Goal: Task Accomplishment & Management: Complete application form

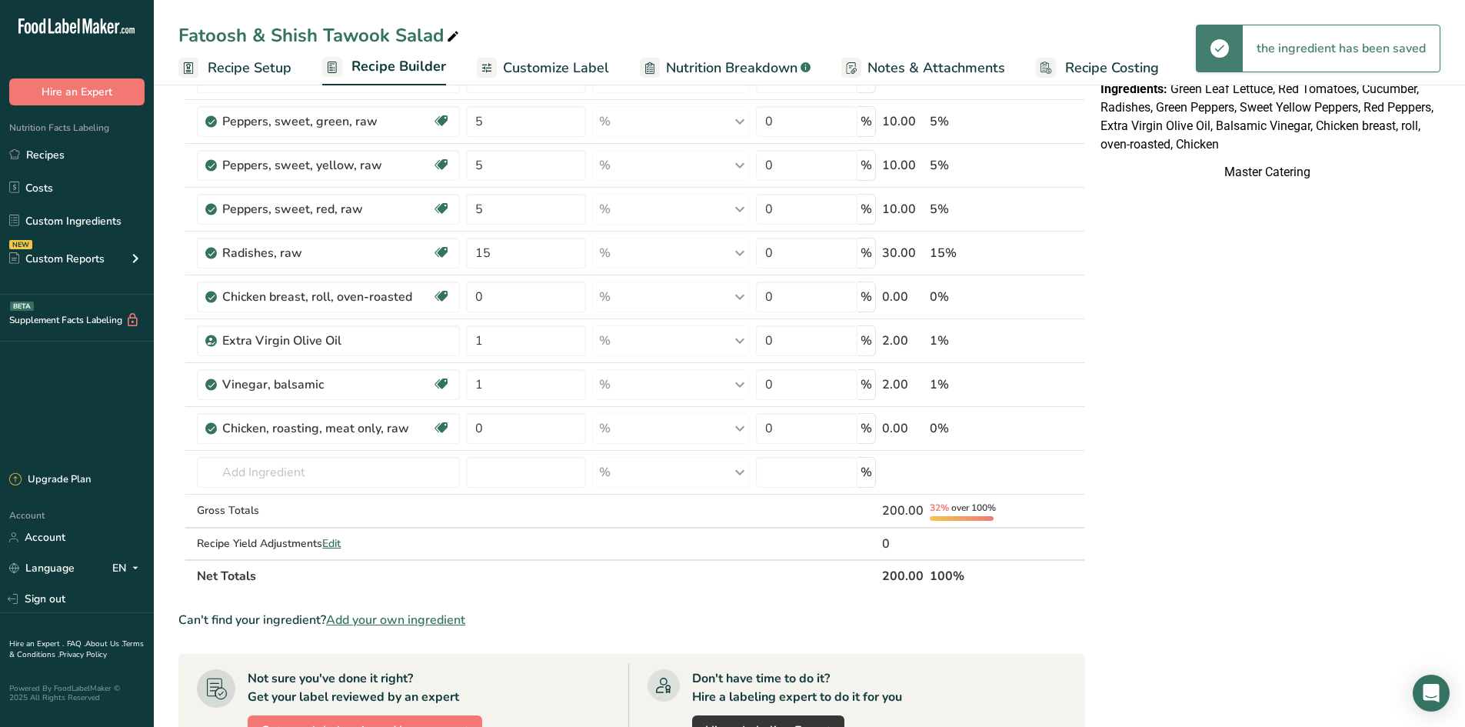
click at [1130, 402] on div "Nutrition Facts Table 1 Serving Per Container Serving Size 264g Per 100g Per Se…" at bounding box center [1267, 484] width 346 height 1221
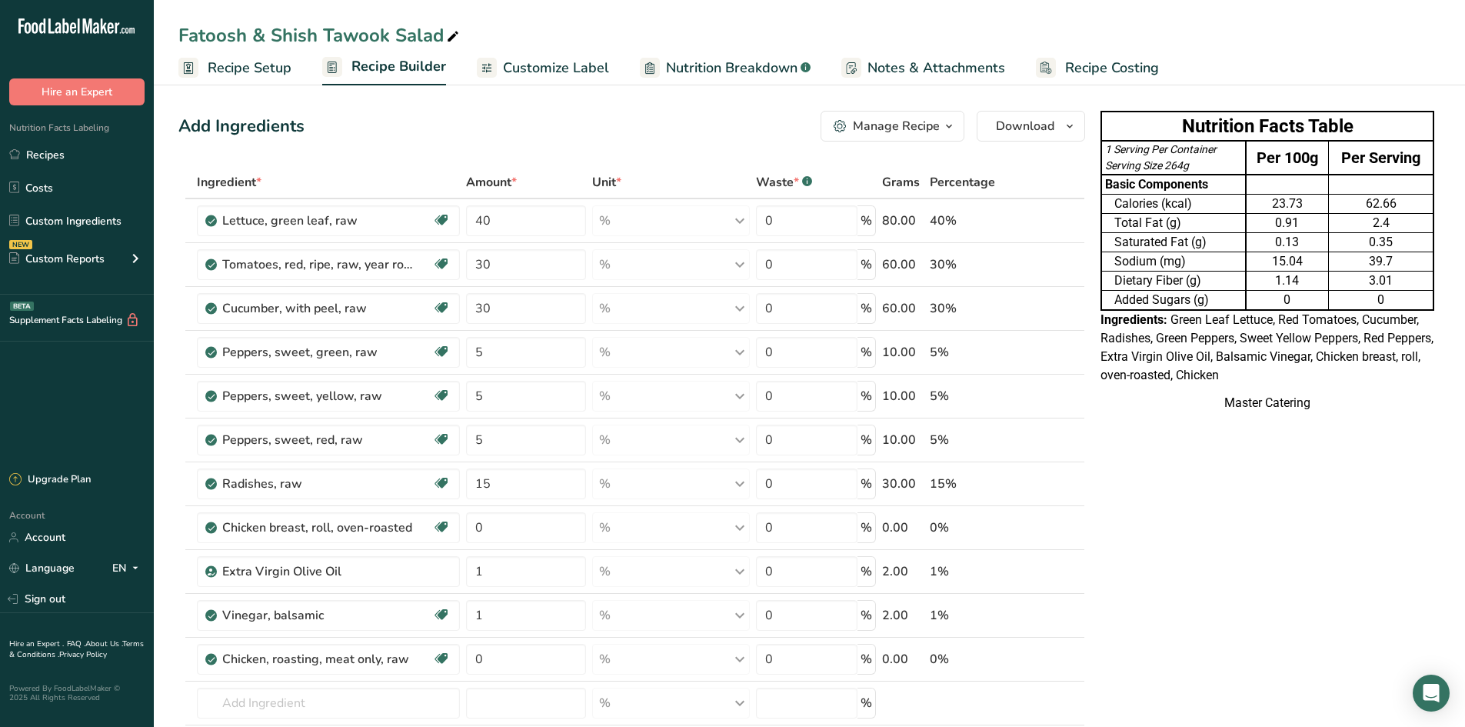
click at [1112, 368] on span "Green Leaf Lettuce, Red Tomatoes, Cucumber, Radishes, Green Peppers, Sweet Yell…" at bounding box center [1266, 347] width 333 height 70
click at [1153, 397] on div "Master Catering" at bounding box center [1267, 403] width 334 height 18
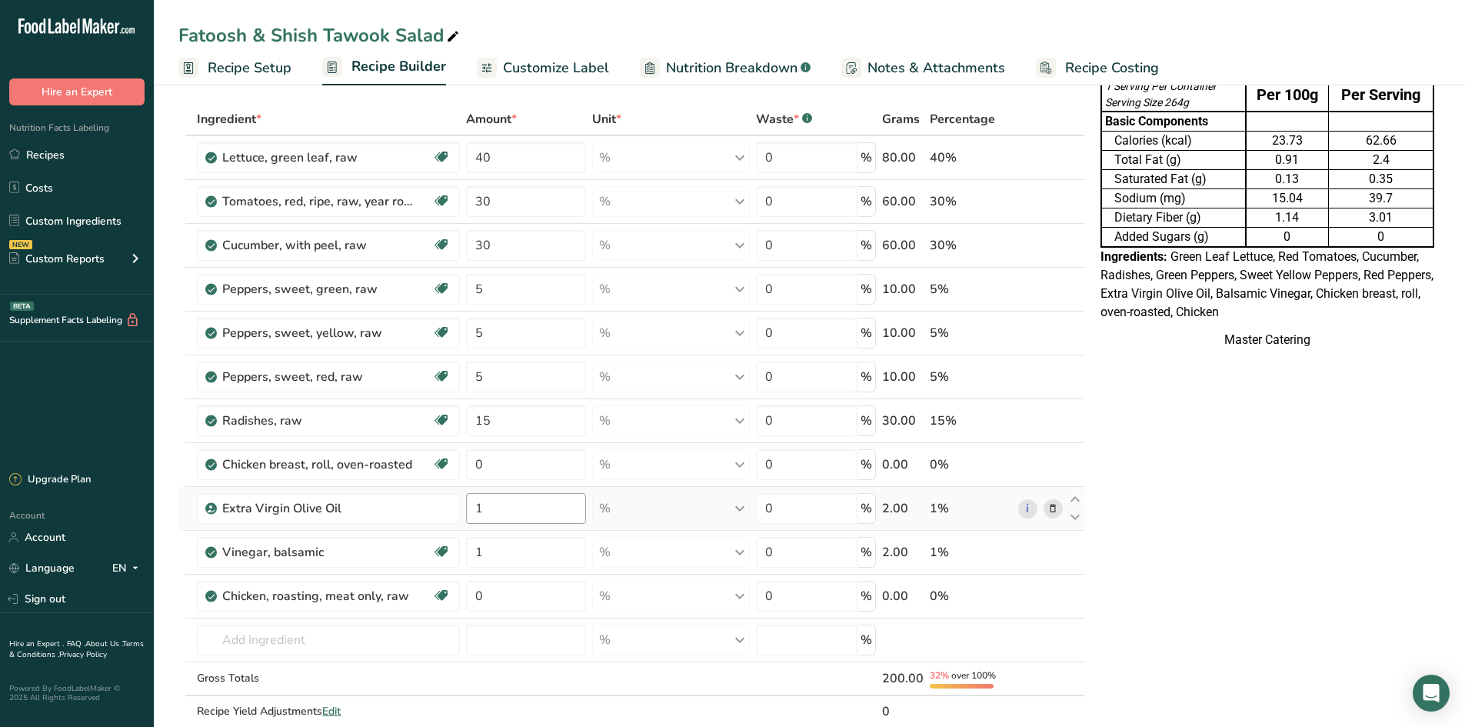
scroll to position [231, 0]
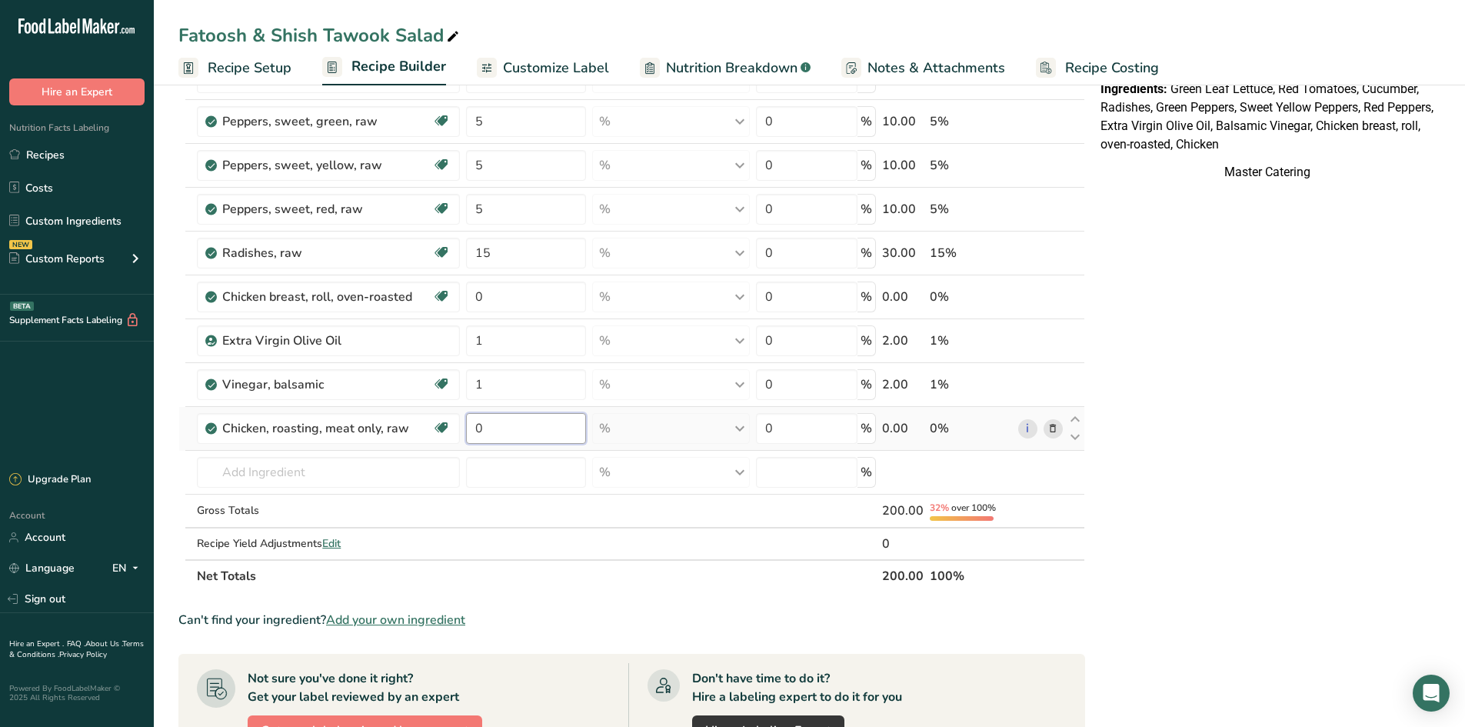
click at [550, 431] on input "0" at bounding box center [526, 428] width 120 height 31
type input "70"
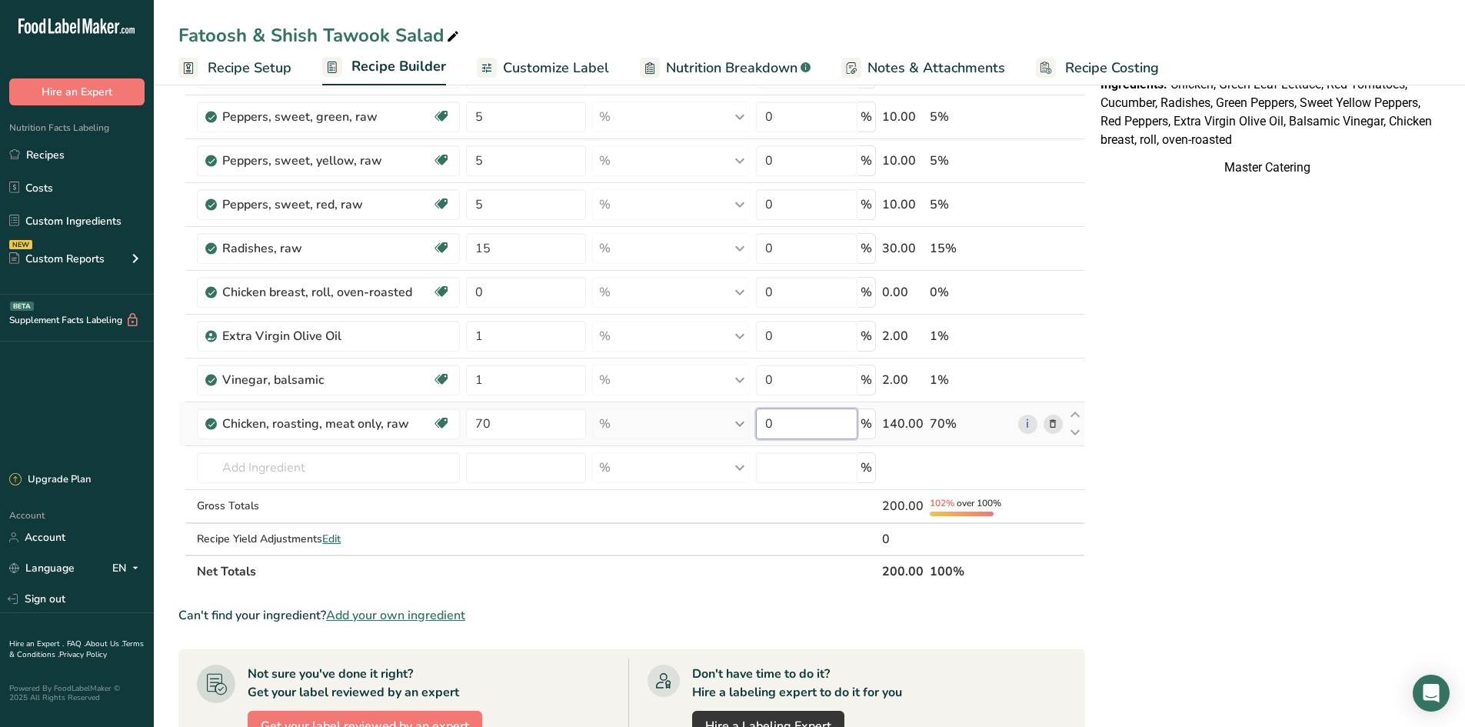
scroll to position [0, 0]
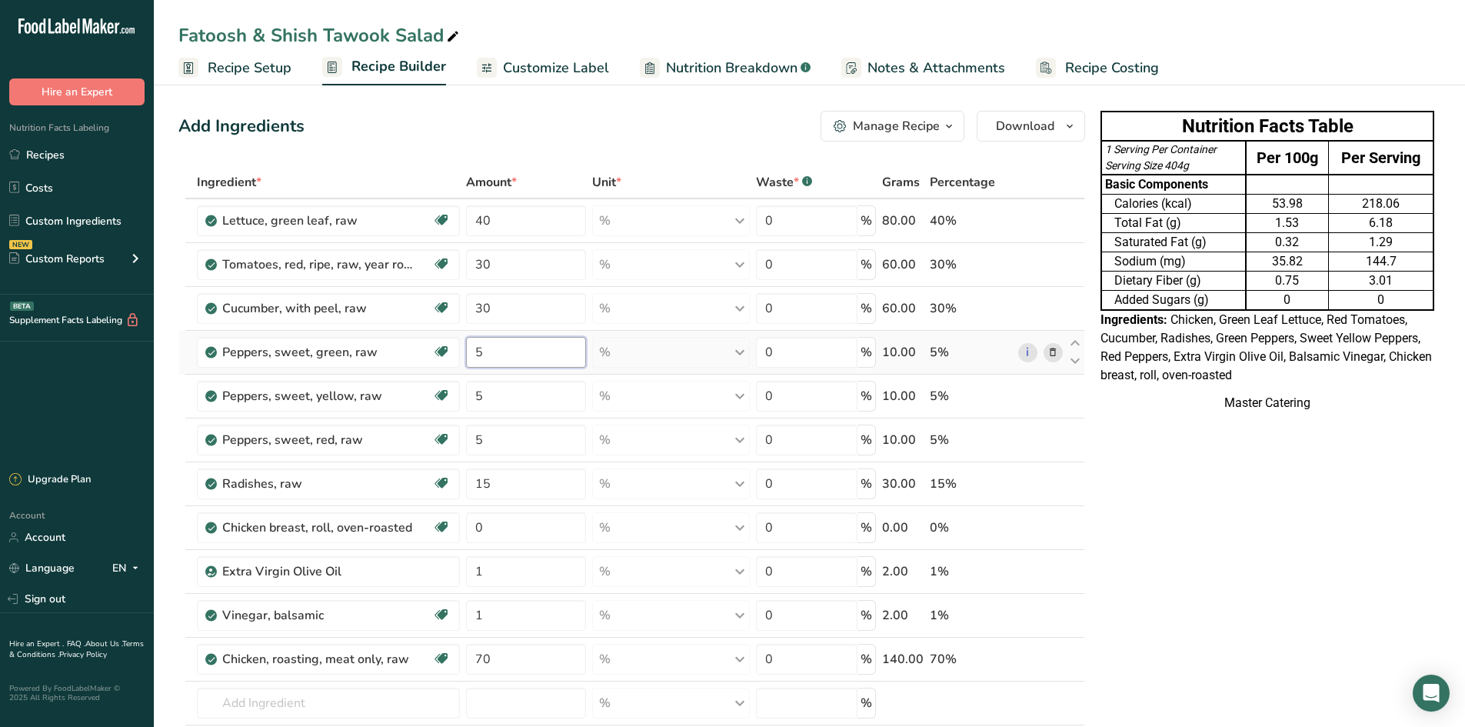
click at [531, 339] on div "Ingredient * Amount * Unit * Waste * .a-a{fill:#347362;}.b-a{fill:#fff;} Grams …" at bounding box center [631, 494] width 907 height 657
type input "10"
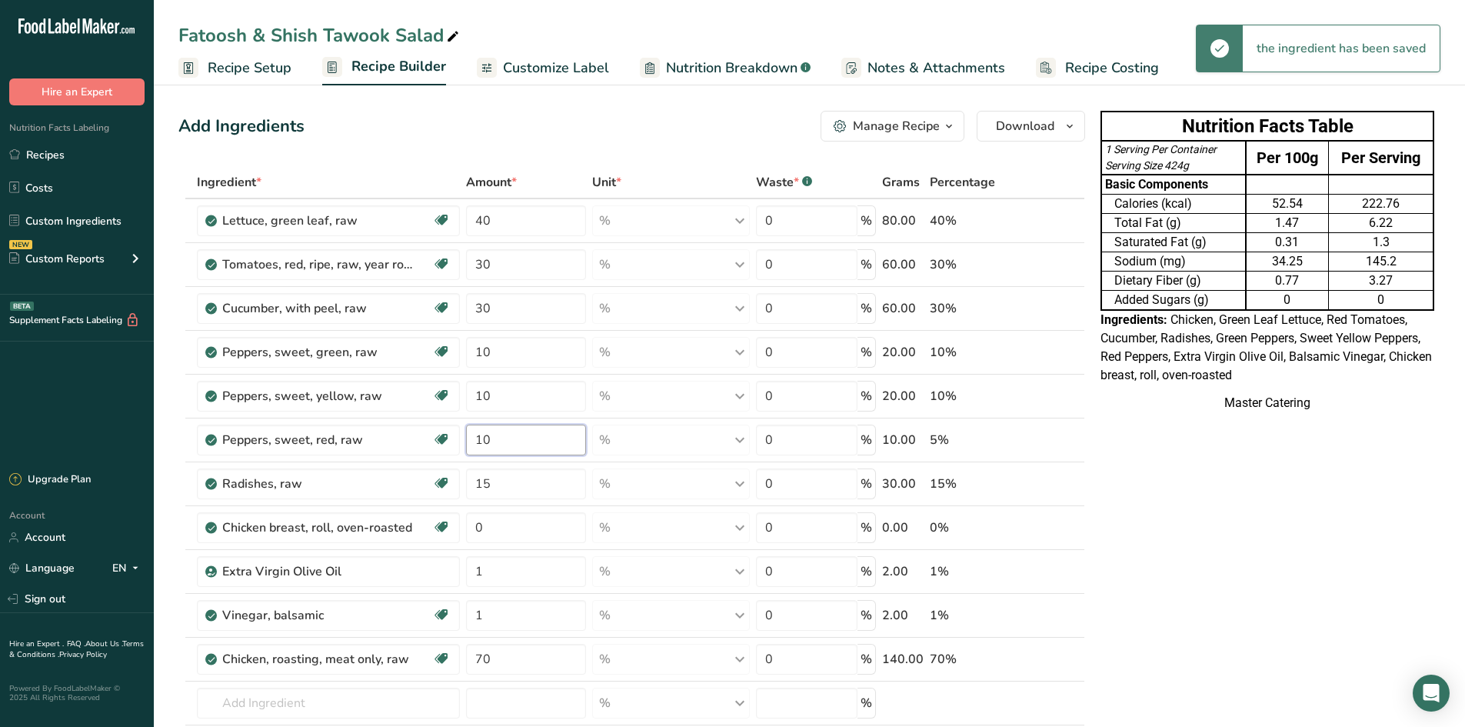
type input "10"
click at [501, 574] on div "Ingredient * Amount * Unit * Waste * .a-a{fill:#347362;}.b-a{fill:#fff;} Grams …" at bounding box center [631, 494] width 907 height 657
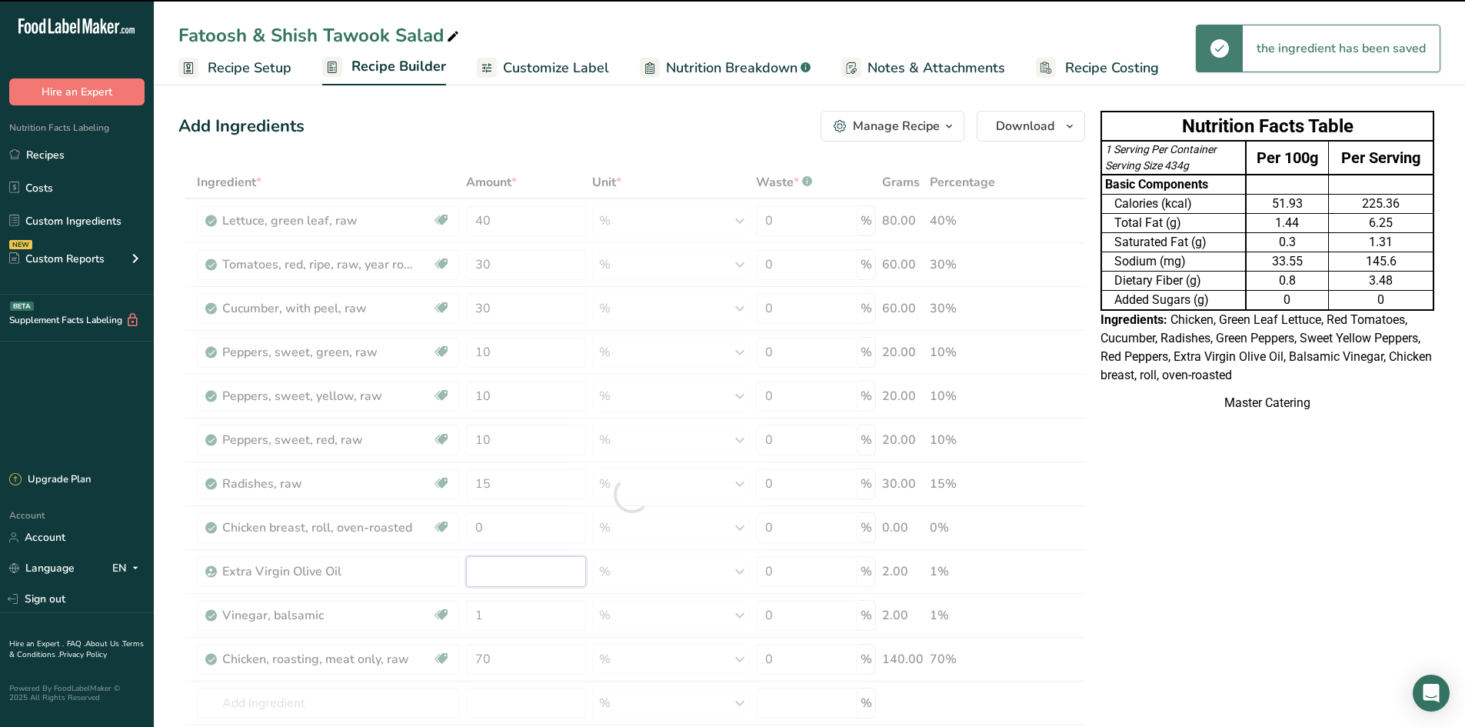
type input "1"
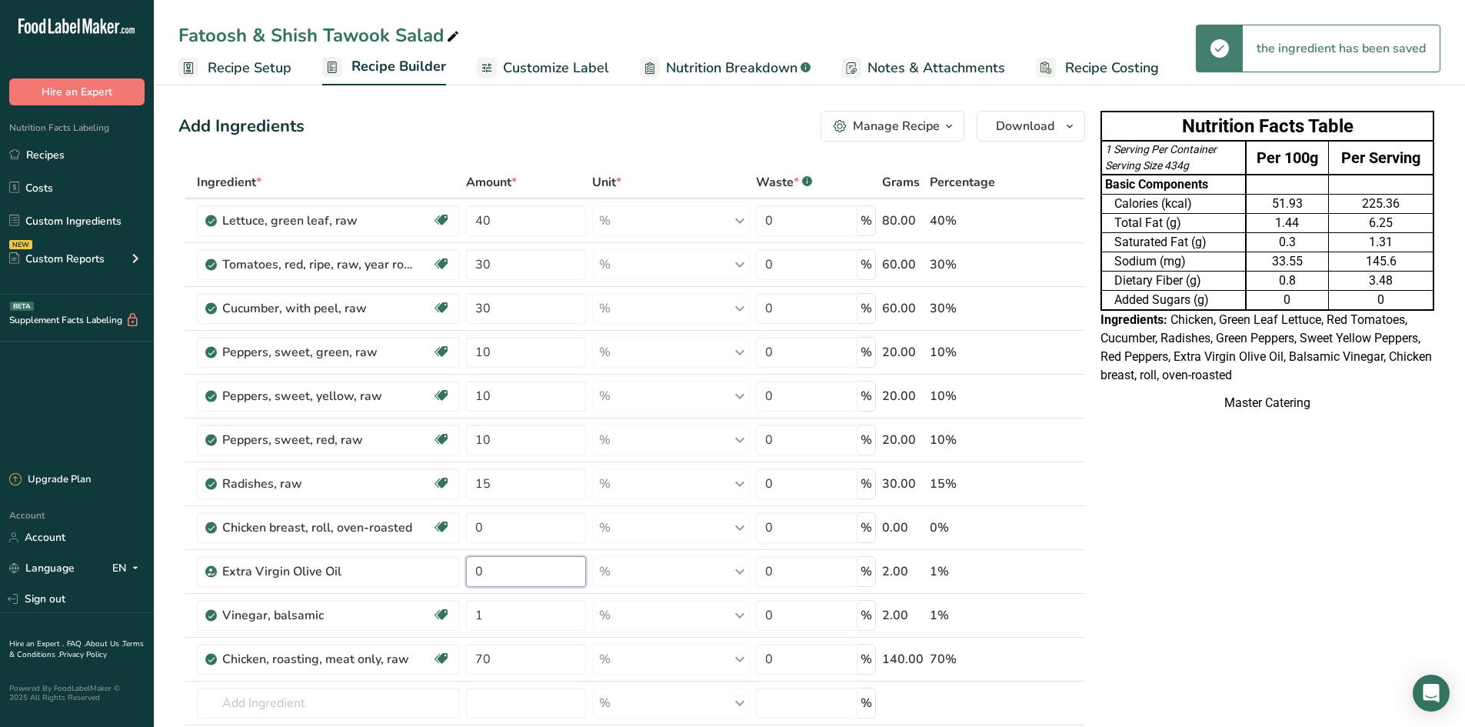
type input "0"
click at [526, 609] on div "Ingredient * Amount * Unit * Waste * .a-a{fill:#347362;}.b-a{fill:#fff;} Grams …" at bounding box center [631, 494] width 907 height 657
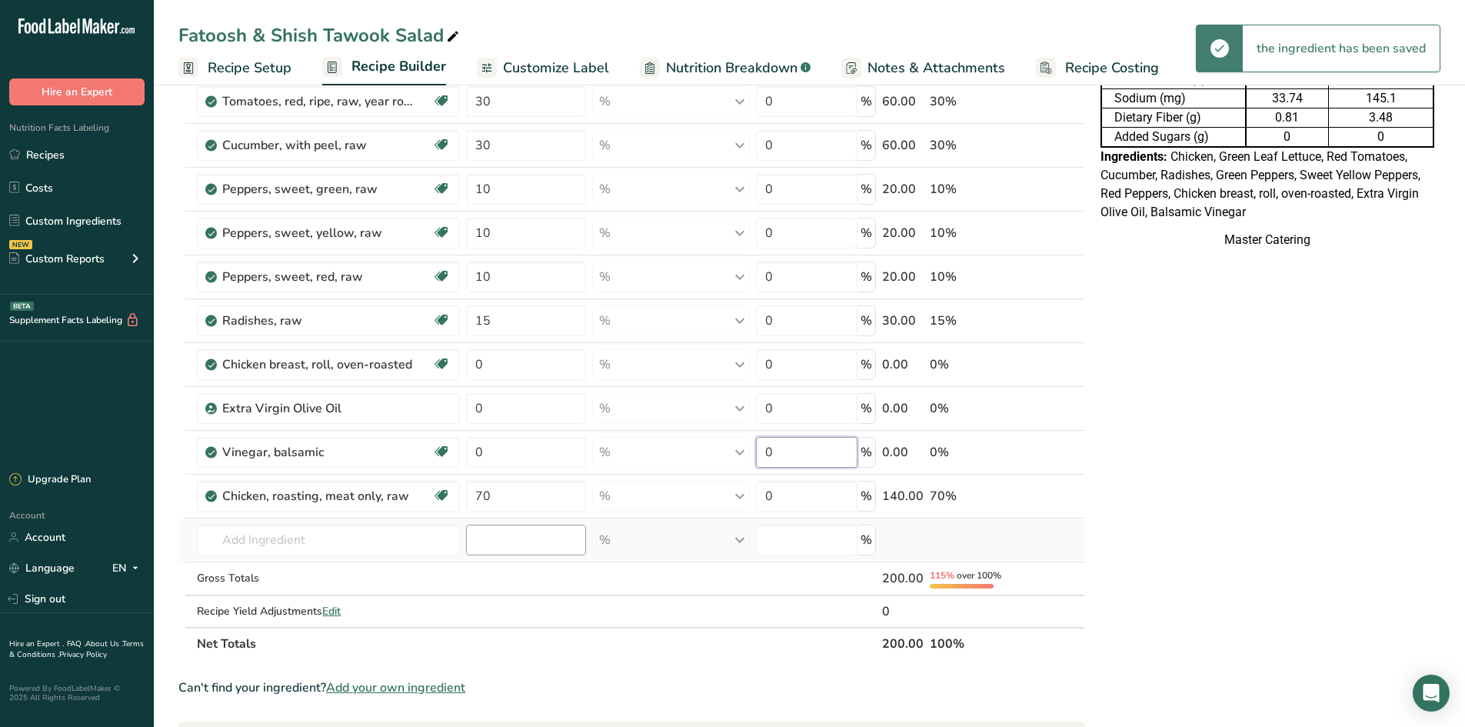
scroll to position [154, 0]
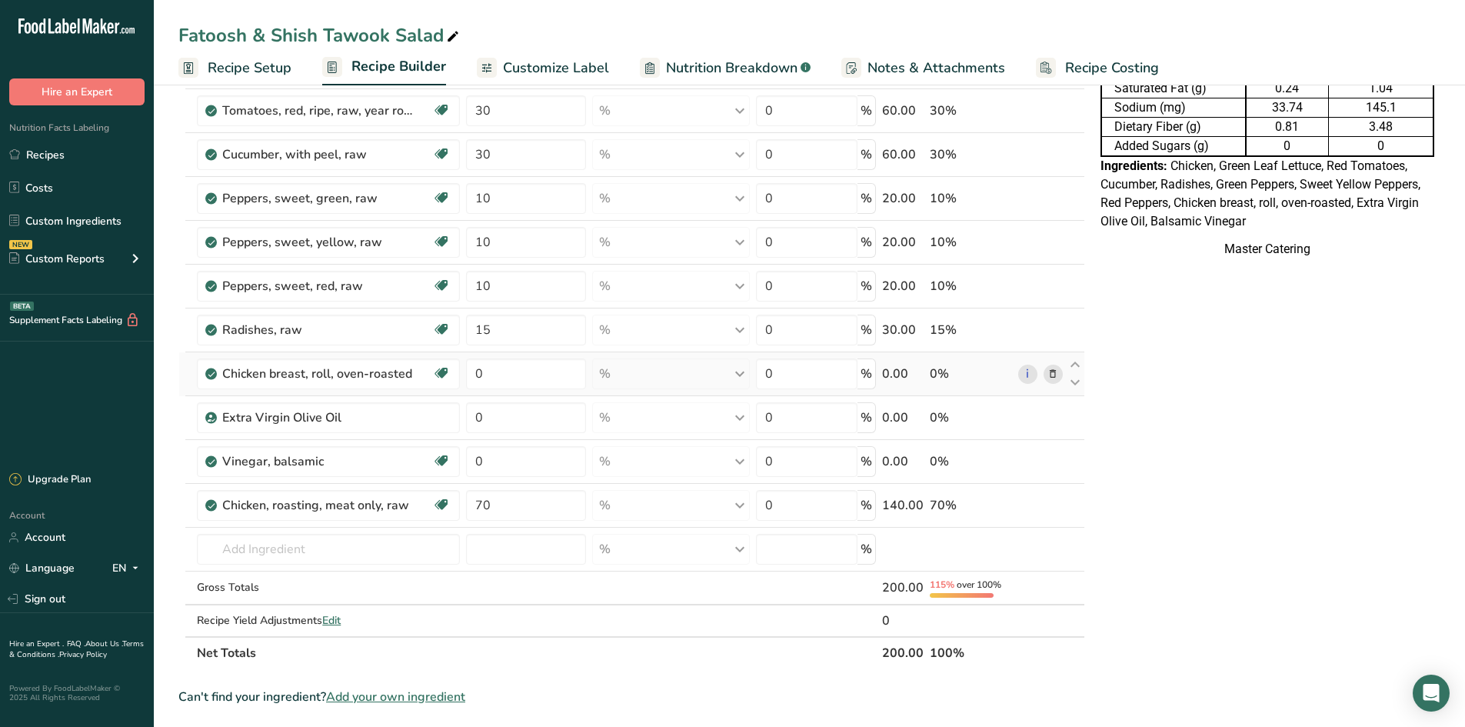
click at [1054, 370] on div "Ingredient * Amount * Unit * Waste * .a-a{fill:#347362;}.b-a{fill:#fff;} Grams …" at bounding box center [631, 340] width 907 height 657
click at [1052, 369] on icon at bounding box center [1052, 374] width 11 height 16
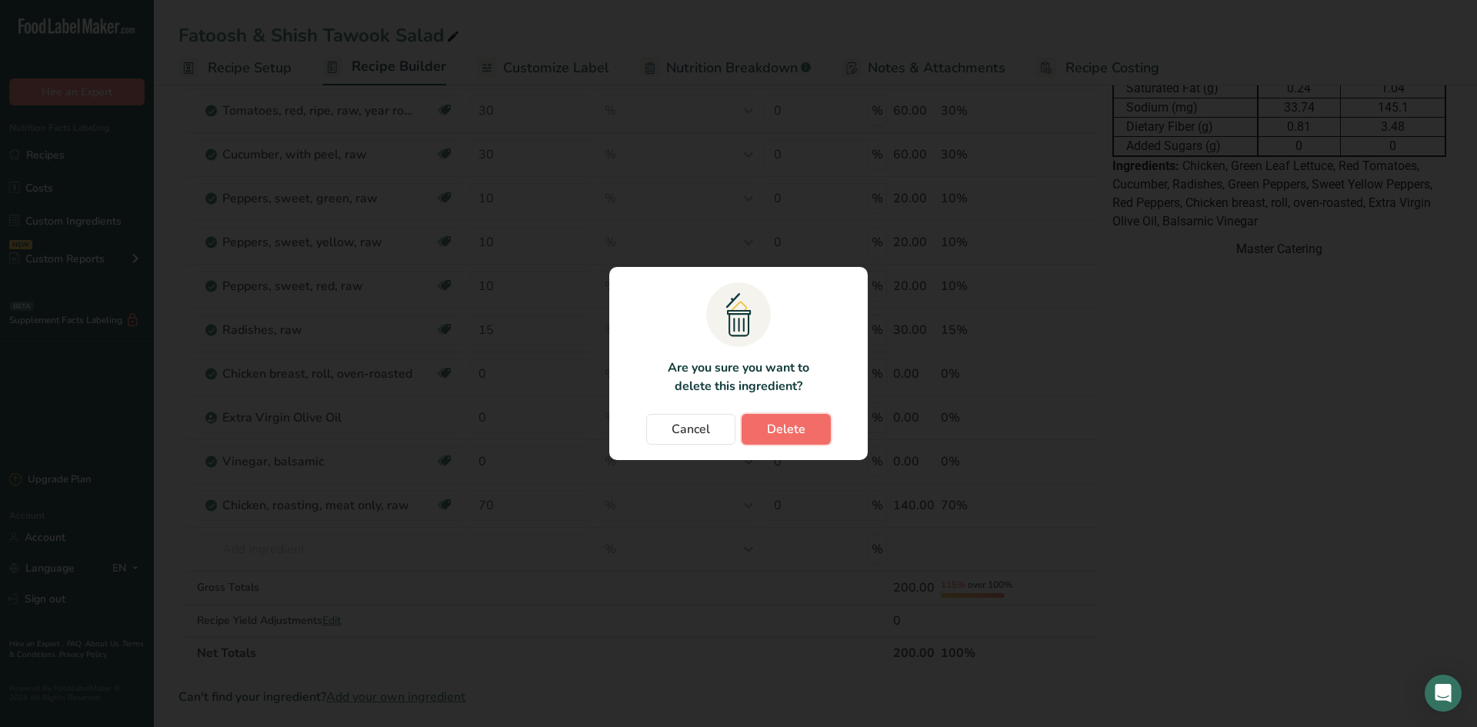
click at [803, 424] on span "Delete" at bounding box center [786, 429] width 38 height 18
type input "70"
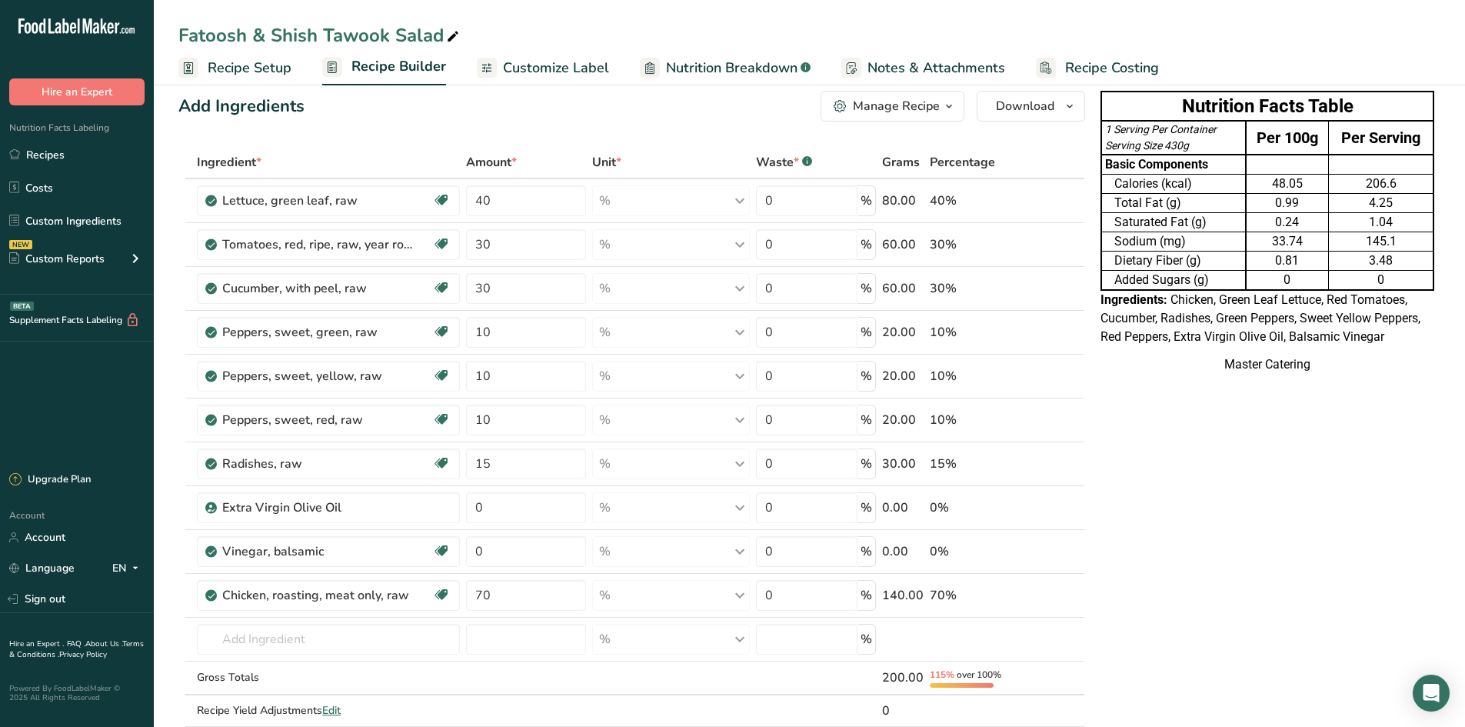
scroll to position [0, 0]
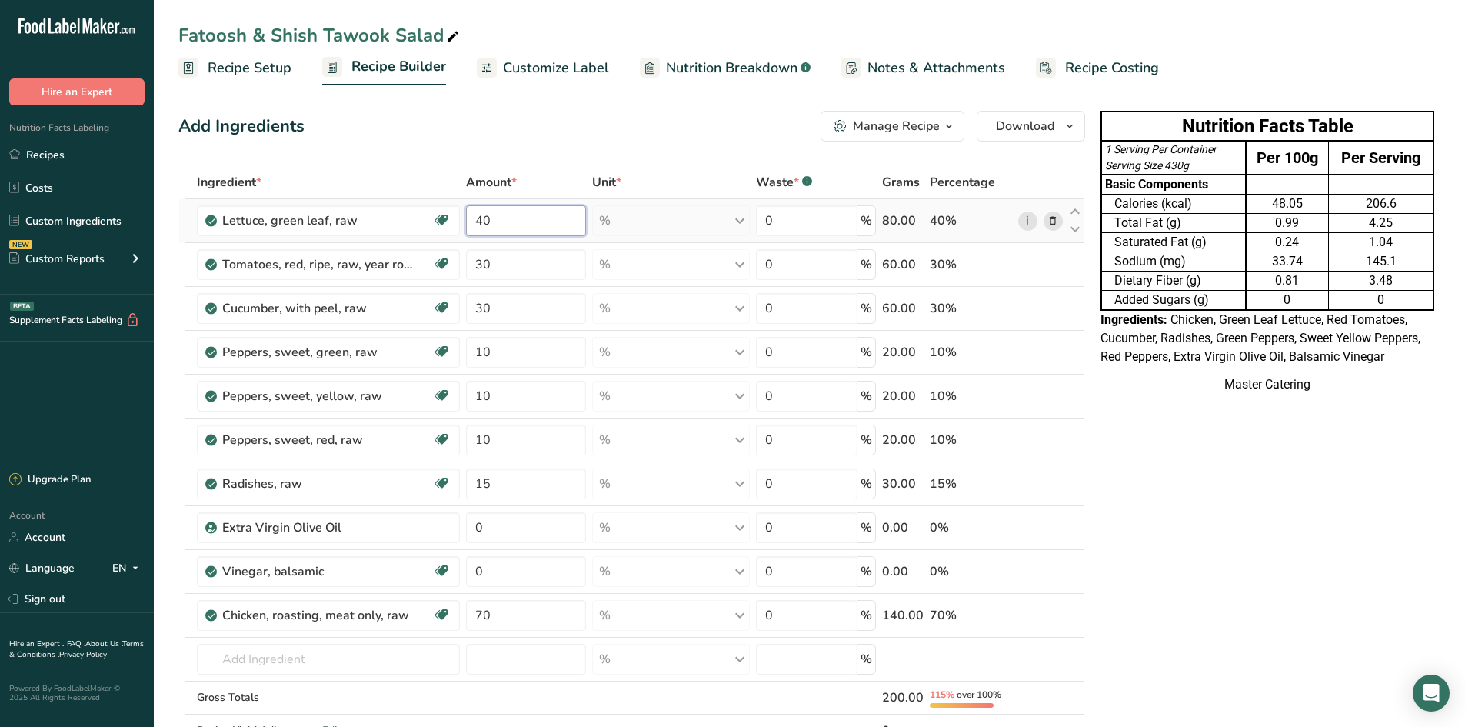
drag, startPoint x: 522, startPoint y: 220, endPoint x: 531, endPoint y: 215, distance: 9.6
click at [523, 220] on input "40" at bounding box center [526, 220] width 120 height 31
type input "4"
type input "70"
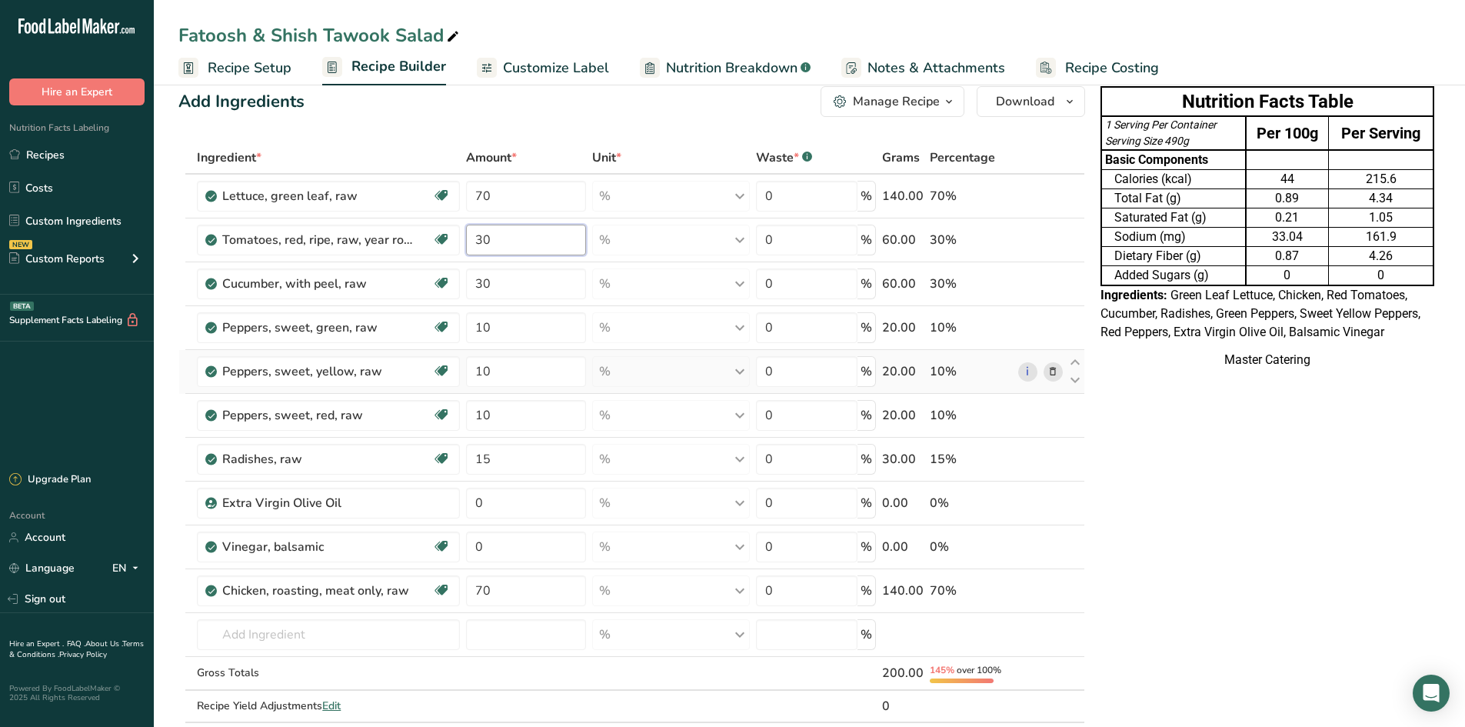
scroll to position [77, 0]
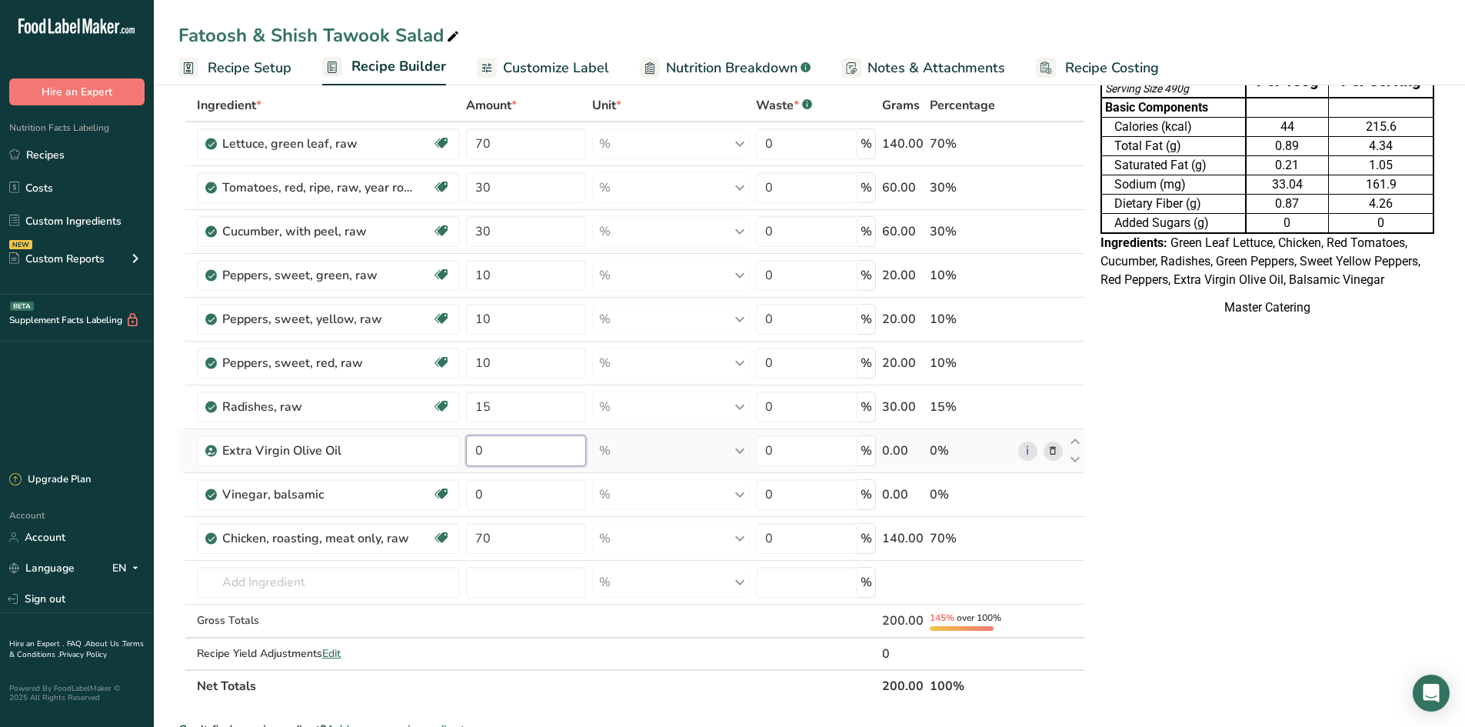
click at [548, 450] on div "Ingredient * Amount * Unit * Waste * .a-a{fill:#347362;}.b-a{fill:#fff;} Grams …" at bounding box center [631, 395] width 907 height 613
type input "1"
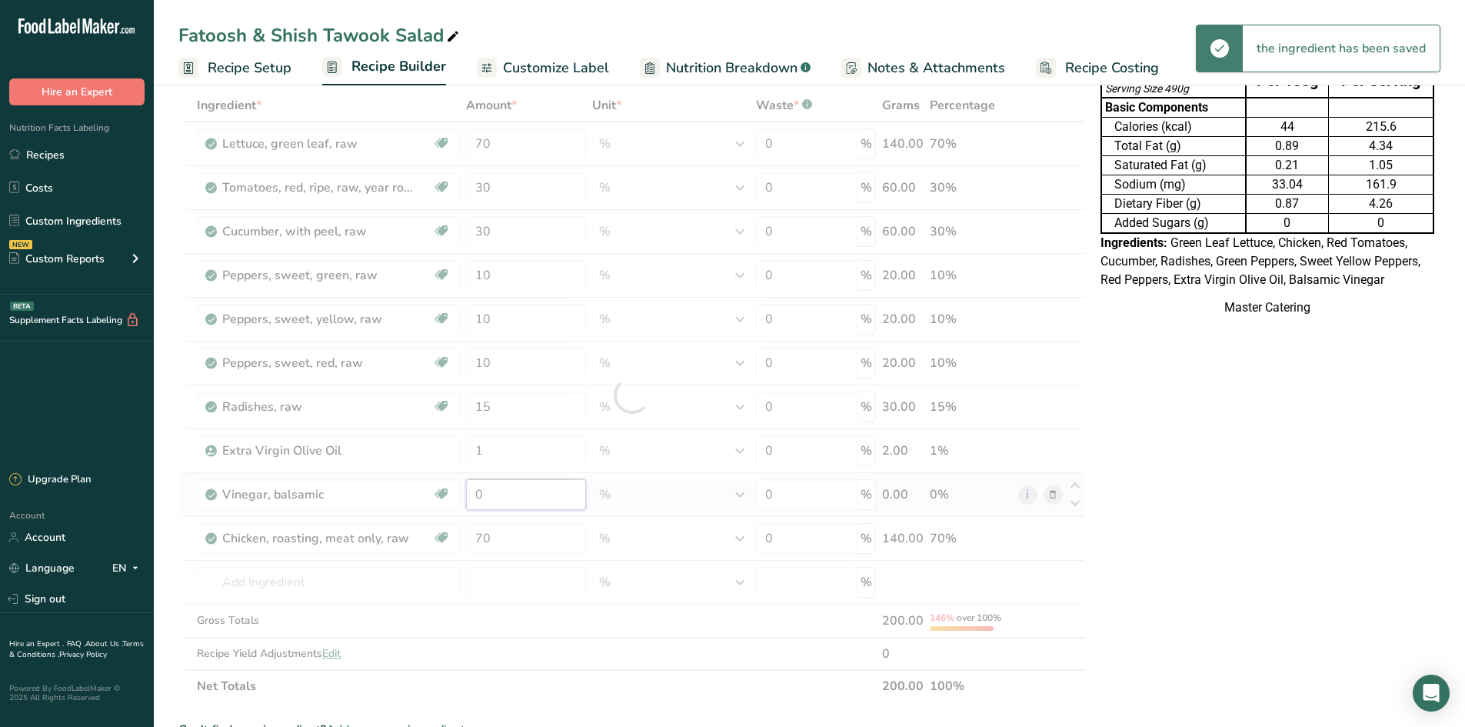
click at [518, 494] on div "Ingredient * Amount * Unit * Waste * .a-a{fill:#347362;}.b-a{fill:#fff;} Grams …" at bounding box center [631, 395] width 907 height 613
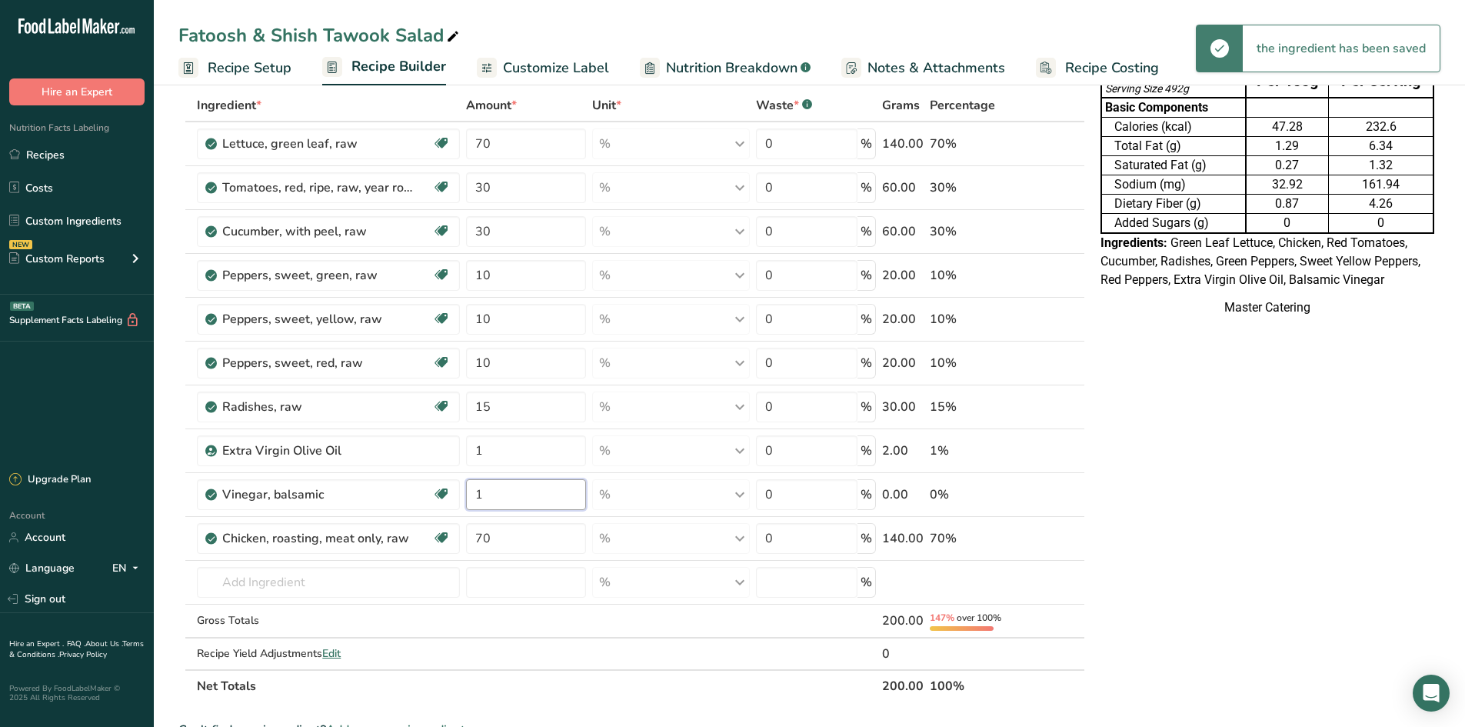
type input "1"
click at [1213, 509] on div "Nutrition Facts Table 1 Serving Per Container Serving Size 492g Per 100g Per Se…" at bounding box center [1267, 616] width 346 height 1177
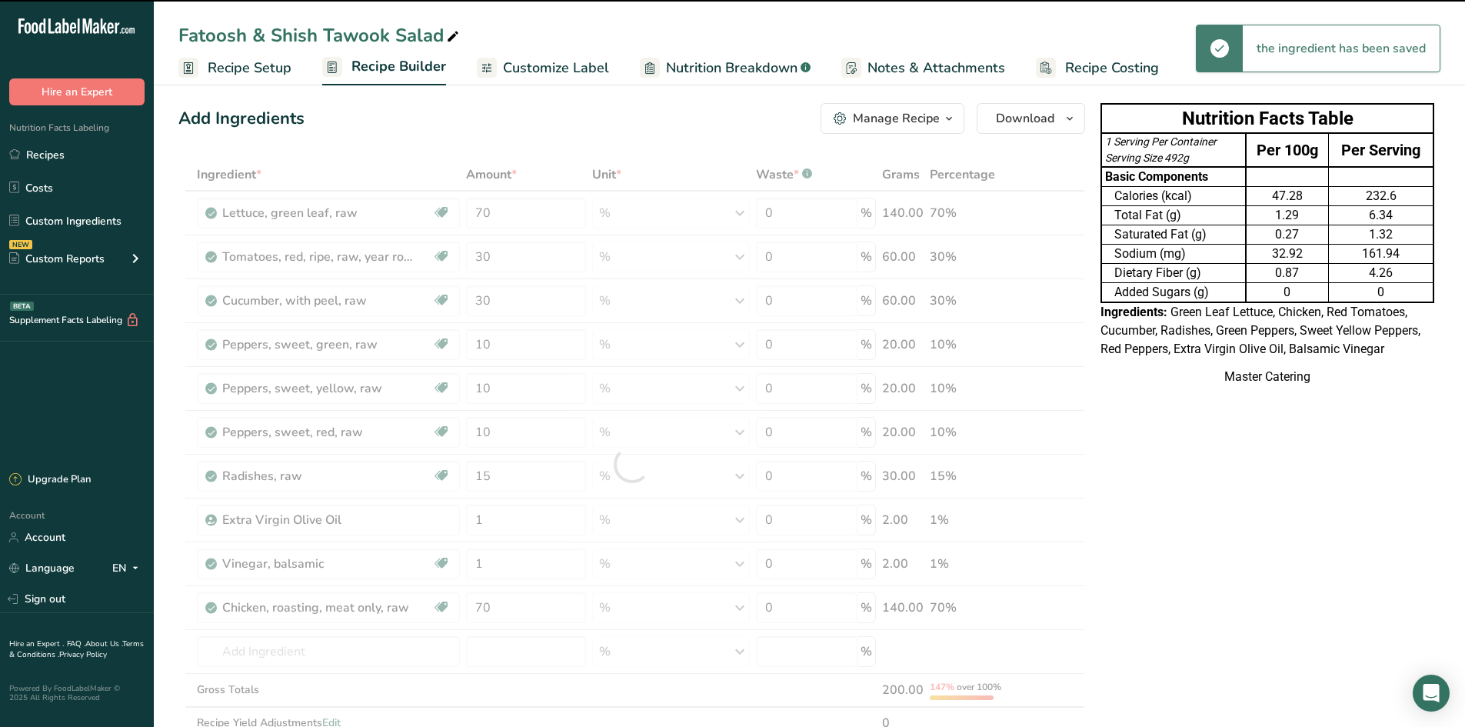
scroll to position [0, 0]
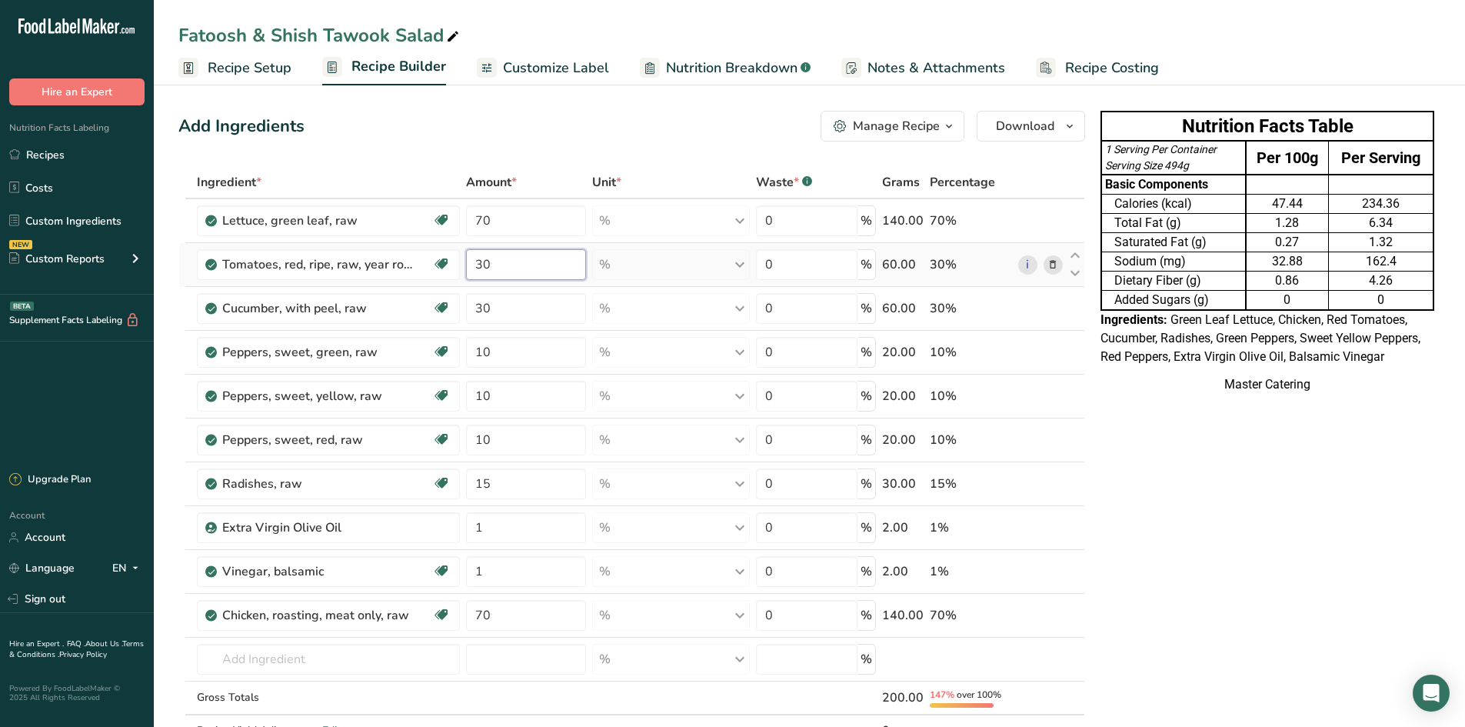
click at [514, 278] on input "30" at bounding box center [526, 264] width 120 height 31
type input "3"
type input "40"
click at [1054, 268] on div "Ingredient * Amount * Unit * Waste * .a-a{fill:#347362;}.b-a{fill:#fff;} Grams …" at bounding box center [631, 472] width 907 height 613
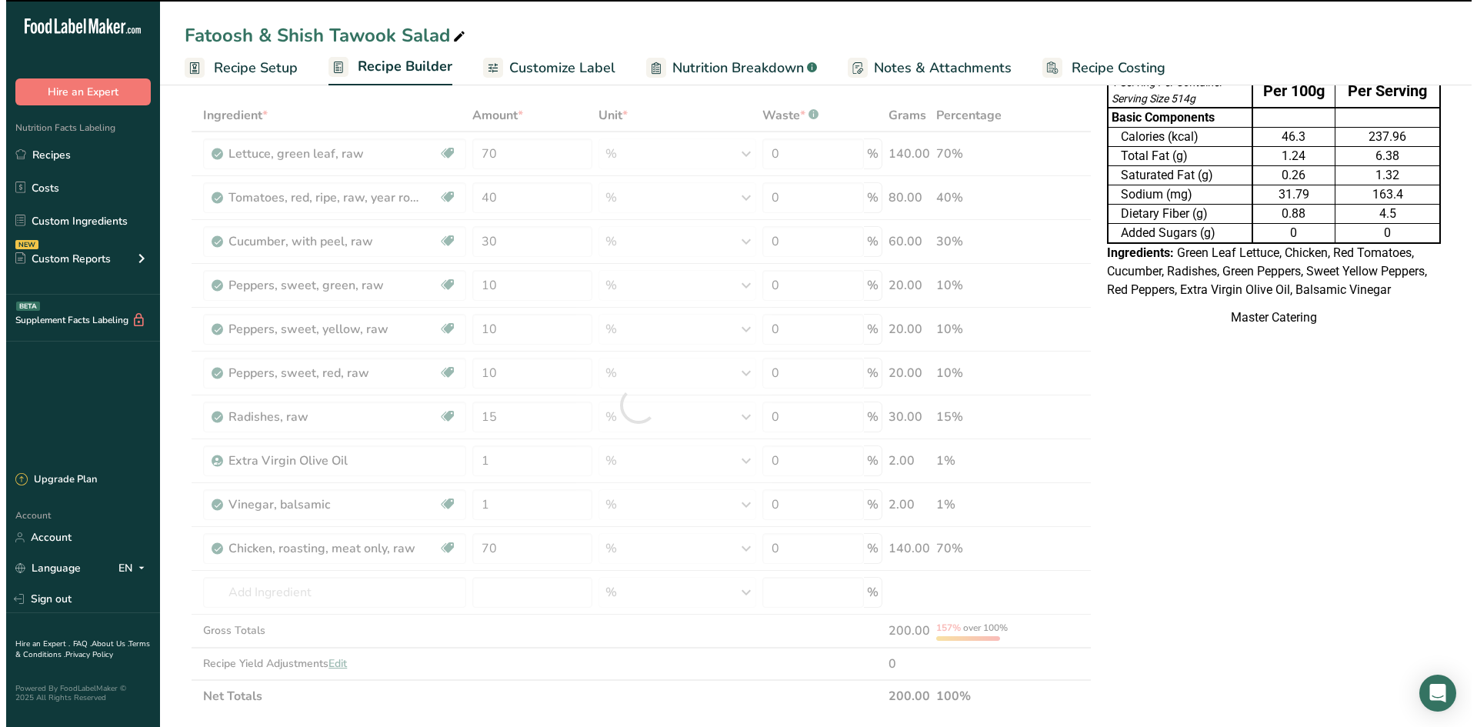
scroll to position [77, 0]
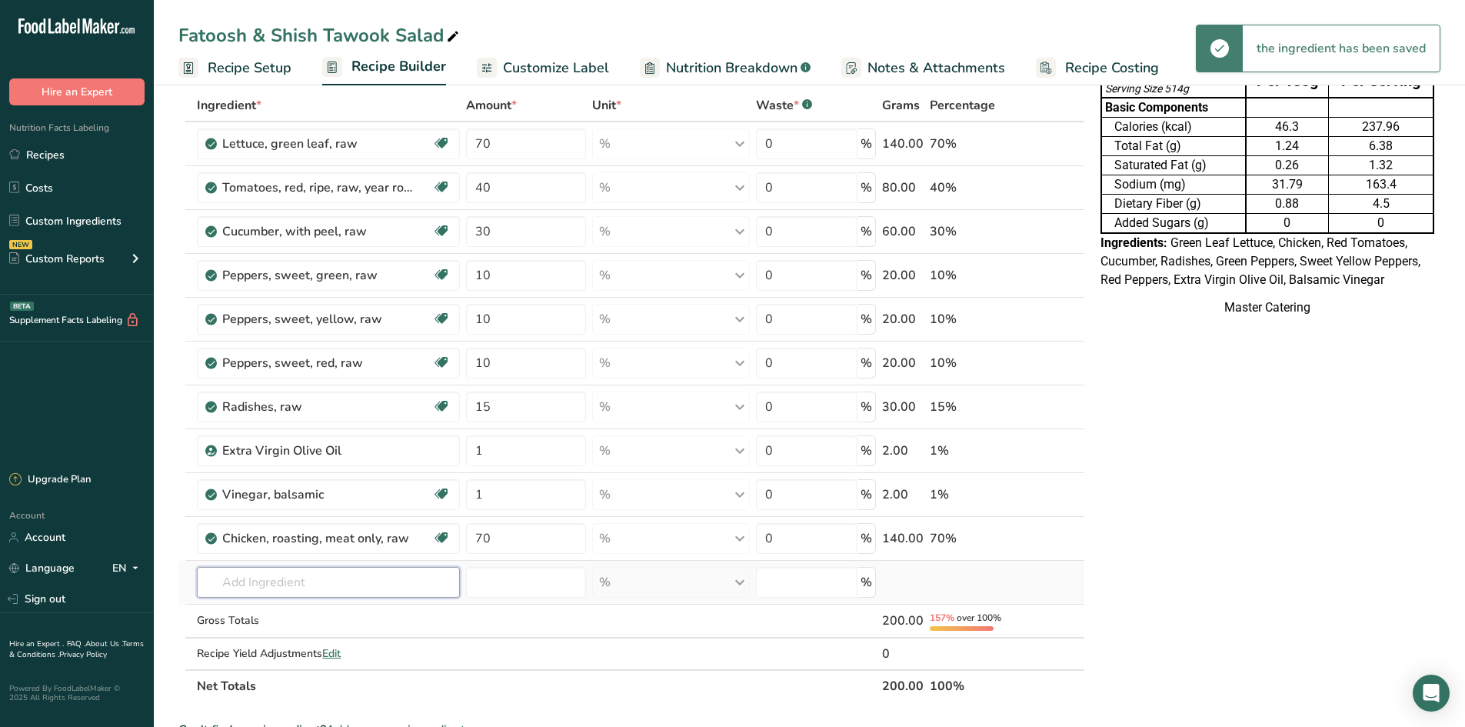
click at [350, 589] on input "text" at bounding box center [328, 582] width 263 height 31
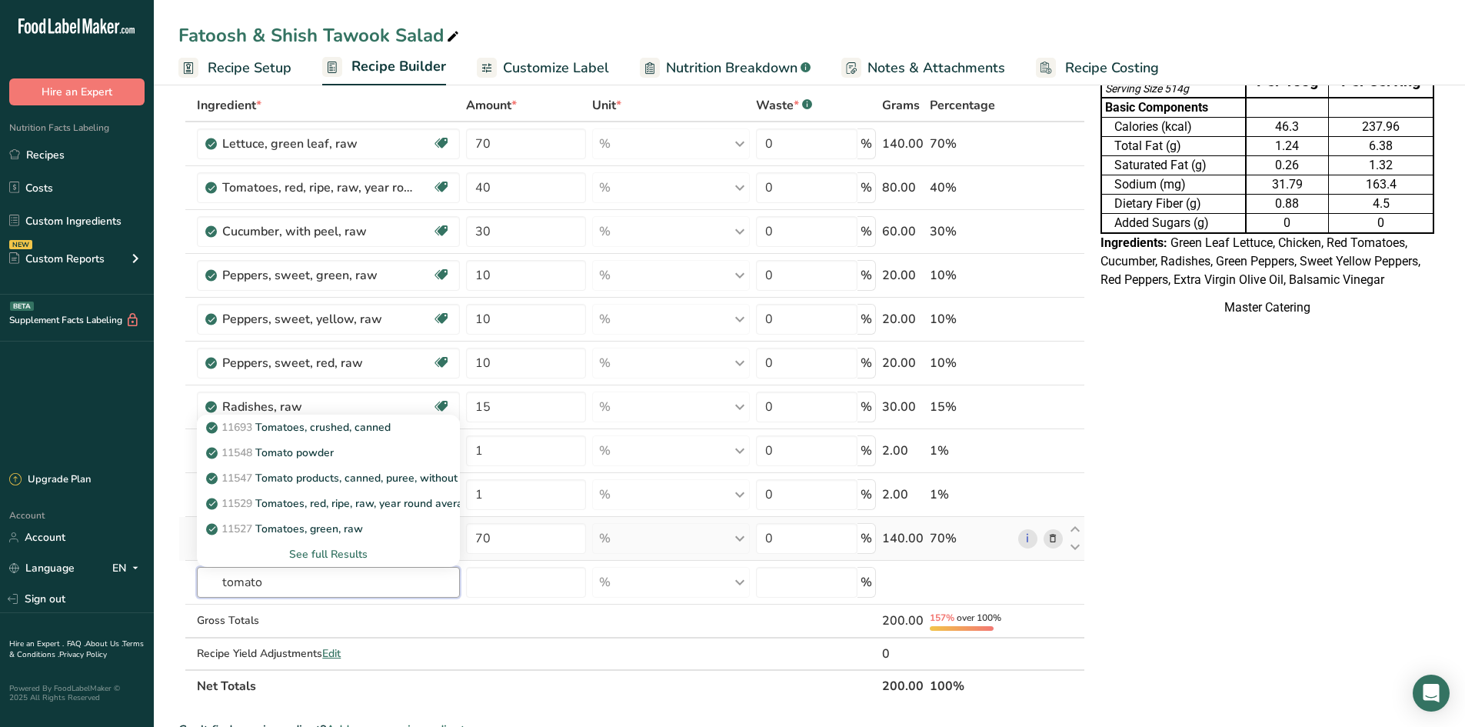
type input "tomato"
click at [318, 553] on div "See full Results" at bounding box center [328, 554] width 238 height 16
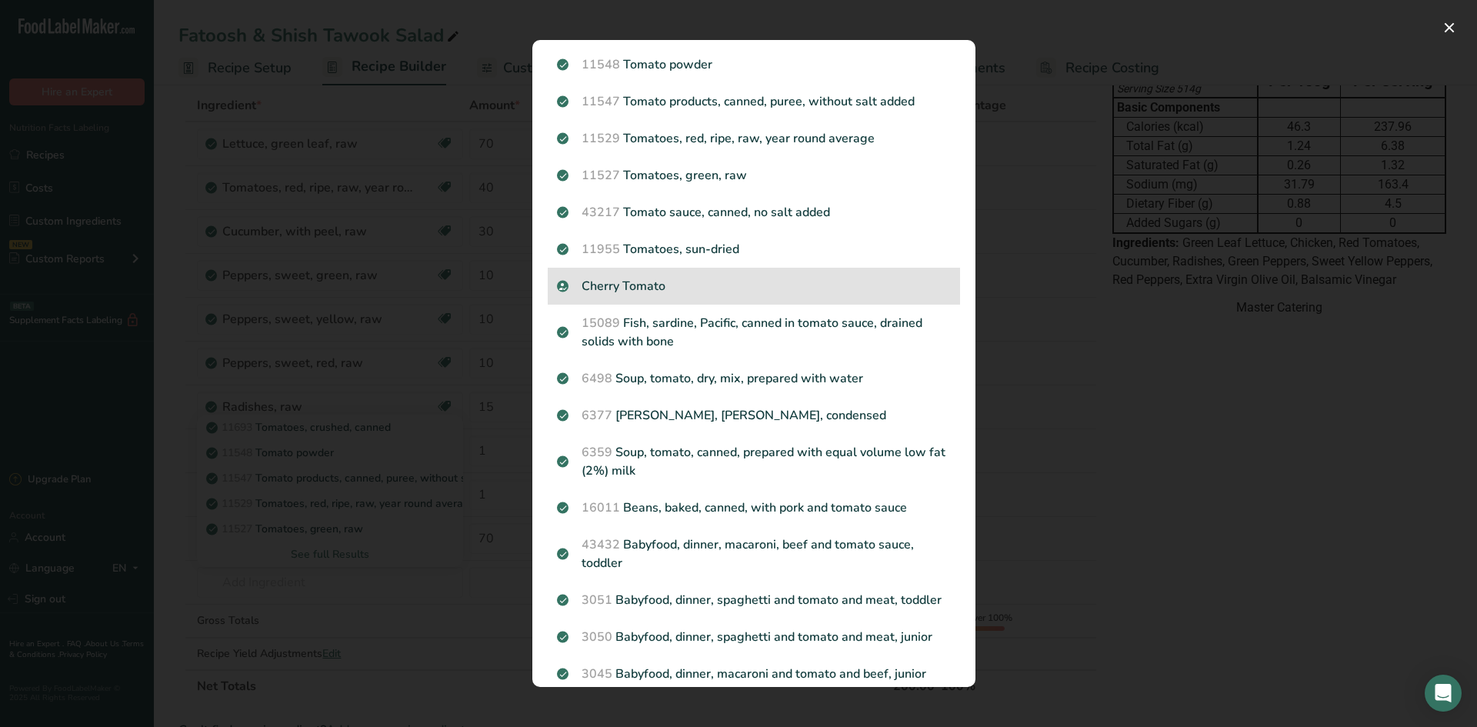
click at [762, 288] on p "Cherry Tomato" at bounding box center [754, 286] width 394 height 18
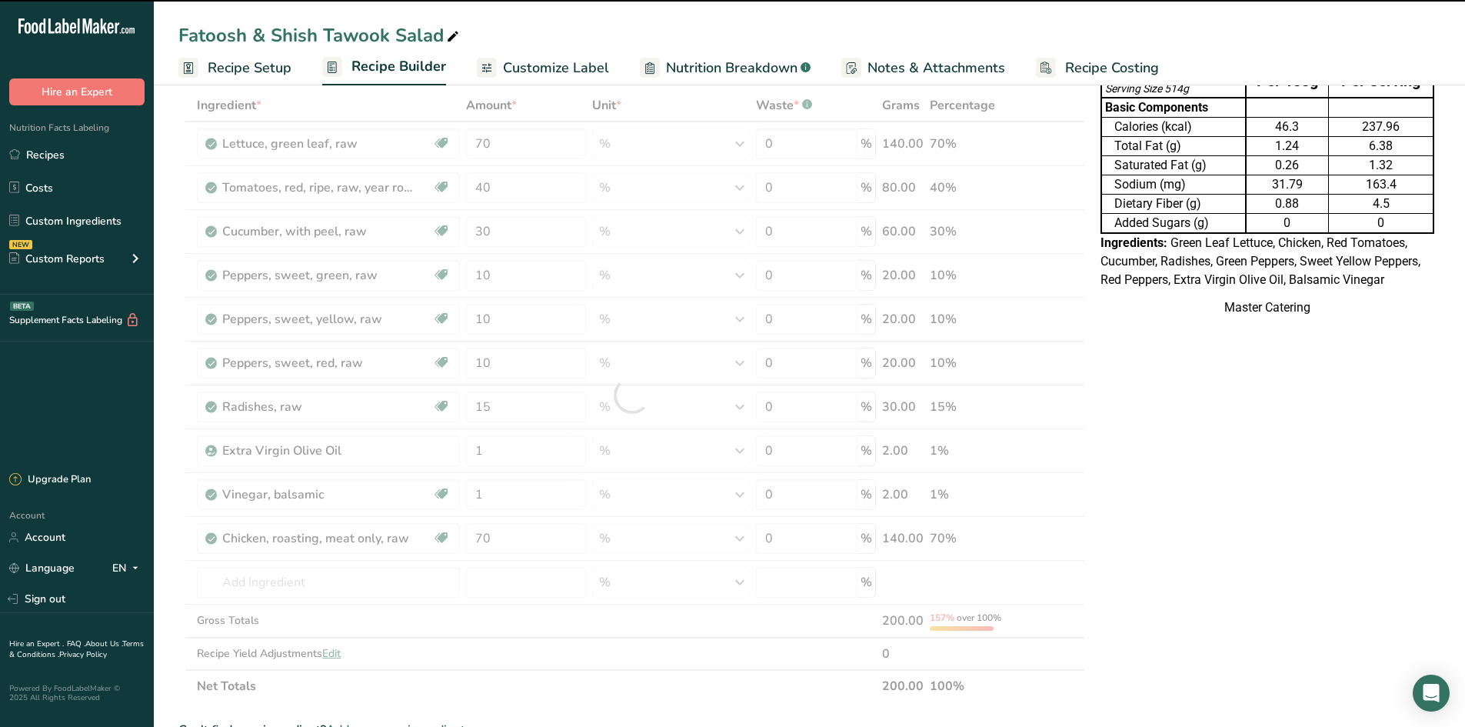
type input "0"
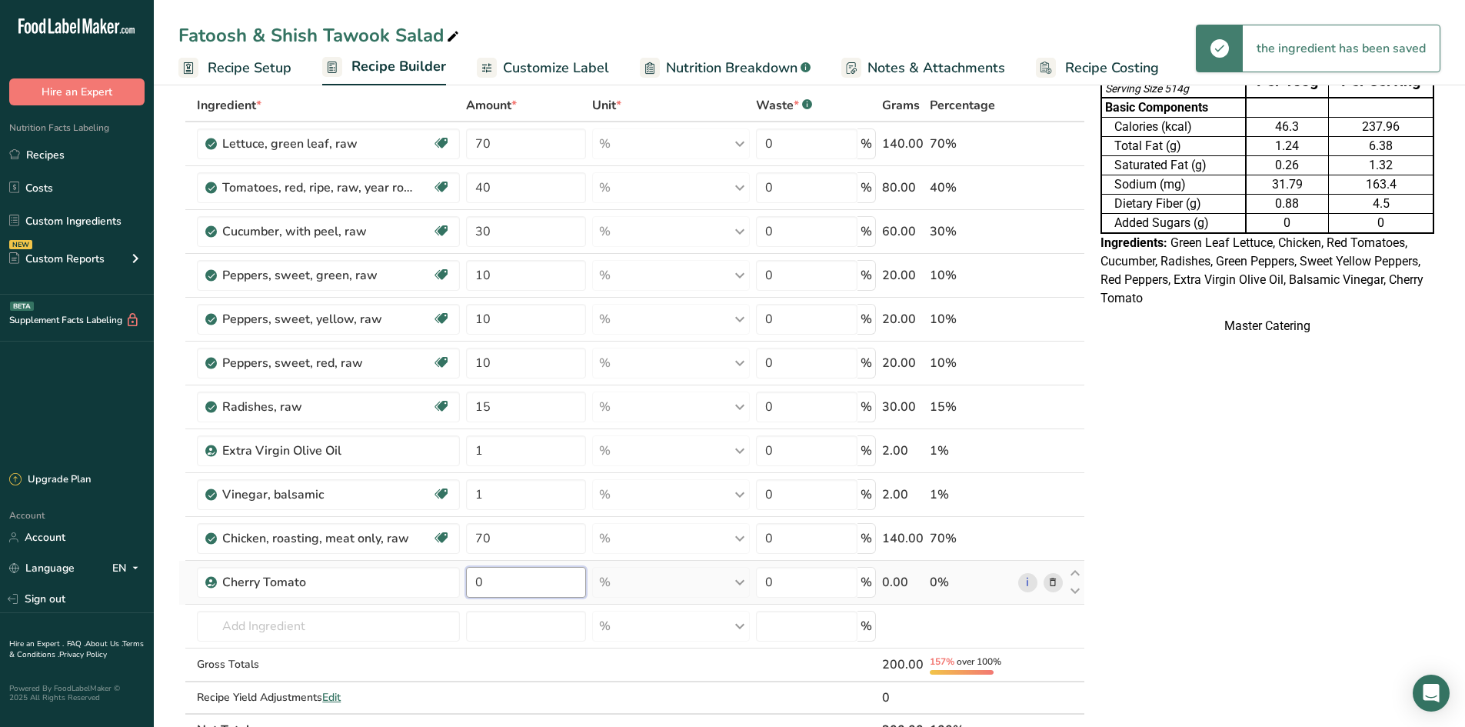
drag, startPoint x: 513, startPoint y: 578, endPoint x: 524, endPoint y: 564, distance: 18.1
click at [514, 578] on input "0" at bounding box center [526, 582] width 120 height 31
type input "30"
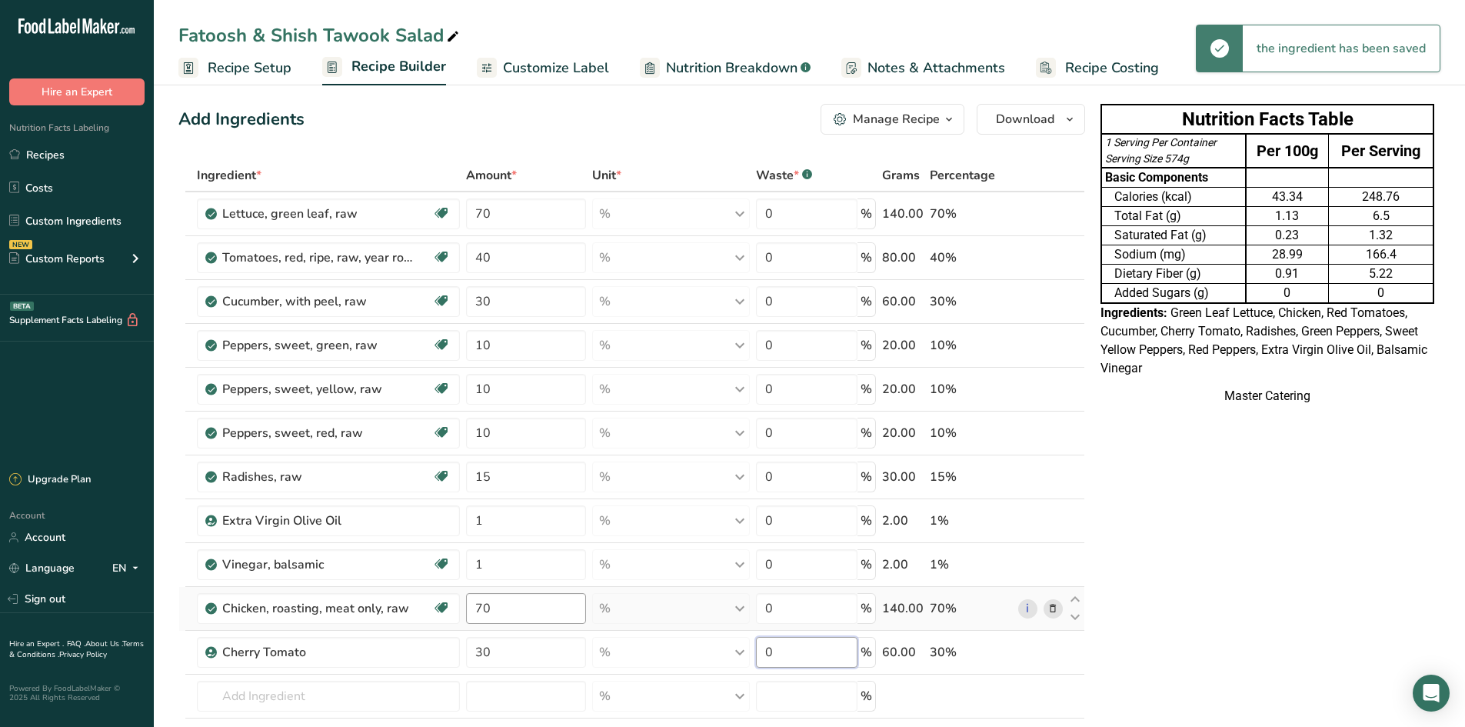
scroll to position [0, 0]
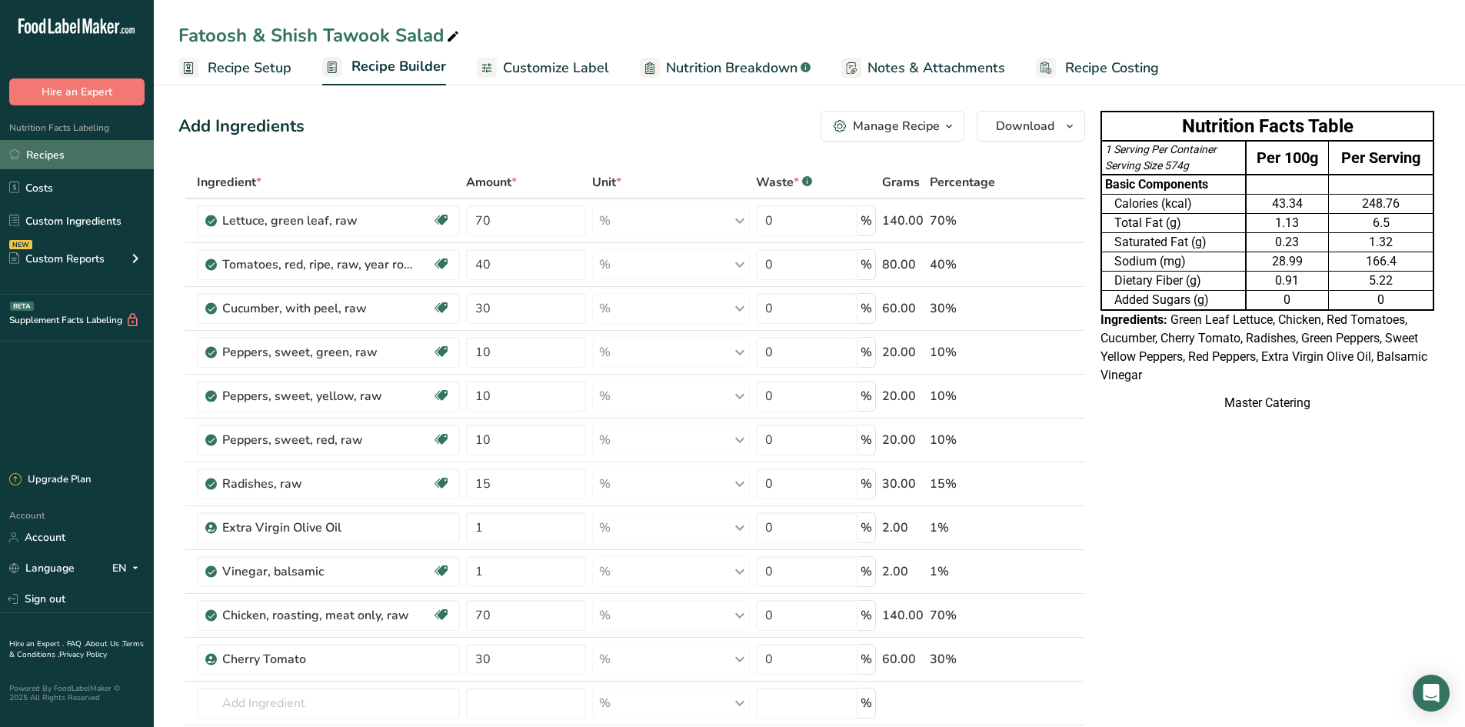
click at [85, 160] on link "Recipes" at bounding box center [77, 154] width 154 height 29
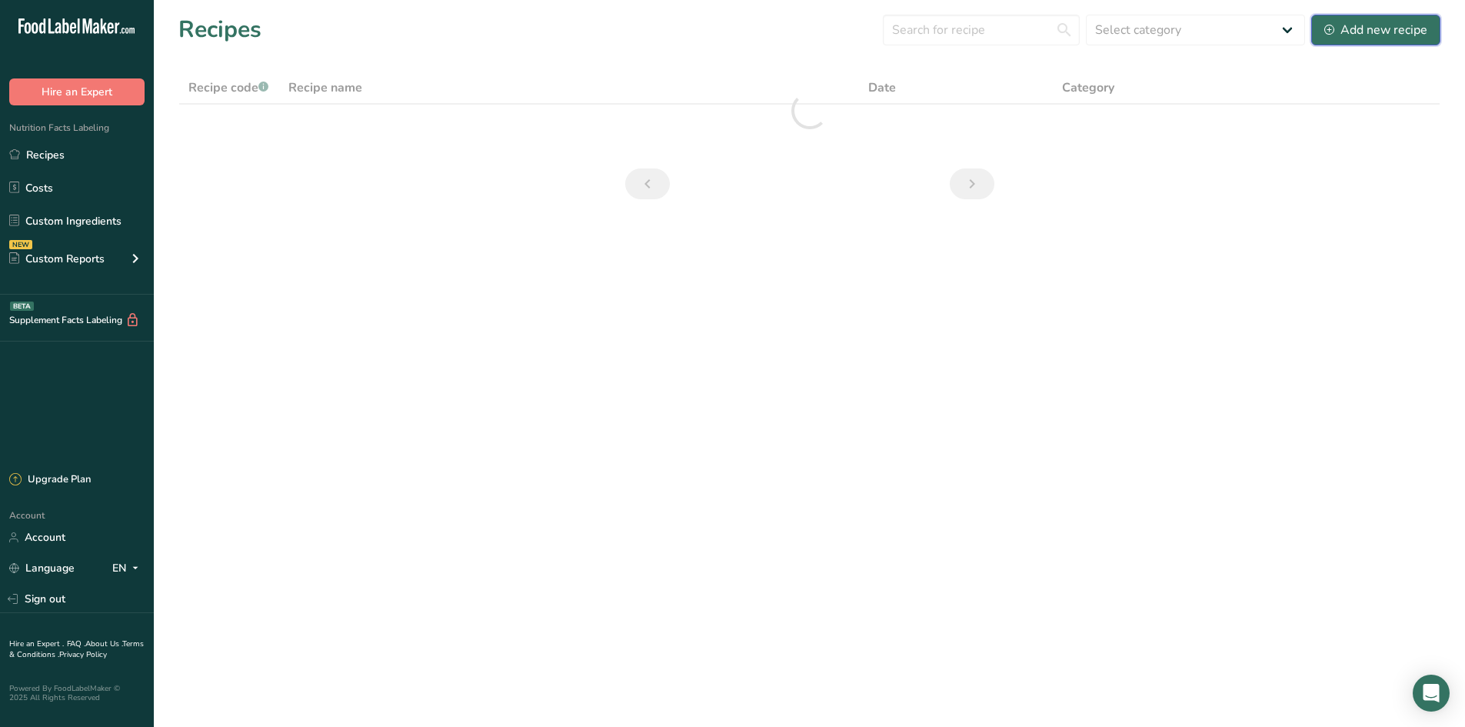
click at [1361, 28] on div "Add new recipe" at bounding box center [1375, 30] width 103 height 18
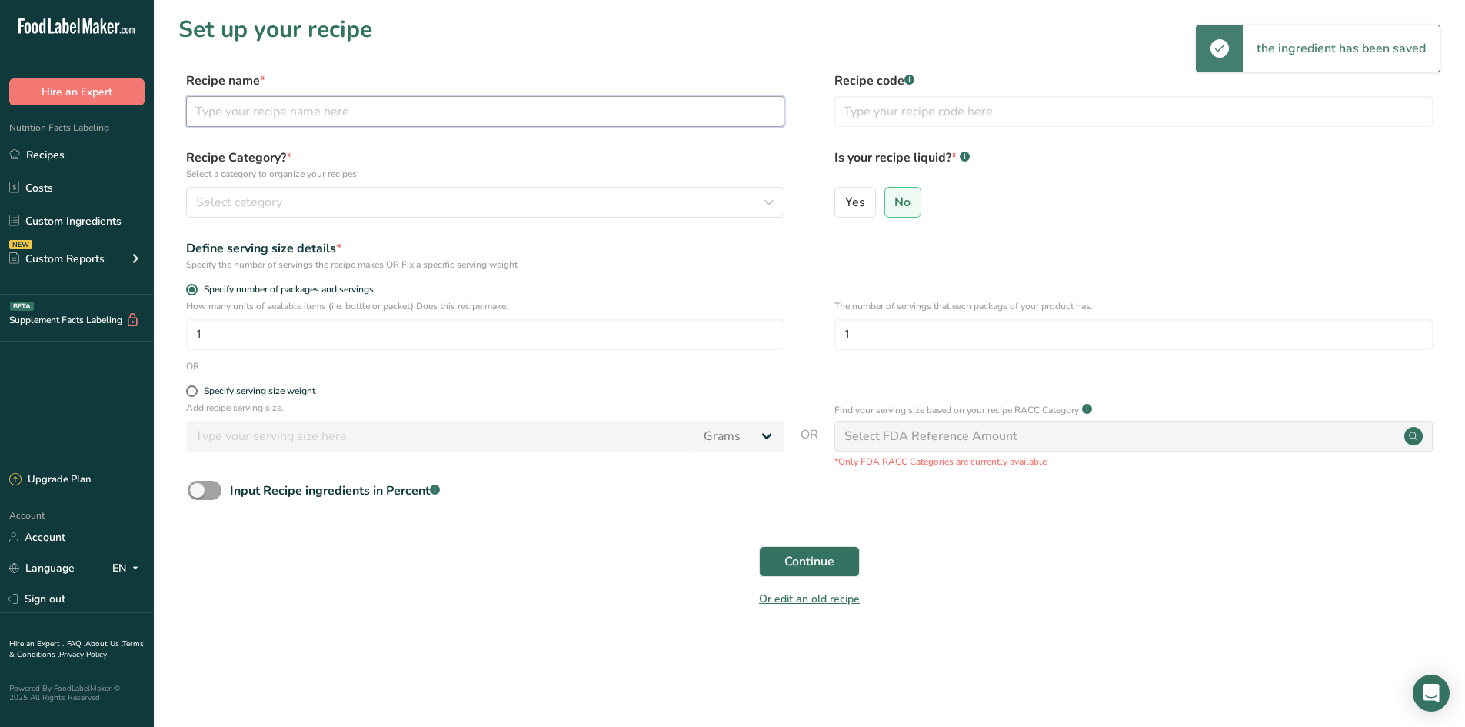
click at [493, 115] on input "text" at bounding box center [485, 111] width 598 height 31
click at [759, 546] on button "Continue" at bounding box center [809, 561] width 101 height 31
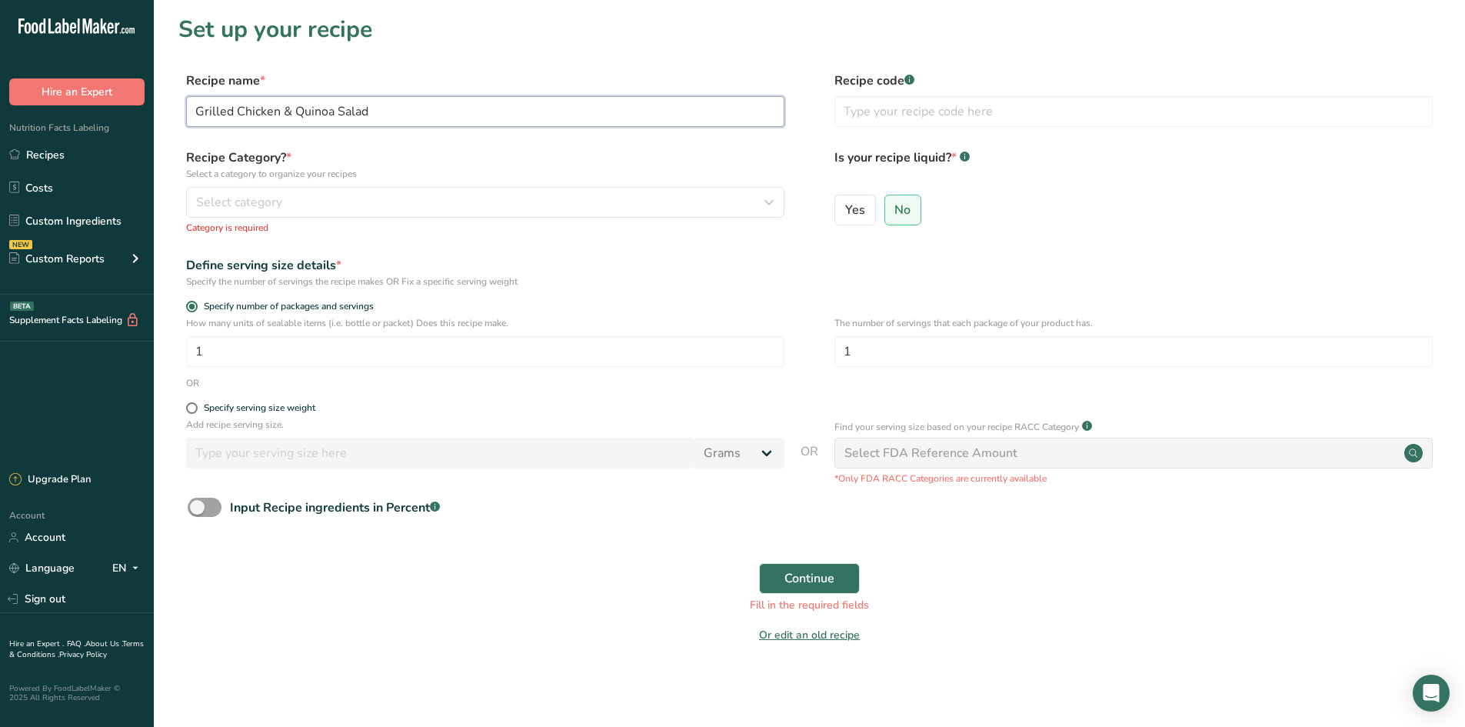
type input "Grilled Chicken & Quinoa Salad"
click at [540, 148] on form "Recipe name * Grilled Chicken & Quinoa Salad Recipe code .a-a{fill:#347362;}.b-…" at bounding box center [809, 362] width 1262 height 581
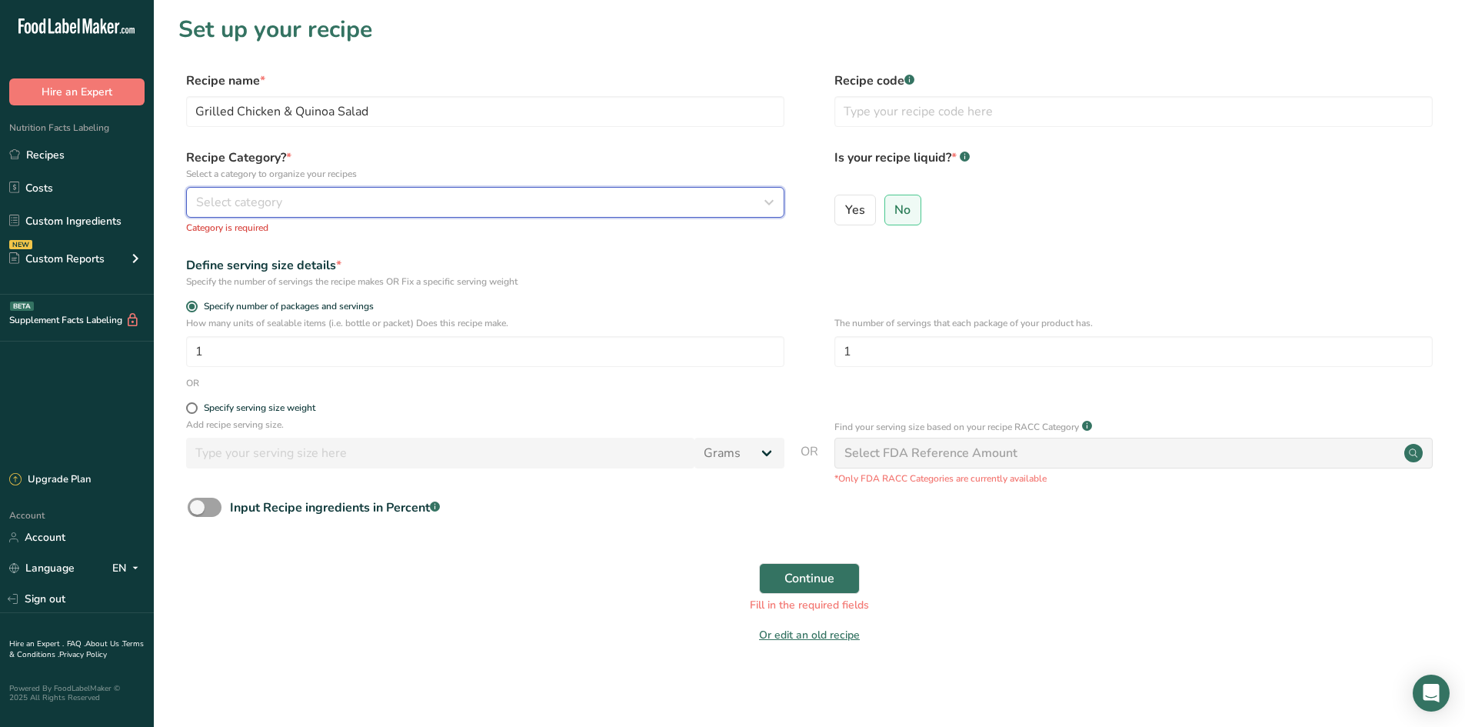
click at [323, 212] on button "Select category" at bounding box center [485, 202] width 598 height 31
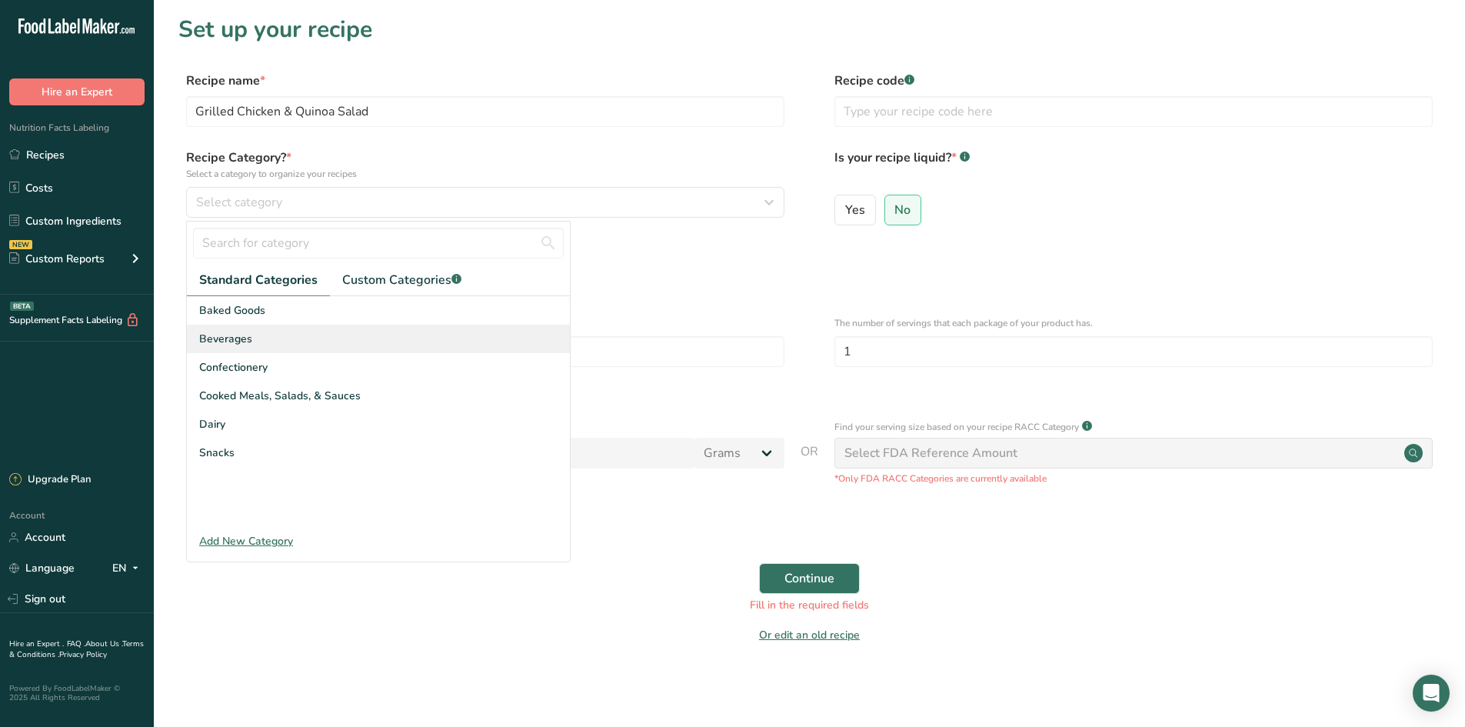
drag, startPoint x: 298, startPoint y: 397, endPoint x: 306, endPoint y: 350, distance: 47.5
click at [299, 397] on span "Cooked Meals, Salads, & Sauces" at bounding box center [279, 396] width 161 height 16
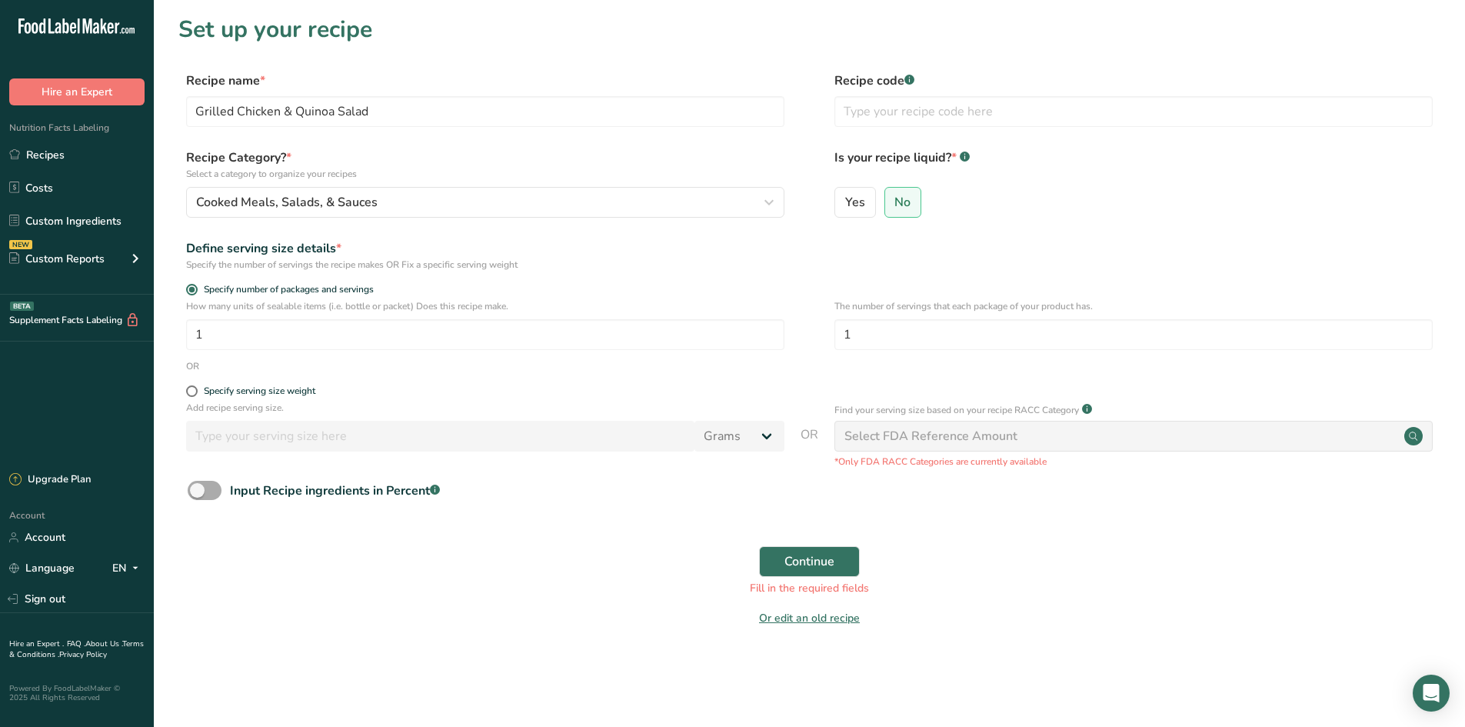
click at [209, 490] on span at bounding box center [205, 490] width 34 height 19
click at [198, 490] on input "Input Recipe ingredients in Percent .a-a{fill:#347362;}.b-a{fill:#fff;}" at bounding box center [193, 490] width 10 height 10
checkbox input "true"
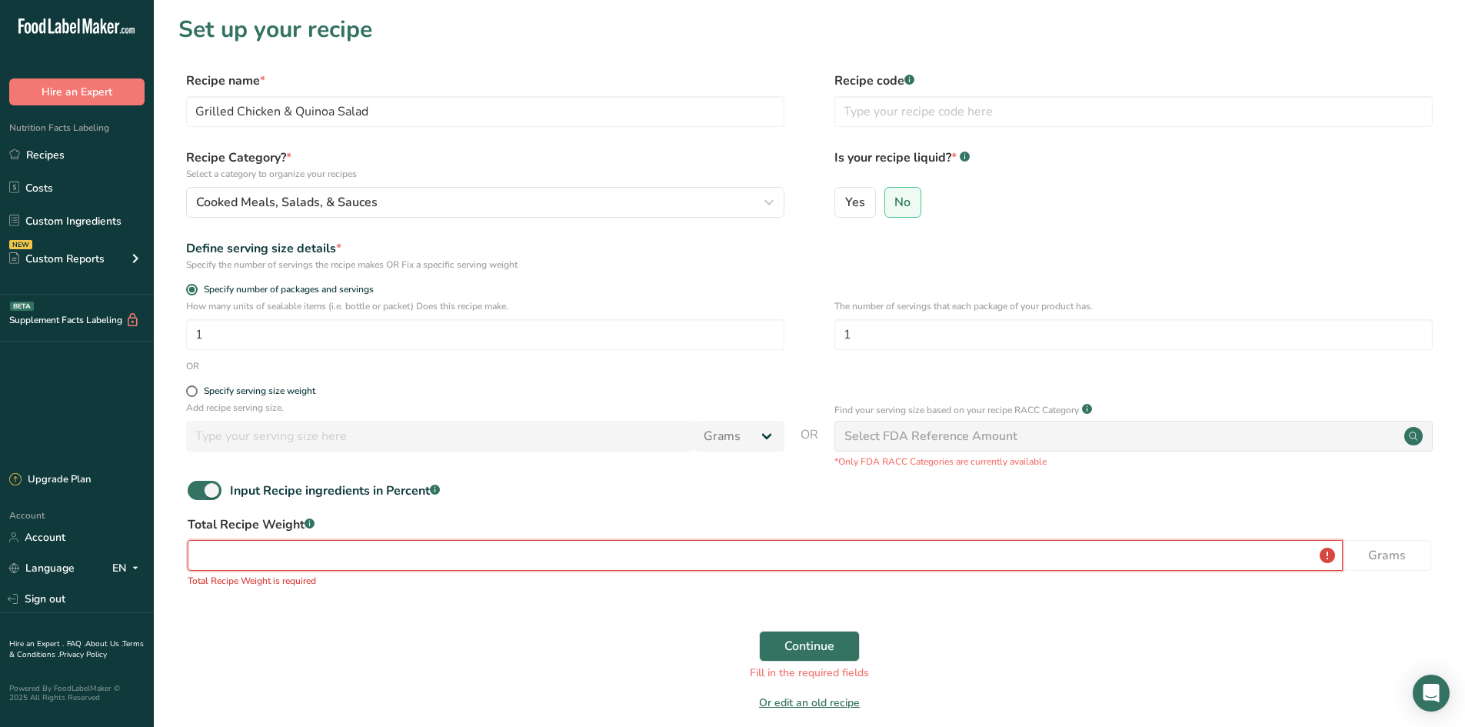
click at [335, 558] on input "number" at bounding box center [765, 555] width 1155 height 31
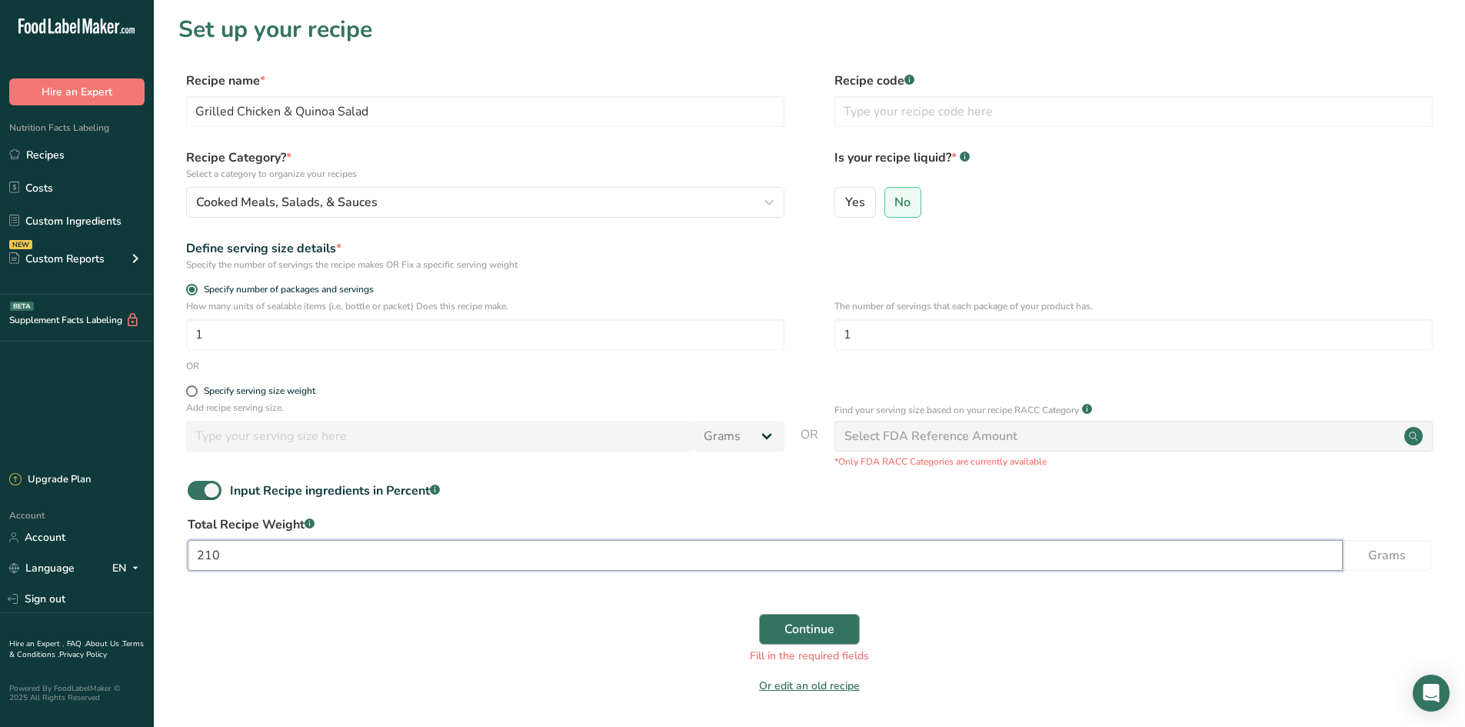
type input "210"
click at [807, 631] on span "Continue" at bounding box center [809, 629] width 50 height 18
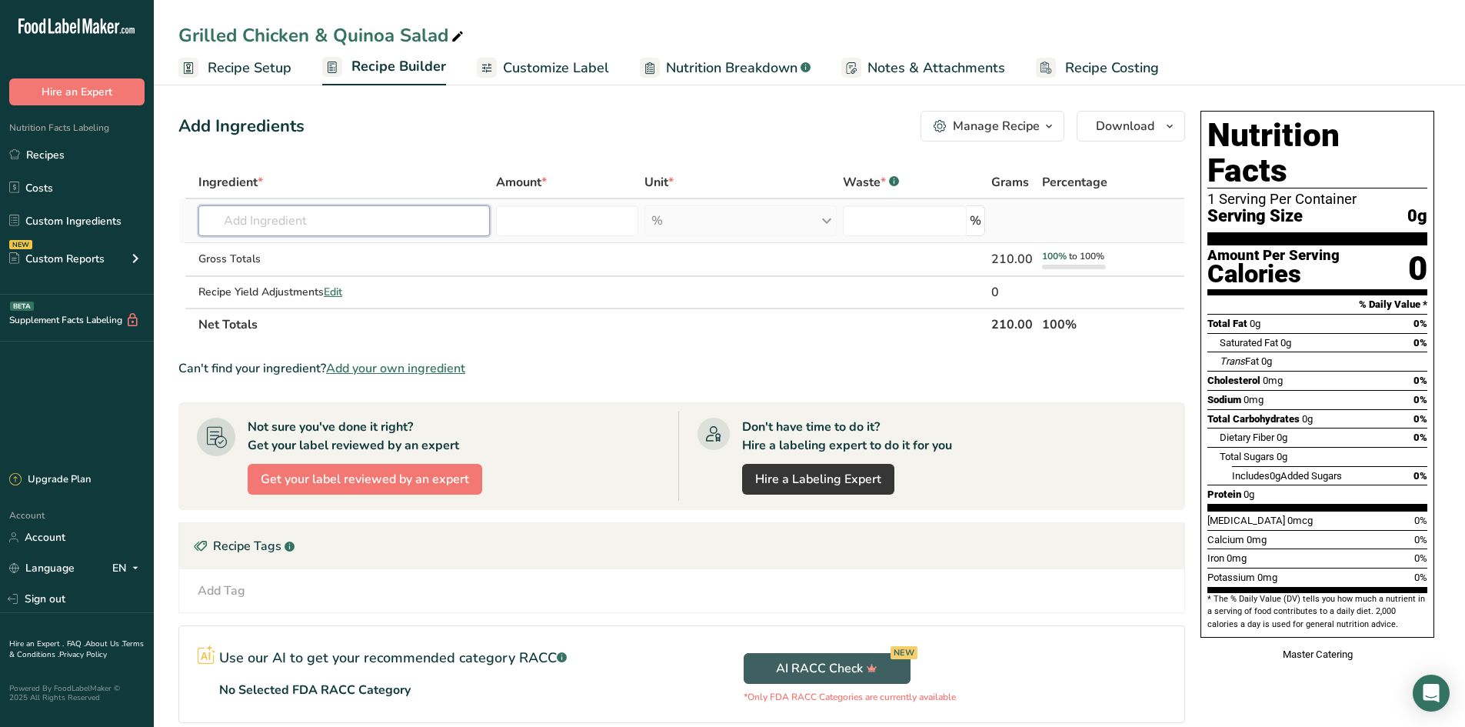
click at [402, 233] on input "text" at bounding box center [343, 220] width 291 height 31
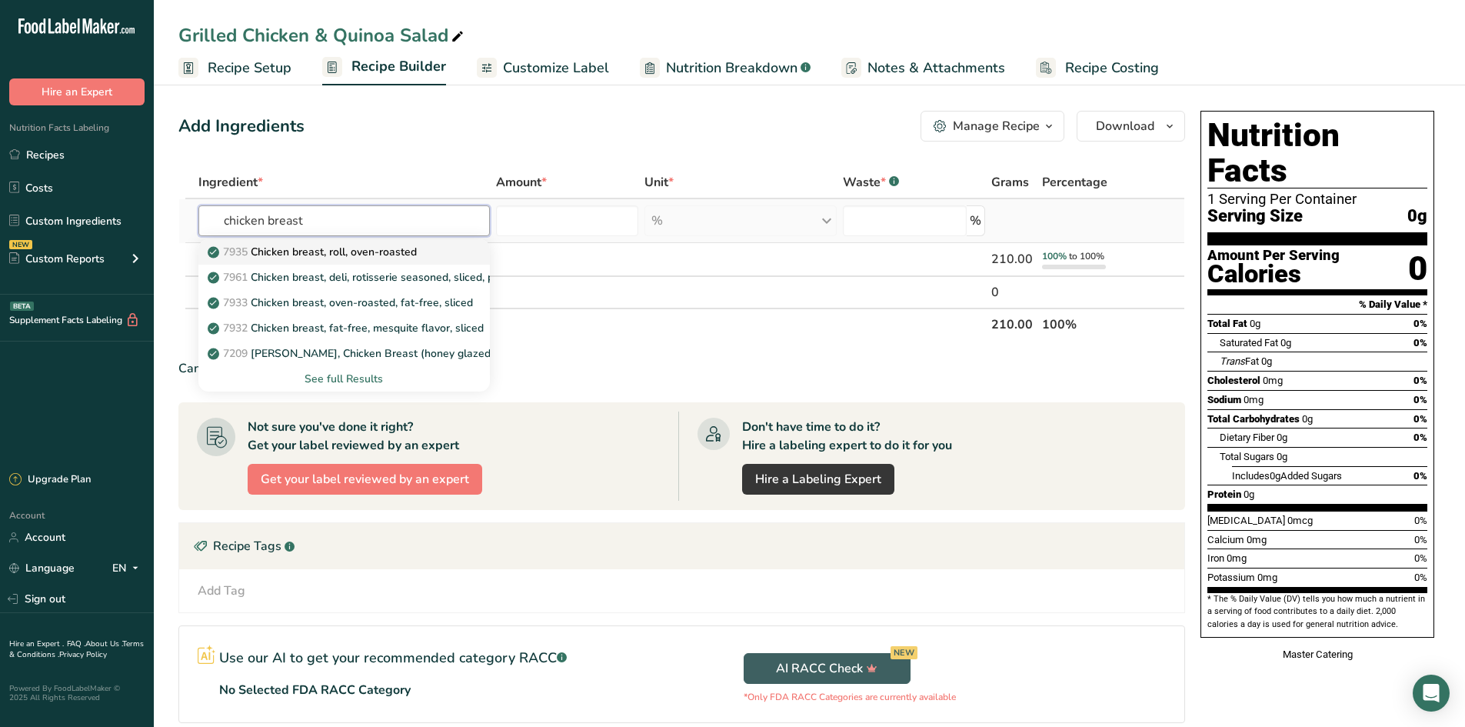
type input "chicken breast"
click at [435, 248] on div "7935 Chicken breast, roll, oven-roasted" at bounding box center [332, 252] width 242 height 16
type input "Chicken breast, roll, oven-roasted"
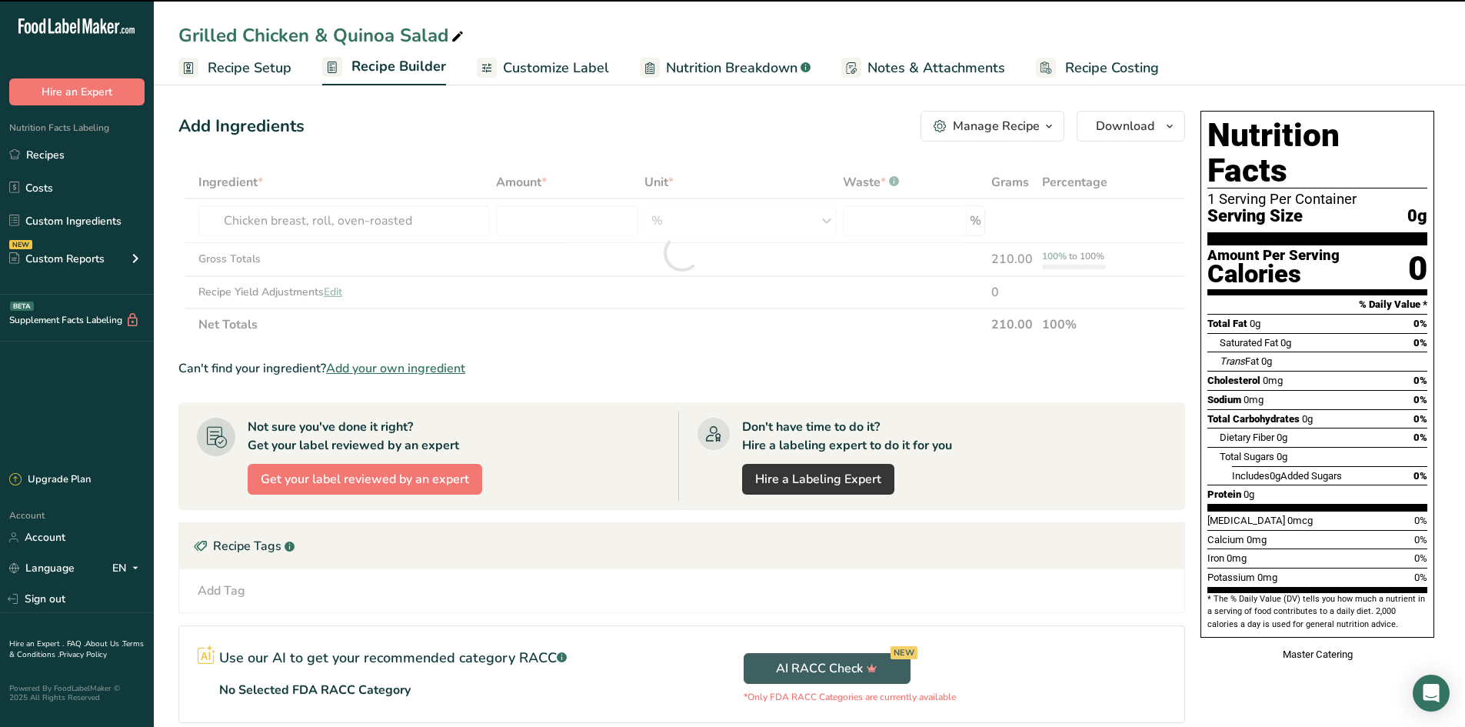
type input "0"
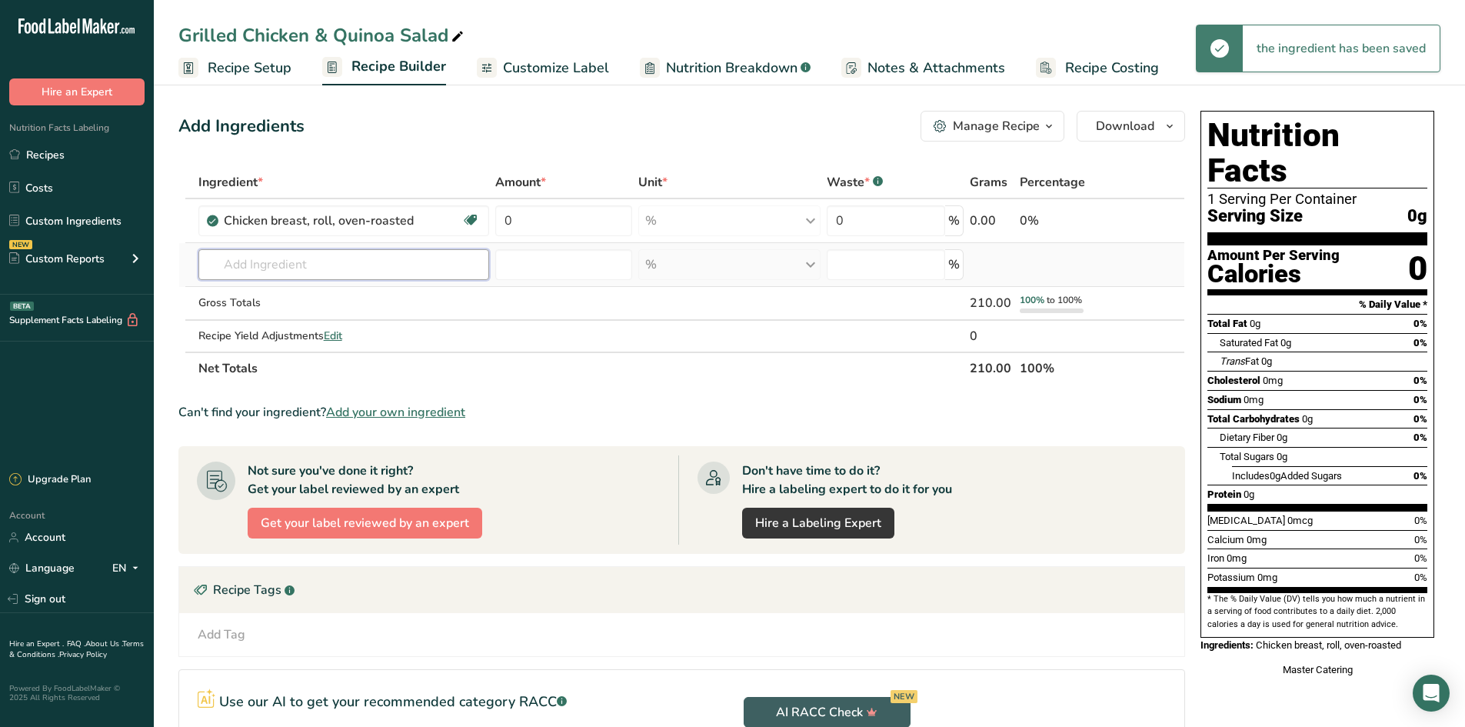
click at [370, 276] on input "text" at bounding box center [343, 264] width 291 height 31
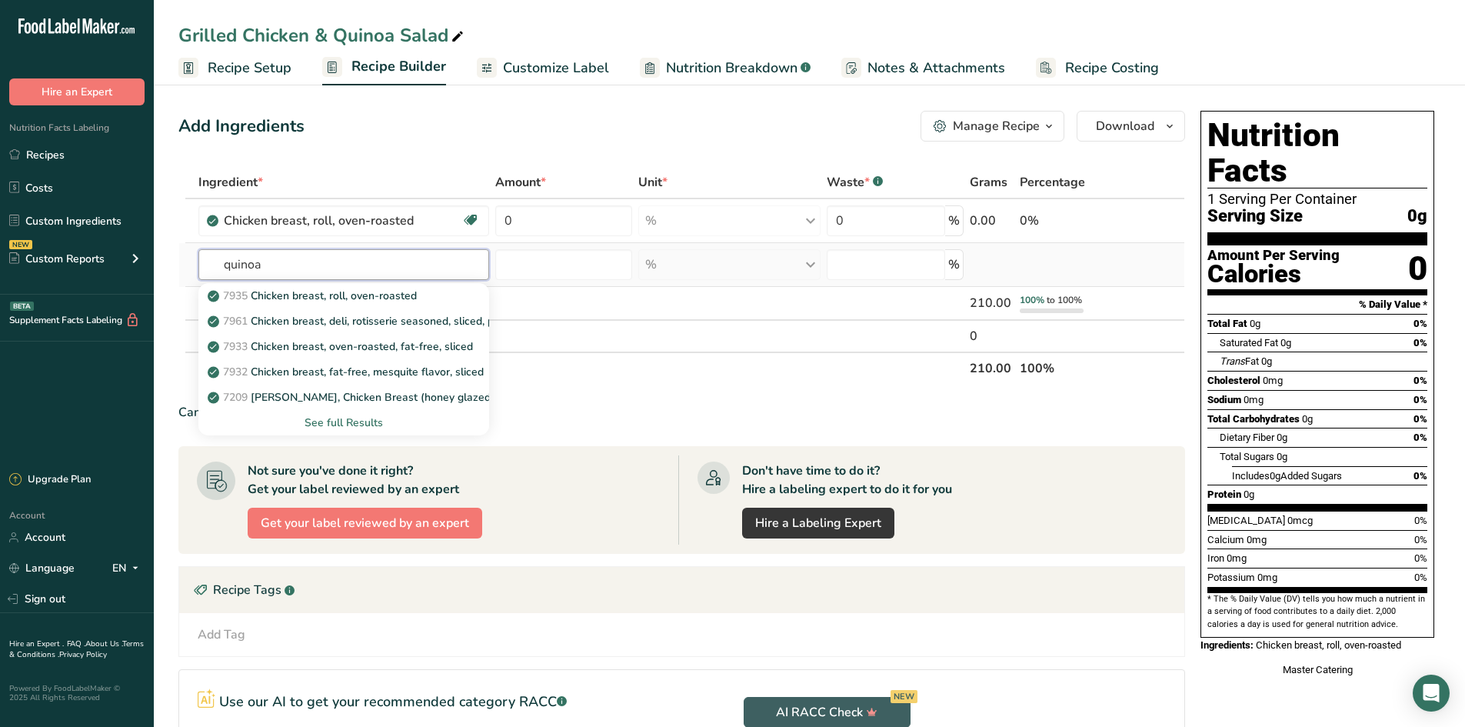
type input "quinoa"
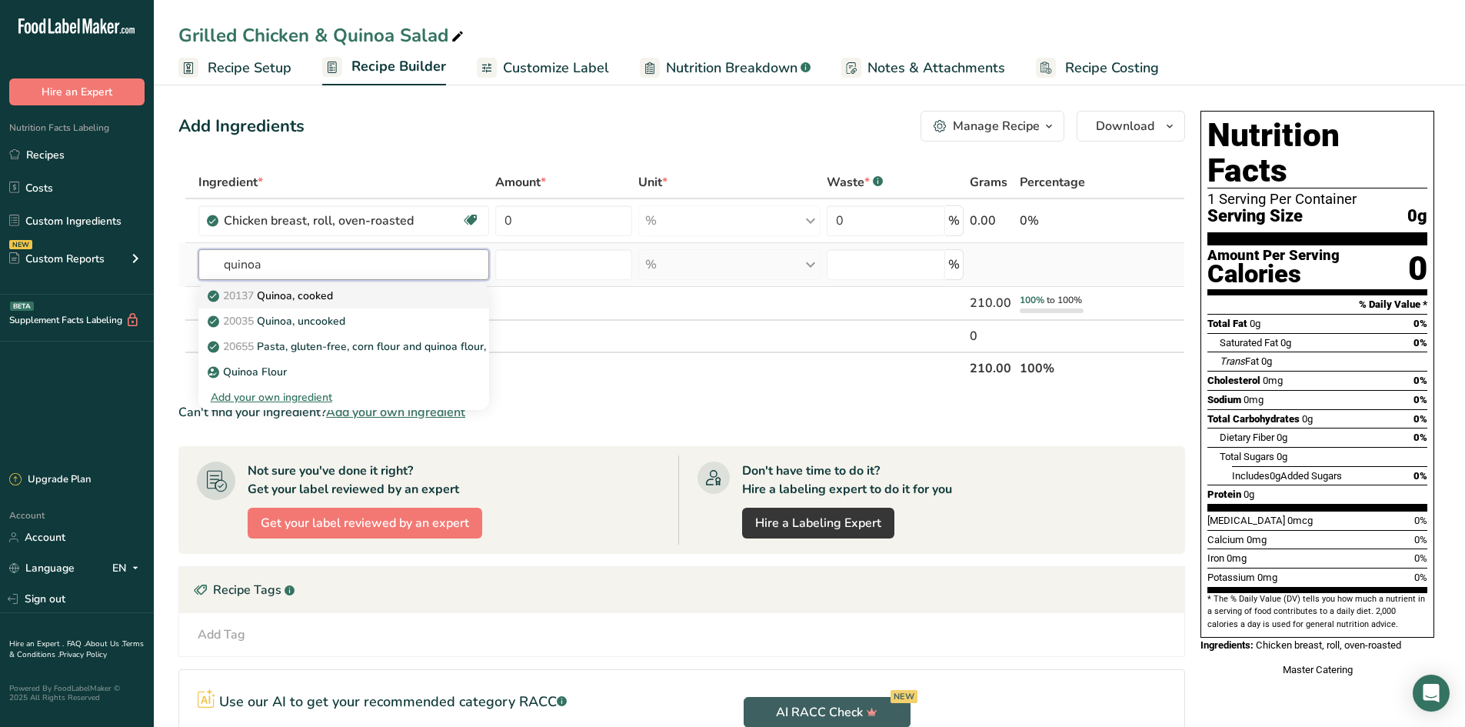
type input "quinoa"
click at [424, 299] on div "20137 Quinoa, cooked" at bounding box center [331, 296] width 241 height 16
type input "Quinoa, cooked"
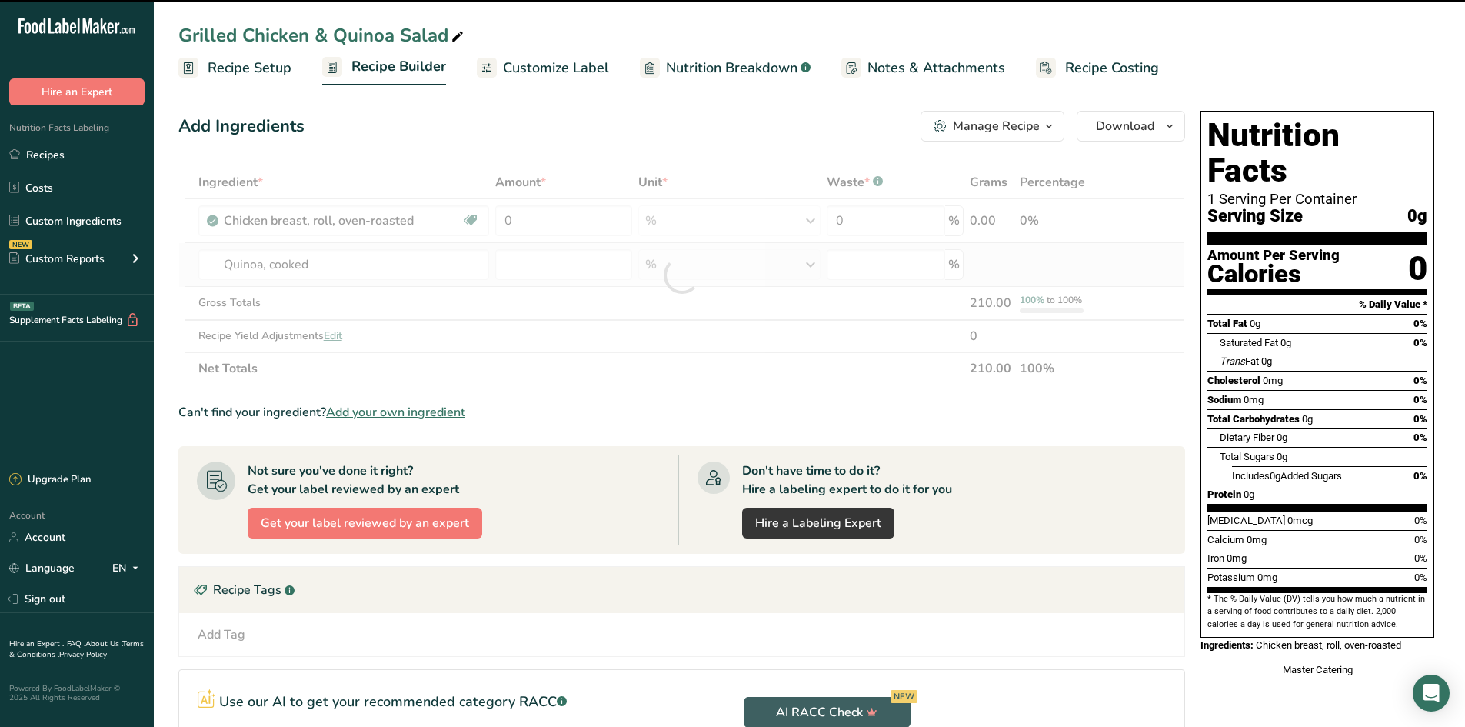
type input "0"
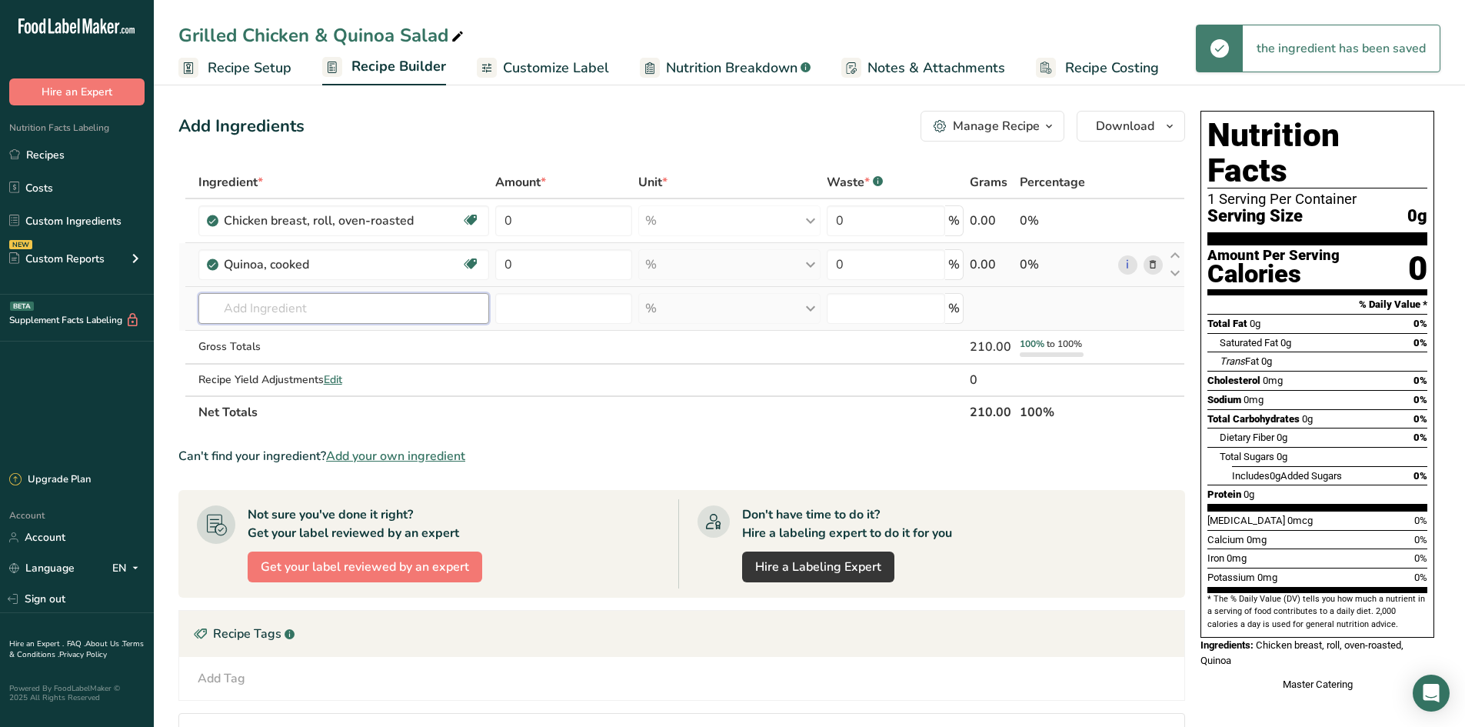
click at [319, 316] on input "text" at bounding box center [343, 308] width 291 height 31
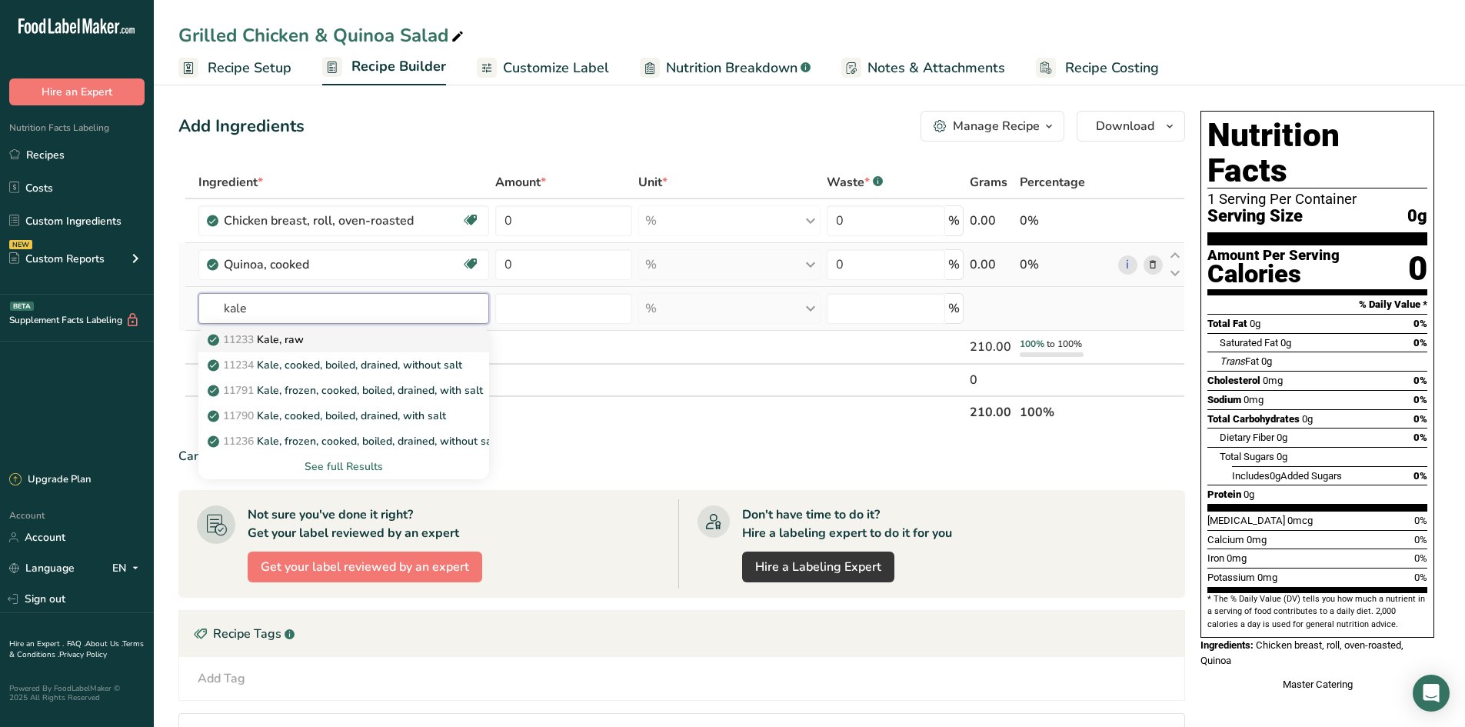
type input "kale"
click at [353, 335] on div "11233 Kale, raw" at bounding box center [331, 339] width 241 height 16
type input "Kale, raw"
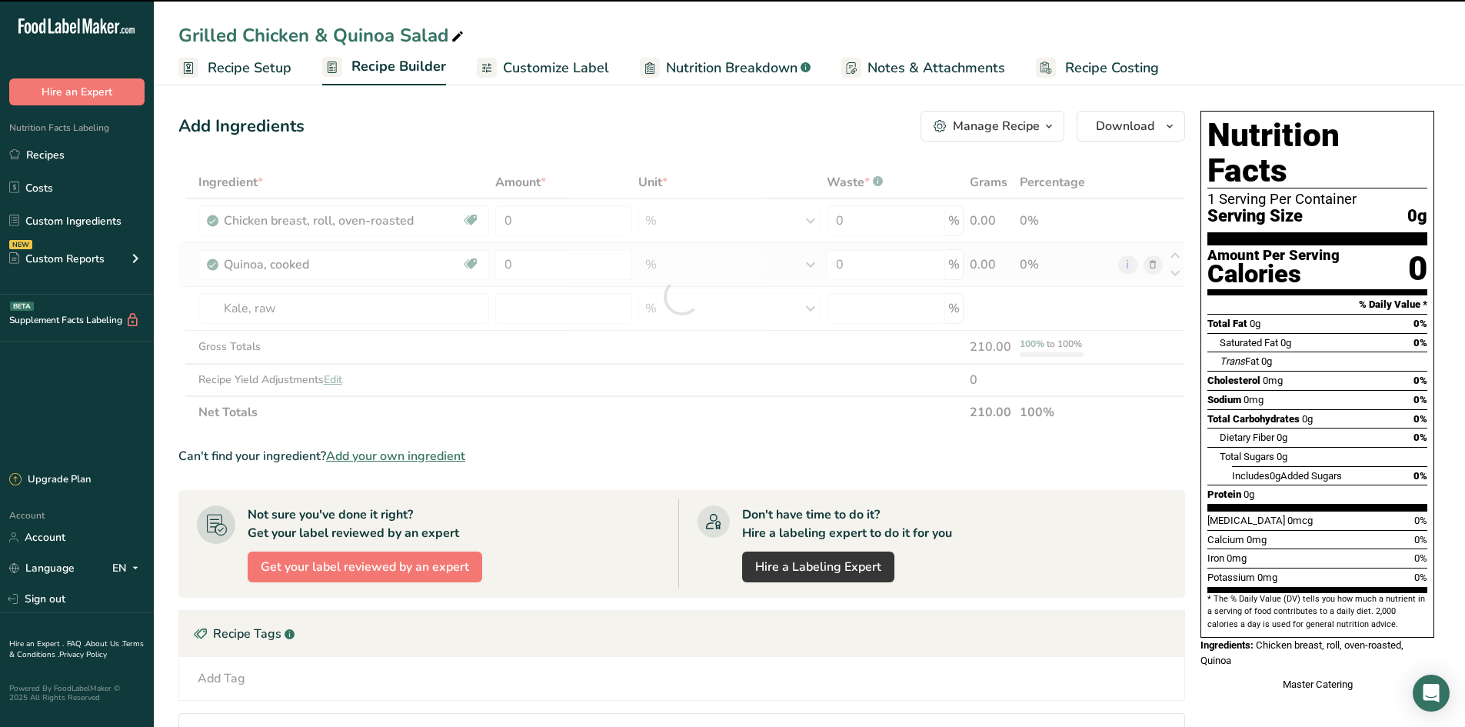
type input "0"
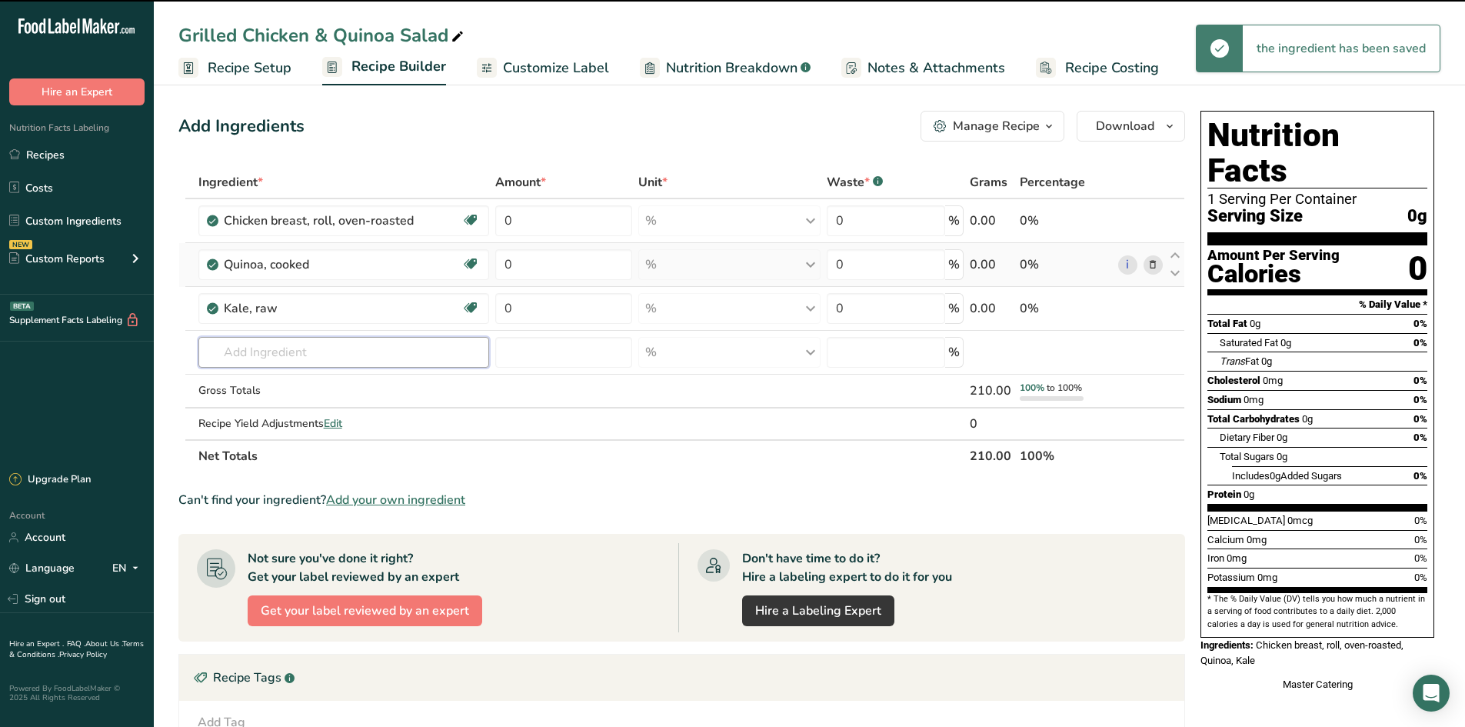
click at [318, 341] on input "text" at bounding box center [343, 352] width 291 height 31
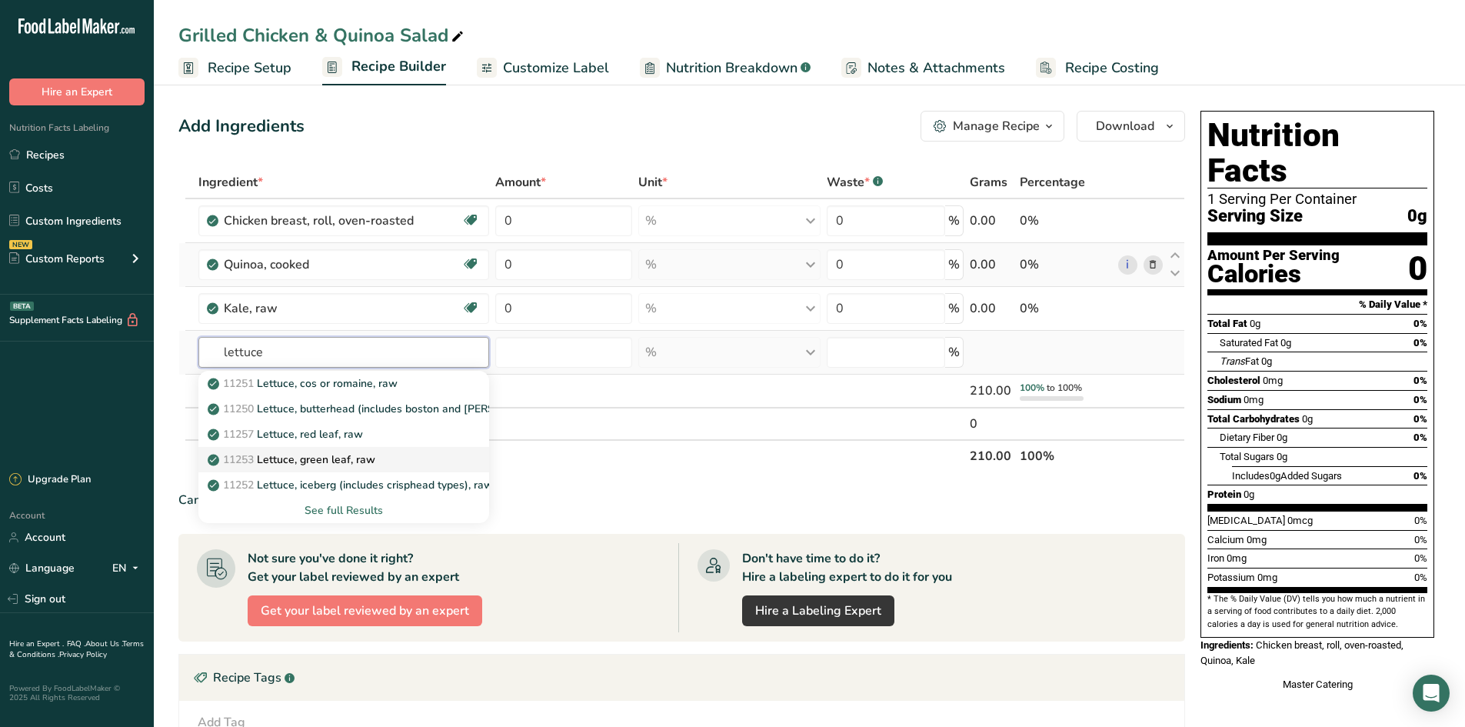
type input "lettuce"
click at [410, 466] on div "11253 Lettuce, green leaf, raw" at bounding box center [331, 459] width 241 height 16
type input "Lettuce, green leaf, raw"
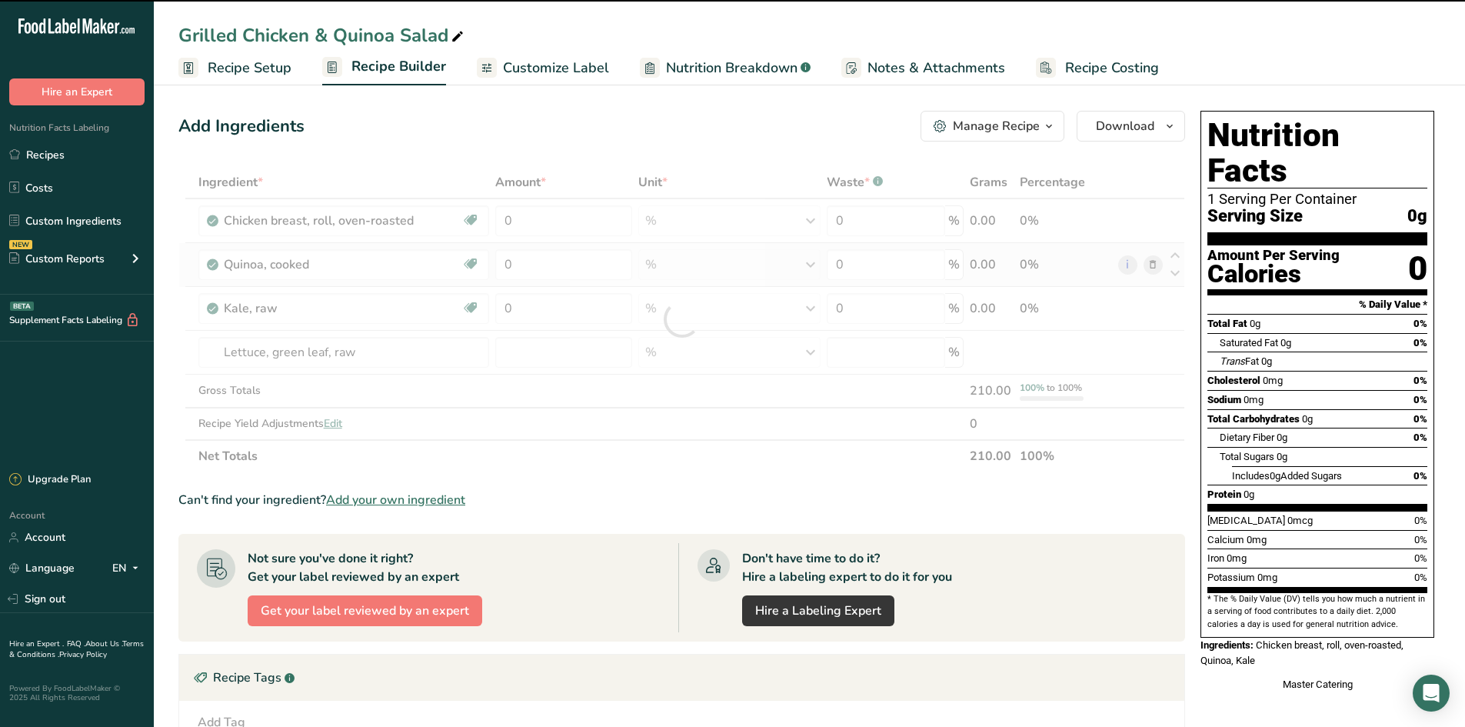
type input "0"
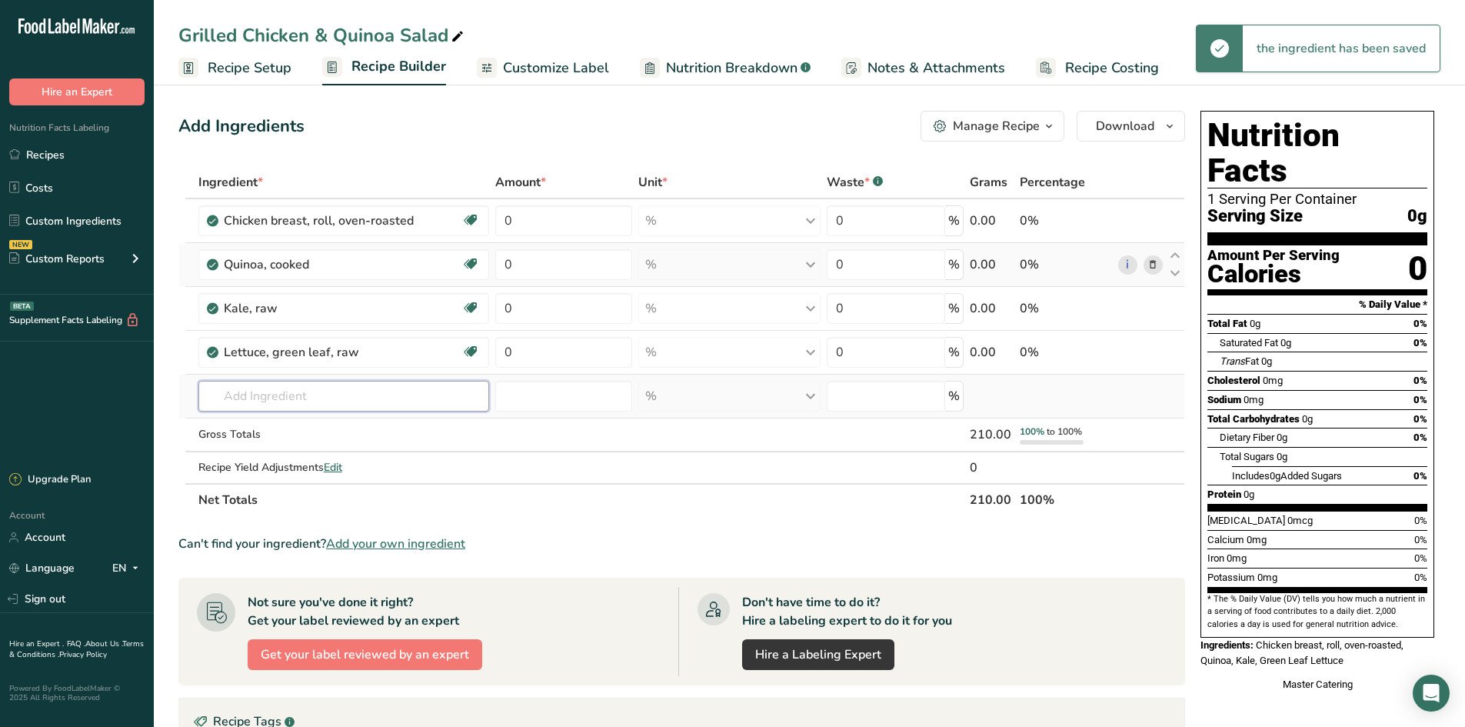
click at [268, 405] on input "text" at bounding box center [343, 396] width 291 height 31
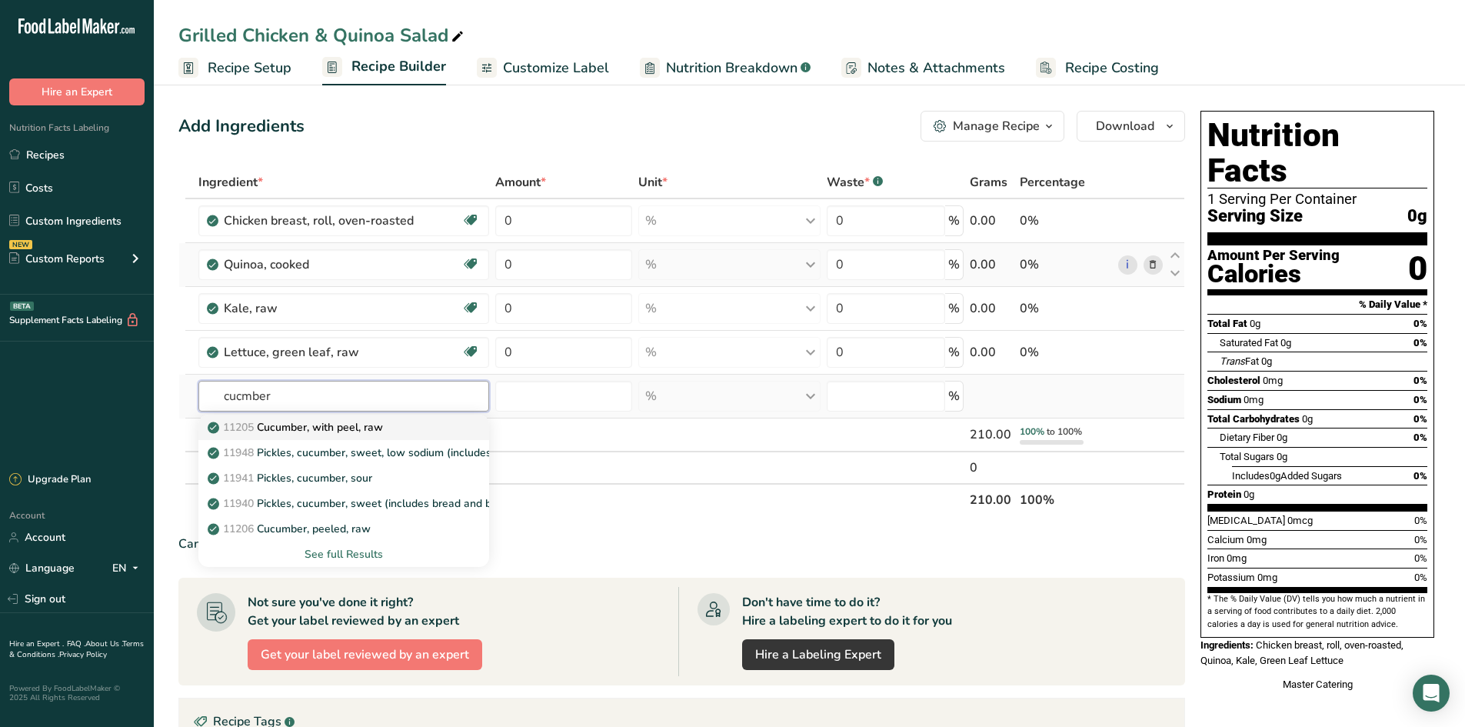
type input "cucmber"
click at [317, 435] on link "11205 Cucumber, with peel, raw" at bounding box center [343, 427] width 291 height 25
type input "Cucumber, with peel, raw"
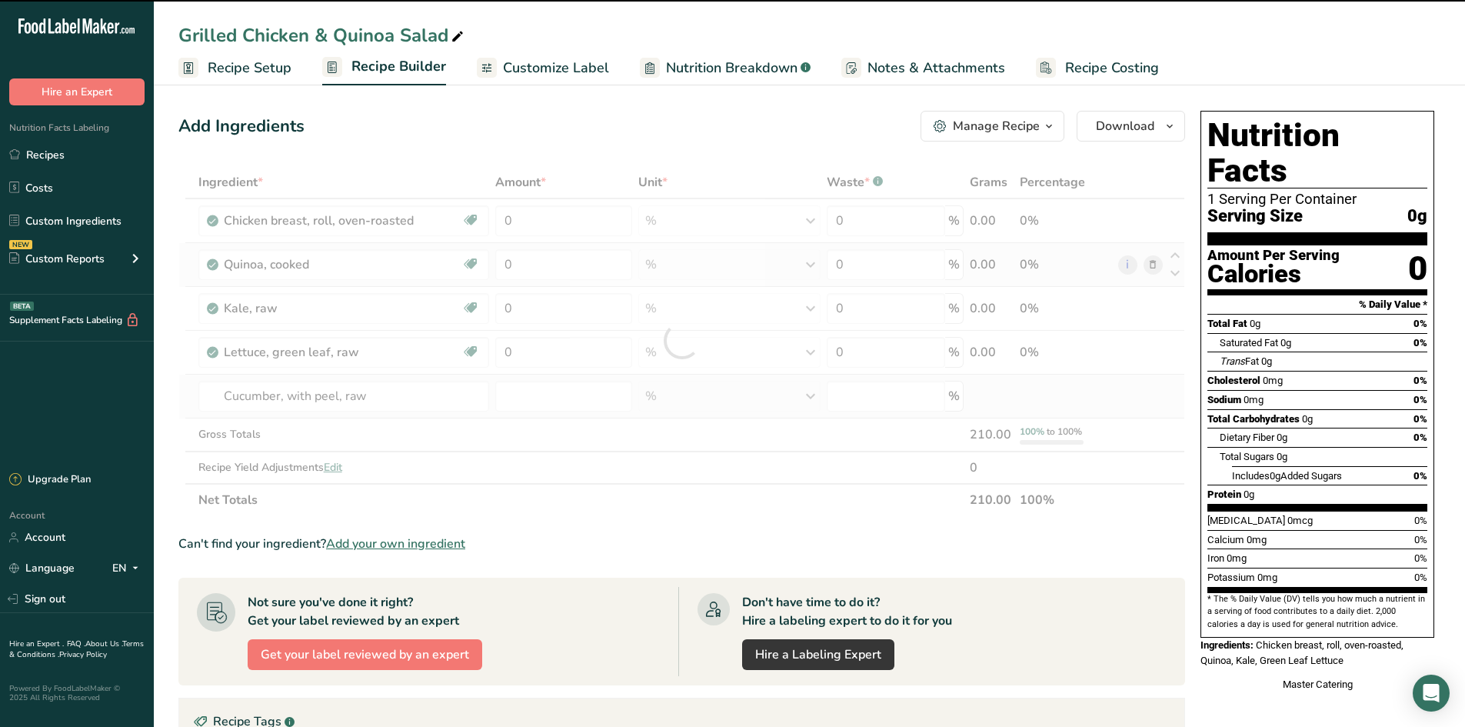
type input "0"
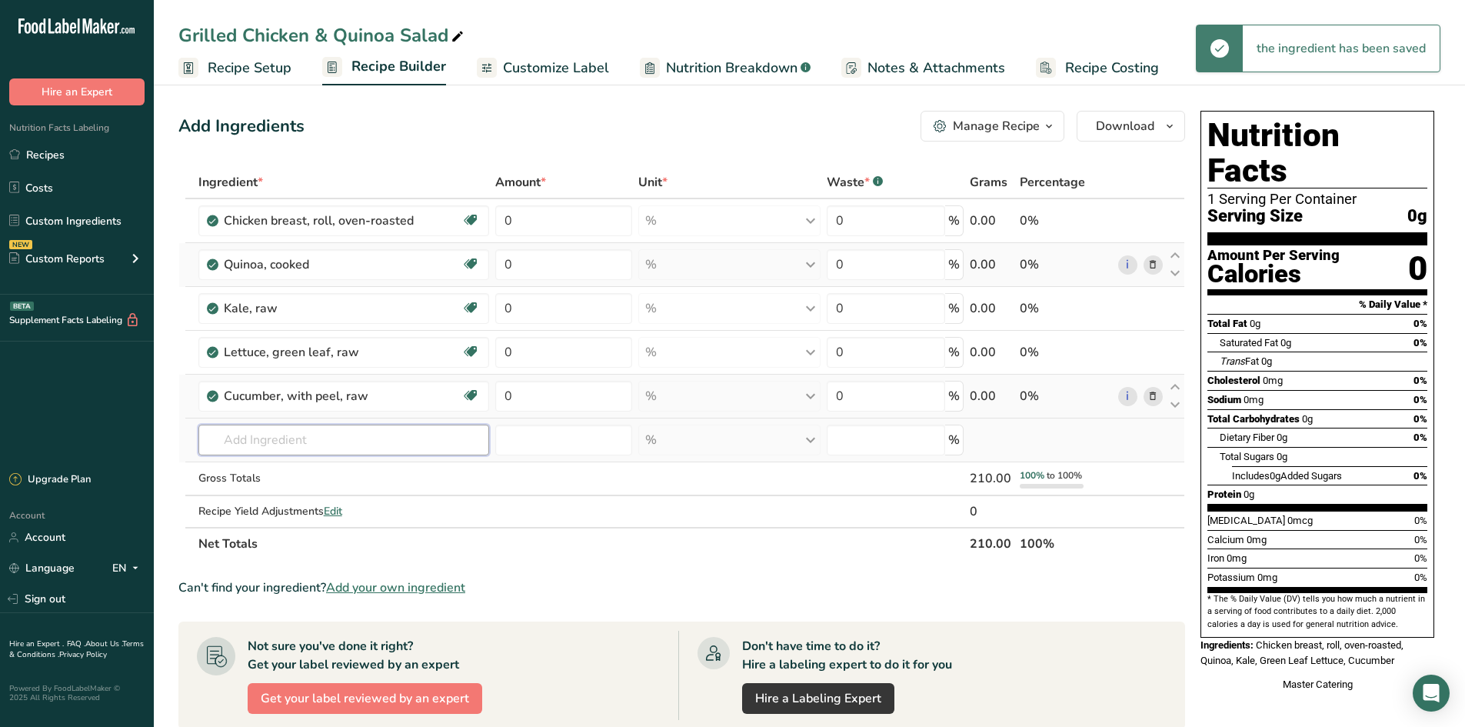
click at [381, 434] on input "text" at bounding box center [343, 439] width 291 height 31
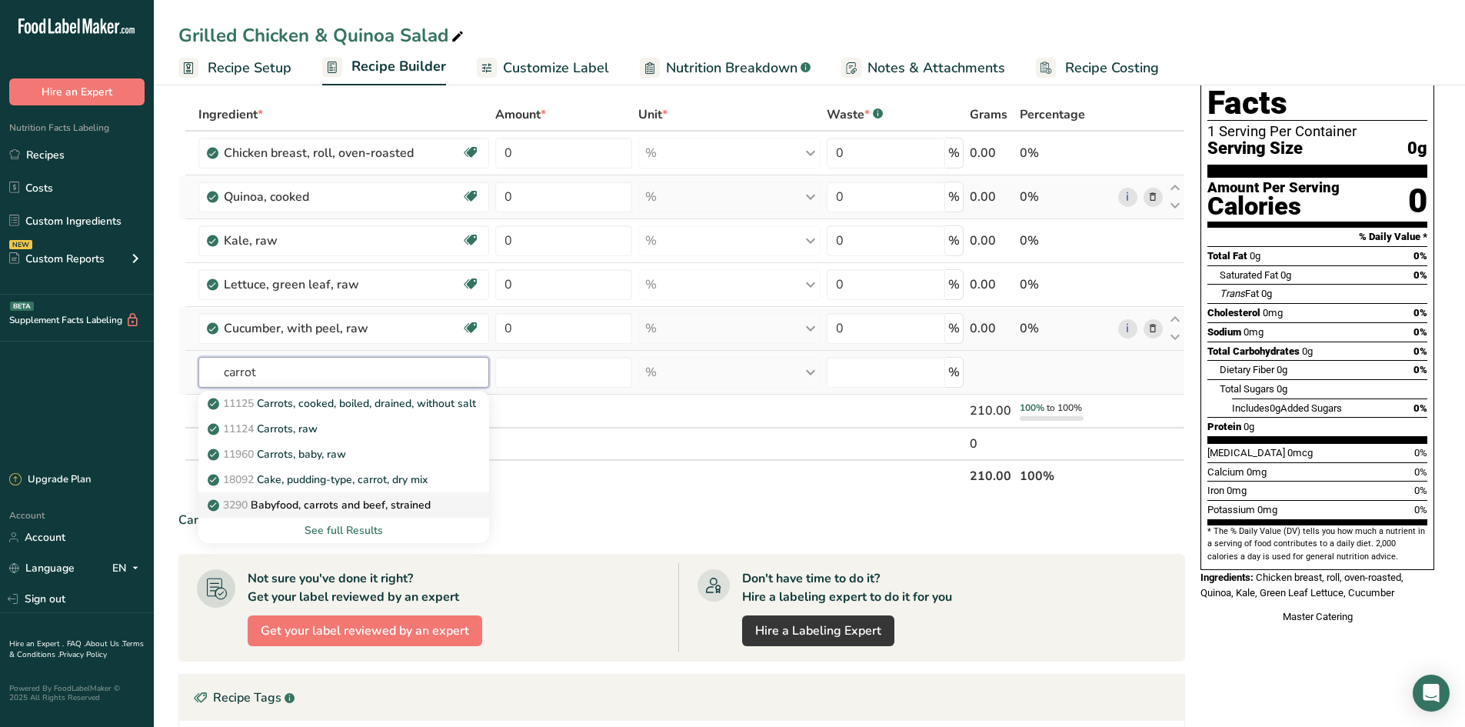
scroll to position [77, 0]
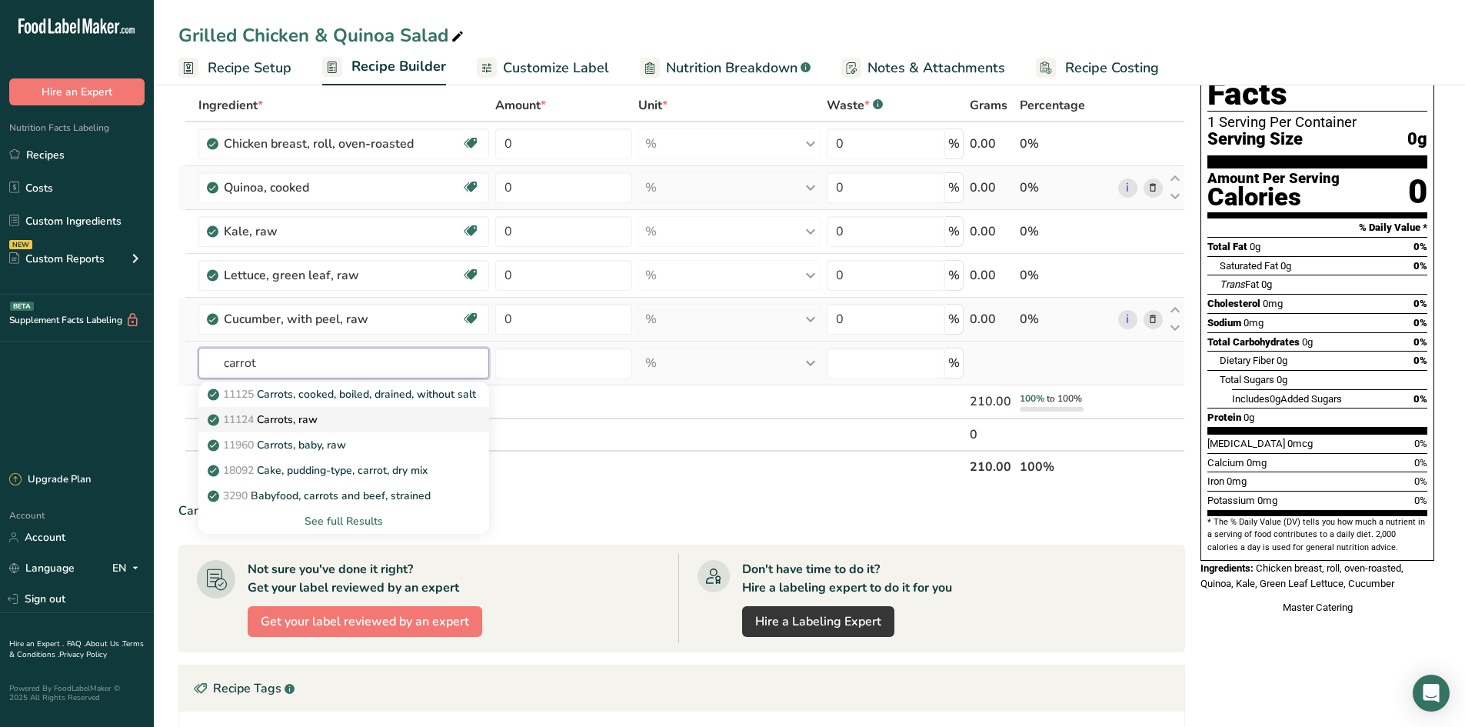
type input "carrot"
click at [398, 424] on div "11124 [GEOGRAPHIC_DATA], raw" at bounding box center [331, 419] width 241 height 16
type input "Carrots, raw"
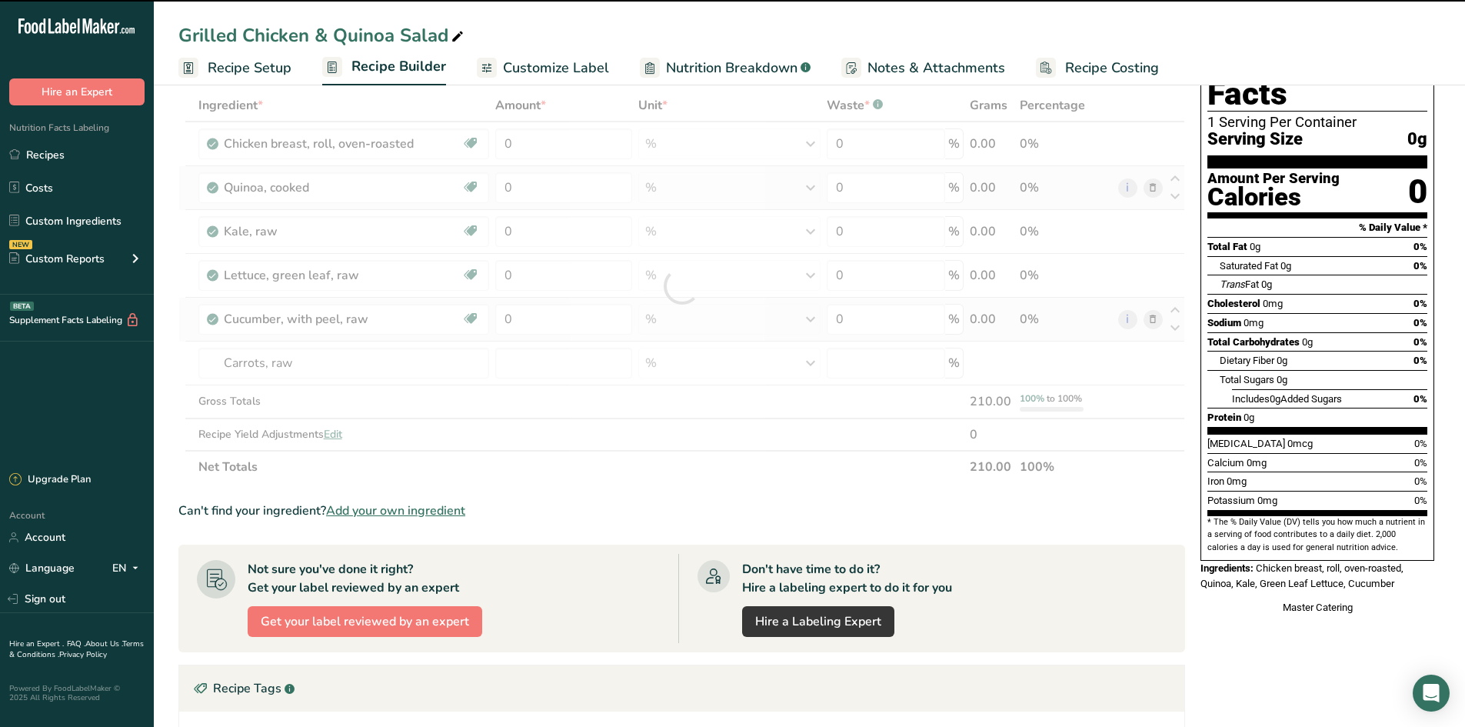
type input "0"
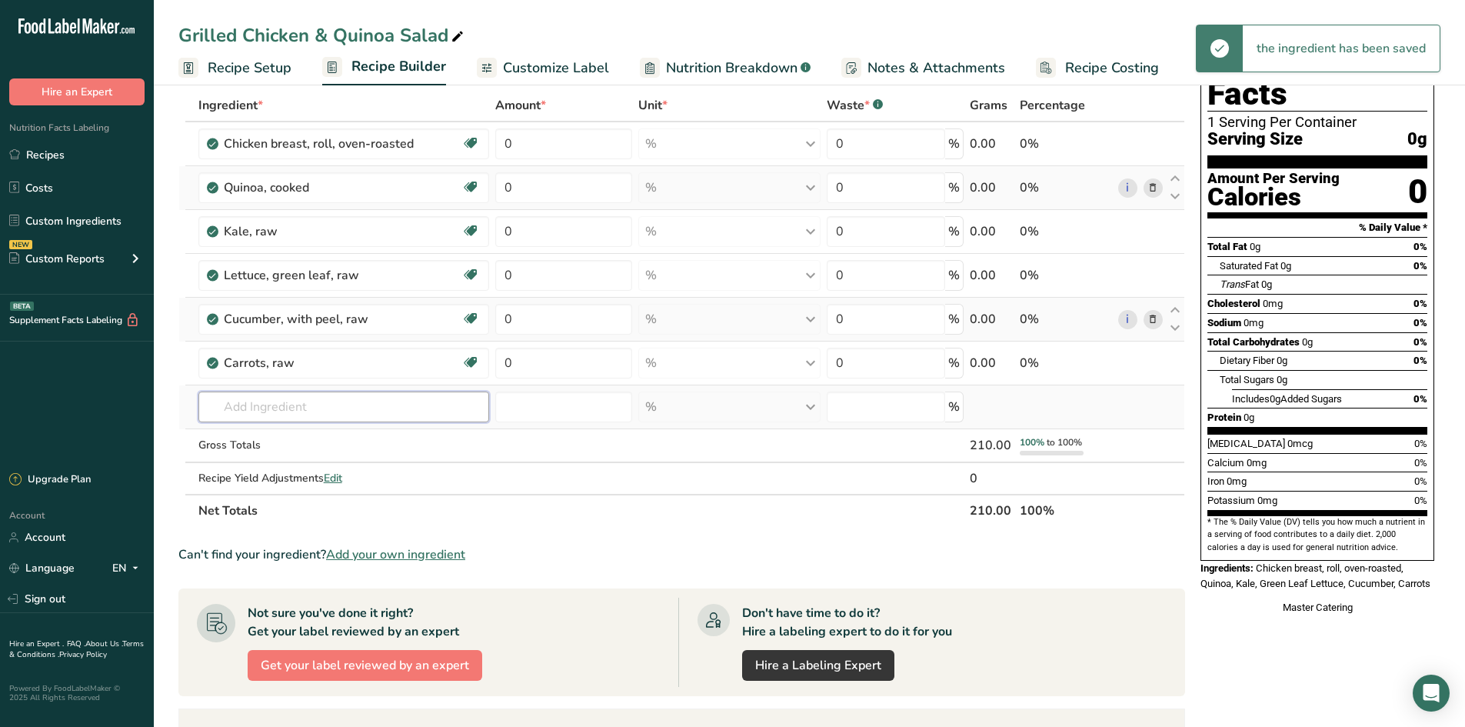
click at [355, 398] on input "text" at bounding box center [343, 406] width 291 height 31
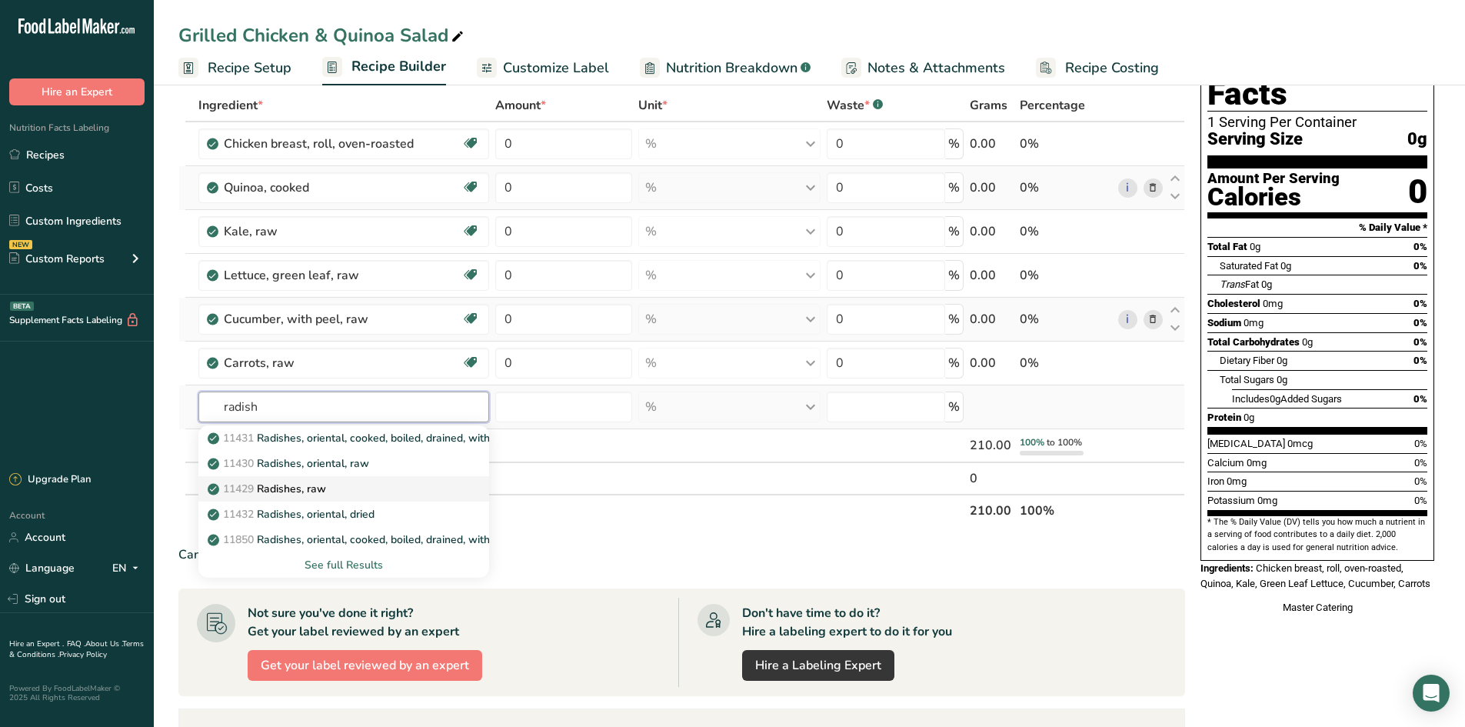
type input "radish"
click at [375, 490] on div "11429 Radishes, raw" at bounding box center [331, 489] width 241 height 16
type input "Radishes, raw"
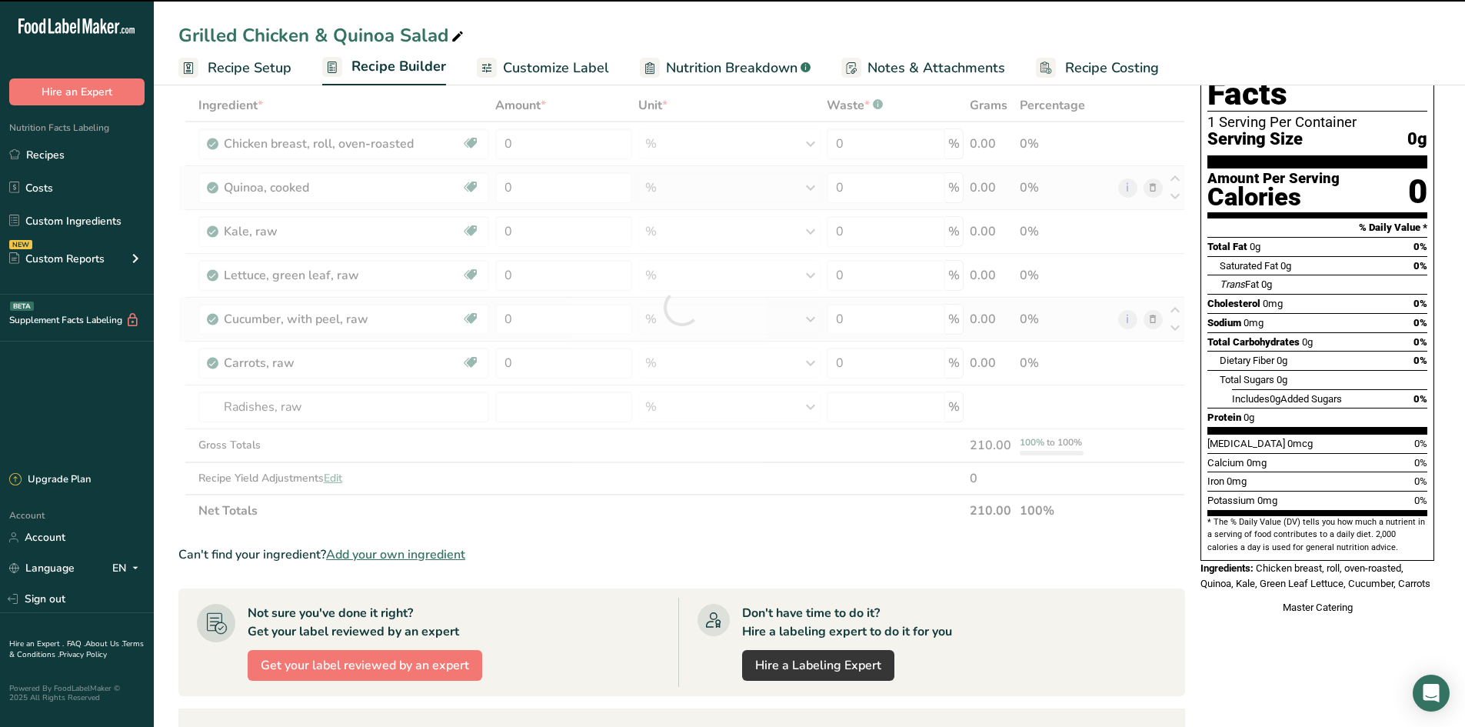
type input "0"
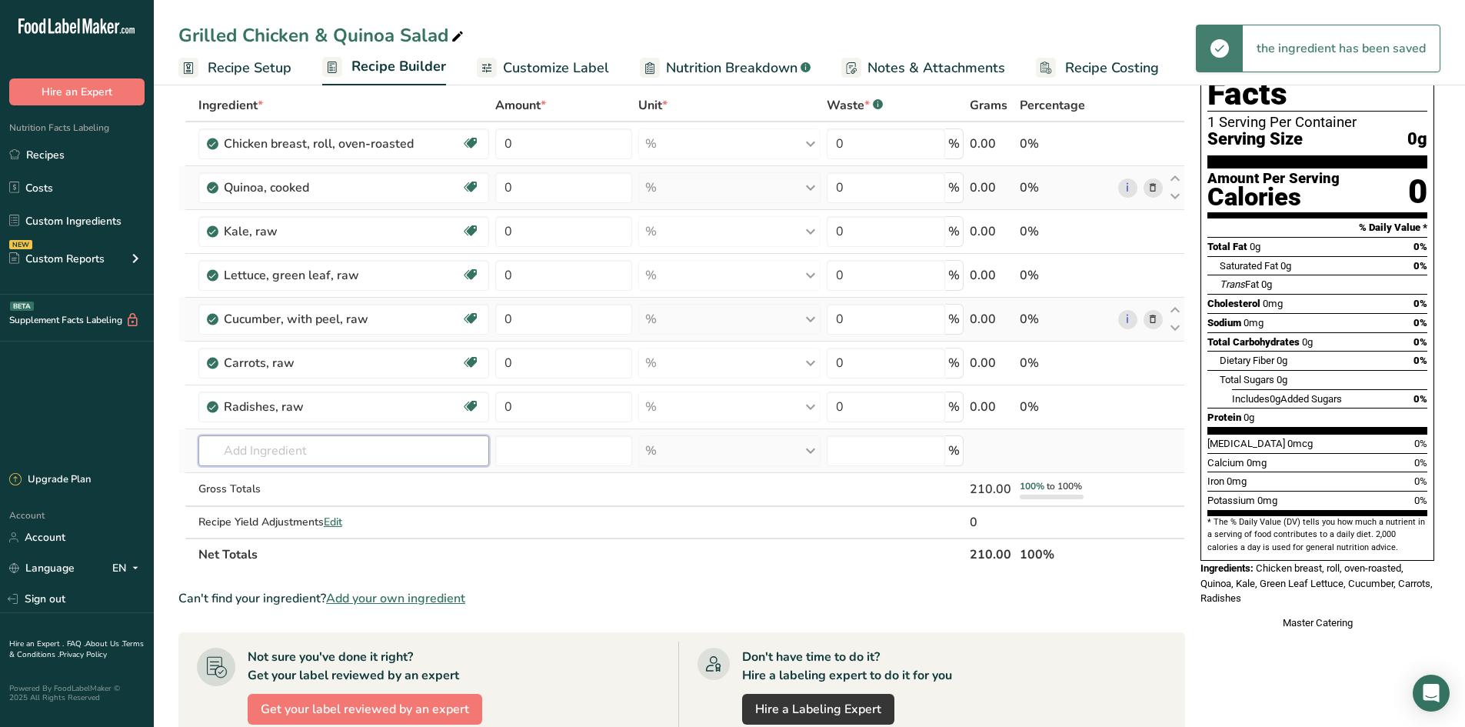
click at [293, 442] on input "text" at bounding box center [343, 450] width 291 height 31
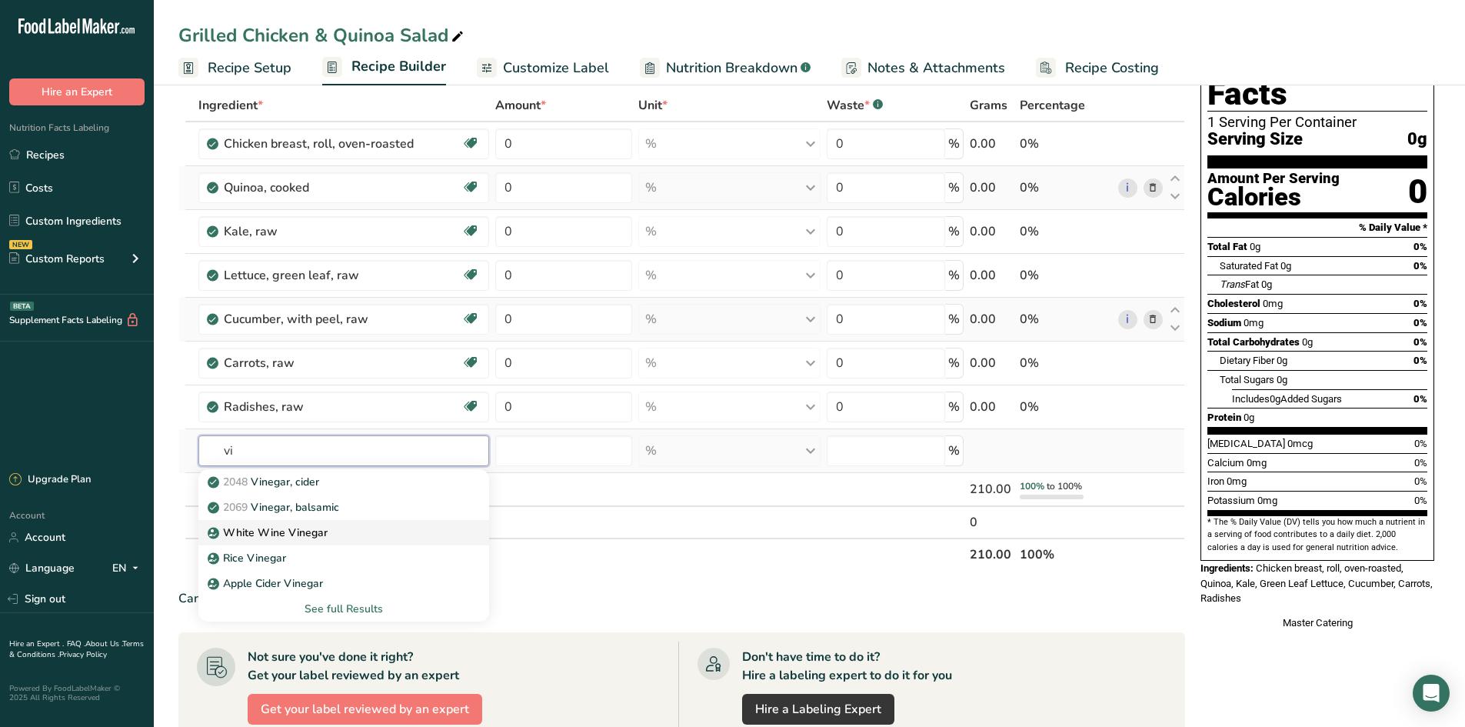
type input "v"
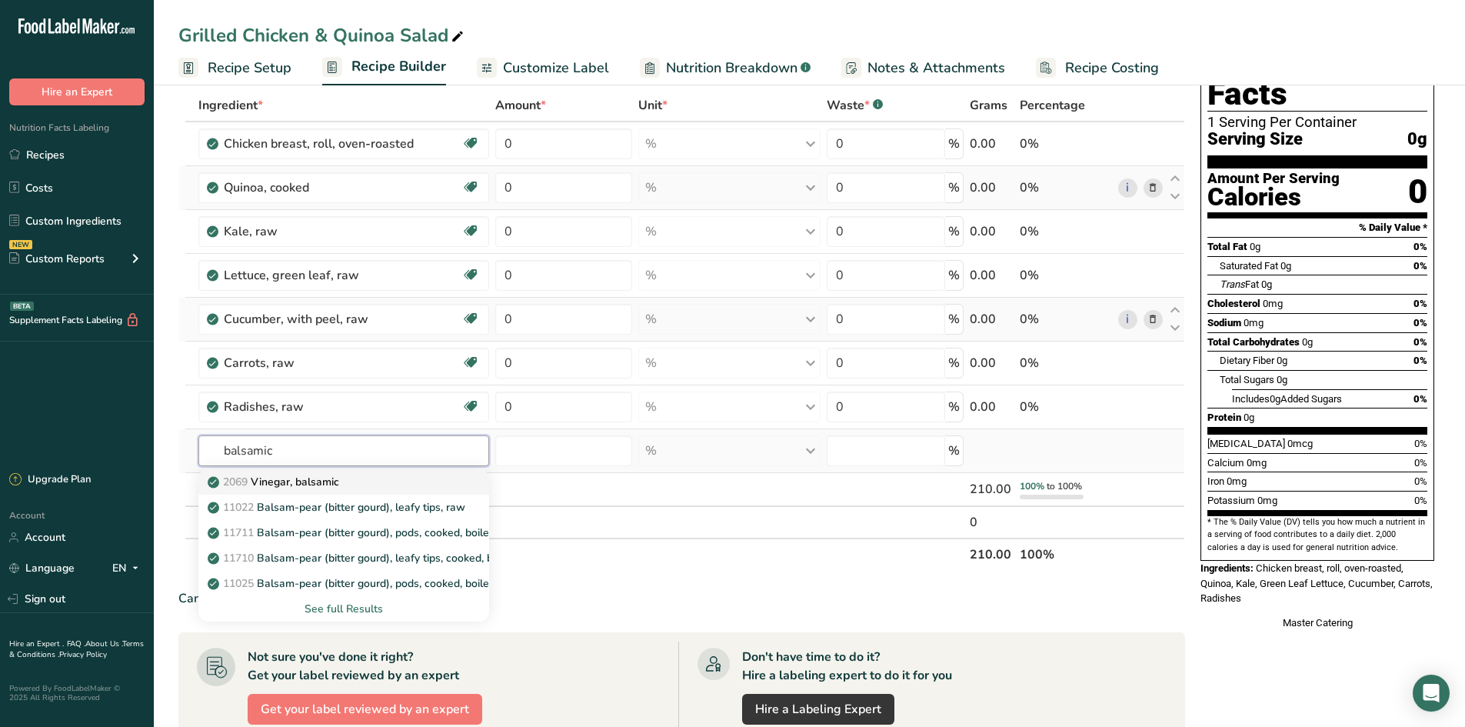
type input "balsamic"
click at [381, 488] on div "2069 Vinegar, balsamic" at bounding box center [331, 482] width 241 height 16
type input "Vinegar, balsamic"
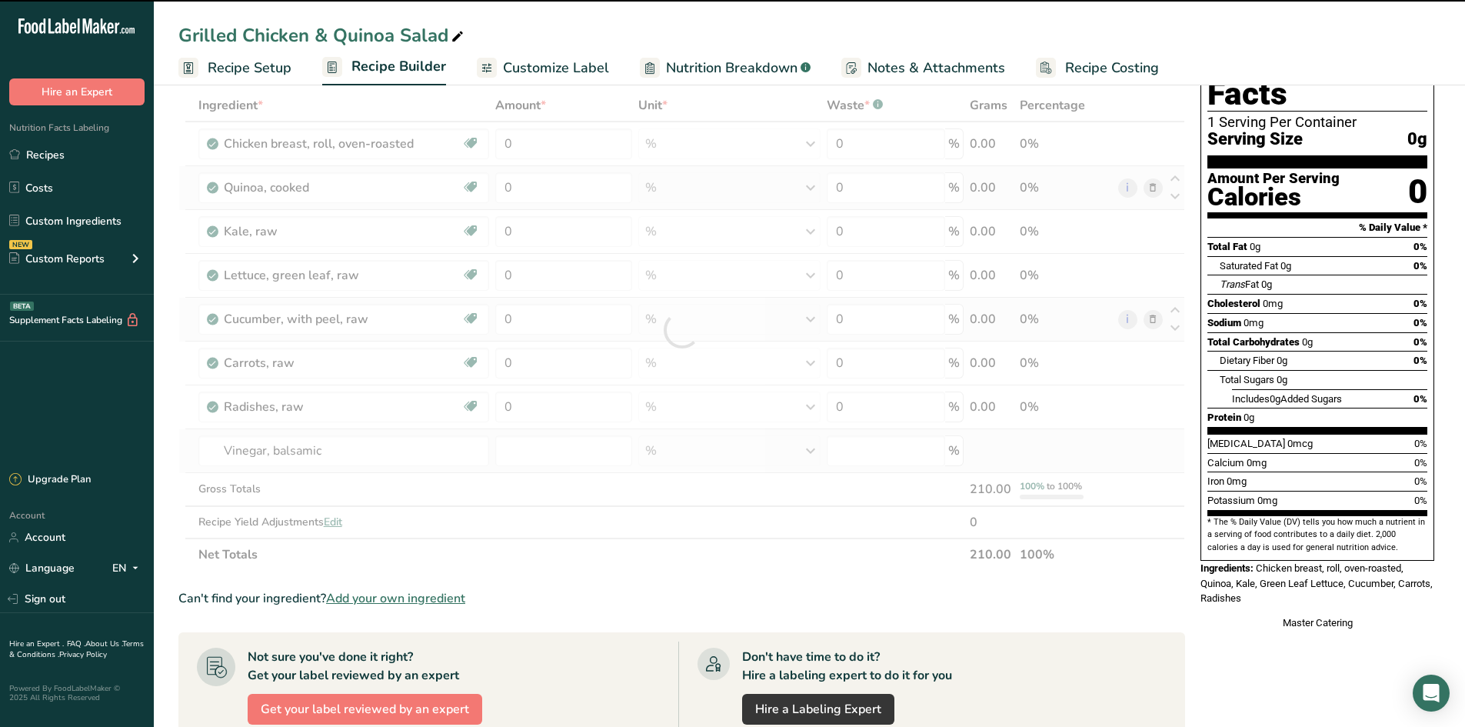
type input "0"
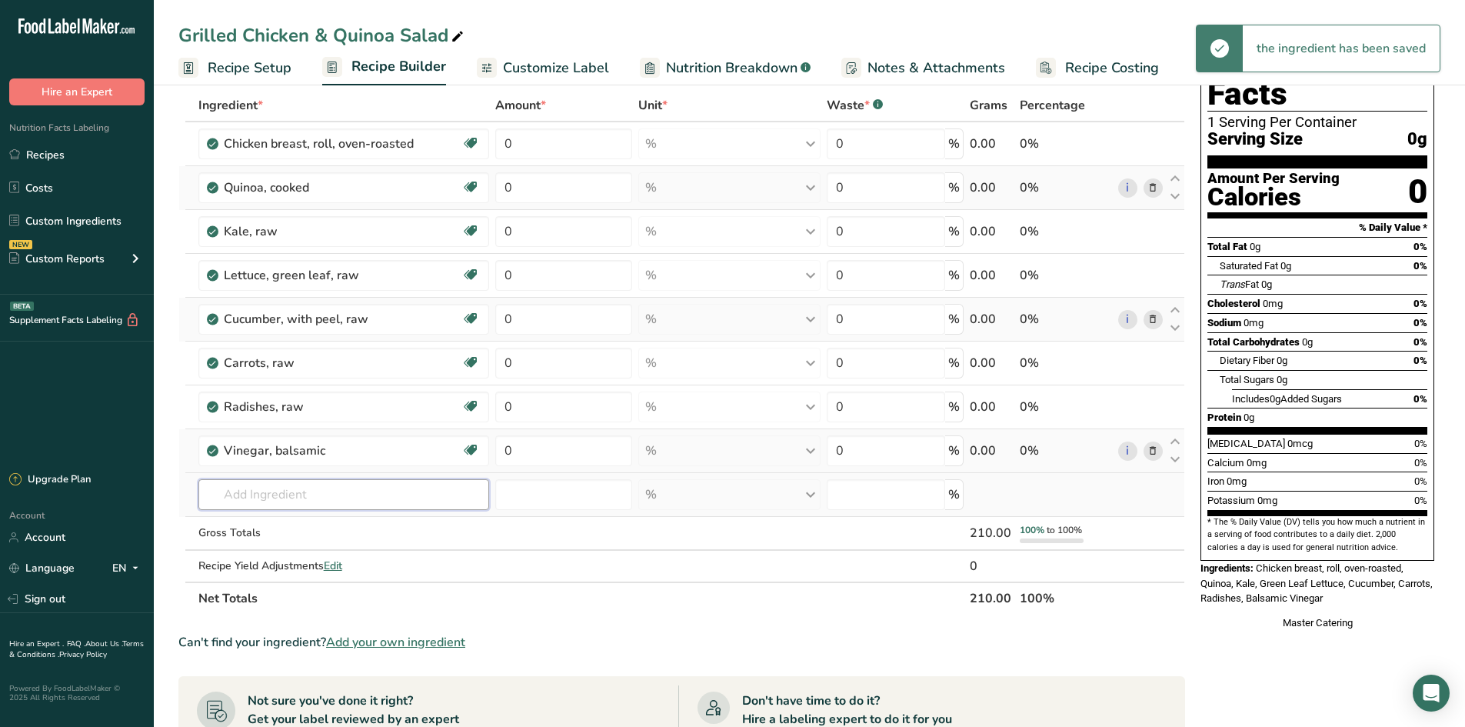
click at [338, 481] on input "text" at bounding box center [343, 494] width 291 height 31
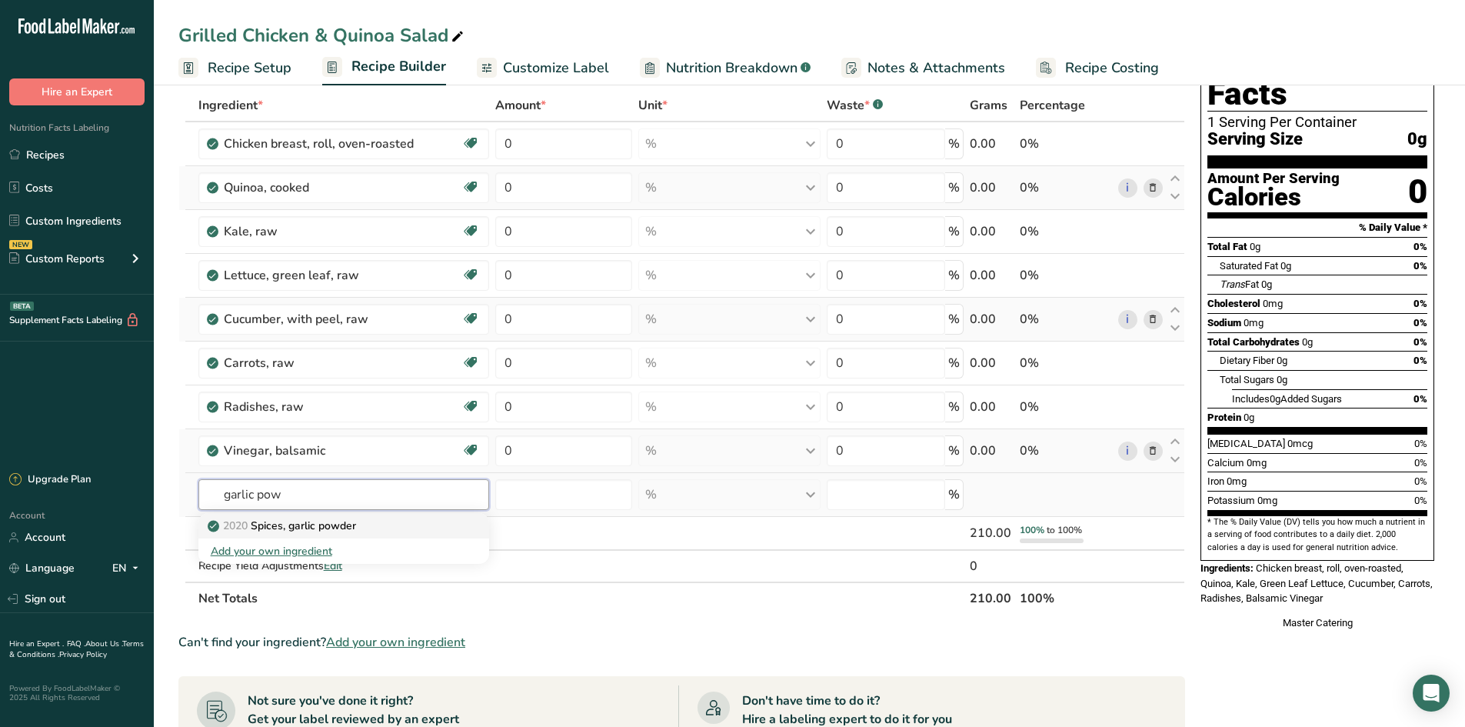
type input "garlic pow"
click at [401, 529] on div "2020 Spices, garlic powder" at bounding box center [331, 526] width 241 height 16
type input "Spices, garlic powder"
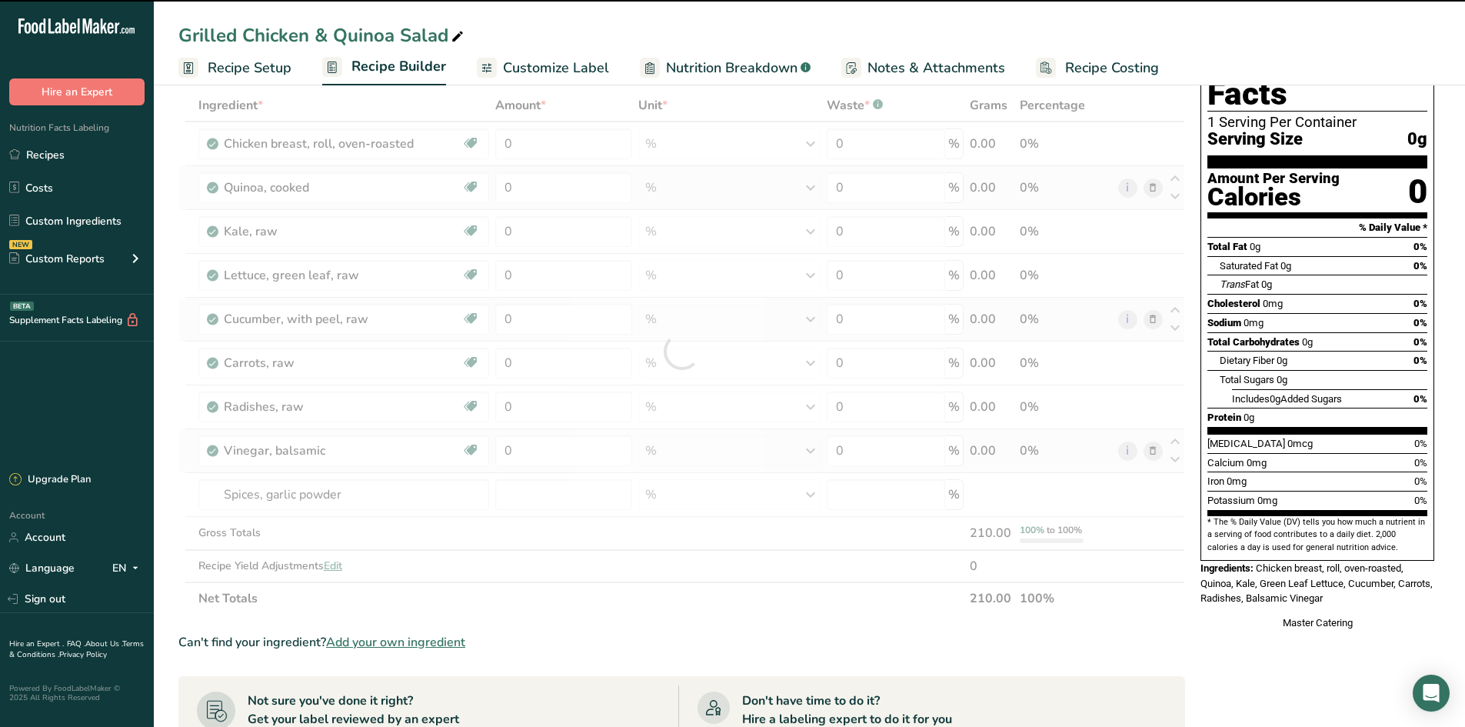
type input "0"
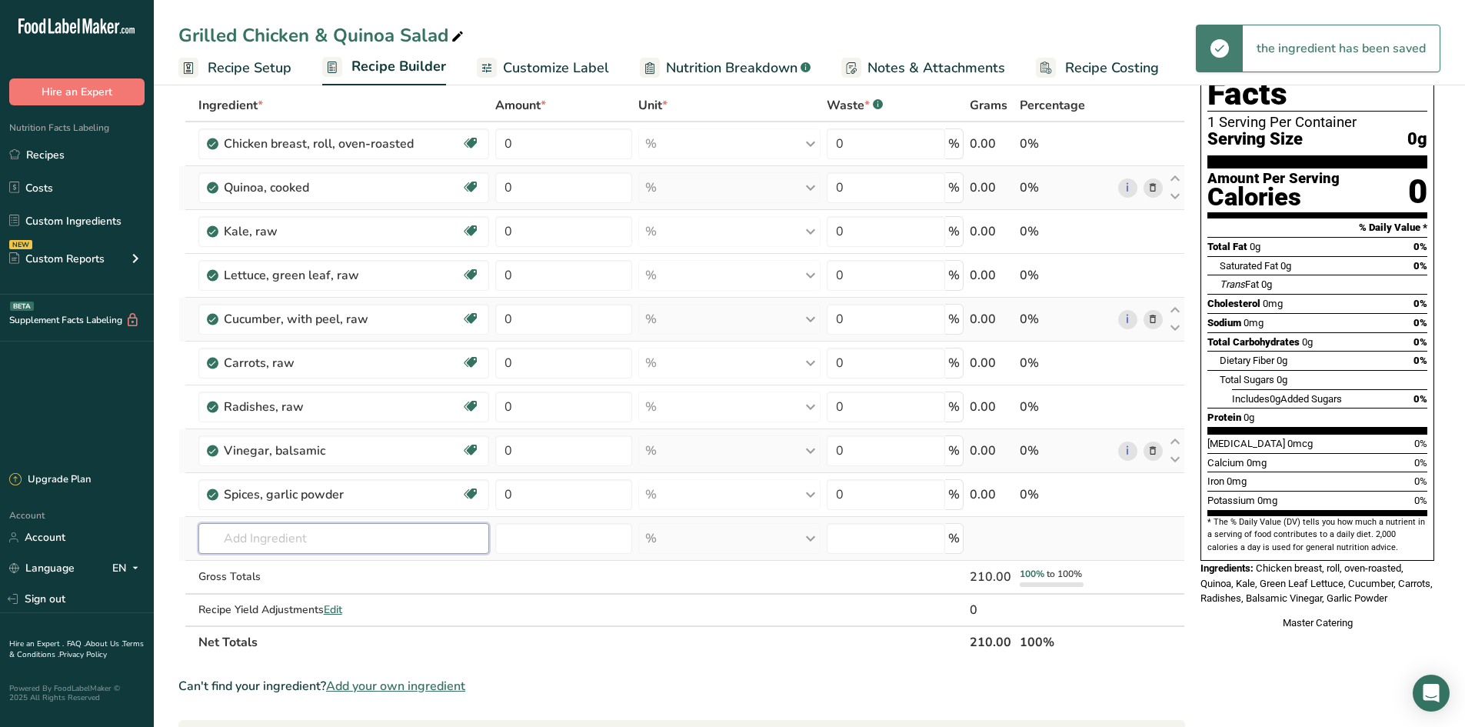
drag, startPoint x: 327, startPoint y: 531, endPoint x: 337, endPoint y: 529, distance: 10.3
click at [328, 532] on input "text" at bounding box center [343, 538] width 291 height 31
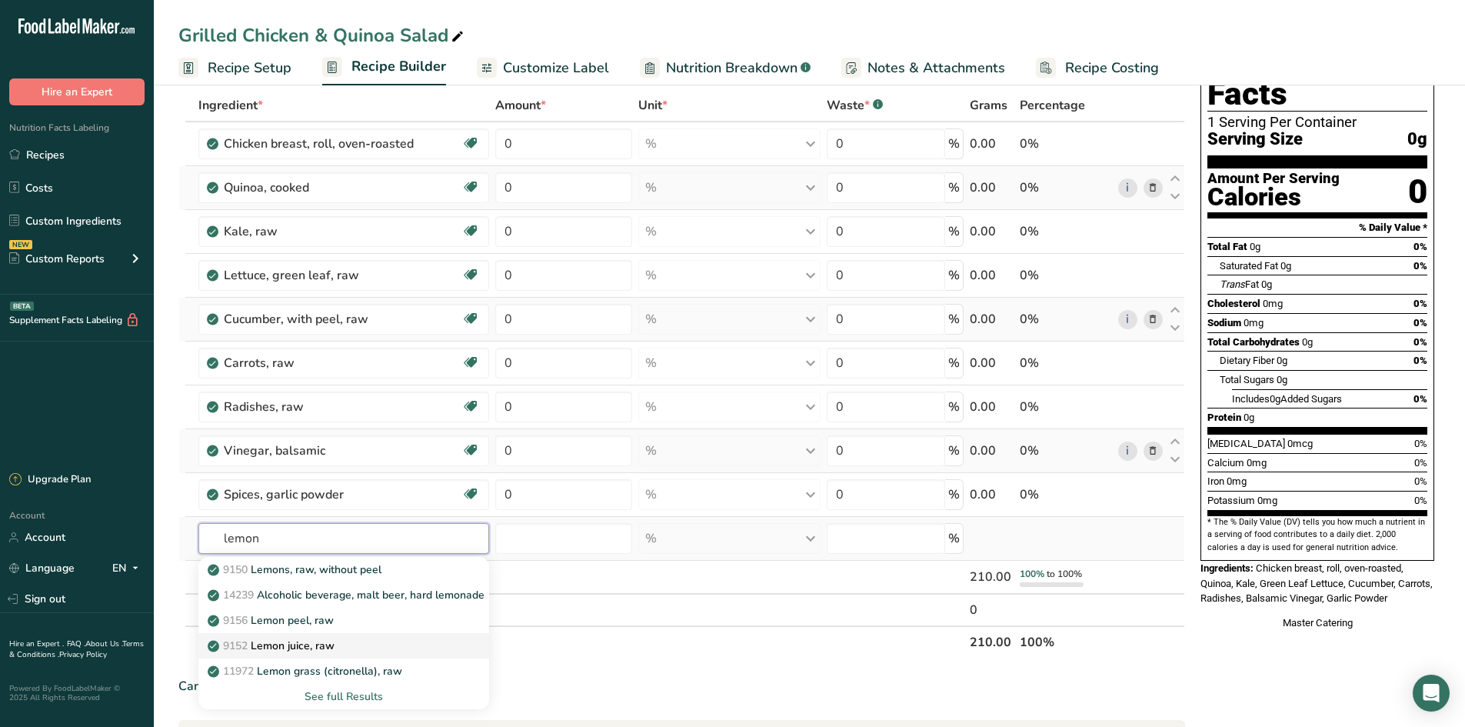
type input "lemon"
click at [354, 637] on link "9152 Lemon juice, raw" at bounding box center [343, 645] width 291 height 25
type input "Lemon juice, raw"
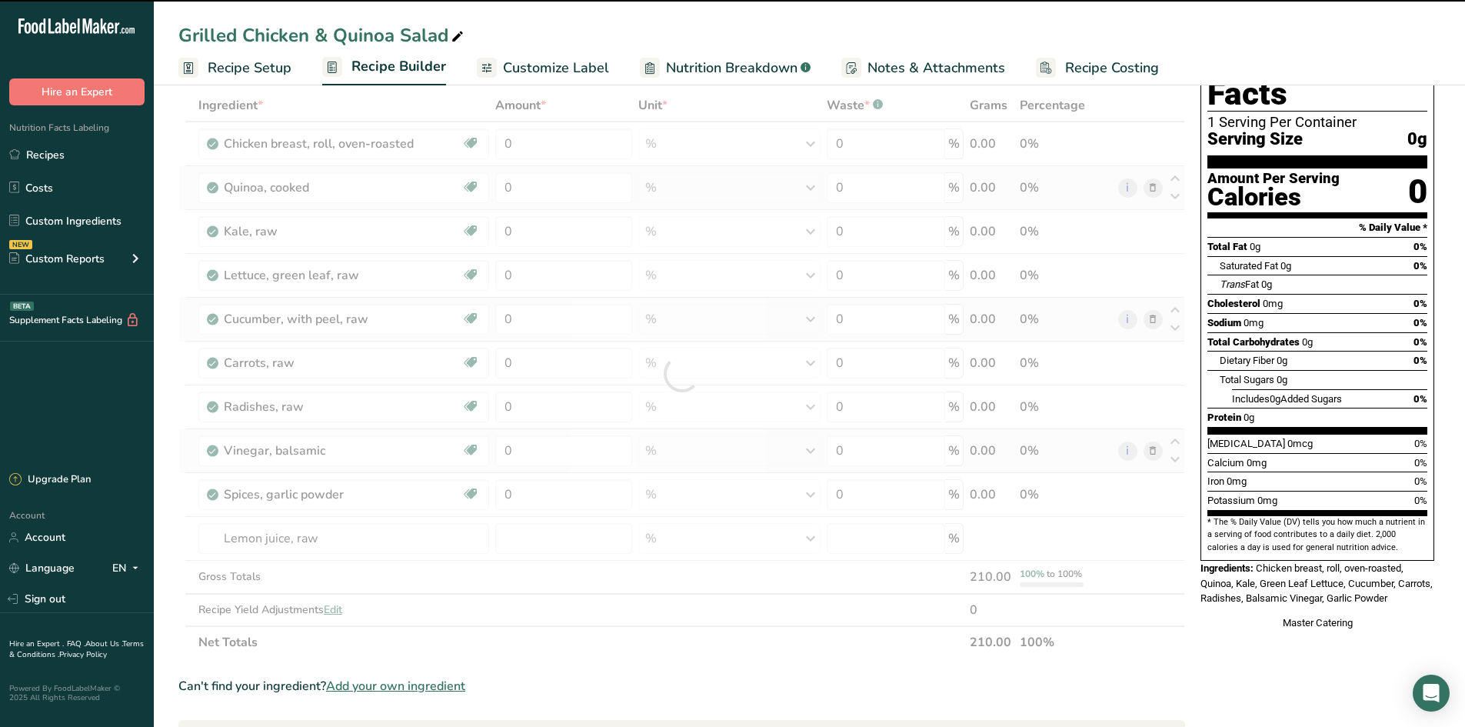
type input "0"
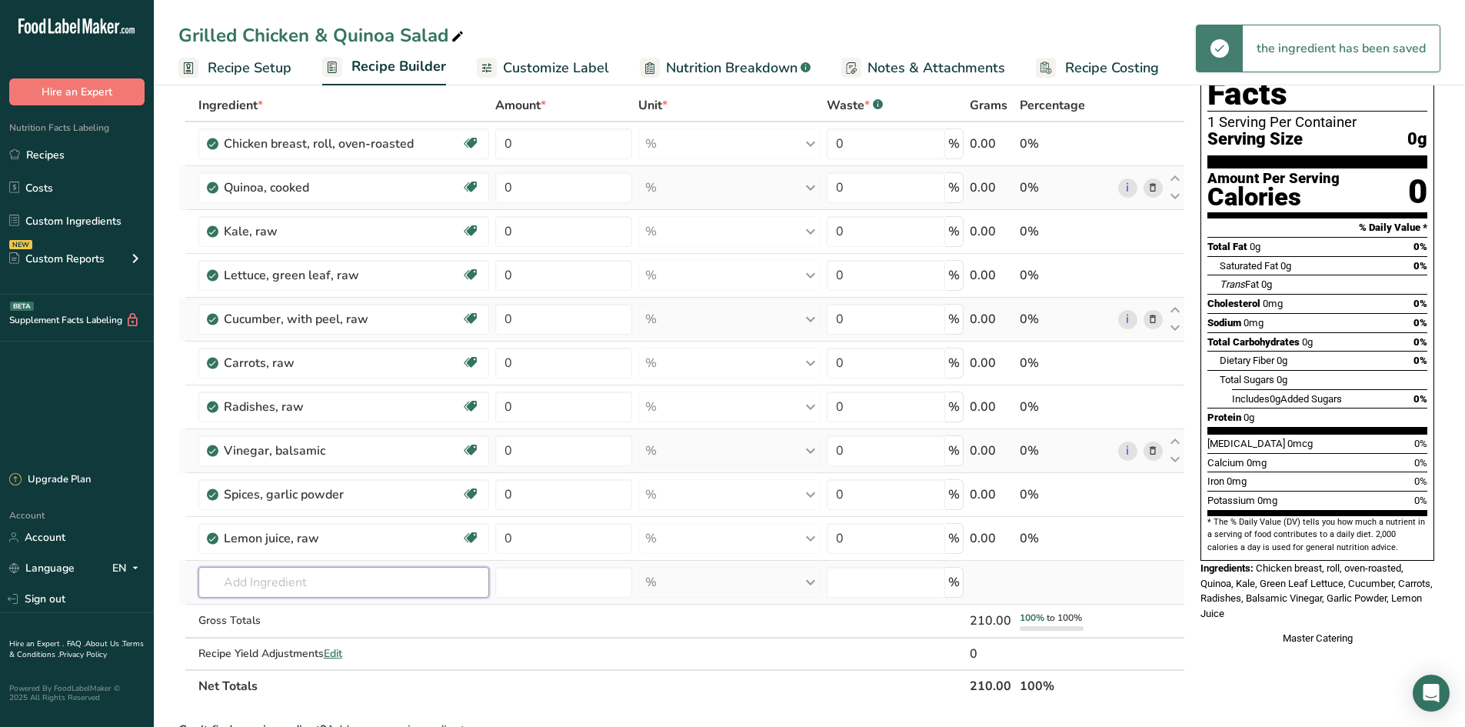
click at [355, 591] on input "text" at bounding box center [343, 582] width 291 height 31
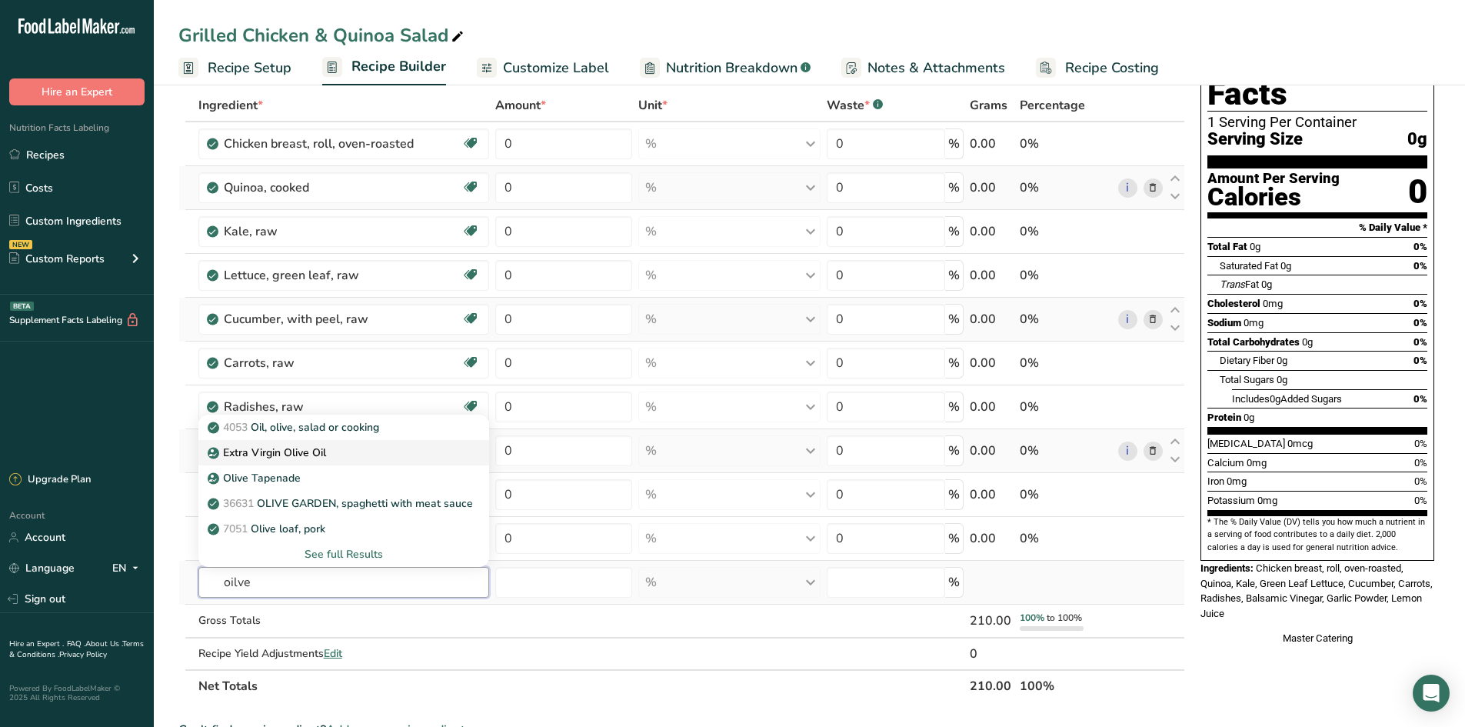
type input "oilve"
click at [395, 446] on div "Extra Virgin Olive Oil" at bounding box center [331, 452] width 241 height 16
type input "Extra Virgin Olive Oil"
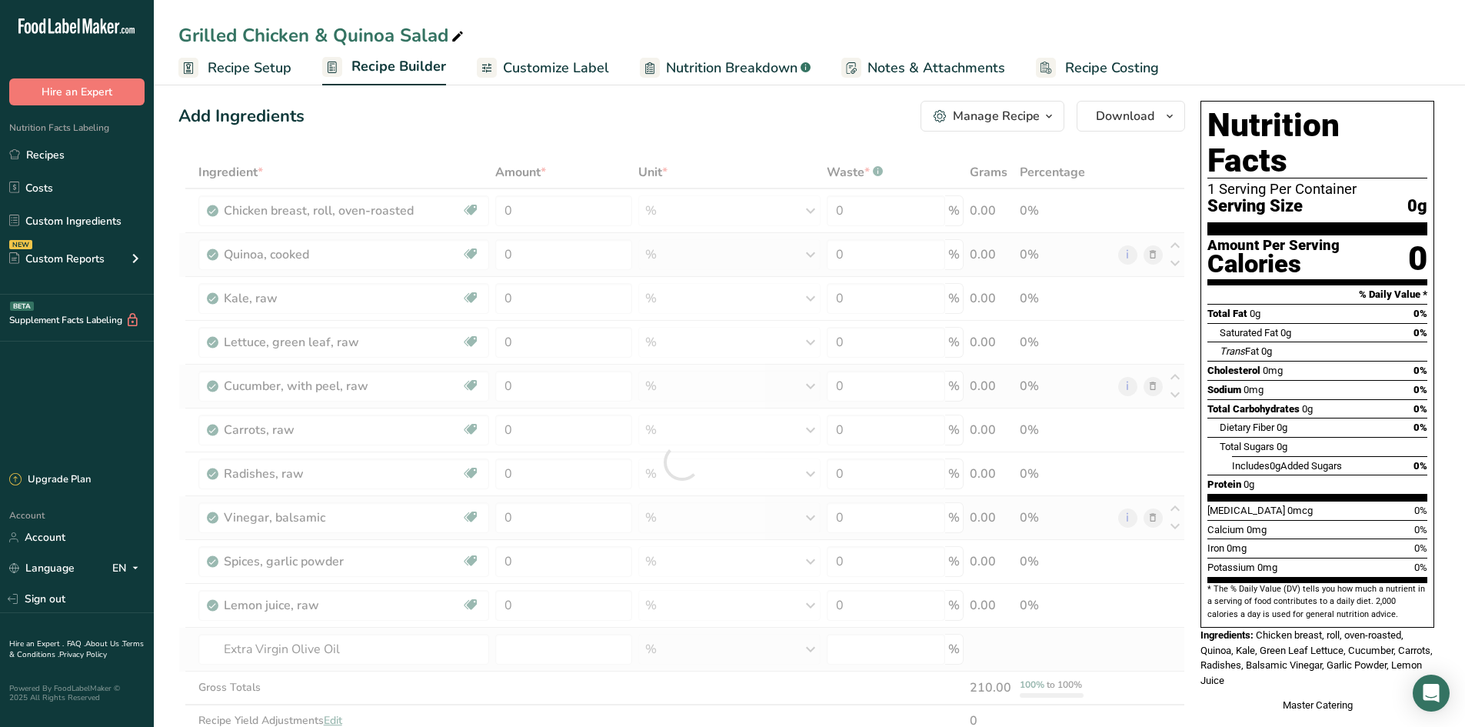
scroll to position [0, 0]
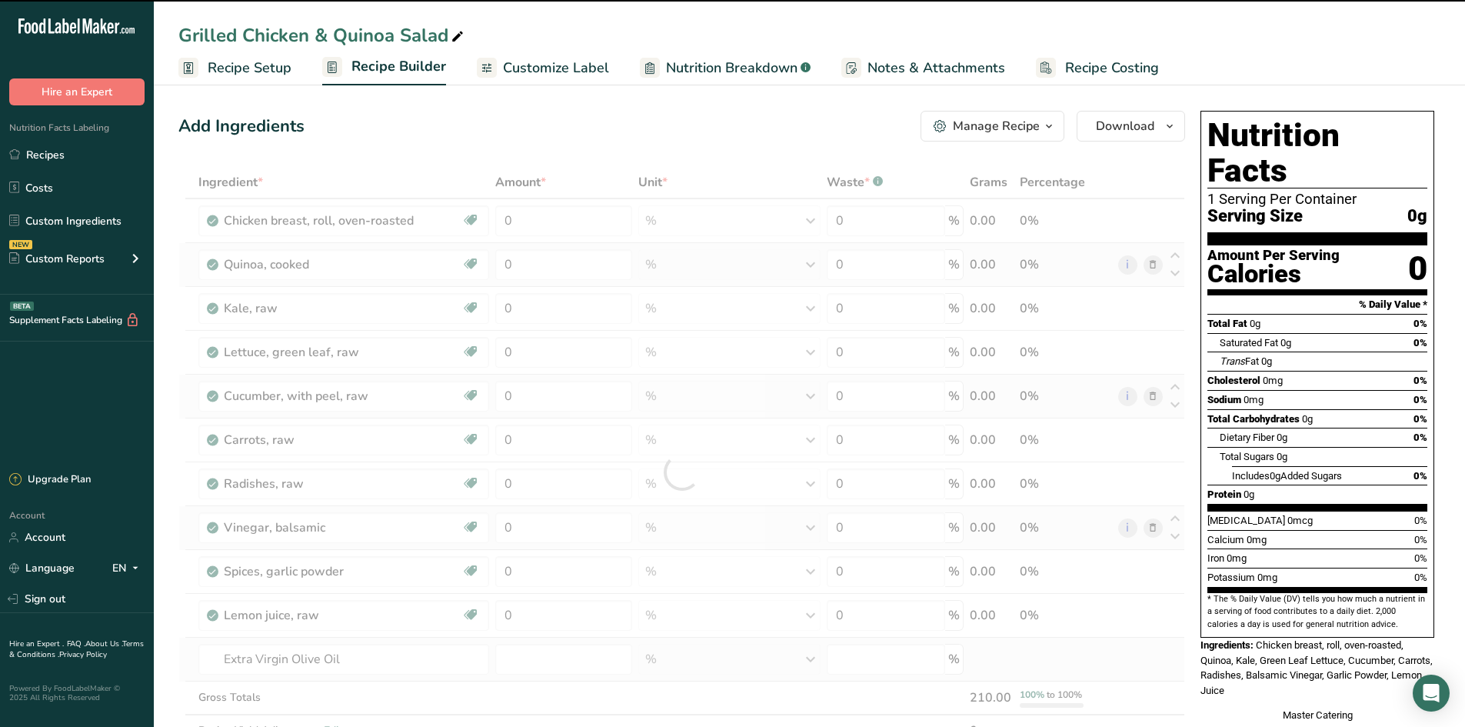
type input "0"
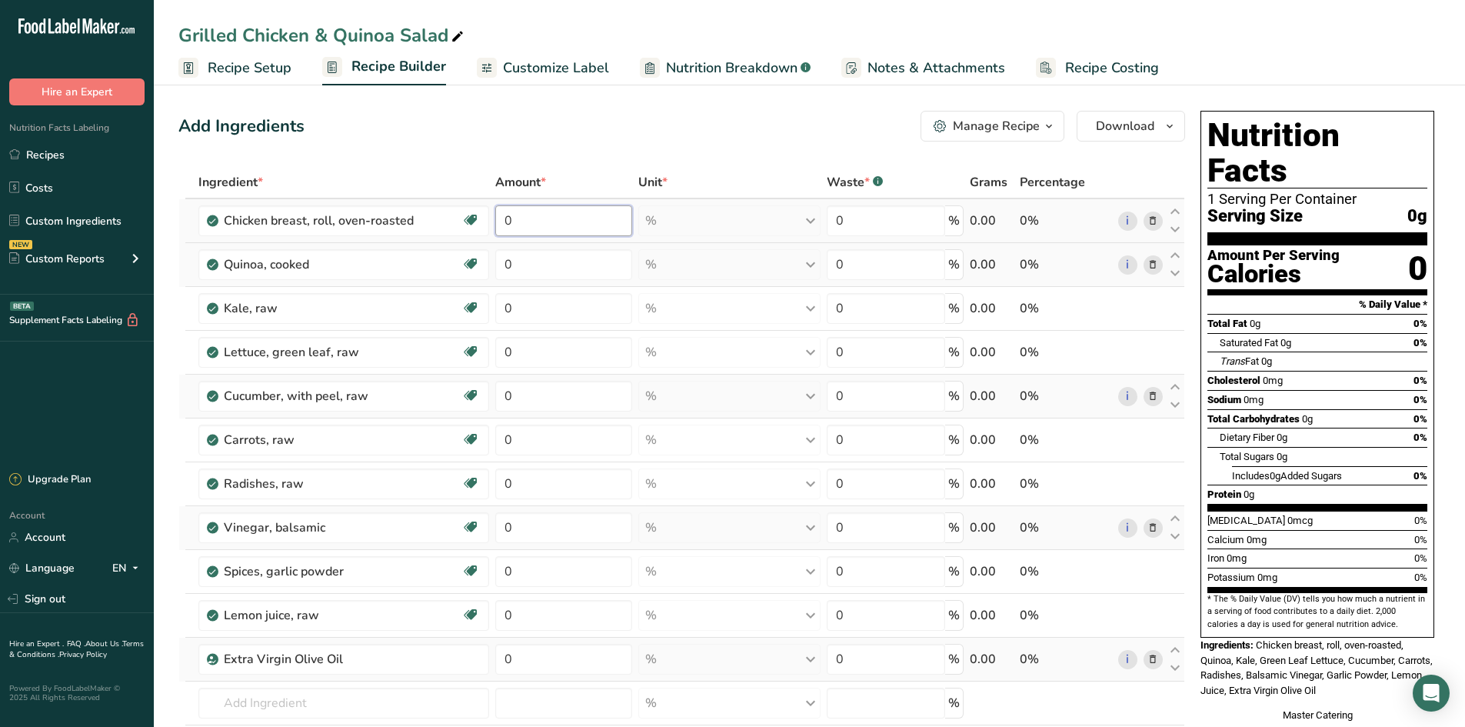
click at [570, 221] on input "0" at bounding box center [563, 220] width 137 height 31
type input "60"
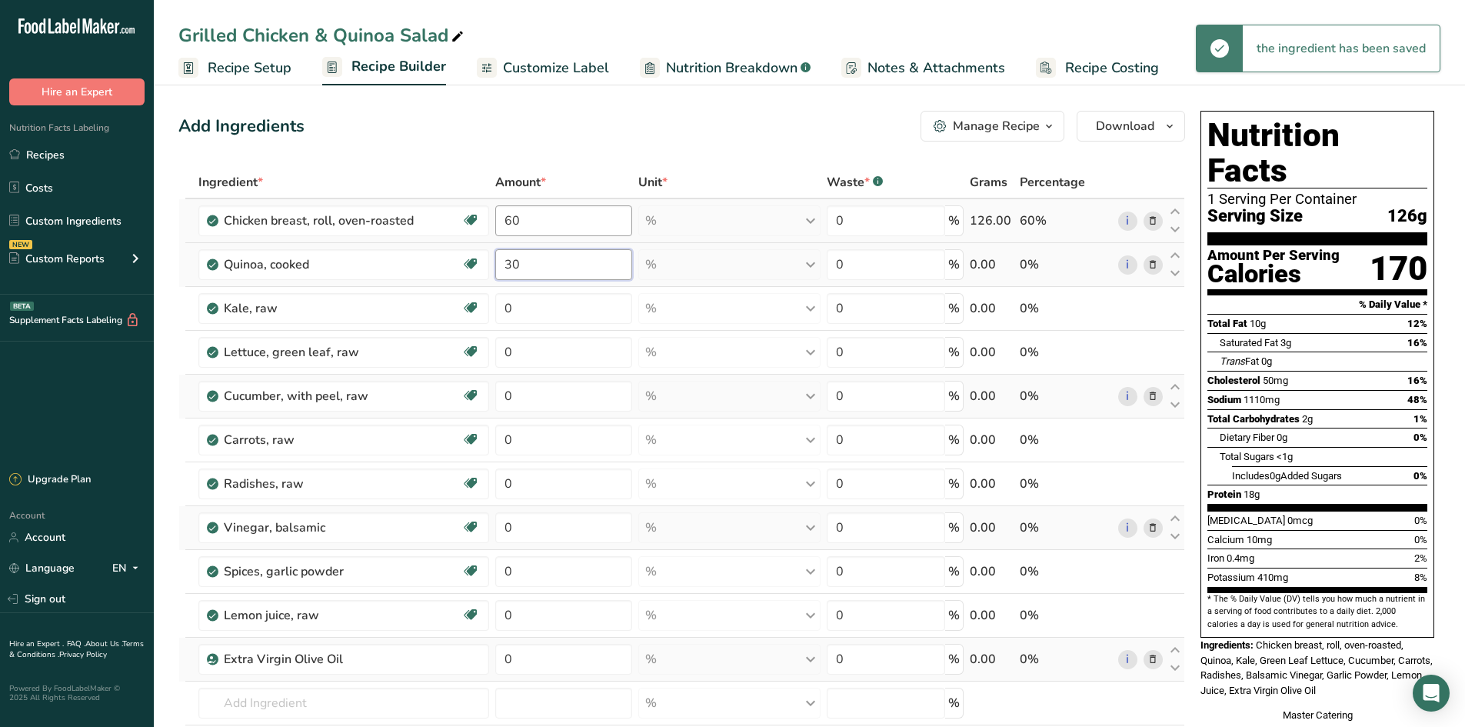
type input "30"
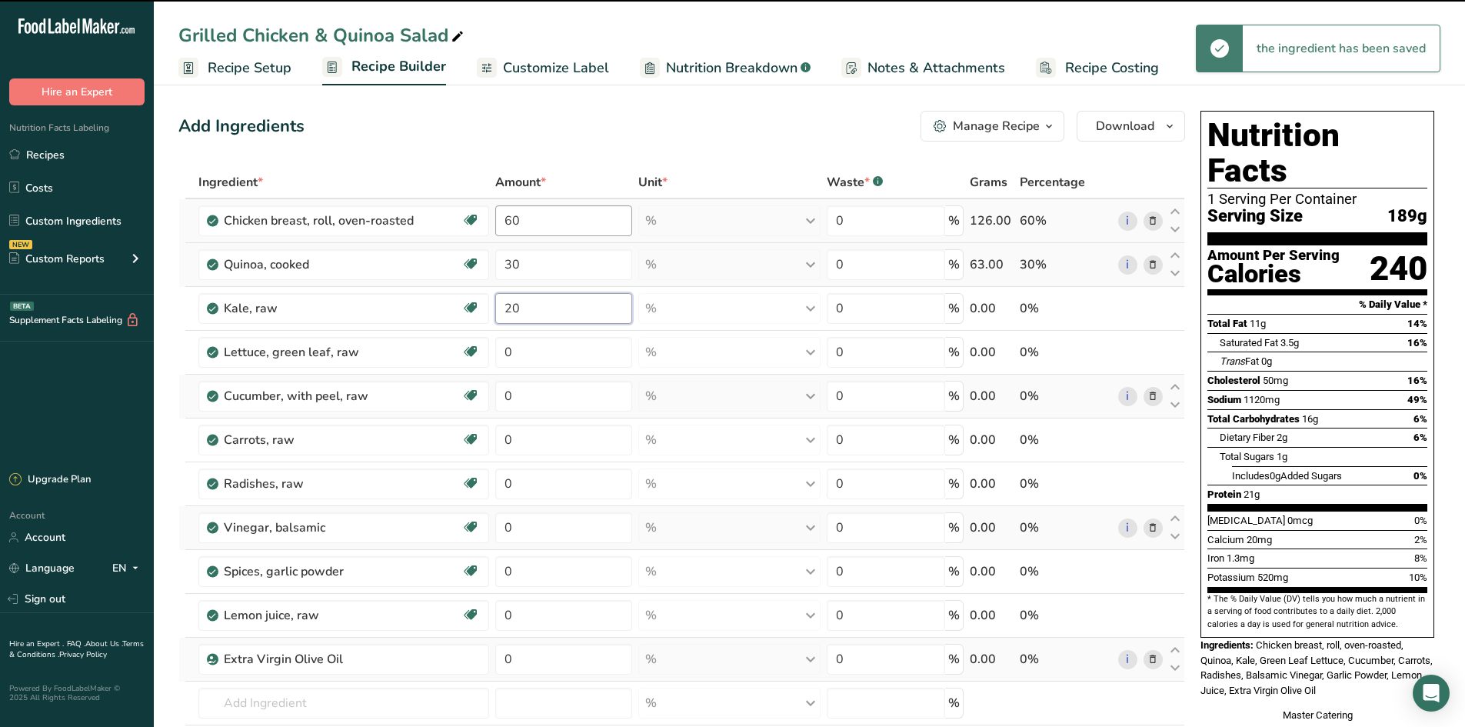
type input "20"
type input "0"
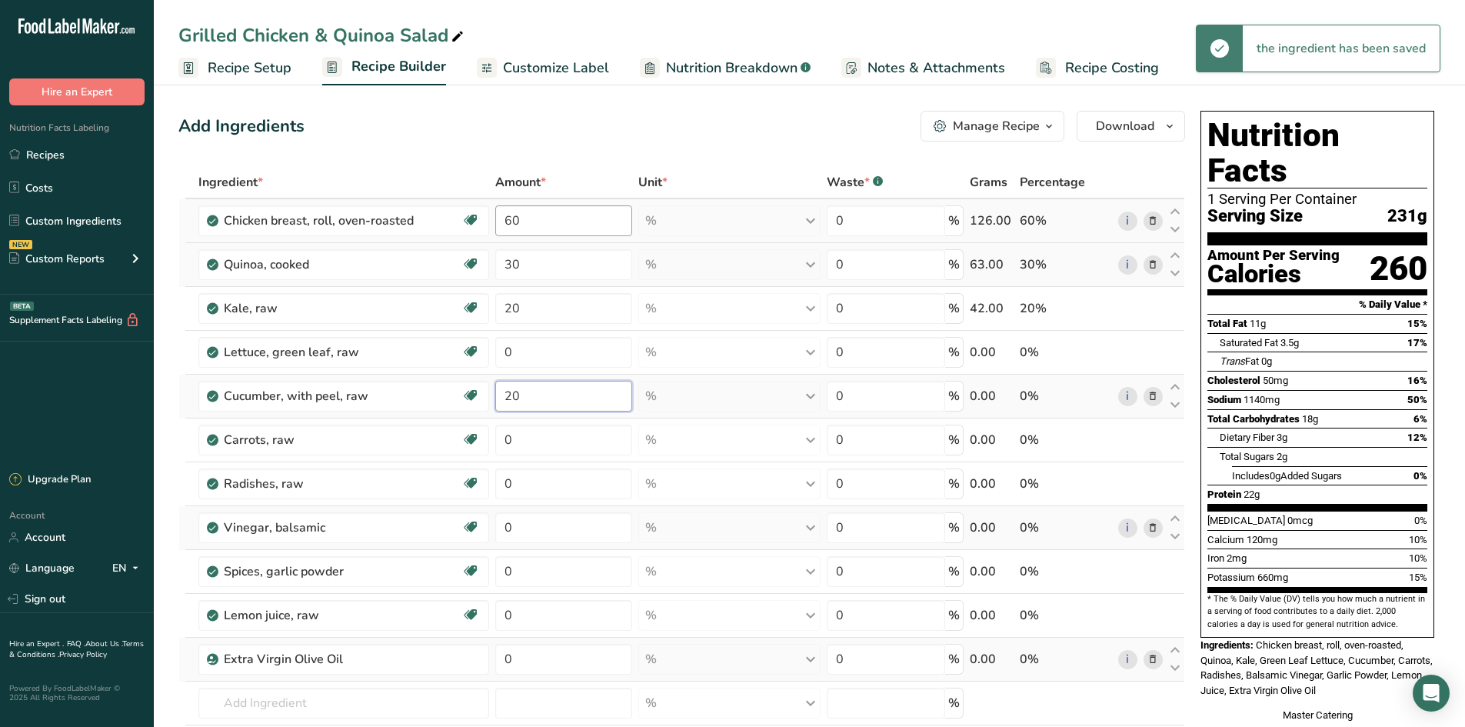
type input "20"
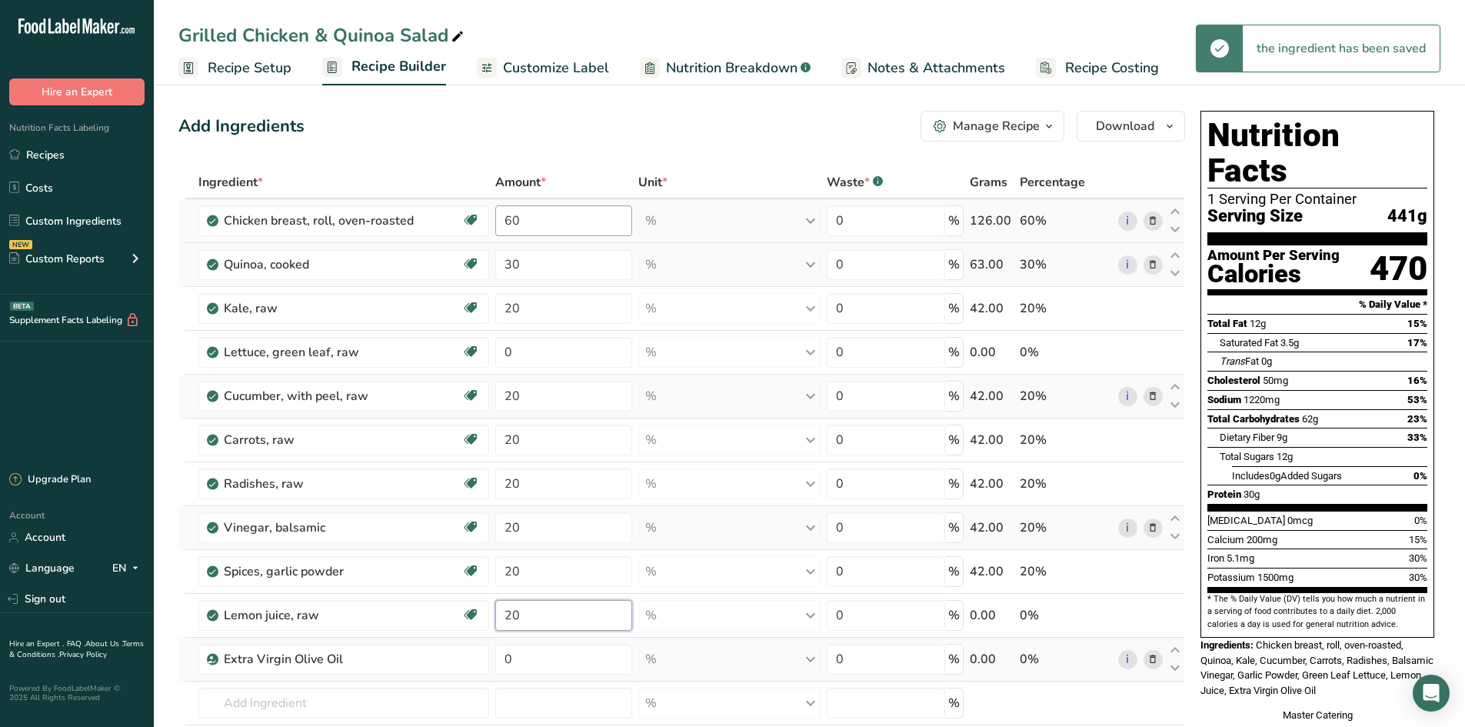
type input "20"
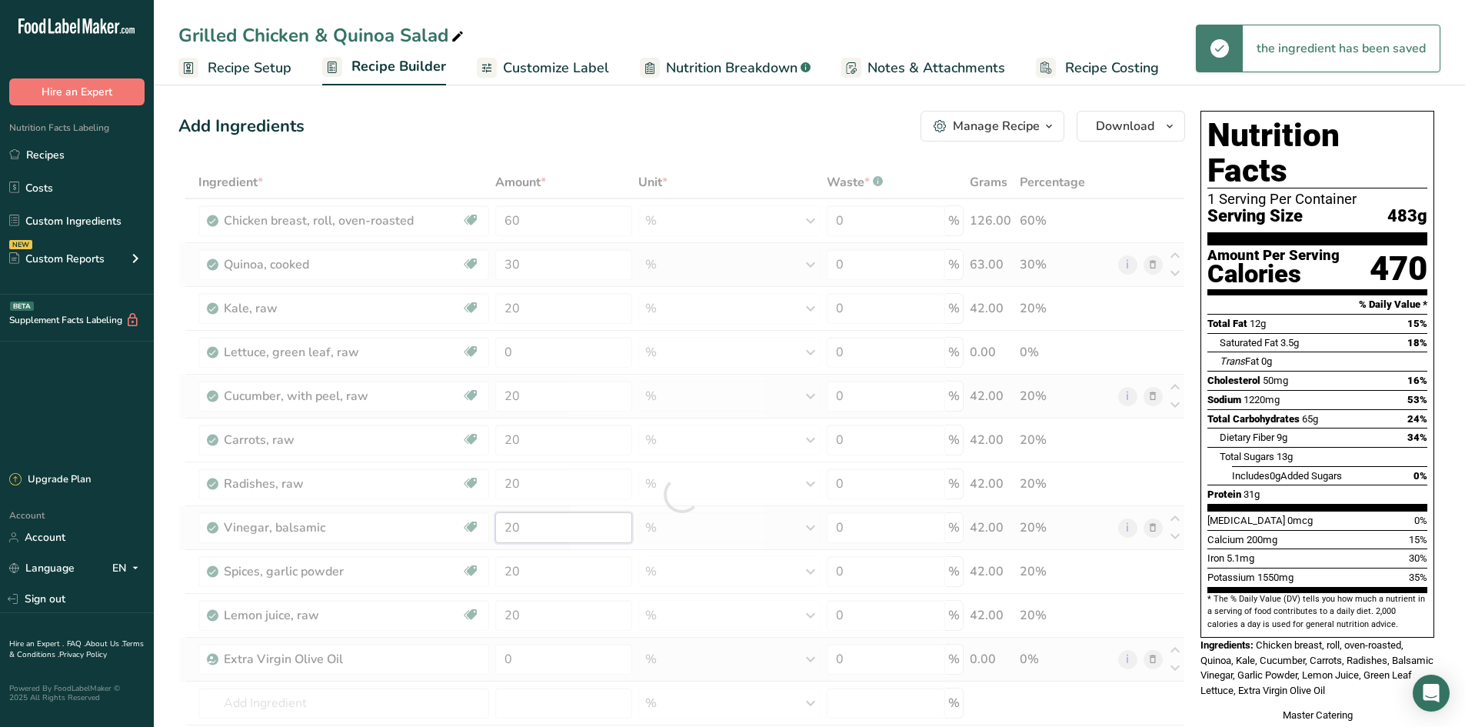
click at [534, 517] on div "Ingredient * Amount * Unit * Waste * .a-a{fill:#347362;}.b-a{fill:#fff;} Grams …" at bounding box center [681, 494] width 1007 height 657
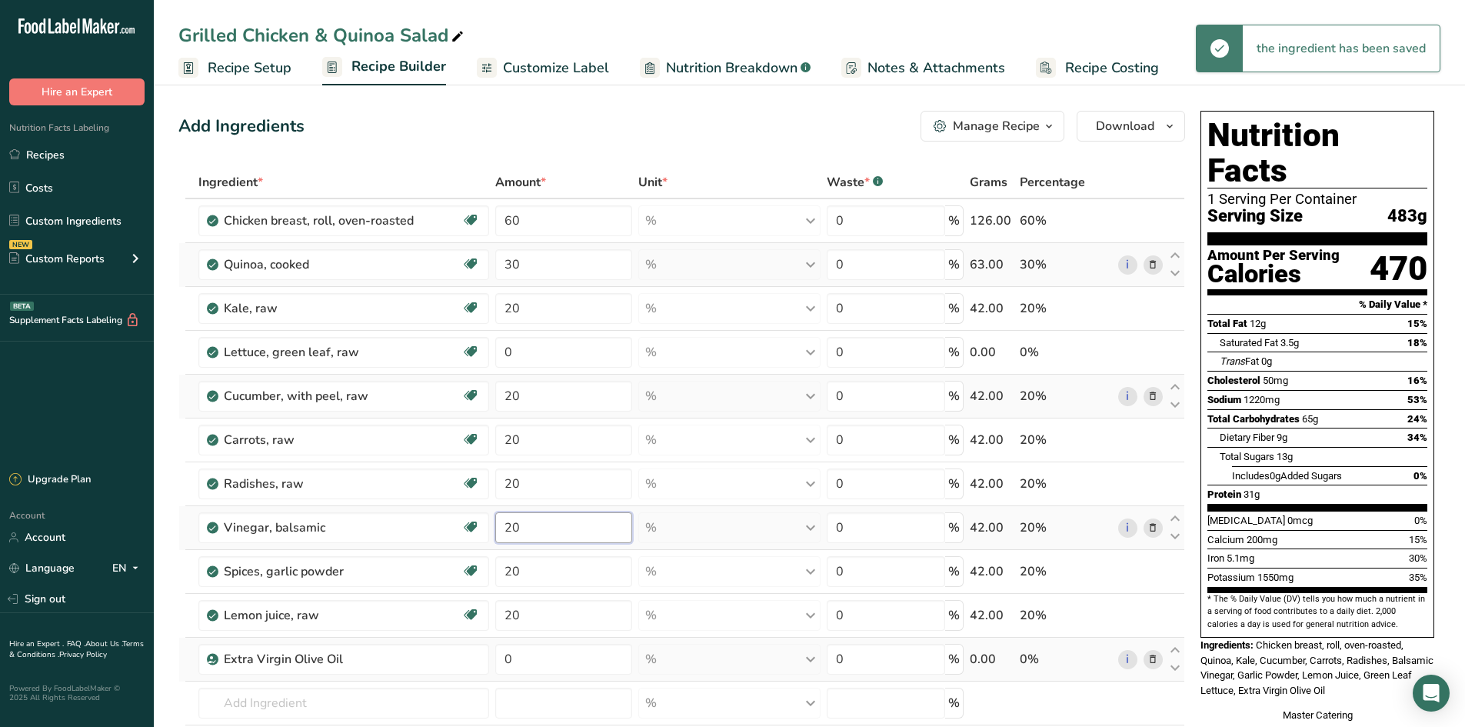
type input "2"
type input "1"
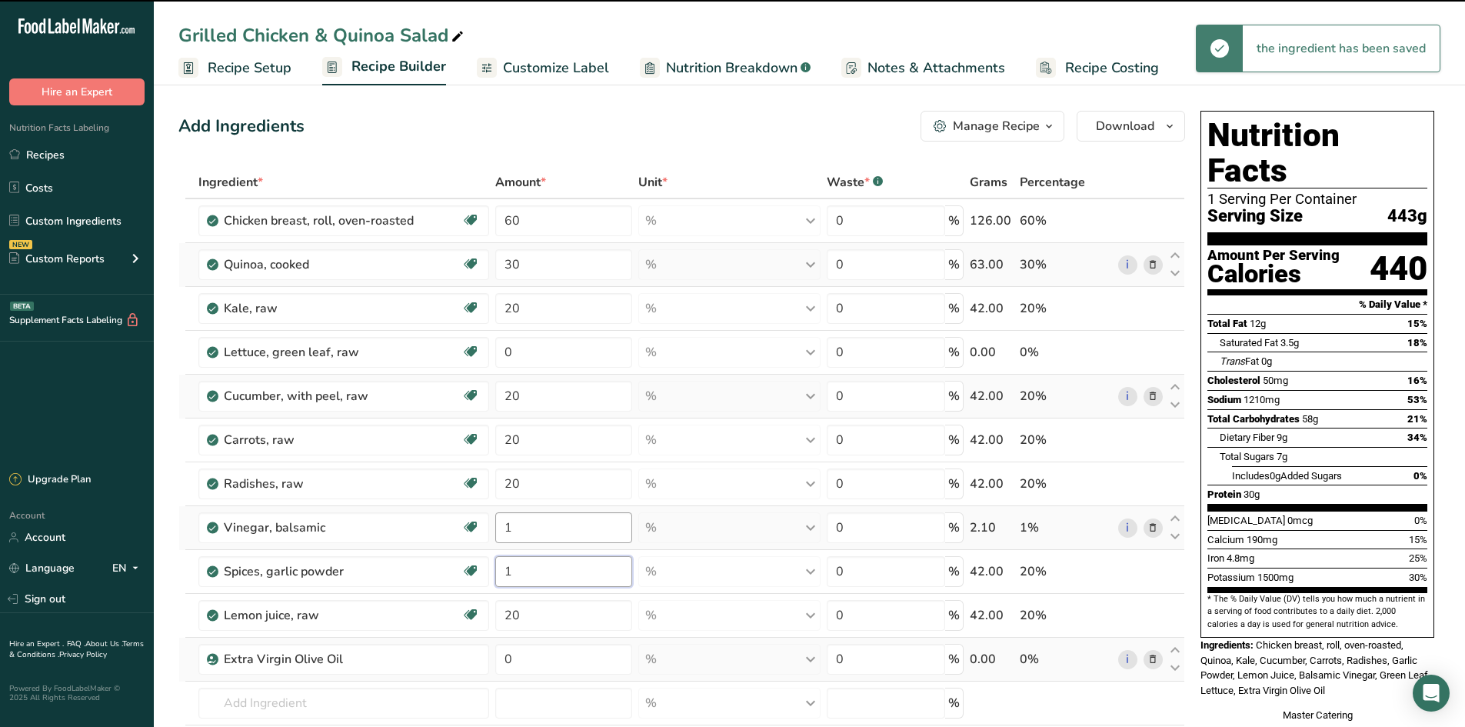
type input "1"
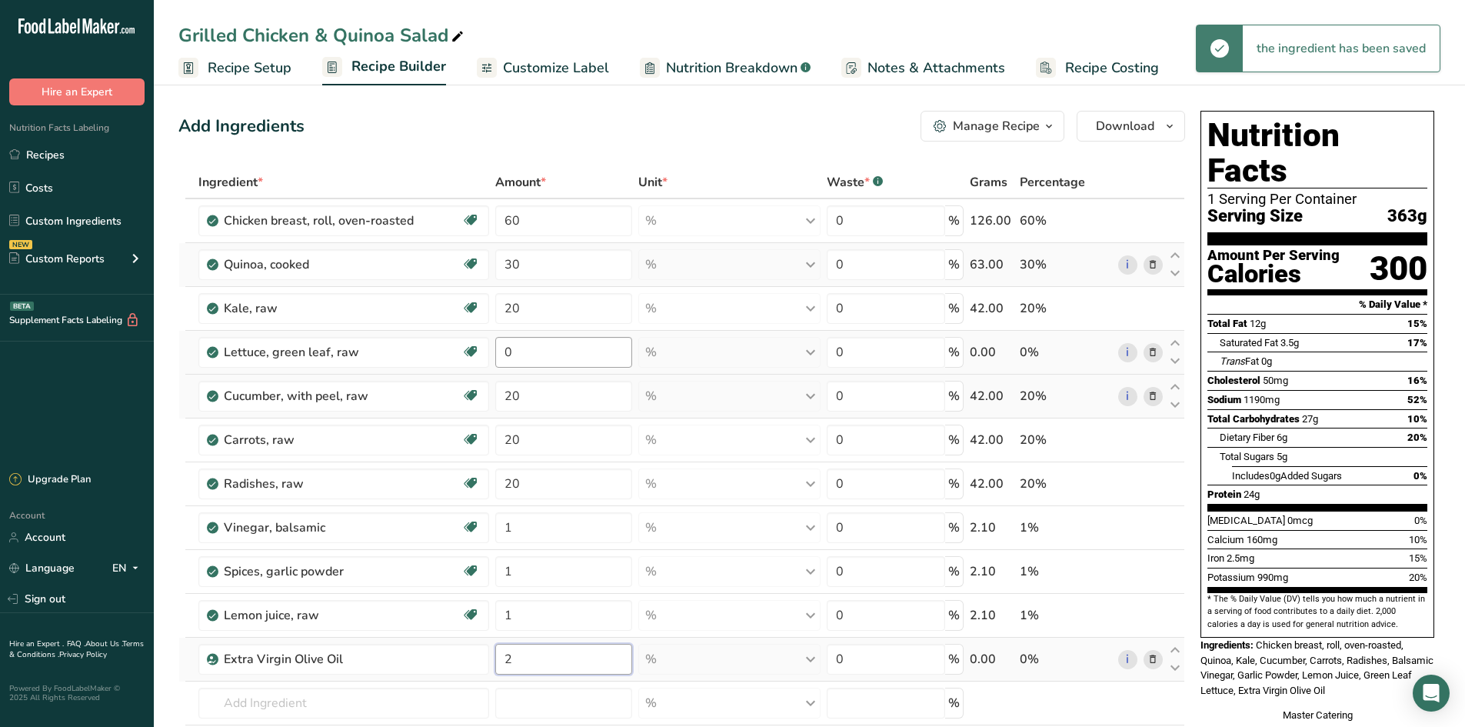
type input "2"
click at [562, 360] on div "Ingredient * Amount * Unit * Waste * .a-a{fill:#347362;}.b-a{fill:#fff;} Grams …" at bounding box center [681, 494] width 1007 height 657
type input "20"
click at [568, 62] on span "Customize Label" at bounding box center [556, 68] width 106 height 21
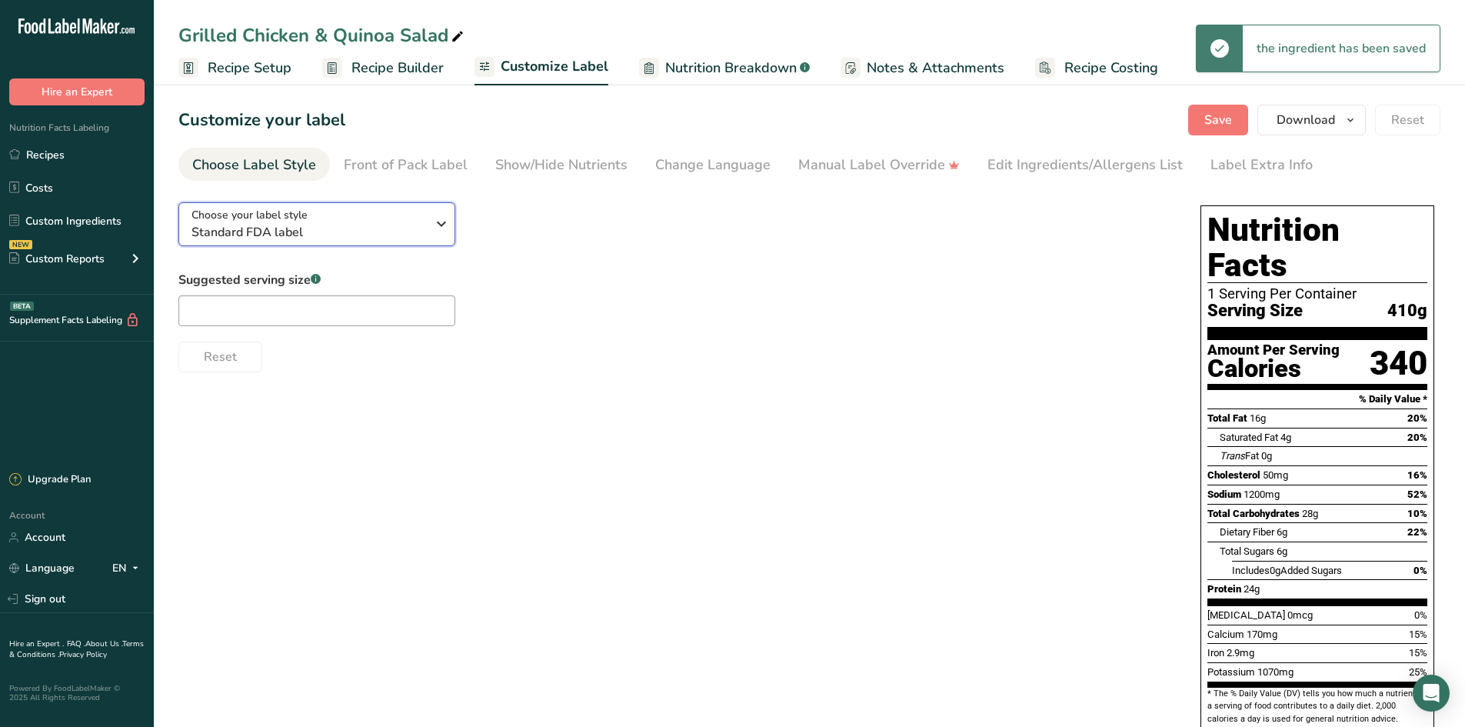
click at [452, 221] on button "Choose your label style Standard FDA label" at bounding box center [316, 224] width 277 height 44
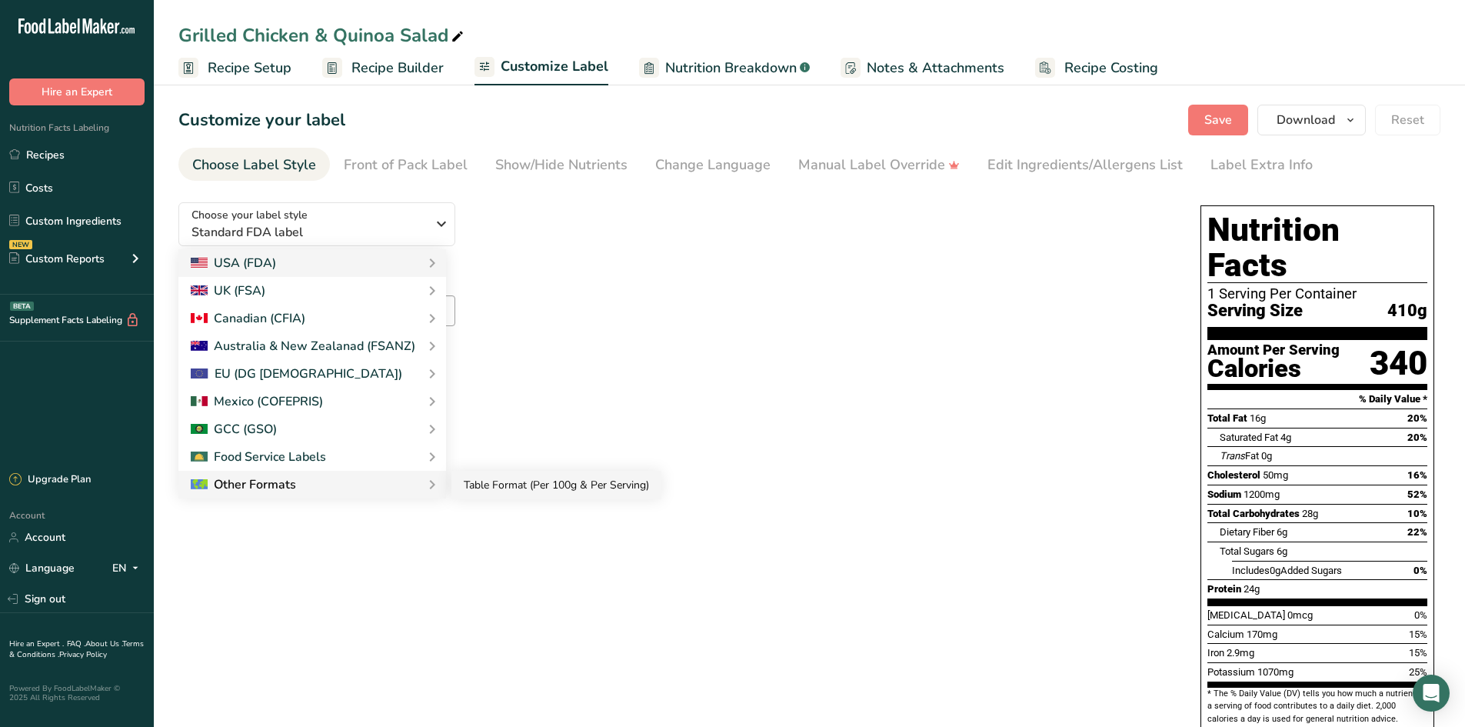
click at [472, 485] on link "Table Format (Per 100g & Per Serving)" at bounding box center [556, 485] width 210 height 28
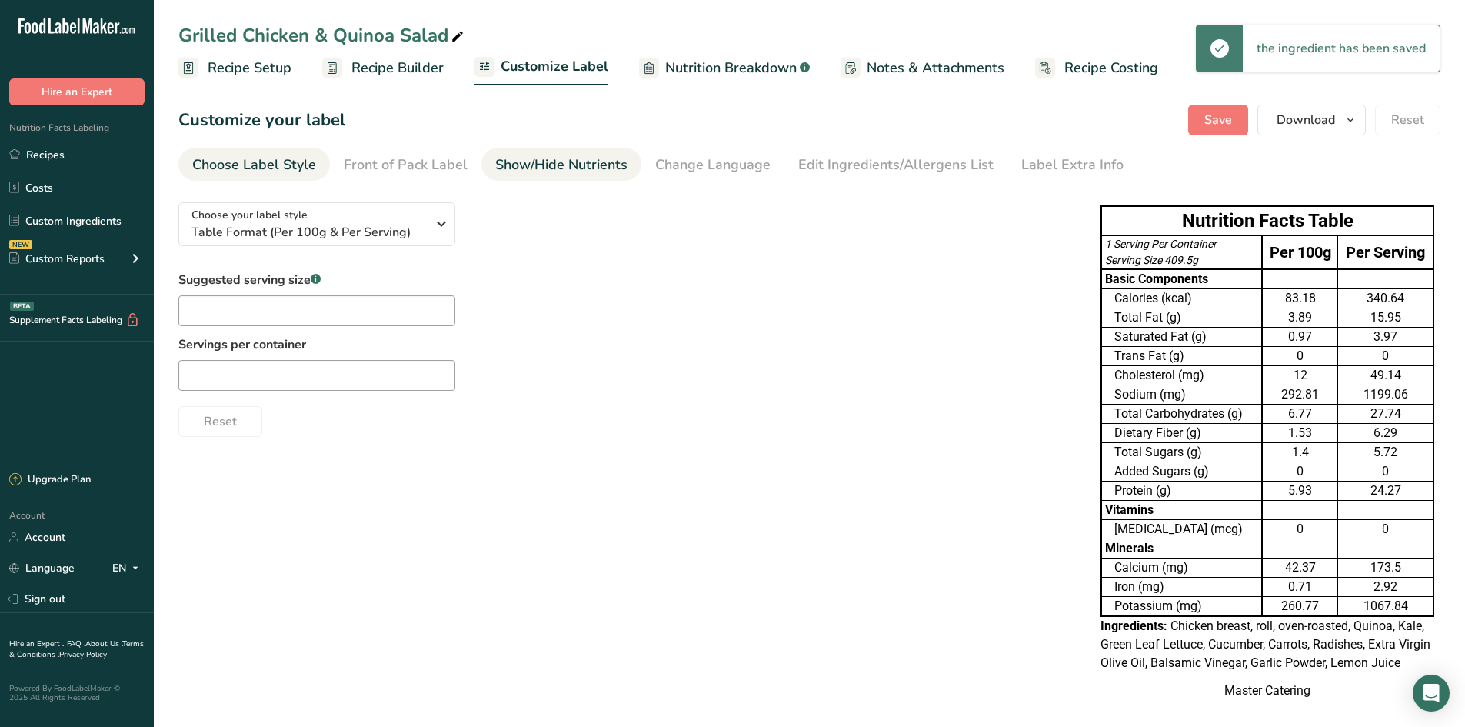
click at [528, 174] on div "Show/Hide Nutrients" at bounding box center [561, 165] width 132 height 21
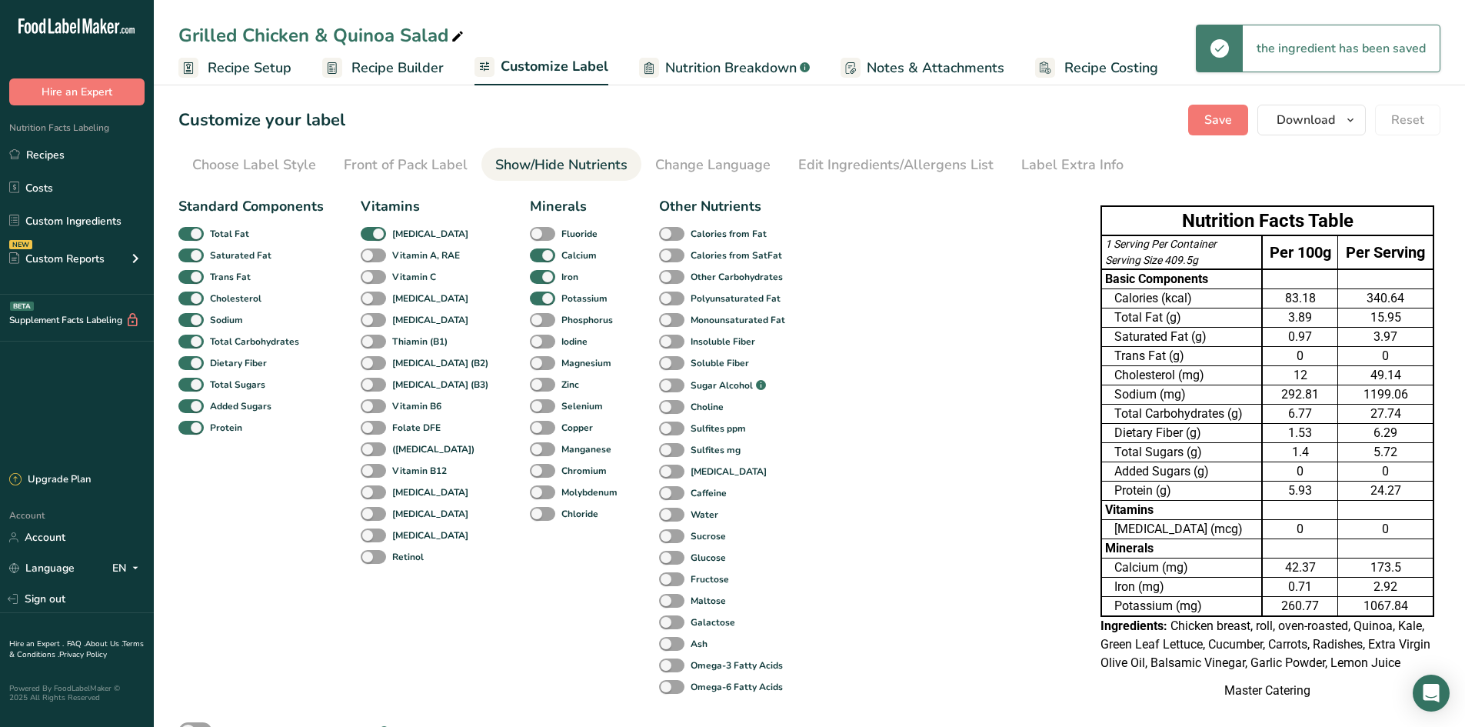
click at [530, 261] on span at bounding box center [542, 255] width 25 height 15
click at [530, 260] on input "Calcium" at bounding box center [535, 255] width 10 height 10
checkbox input "false"
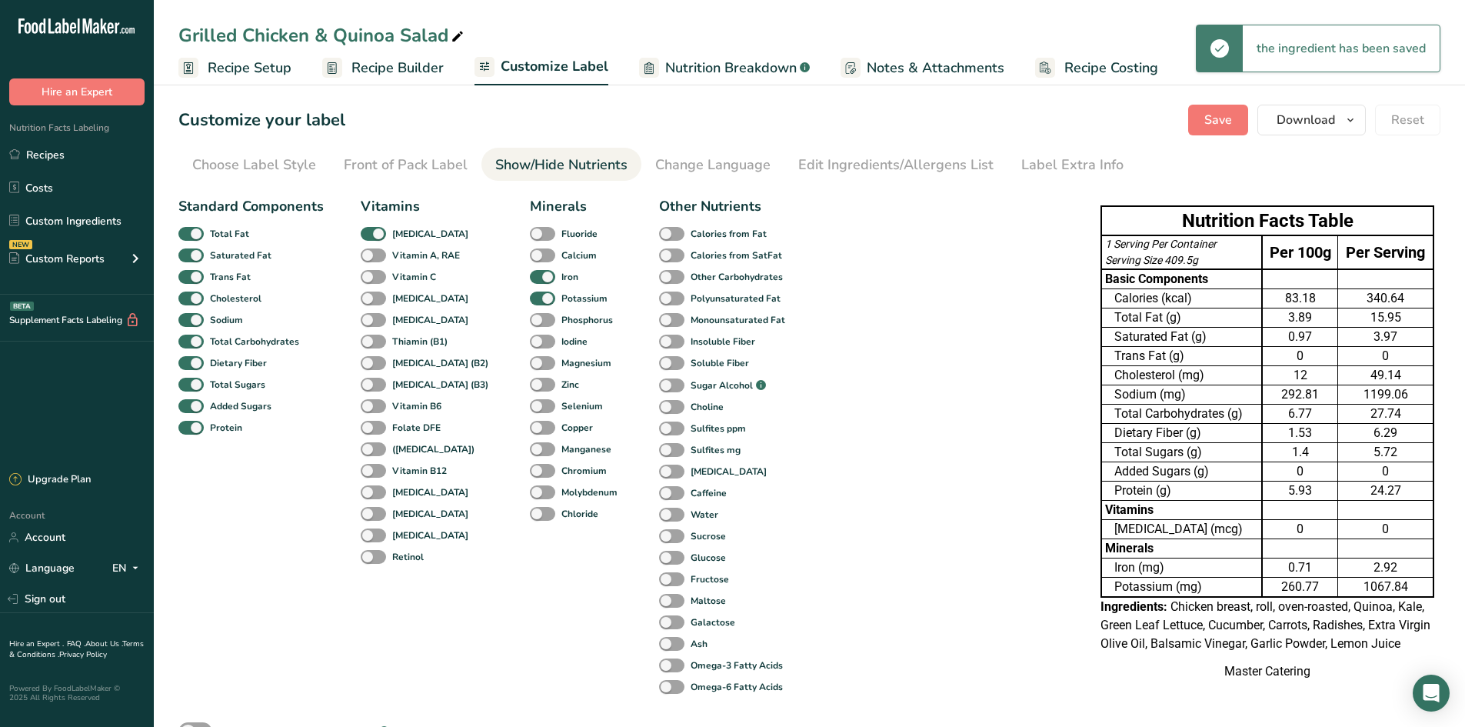
click at [530, 277] on span at bounding box center [542, 277] width 25 height 15
click at [530, 277] on input "Iron" at bounding box center [535, 276] width 10 height 10
checkbox input "false"
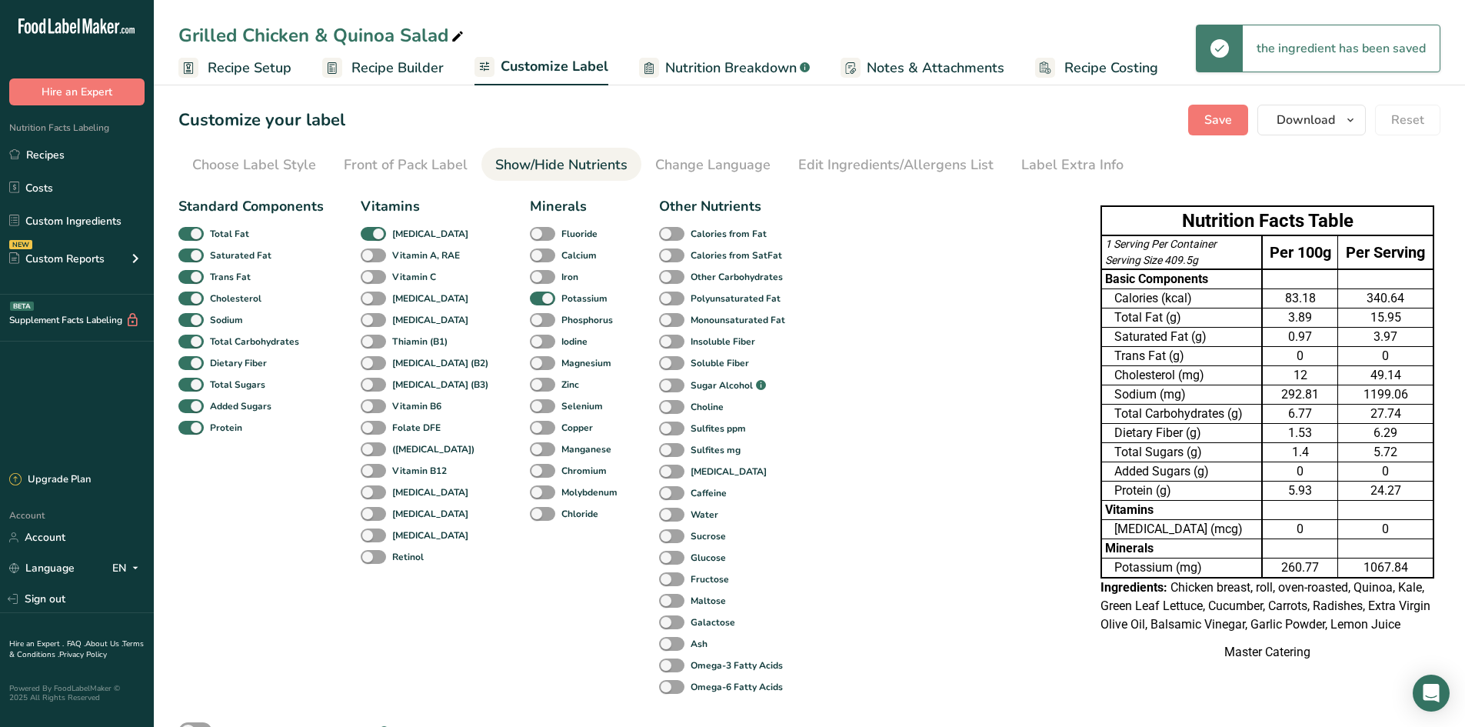
click at [530, 302] on span at bounding box center [542, 298] width 25 height 15
click at [530, 302] on input "Potassium" at bounding box center [535, 298] width 10 height 10
checkbox input "false"
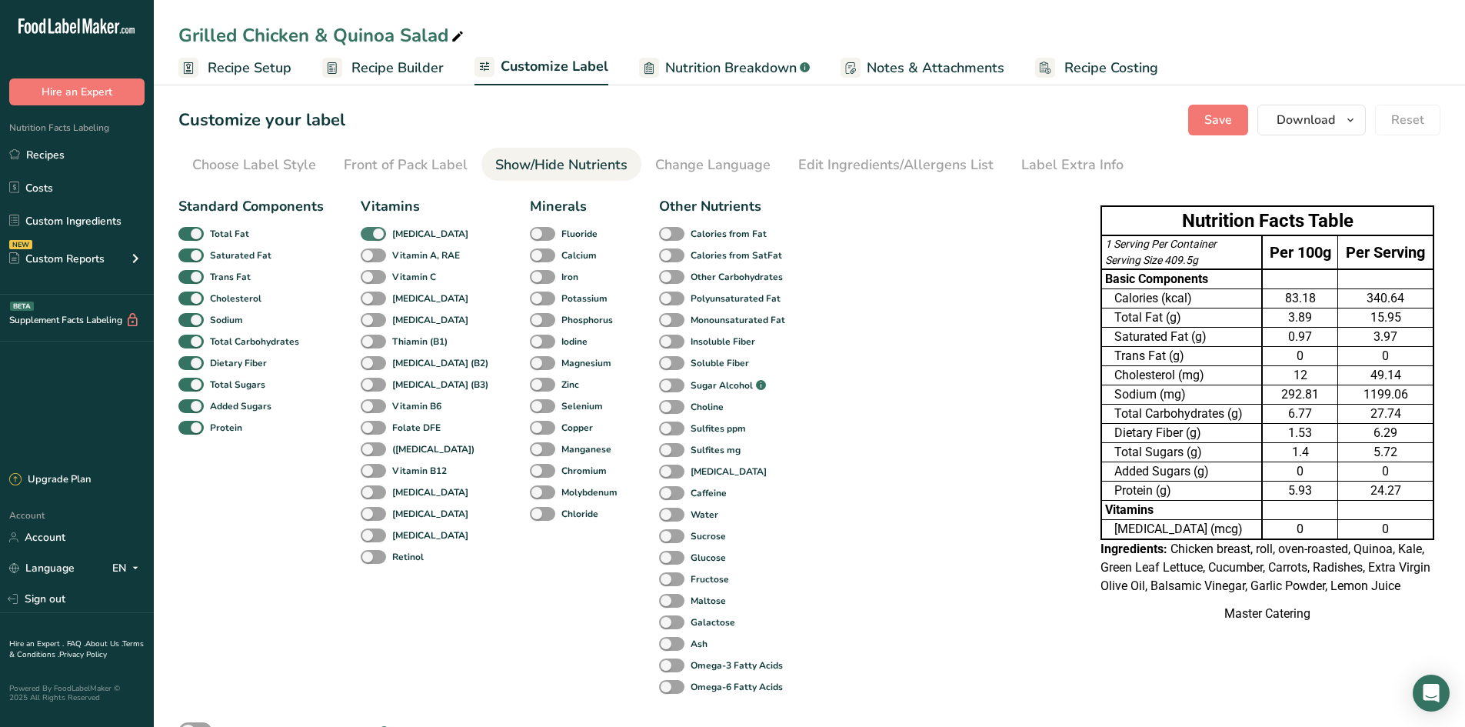
click at [377, 238] on span at bounding box center [373, 234] width 25 height 15
click at [371, 238] on input "[MEDICAL_DATA]" at bounding box center [366, 233] width 10 height 10
checkbox input "false"
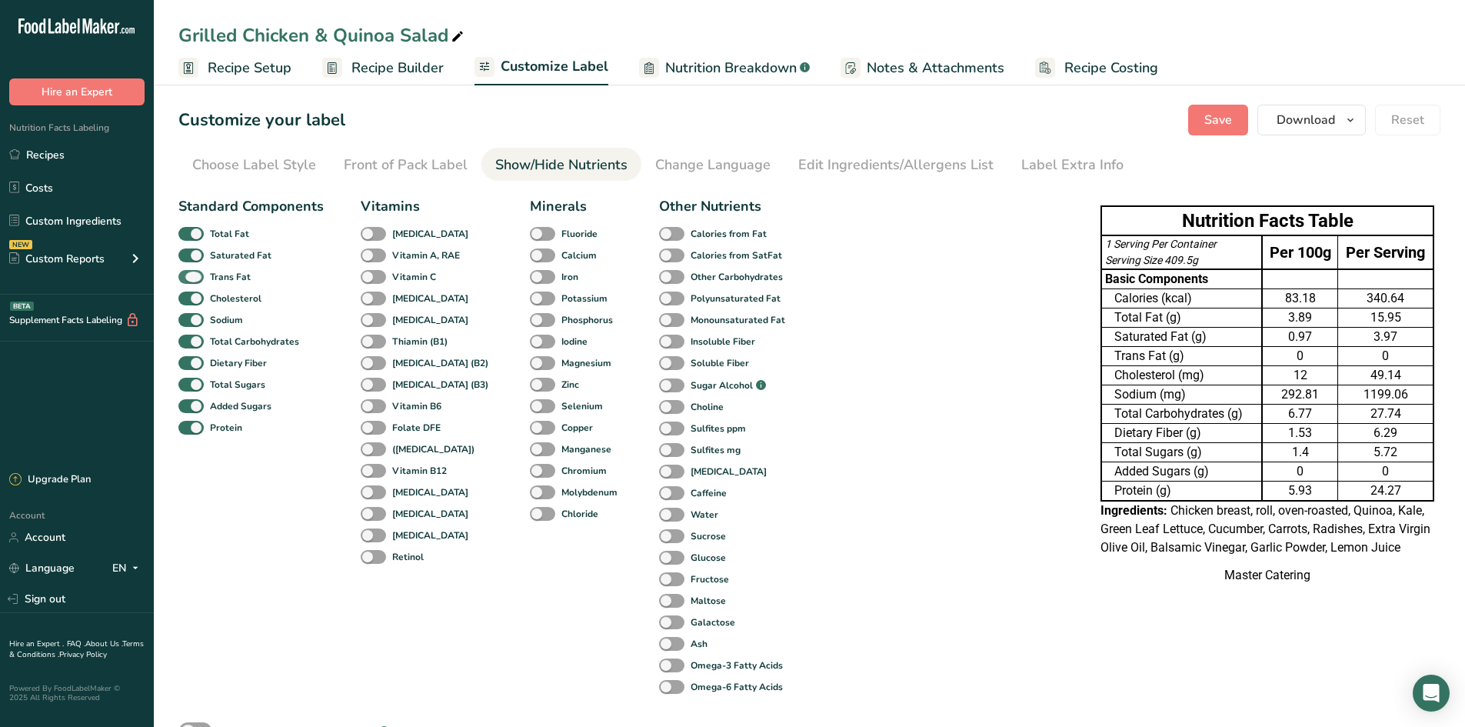
click at [191, 271] on span at bounding box center [190, 277] width 25 height 15
click at [188, 271] on input "Trans Fat" at bounding box center [183, 276] width 10 height 10
checkbox input "false"
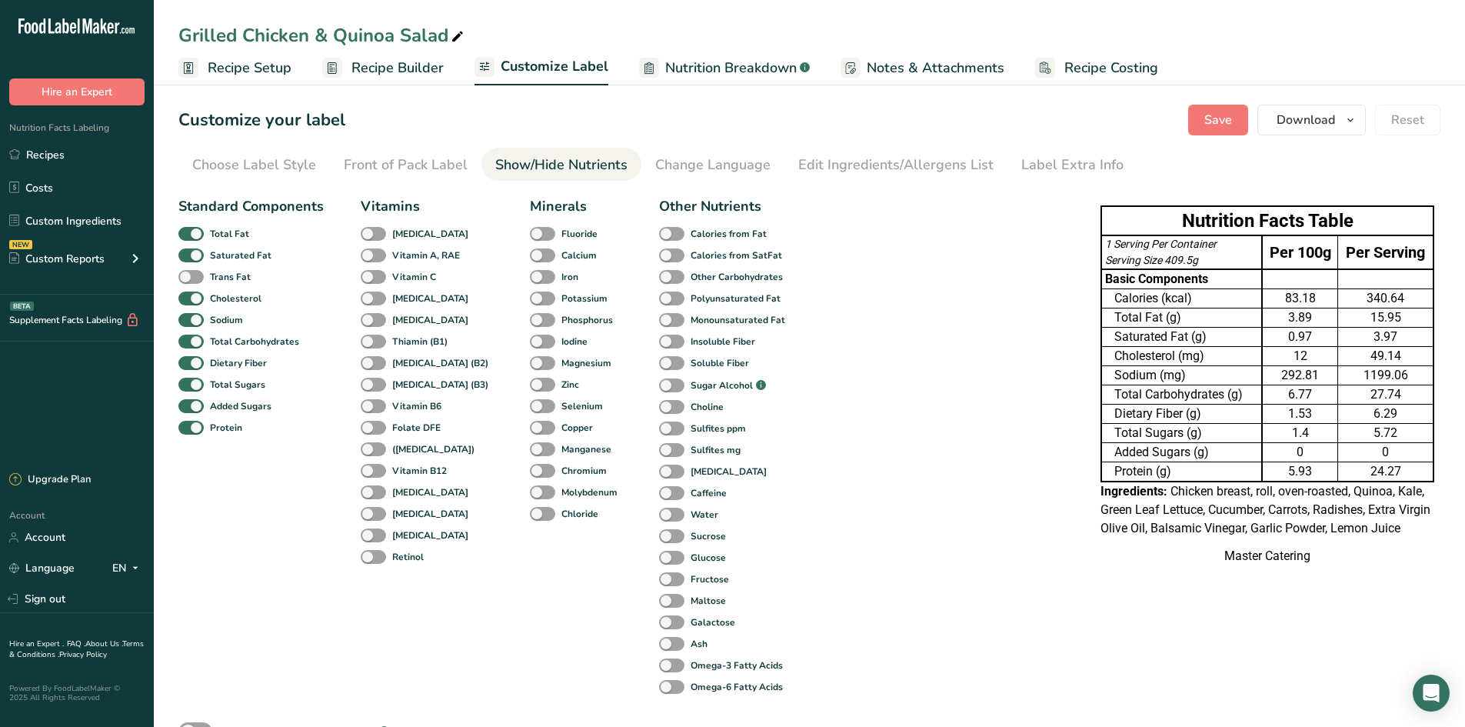
click at [191, 290] on div "Cholesterol" at bounding box center [196, 299] width 36 height 22
click at [191, 302] on span at bounding box center [190, 298] width 25 height 15
click at [188, 302] on input "Cholesterol" at bounding box center [183, 298] width 10 height 10
checkbox input "false"
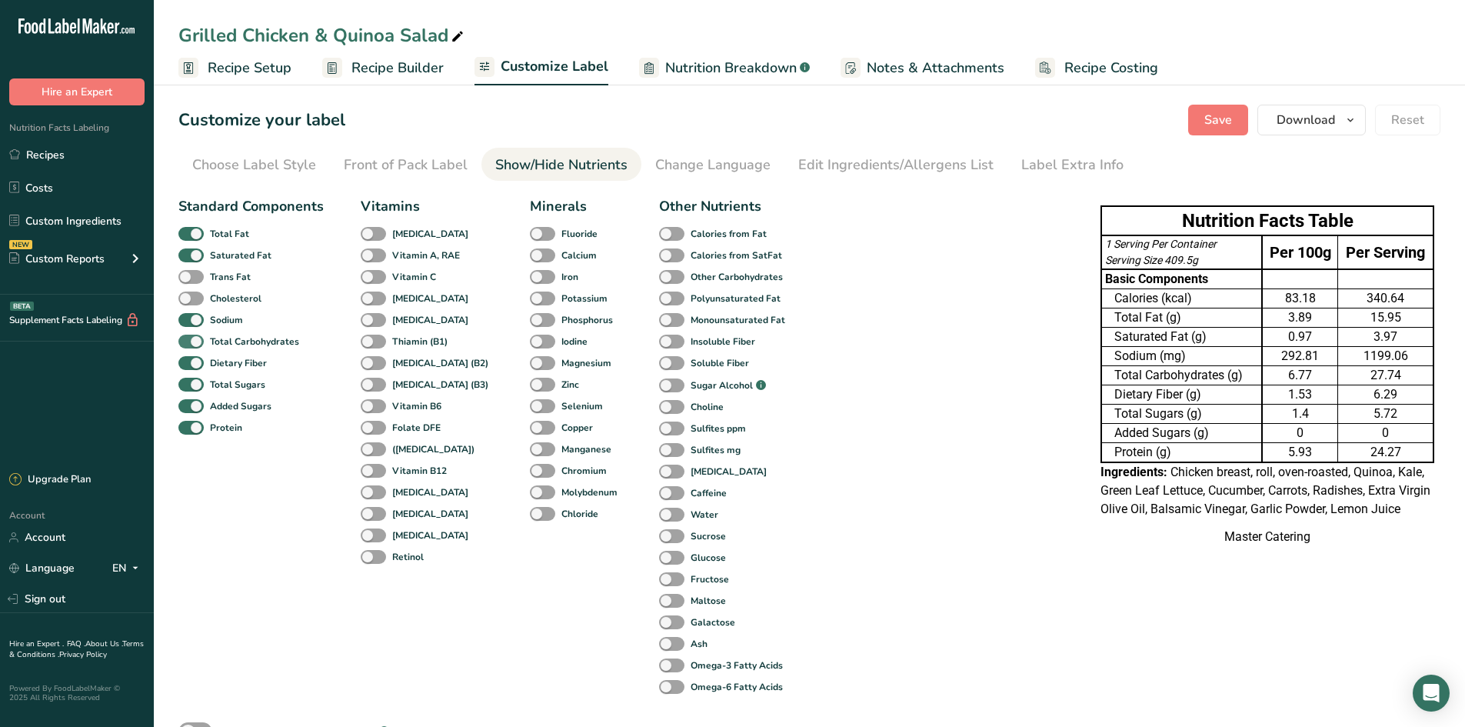
click at [196, 337] on span at bounding box center [190, 342] width 25 height 15
click at [188, 337] on input "Total Carbohydrates" at bounding box center [183, 341] width 10 height 10
checkbox input "false"
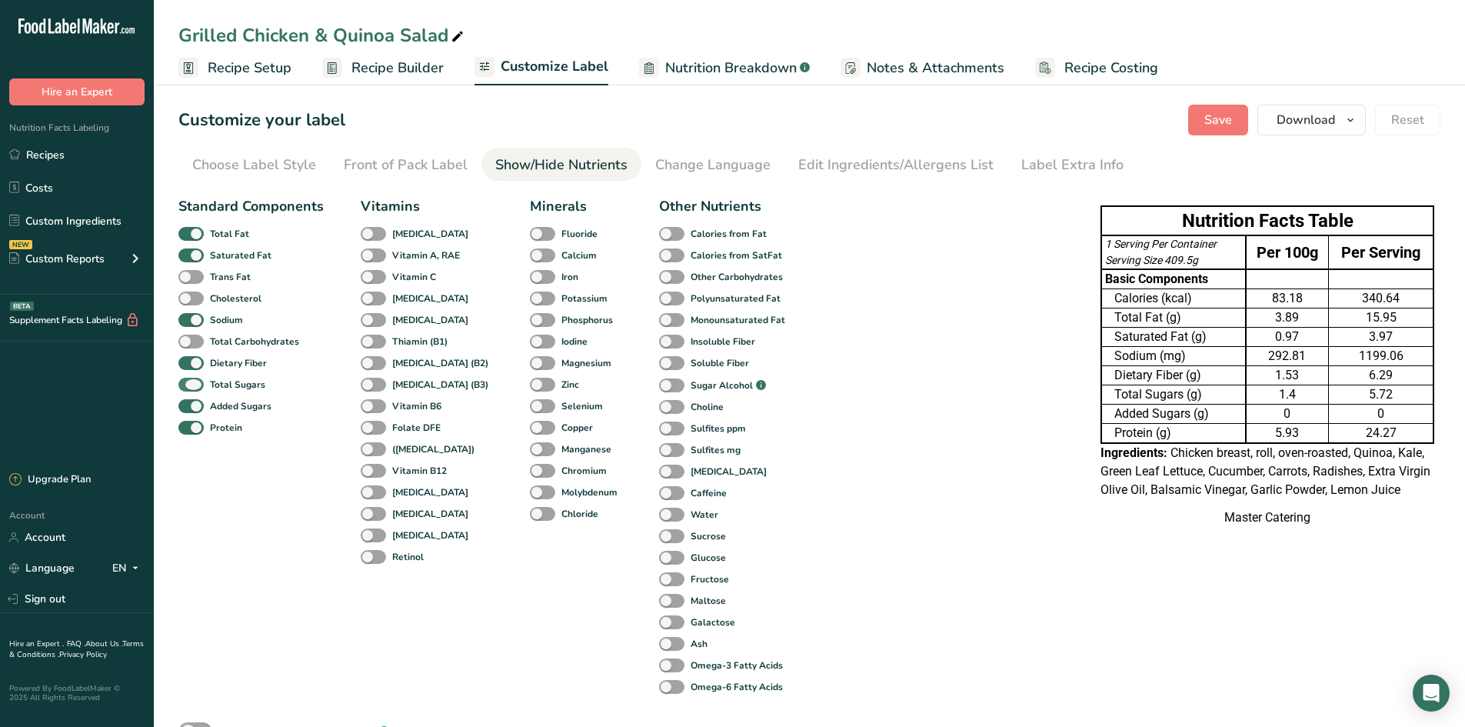
click at [195, 385] on span at bounding box center [190, 385] width 25 height 15
click at [188, 385] on input "Total Sugars" at bounding box center [183, 384] width 10 height 10
checkbox input "false"
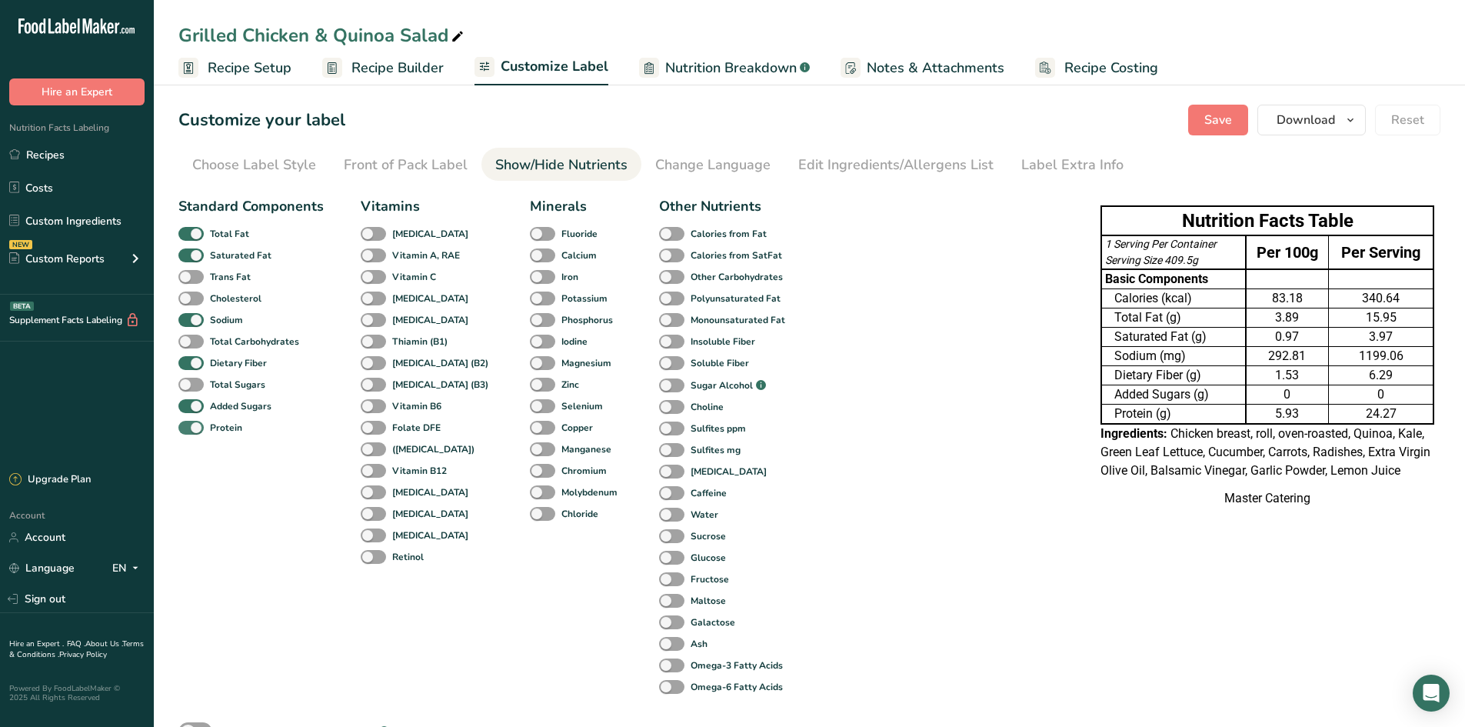
click at [195, 430] on span at bounding box center [190, 428] width 25 height 15
click at [188, 430] on input "Protein" at bounding box center [183, 427] width 10 height 10
checkbox input "false"
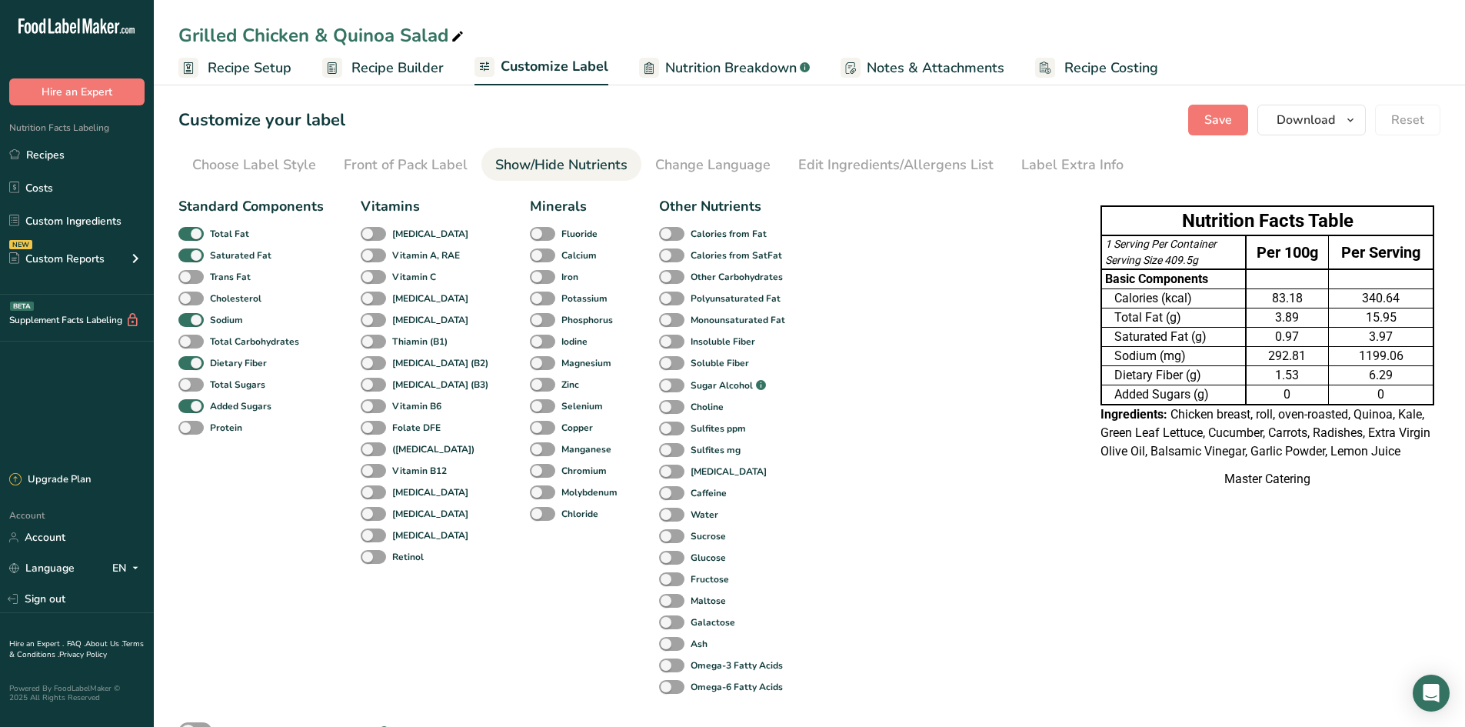
click at [1215, 140] on section "Customize your label Save Download Choose what to show on your downloaded label…" at bounding box center [809, 447] width 1311 height 735
click at [1217, 132] on button "Save" at bounding box center [1218, 120] width 60 height 31
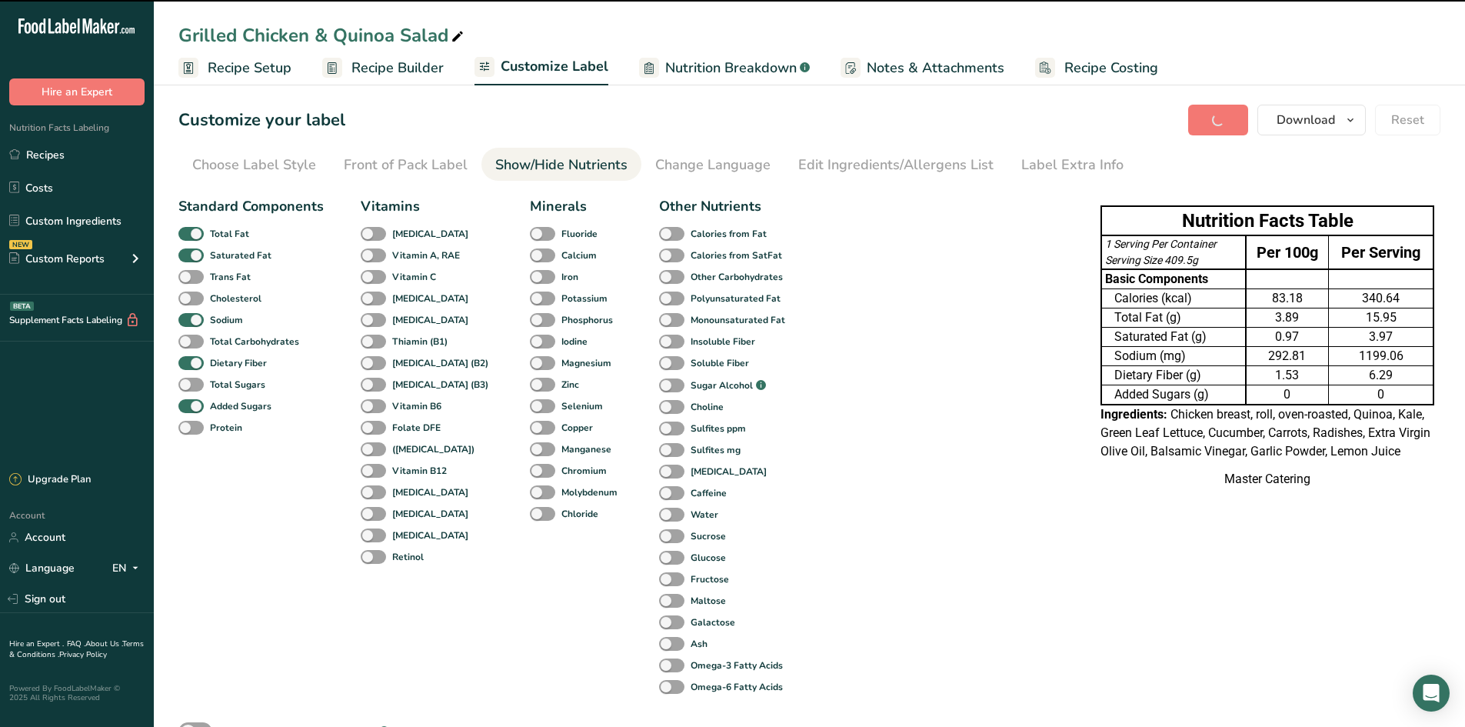
click at [389, 72] on span "Recipe Builder" at bounding box center [397, 68] width 92 height 21
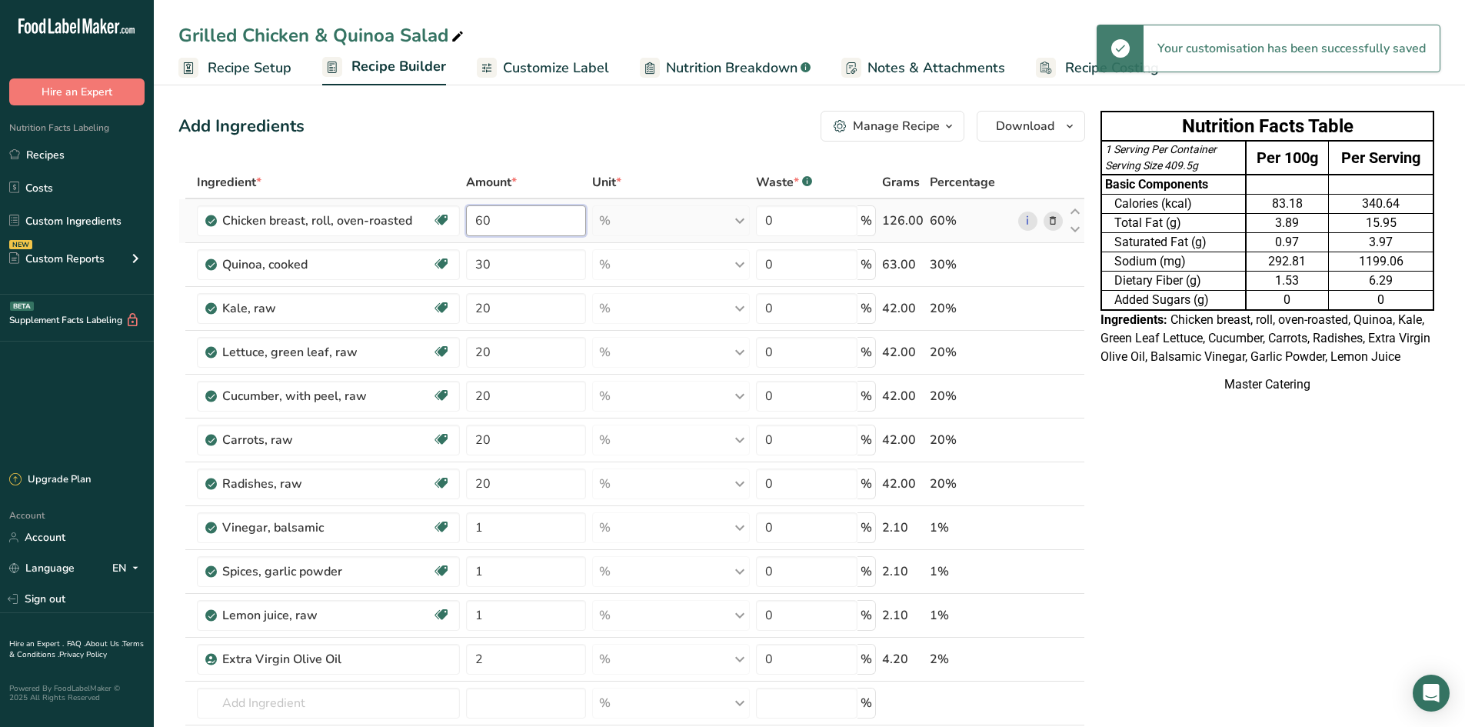
click at [513, 231] on input "60" at bounding box center [526, 220] width 120 height 31
type input "6"
click at [1048, 220] on div "Ingredient * Amount * Unit * Waste * .a-a{fill:#347362;}.b-a{fill:#fff;} Grams …" at bounding box center [631, 494] width 907 height 657
click at [1050, 224] on icon at bounding box center [1052, 221] width 11 height 16
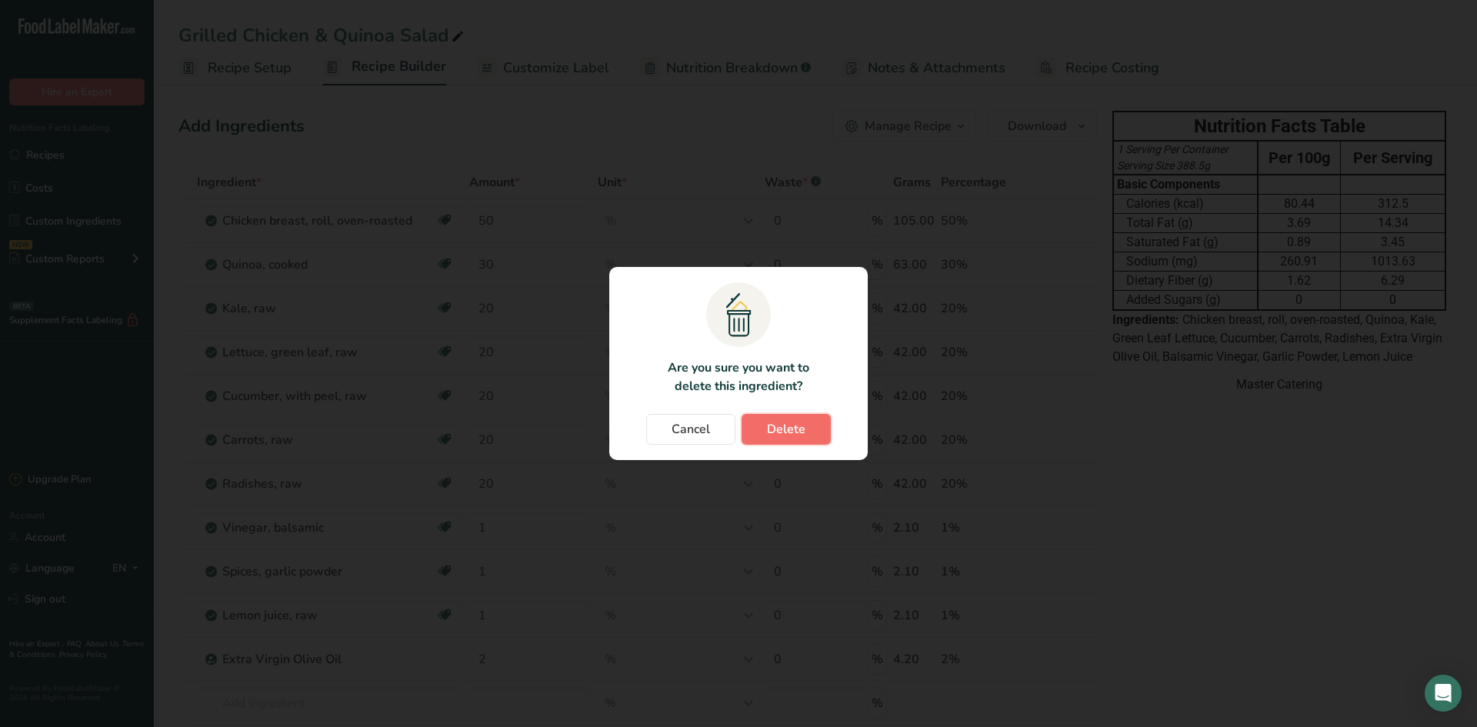
click at [792, 444] on button "Delete" at bounding box center [785, 429] width 89 height 31
type input "30"
type input "20"
type input "1"
type input "2"
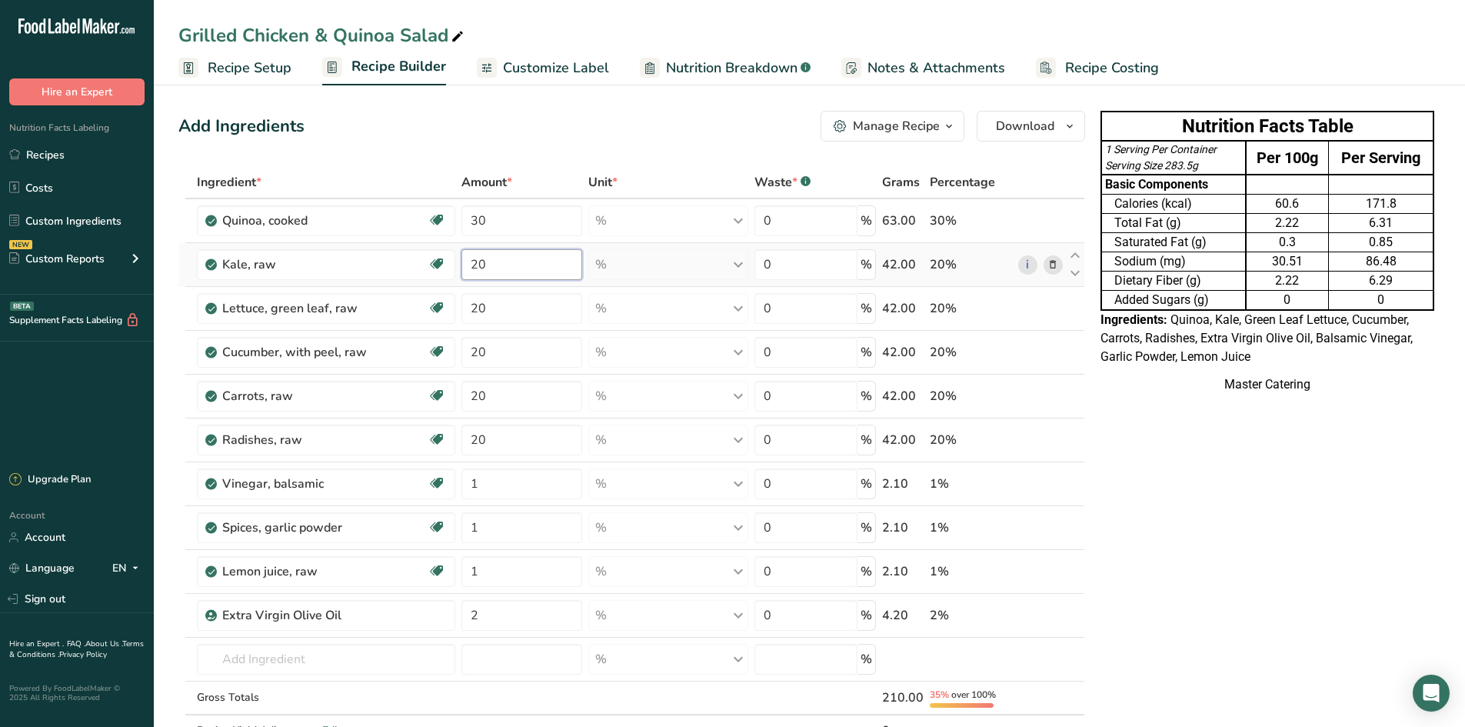
click at [498, 262] on input "20" at bounding box center [521, 264] width 121 height 31
type input "2"
type input "40"
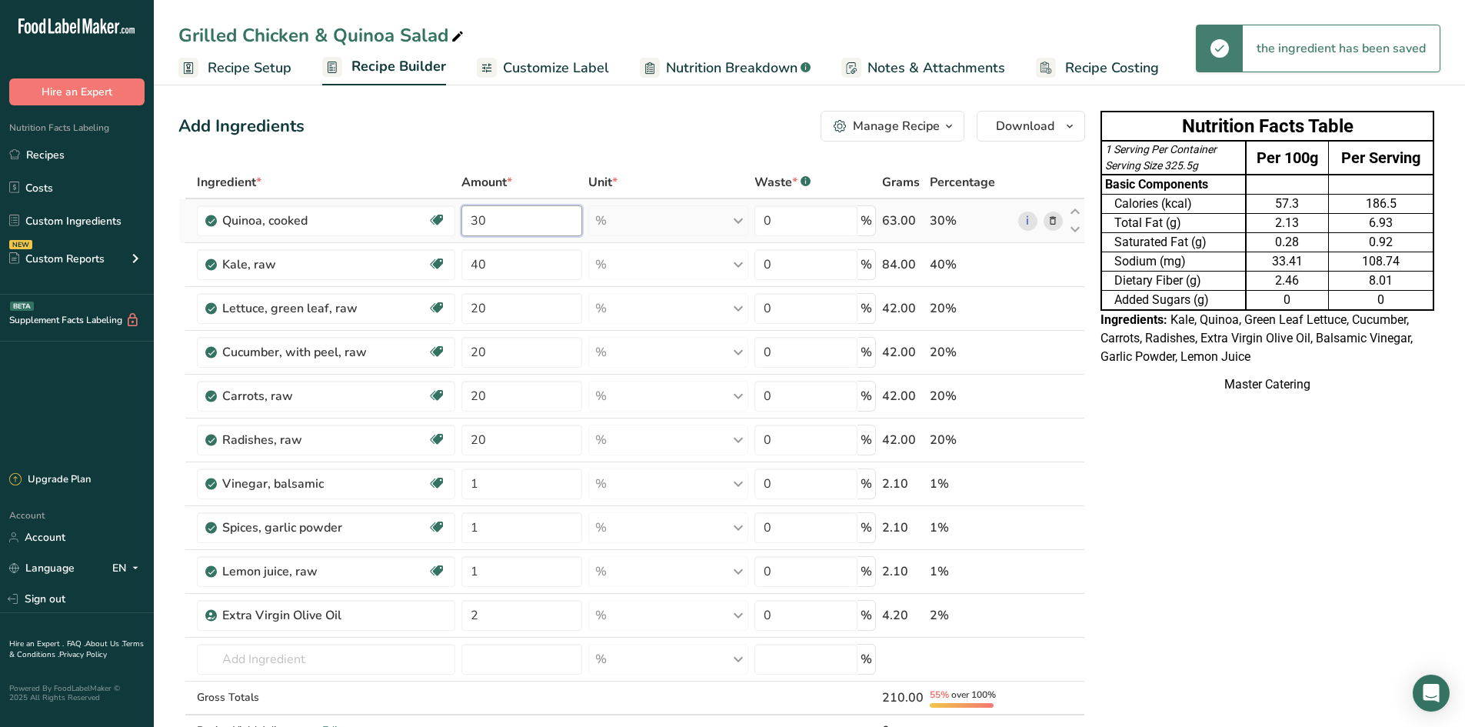
click at [536, 213] on div "Ingredient * Amount * Unit * Waste * .a-a{fill:#347362;}.b-a{fill:#fff;} Grams …" at bounding box center [631, 472] width 907 height 613
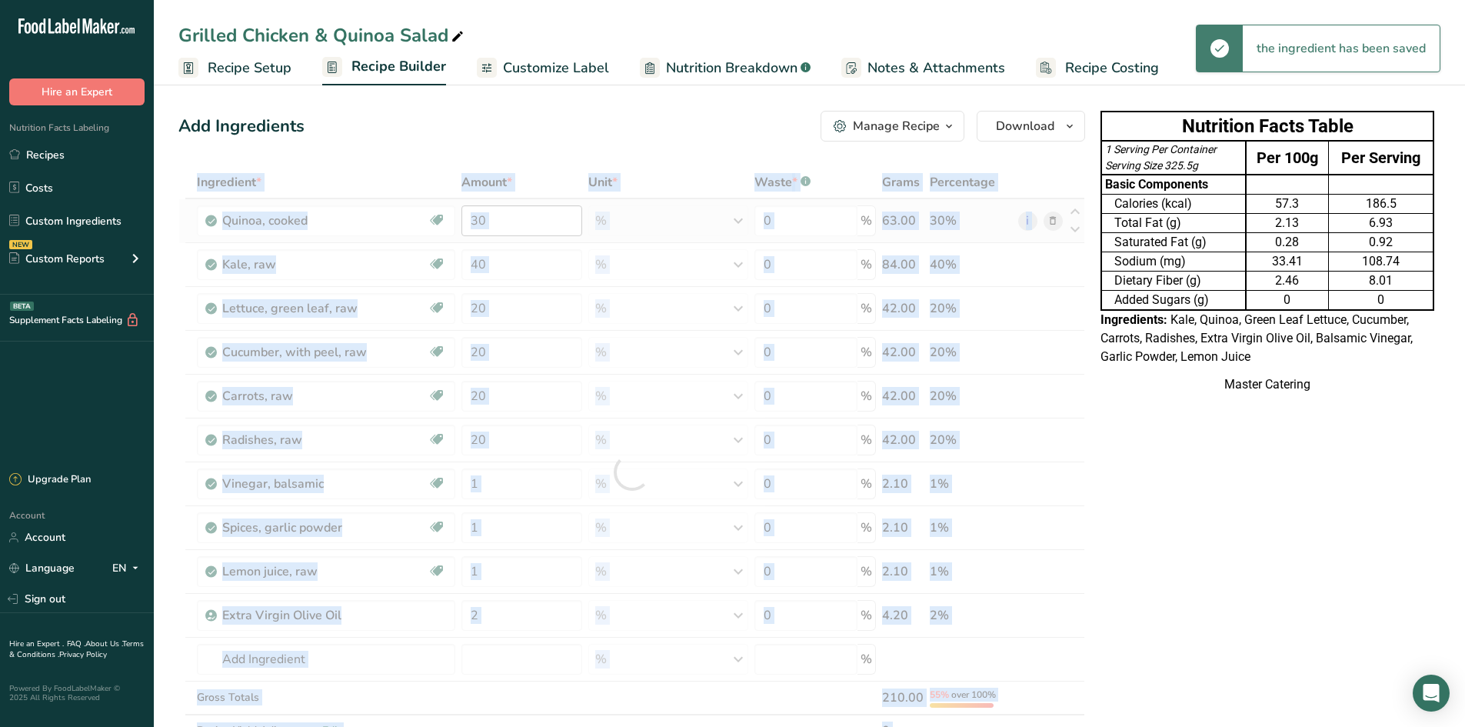
click at [536, 213] on div at bounding box center [631, 472] width 907 height 613
click at [536, 215] on div at bounding box center [631, 472] width 907 height 613
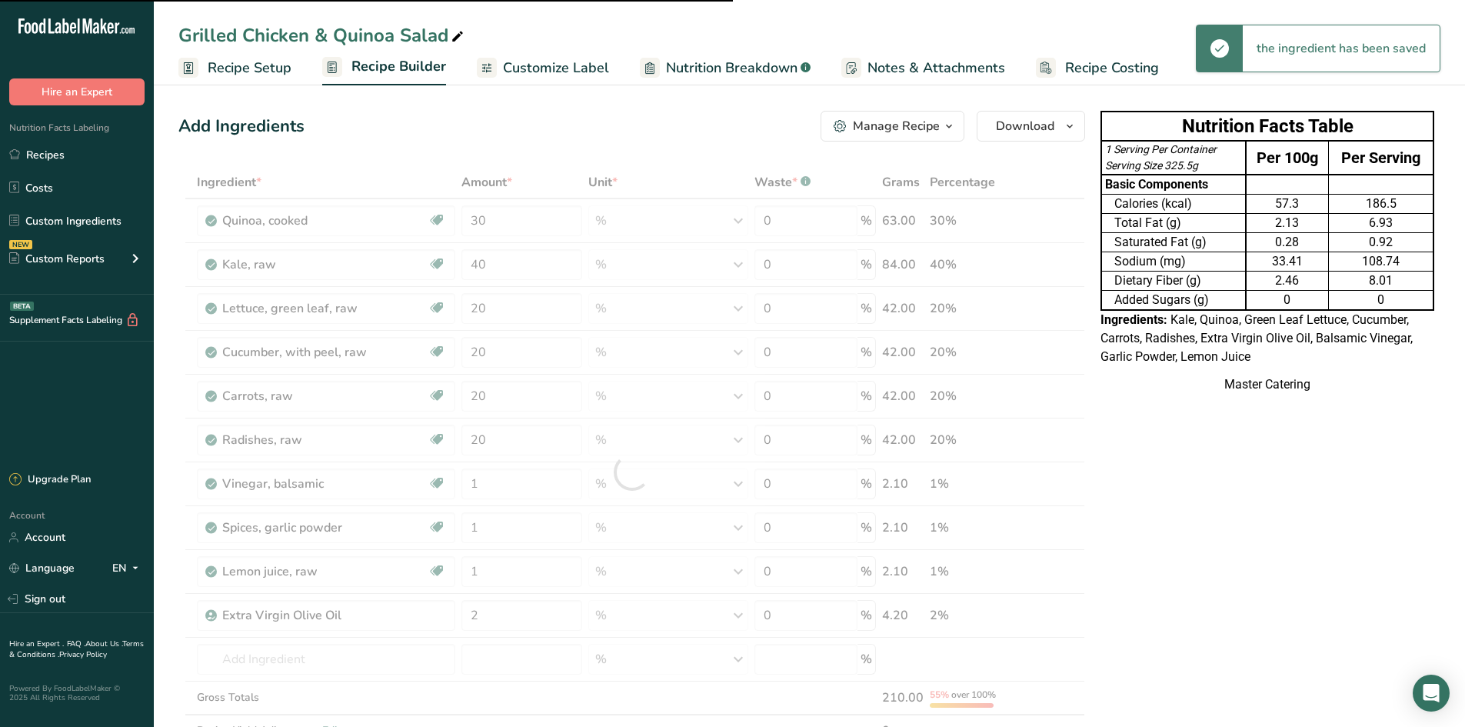
click at [538, 224] on div at bounding box center [631, 472] width 907 height 613
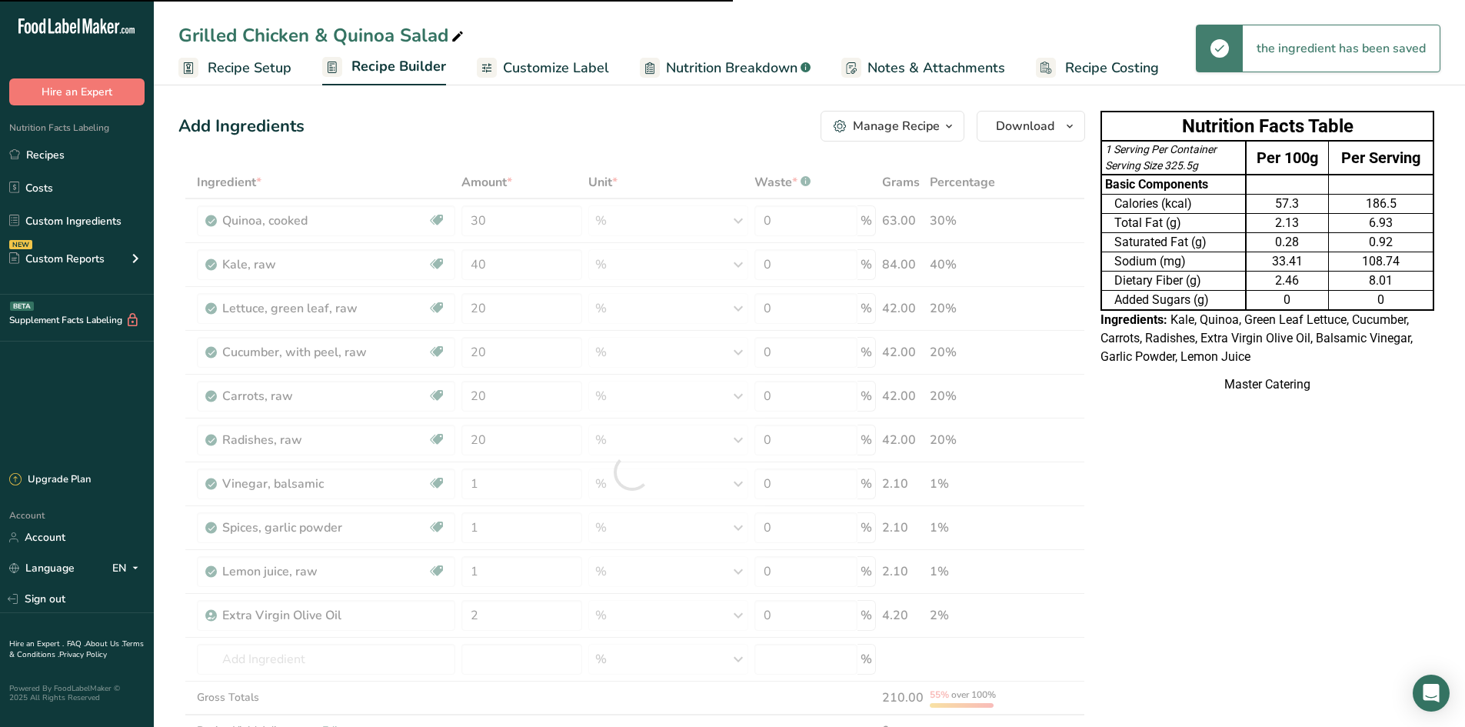
click at [539, 224] on div at bounding box center [631, 472] width 907 height 613
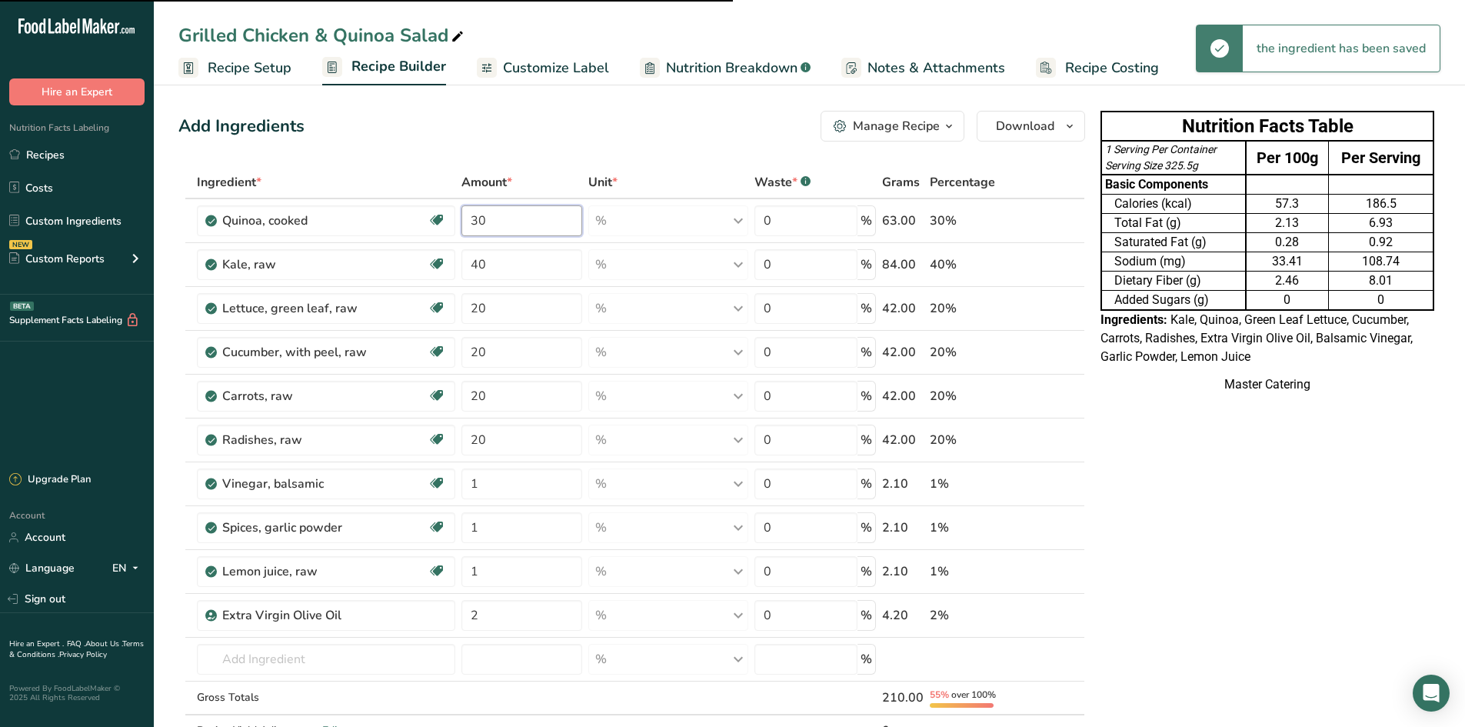
click at [539, 224] on input "30" at bounding box center [521, 220] width 121 height 31
type input "40"
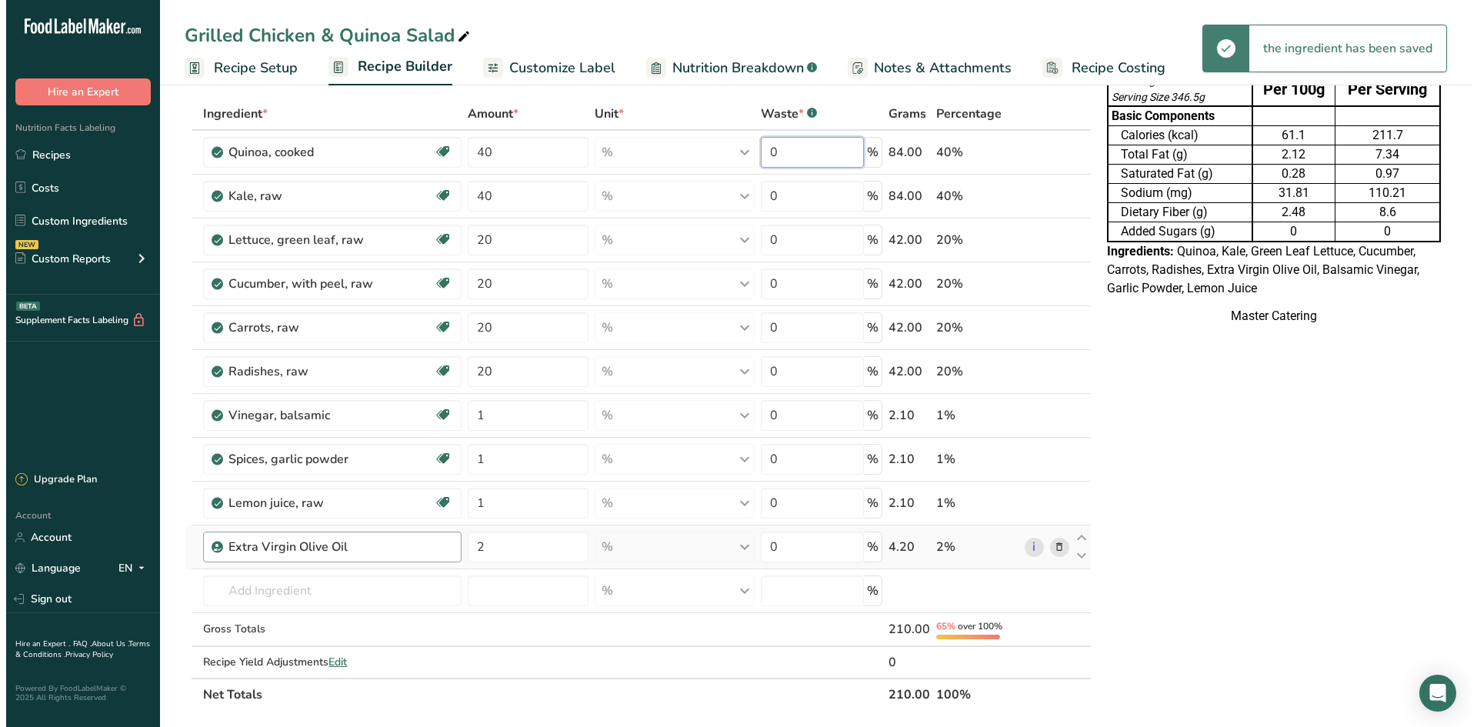
scroll to position [77, 0]
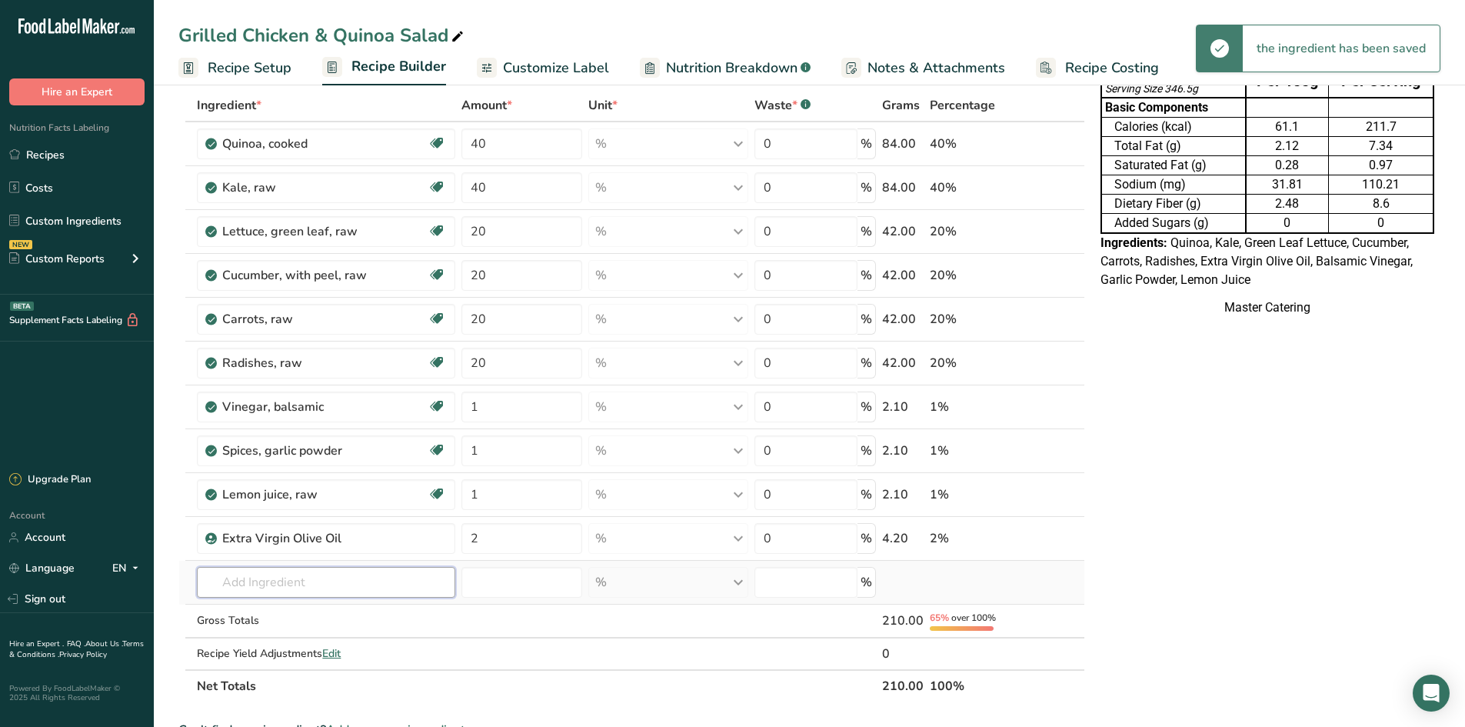
click at [316, 594] on div "Ingredient * Amount * Unit * Waste * .a-a{fill:#347362;}.b-a{fill:#fff;} Grams …" at bounding box center [631, 395] width 907 height 613
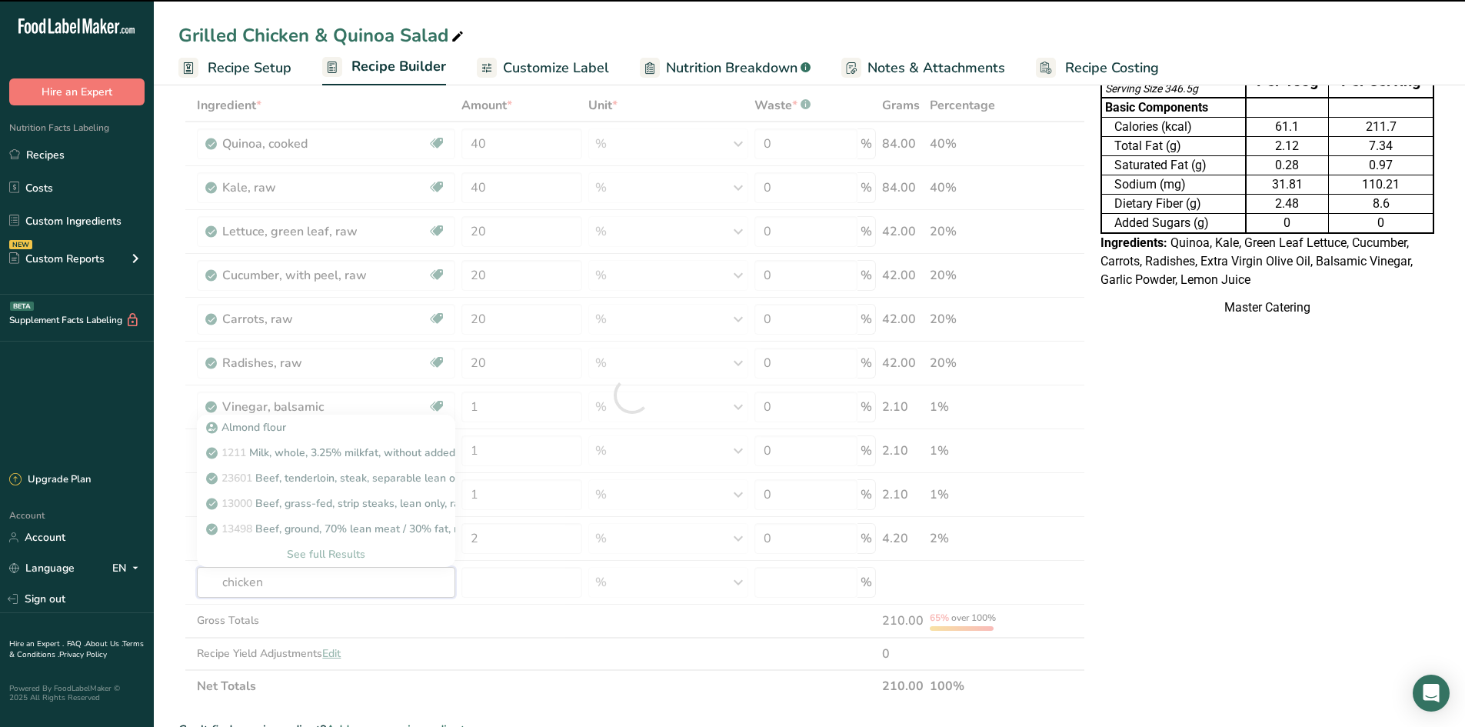
type input "chicken"
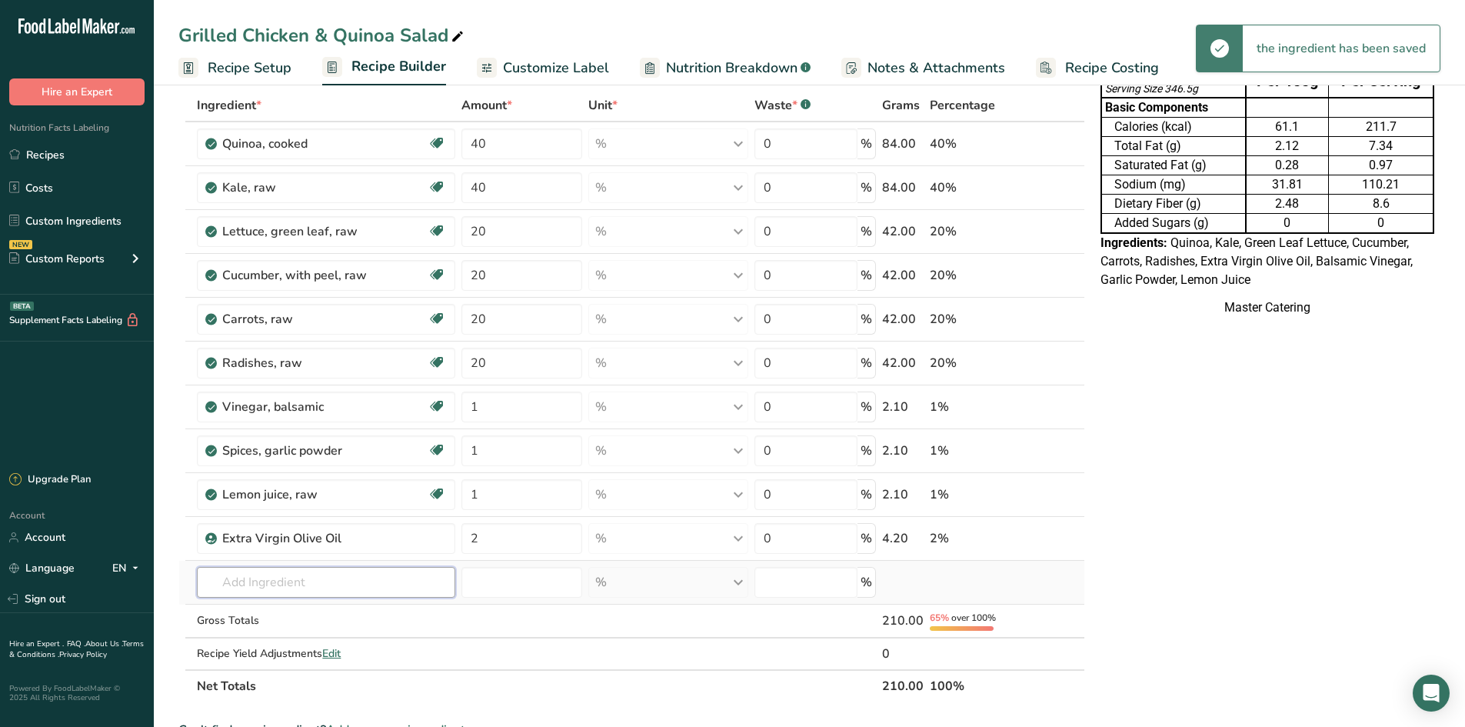
click at [305, 583] on input "text" at bounding box center [326, 582] width 258 height 31
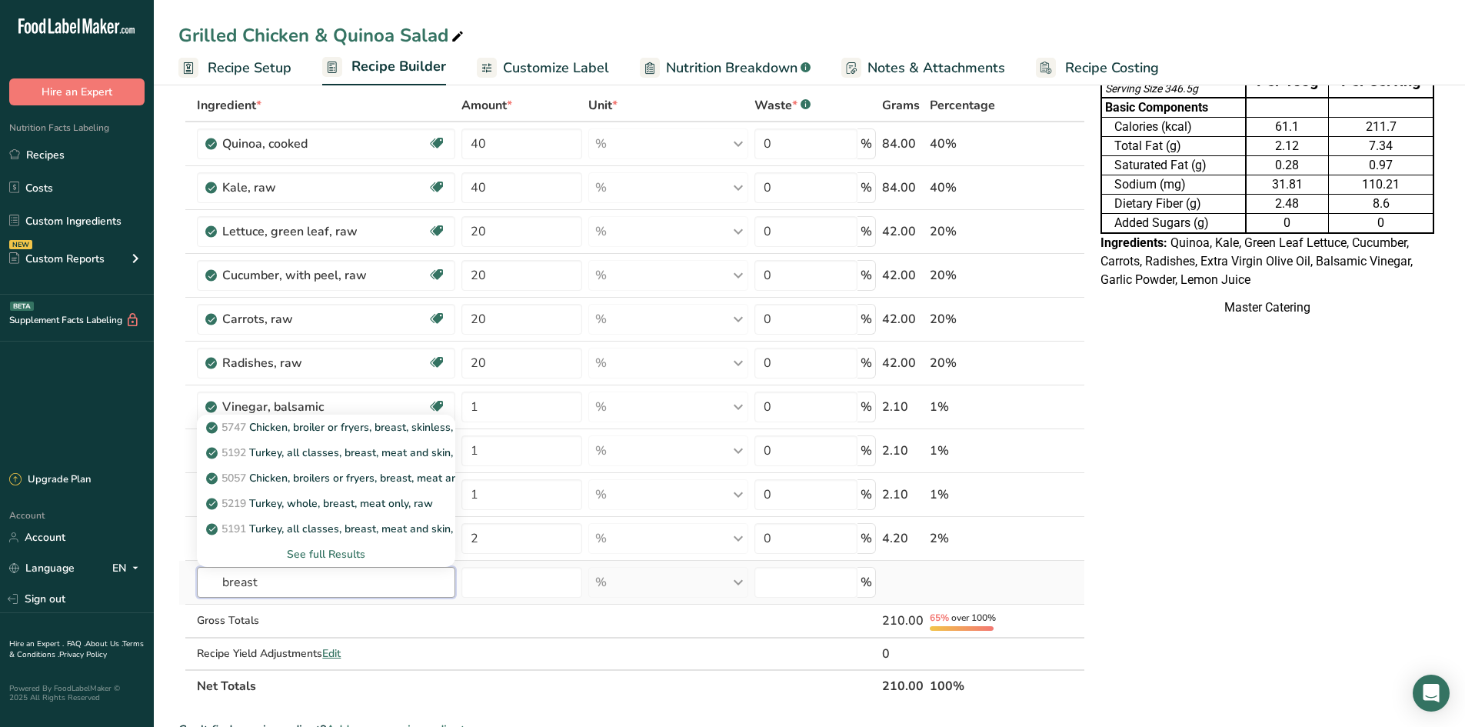
type input "breast"
click at [354, 556] on div "See full Results" at bounding box center [325, 554] width 233 height 16
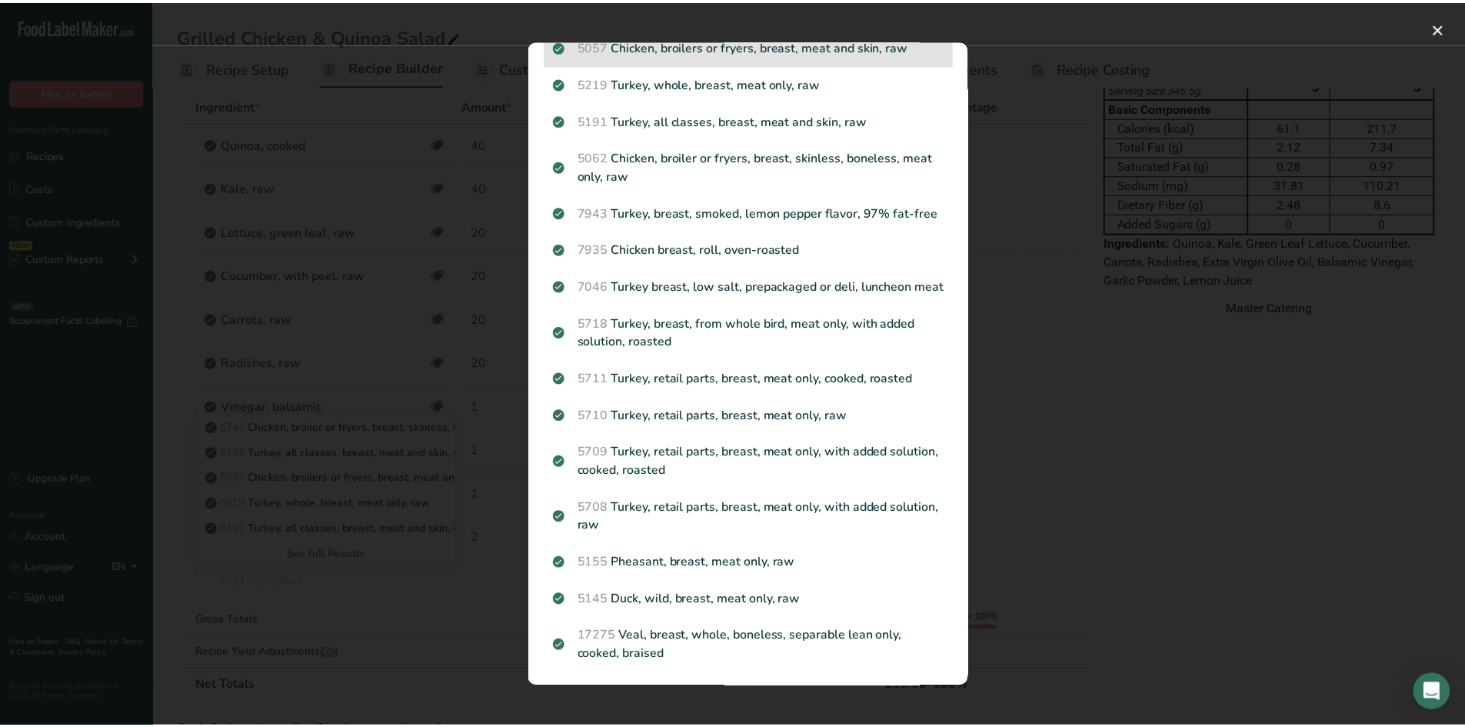
scroll to position [0, 0]
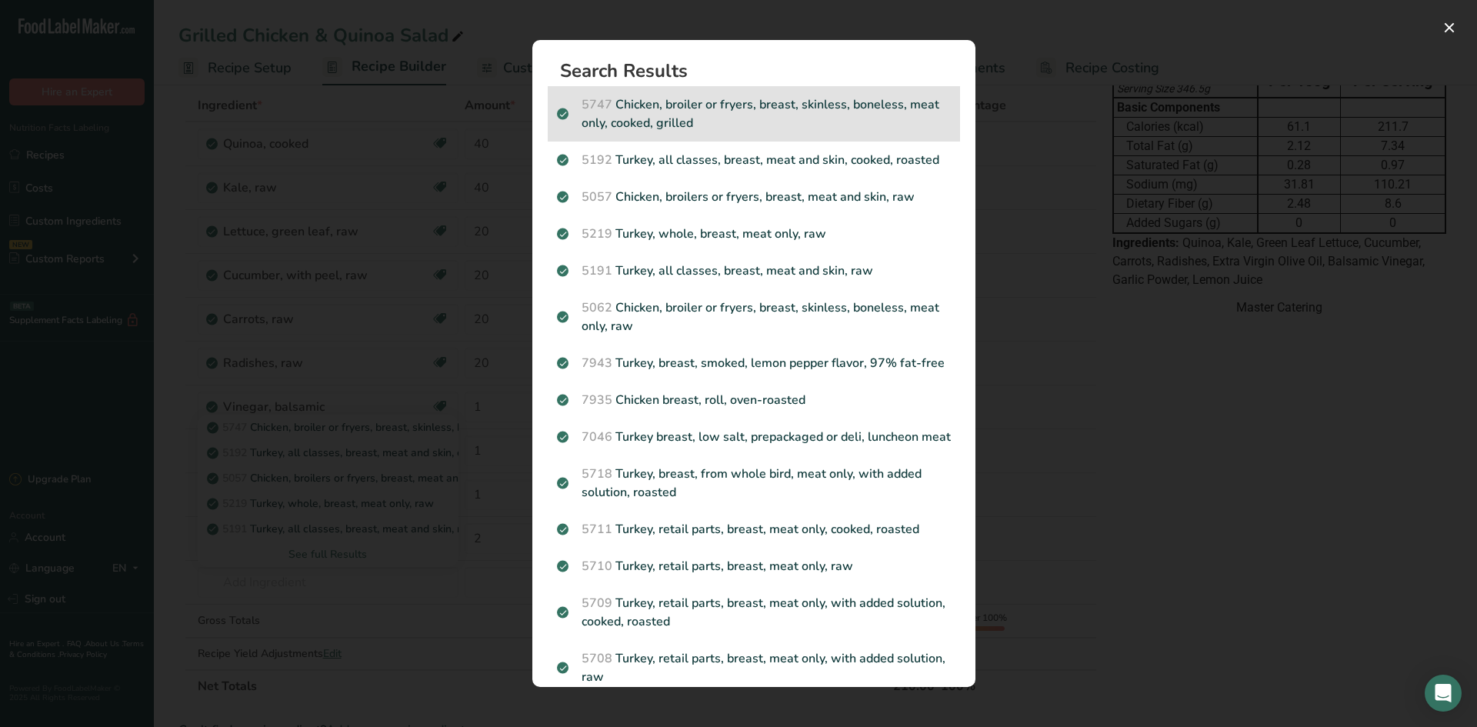
click at [566, 125] on p "5747 Chicken, broiler or fryers, breast, skinless, boneless, meat only, cooked,…" at bounding box center [754, 113] width 394 height 37
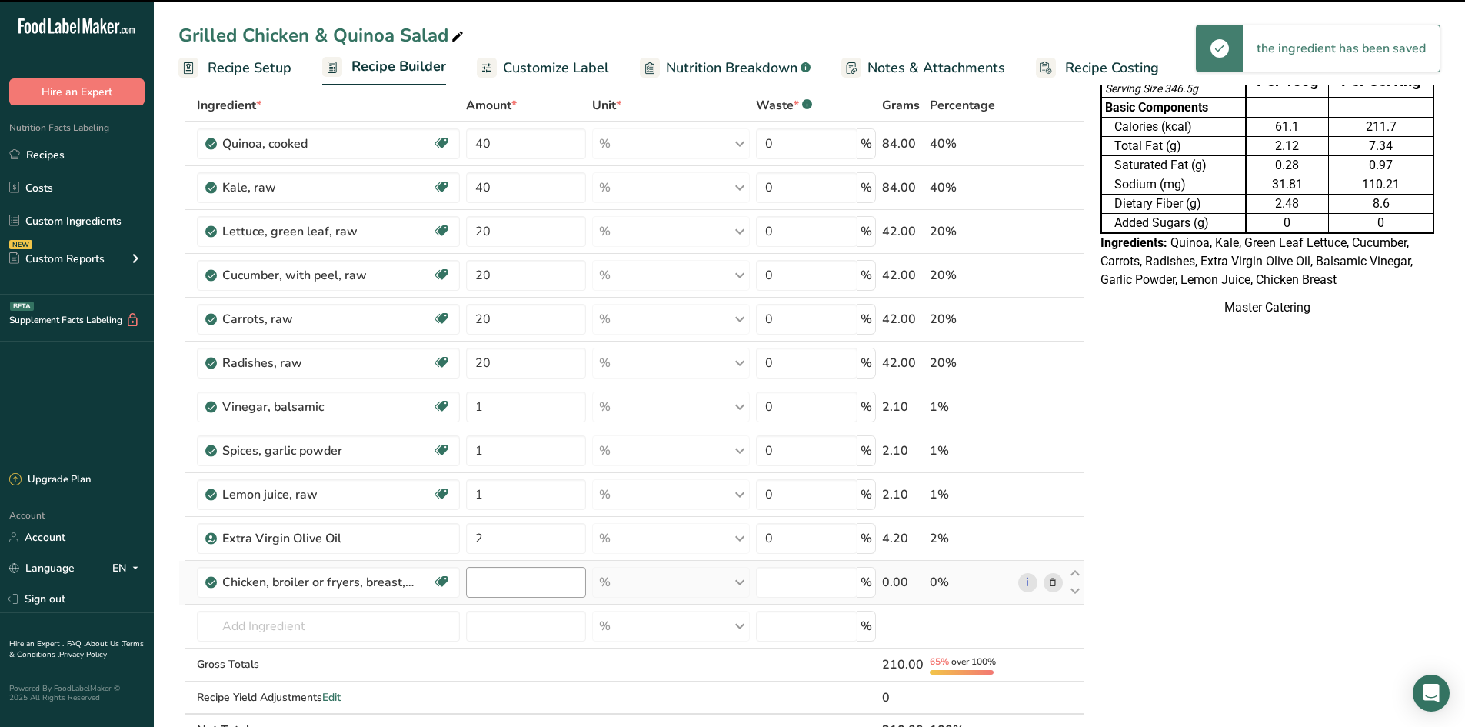
type input "0"
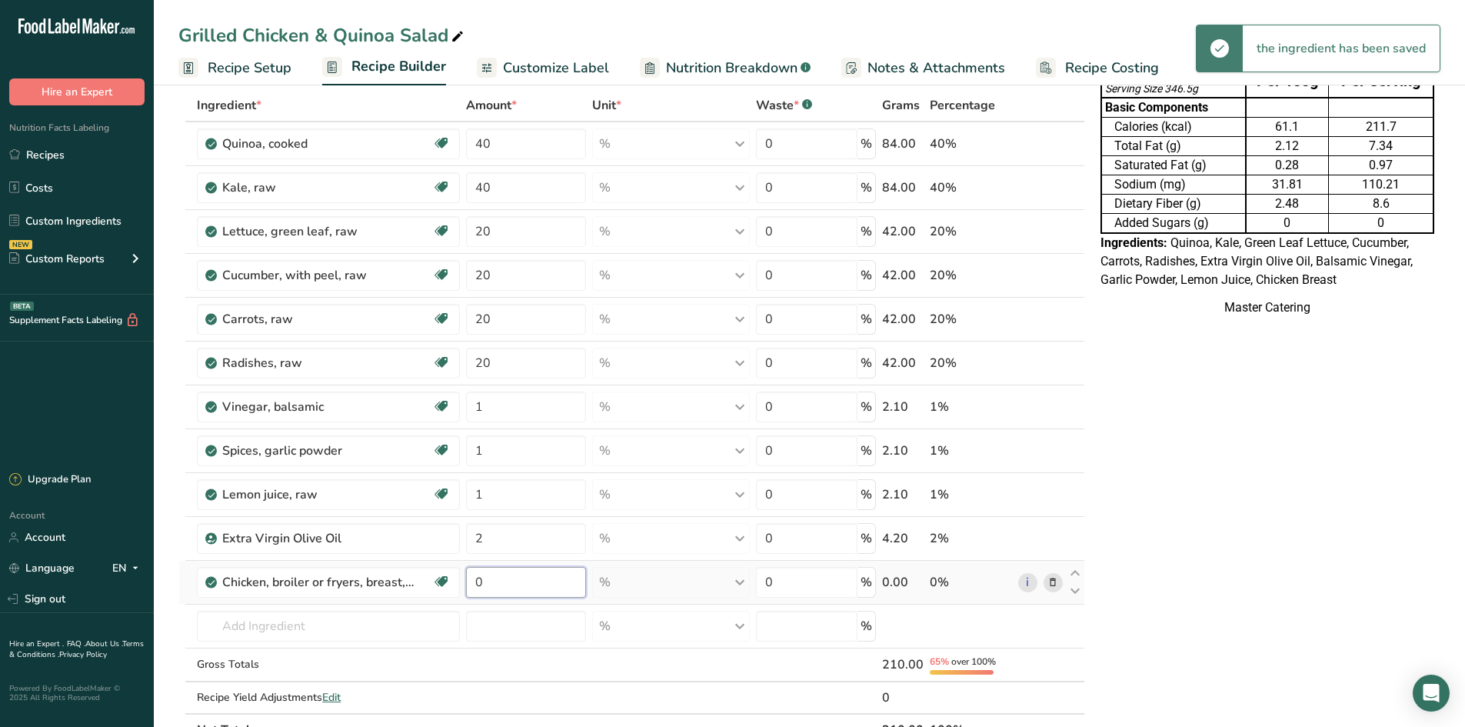
click at [505, 585] on input "0" at bounding box center [526, 582] width 120 height 31
type input "50"
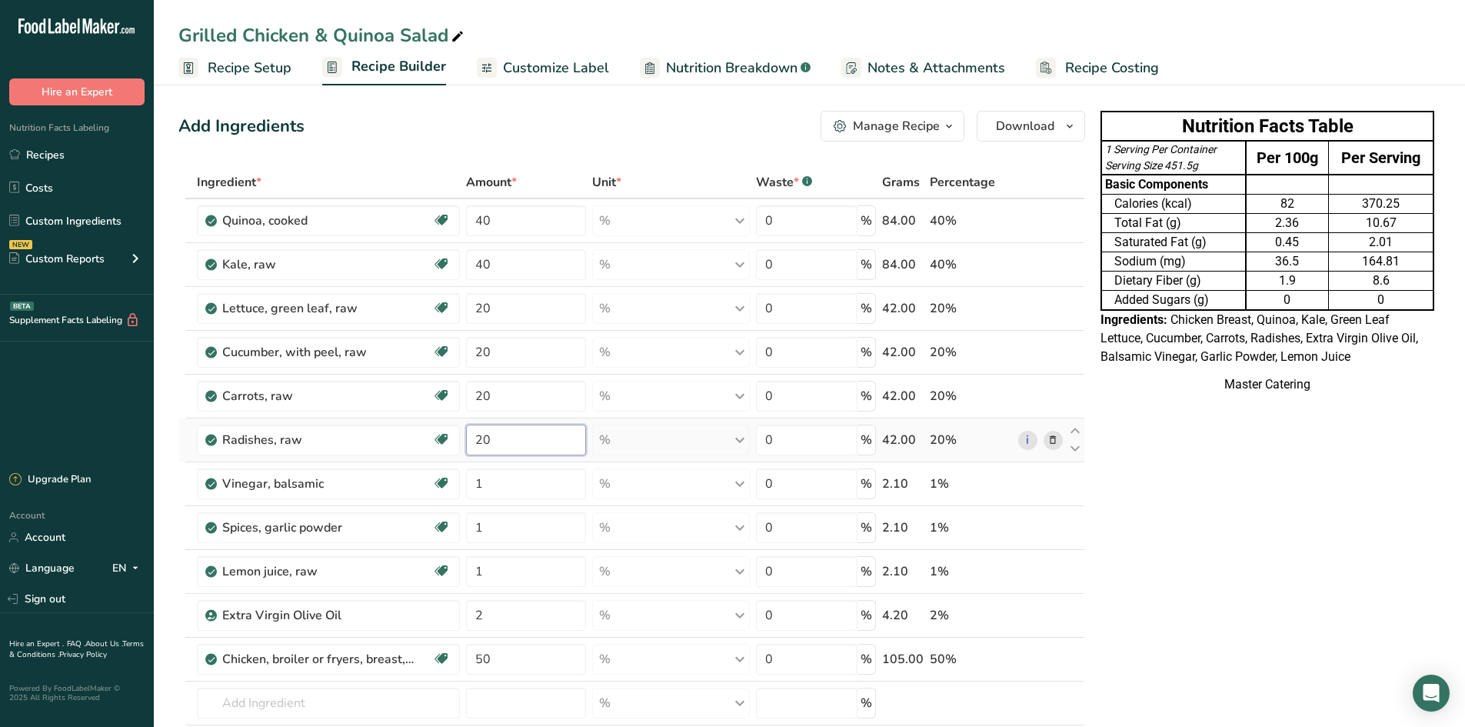
click at [502, 444] on div "Ingredient * Amount * Unit * Waste * .a-a{fill:#347362;}.b-a{fill:#fff;} Grams …" at bounding box center [631, 494] width 907 height 657
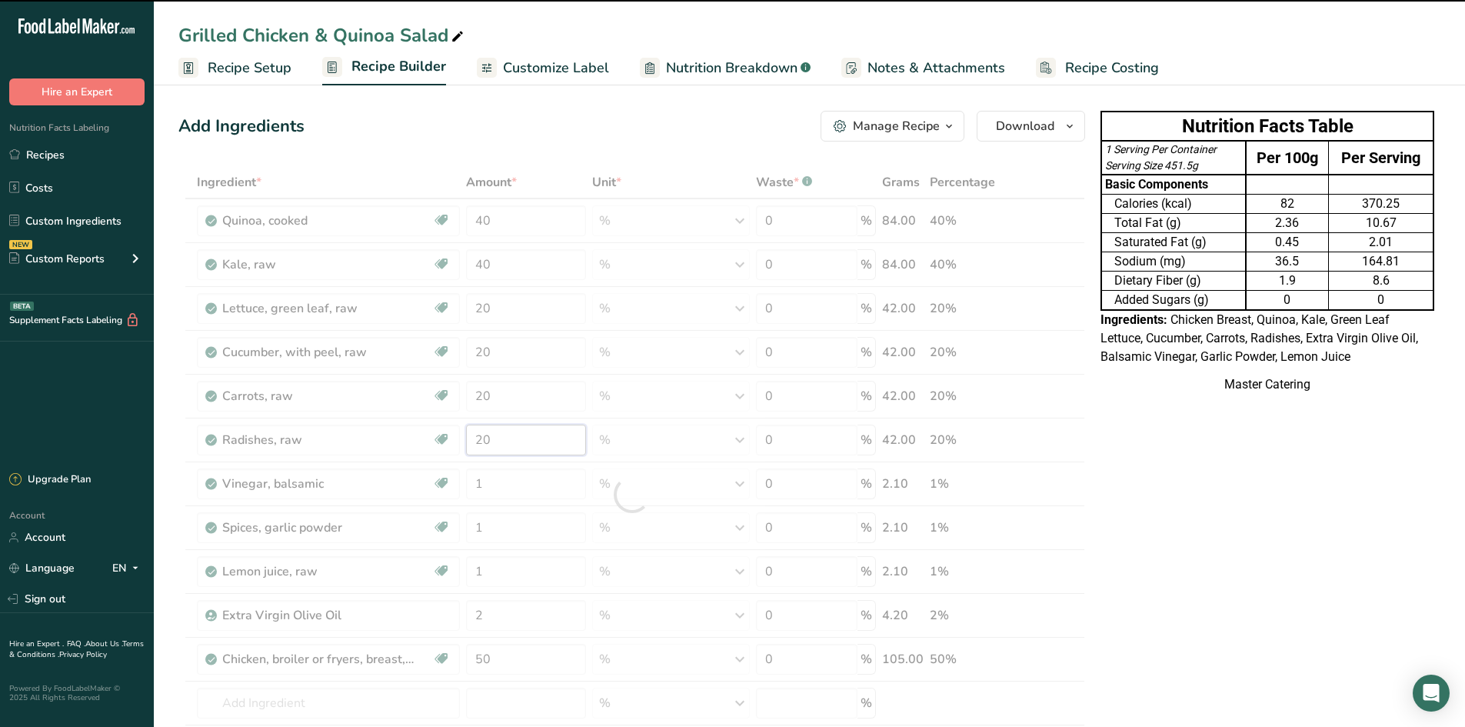
type input "2"
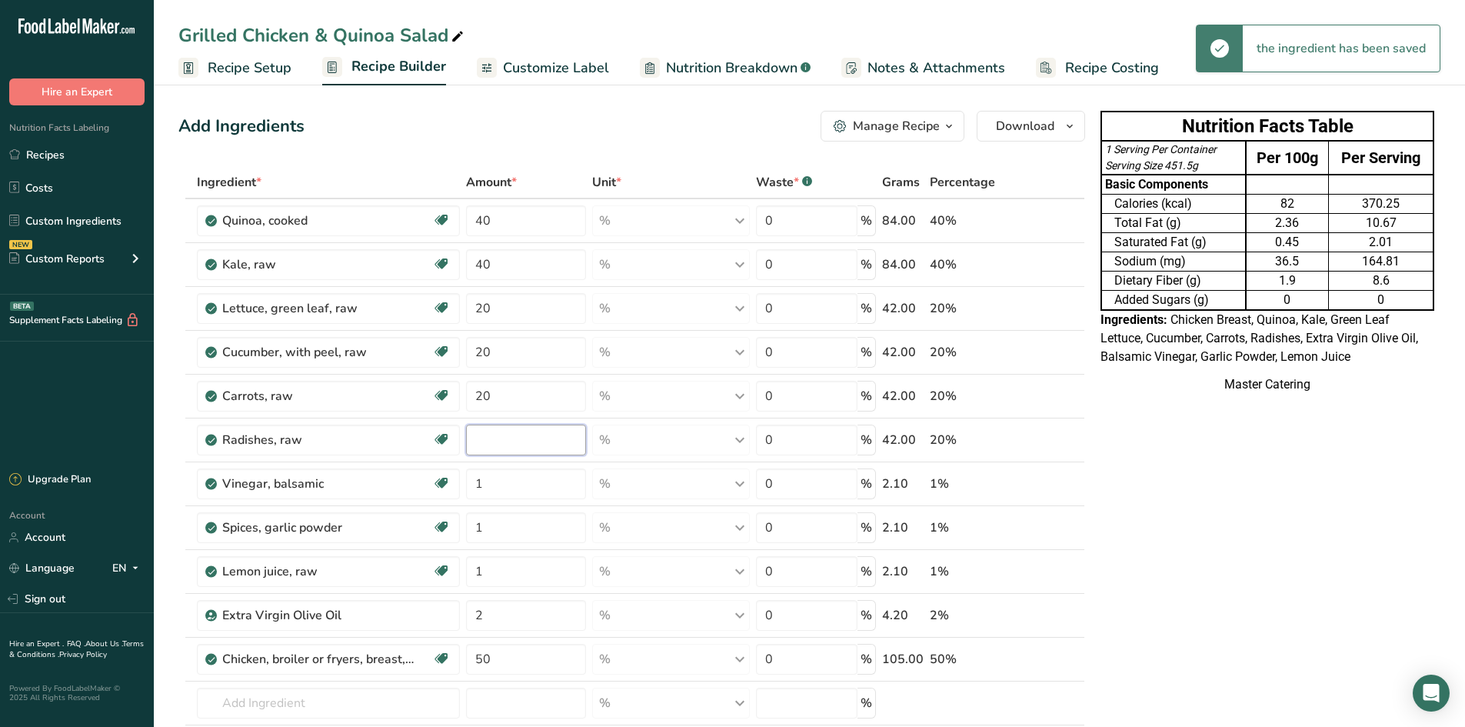
type input "1"
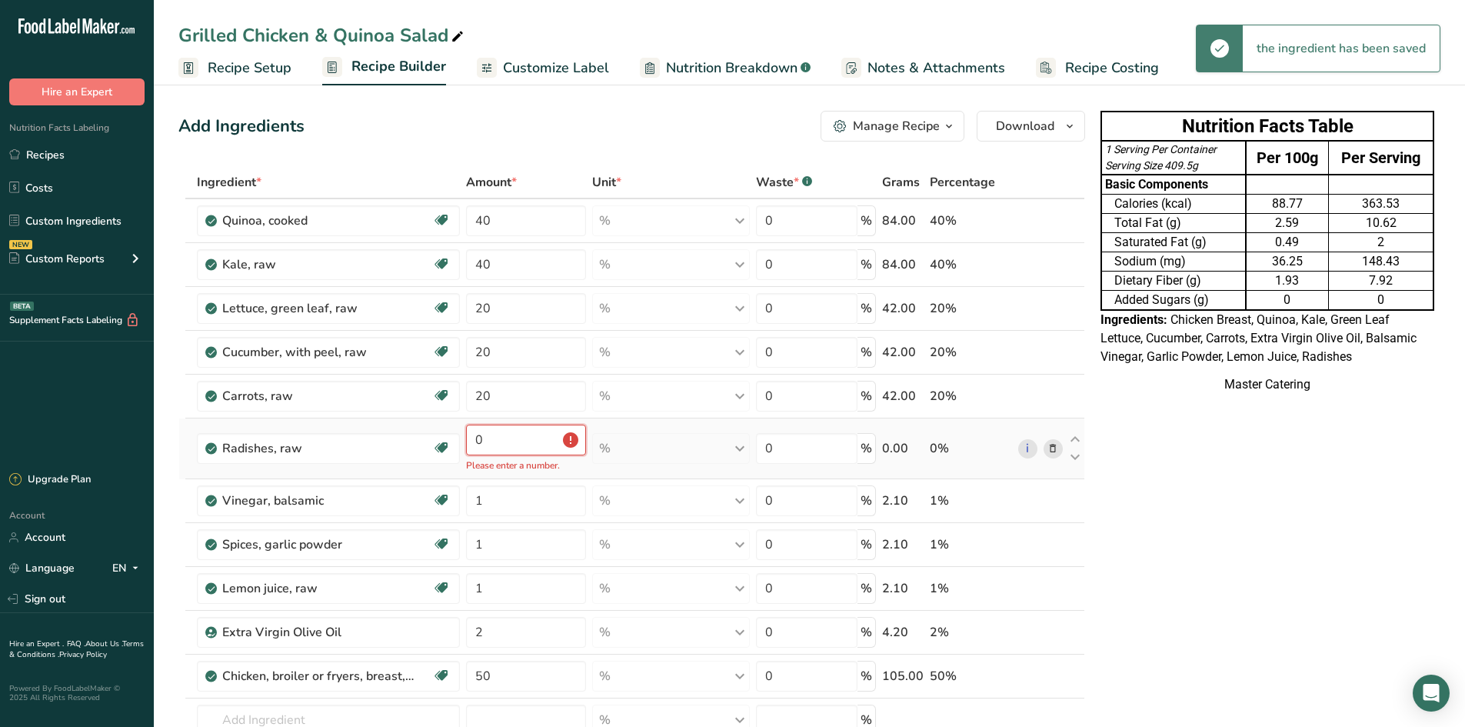
click at [518, 446] on div "Ingredient * Amount * Unit * Waste * .a-a{fill:#347362;}.b-a{fill:#fff;} Grams …" at bounding box center [631, 503] width 907 height 674
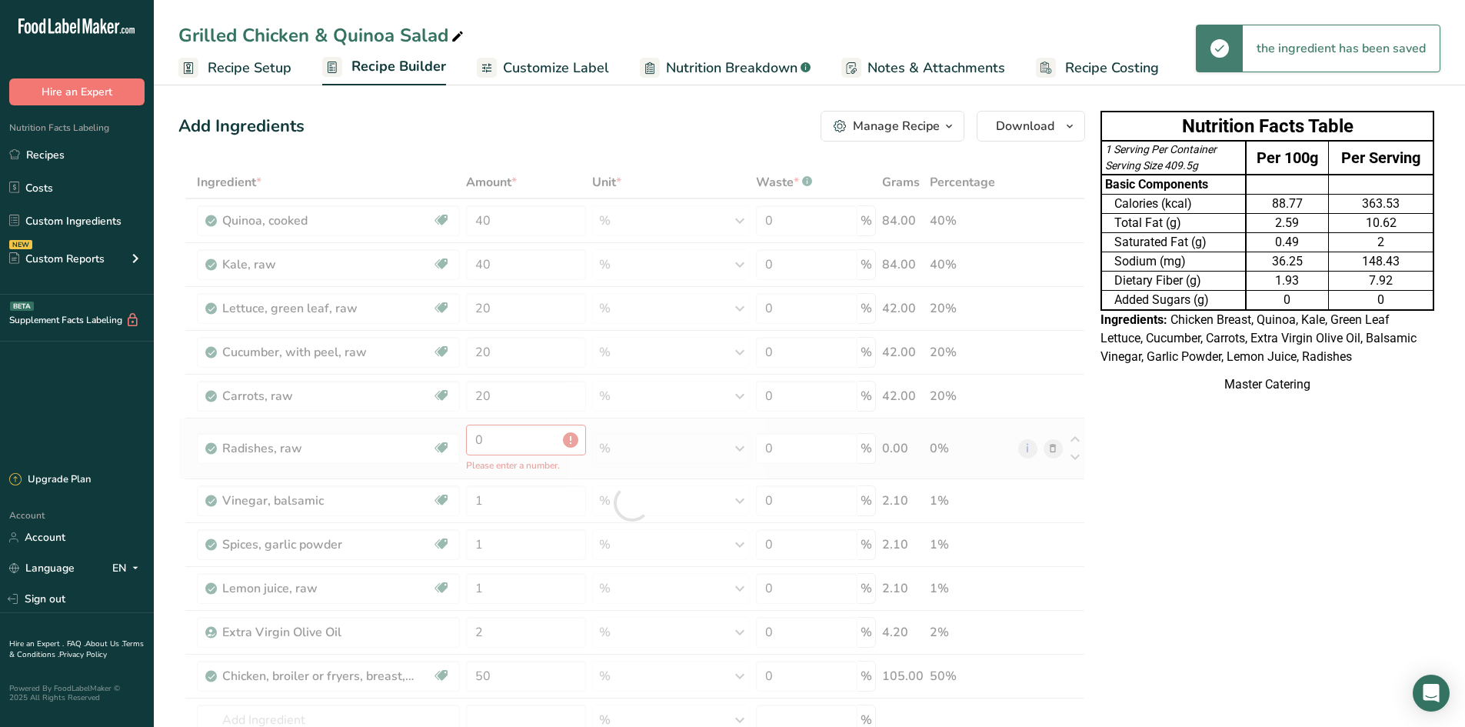
click at [518, 446] on div at bounding box center [631, 503] width 907 height 674
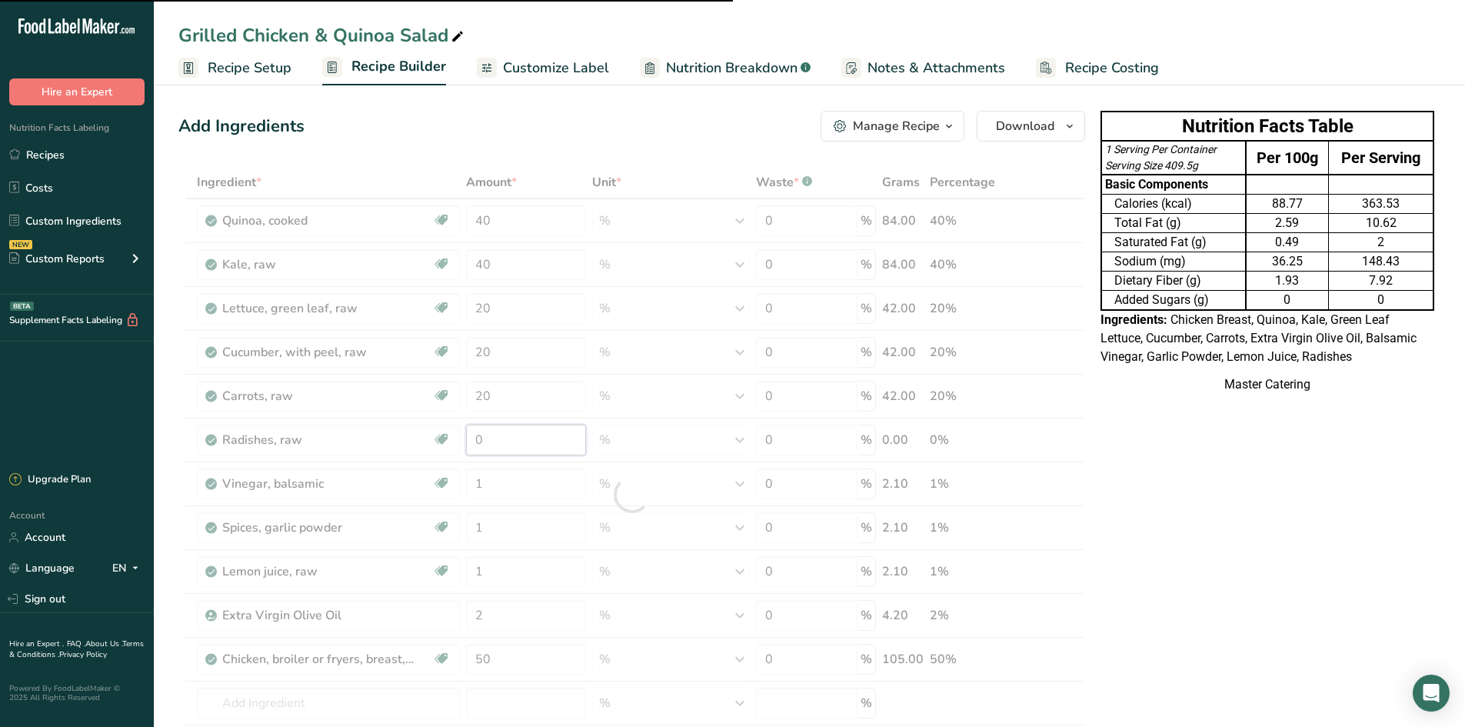
click at [519, 438] on input "0" at bounding box center [526, 439] width 120 height 31
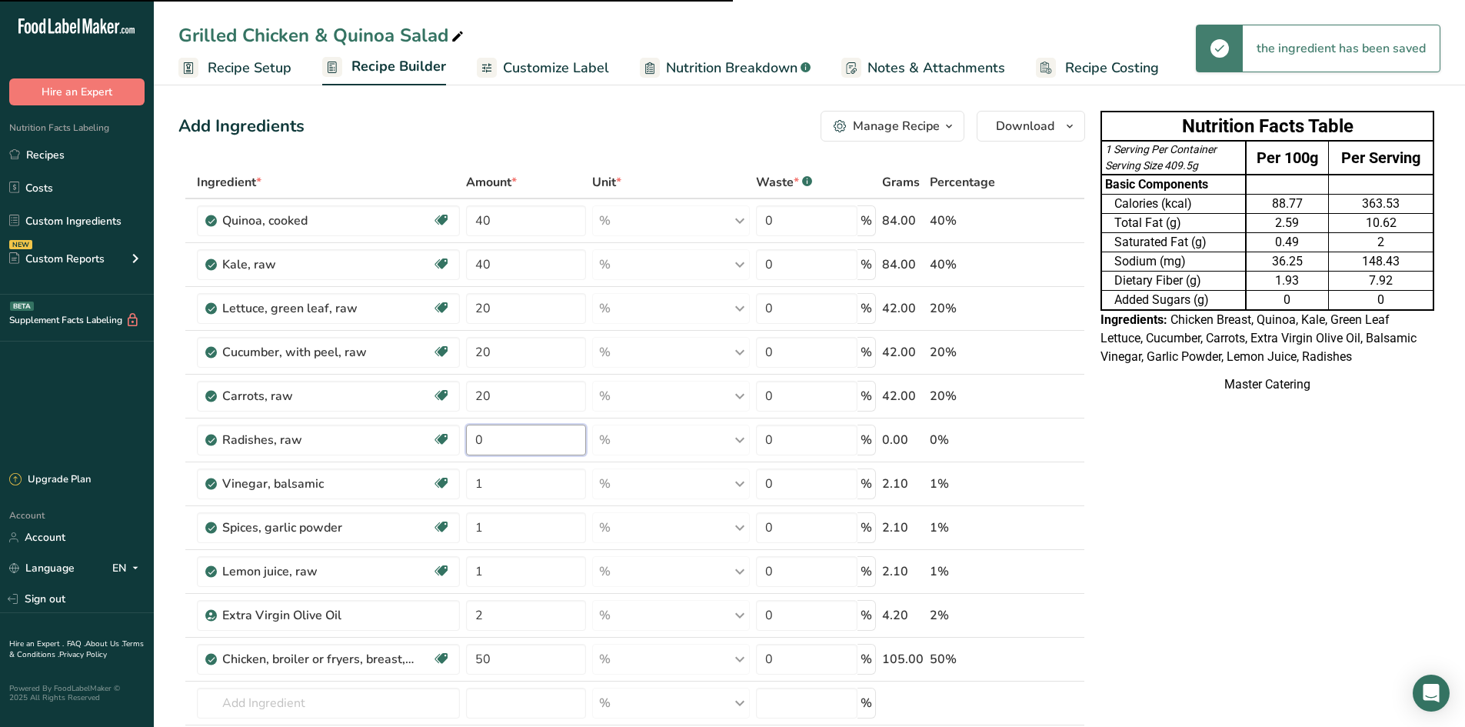
click at [519, 438] on input "0" at bounding box center [526, 439] width 120 height 31
type input "10"
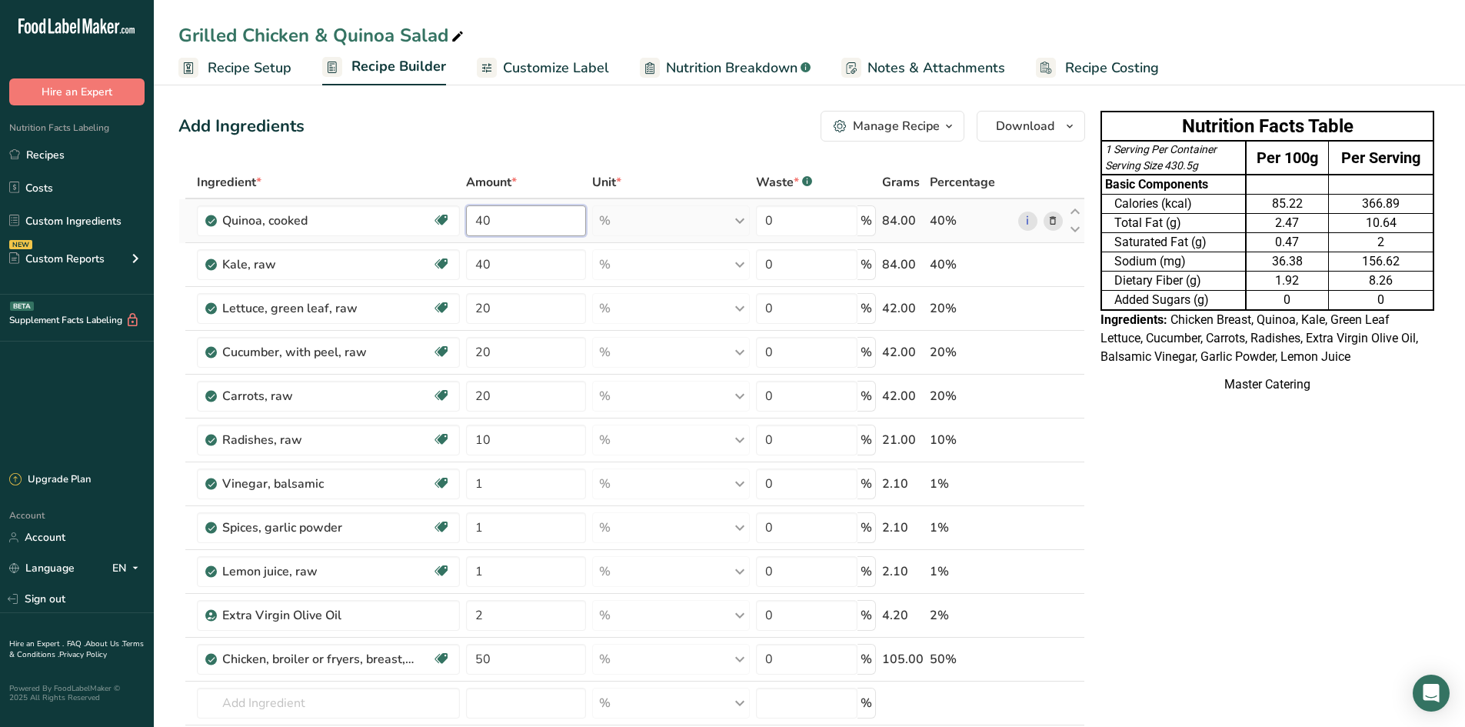
click at [550, 230] on div "Ingredient * Amount * Unit * Waste * .a-a{fill:#347362;}.b-a{fill:#fff;} Grams …" at bounding box center [631, 494] width 907 height 657
type input "50"
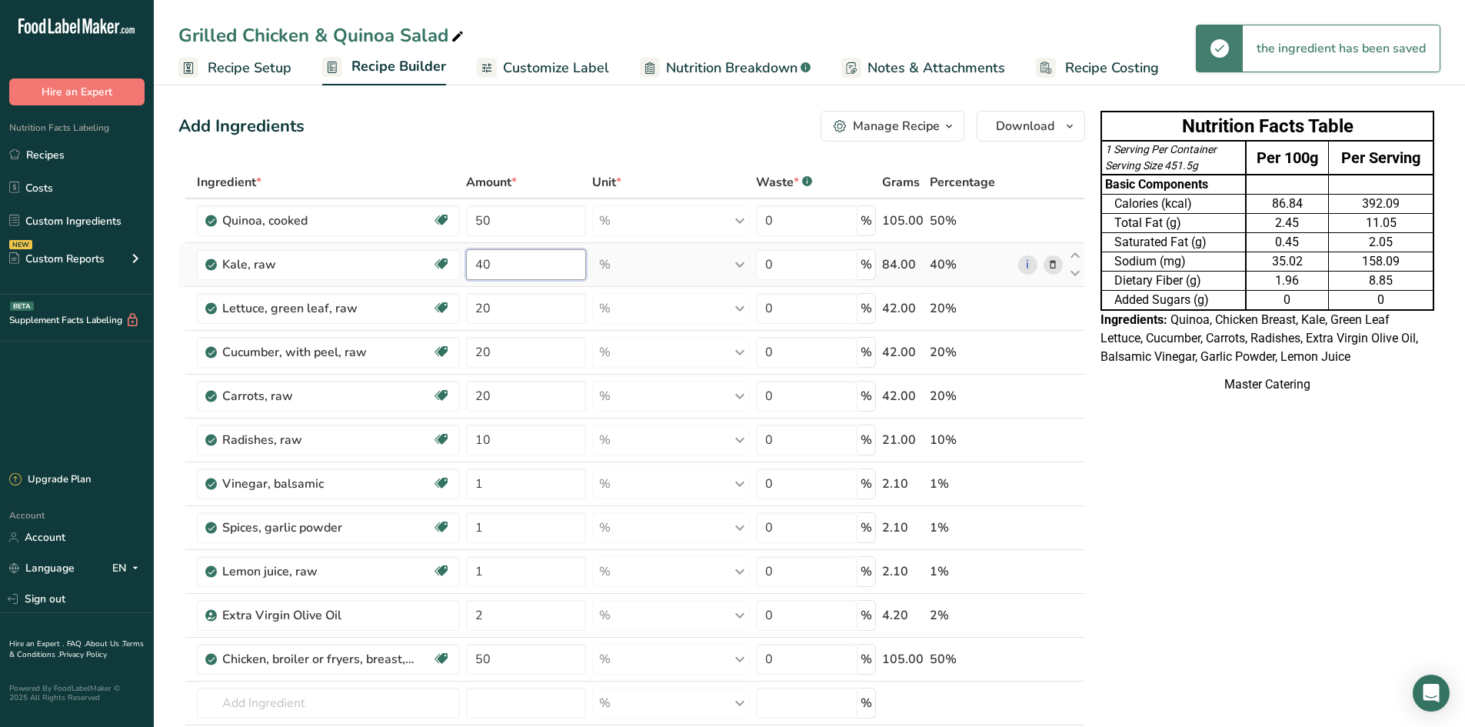
click at [503, 271] on div "Ingredient * Amount * Unit * Waste * .a-a{fill:#347362;}.b-a{fill:#fff;} Grams …" at bounding box center [631, 494] width 907 height 657
type input "50"
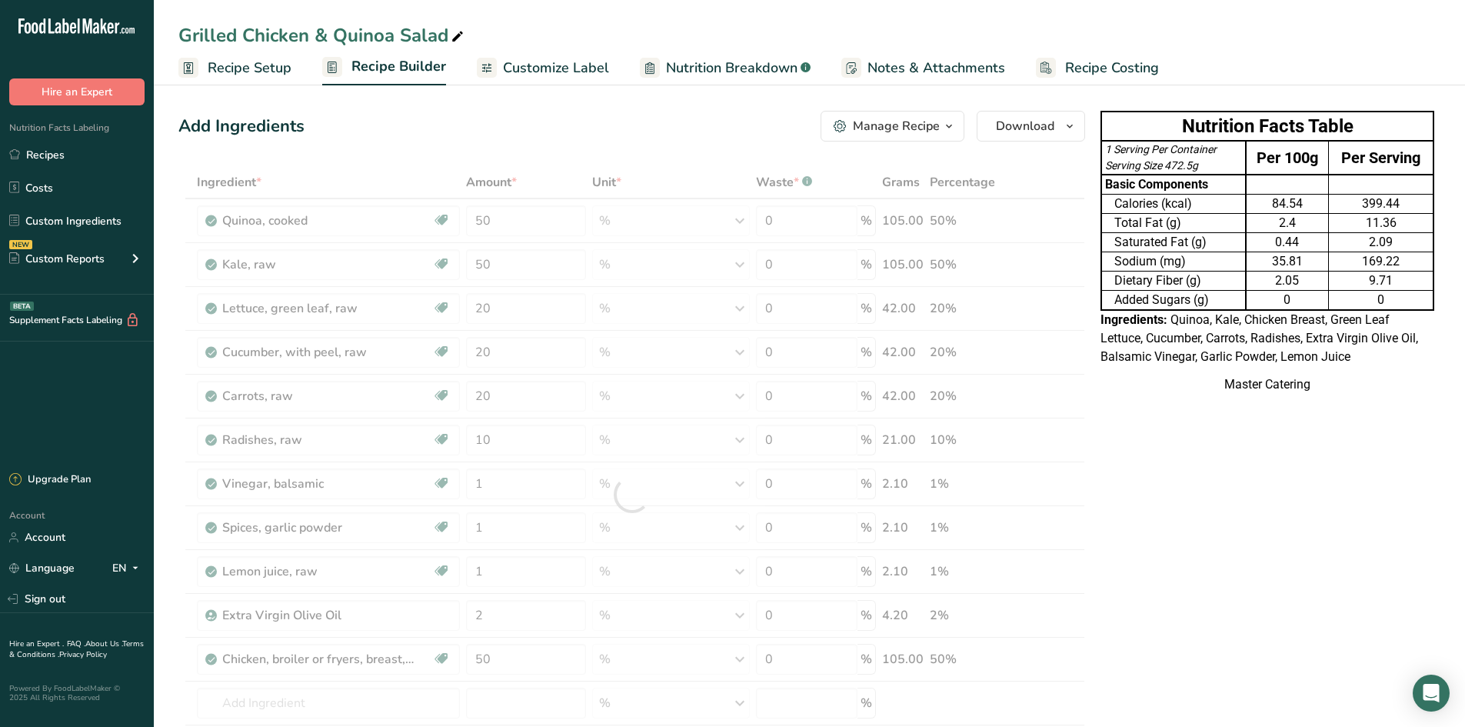
click at [1290, 391] on div "Master Catering" at bounding box center [1267, 384] width 334 height 18
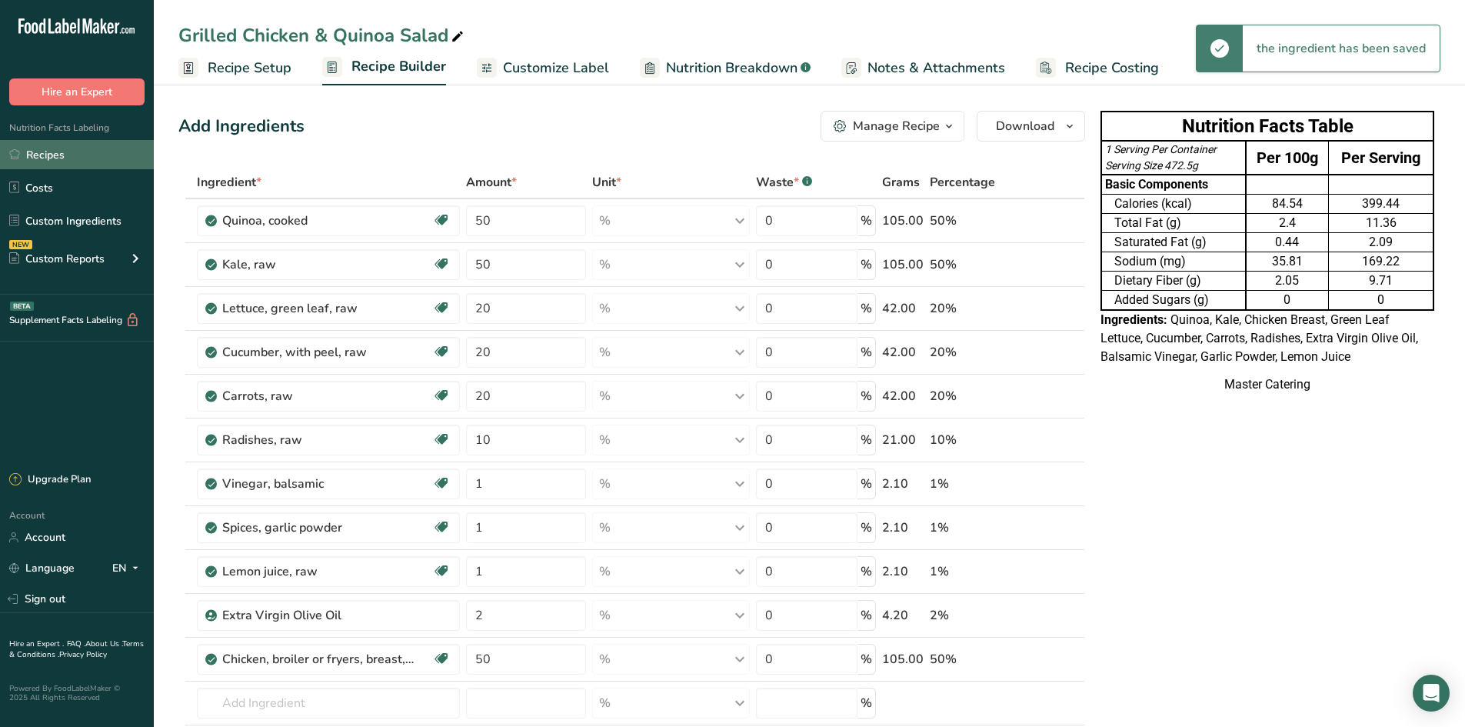
click at [45, 158] on link "Recipes" at bounding box center [77, 154] width 154 height 29
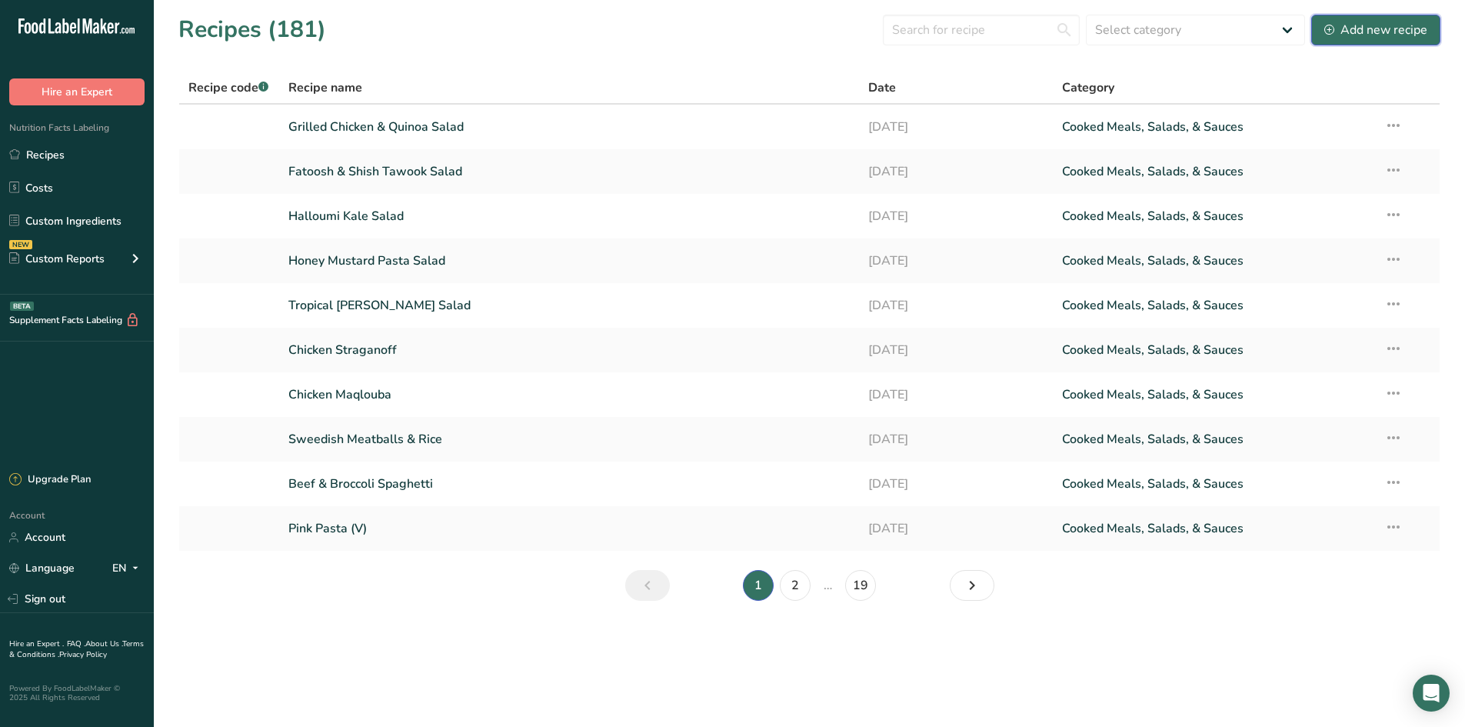
drag, startPoint x: 1389, startPoint y: 42, endPoint x: 1336, endPoint y: 48, distance: 53.5
click at [1387, 42] on button "Add new recipe" at bounding box center [1375, 30] width 129 height 31
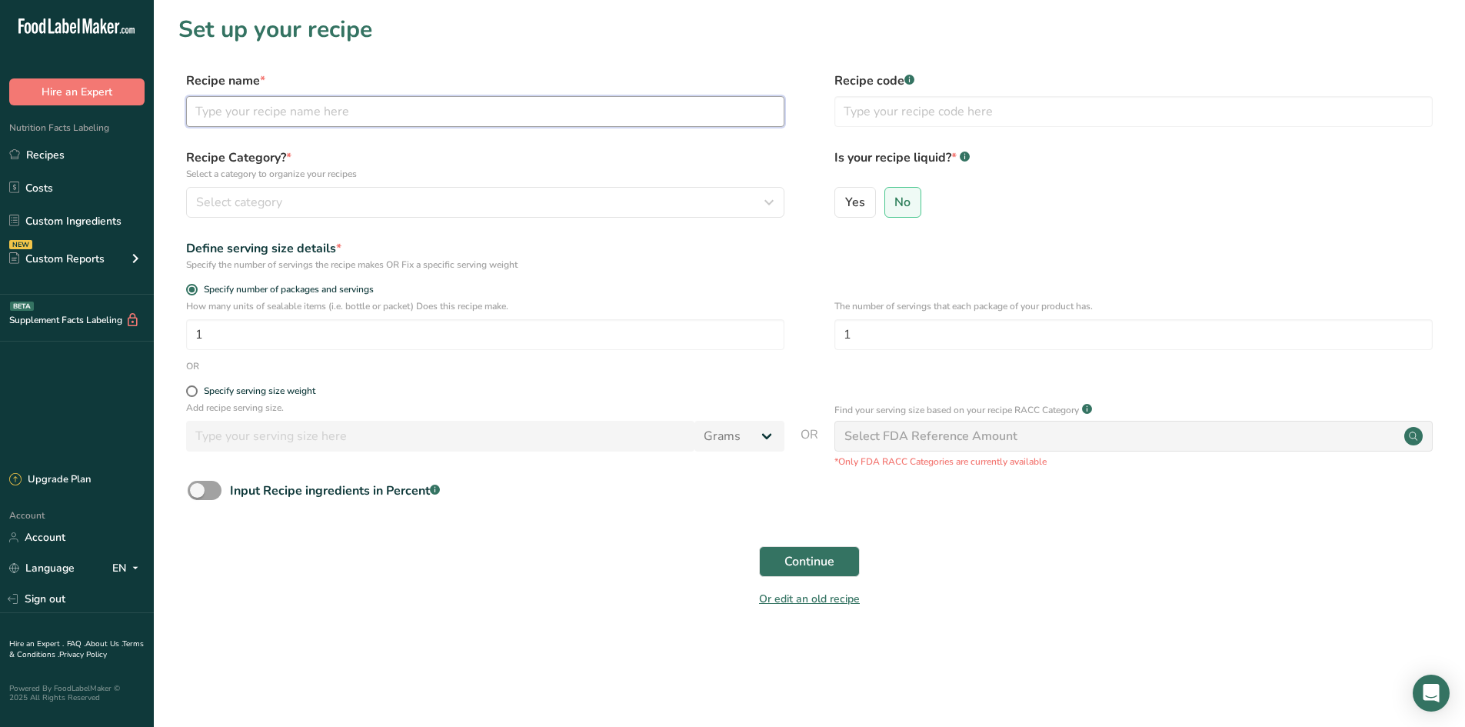
click at [325, 102] on input "text" at bounding box center [485, 111] width 598 height 31
type input "Strawberry House Salad"
drag, startPoint x: 252, startPoint y: 395, endPoint x: 342, endPoint y: 408, distance: 90.9
click at [253, 395] on div "Specify serving size weight" at bounding box center [260, 391] width 112 height 12
click at [196, 395] on input "Specify serving size weight" at bounding box center [191, 391] width 10 height 10
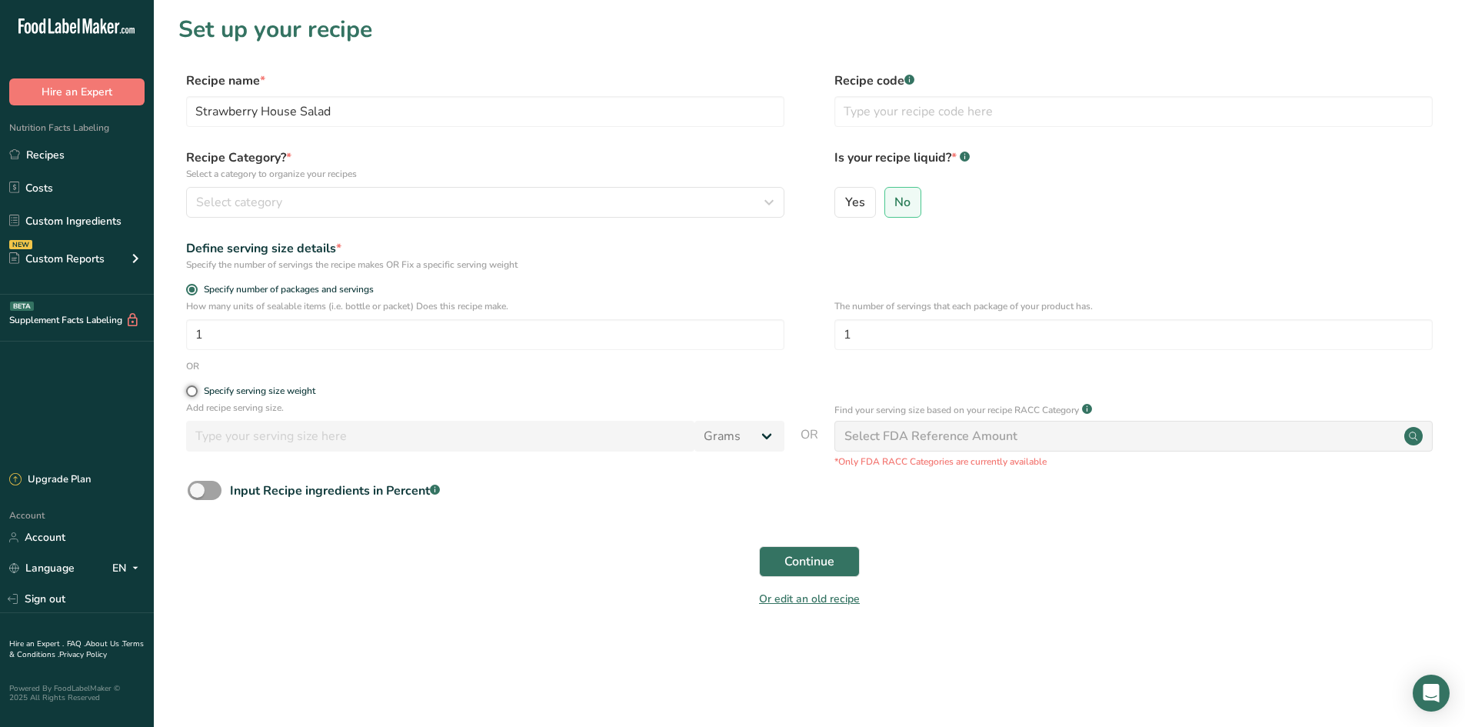
radio input "true"
radio input "false"
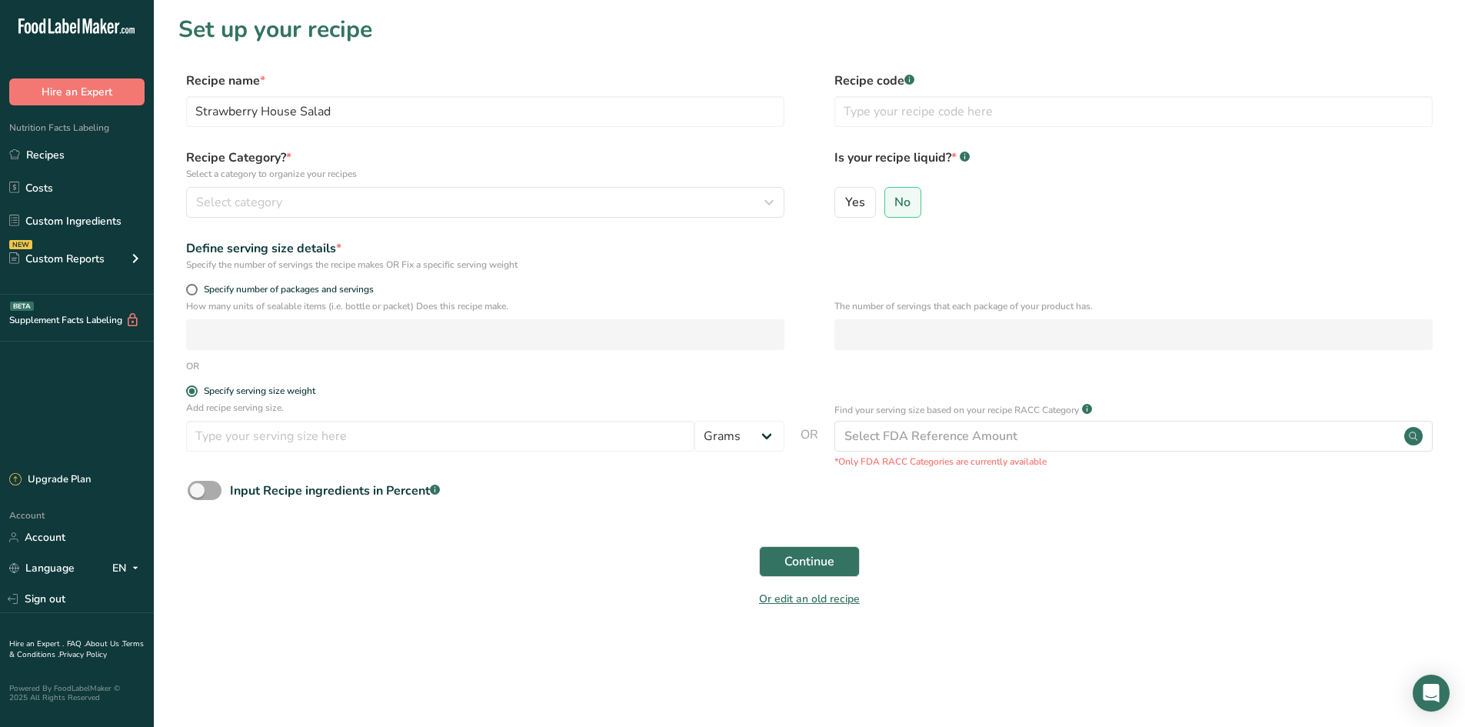
click at [211, 486] on span at bounding box center [205, 490] width 34 height 19
click at [198, 486] on input "Input Recipe ingredients in Percent .a-a{fill:#347362;}.b-a{fill:#fff;}" at bounding box center [193, 490] width 10 height 10
checkbox input "true"
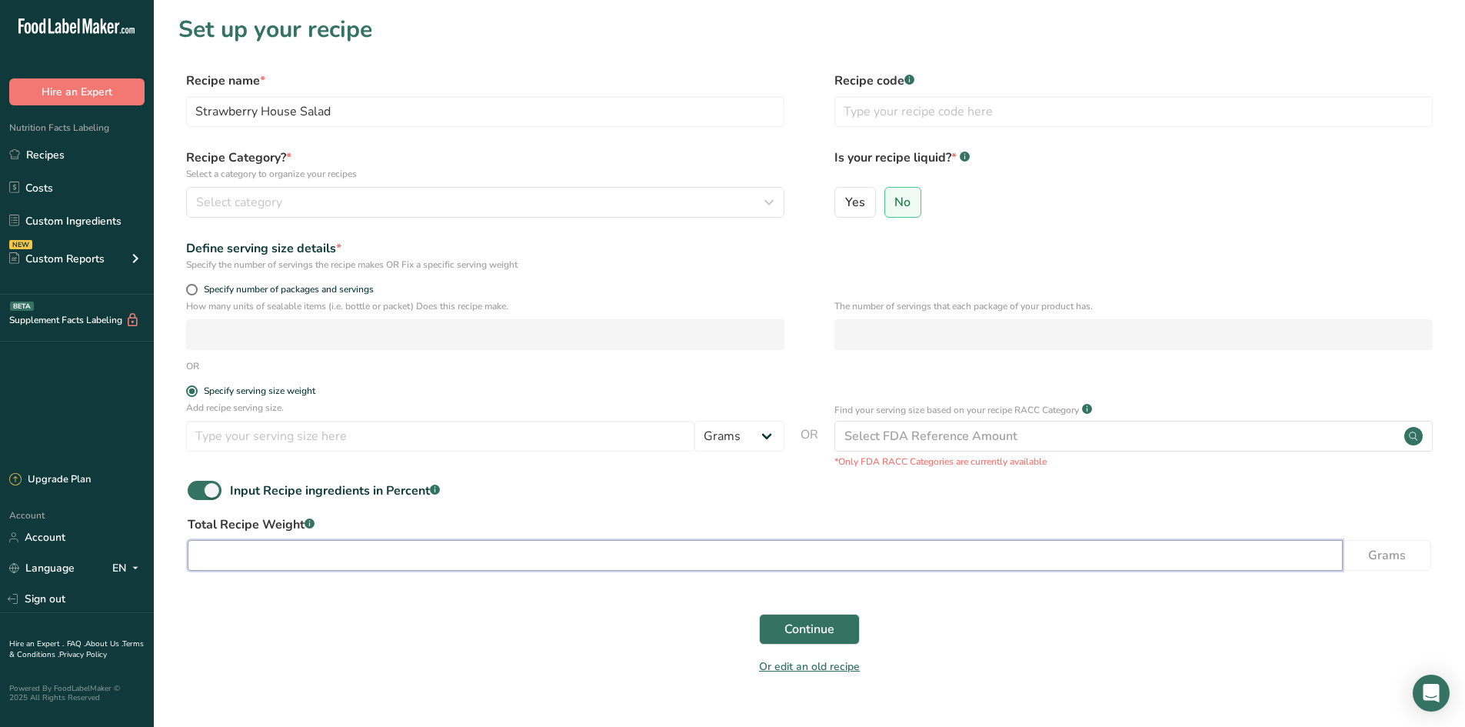
click at [317, 551] on input "number" at bounding box center [765, 555] width 1155 height 31
type input "260"
click at [506, 592] on form "Recipe name * Strawberry House Salad Recipe code .a-a{fill:#347362;}.b-a{fill:#…" at bounding box center [809, 378] width 1262 height 613
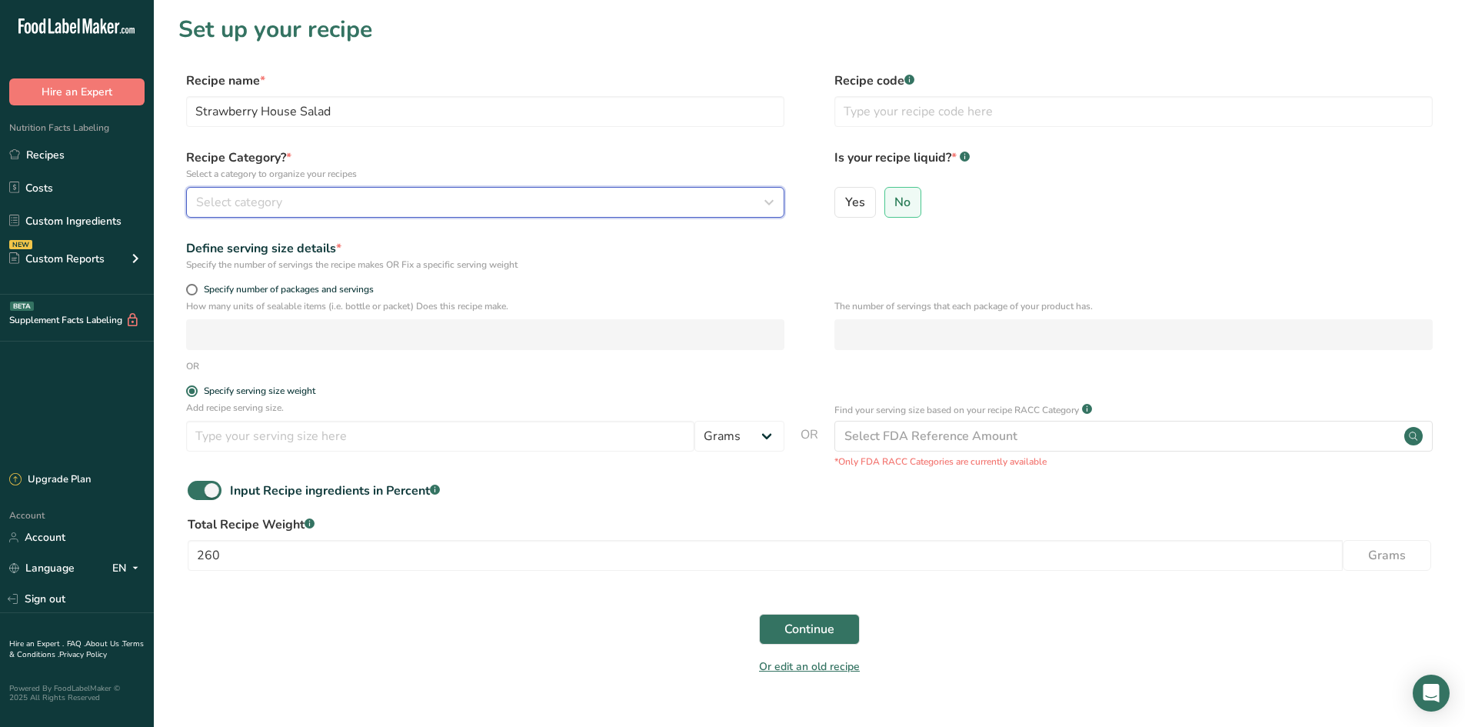
click at [403, 201] on div "Select category" at bounding box center [480, 202] width 569 height 18
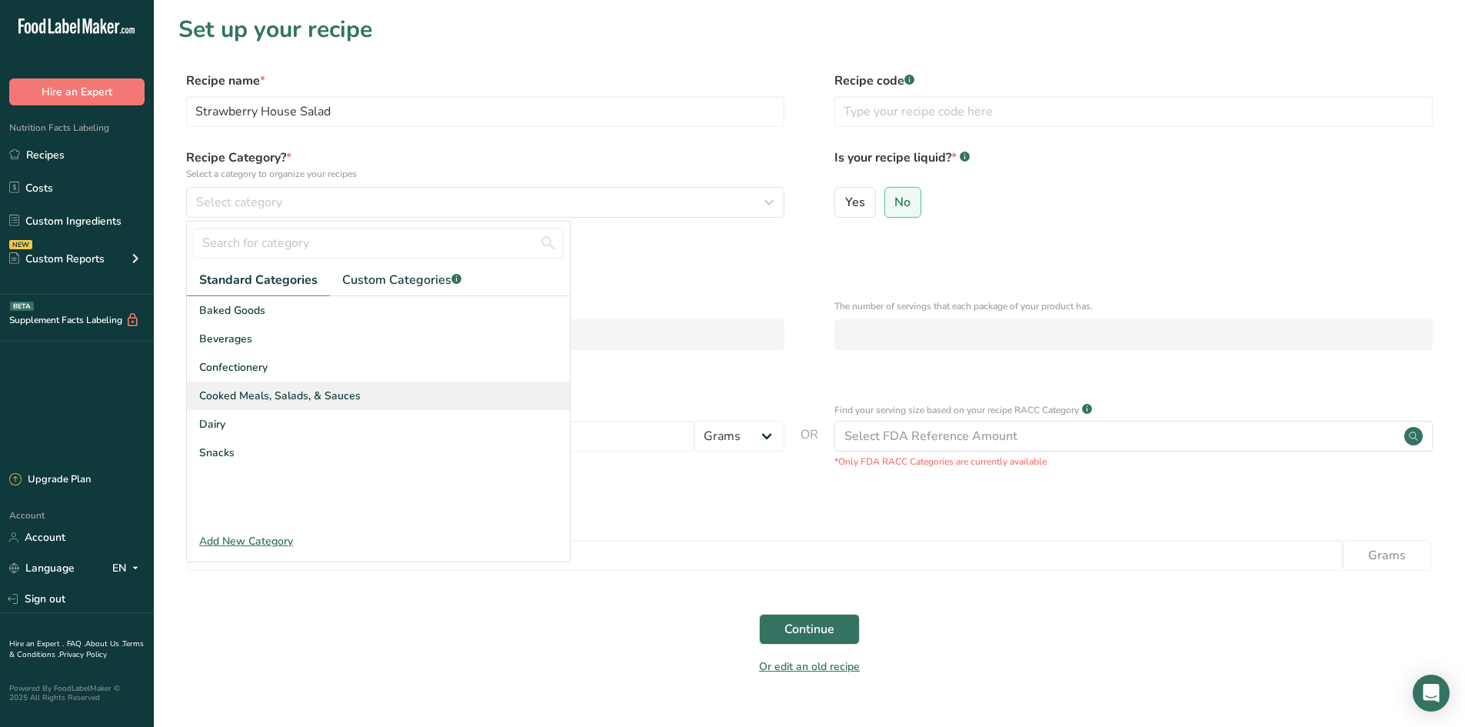
click at [304, 387] on div "Cooked Meals, Salads, & Sauces" at bounding box center [378, 395] width 383 height 28
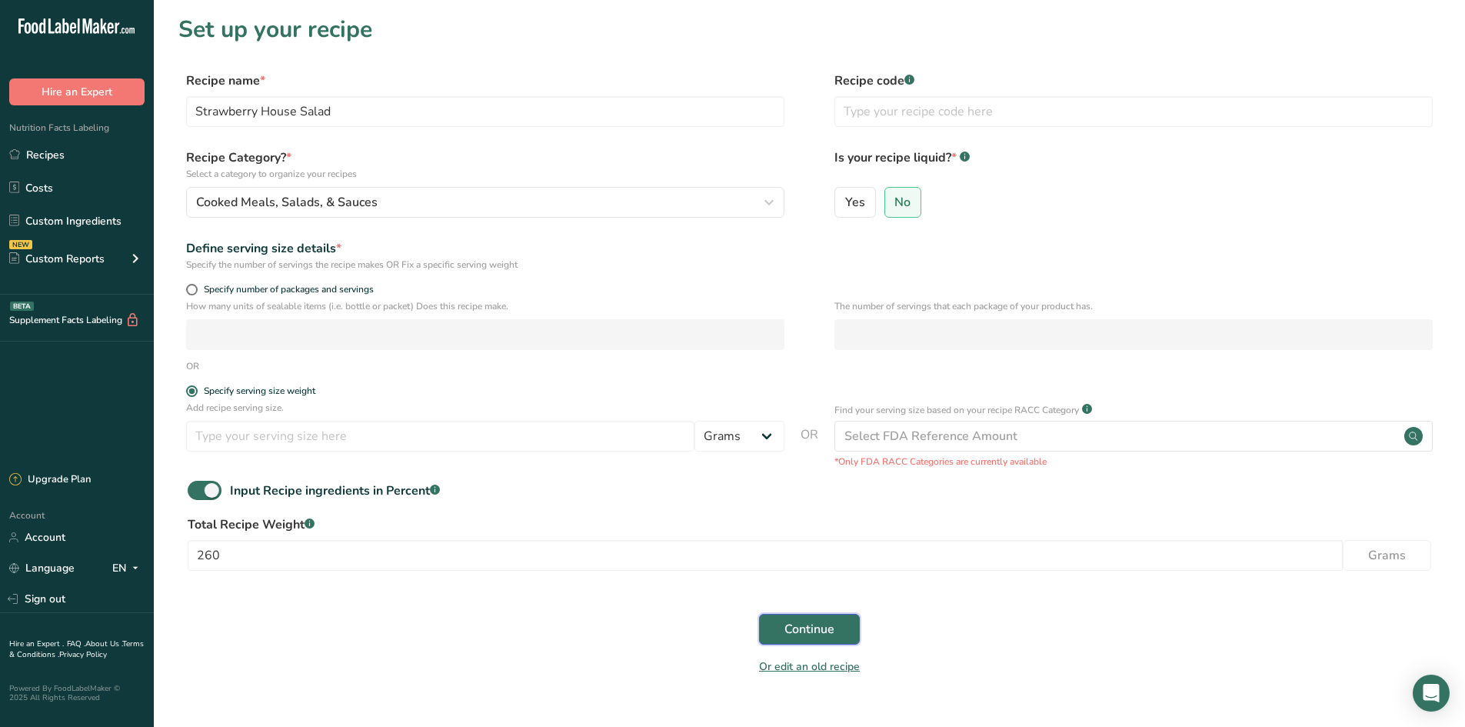
click at [814, 621] on span "Continue" at bounding box center [809, 629] width 50 height 18
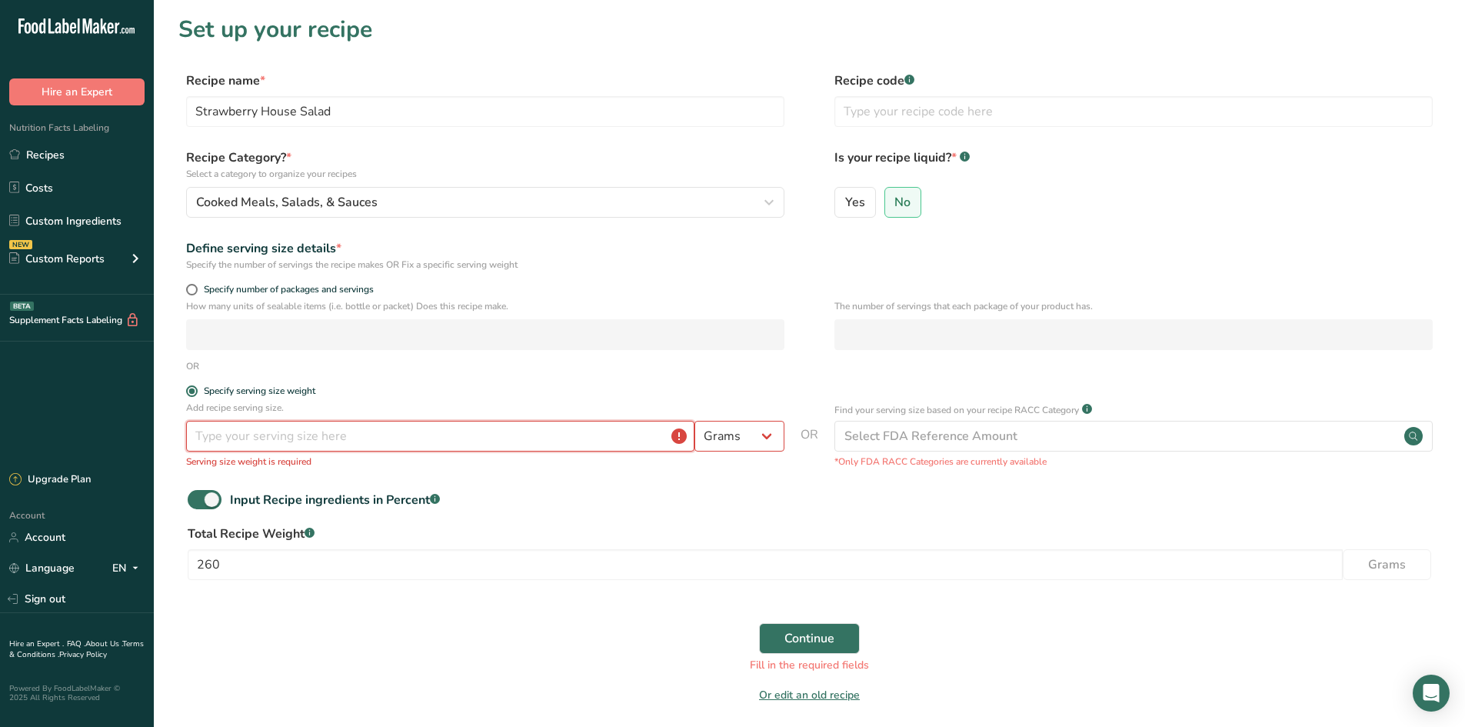
click at [446, 437] on input "number" at bounding box center [440, 436] width 508 height 31
click at [194, 392] on span at bounding box center [192, 391] width 12 height 12
click at [194, 392] on input "Specify serving size weight" at bounding box center [191, 391] width 10 height 10
click at [194, 392] on span at bounding box center [192, 391] width 12 height 12
click at [194, 392] on input "Specify serving size weight" at bounding box center [191, 391] width 10 height 10
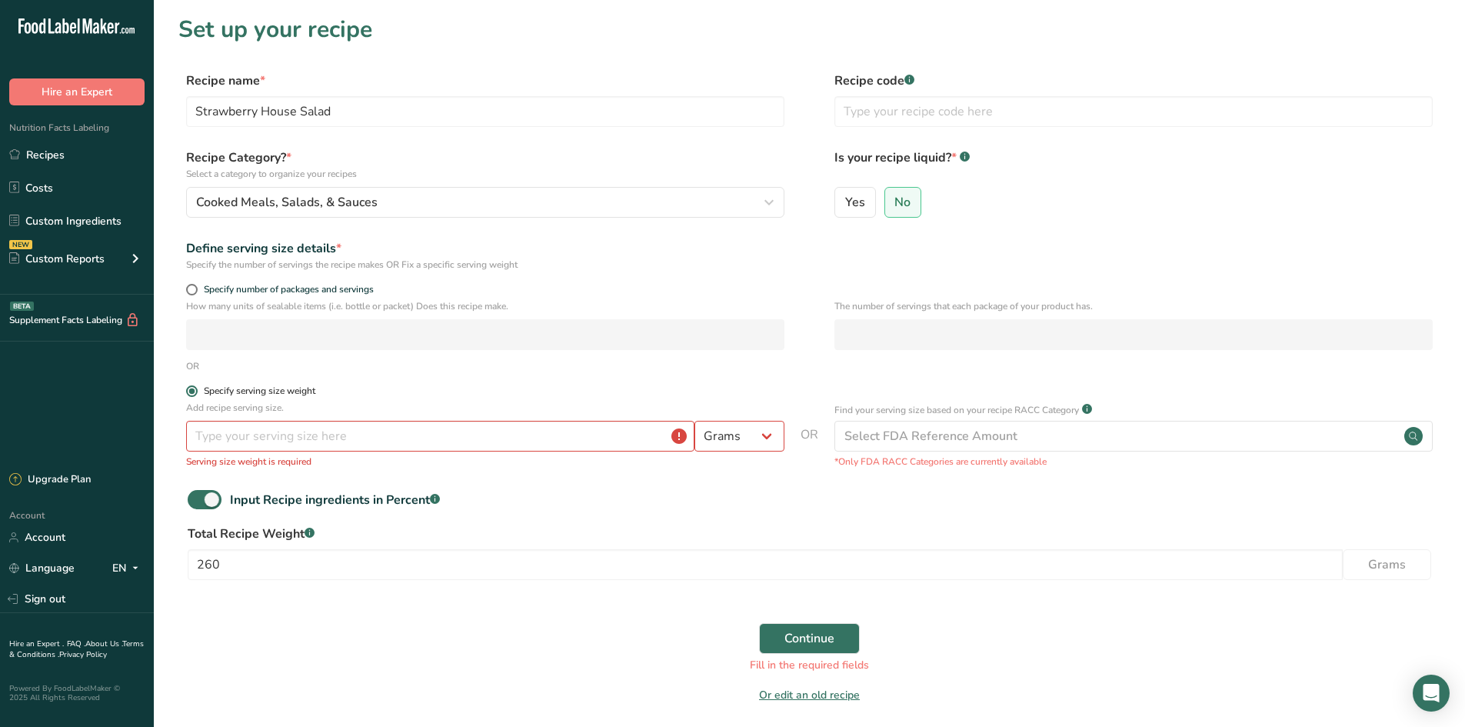
click at [194, 392] on span at bounding box center [192, 391] width 12 height 12
click at [194, 392] on input "Specify serving size weight" at bounding box center [191, 391] width 10 height 10
click at [241, 292] on span "Specify number of packages and servings" at bounding box center [286, 290] width 176 height 12
click at [196, 292] on input "Specify number of packages and servings" at bounding box center [191, 290] width 10 height 10
radio input "true"
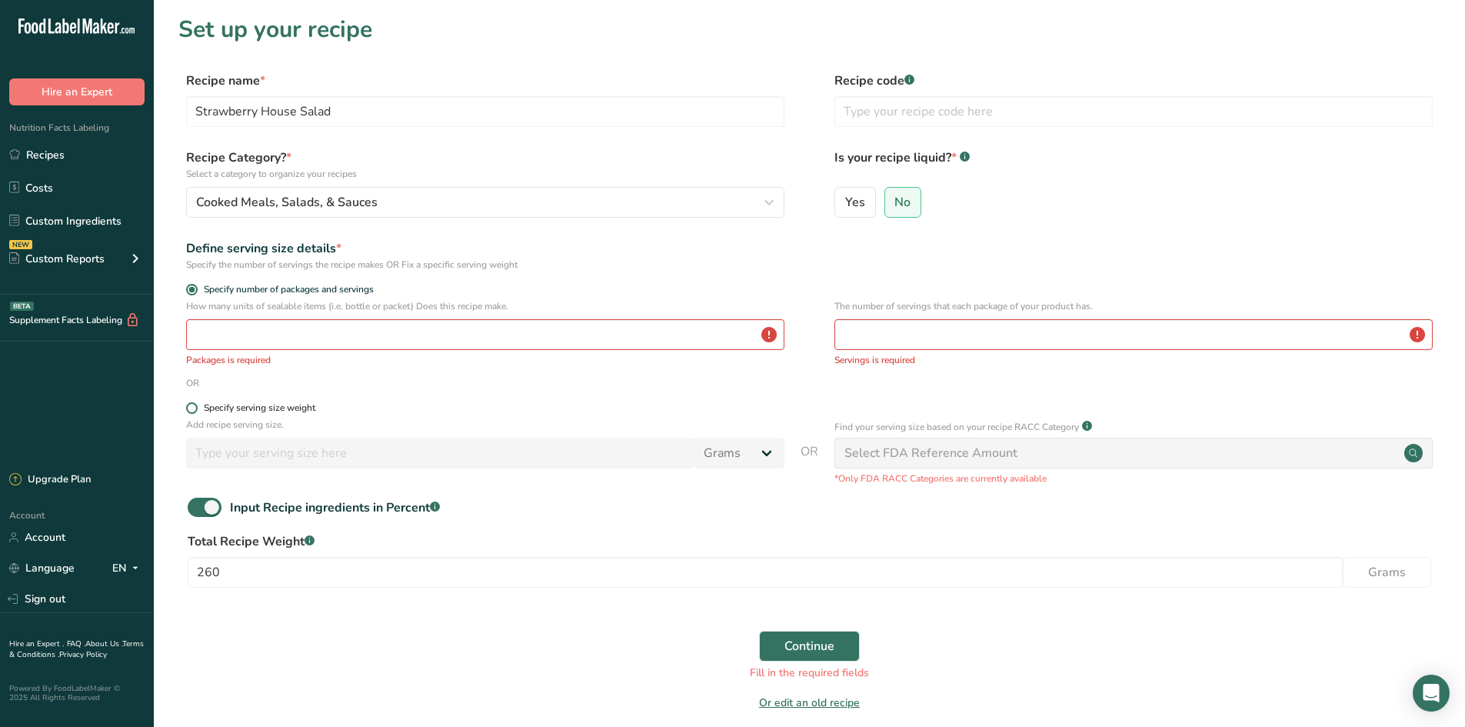
click at [227, 405] on div "Specify serving size weight" at bounding box center [260, 408] width 112 height 12
click at [196, 405] on input "Specify serving size weight" at bounding box center [191, 408] width 10 height 10
radio input "true"
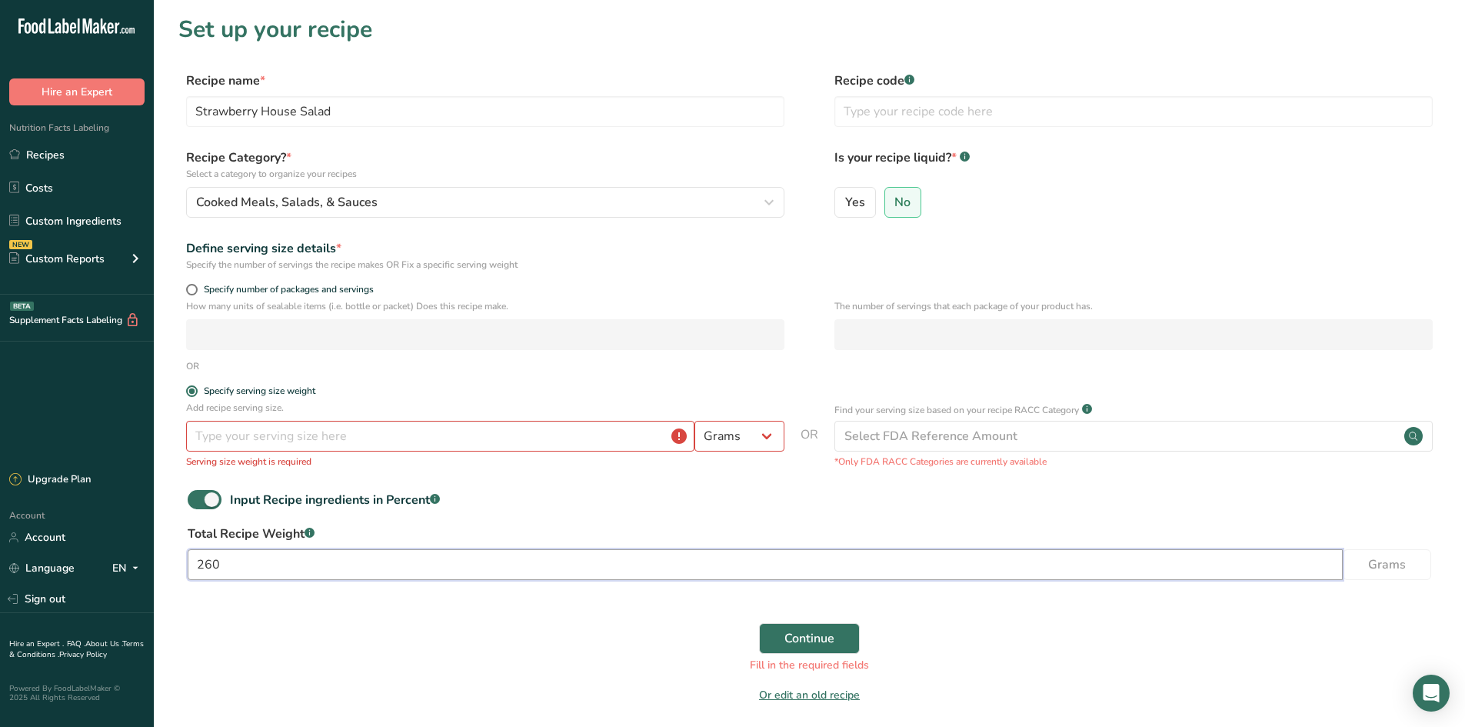
click at [367, 571] on input "260" at bounding box center [765, 564] width 1155 height 31
click at [553, 500] on div "Input Recipe ingredients in Percent .a-a{fill:#347362;}.b-a{fill:#fff;}" at bounding box center [809, 506] width 1262 height 32
click at [197, 291] on span at bounding box center [192, 290] width 12 height 12
click at [196, 291] on input "Specify number of packages and servings" at bounding box center [191, 290] width 10 height 10
radio input "true"
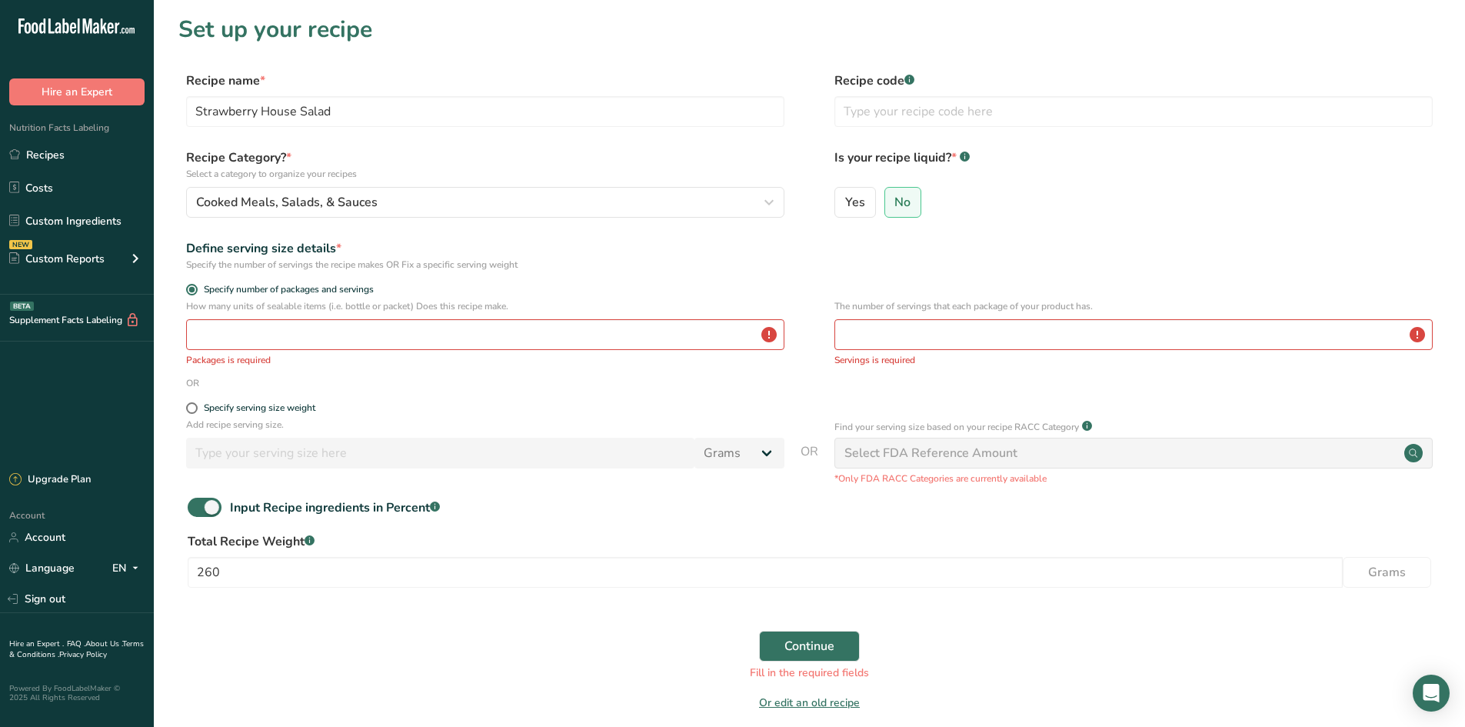
click at [794, 313] on div "How many units of sealable items (i.e. bottle or packet) Does this recipe make.…" at bounding box center [809, 337] width 1262 height 77
click at [825, 638] on span "Continue" at bounding box center [809, 646] width 50 height 18
drag, startPoint x: 521, startPoint y: 300, endPoint x: 495, endPoint y: 315, distance: 30.3
click at [495, 315] on div "How many units of sealable items (i.e. bottle or packet) Does this recipe make.…" at bounding box center [485, 333] width 598 height 68
click at [589, 271] on form "Recipe name * Strawberry House Salad Recipe code .a-a{fill:#347362;}.b-a{fill:#…" at bounding box center [809, 396] width 1262 height 649
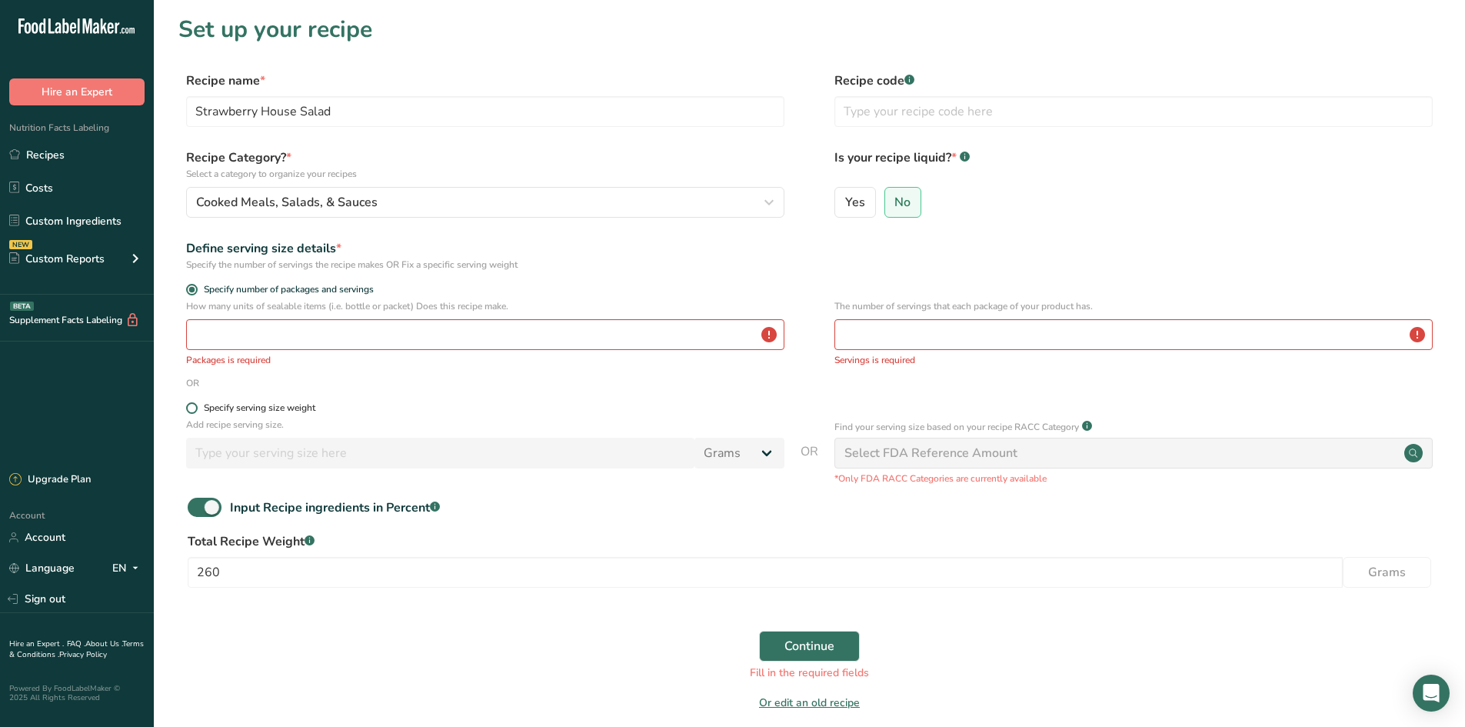
click at [188, 406] on span at bounding box center [192, 408] width 12 height 12
click at [188, 406] on input "Specify serving size weight" at bounding box center [191, 408] width 10 height 10
radio input "true"
radio input "false"
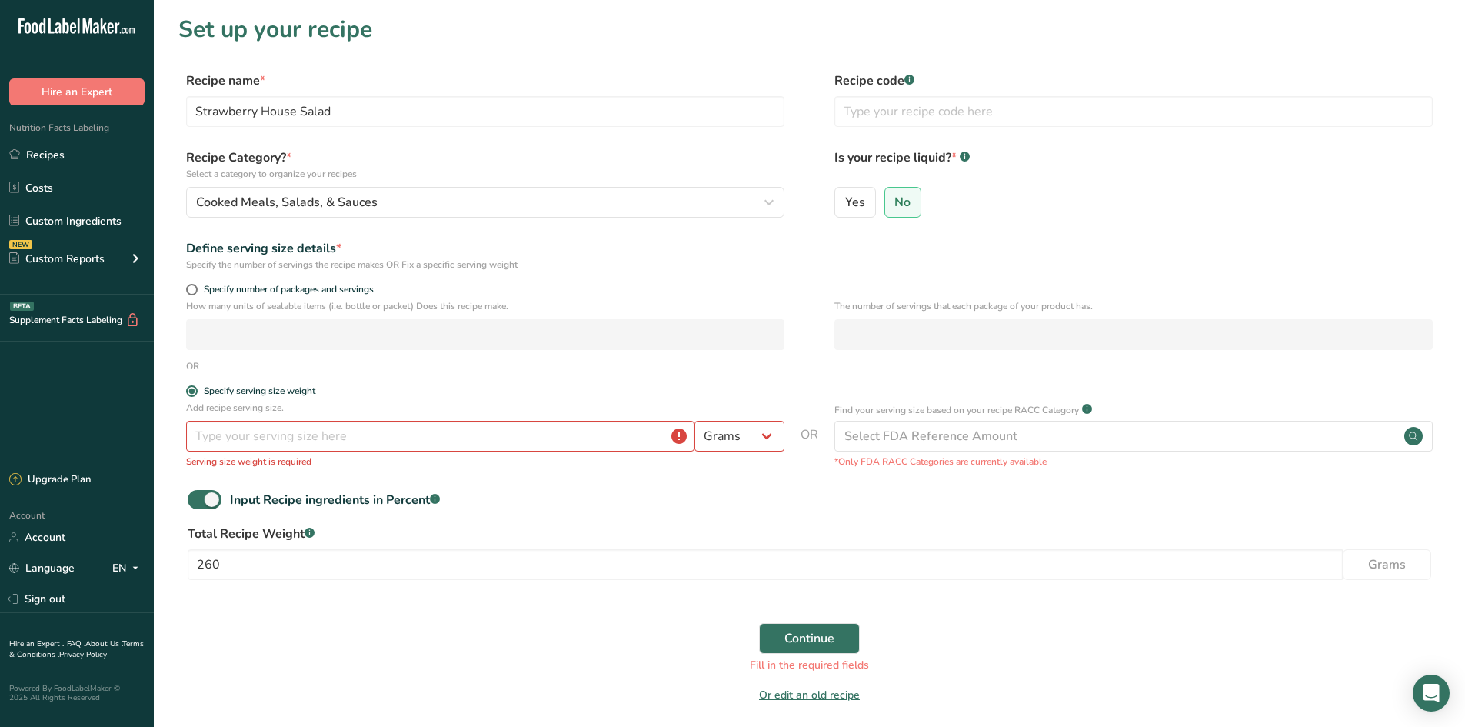
click at [641, 415] on div "Add recipe serving size. Grams kg mg mcg lb oz l mL fl oz tbsp tsp cup qt gallo…" at bounding box center [485, 435] width 598 height 68
click at [605, 442] on input "number" at bounding box center [440, 436] width 508 height 31
click at [644, 384] on form "Recipe name * Strawberry House Salad Recipe code .a-a{fill:#347362;}.b-a{fill:#…" at bounding box center [809, 392] width 1262 height 641
click at [774, 439] on select "Grams kg mg mcg lb oz l mL fl oz tbsp tsp cup qt gallon" at bounding box center [739, 436] width 90 height 31
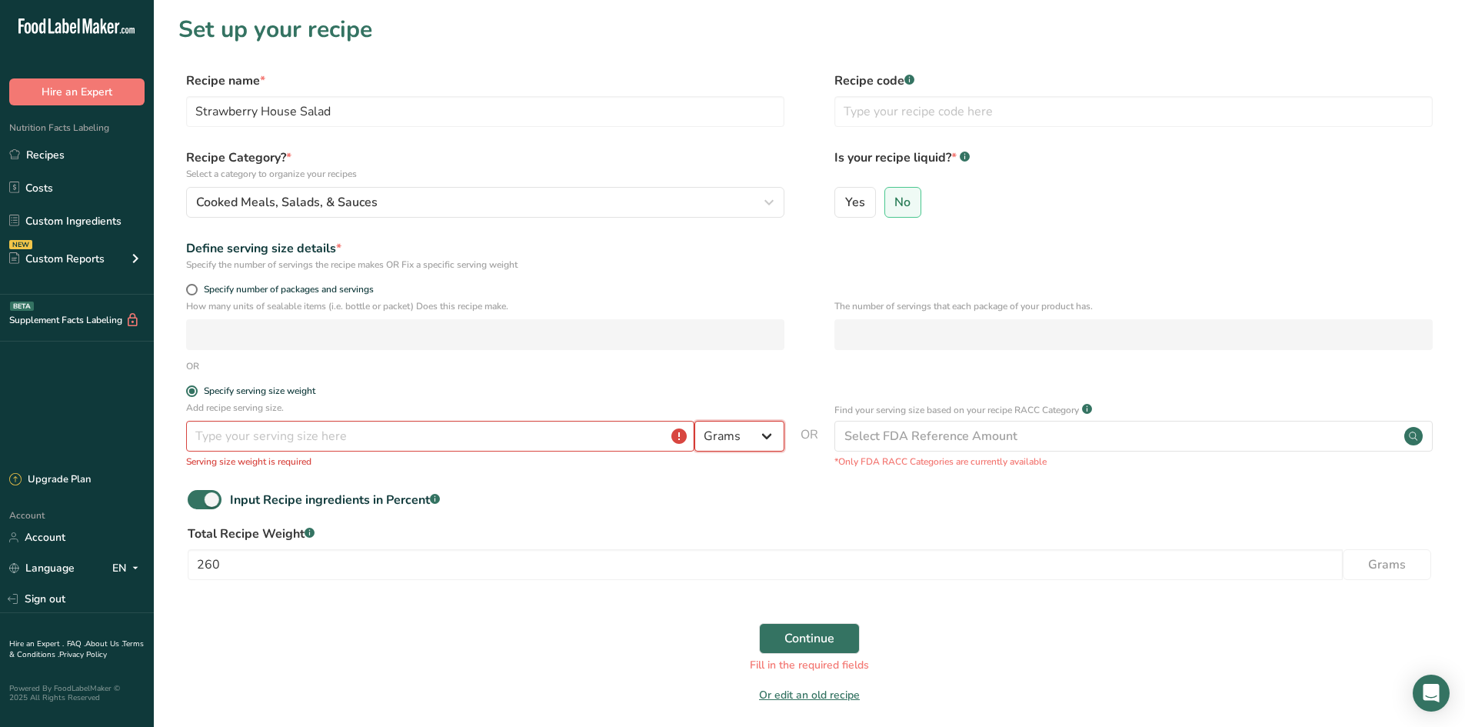
click at [771, 439] on select "Grams kg mg mcg lb oz l mL fl oz tbsp tsp cup qt gallon" at bounding box center [739, 436] width 90 height 31
click at [819, 451] on div "Add recipe serving size. Grams kg mg mcg lb oz l mL fl oz tbsp tsp cup qt gallo…" at bounding box center [809, 439] width 1262 height 77
drag, startPoint x: 425, startPoint y: 110, endPoint x: 111, endPoint y: 83, distance: 315.7
click at [111, 83] on div ".a-20{fill:#fff;} Hire an Expert Nutrition Facts Labeling Recipes Costs Custom …" at bounding box center [732, 393] width 1465 height 787
click at [126, 150] on link "Recipes" at bounding box center [77, 154] width 154 height 29
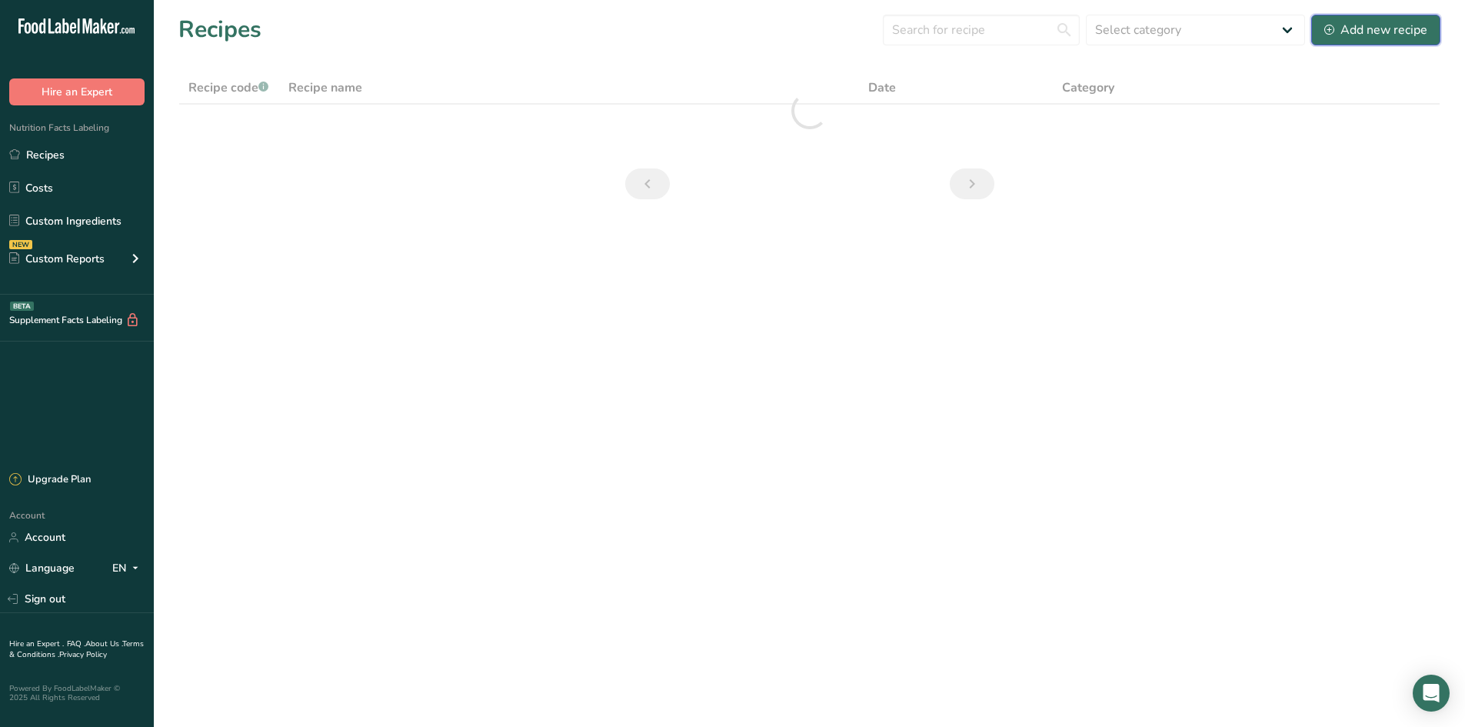
click at [1353, 39] on button "Add new recipe" at bounding box center [1375, 30] width 129 height 31
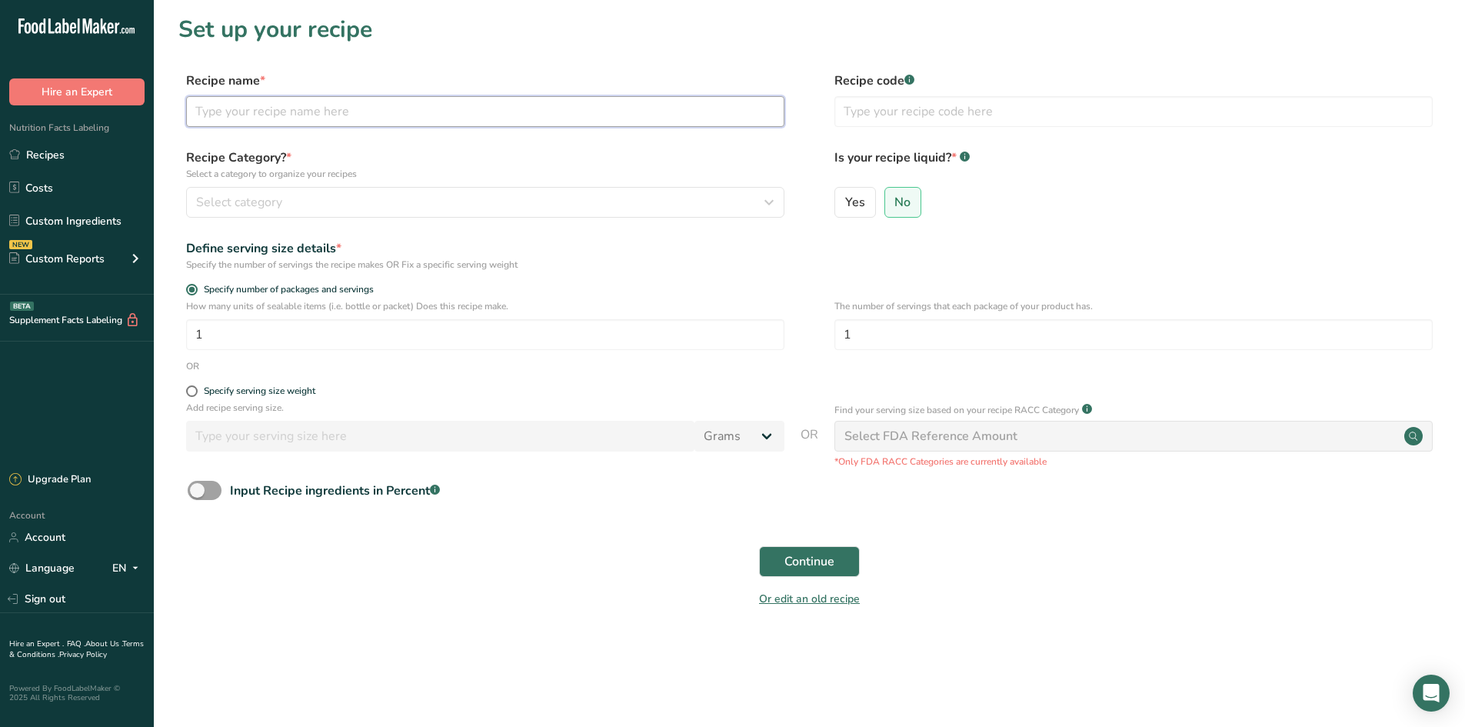
click at [360, 119] on input "text" at bounding box center [485, 111] width 598 height 31
paste input "Strawberry House Salad"
type input "Strawberry House Salad"
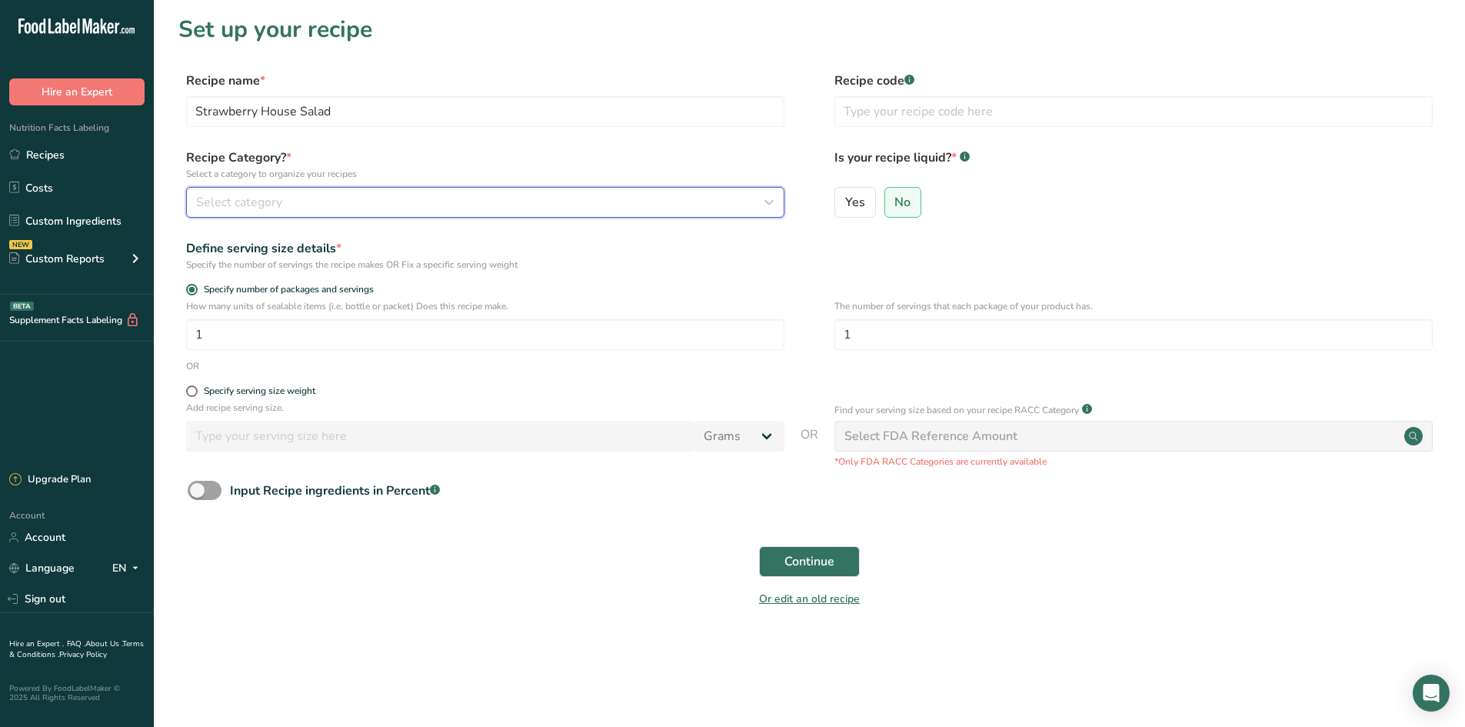
click at [251, 214] on button "Select category" at bounding box center [485, 202] width 598 height 31
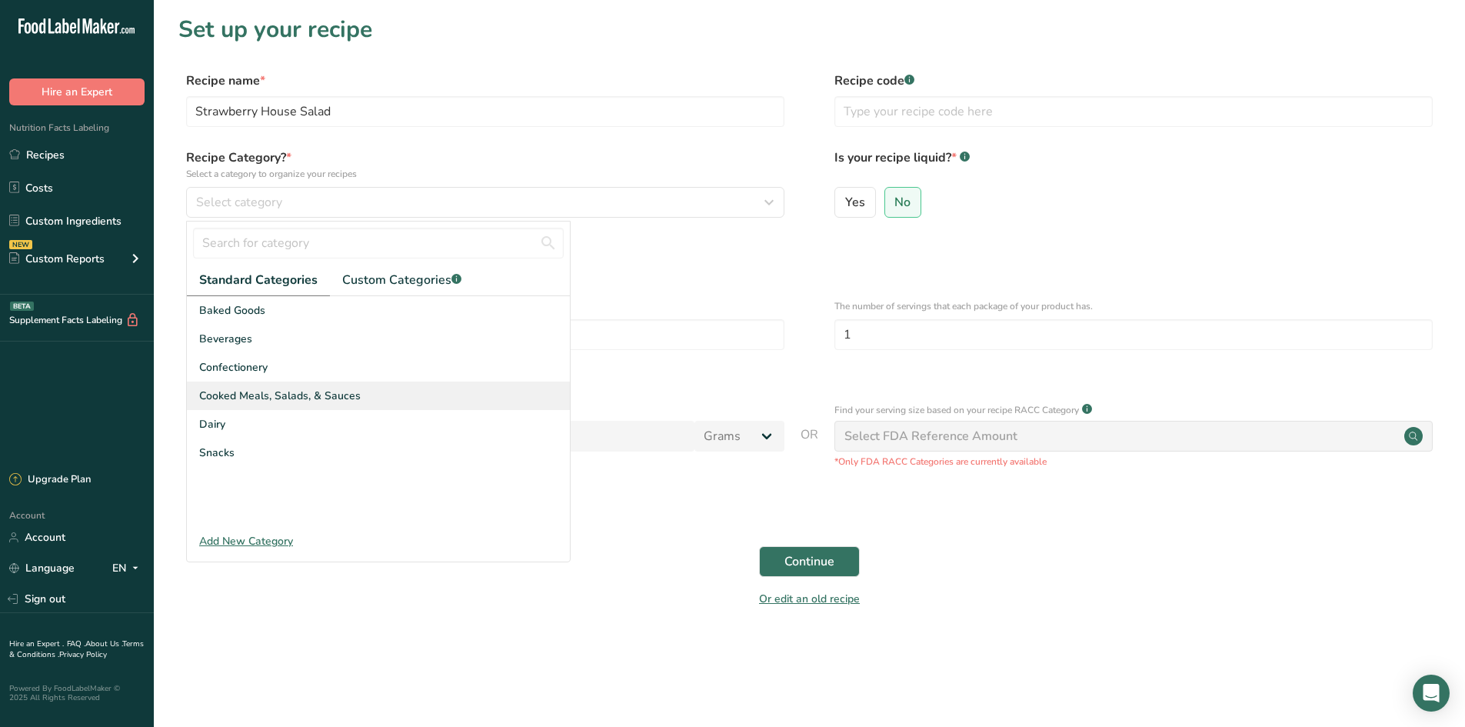
click at [272, 385] on div "Cooked Meals, Salads, & Sauces" at bounding box center [378, 395] width 383 height 28
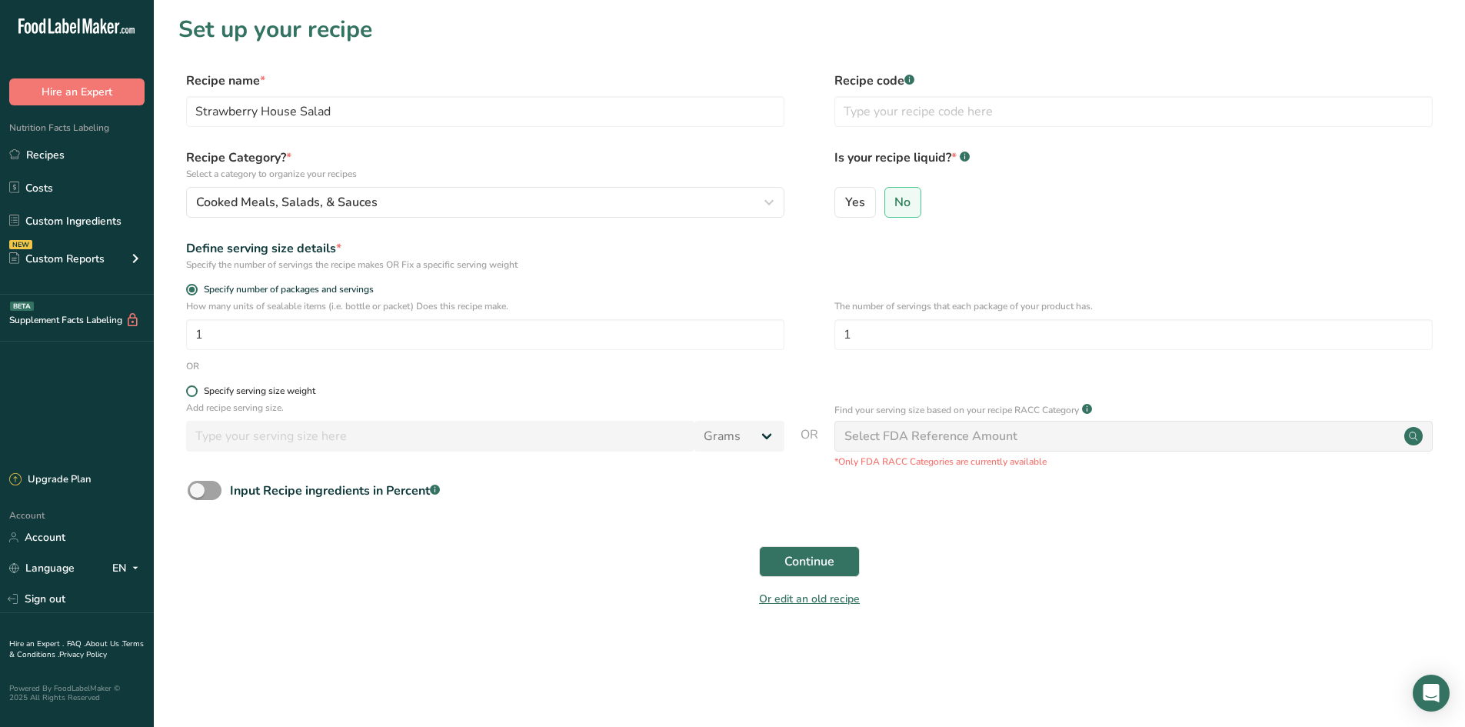
click at [193, 393] on span at bounding box center [192, 391] width 12 height 12
click at [193, 393] on input "Specify serving size weight" at bounding box center [191, 391] width 10 height 10
radio input "true"
radio input "false"
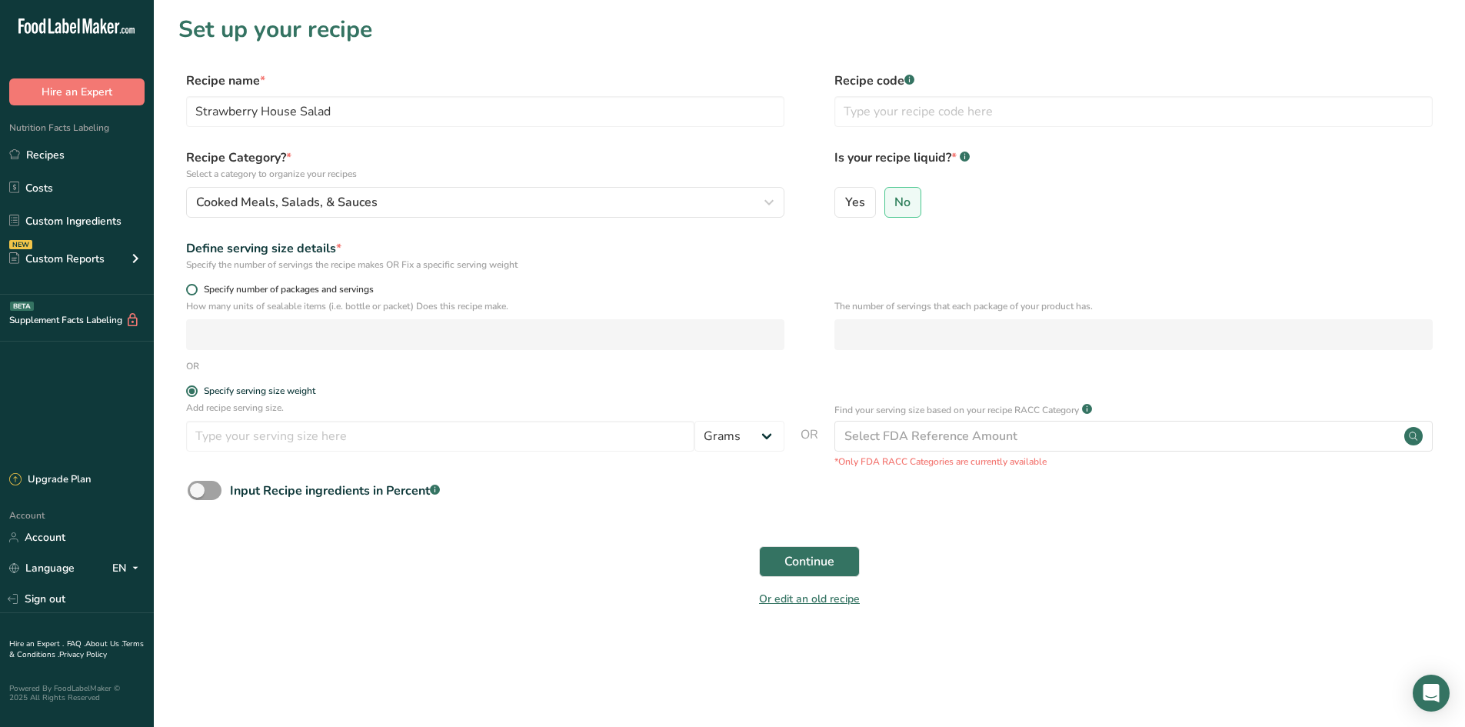
click at [191, 290] on span at bounding box center [192, 290] width 12 height 12
click at [191, 290] on input "Specify number of packages and servings" at bounding box center [191, 290] width 10 height 10
radio input "true"
radio input "false"
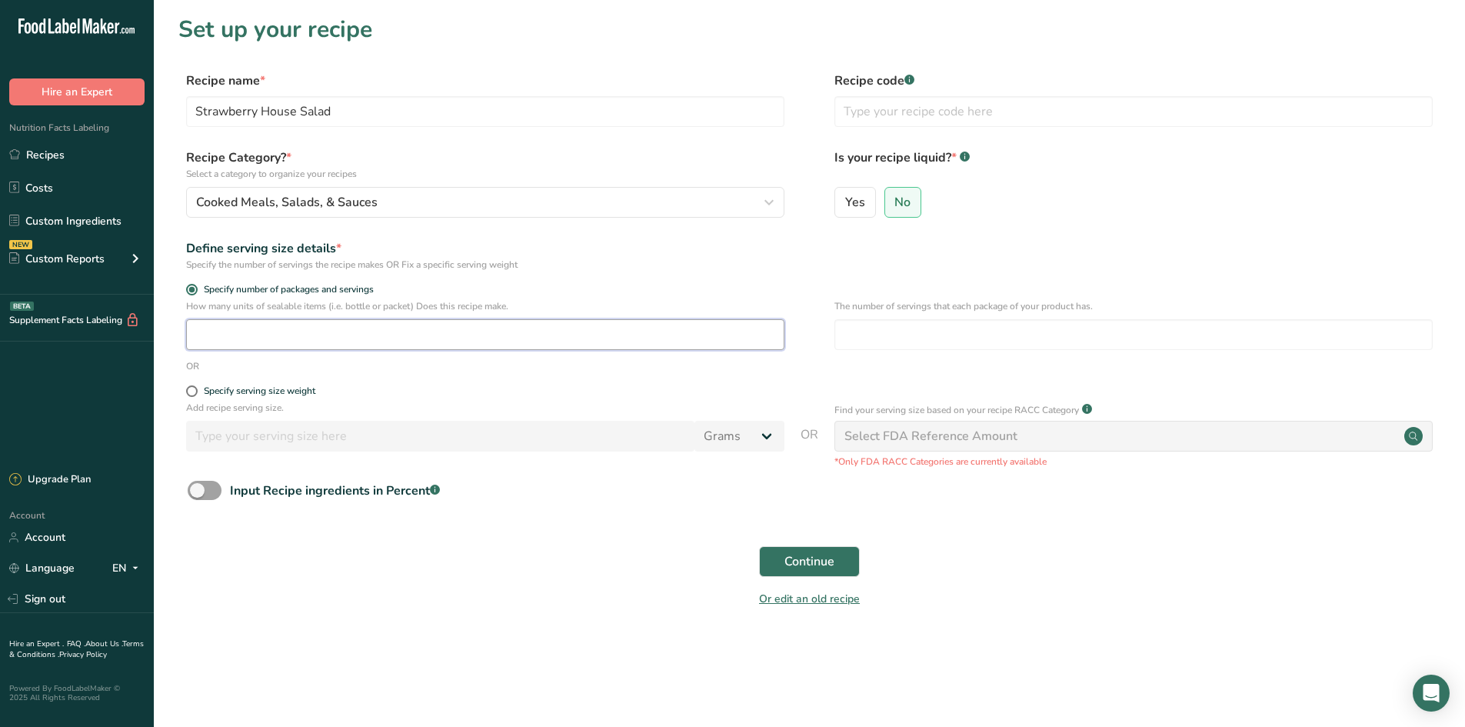
click at [223, 334] on input "number" at bounding box center [485, 334] width 598 height 31
type input "1"
click at [205, 495] on span at bounding box center [205, 490] width 34 height 19
click at [198, 495] on input "Input Recipe ingredients in Percent .a-a{fill:#347362;}.b-a{fill:#fff;}" at bounding box center [193, 490] width 10 height 10
checkbox input "true"
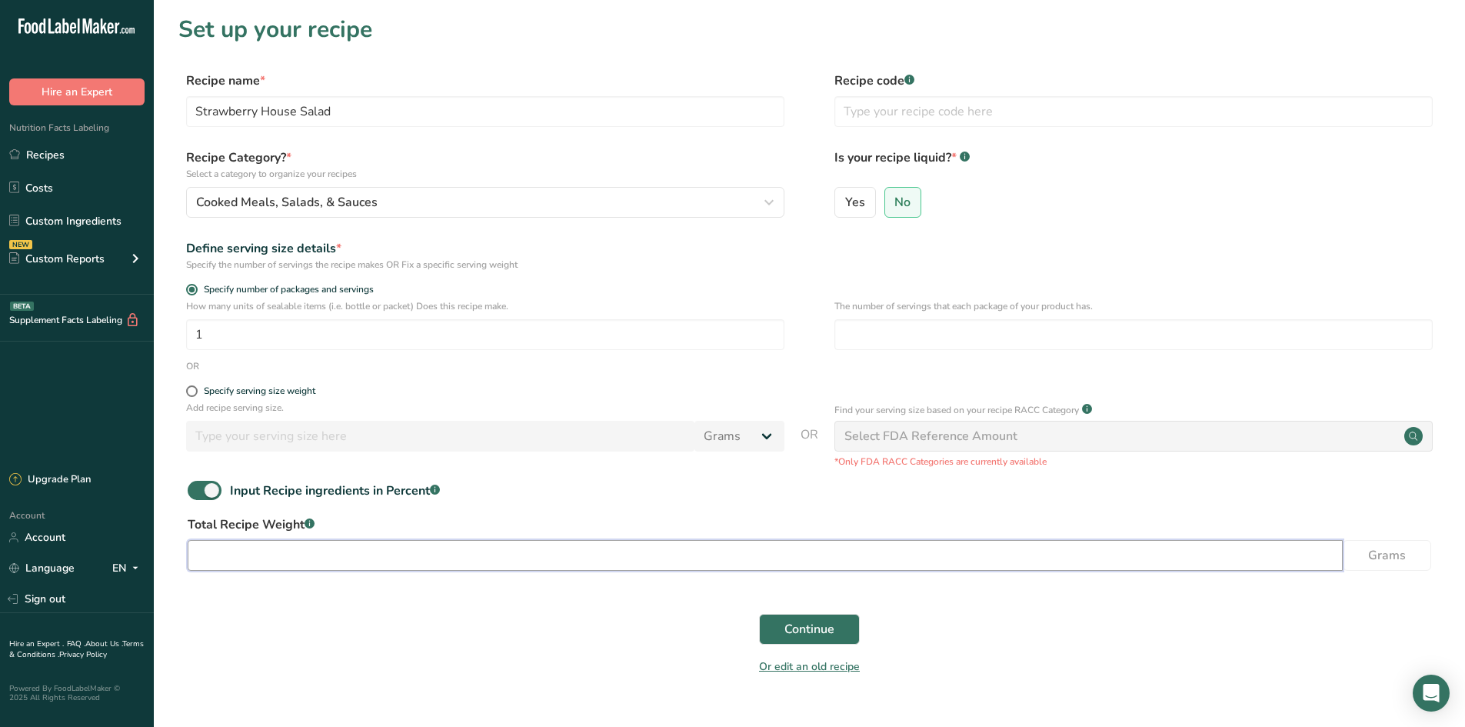
drag, startPoint x: 316, startPoint y: 561, endPoint x: 330, endPoint y: 560, distance: 13.9
click at [317, 561] on input "number" at bounding box center [765, 555] width 1155 height 31
type input "260"
drag, startPoint x: 694, startPoint y: 613, endPoint x: 791, endPoint y: 638, distance: 100.9
click at [695, 613] on div "Continue" at bounding box center [809, 628] width 1262 height 49
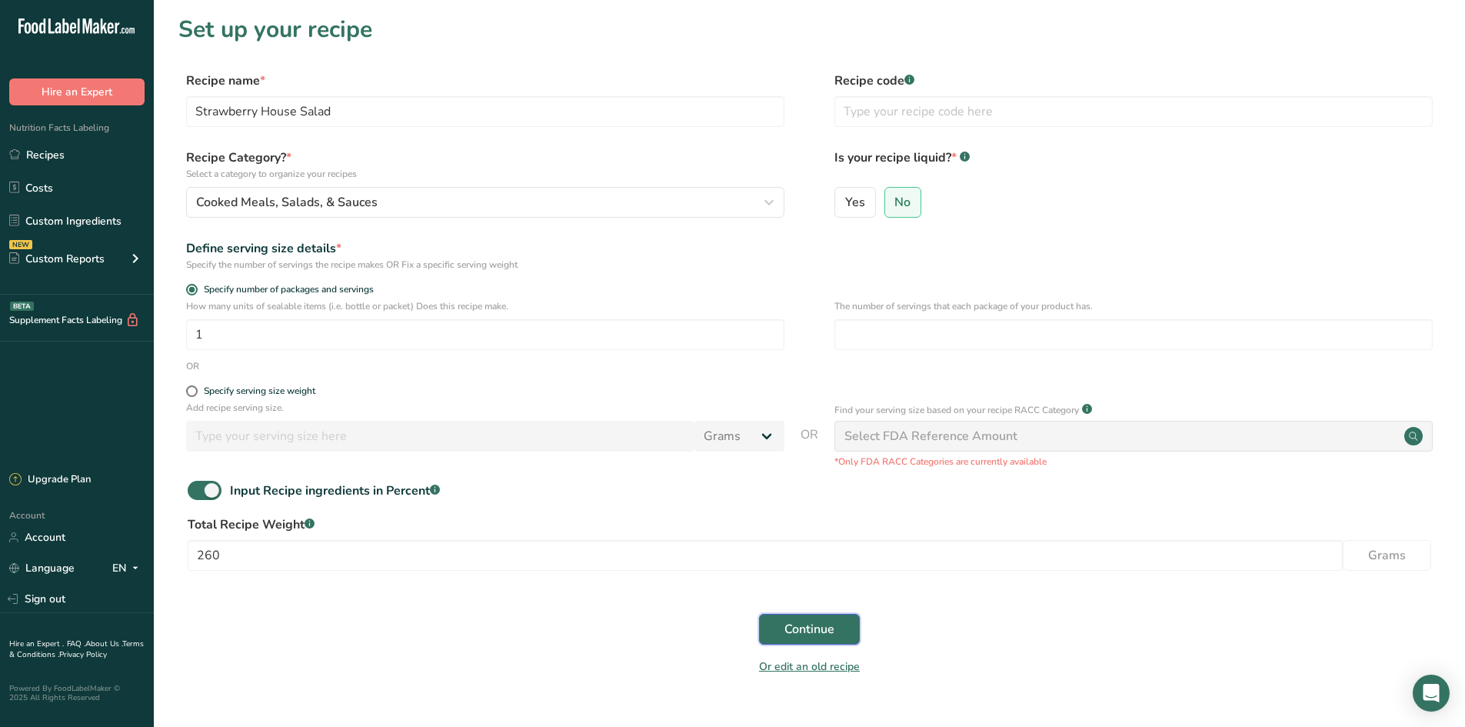
click at [817, 628] on span "Continue" at bounding box center [809, 629] width 50 height 18
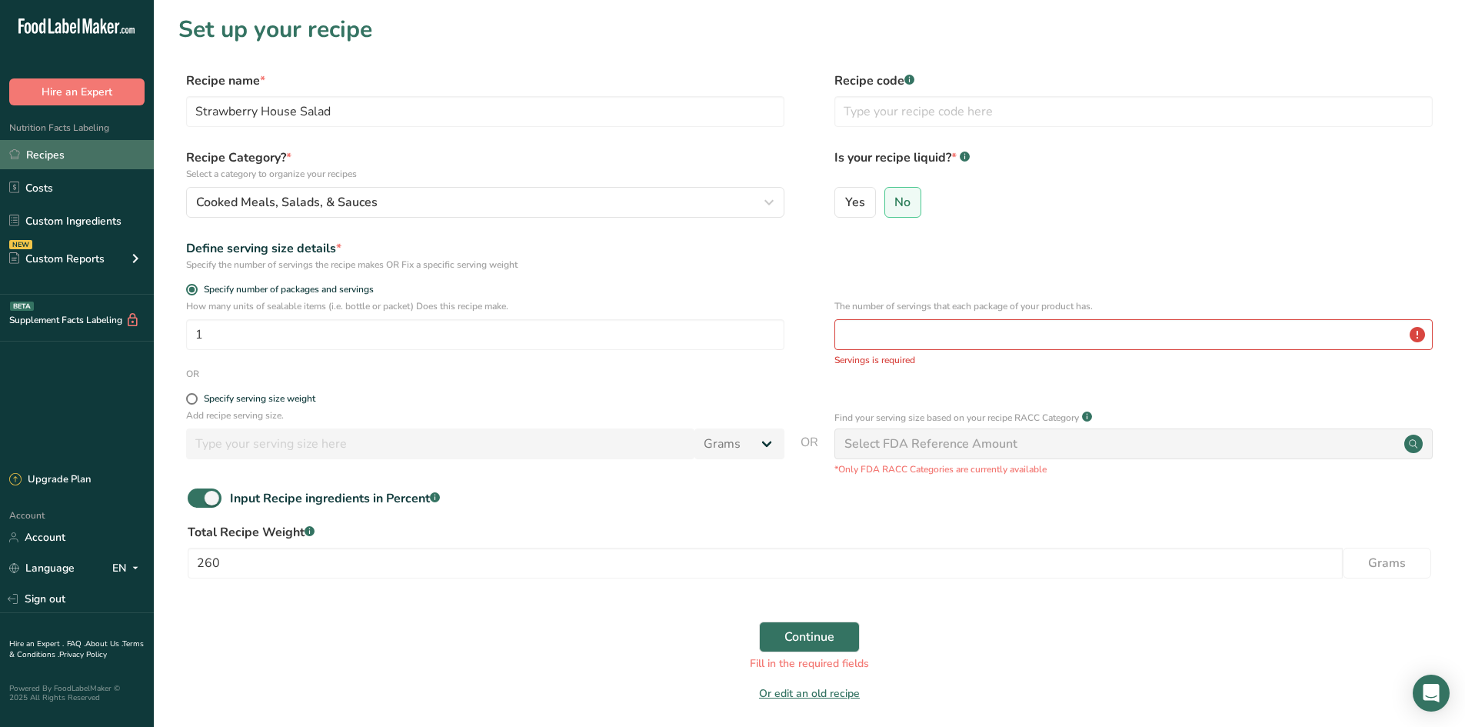
click at [117, 157] on link "Recipes" at bounding box center [77, 154] width 154 height 29
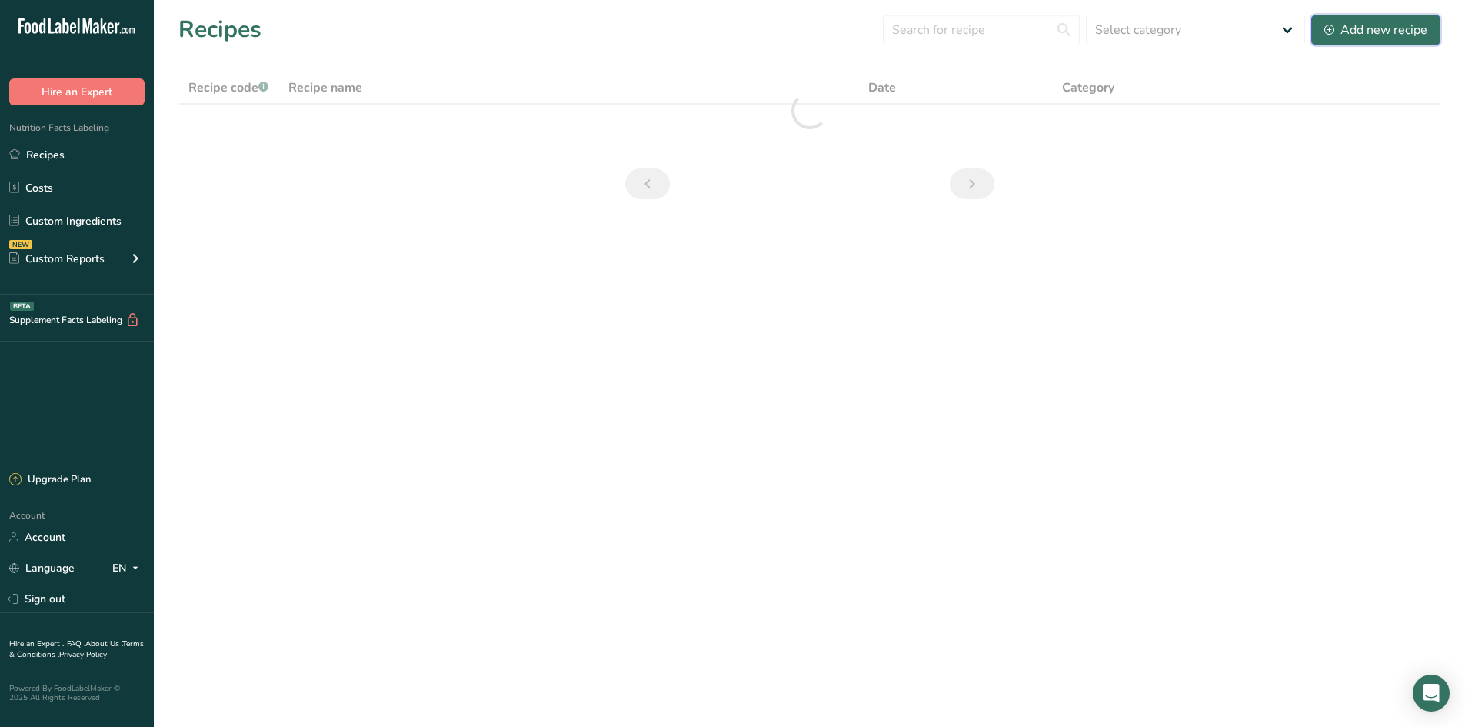
click at [1341, 15] on button "Add new recipe" at bounding box center [1375, 30] width 129 height 31
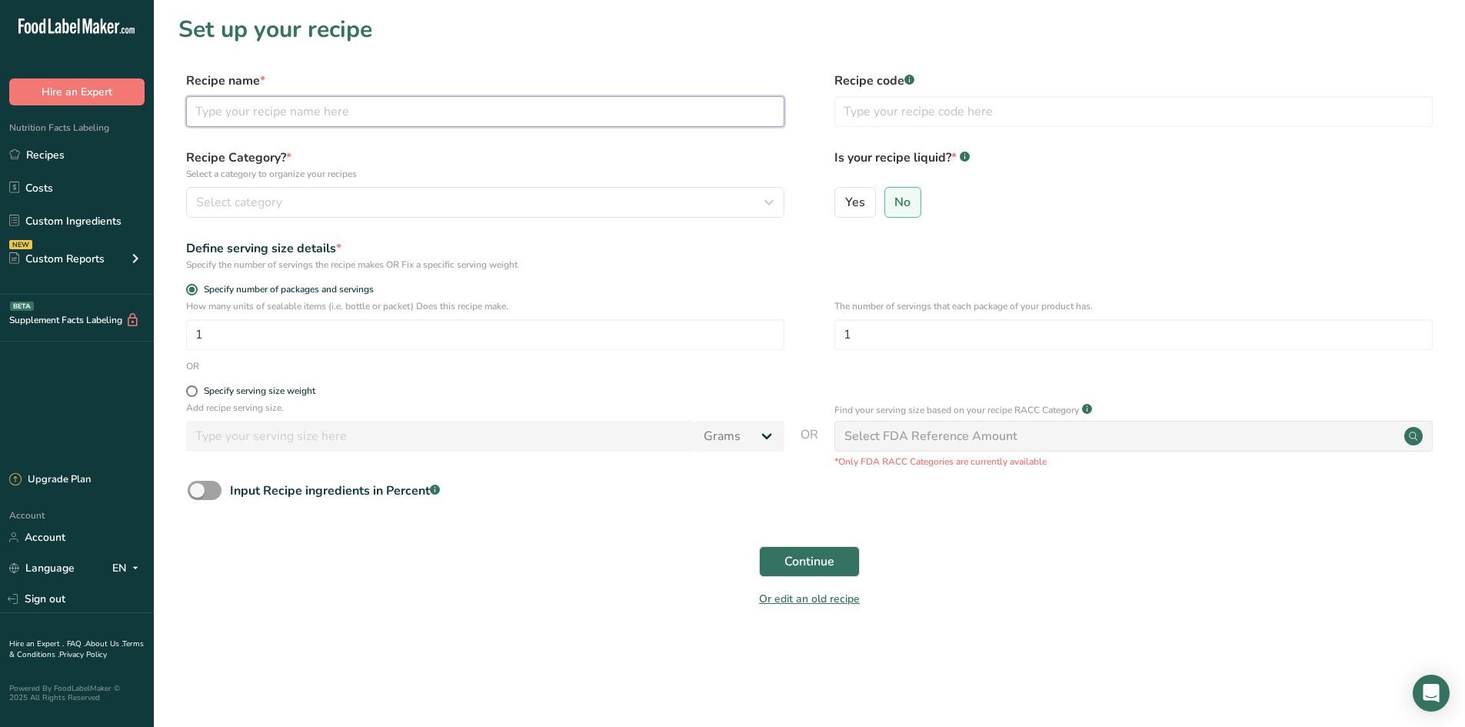
click at [264, 121] on input "text" at bounding box center [485, 111] width 598 height 31
paste input "Strawberry House Salad"
type input "Strawberry House Salad"
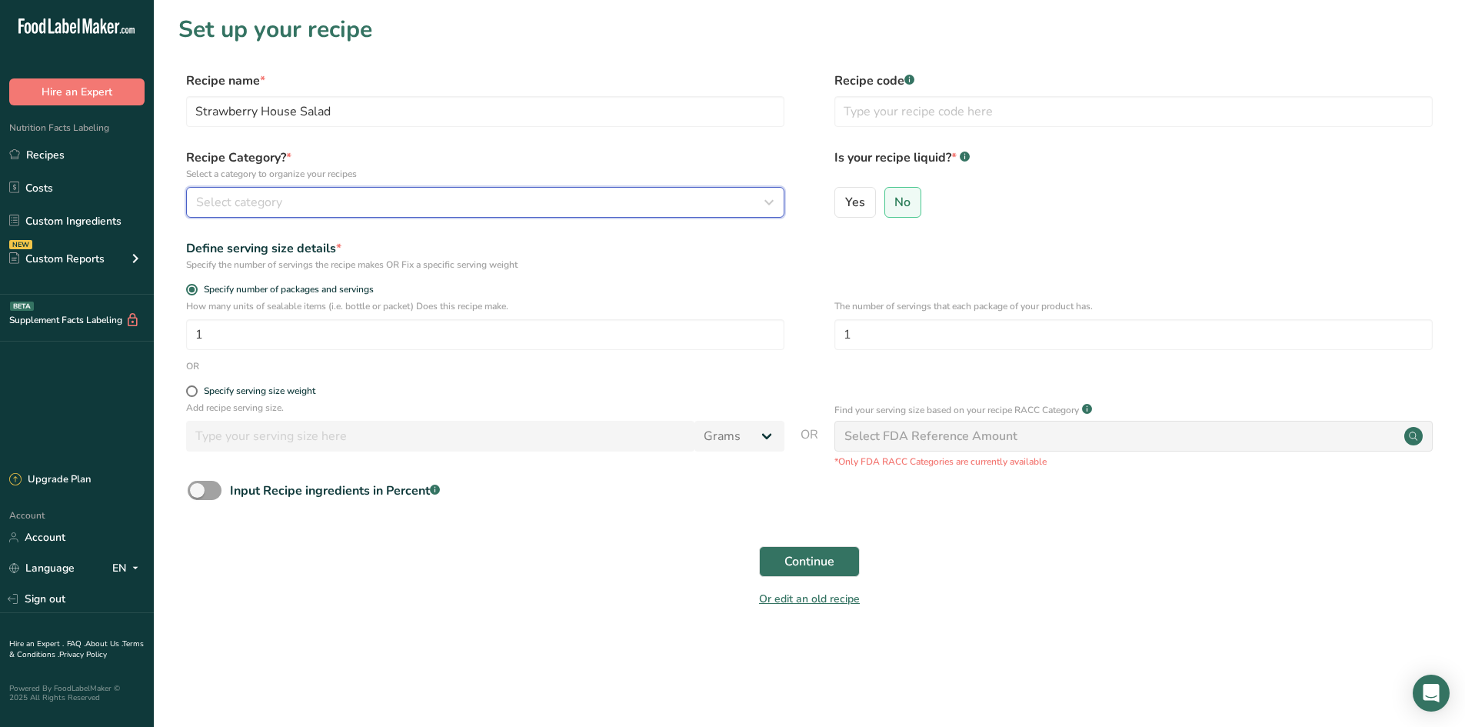
click at [318, 209] on div "Select category" at bounding box center [480, 202] width 569 height 18
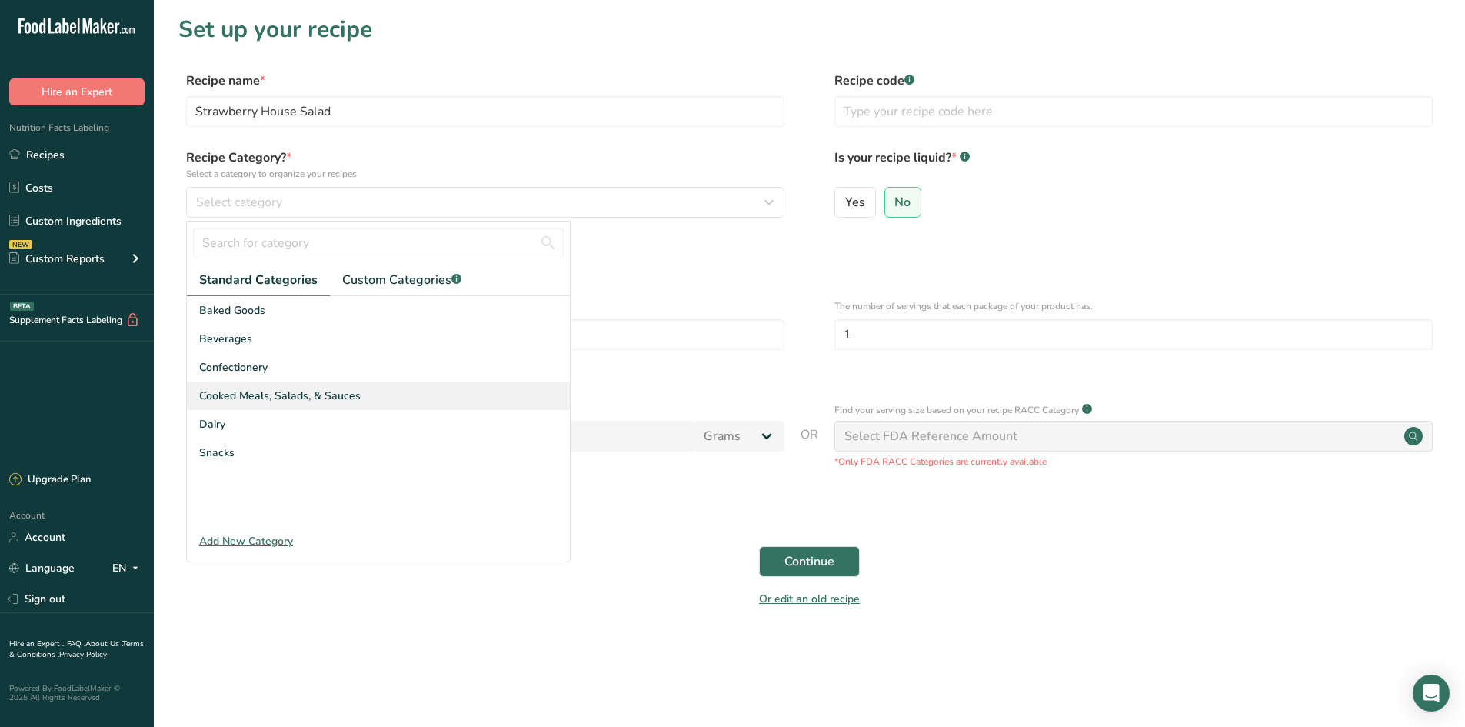
click at [301, 400] on span "Cooked Meals, Salads, & Sauces" at bounding box center [279, 396] width 161 height 16
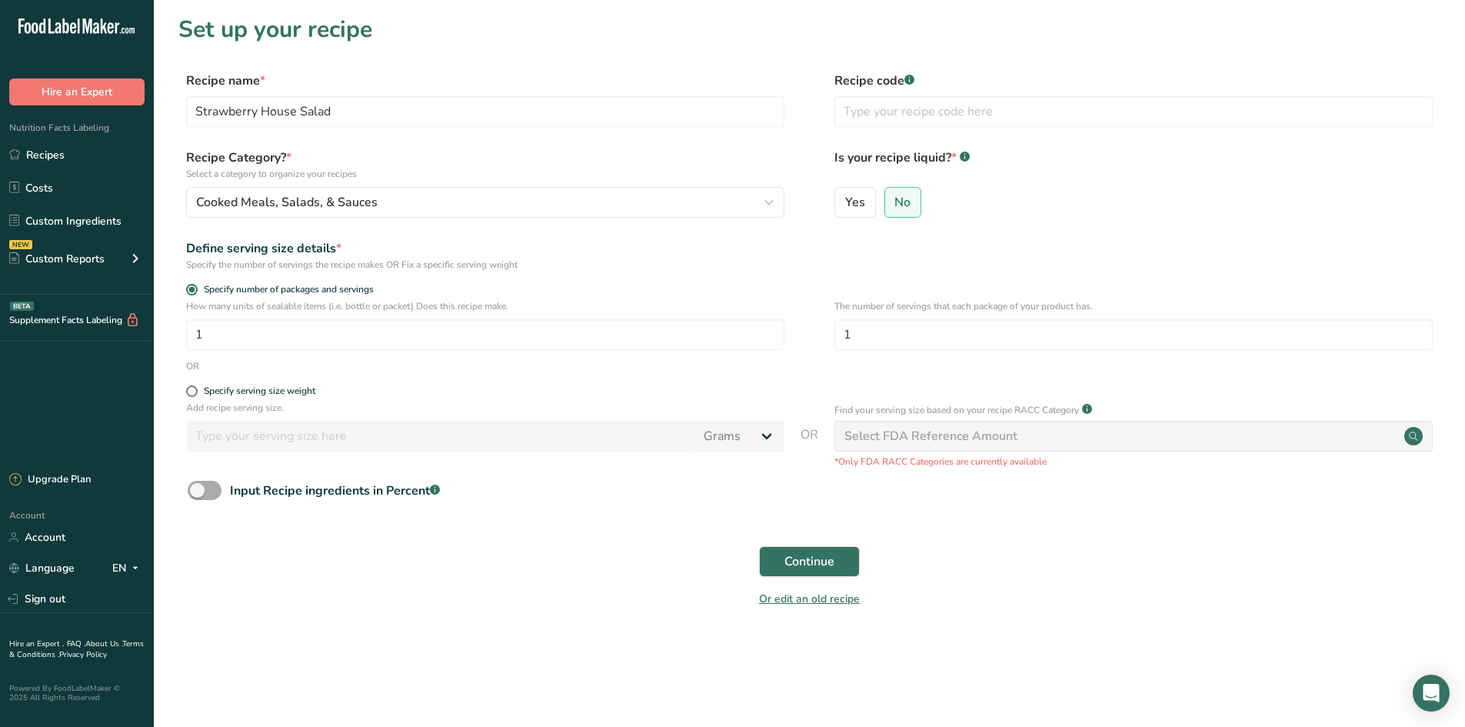
click at [201, 487] on span at bounding box center [205, 490] width 34 height 19
click at [198, 487] on input "Input Recipe ingredients in Percent .a-a{fill:#347362;}.b-a{fill:#fff;}" at bounding box center [193, 490] width 10 height 10
checkbox input "true"
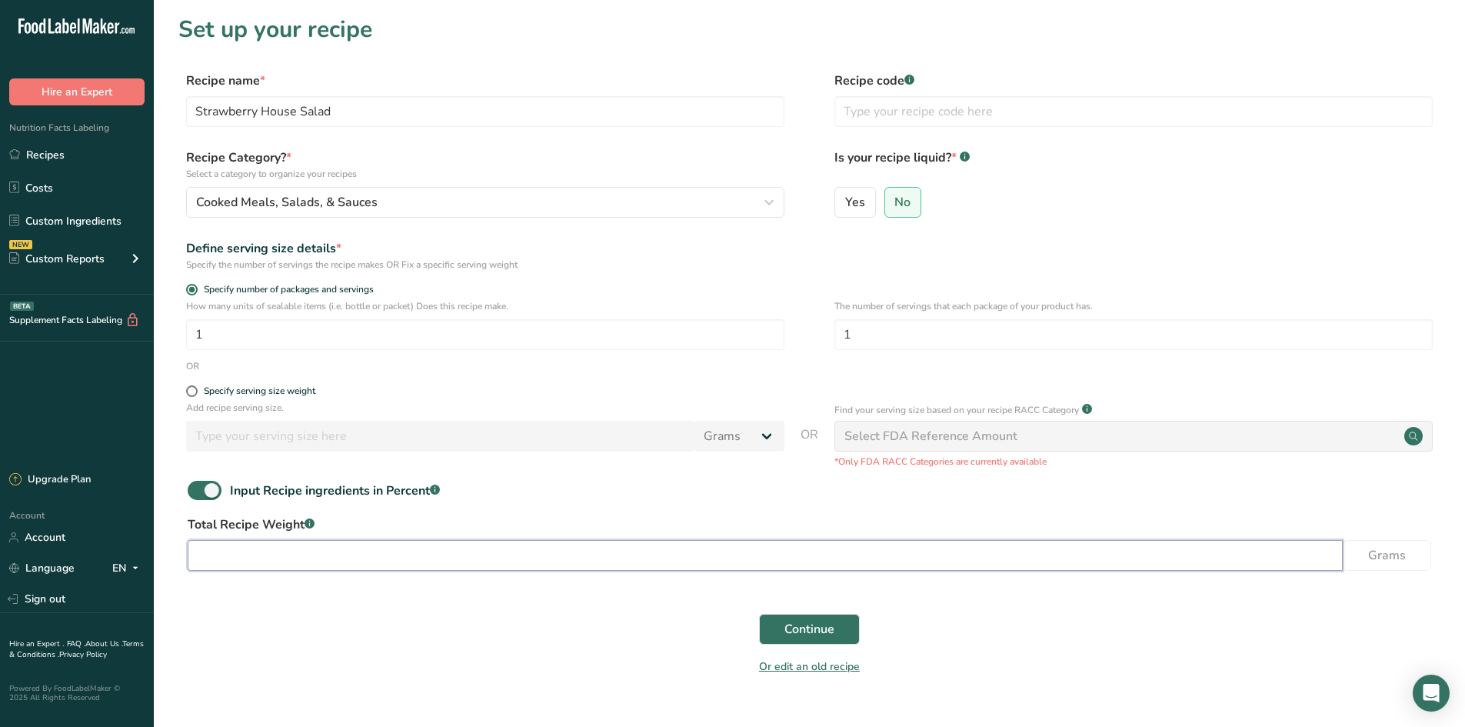
drag, startPoint x: 254, startPoint y: 546, endPoint x: 265, endPoint y: 560, distance: 17.5
click at [255, 551] on input "number" at bounding box center [765, 555] width 1155 height 31
type input "260"
drag, startPoint x: 851, startPoint y: 626, endPoint x: 850, endPoint y: 605, distance: 20.8
click at [851, 623] on button "Continue" at bounding box center [809, 629] width 101 height 31
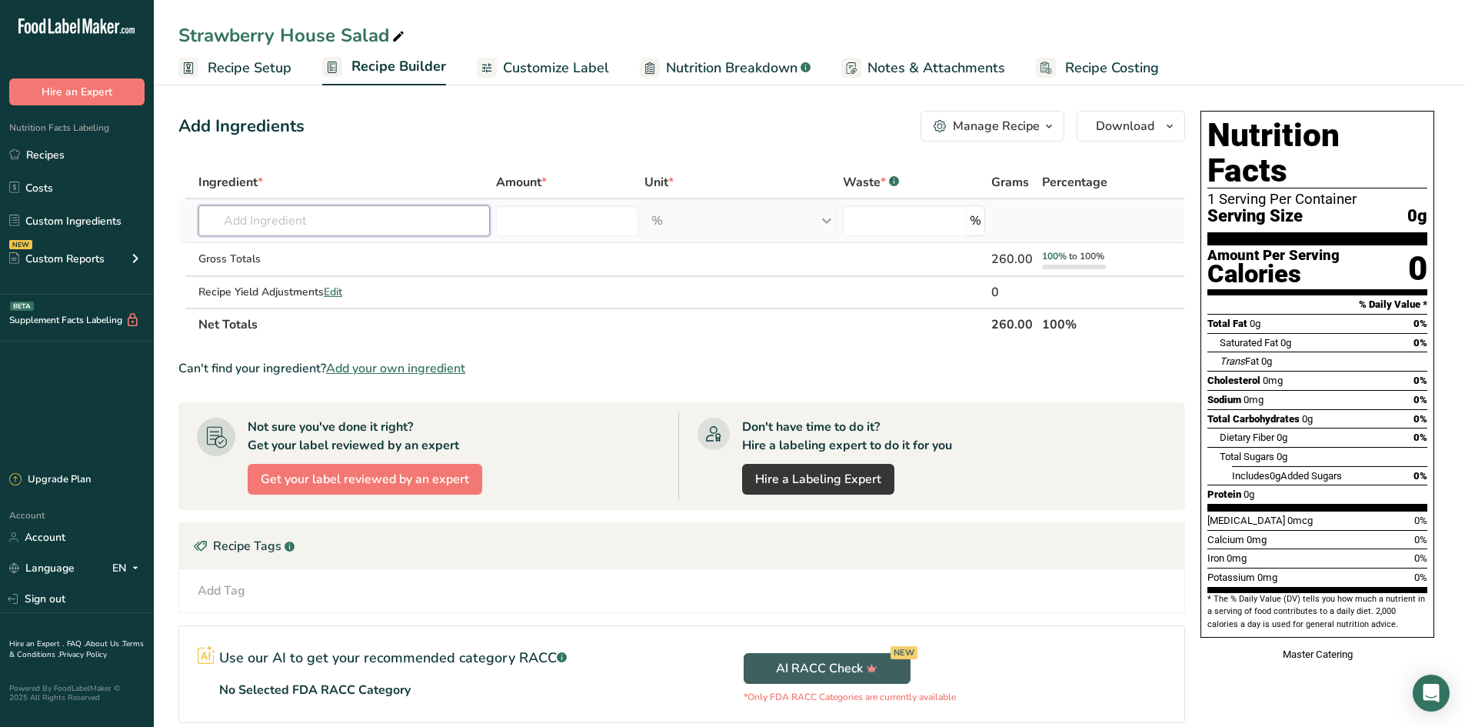
click at [374, 225] on input "text" at bounding box center [343, 220] width 291 height 31
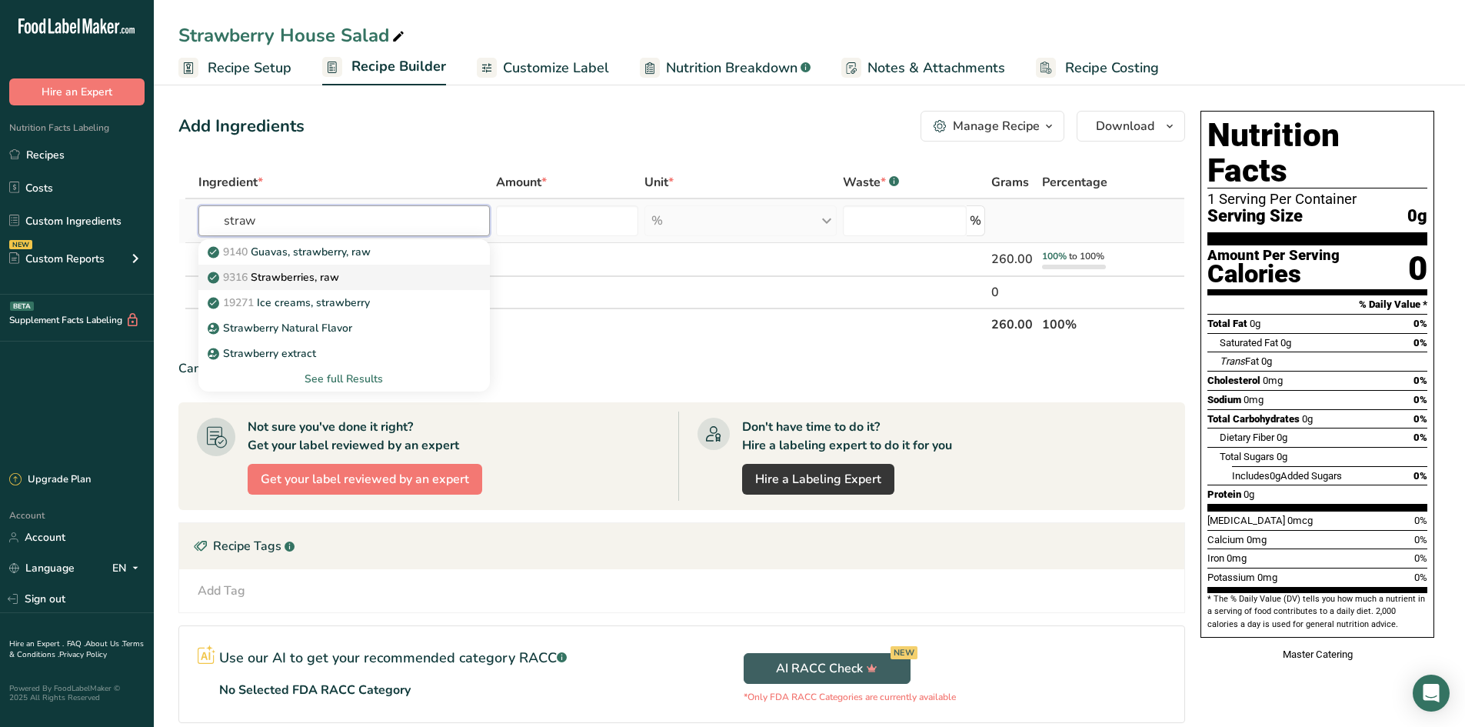
type input "straw"
click at [405, 282] on div "9316 Strawberries, raw" at bounding box center [332, 277] width 242 height 16
type input "Strawberries, raw"
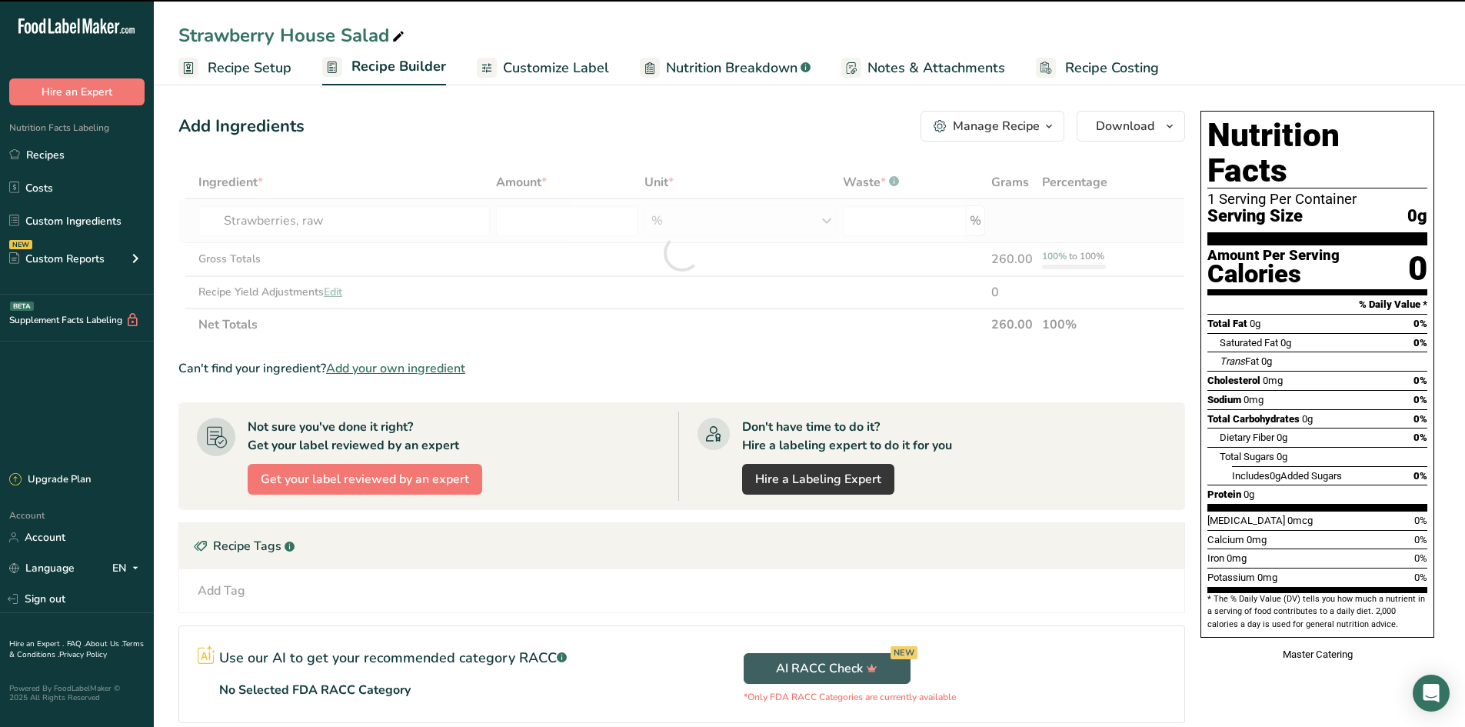
type input "0"
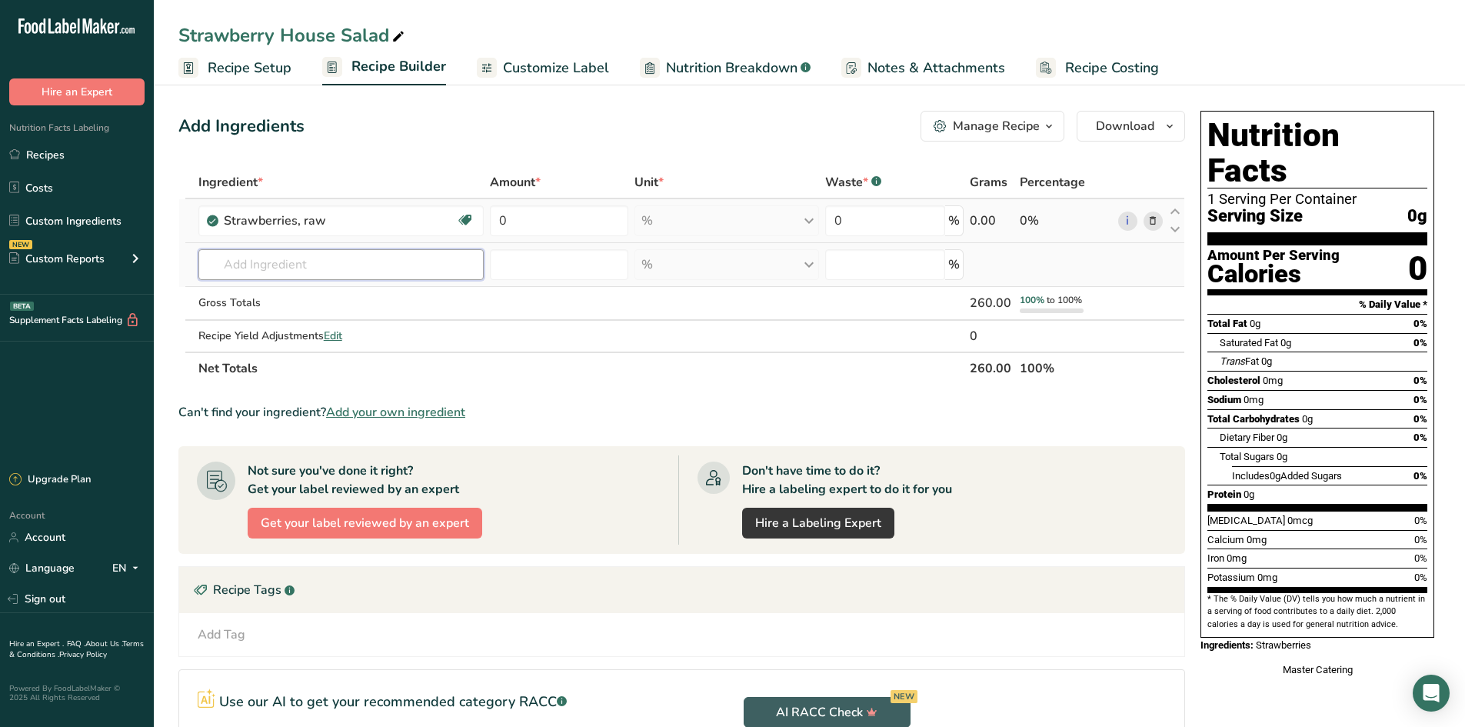
click at [278, 268] on input "text" at bounding box center [341, 264] width 286 height 31
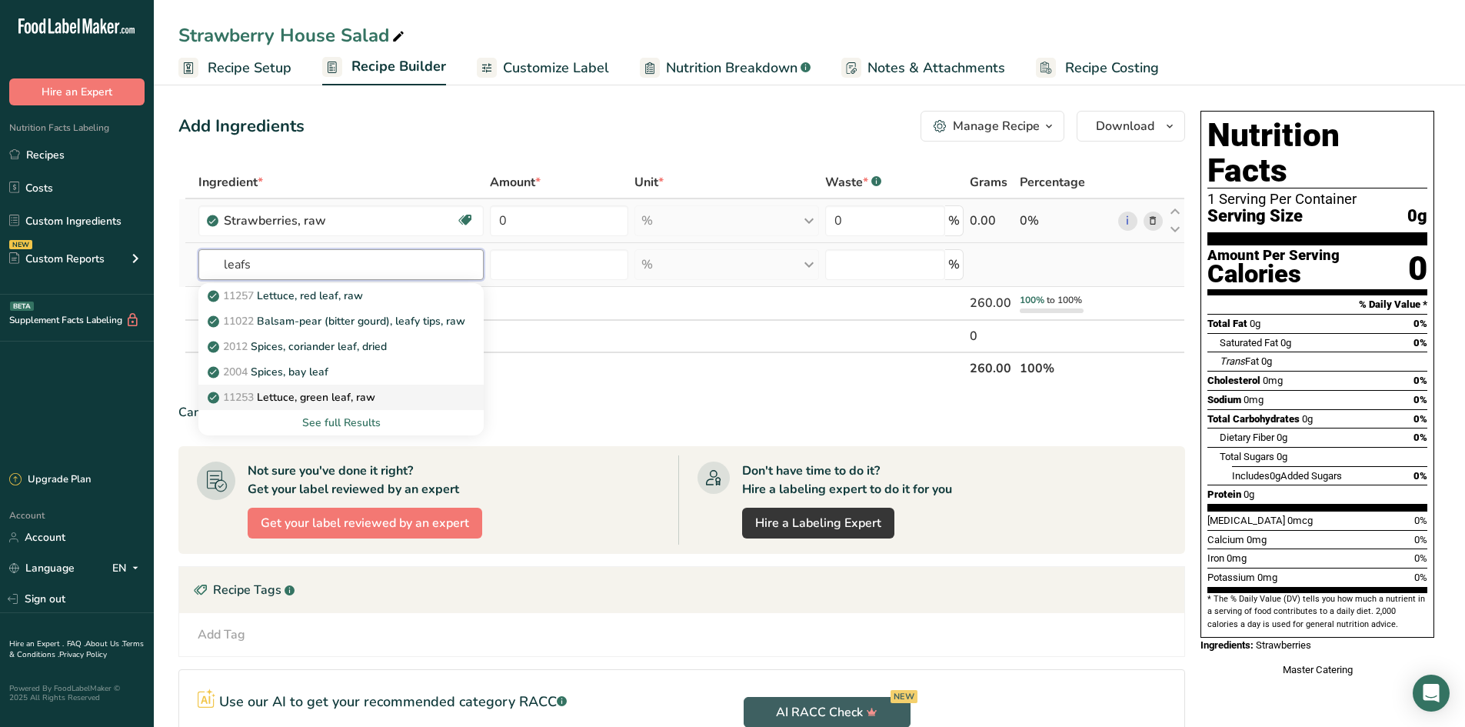
type input "leafs"
click at [420, 389] on div "11253 Lettuce, green leaf, raw" at bounding box center [329, 397] width 237 height 16
type input "Lettuce, green leaf, raw"
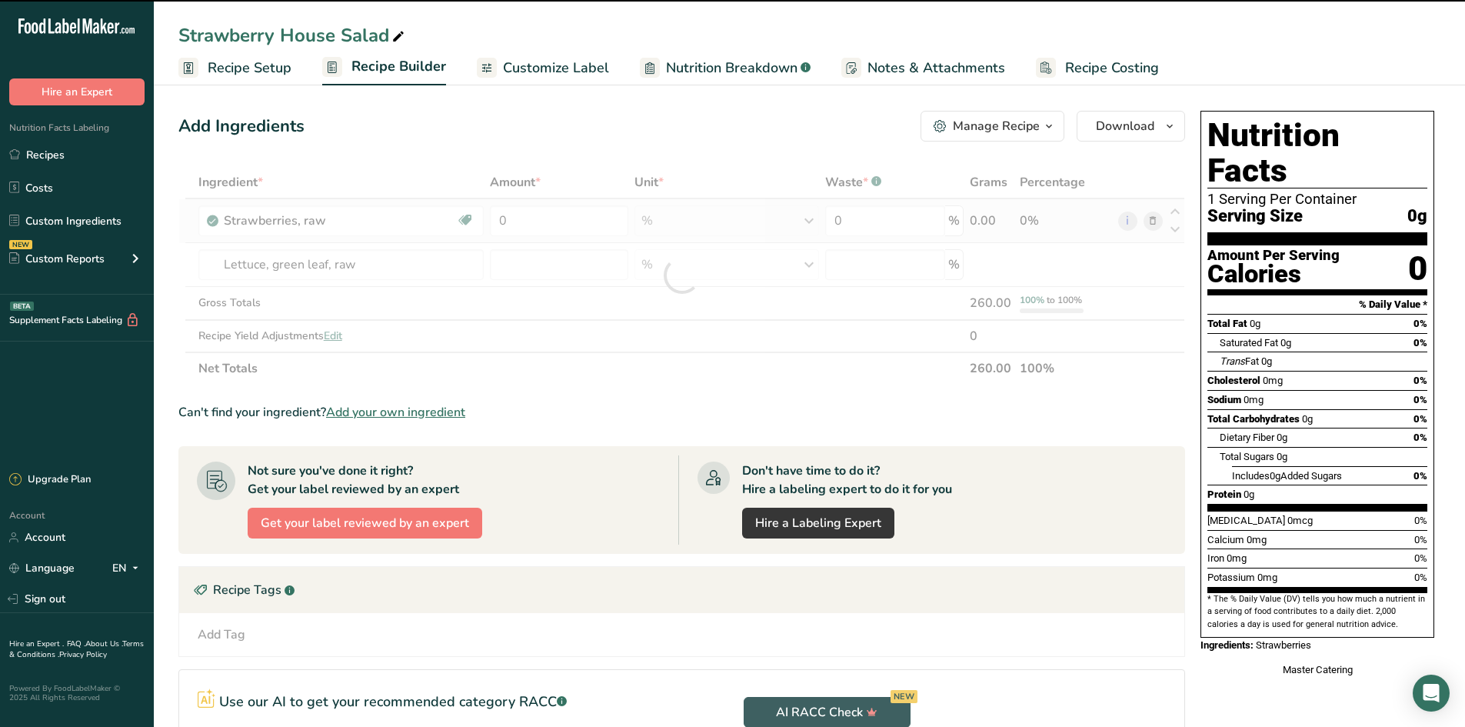
type input "0"
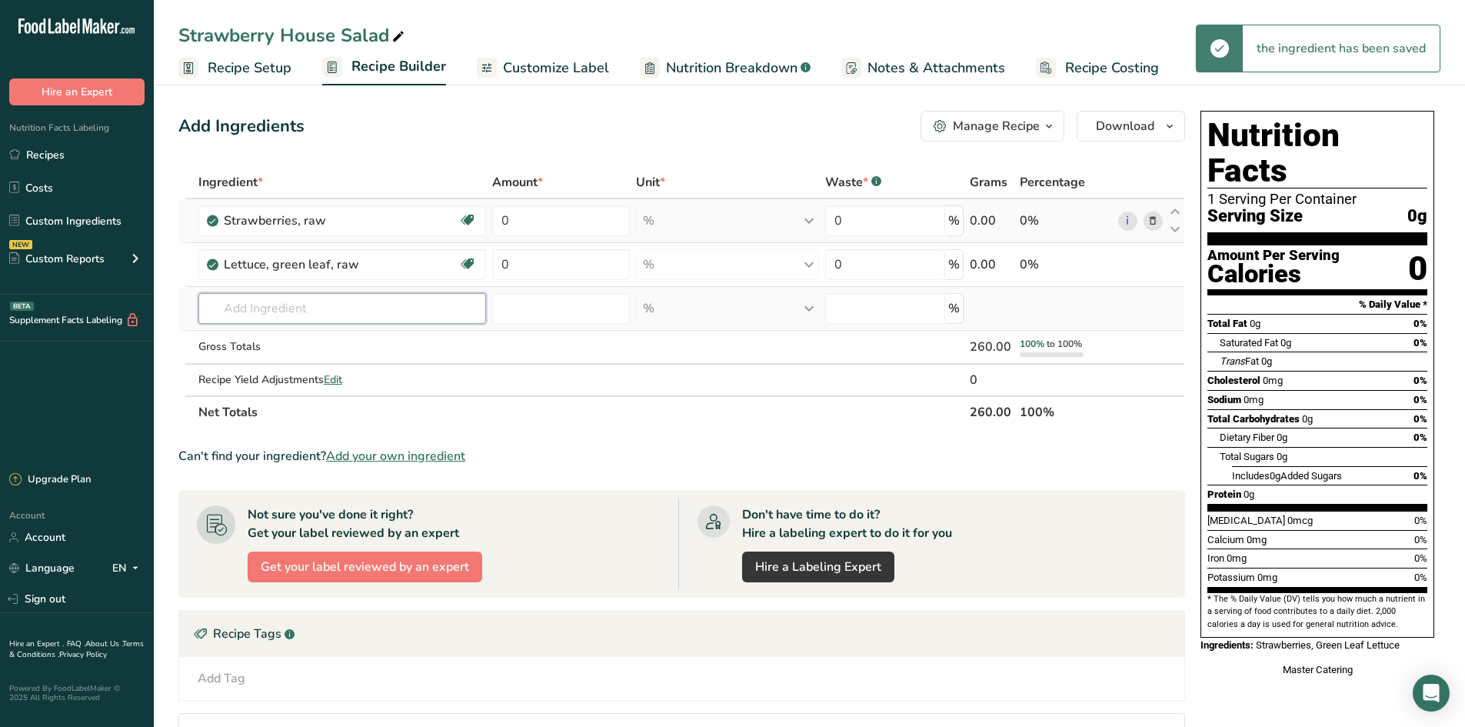
click at [264, 318] on input "text" at bounding box center [342, 308] width 288 height 31
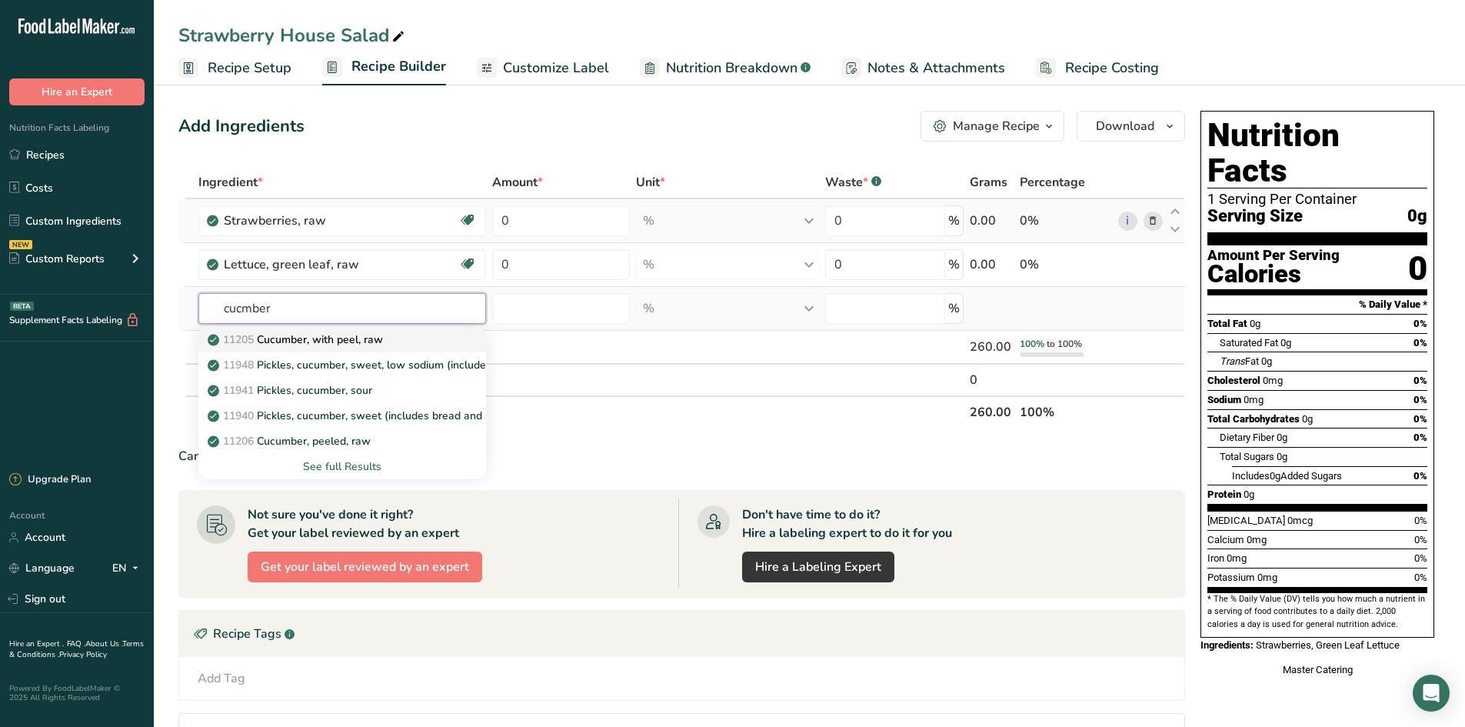
type input "cucmber"
click at [434, 350] on link "11205 Cucumber, with peel, raw" at bounding box center [342, 339] width 288 height 25
type input "Cucumber, with peel, raw"
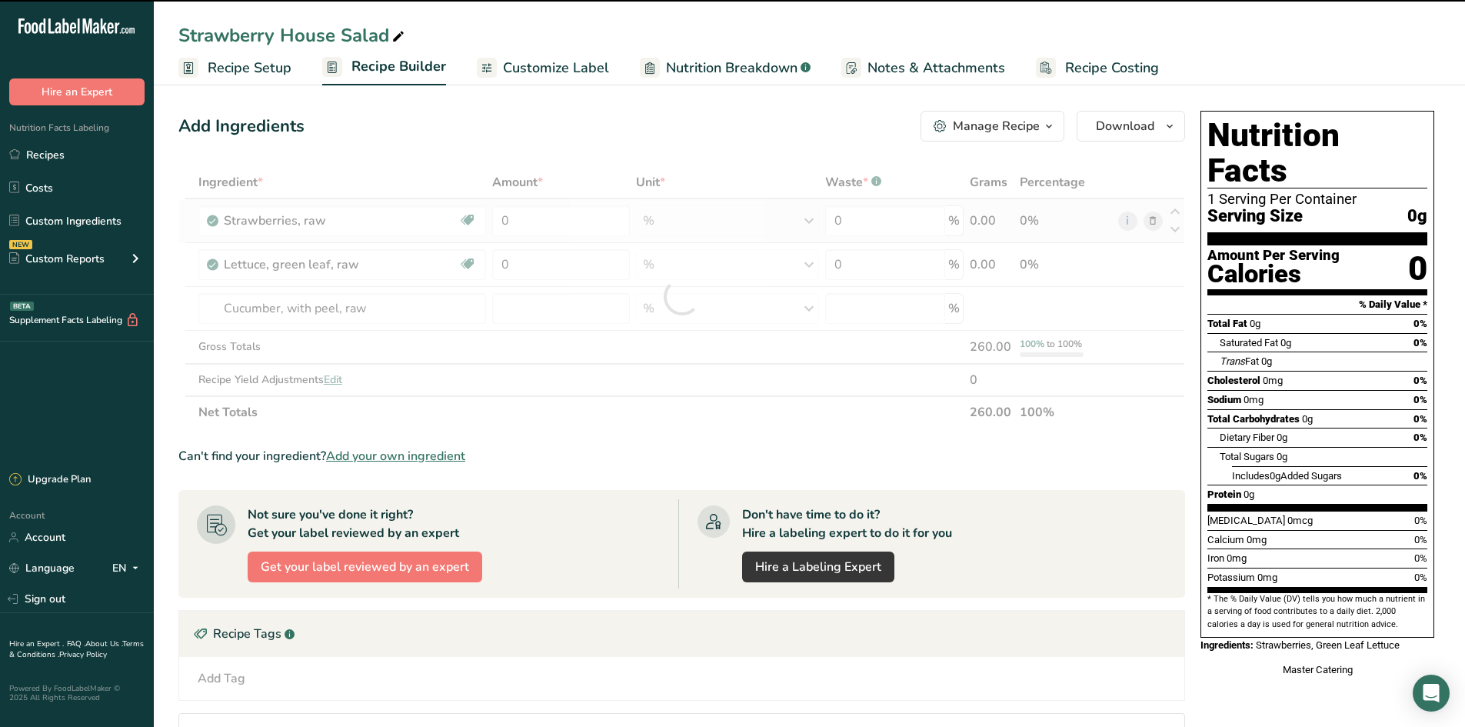
type input "0"
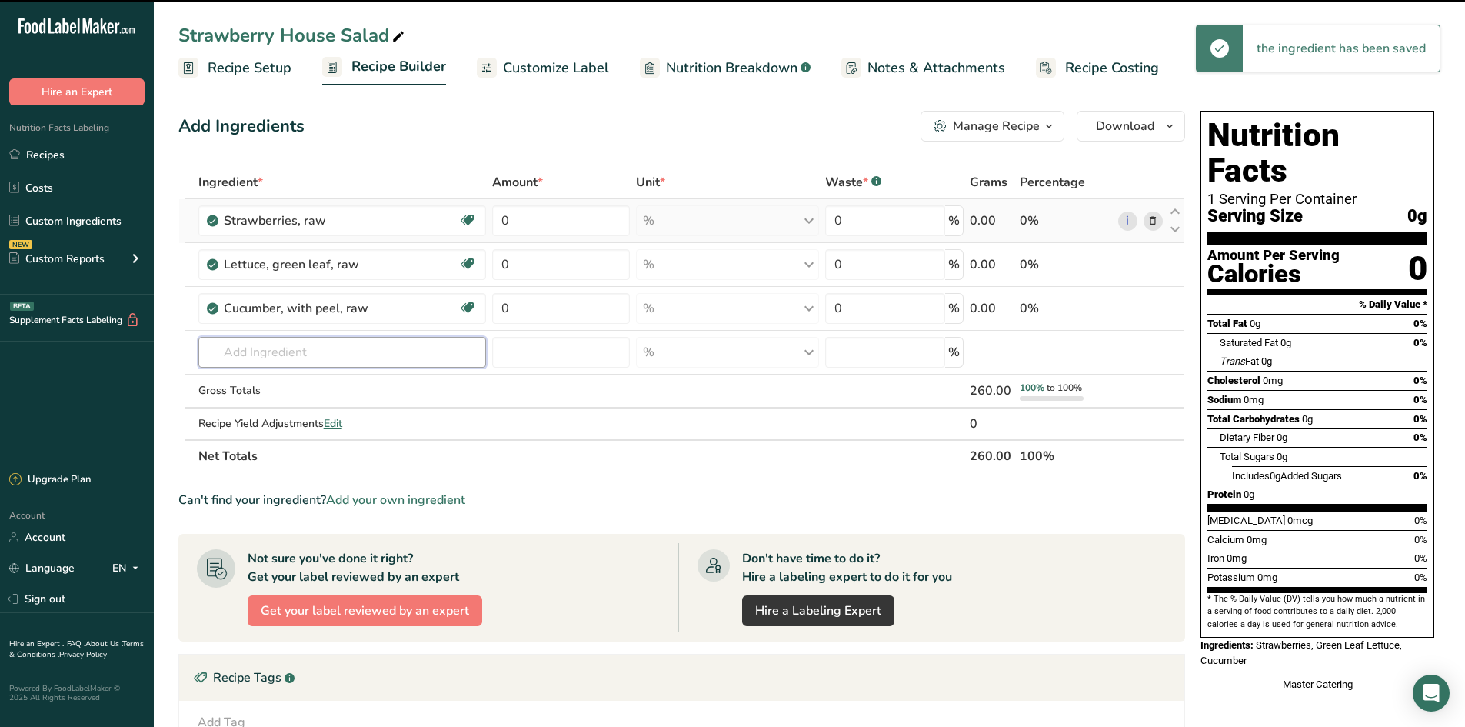
click at [388, 346] on input "text" at bounding box center [342, 352] width 288 height 31
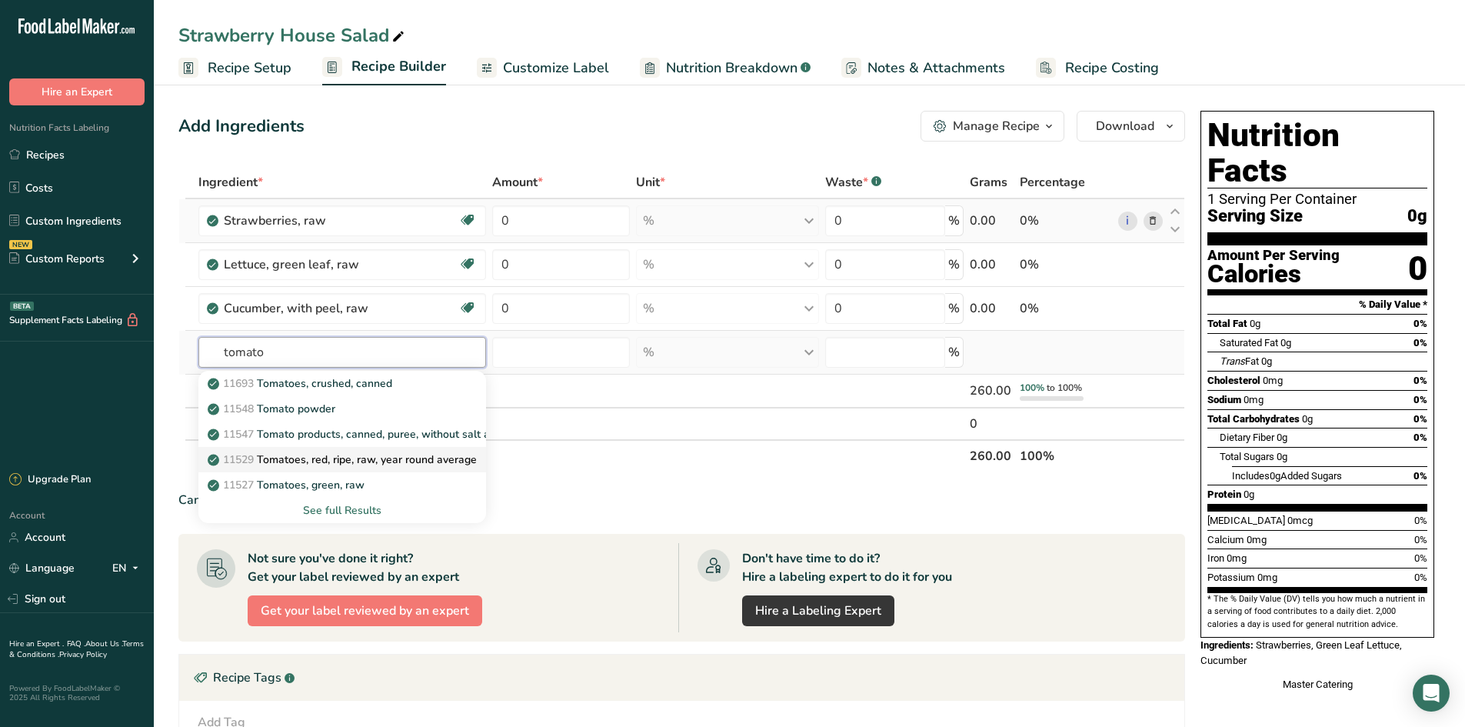
type input "tomato"
click at [454, 464] on p "11529 Tomatoes, red, ripe, raw, year round average" at bounding box center [344, 459] width 266 height 16
type input "Tomatoes, red, ripe, raw, year round average"
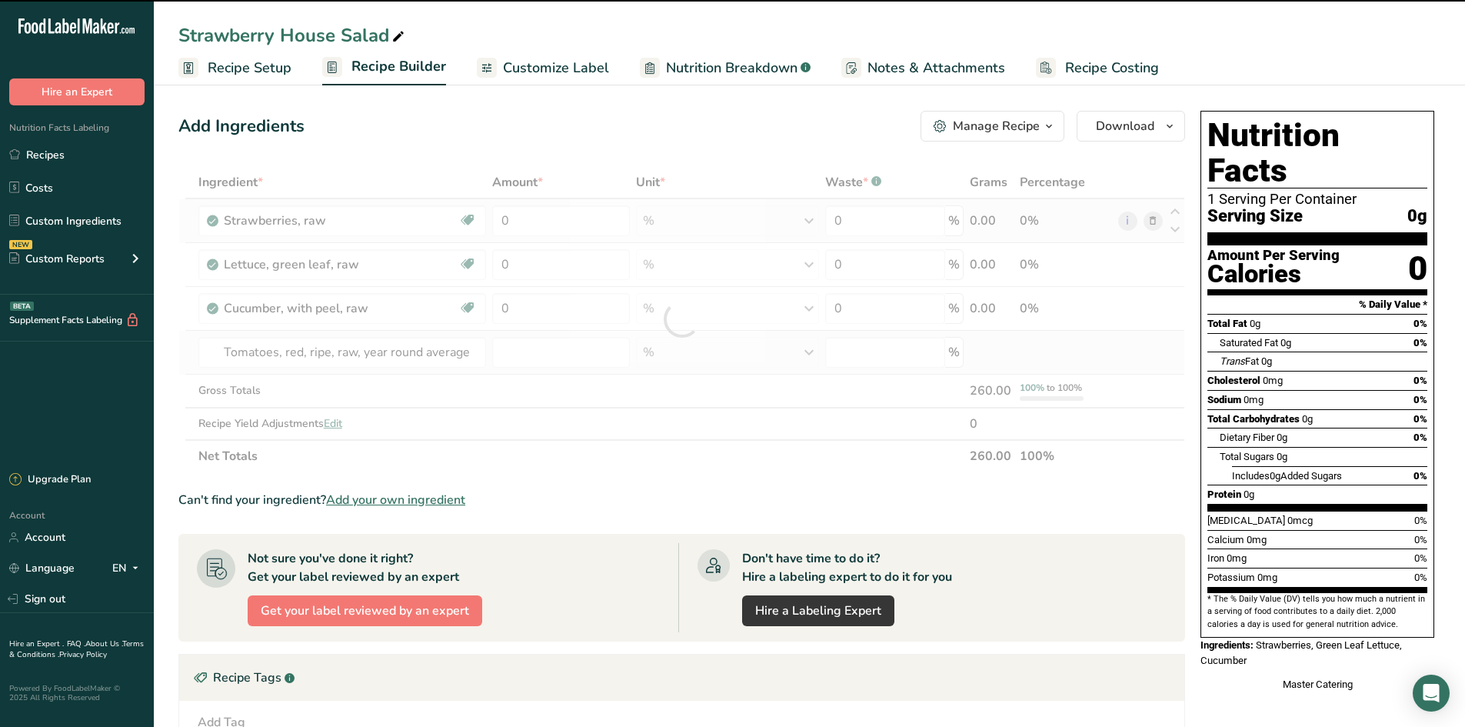
type input "0"
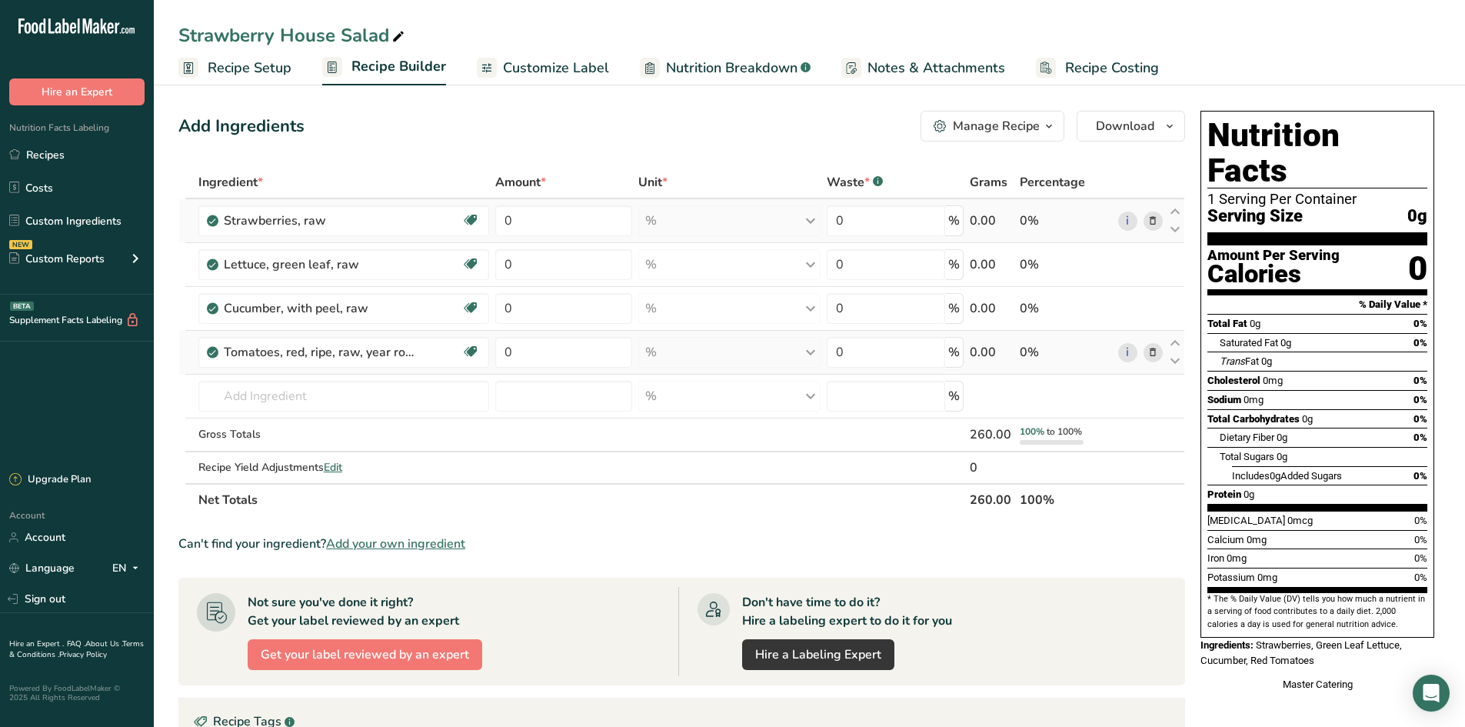
click at [1152, 357] on icon at bounding box center [1152, 353] width 11 height 16
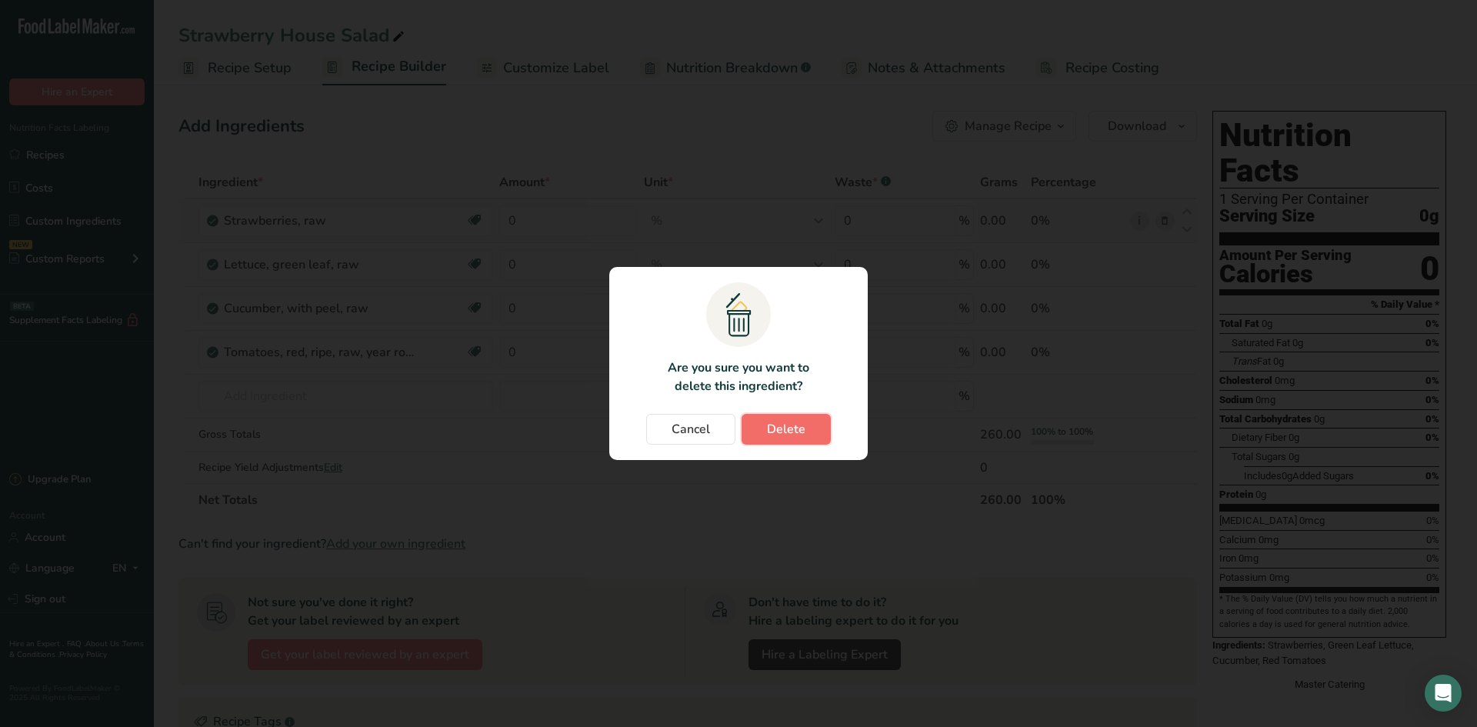
click at [788, 421] on span "Delete" at bounding box center [786, 429] width 38 height 18
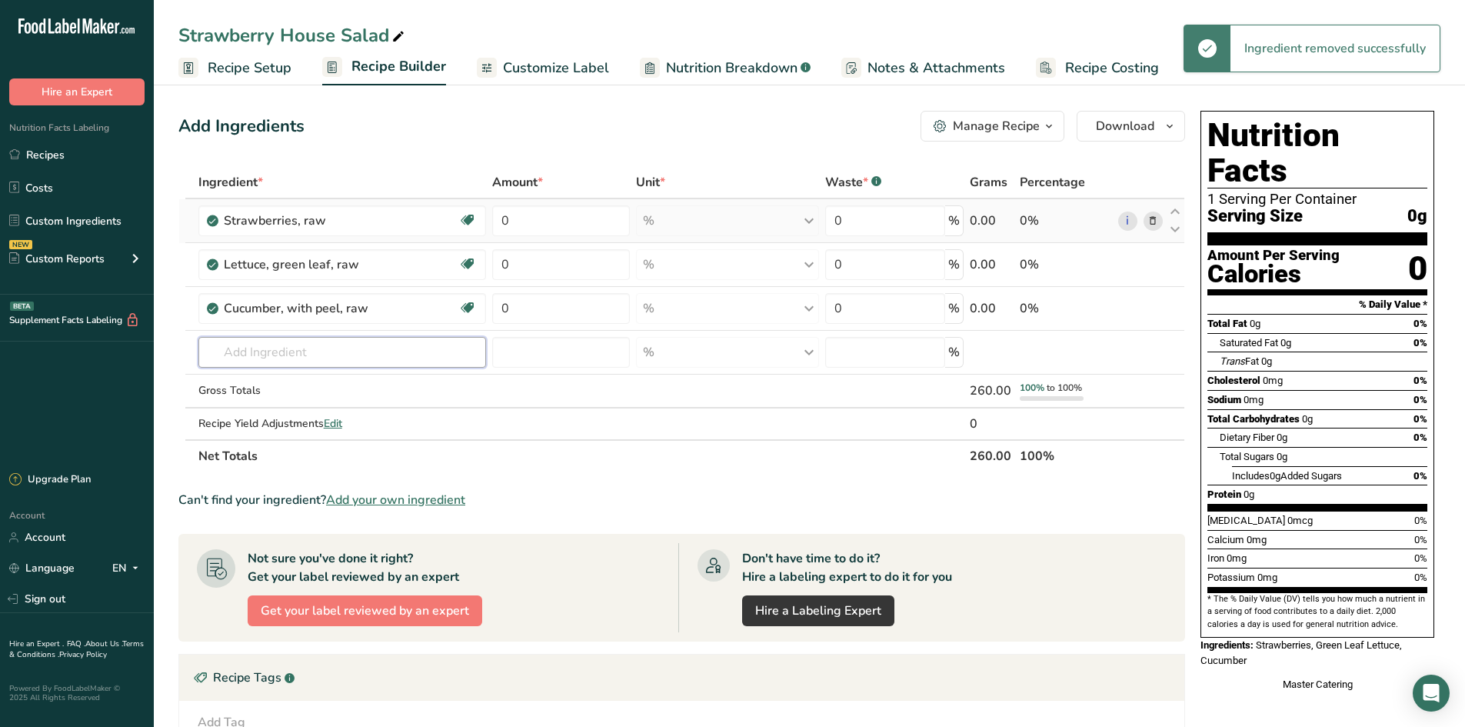
click at [301, 358] on input "text" at bounding box center [342, 352] width 288 height 31
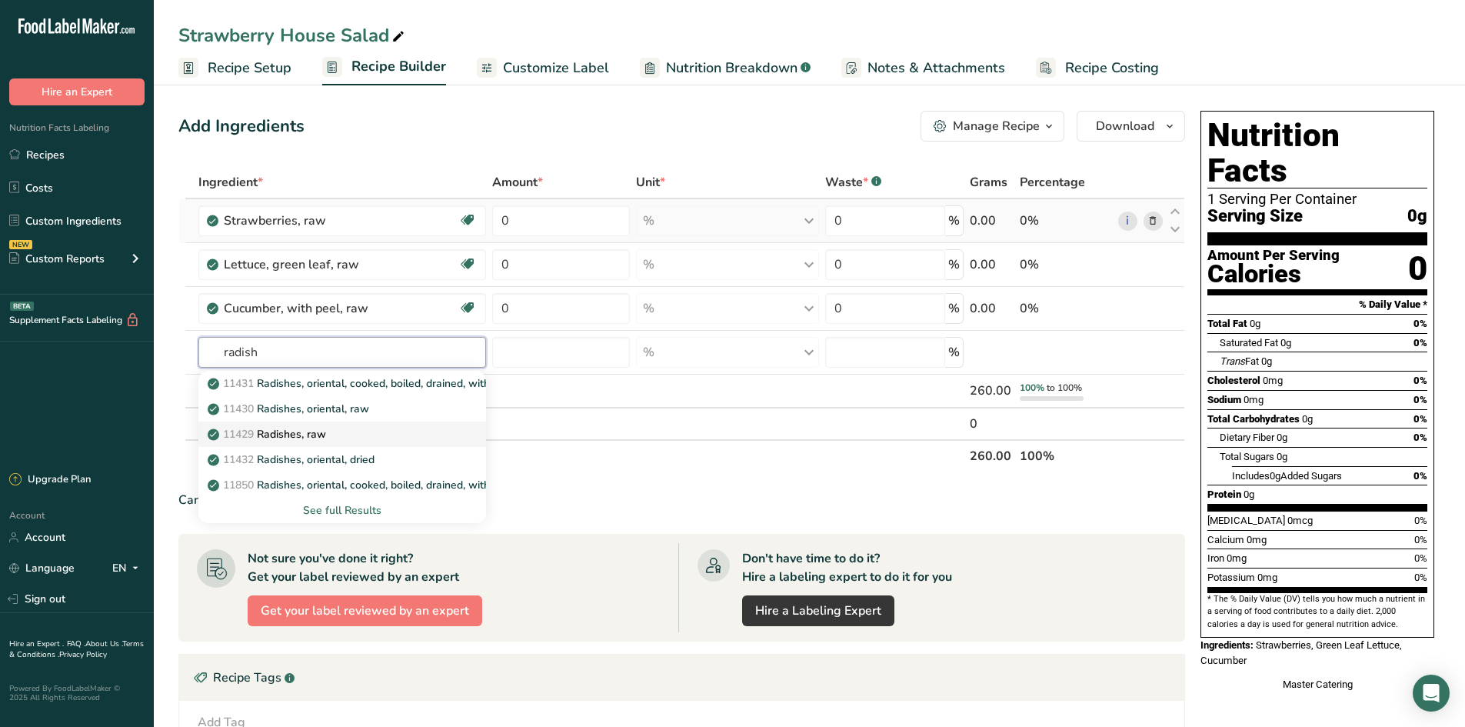
type input "radish"
click at [401, 431] on div "11429 Radishes, raw" at bounding box center [330, 434] width 239 height 16
type input "Radishes, raw"
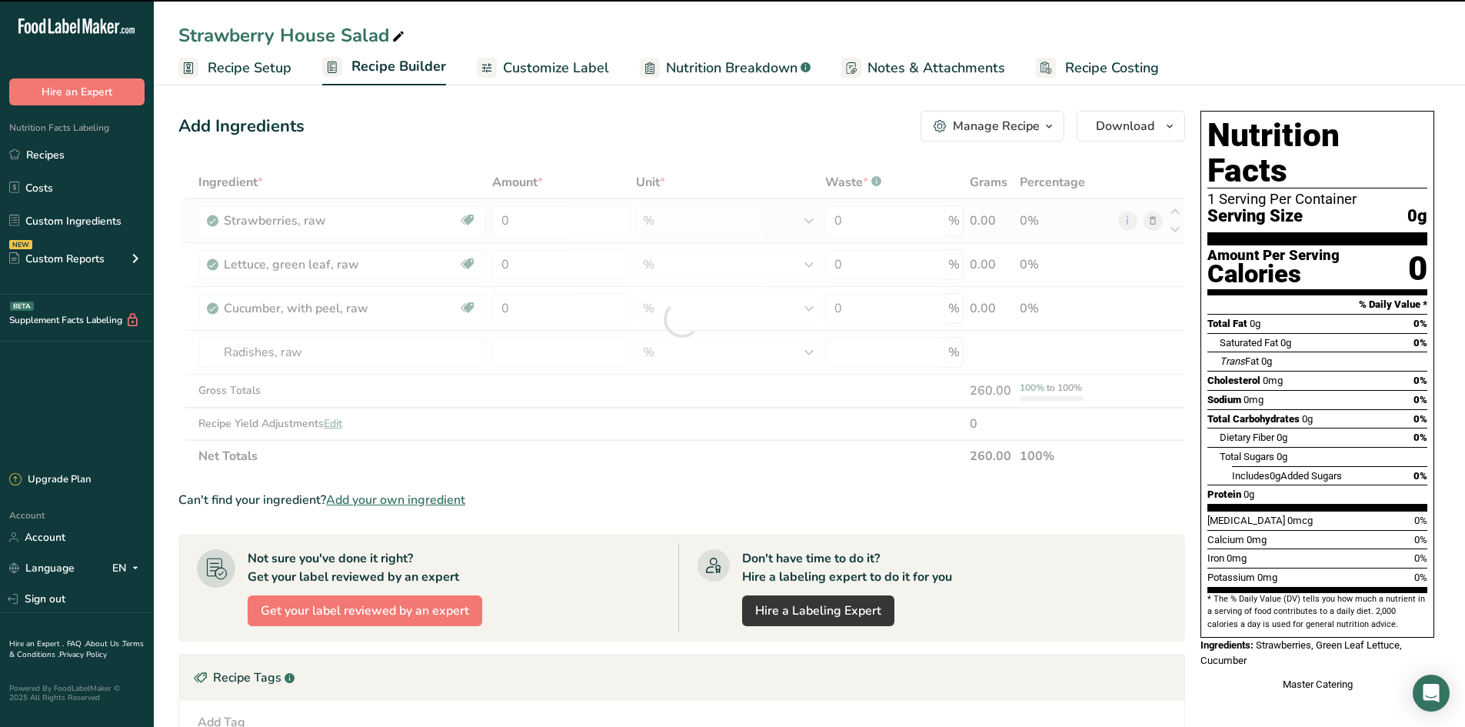
type input "0"
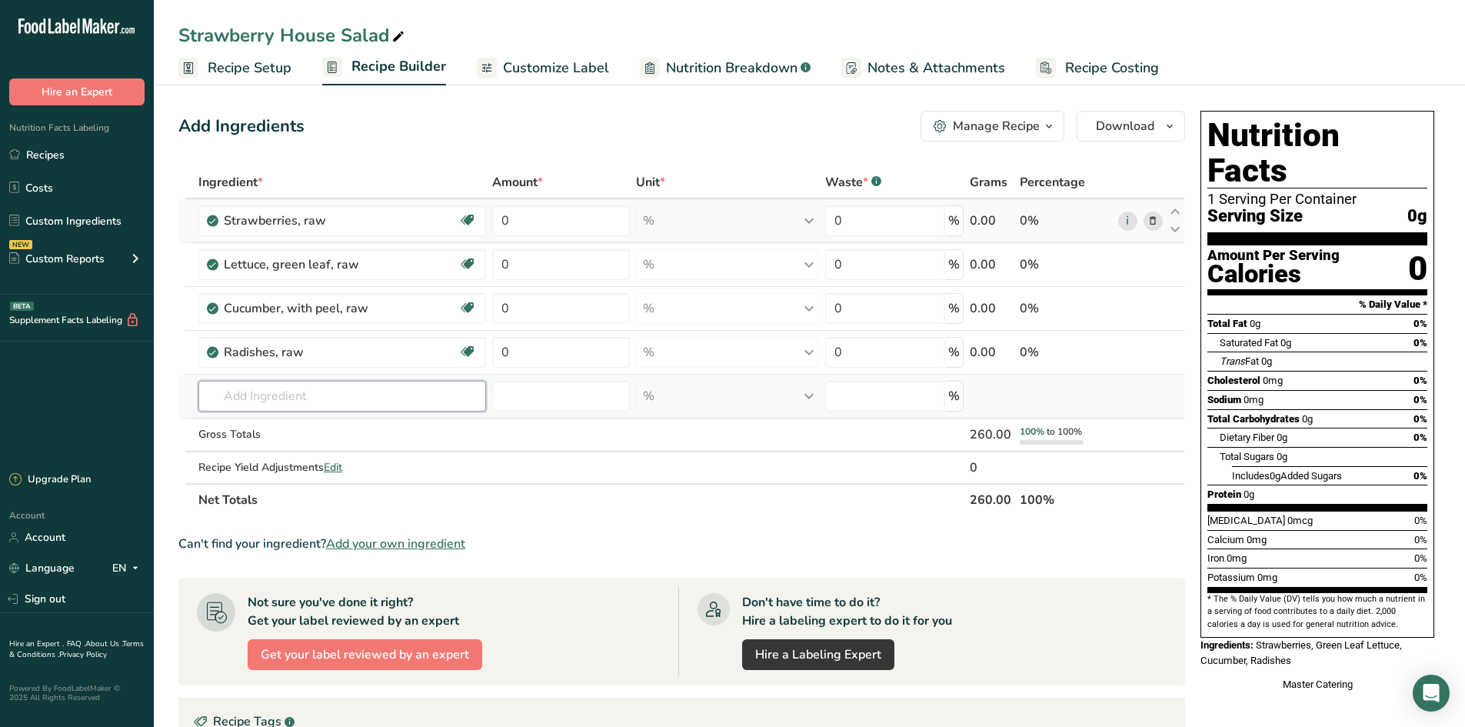
click at [282, 390] on input "text" at bounding box center [342, 396] width 288 height 31
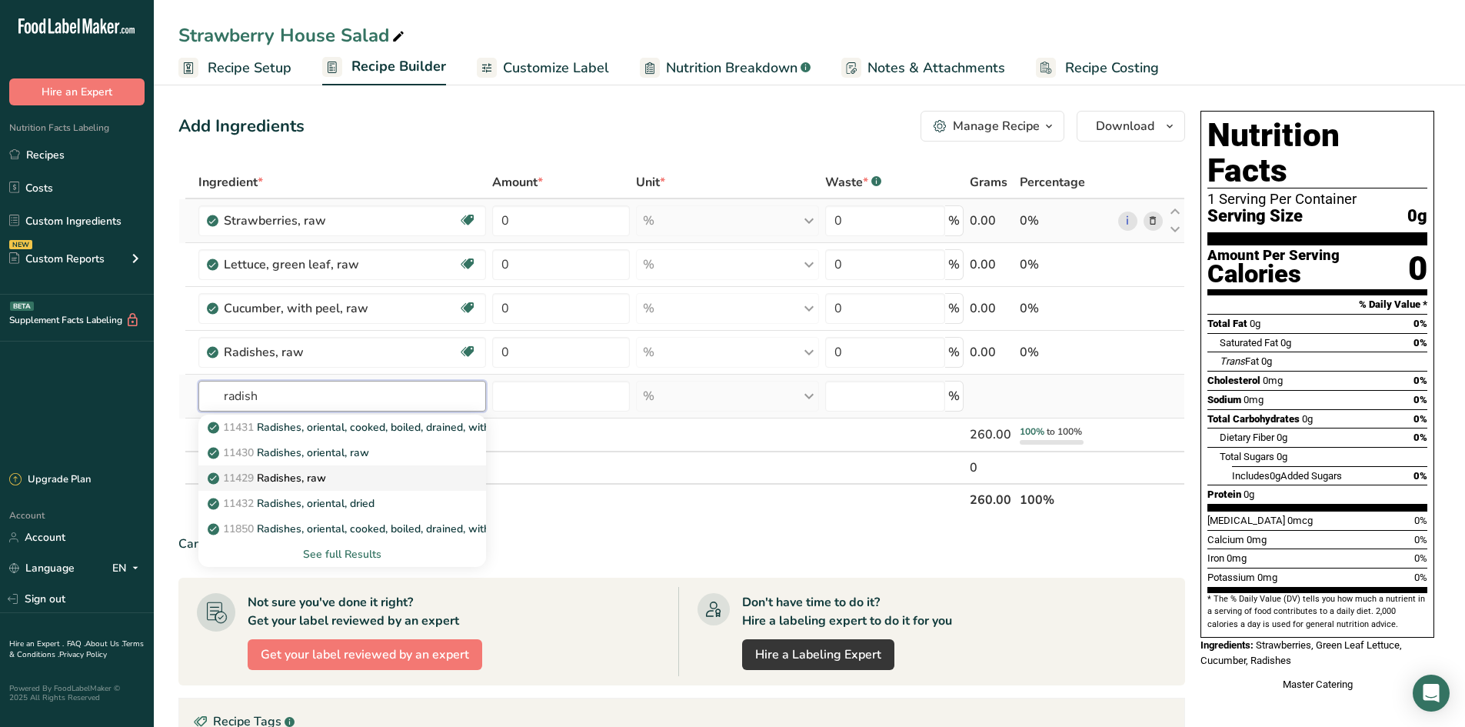
type input "radish"
click at [405, 468] on link "11429 Radishes, raw" at bounding box center [342, 477] width 288 height 25
type input "Radishes, raw"
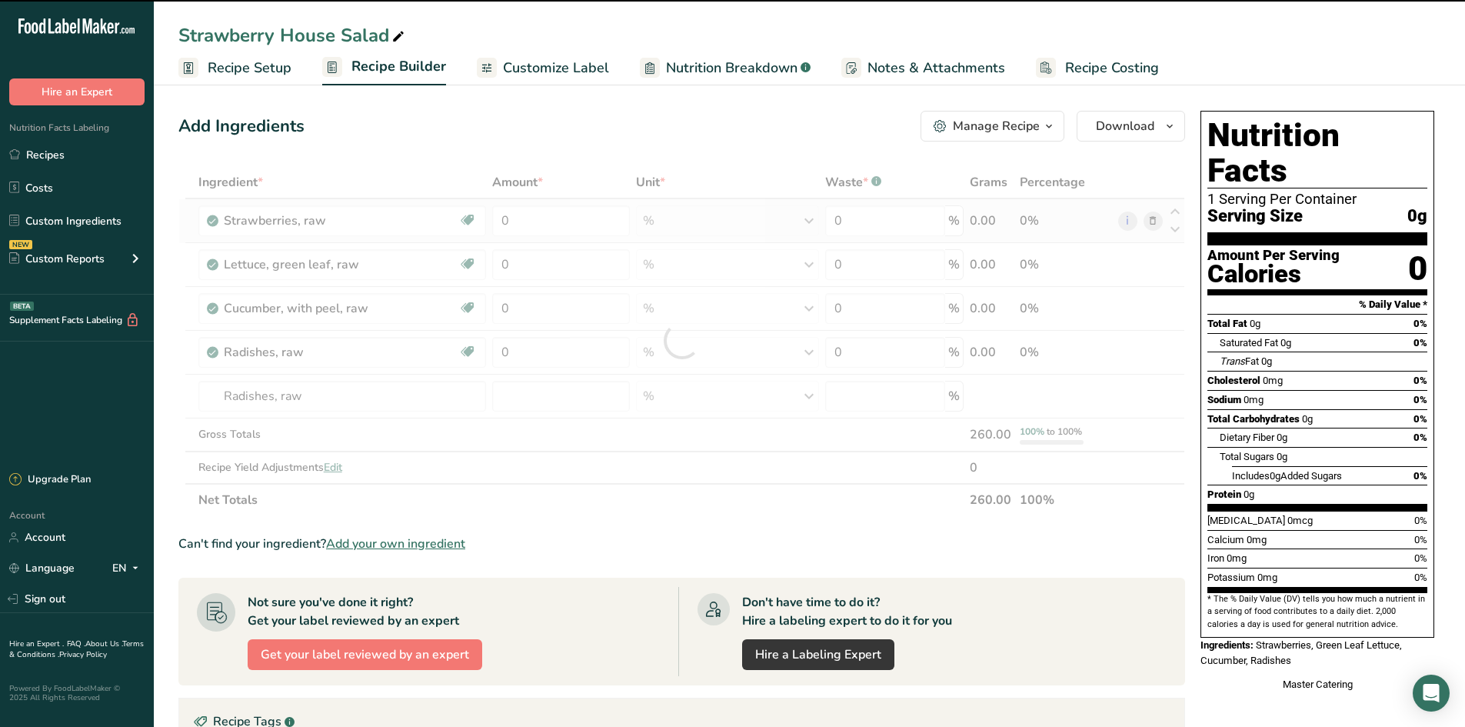
type input "0"
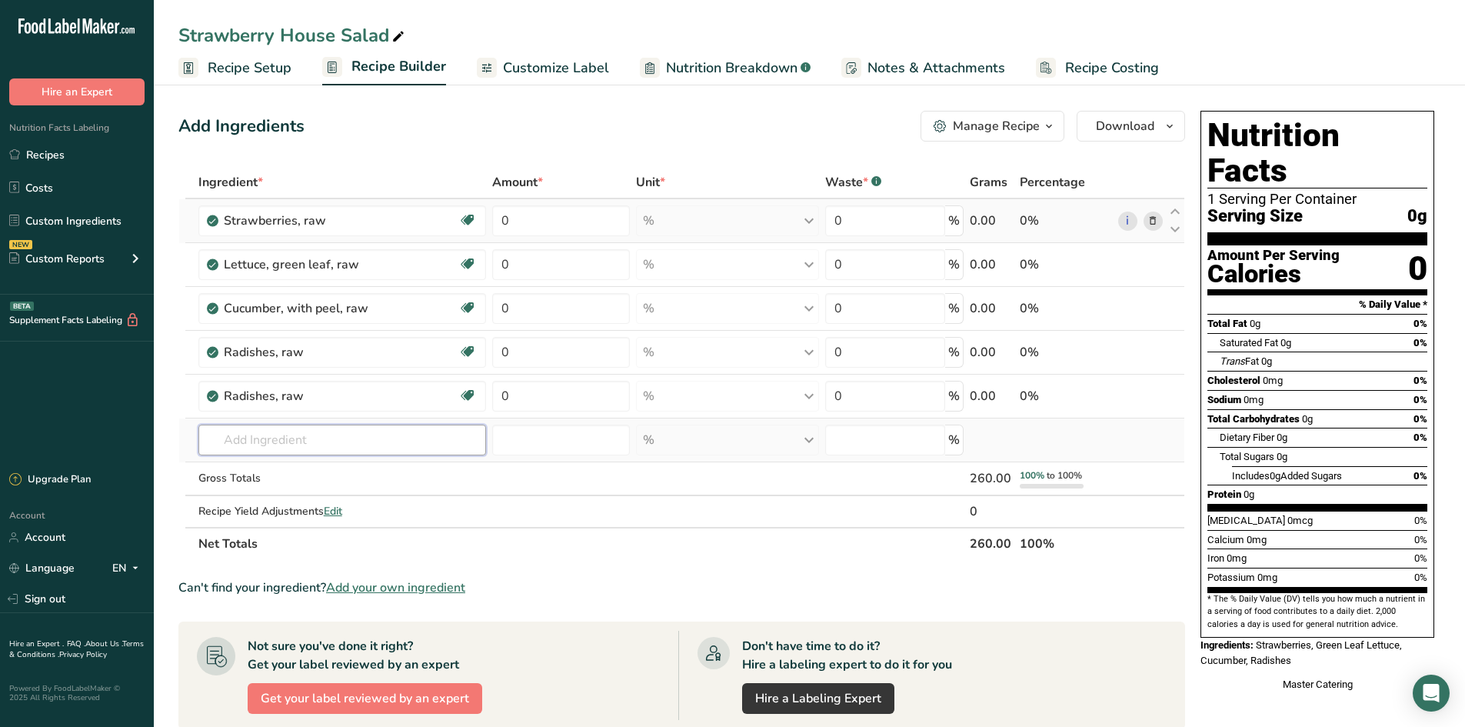
click at [325, 436] on input "text" at bounding box center [342, 439] width 288 height 31
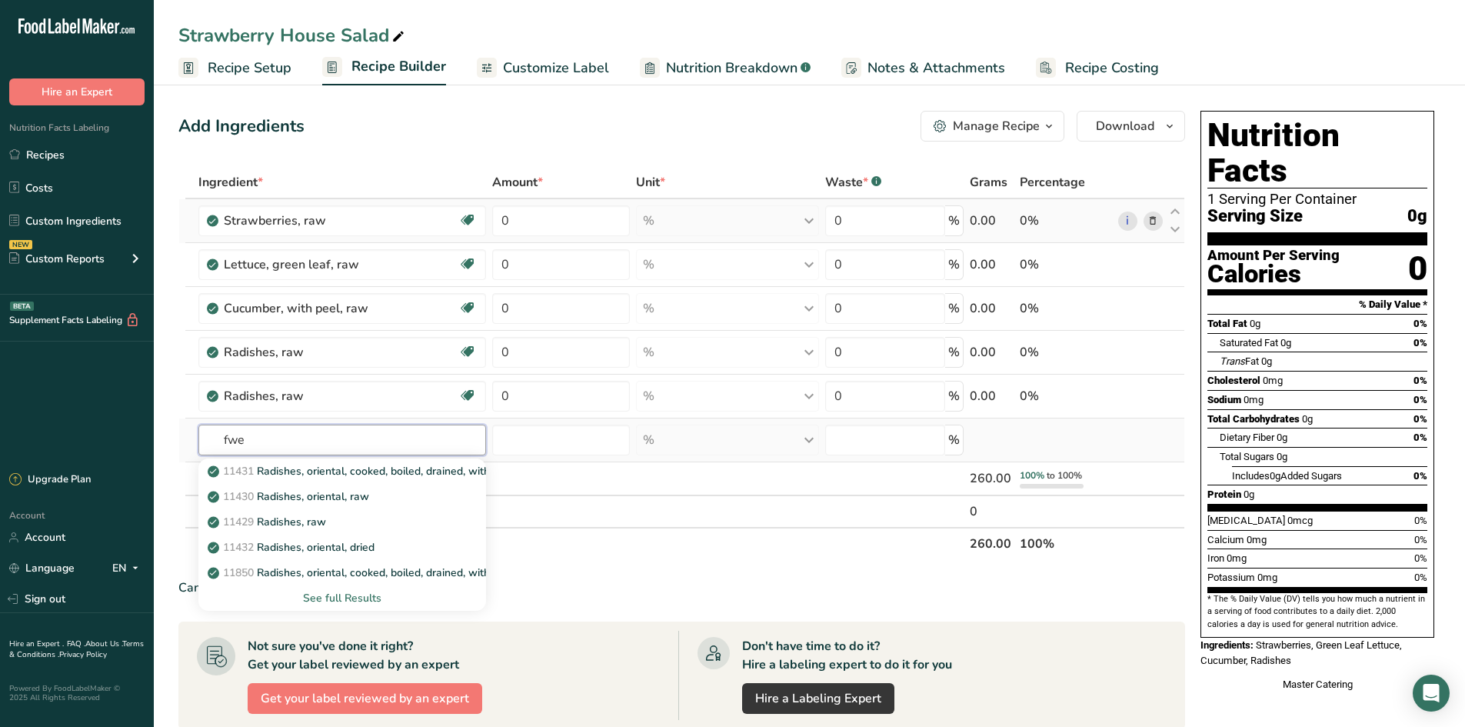
type input "fwe"
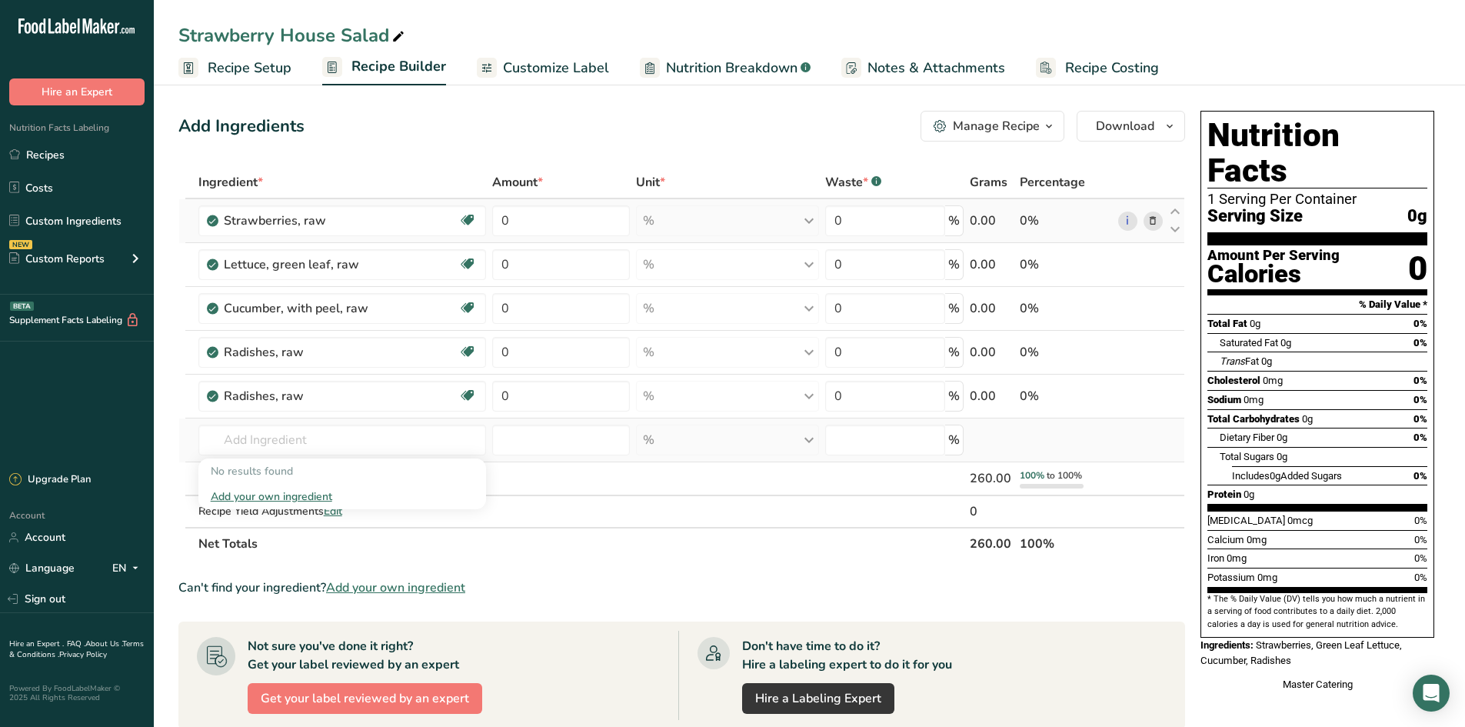
click at [308, 423] on td "No results found Add your own ingredient" at bounding box center [342, 440] width 295 height 44
click at [305, 433] on input "text" at bounding box center [342, 439] width 288 height 31
type input "feta ch"
click at [329, 468] on div "Feta Cheese, low fat" at bounding box center [330, 471] width 239 height 16
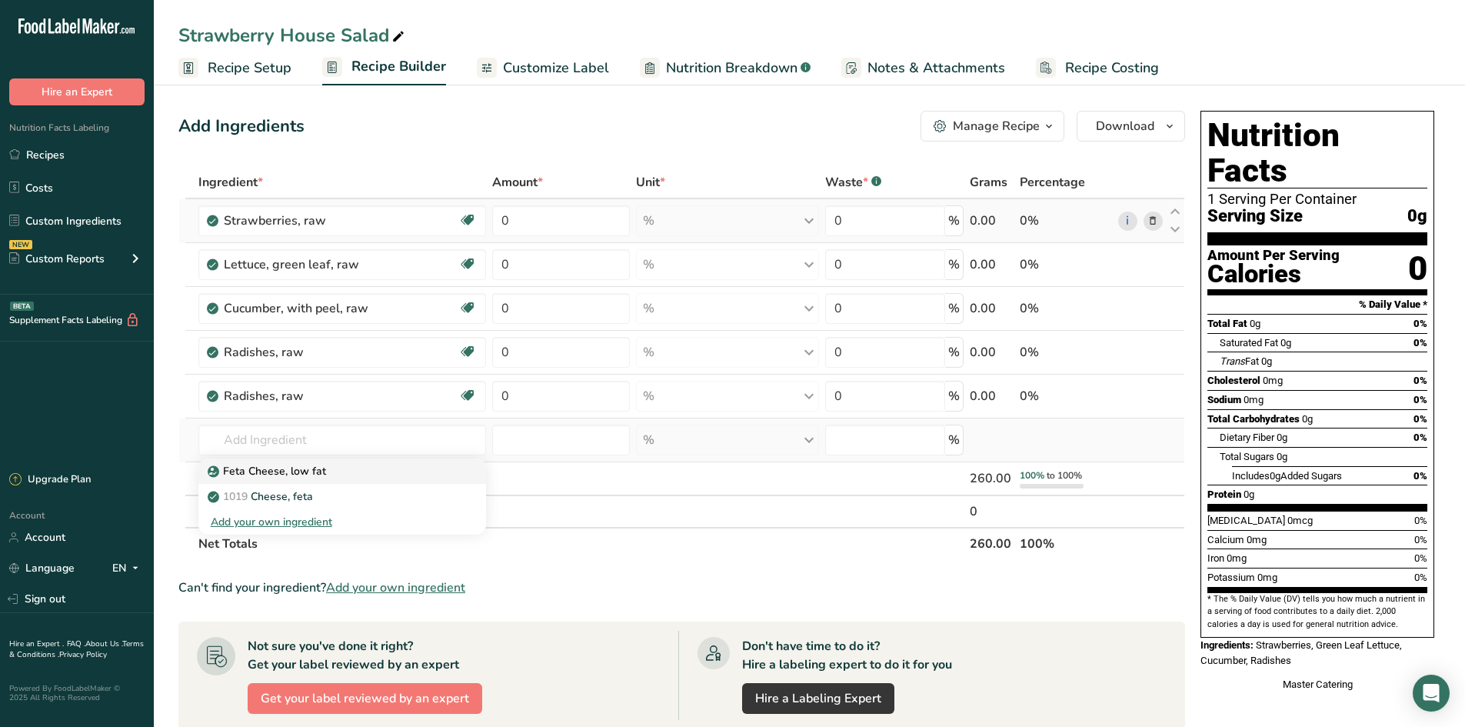
type input "Feta Cheese, low fat"
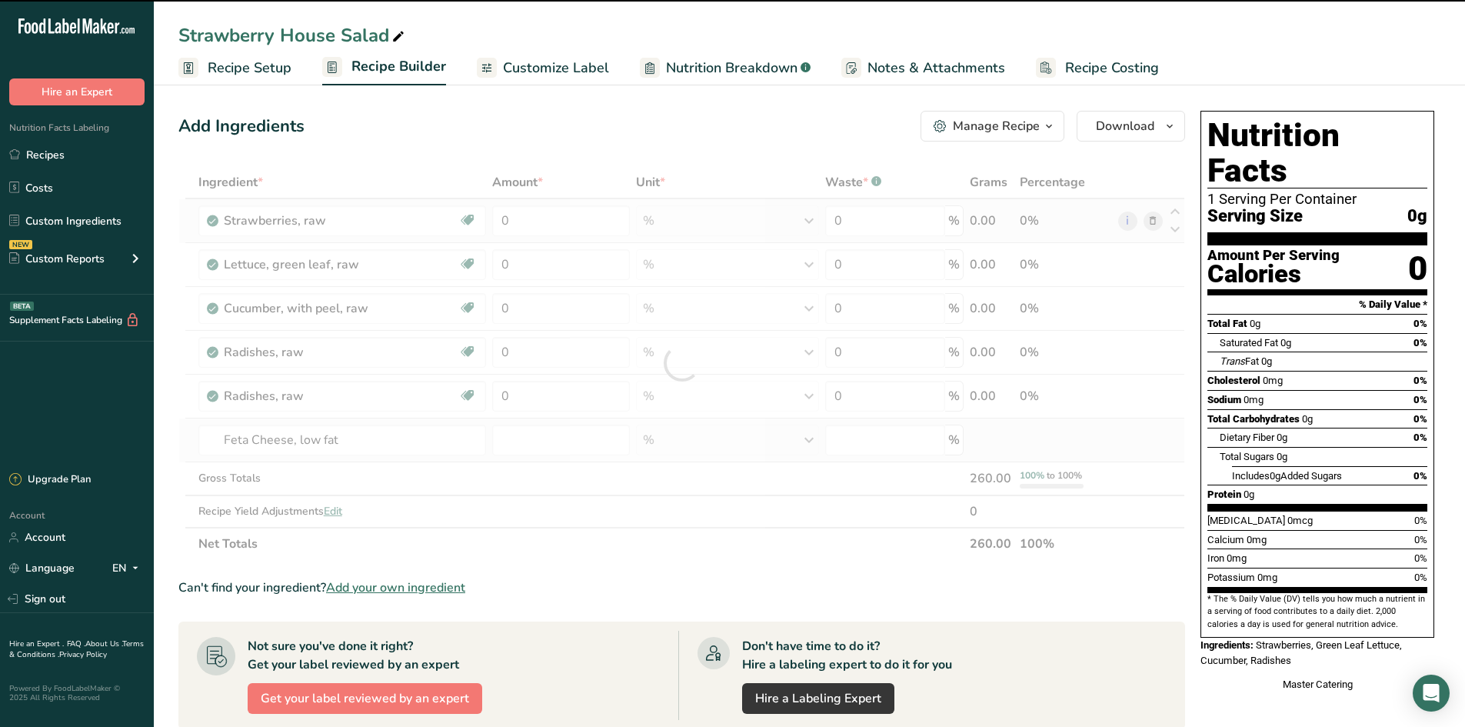
type input "0"
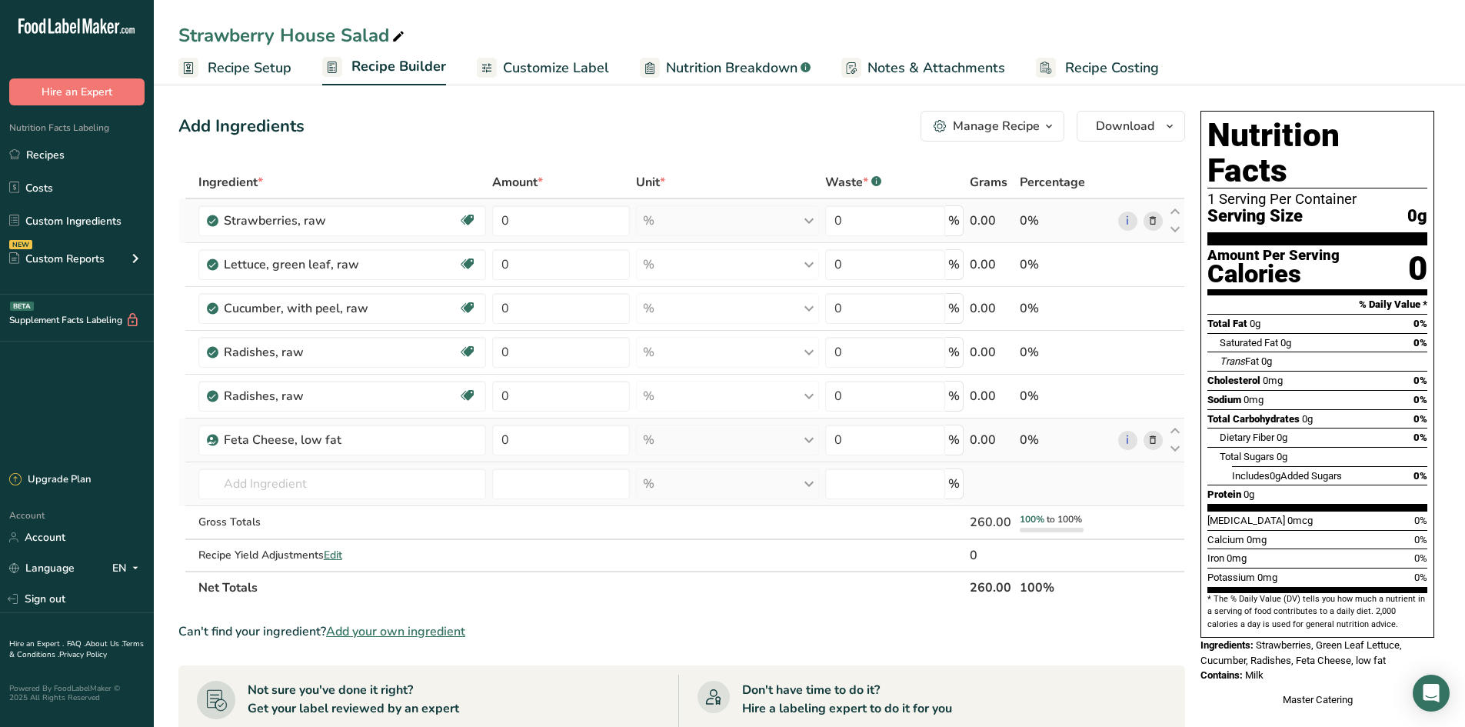
click at [353, 501] on td "Feta Cheese, low fat 1019 Cheese, feta Add your own ingredient" at bounding box center [342, 484] width 295 height 44
click at [354, 487] on input "text" at bounding box center [342, 483] width 288 height 31
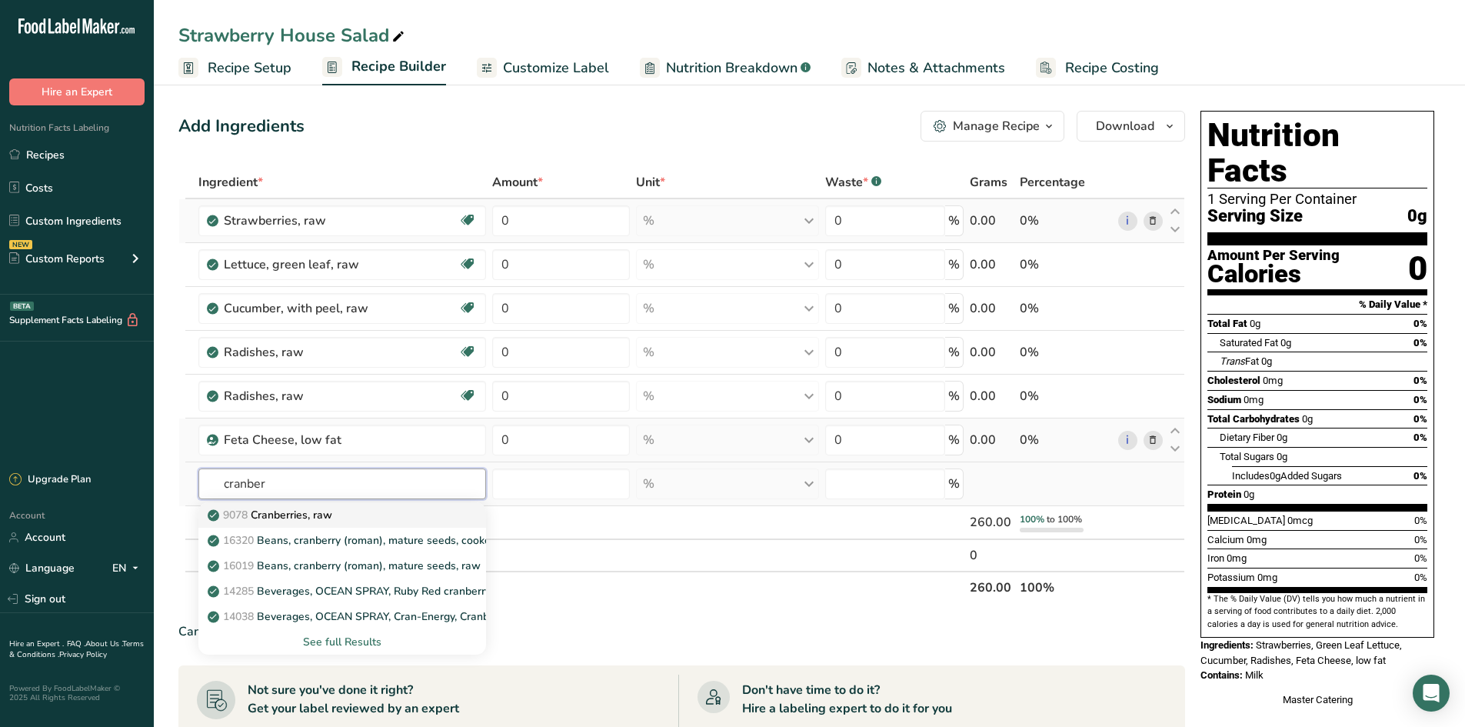
type input "cranber"
click at [401, 511] on div "9078 Cranberries, raw" at bounding box center [330, 515] width 239 height 16
type input "Cranberries, raw"
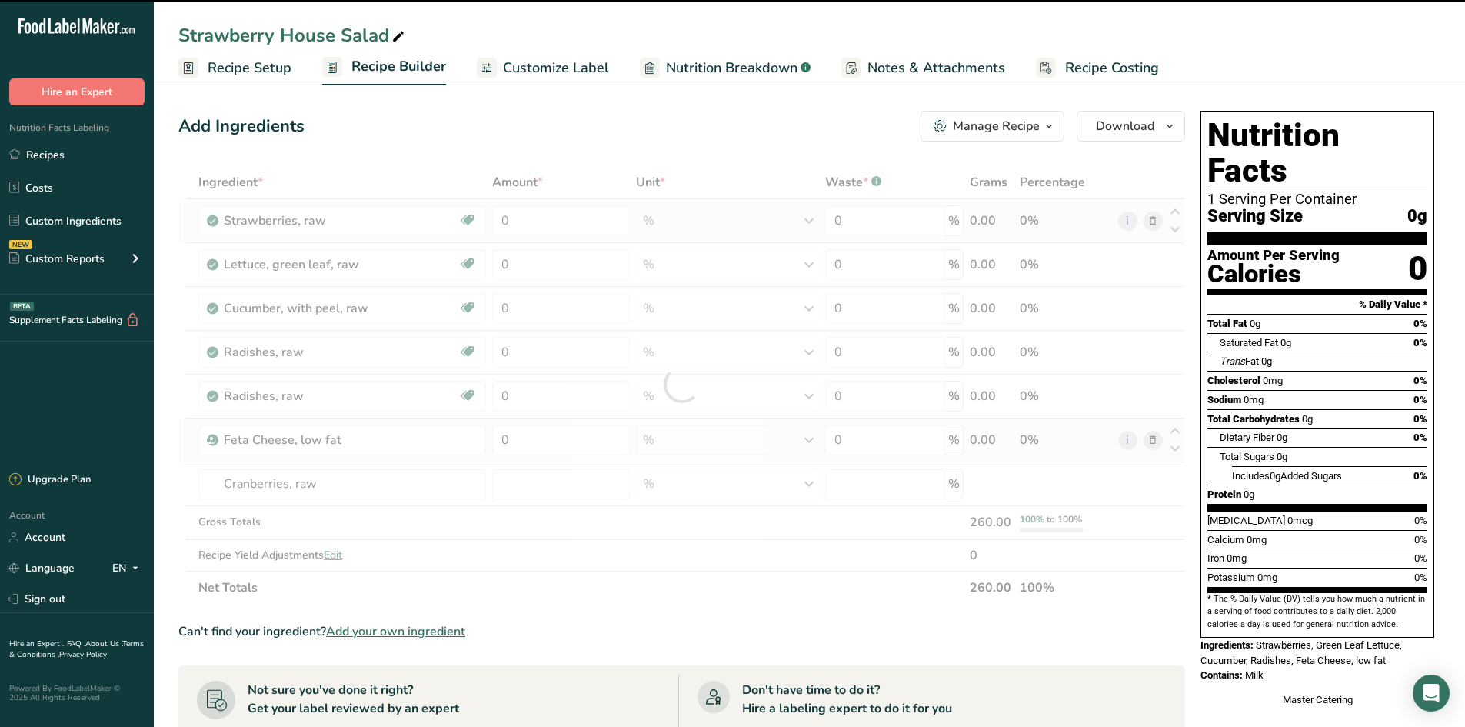
type input "0"
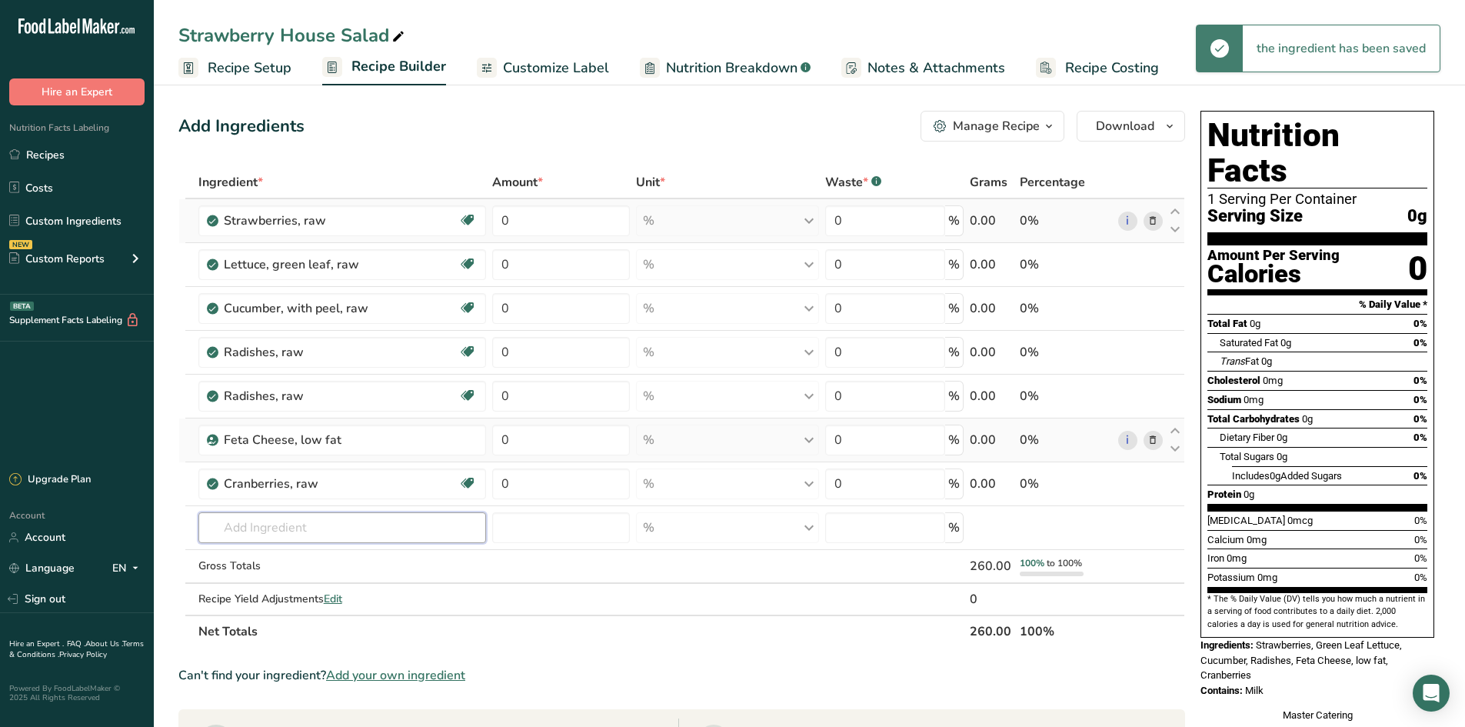
click at [324, 523] on input "text" at bounding box center [342, 527] width 288 height 31
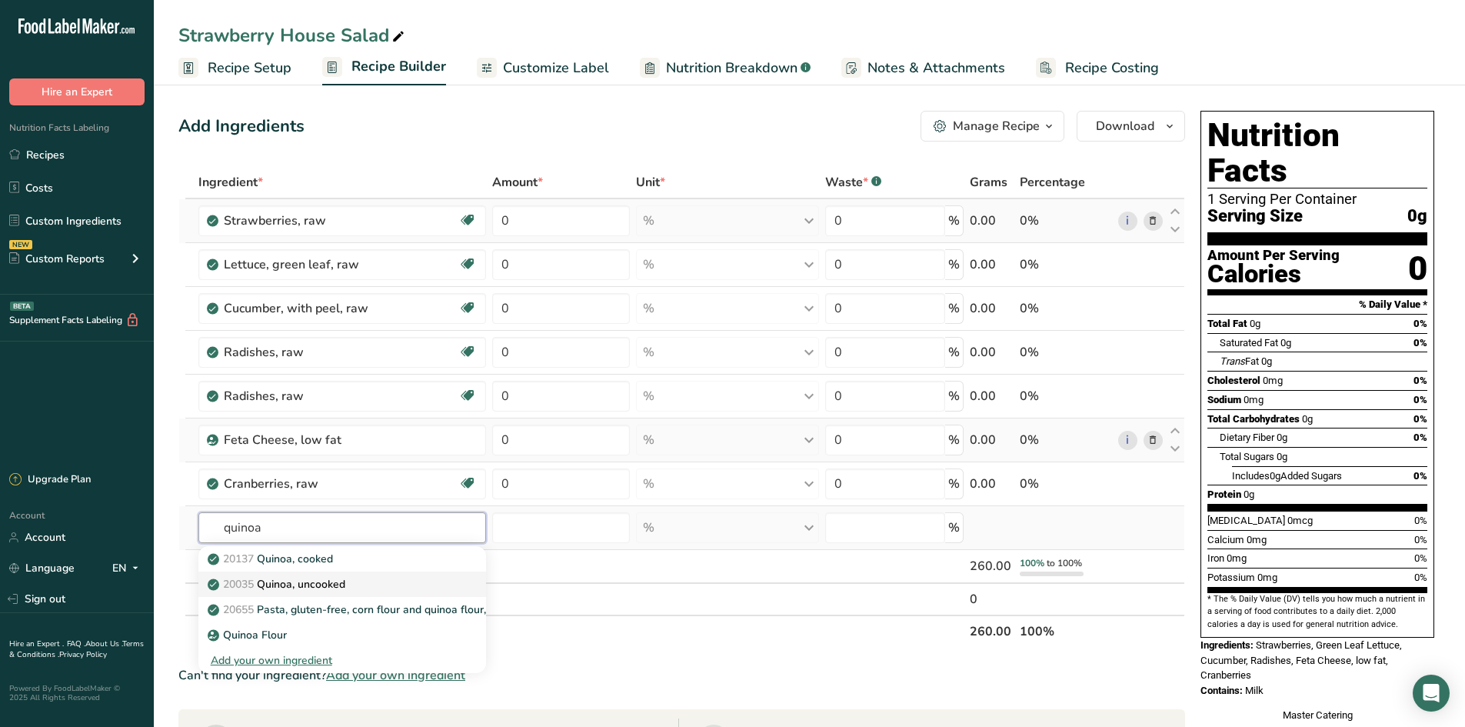
type input "quinoa"
click at [444, 592] on link "20035 Quinoa, uncooked" at bounding box center [342, 583] width 288 height 25
type input "Quinoa, uncooked"
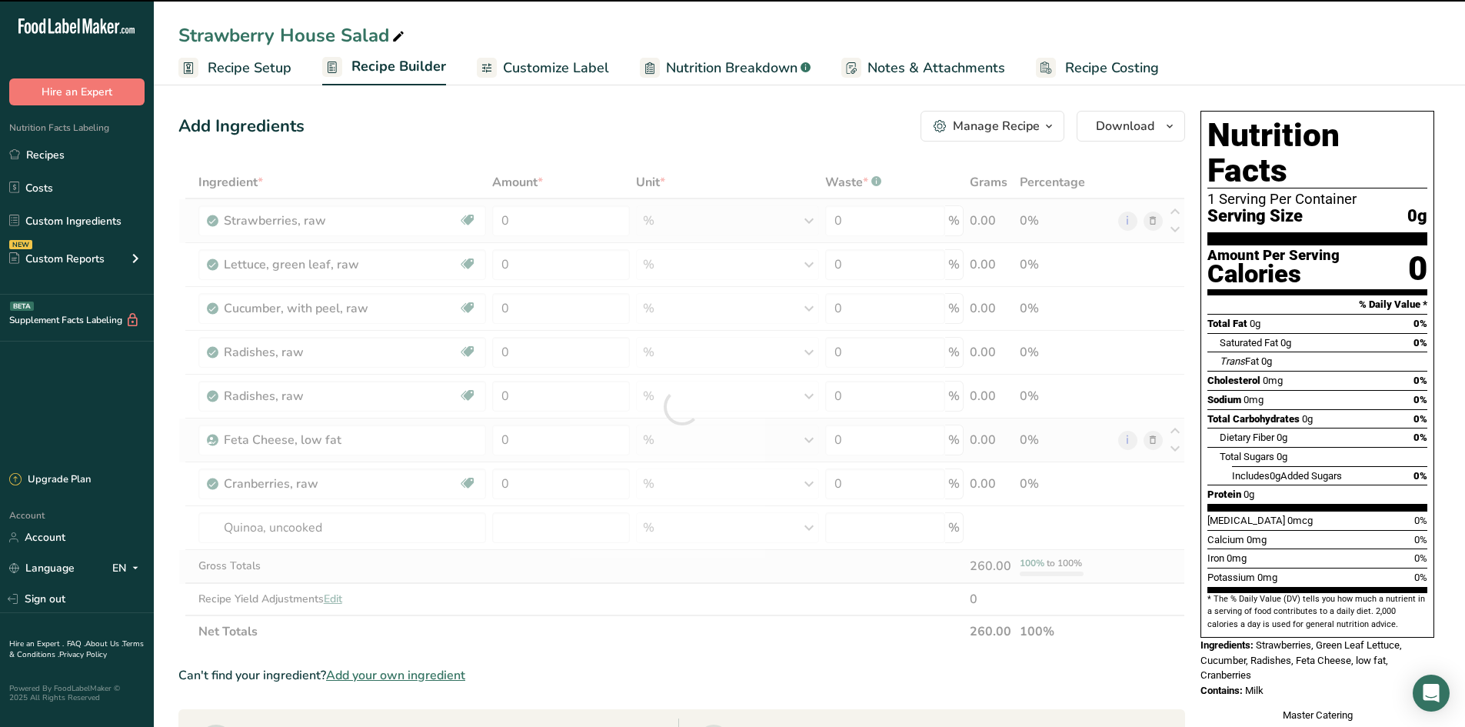
type input "0"
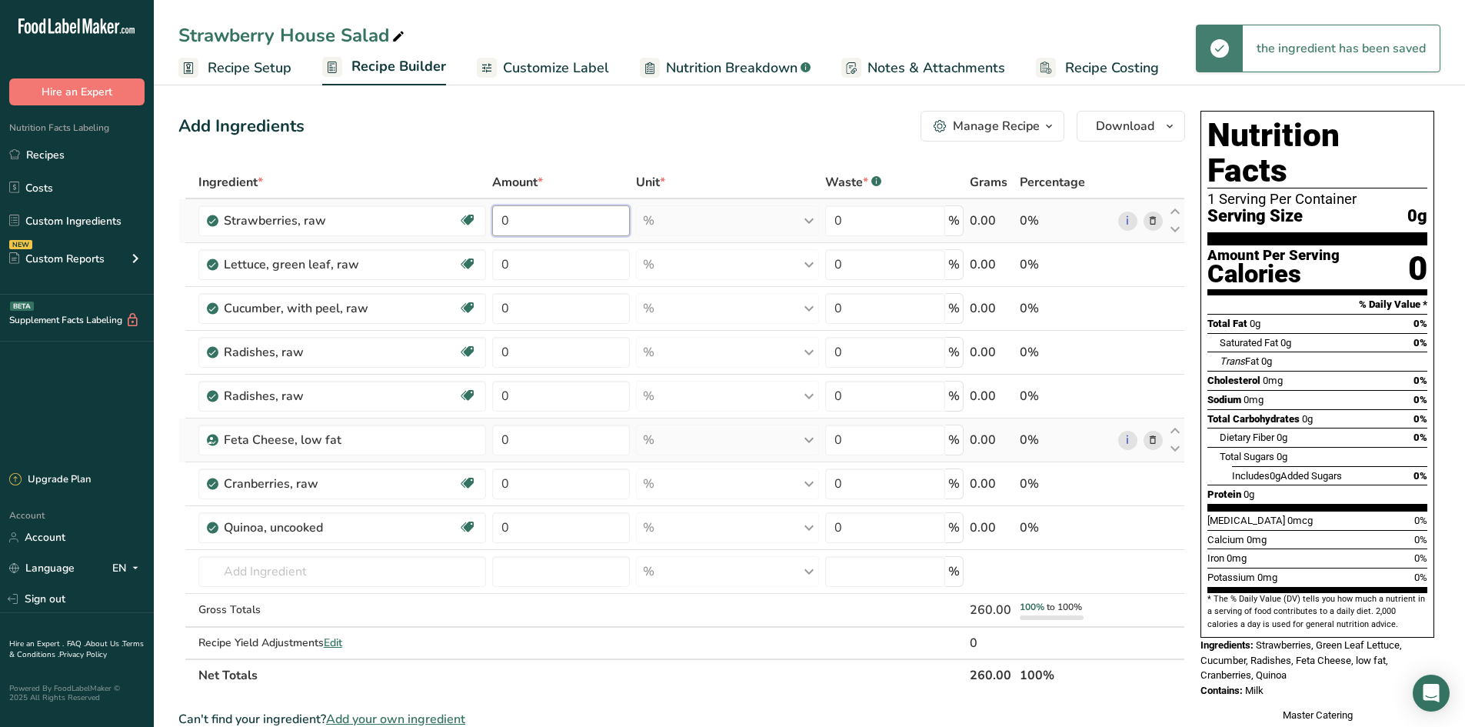
click at [583, 211] on input "0" at bounding box center [561, 220] width 138 height 31
type input "60"
type input "40"
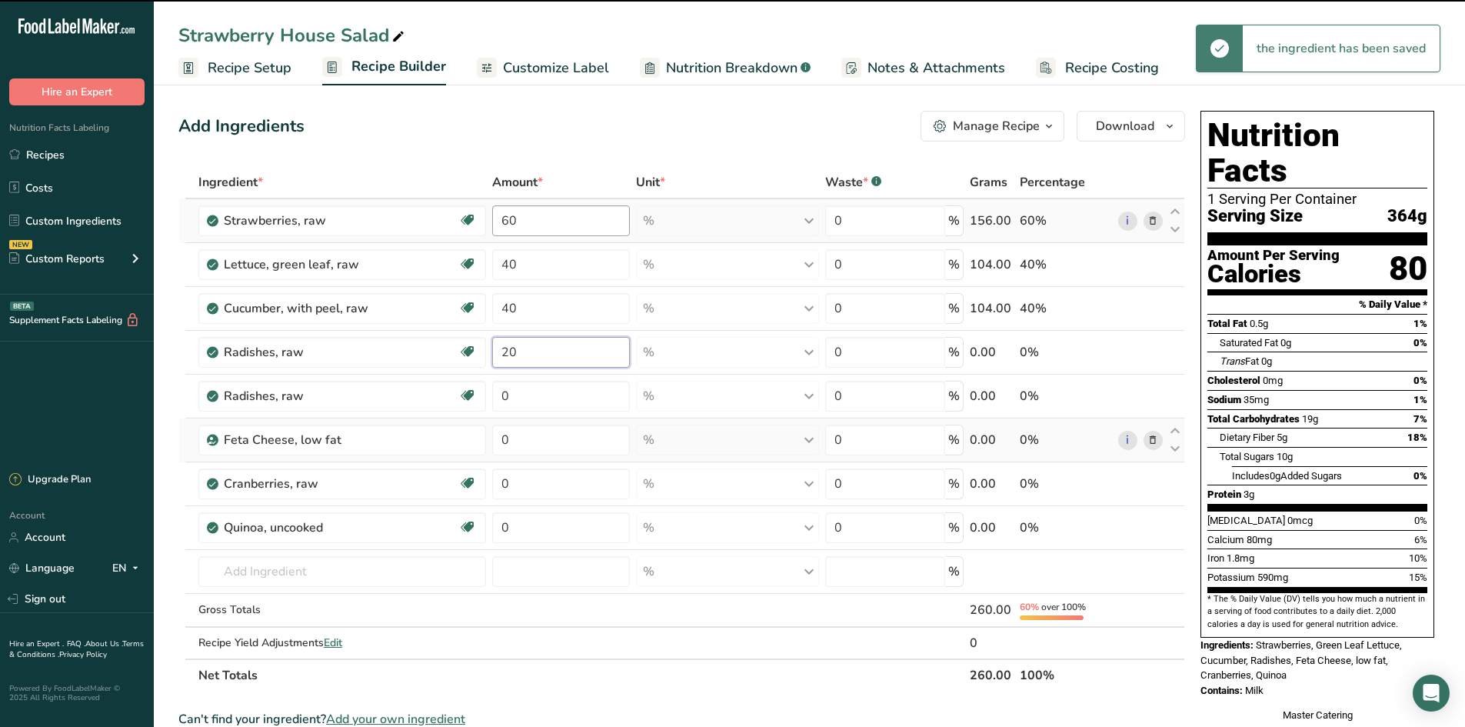
type input "20"
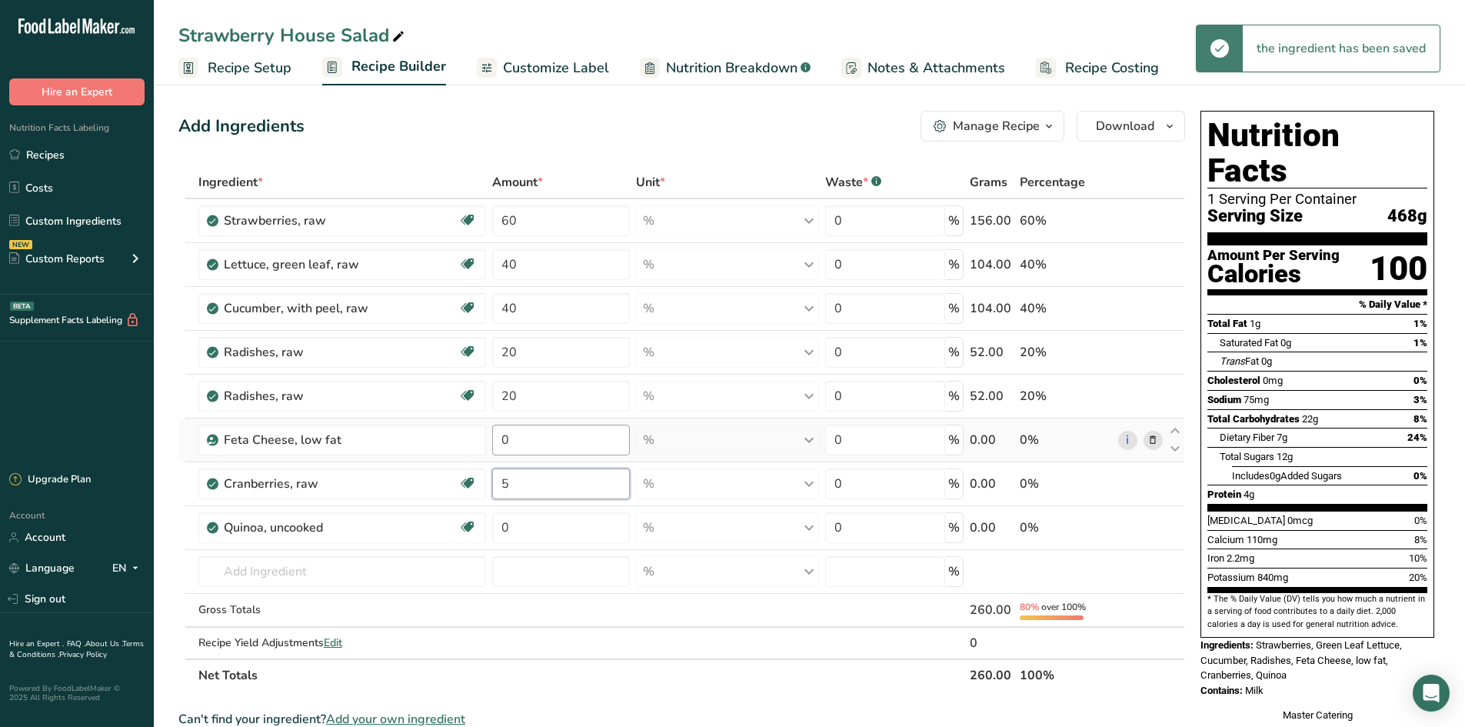
type input "5"
click at [565, 444] on div "Ingredient * Amount * Unit * Waste * .a-a{fill:#347362;}.b-a{fill:#fff;} Grams …" at bounding box center [681, 428] width 1007 height 525
type input "20"
click at [526, 529] on div "Ingredient * Amount * Unit * Waste * .a-a{fill:#347362;}.b-a{fill:#fff;} Grams …" at bounding box center [681, 428] width 1007 height 525
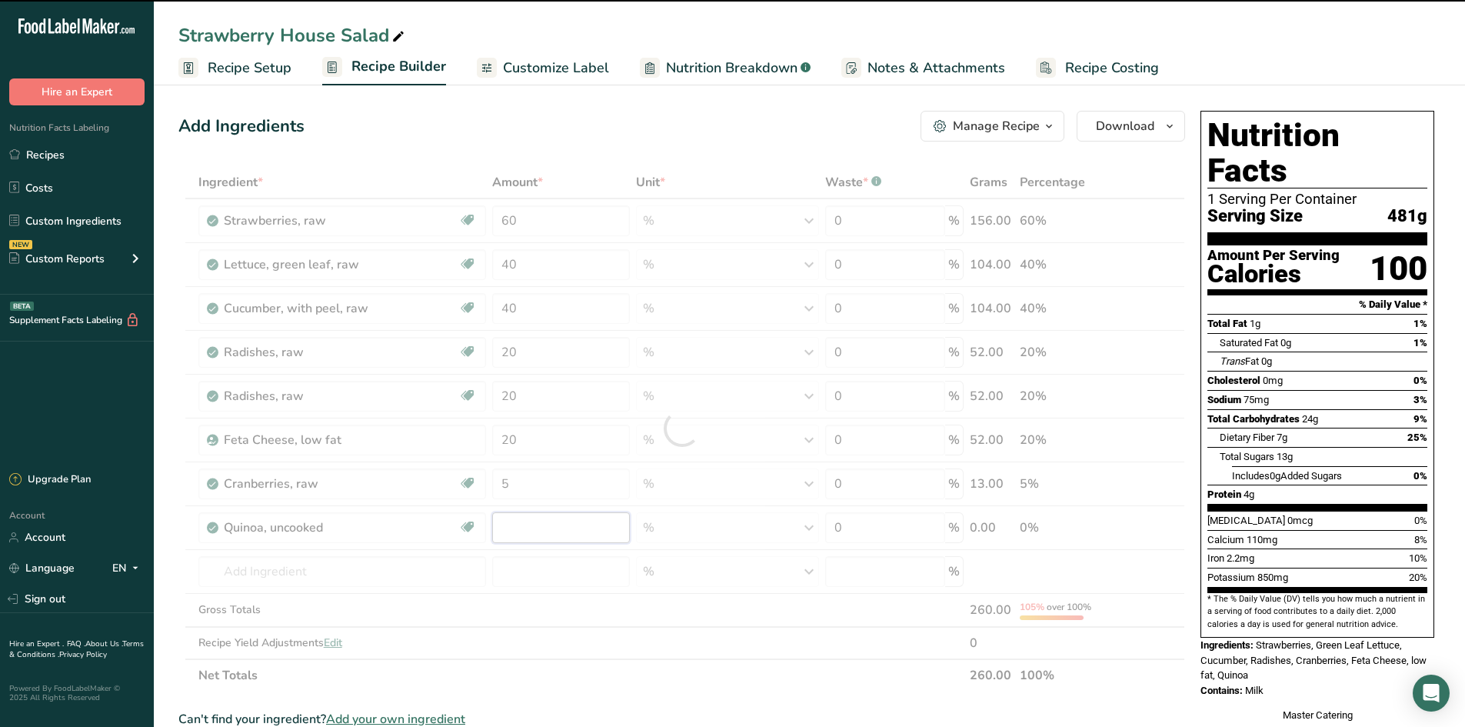
type input "0"
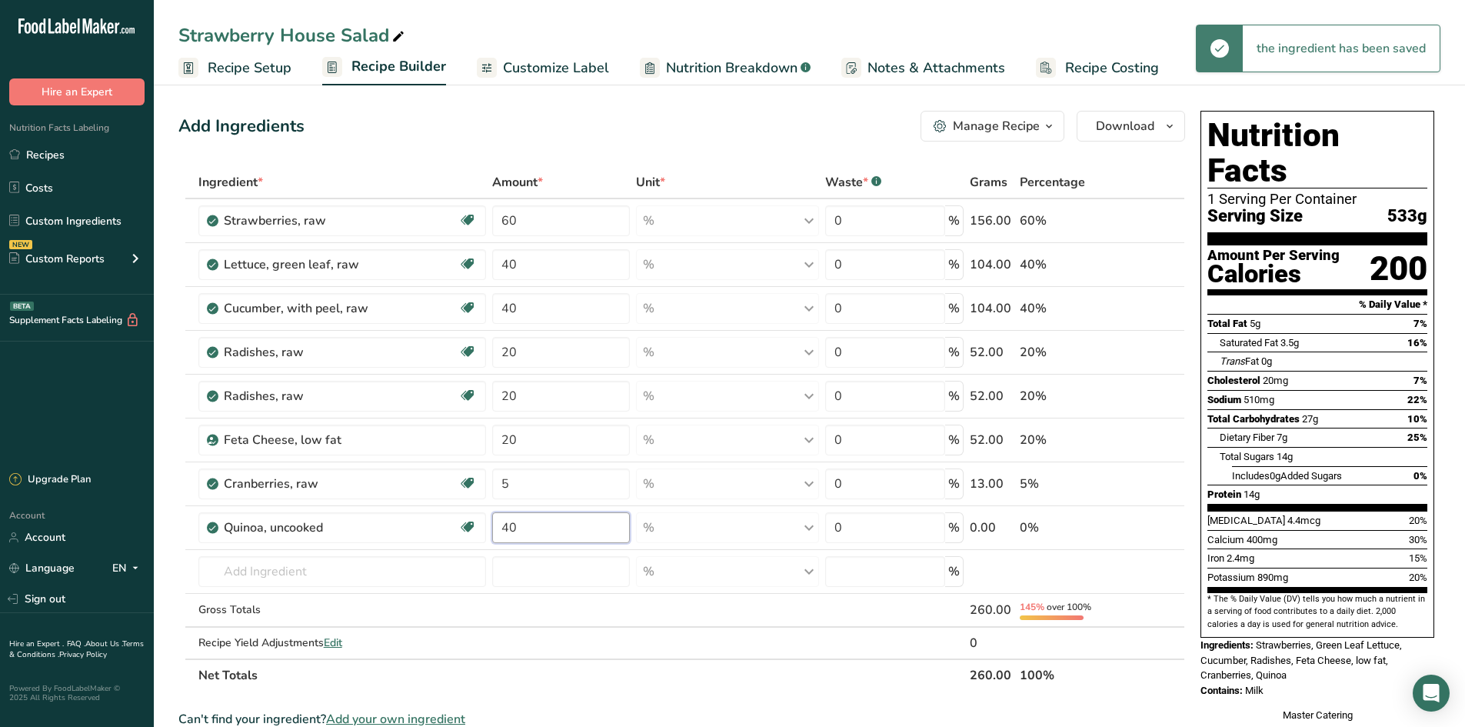
type input "40"
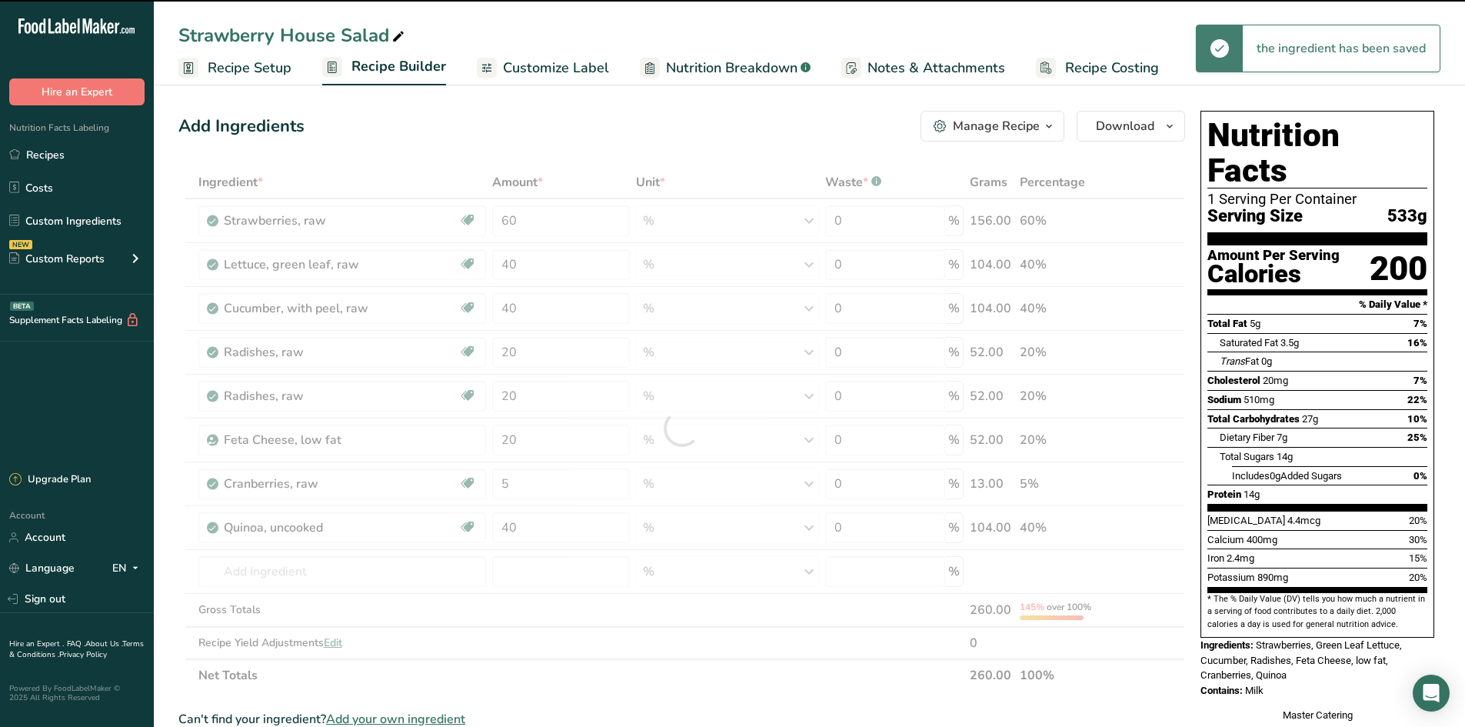
click at [521, 88] on section "Add Ingredients Manage Recipe Delete Recipe Duplicate Recipe Scale Recipe Save …" at bounding box center [809, 649] width 1311 height 1139
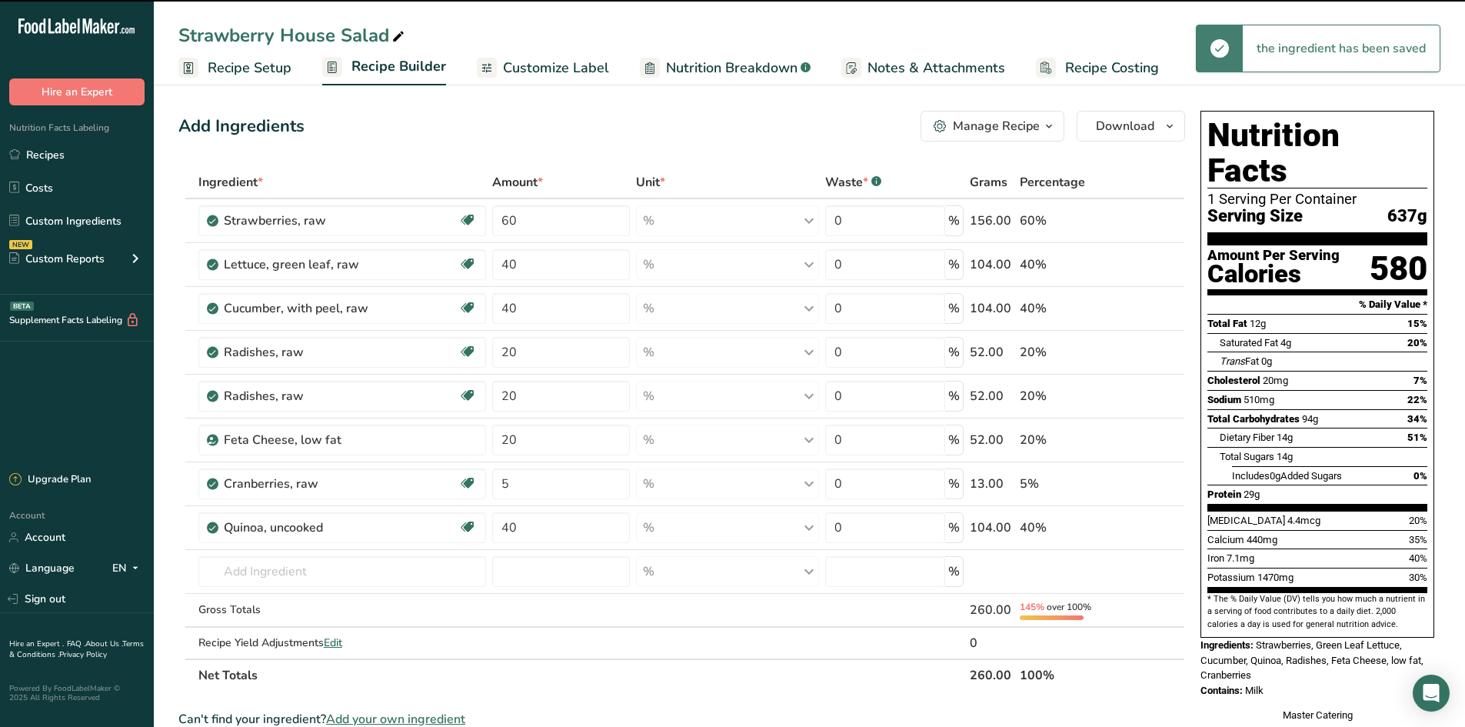
click at [528, 78] on link "Customize Label" at bounding box center [543, 68] width 132 height 35
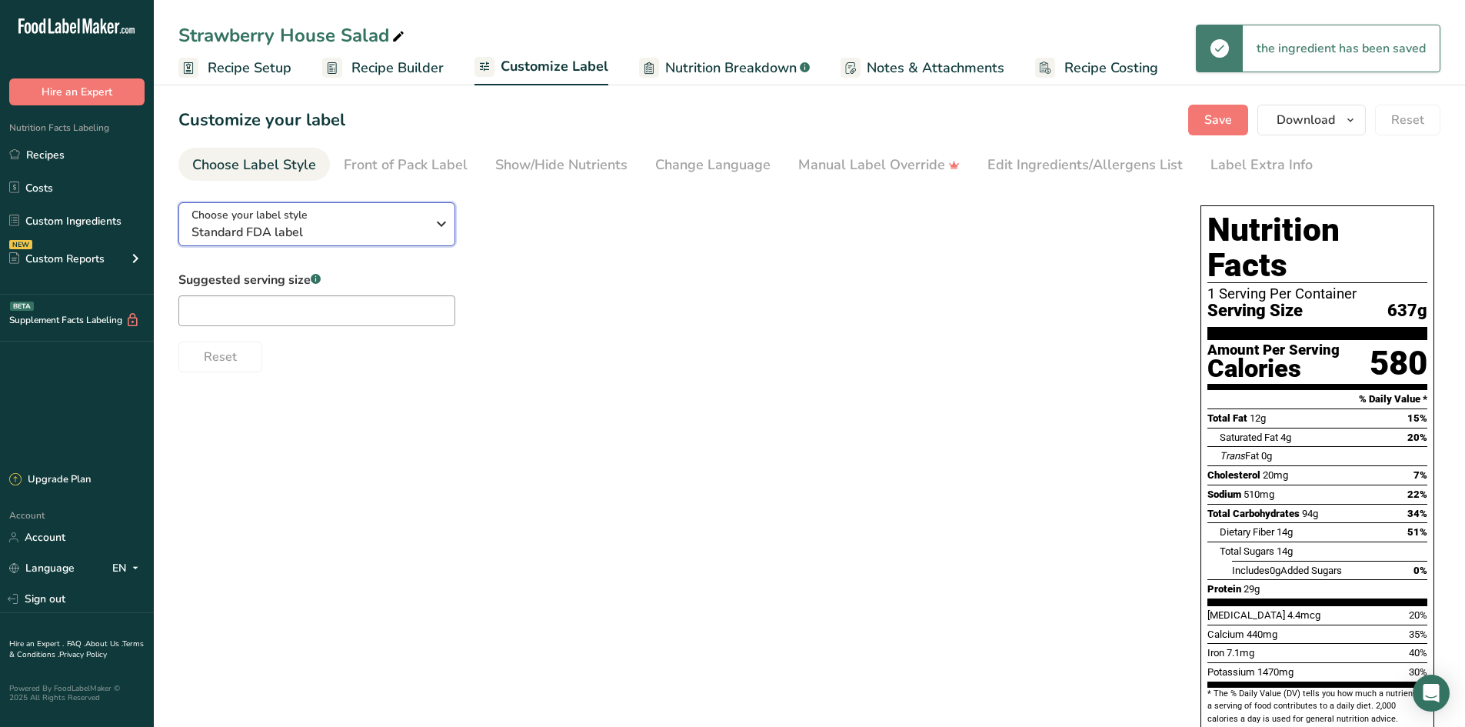
drag, startPoint x: 277, startPoint y: 221, endPoint x: 309, endPoint y: 289, distance: 75.7
click at [279, 221] on span "Choose your label style" at bounding box center [249, 215] width 116 height 16
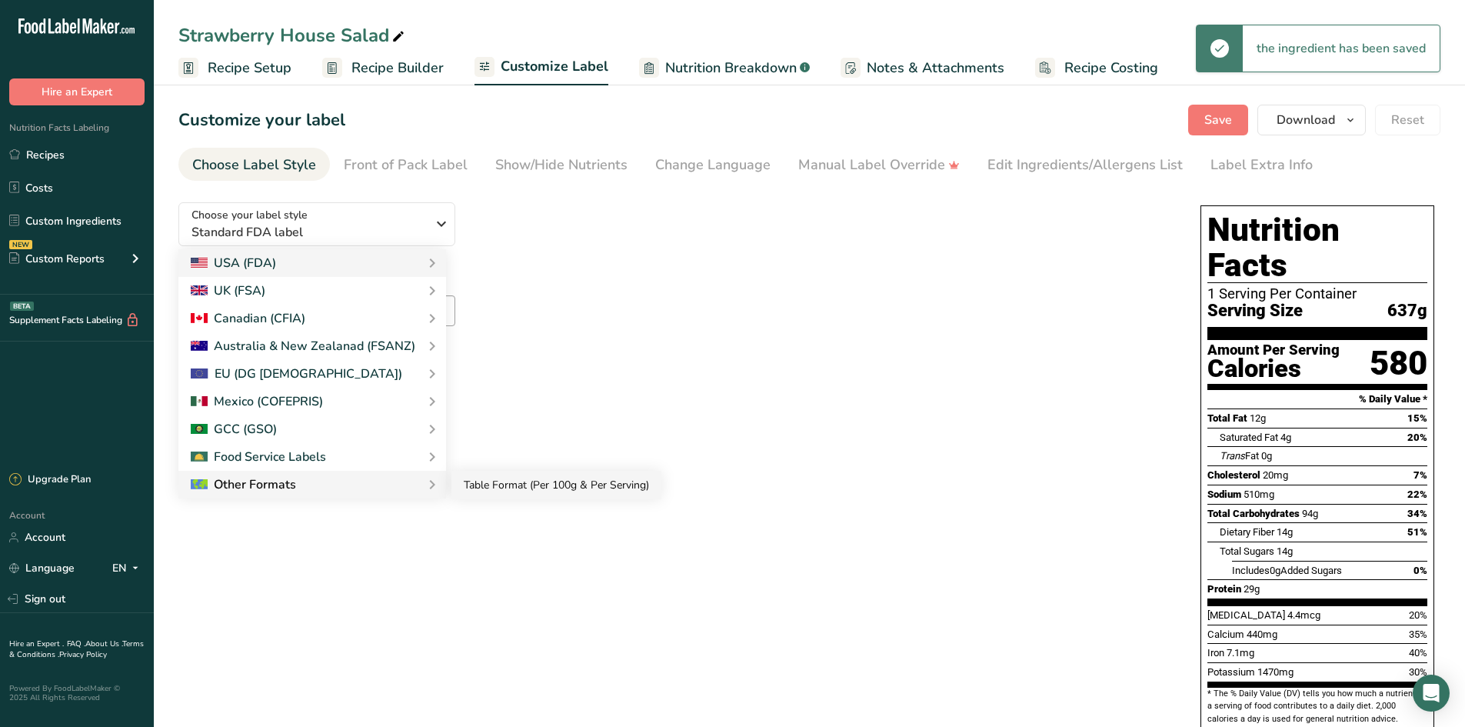
click at [500, 490] on link "Table Format (Per 100g & Per Serving)" at bounding box center [556, 485] width 210 height 28
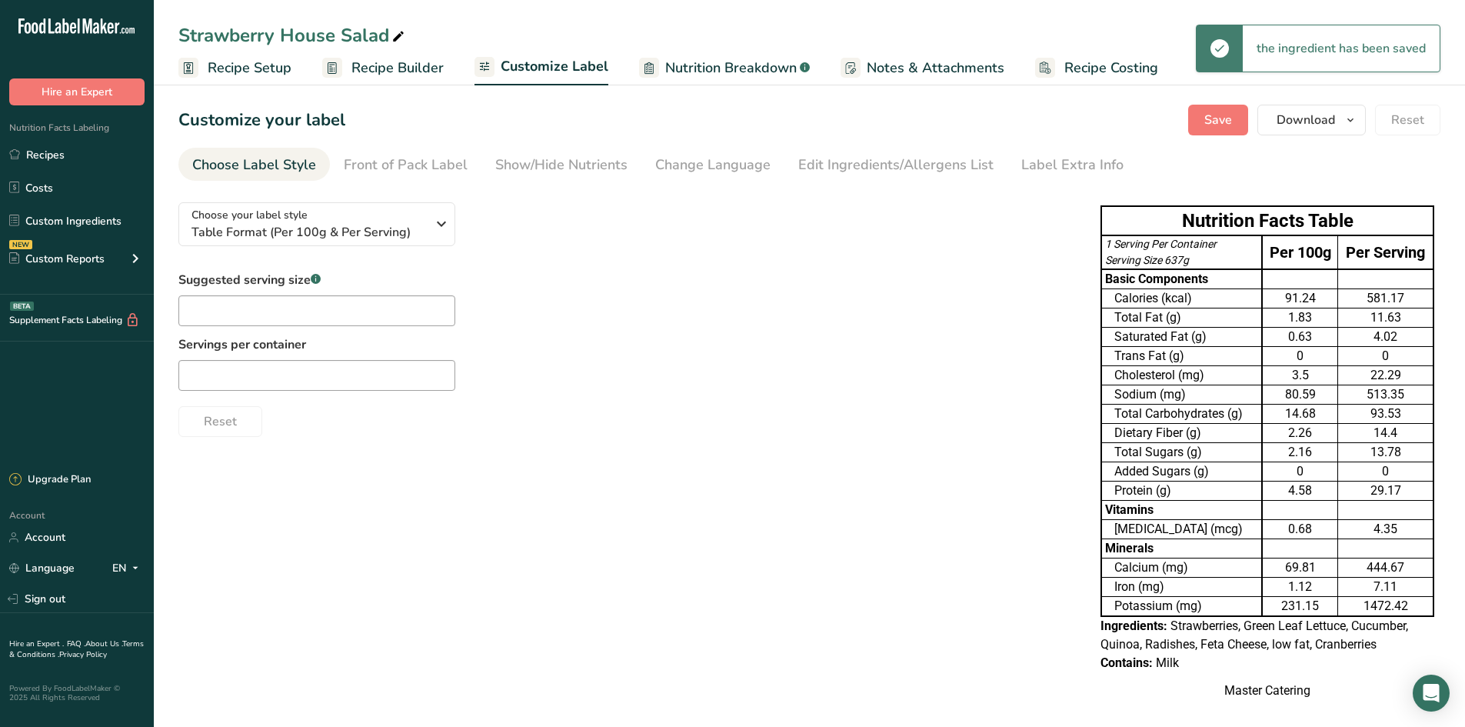
drag, startPoint x: 523, startPoint y: 167, endPoint x: 509, endPoint y: 181, distance: 19.6
click at [524, 166] on div "Show/Hide Nutrients" at bounding box center [561, 165] width 132 height 21
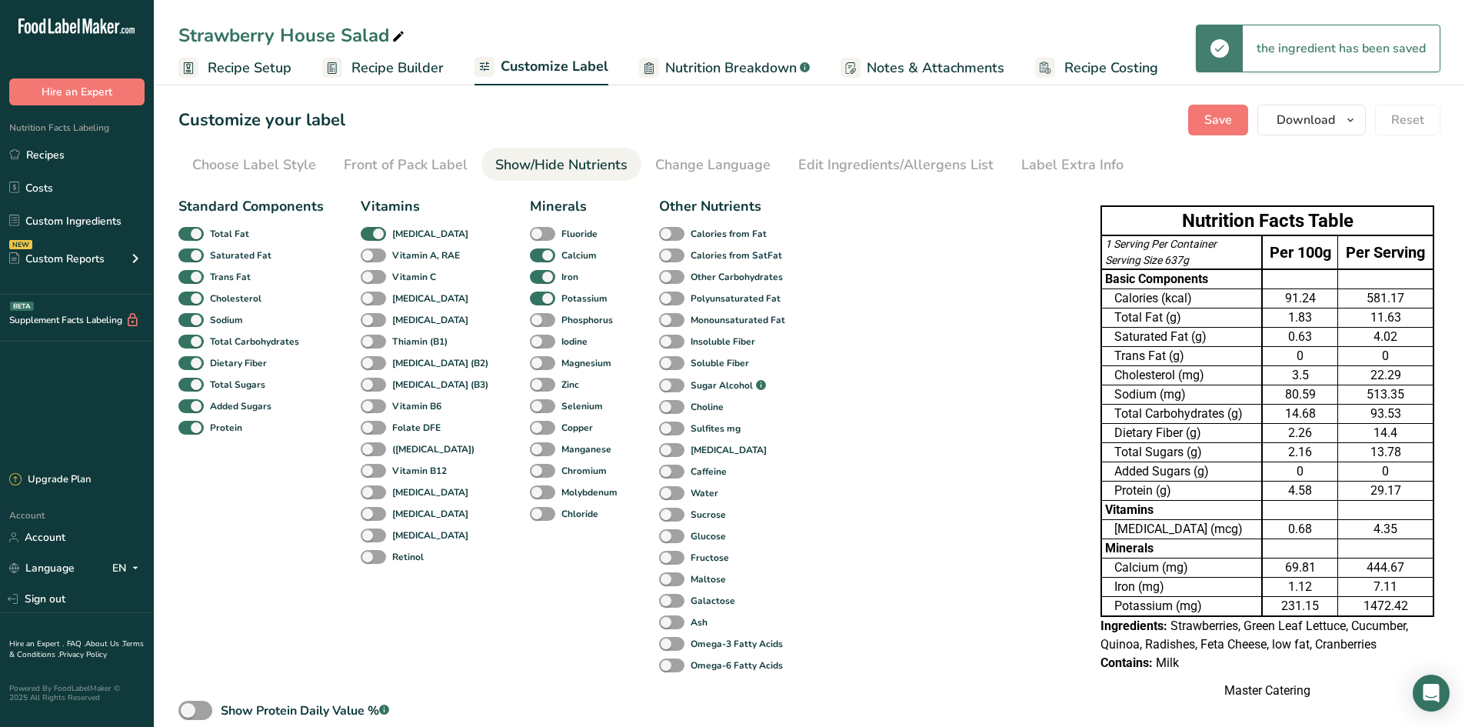
click at [530, 264] on div "Calcium" at bounding box center [541, 256] width 23 height 22
click at [530, 283] on span at bounding box center [542, 277] width 25 height 15
click at [530, 281] on input "Iron" at bounding box center [535, 276] width 10 height 10
checkbox input "false"
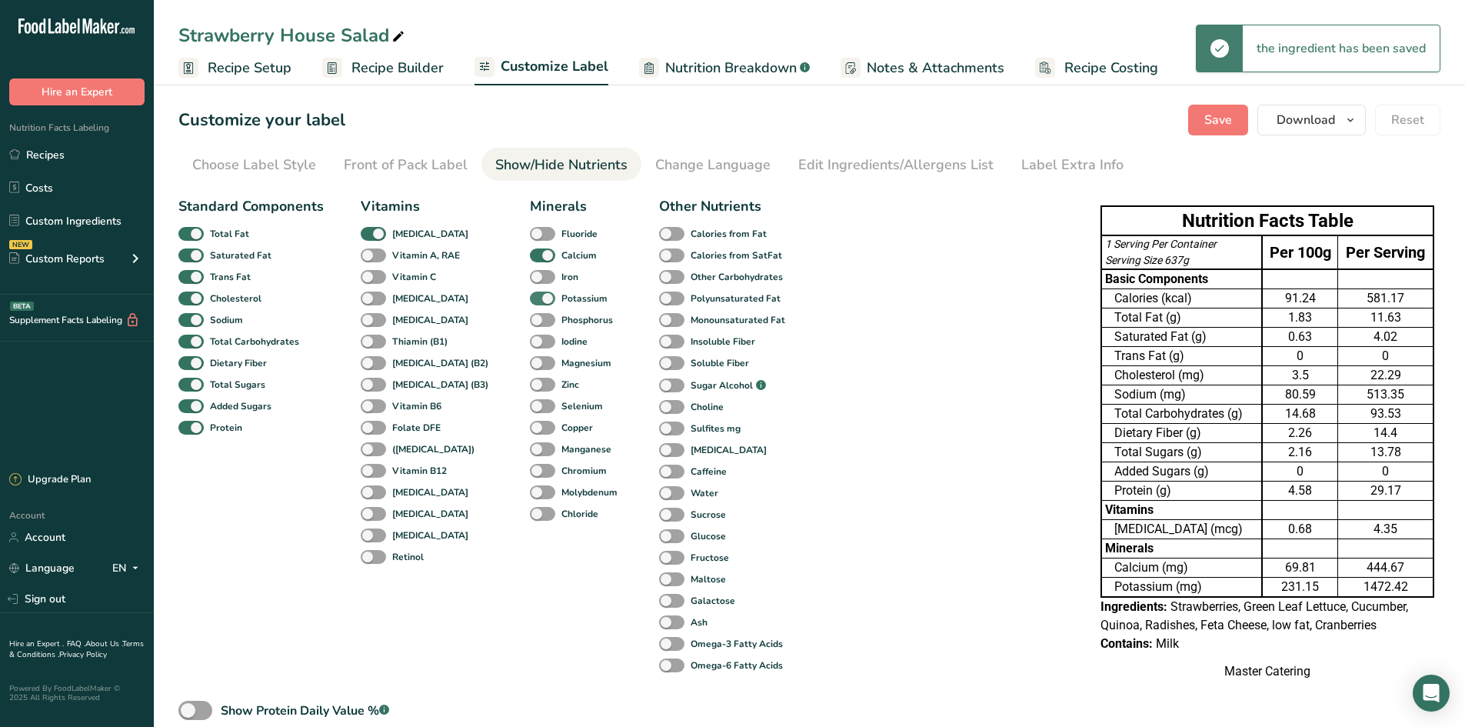
click at [530, 301] on span at bounding box center [542, 298] width 25 height 15
click at [530, 301] on input "Potassium" at bounding box center [535, 298] width 10 height 10
checkbox input "false"
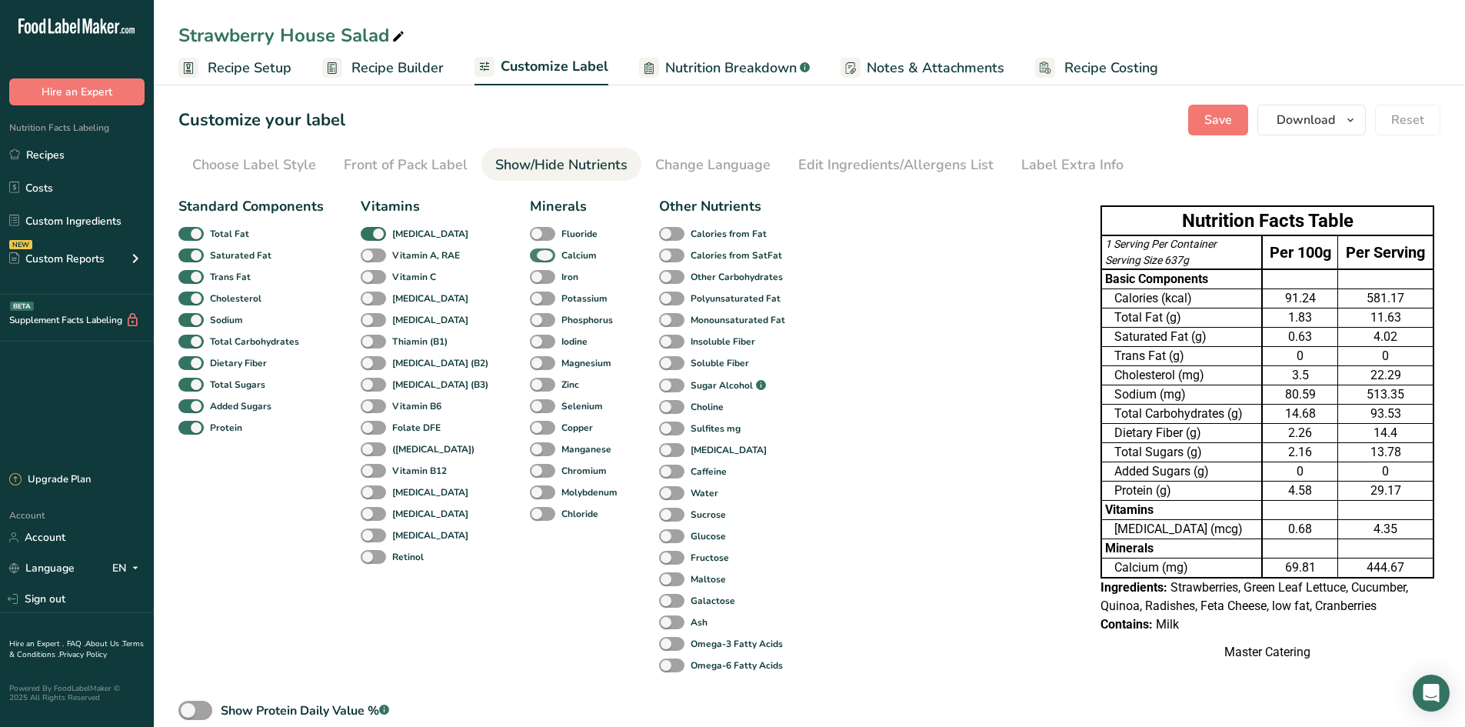
click at [530, 257] on span at bounding box center [542, 255] width 25 height 15
click at [530, 257] on input "Calcium" at bounding box center [535, 255] width 10 height 10
checkbox input "false"
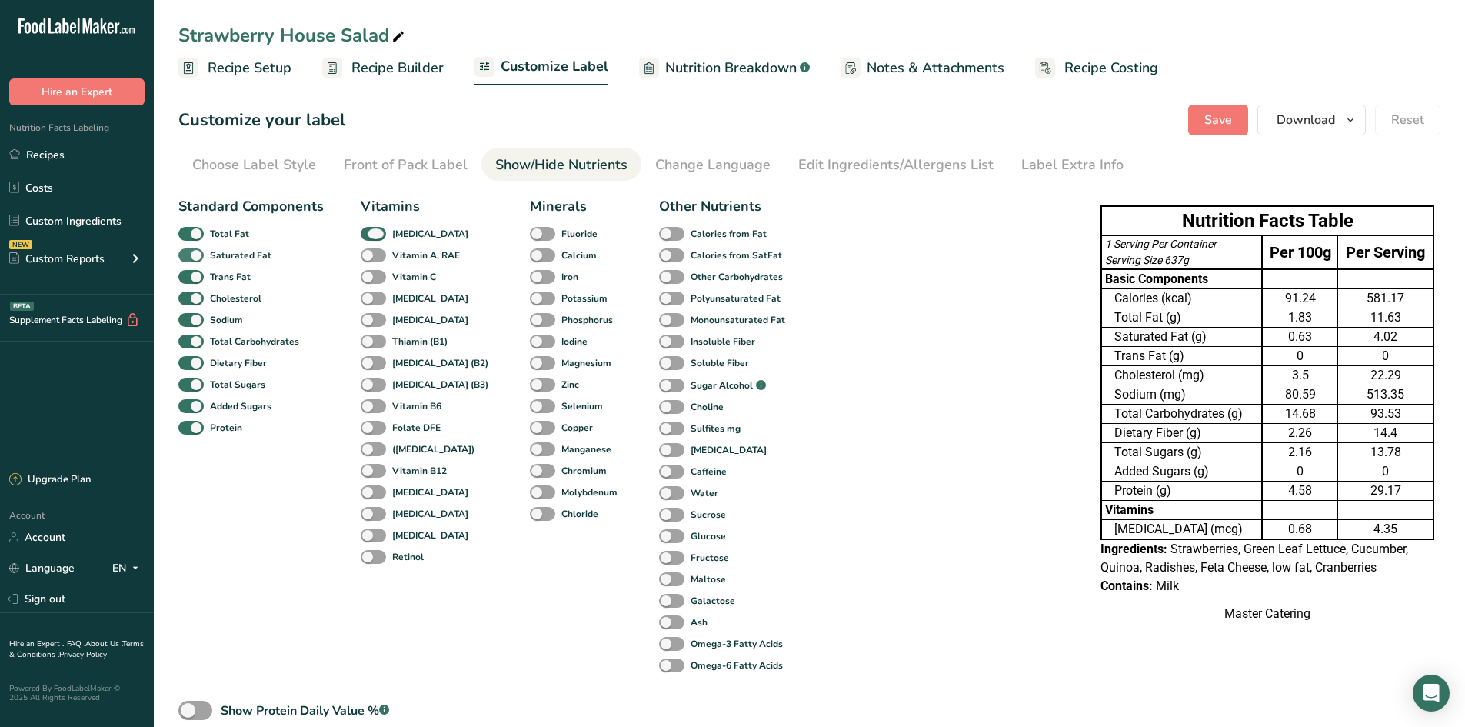
drag, startPoint x: 385, startPoint y: 228, endPoint x: 252, endPoint y: 251, distance: 135.0
click at [386, 229] on span "[MEDICAL_DATA]" at bounding box center [427, 234] width 82 height 14
click at [371, 229] on input "[MEDICAL_DATA]" at bounding box center [366, 233] width 10 height 10
checkbox input "false"
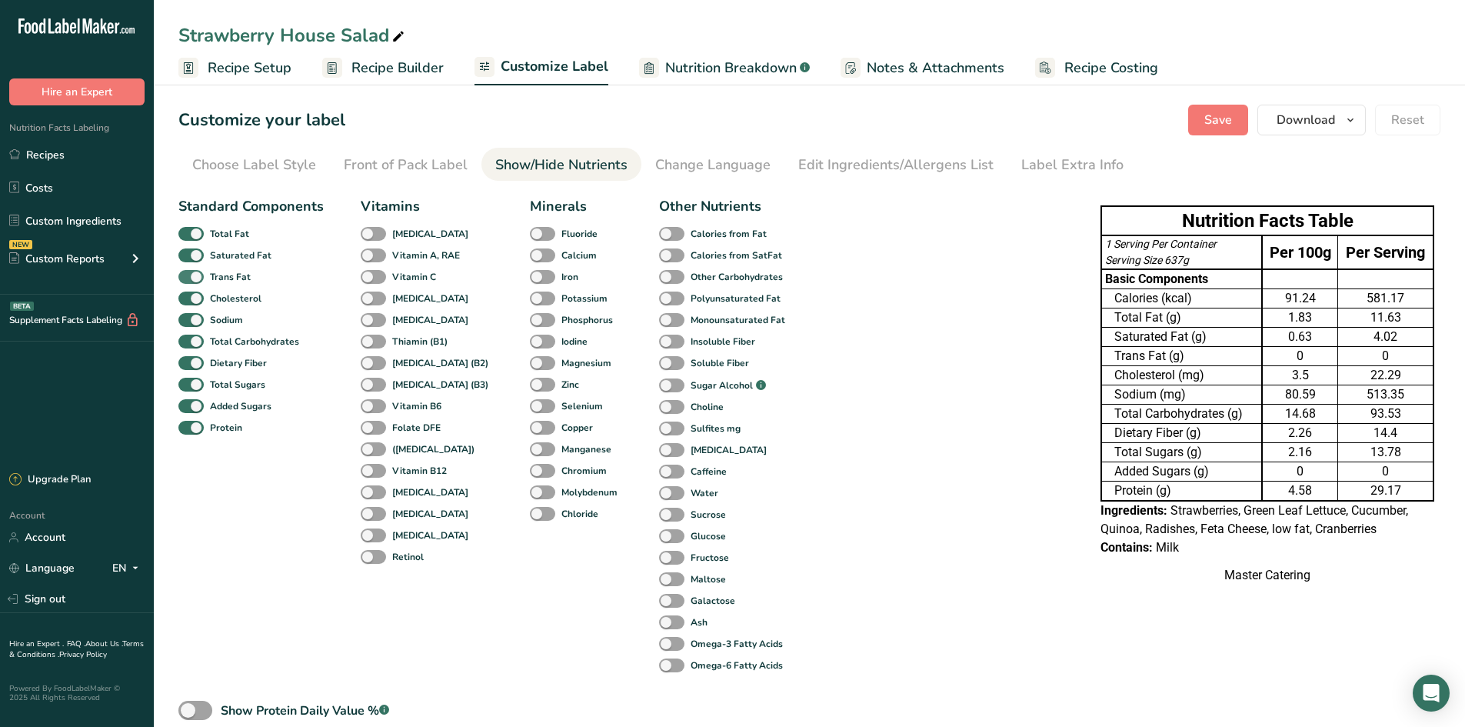
click at [195, 275] on span at bounding box center [190, 277] width 25 height 15
click at [188, 275] on input "Trans Fat" at bounding box center [183, 276] width 10 height 10
checkbox input "false"
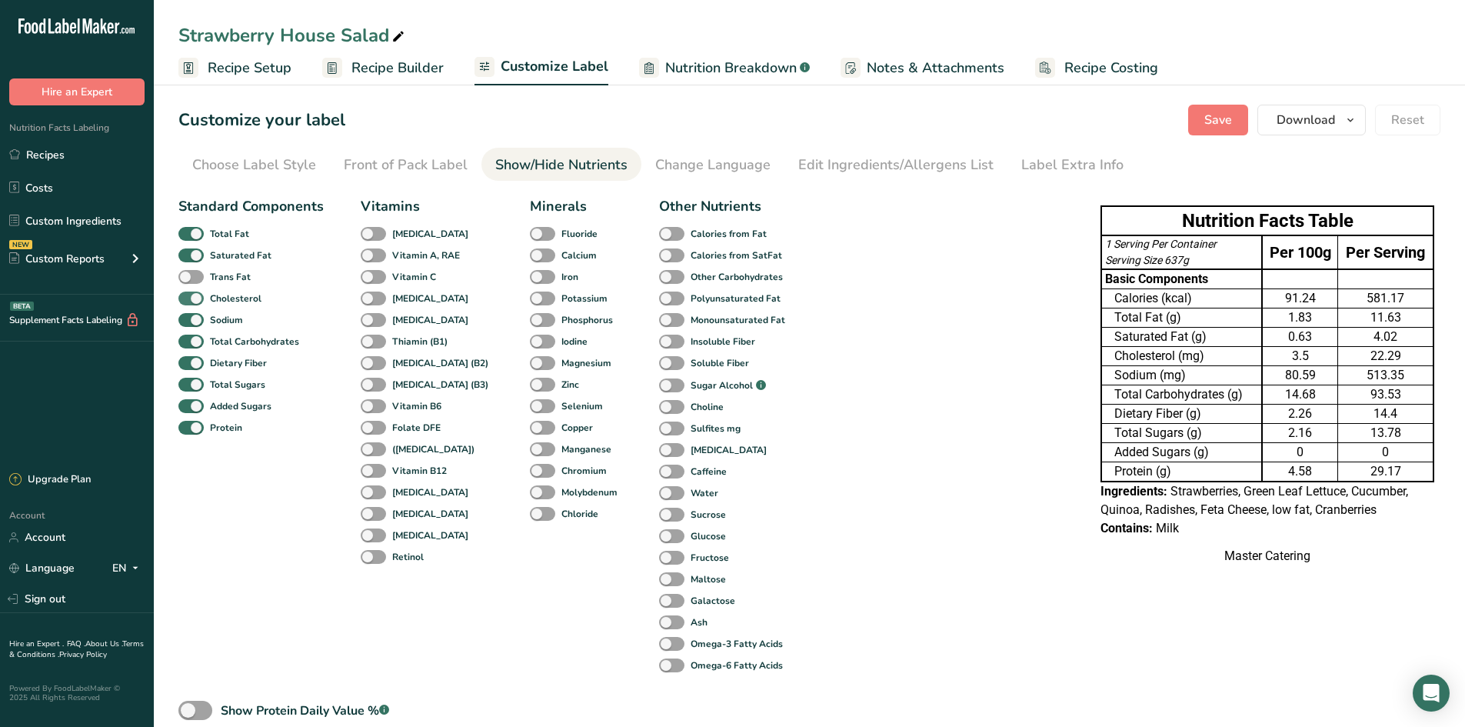
click at [194, 302] on span at bounding box center [190, 298] width 25 height 15
click at [188, 302] on input "Cholesterol" at bounding box center [183, 298] width 10 height 10
checkbox input "false"
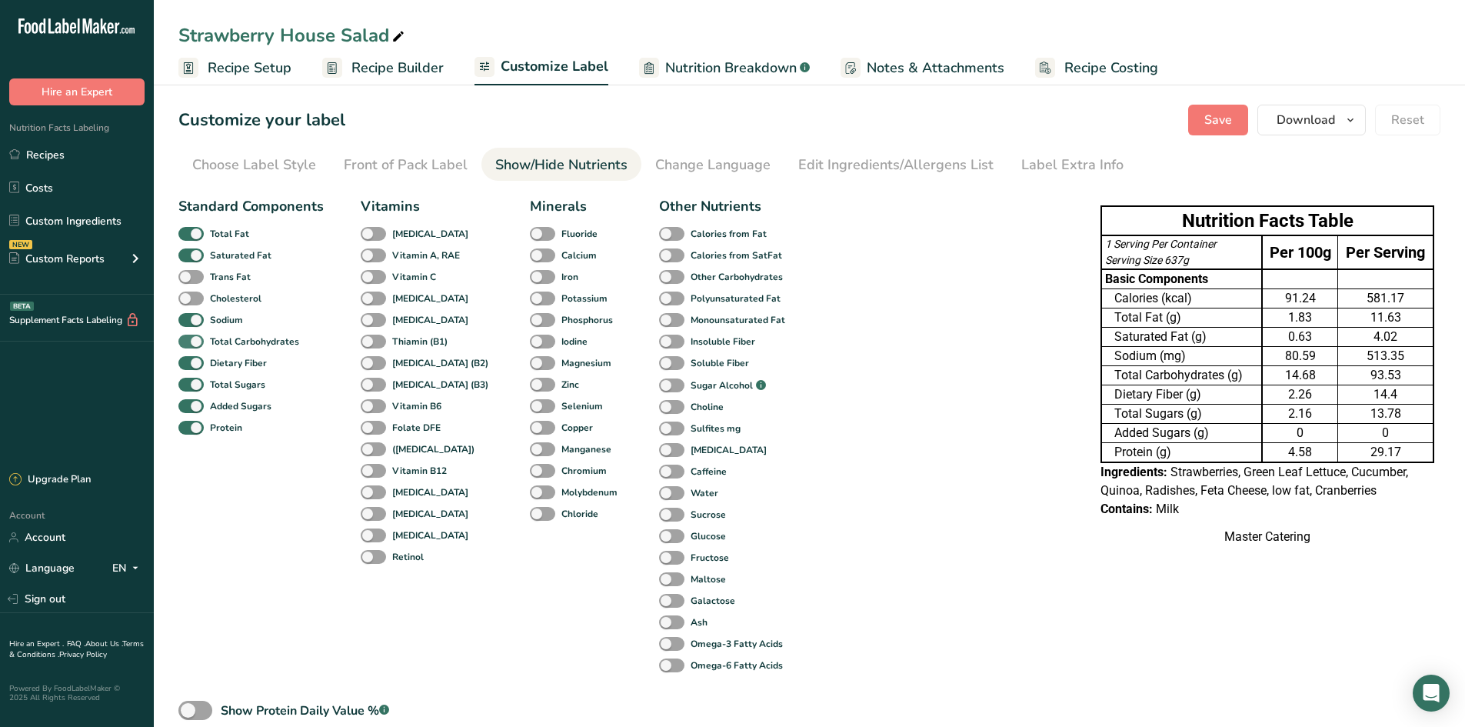
click at [190, 346] on span at bounding box center [190, 342] width 25 height 15
click at [188, 346] on input "Total Carbohydrates" at bounding box center [183, 341] width 10 height 10
checkbox input "false"
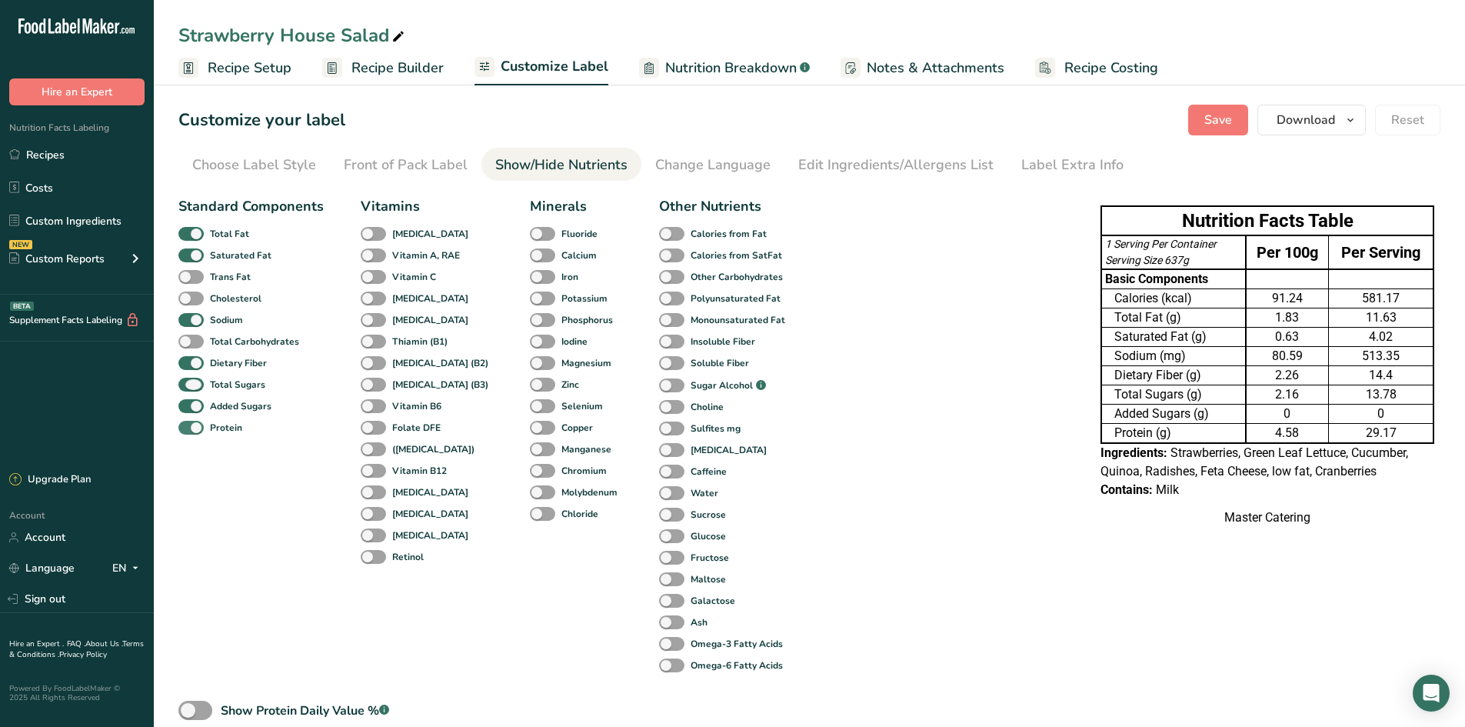
drag, startPoint x: 195, startPoint y: 384, endPoint x: 195, endPoint y: 421, distance: 36.9
click at [195, 385] on span at bounding box center [190, 385] width 25 height 15
click at [188, 385] on input "Total Sugars" at bounding box center [183, 384] width 10 height 10
checkbox input "false"
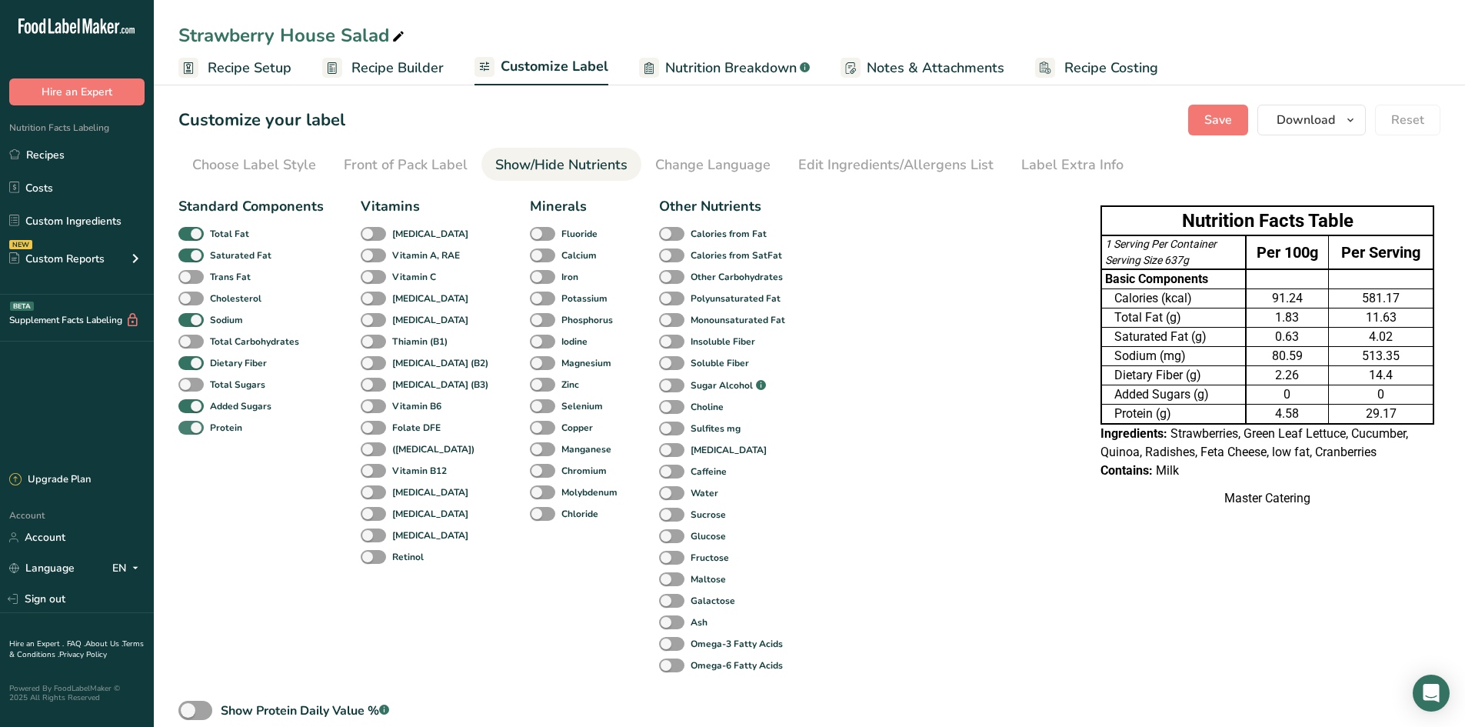
click at [195, 428] on span at bounding box center [190, 428] width 25 height 15
click at [188, 428] on input "Protein" at bounding box center [183, 427] width 10 height 10
checkbox input "false"
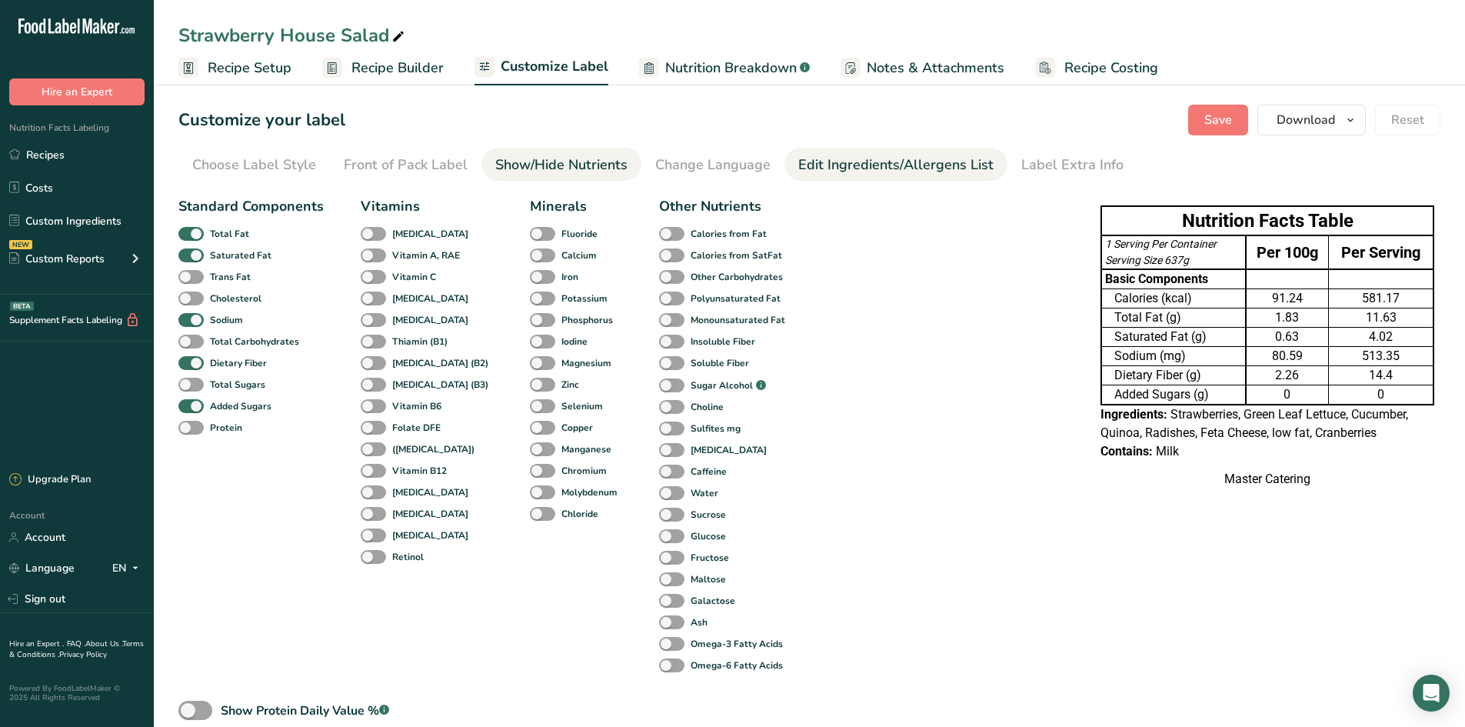
click at [864, 170] on div "Edit Ingredients/Allergens List" at bounding box center [895, 165] width 195 height 21
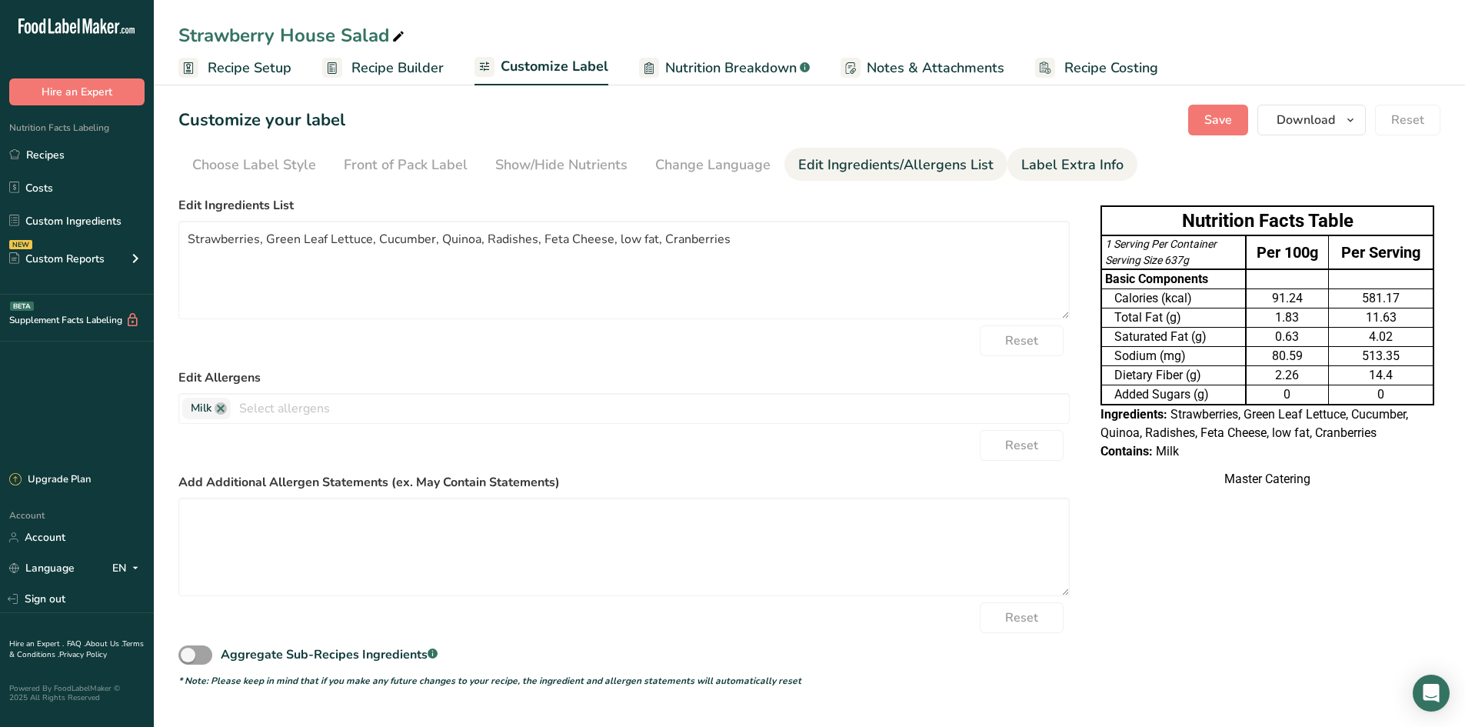
click at [1042, 178] on link "Label Extra Info" at bounding box center [1072, 165] width 102 height 35
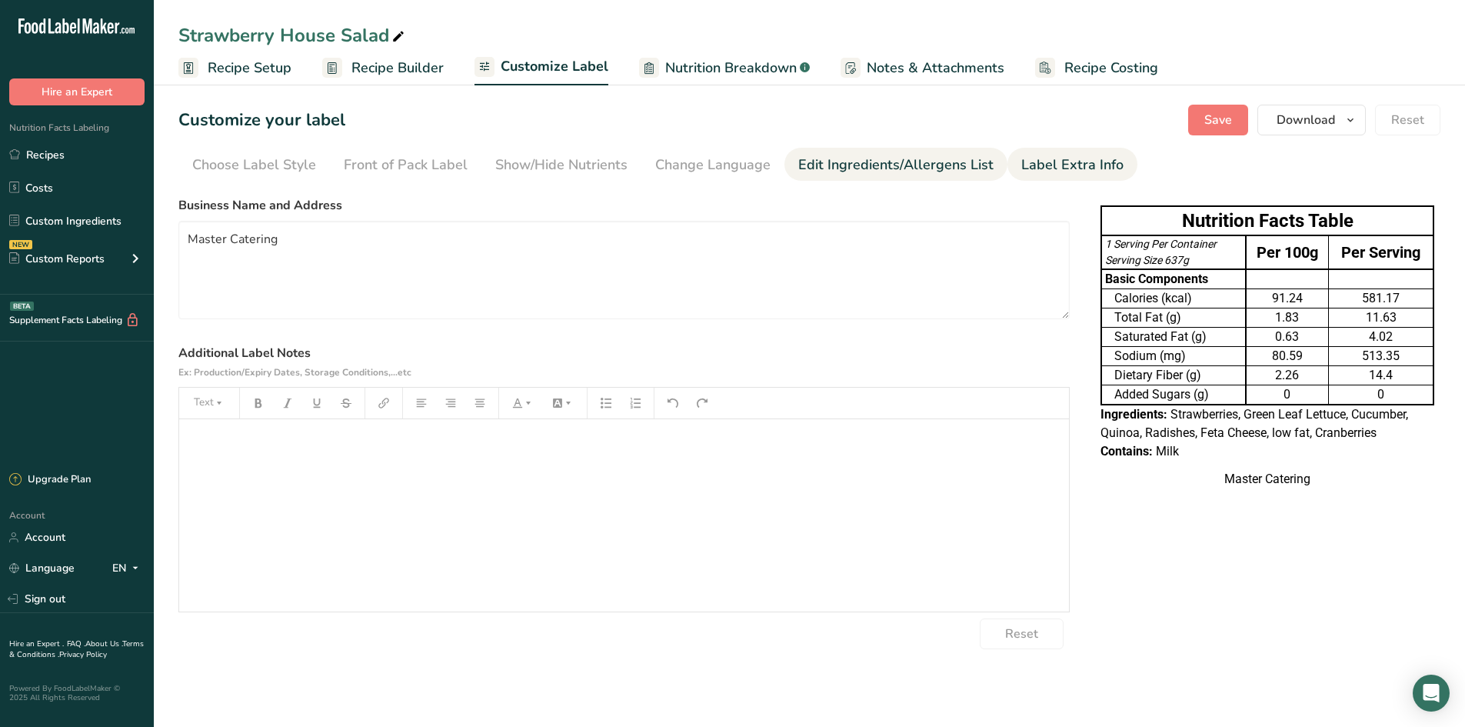
click at [920, 168] on div "Edit Ingredients/Allergens List" at bounding box center [895, 165] width 195 height 21
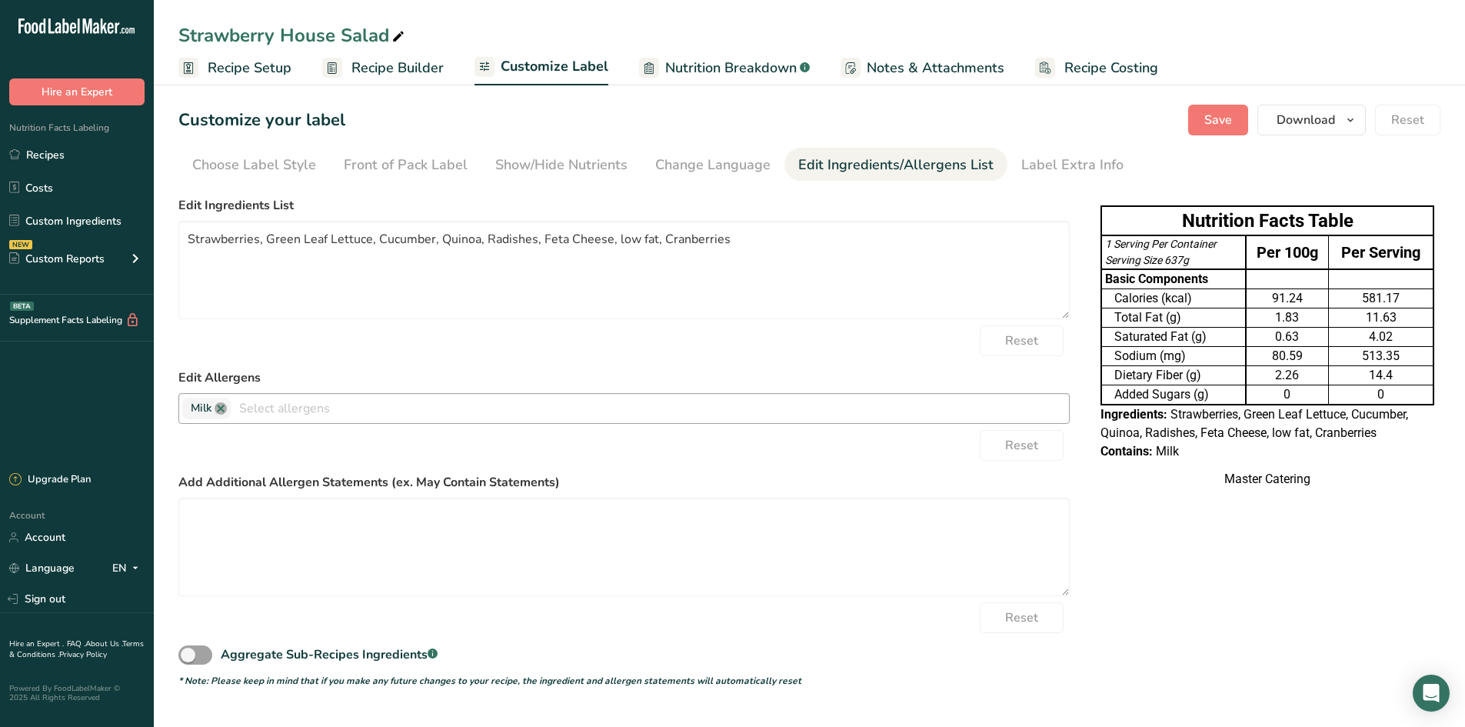
click at [220, 411] on link at bounding box center [221, 408] width 12 height 12
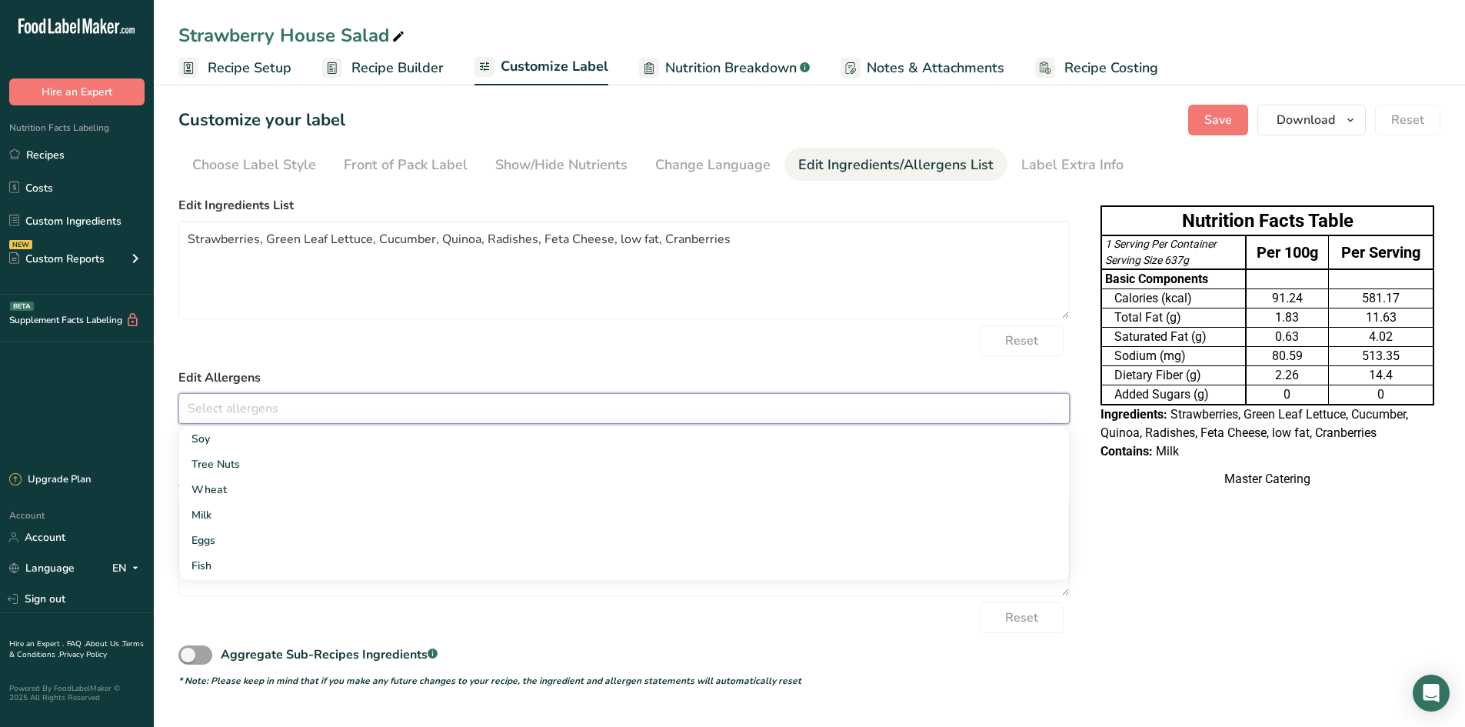
click at [839, 366] on form "Edit Ingredients List Strawberries, Green Leaf Lettuce, Cucumber, Quinoa, Radis…" at bounding box center [623, 441] width 891 height 491
click at [1219, 93] on section "Customize your label Save Download Choose what to show on your downloaded label…" at bounding box center [809, 396] width 1311 height 632
click at [1219, 100] on section "Customize your label Save Download Choose what to show on your downloaded label…" at bounding box center [809, 396] width 1311 height 632
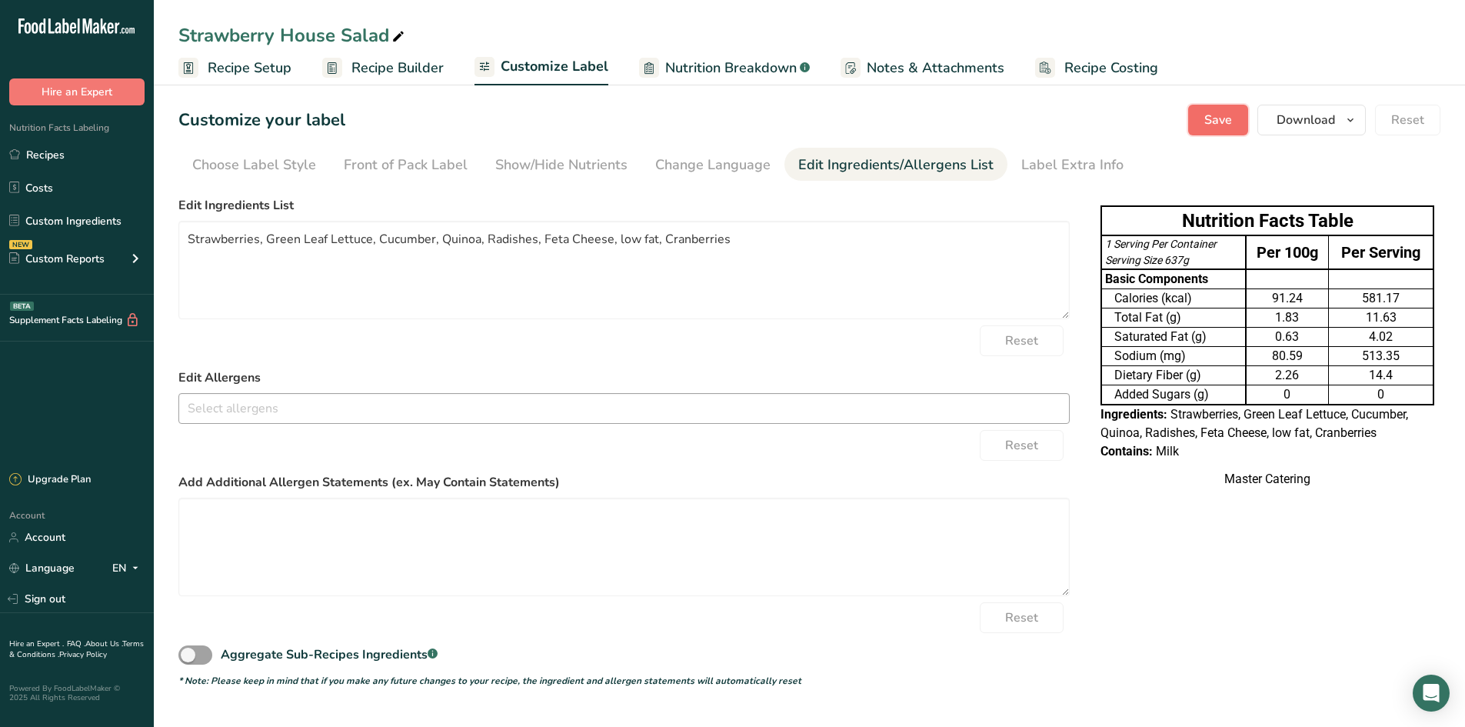
click at [1217, 110] on button "Save" at bounding box center [1218, 120] width 60 height 31
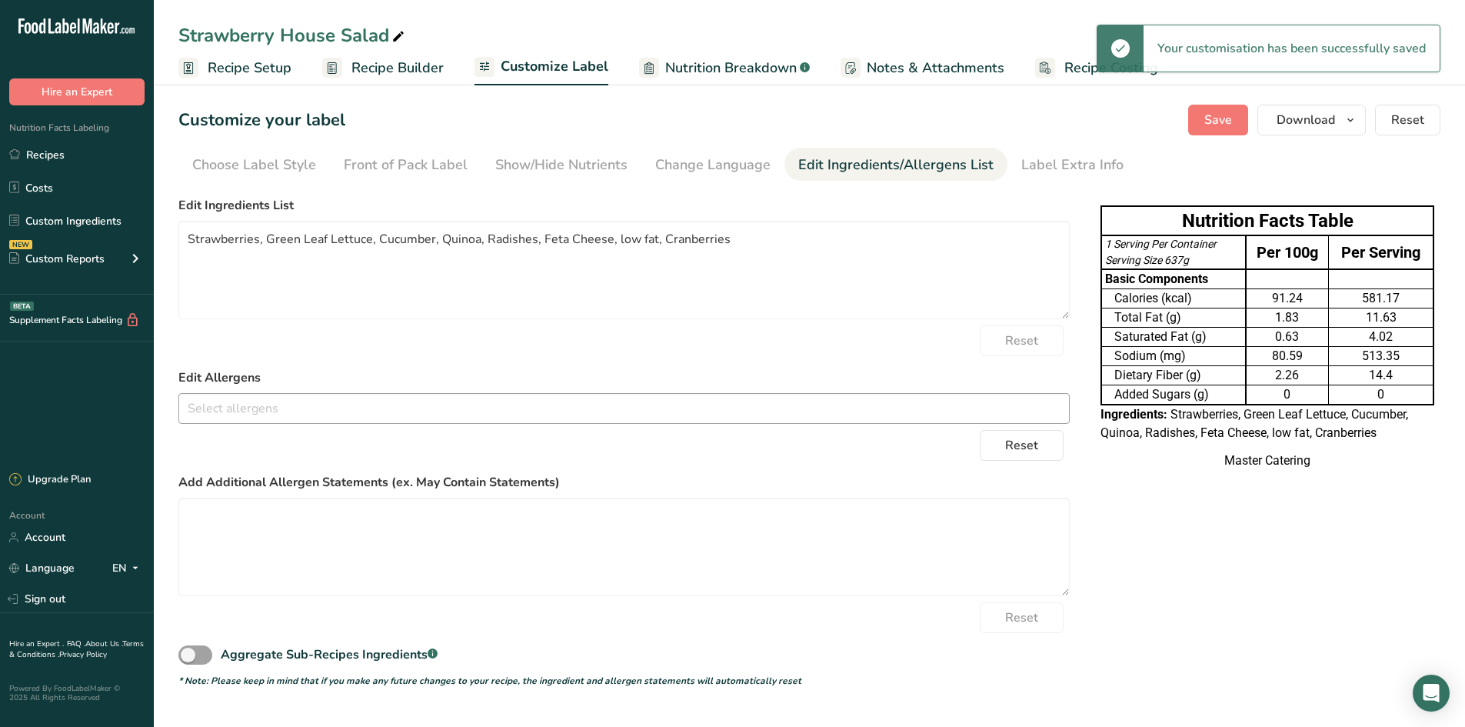
click at [228, 70] on span "Recipe Setup" at bounding box center [250, 68] width 84 height 21
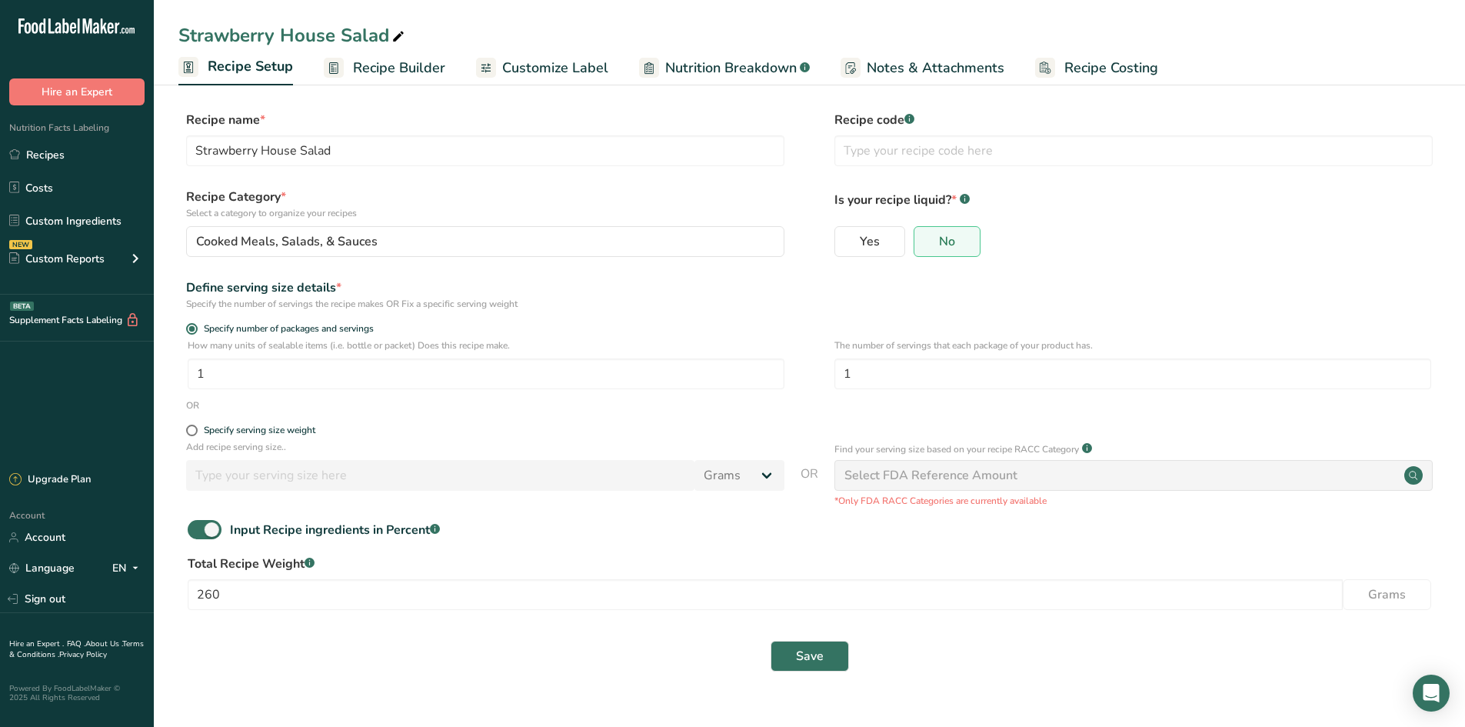
click at [1096, 291] on div "Define serving size details * Specify the number of servings the recipe makes O…" at bounding box center [809, 294] width 1262 height 32
drag, startPoint x: 409, startPoint y: 74, endPoint x: 419, endPoint y: 80, distance: 11.7
click at [410, 74] on span "Recipe Builder" at bounding box center [399, 68] width 92 height 21
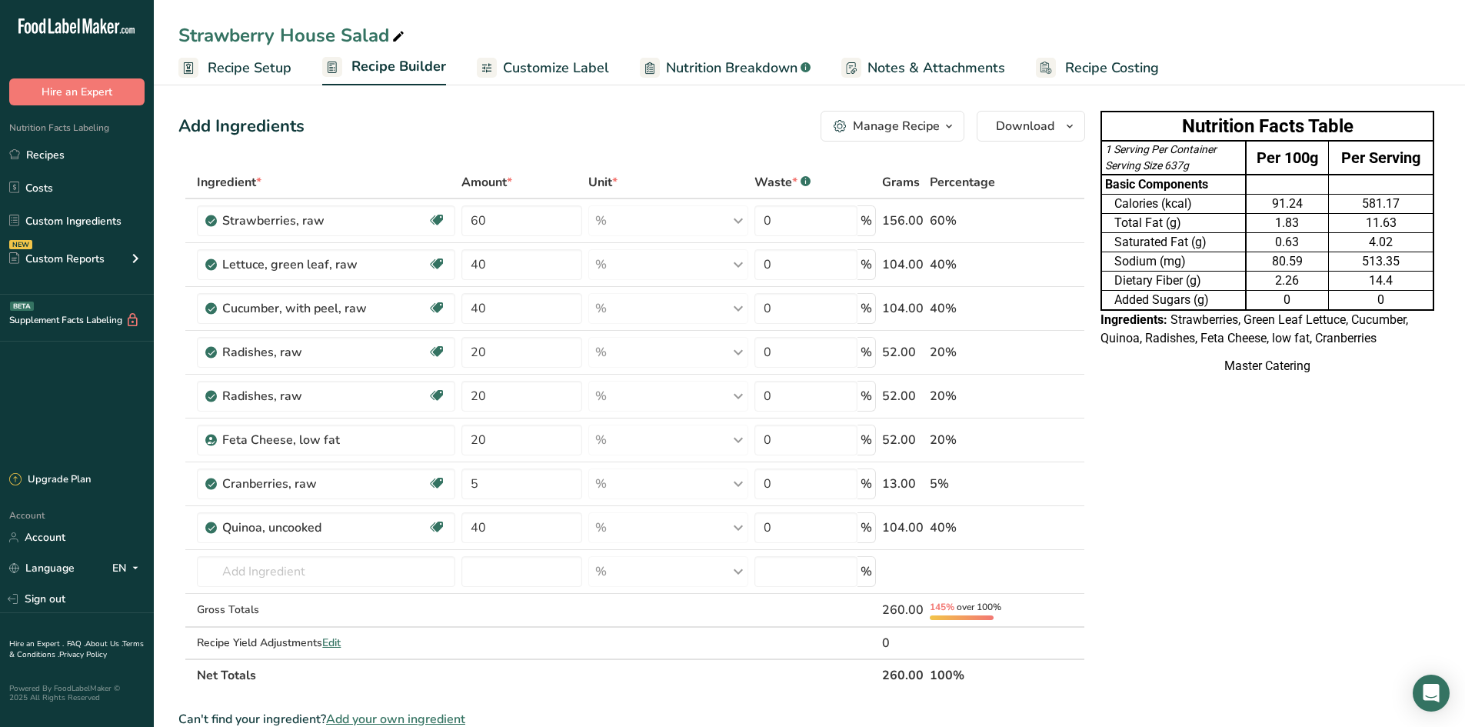
drag, startPoint x: 1217, startPoint y: 285, endPoint x: 1205, endPoint y: 296, distance: 16.3
click at [1217, 285] on td "Dietary Fiber (g)" at bounding box center [1173, 280] width 145 height 19
click at [101, 164] on link "Recipes" at bounding box center [77, 154] width 154 height 29
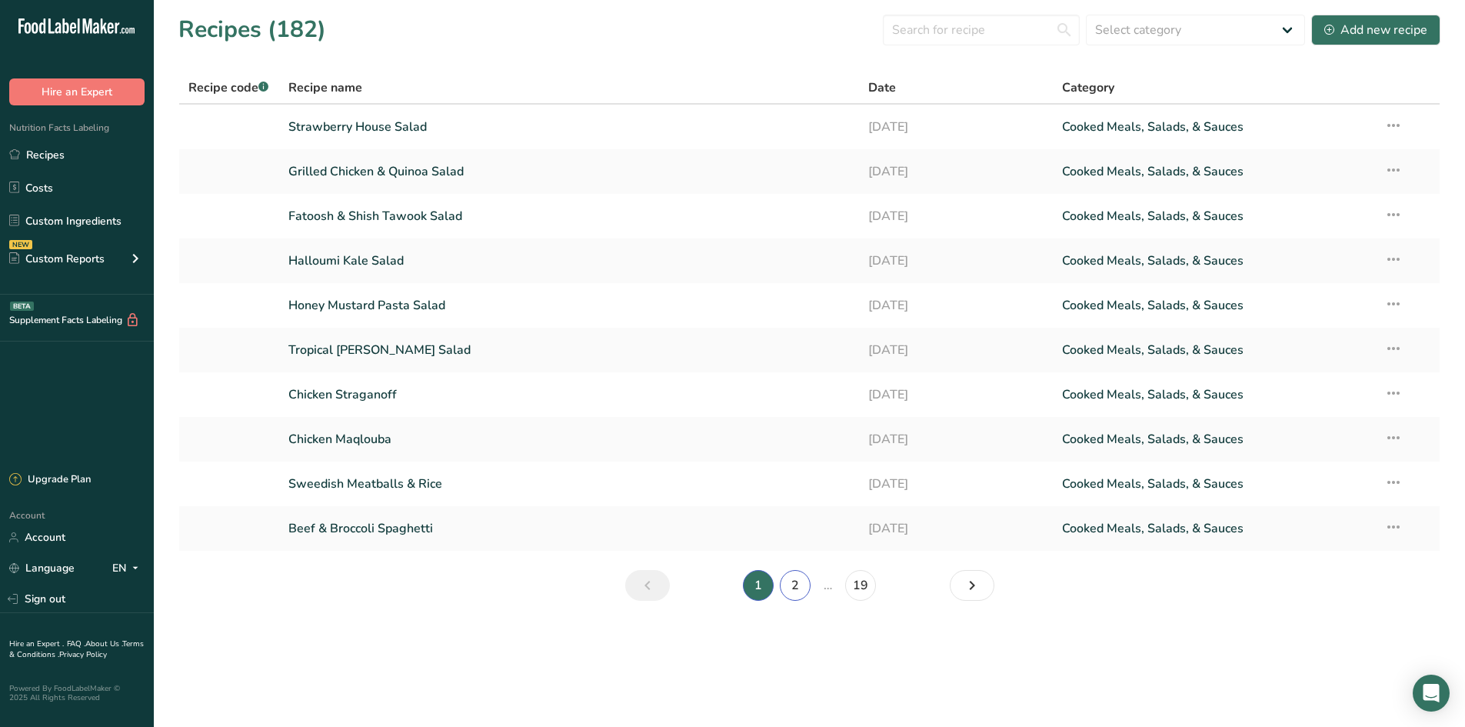
click at [794, 574] on link "2" at bounding box center [795, 585] width 31 height 31
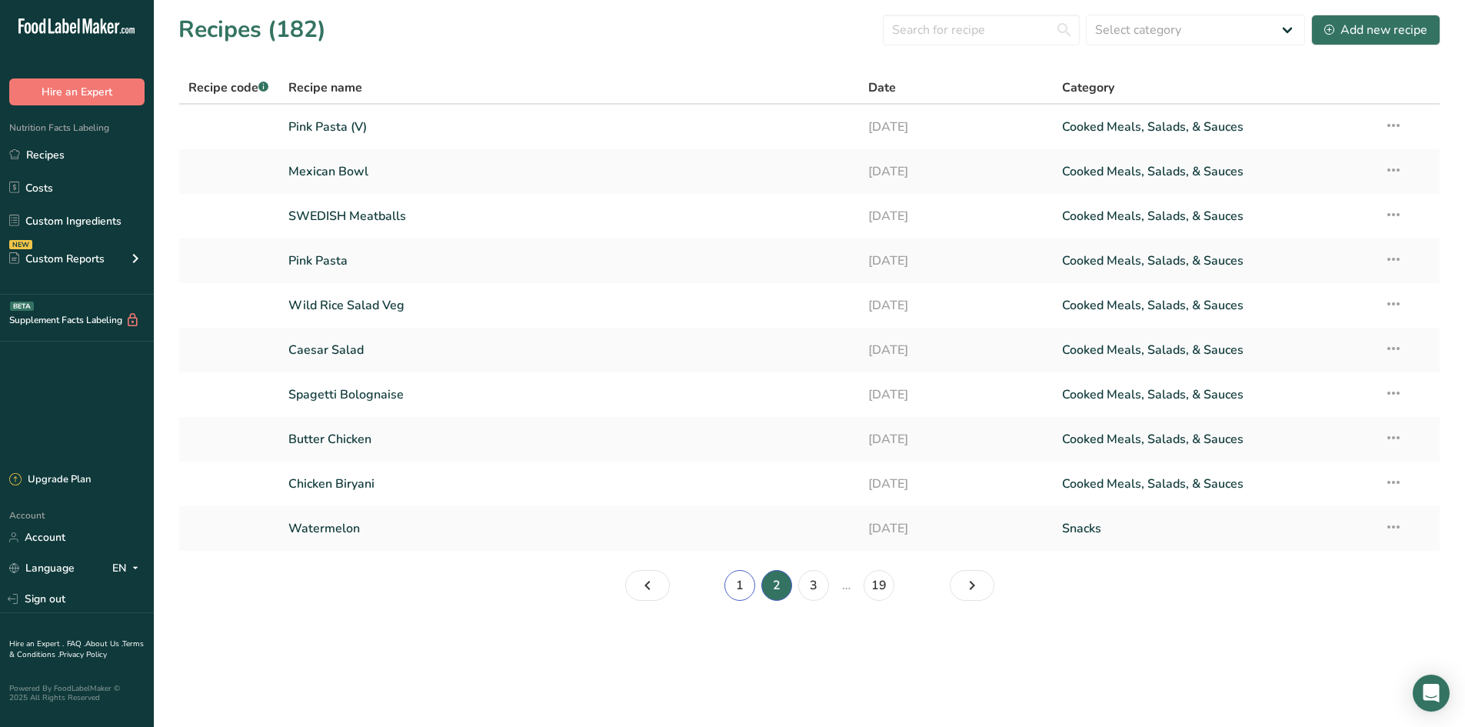
click at [733, 584] on link "1" at bounding box center [739, 585] width 31 height 31
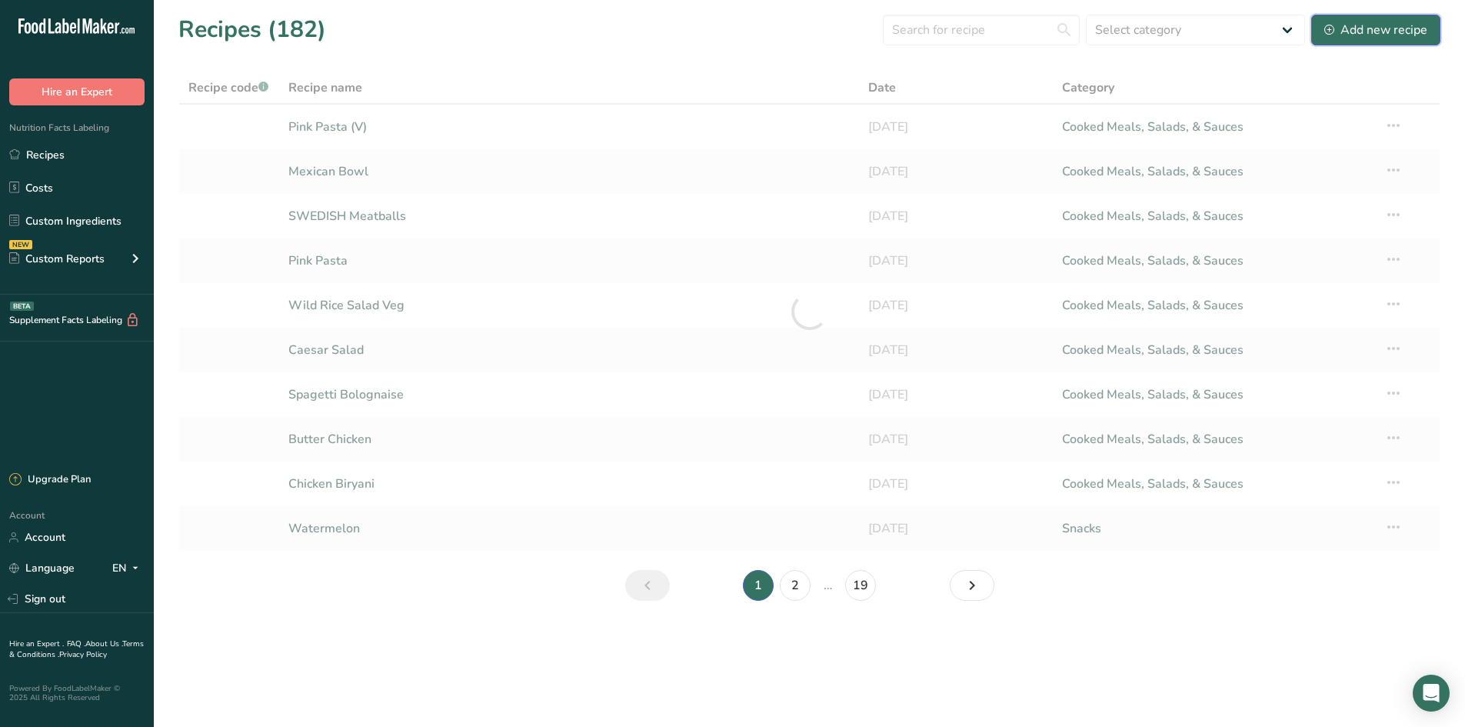
click at [1373, 25] on div "Add new recipe" at bounding box center [1375, 30] width 103 height 18
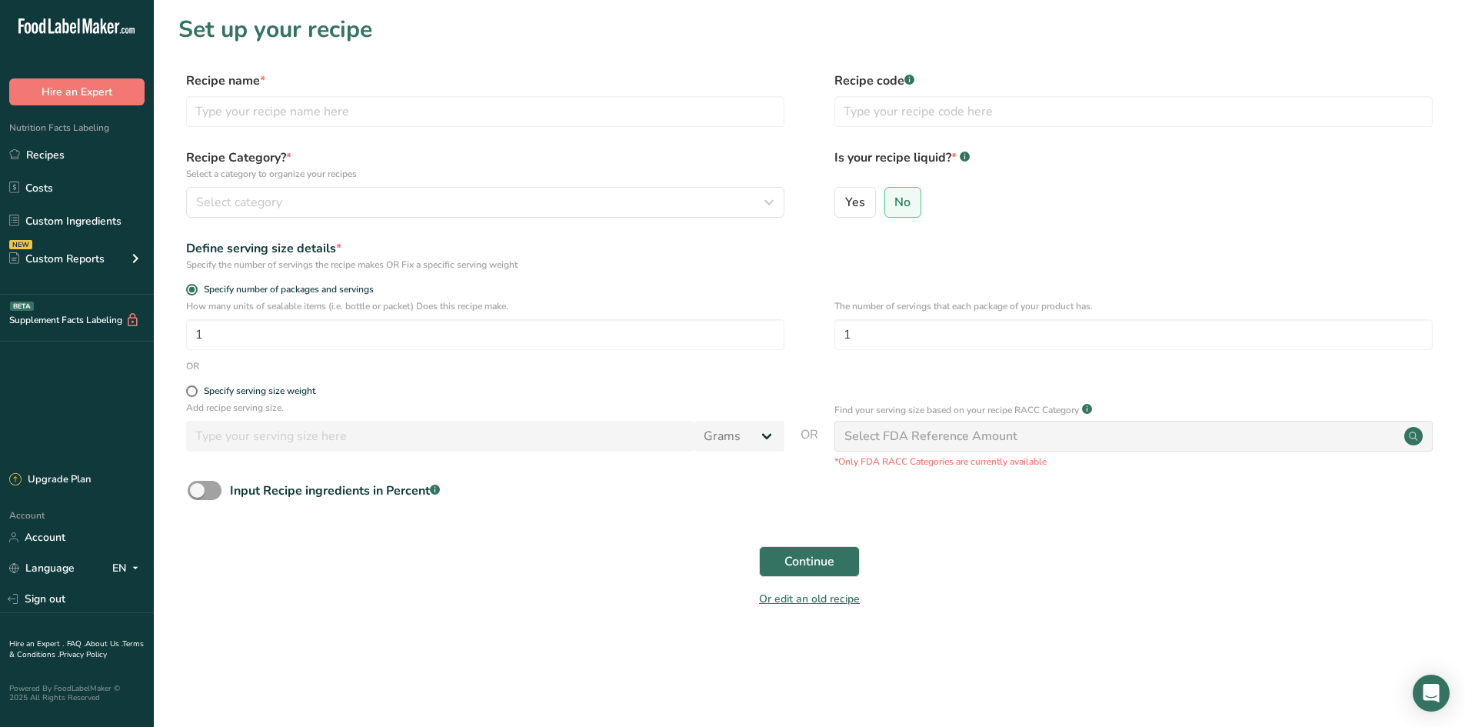
click at [357, 127] on div "Recipe name * Recipe code .a-a{fill:#347362;}.b-a{fill:#fff;}" at bounding box center [809, 104] width 1262 height 65
click at [358, 114] on input "text" at bounding box center [485, 111] width 598 height 31
type input "c"
type input "Caesar Salad"
click at [194, 494] on span at bounding box center [205, 490] width 34 height 19
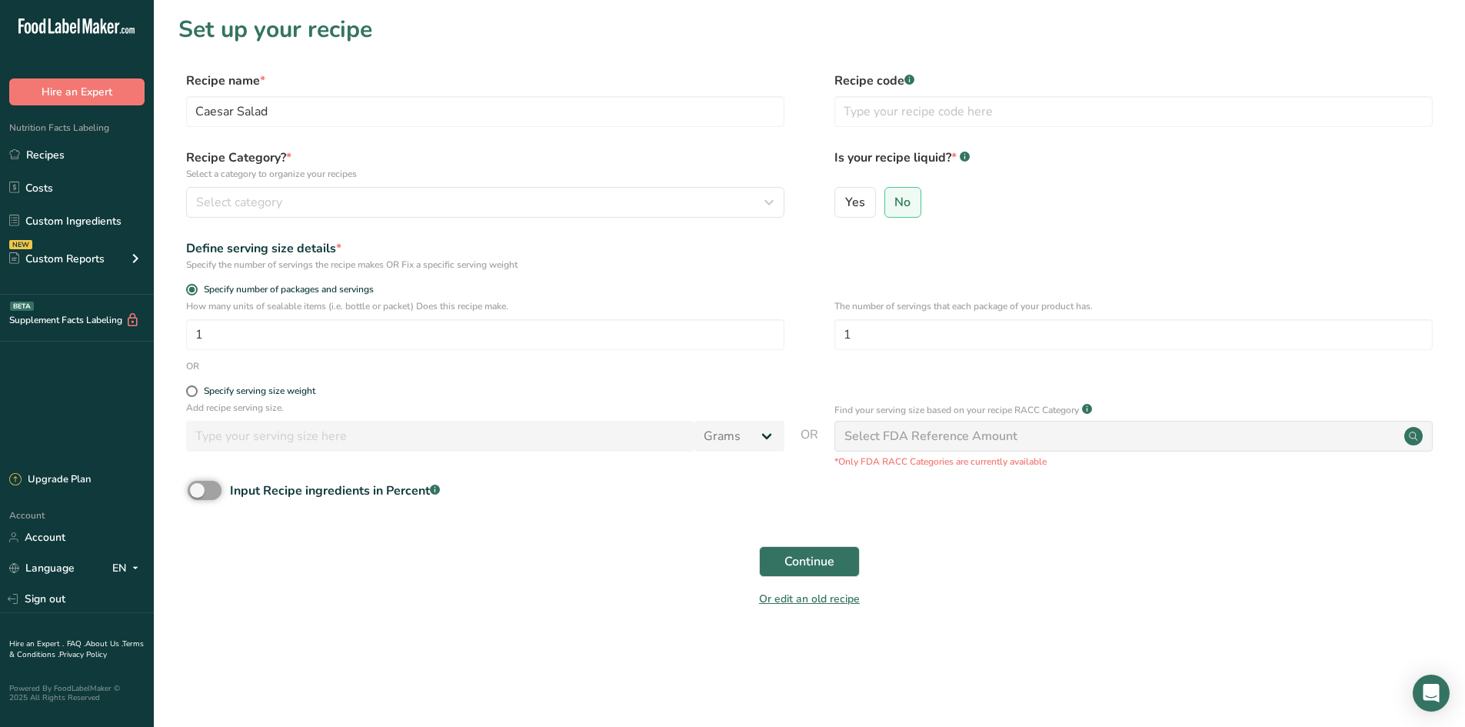
click at [194, 494] on input "Input Recipe ingredients in Percent .a-a{fill:#347362;}.b-a{fill:#fff;}" at bounding box center [193, 490] width 10 height 10
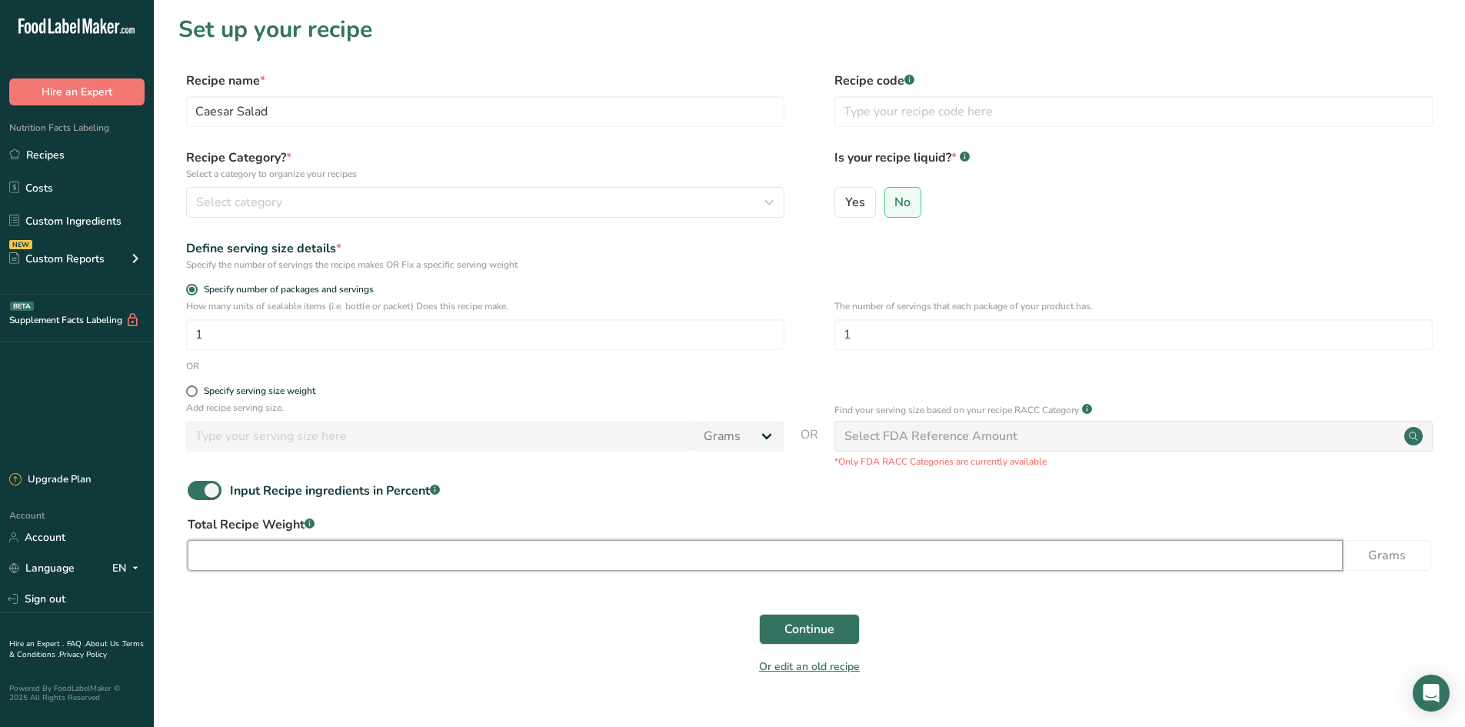
click at [285, 553] on input "number" at bounding box center [765, 555] width 1155 height 31
click at [833, 628] on span "Continue" at bounding box center [809, 629] width 50 height 18
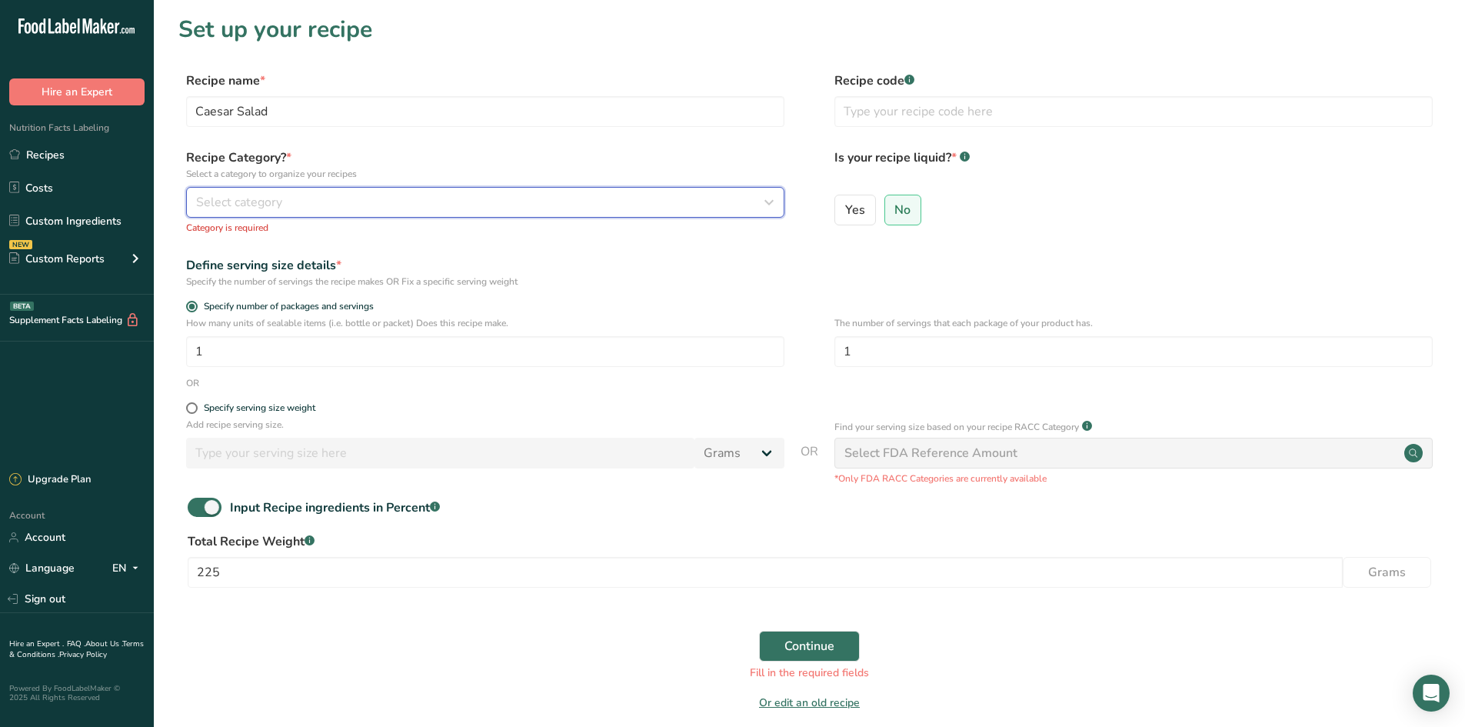
click at [373, 214] on button "Select category" at bounding box center [485, 202] width 598 height 31
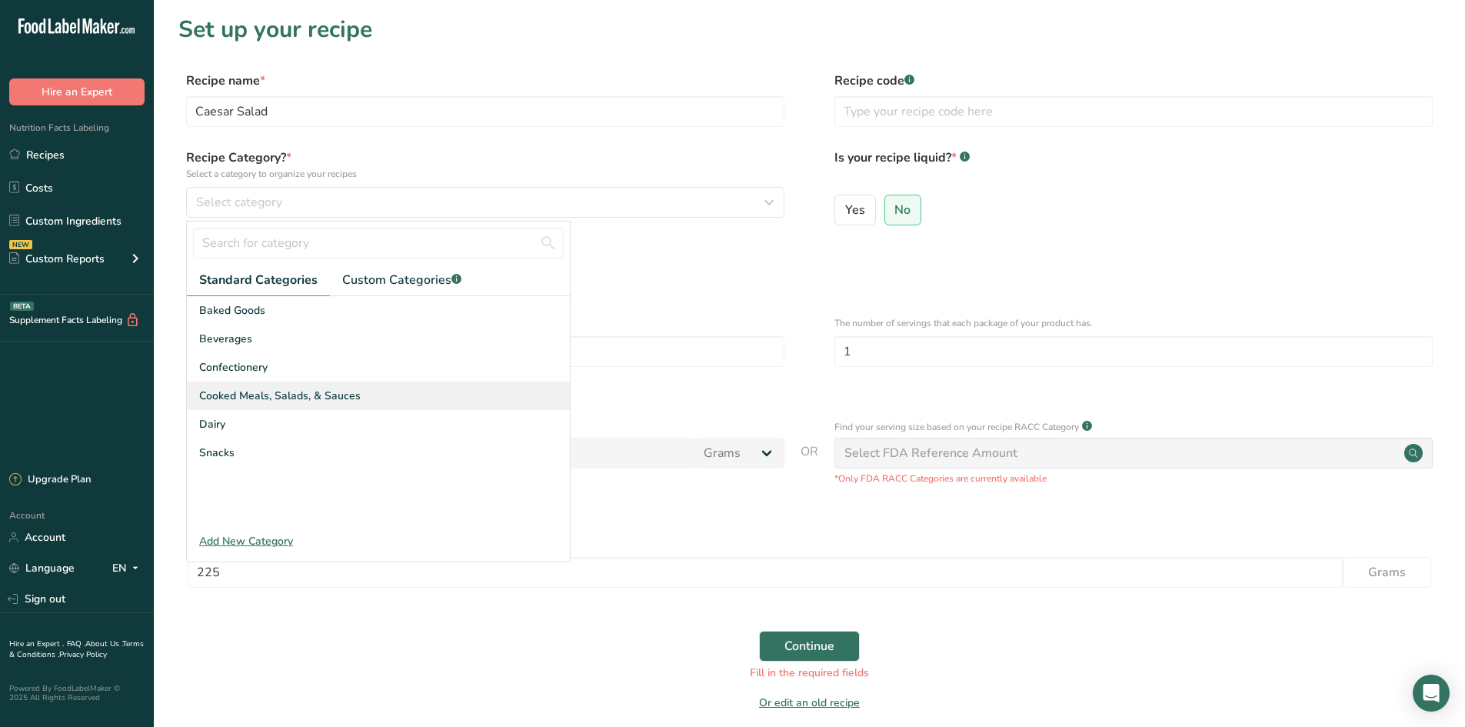
click at [350, 392] on span "Cooked Meals, Salads, & Sauces" at bounding box center [279, 396] width 161 height 16
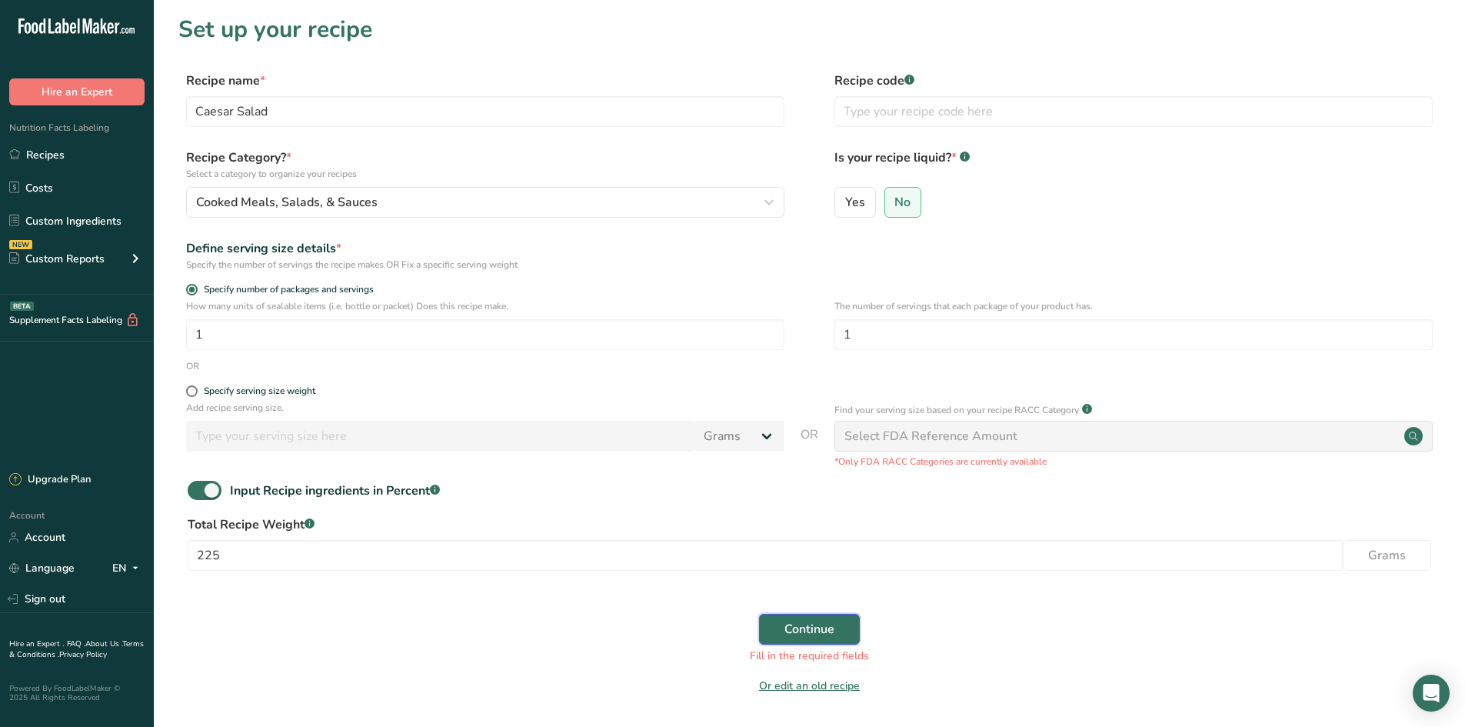
drag, startPoint x: 826, startPoint y: 624, endPoint x: 803, endPoint y: 614, distance: 25.5
click at [825, 622] on span "Continue" at bounding box center [809, 629] width 50 height 18
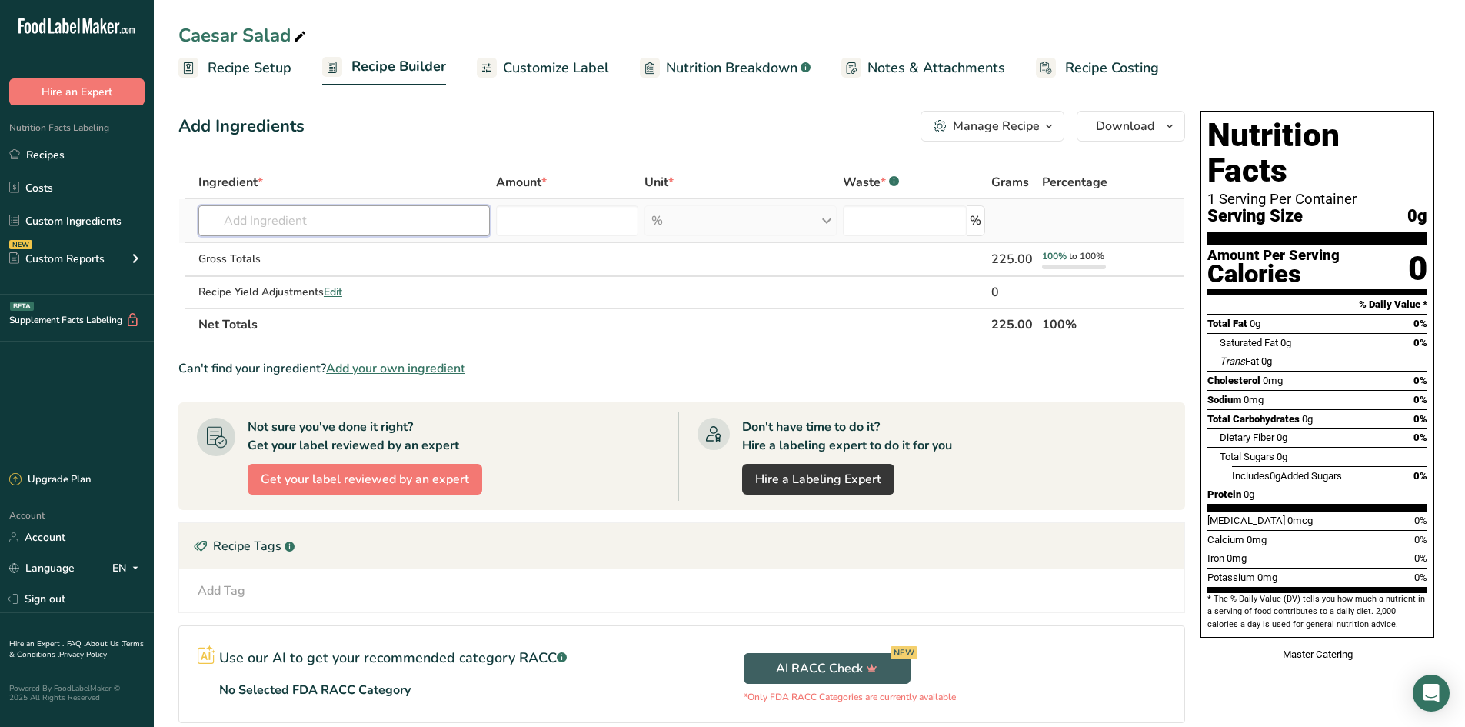
click at [429, 227] on input "text" at bounding box center [343, 220] width 291 height 31
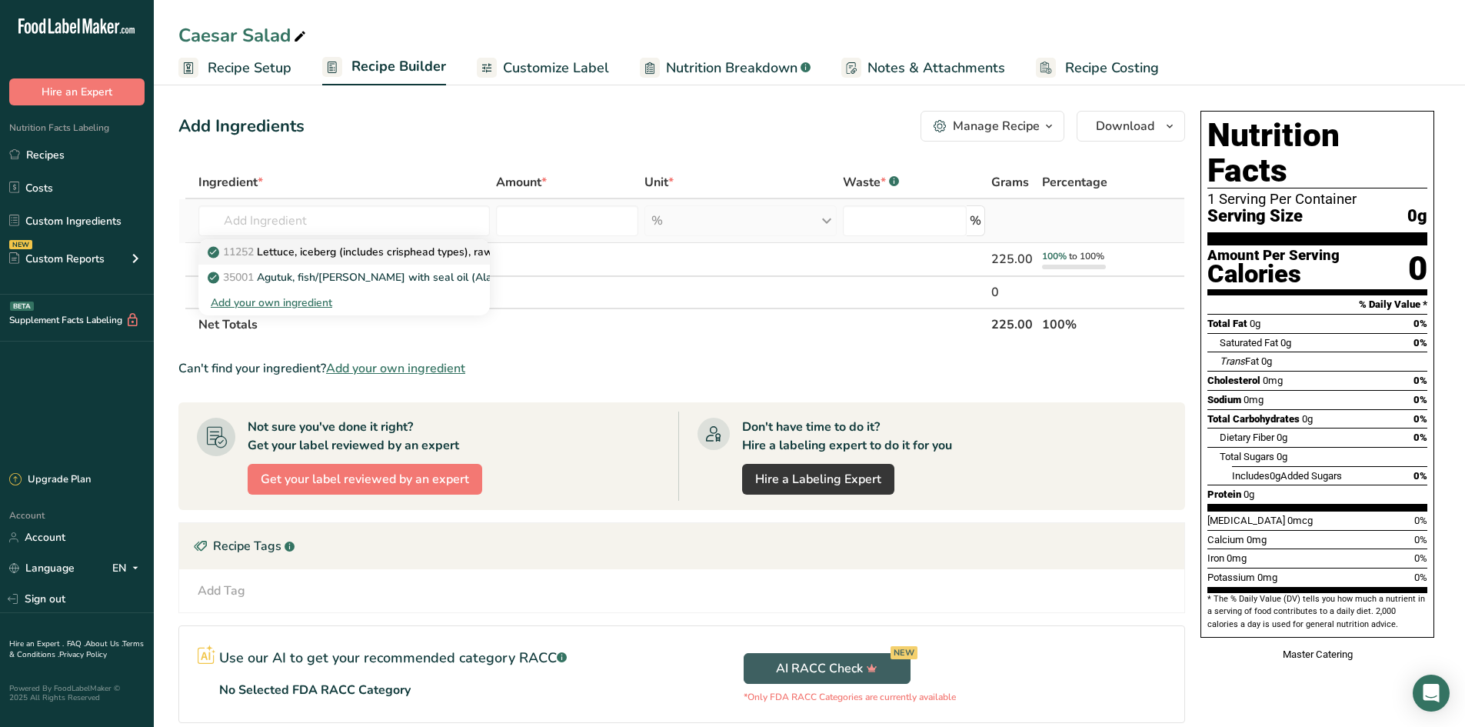
click at [458, 252] on p "11252 Lettuce, iceberg (includes crisphead types), raw" at bounding box center [352, 252] width 282 height 16
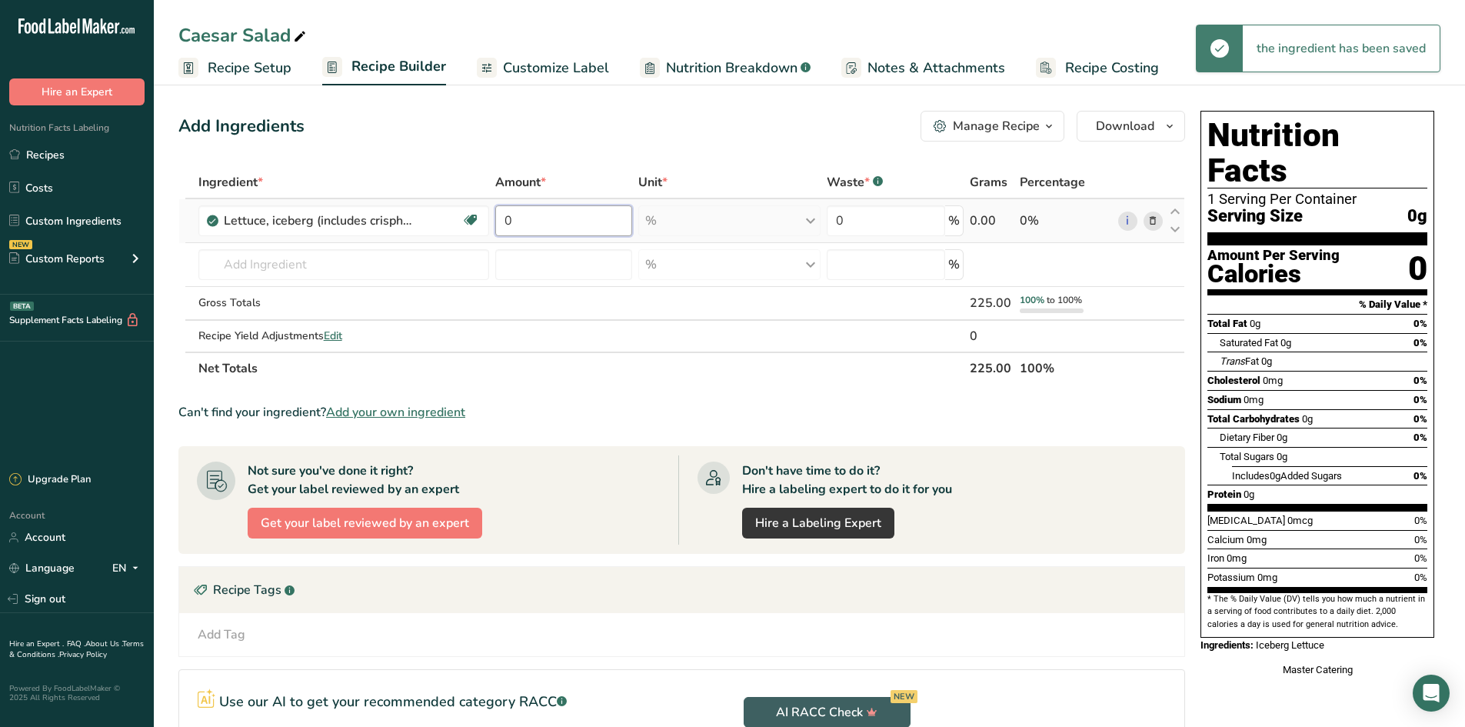
click at [577, 229] on input "0" at bounding box center [563, 220] width 137 height 31
click at [560, 201] on td "150" at bounding box center [563, 221] width 143 height 44
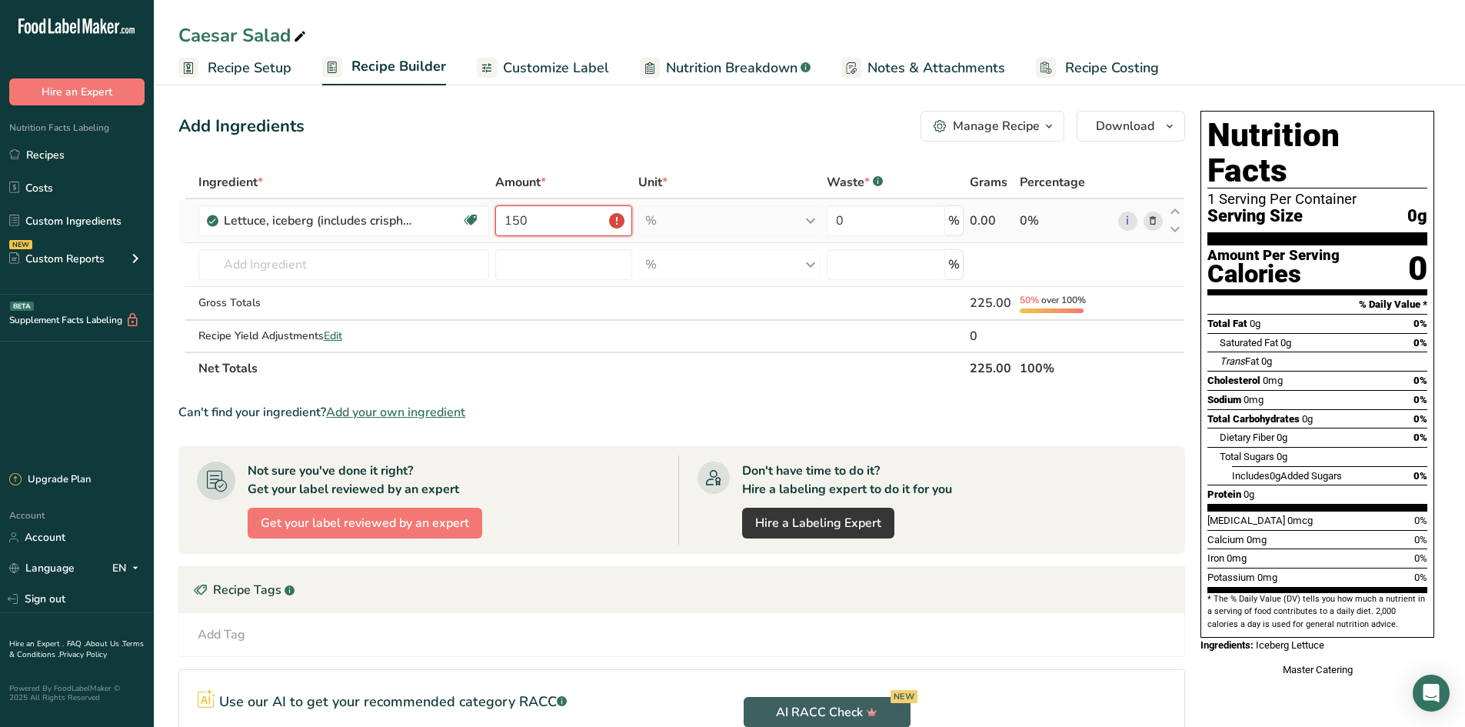
click at [564, 222] on input "150" at bounding box center [563, 220] width 137 height 31
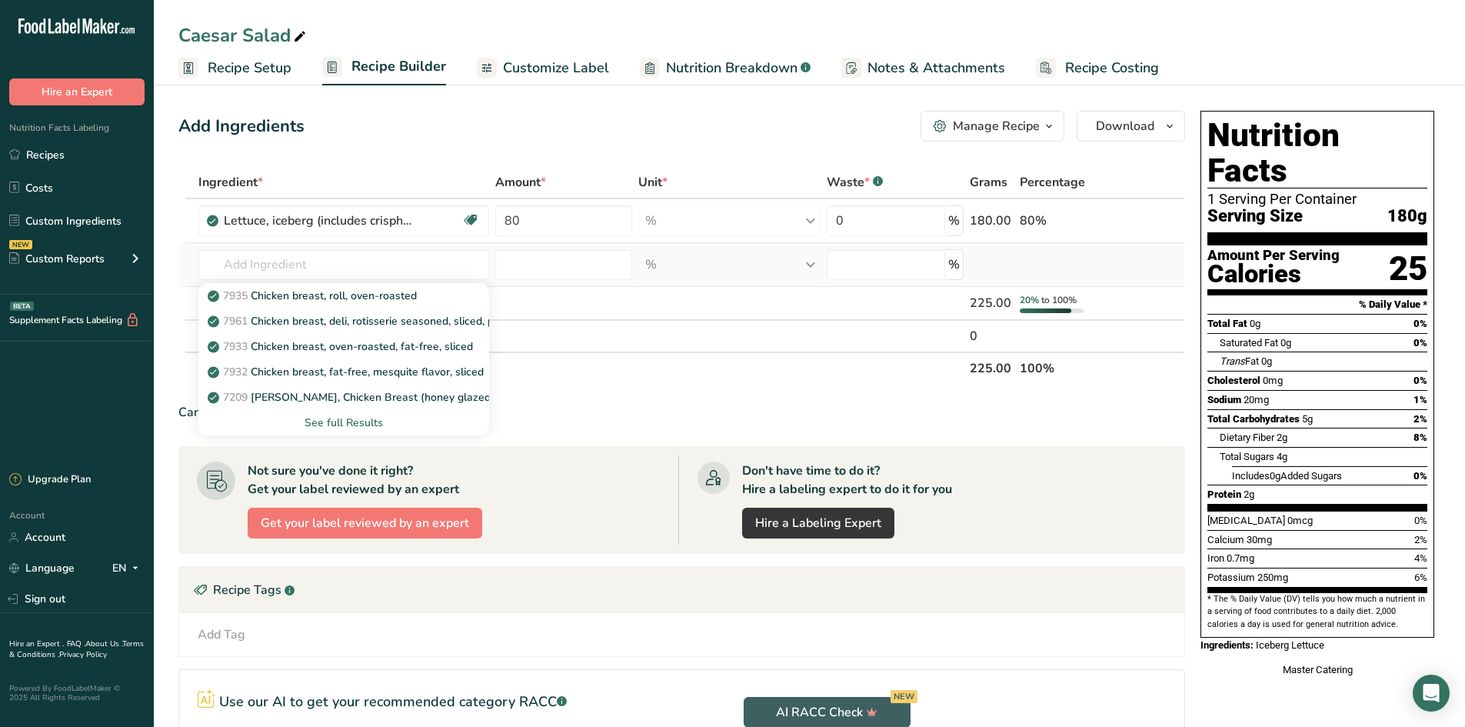
click at [341, 422] on div "See full Results" at bounding box center [344, 423] width 267 height 16
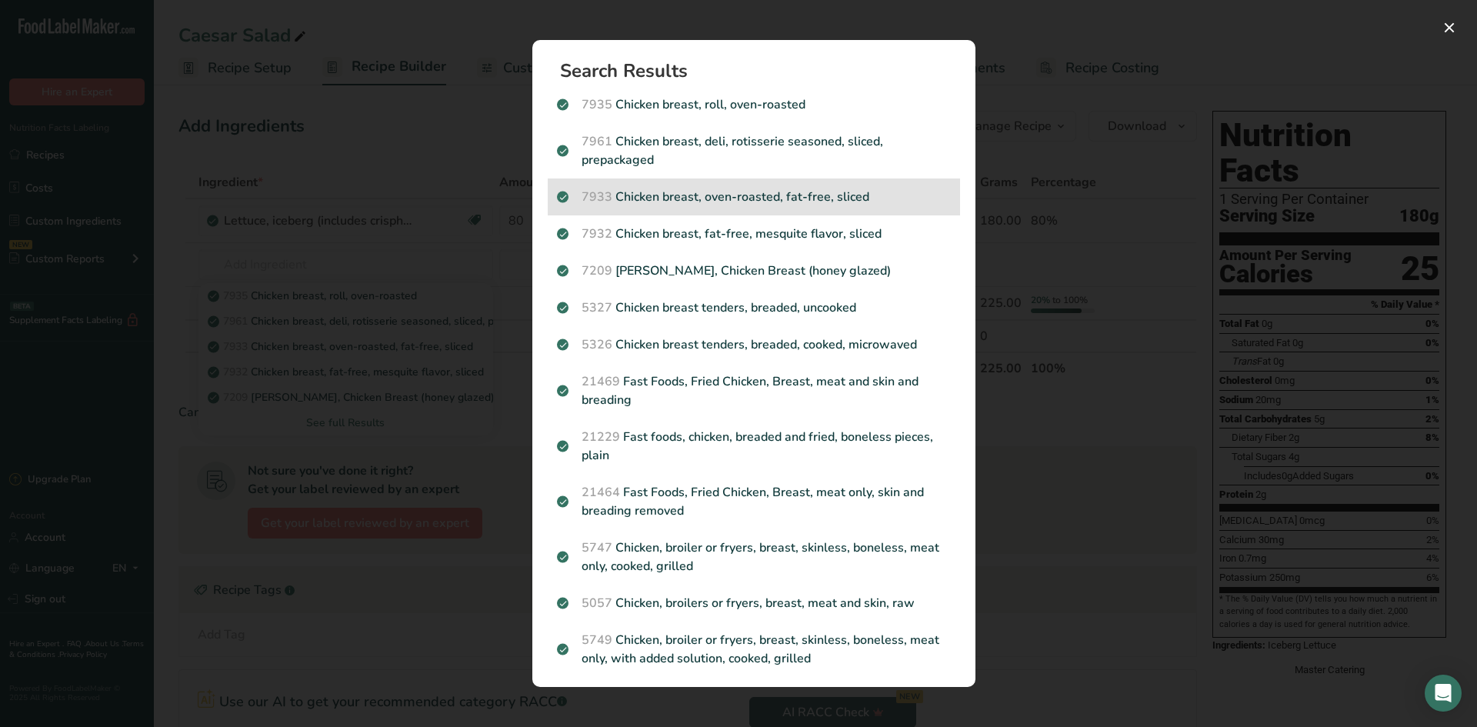
click at [632, 187] on div "7933 Chicken breast, oven-roasted, fat-free, sliced" at bounding box center [754, 196] width 412 height 37
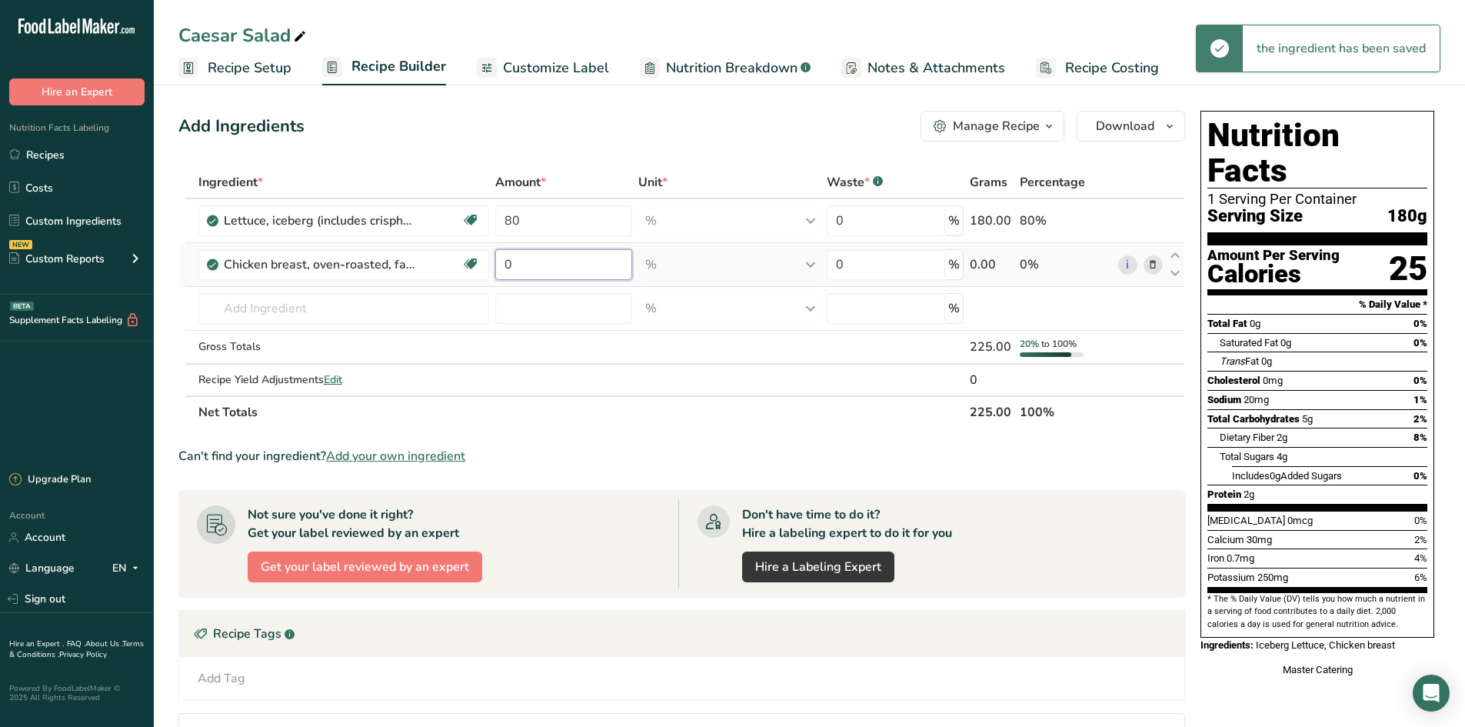
click at [516, 268] on input "0" at bounding box center [563, 264] width 137 height 31
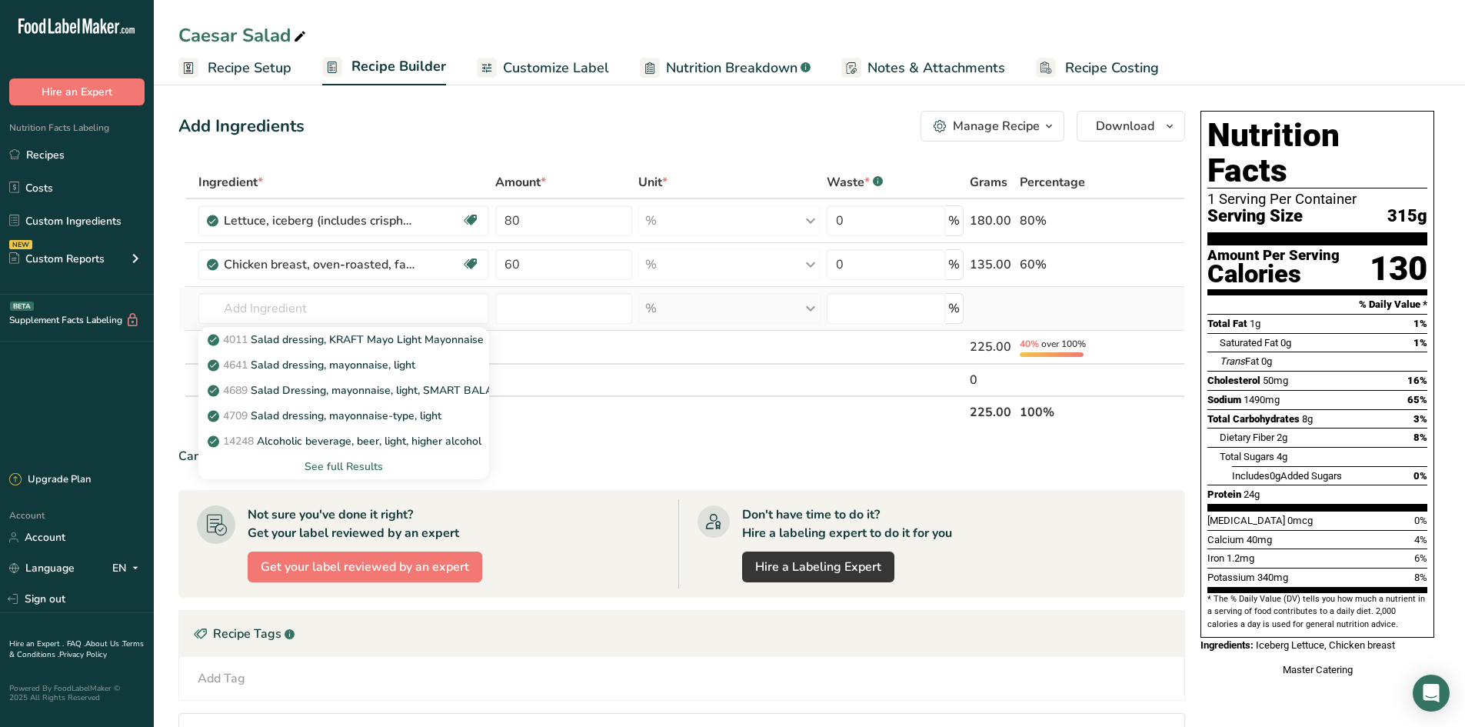
click at [364, 465] on div "See full Results" at bounding box center [344, 466] width 267 height 16
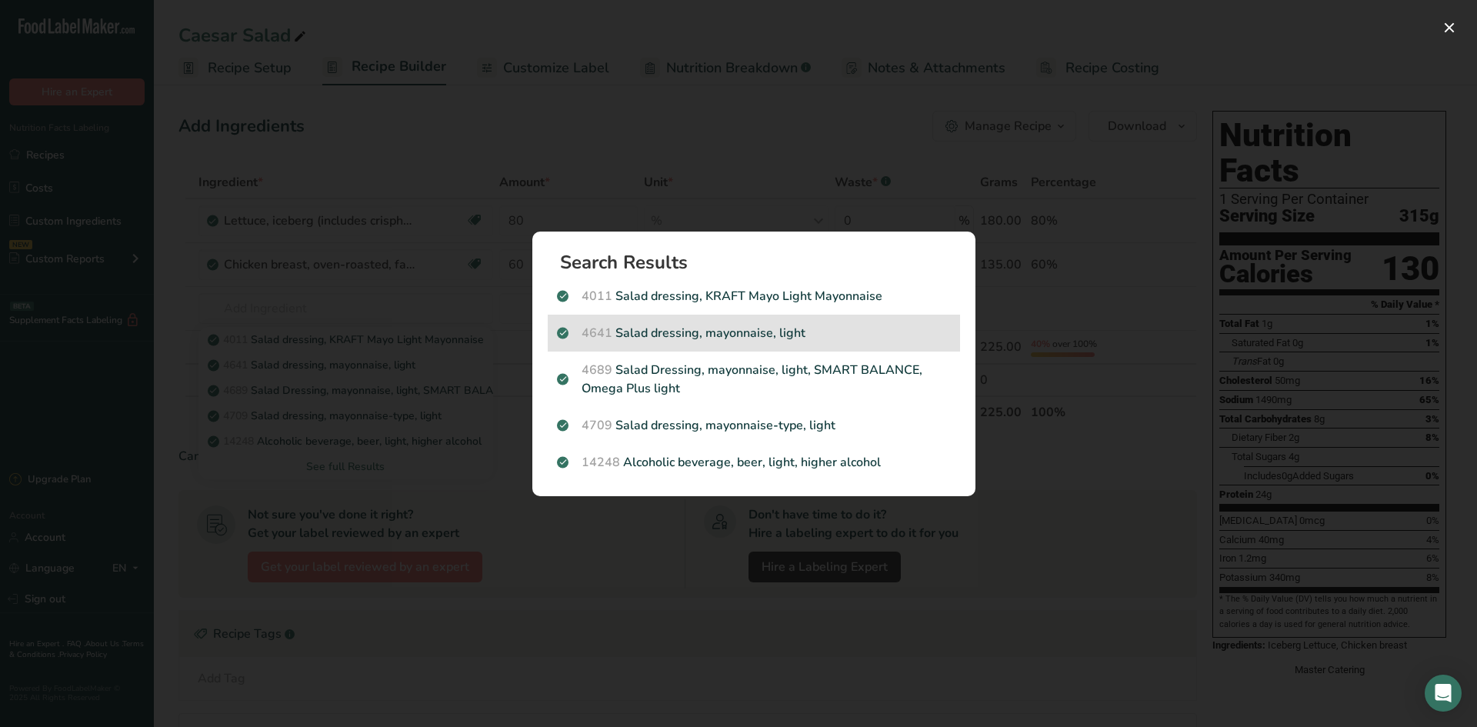
click at [600, 331] on span "4641" at bounding box center [596, 333] width 31 height 17
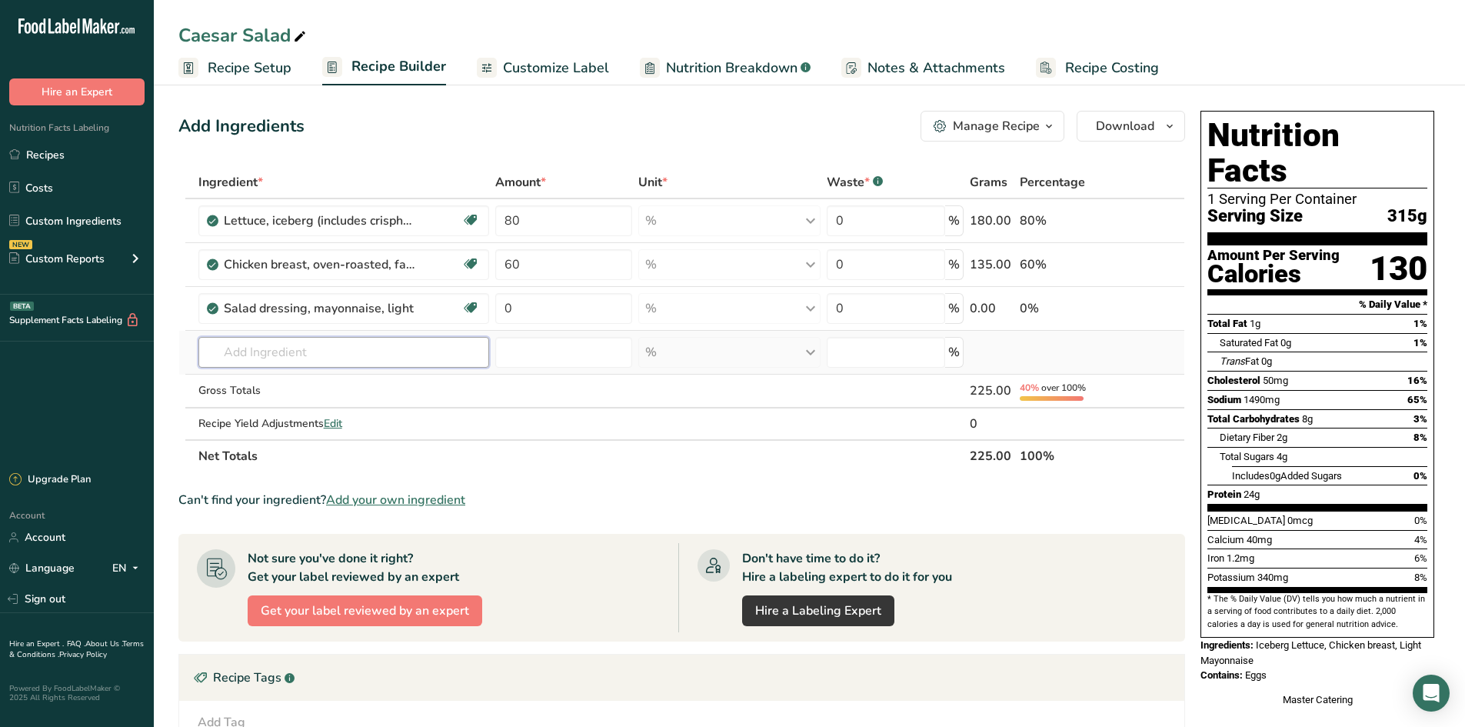
click at [331, 360] on input "text" at bounding box center [343, 352] width 291 height 31
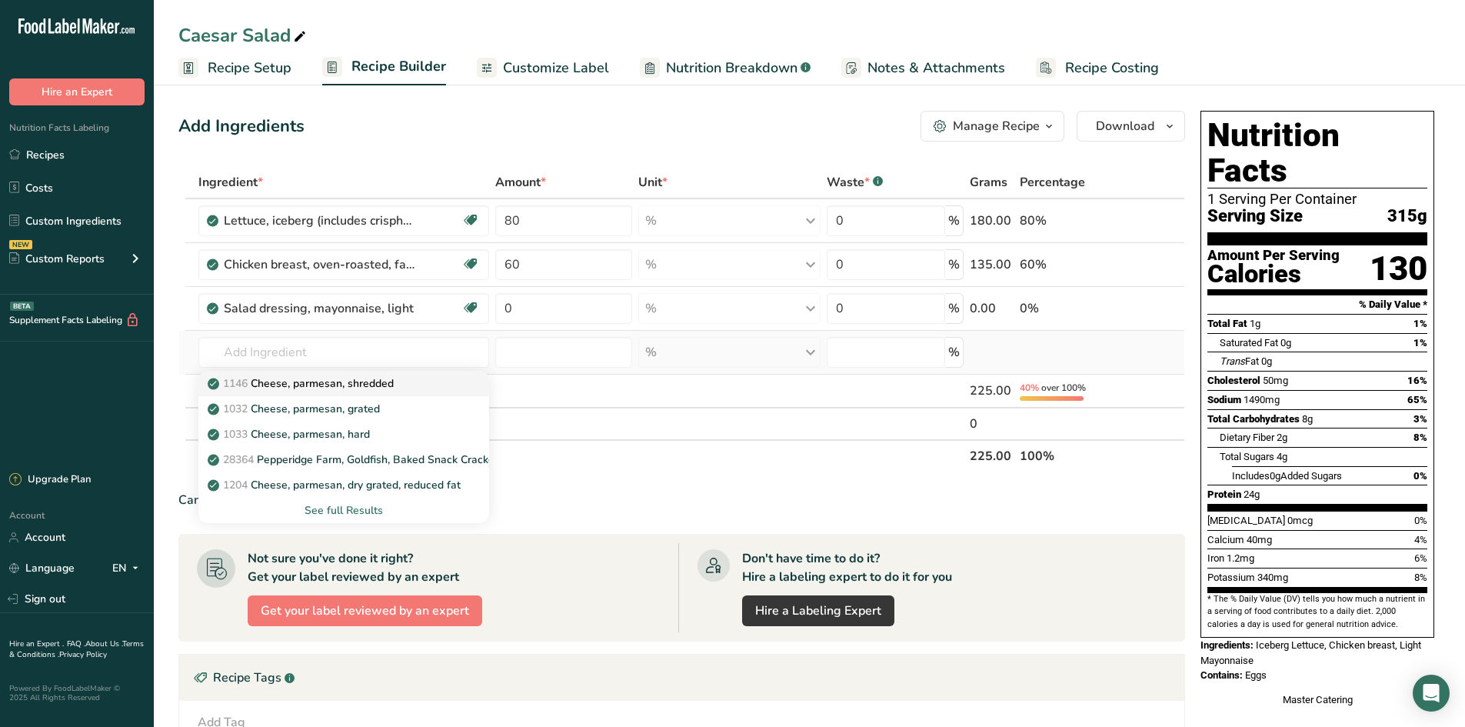
click at [333, 382] on p "1146 Cheese, parmesan, shredded" at bounding box center [302, 383] width 183 height 16
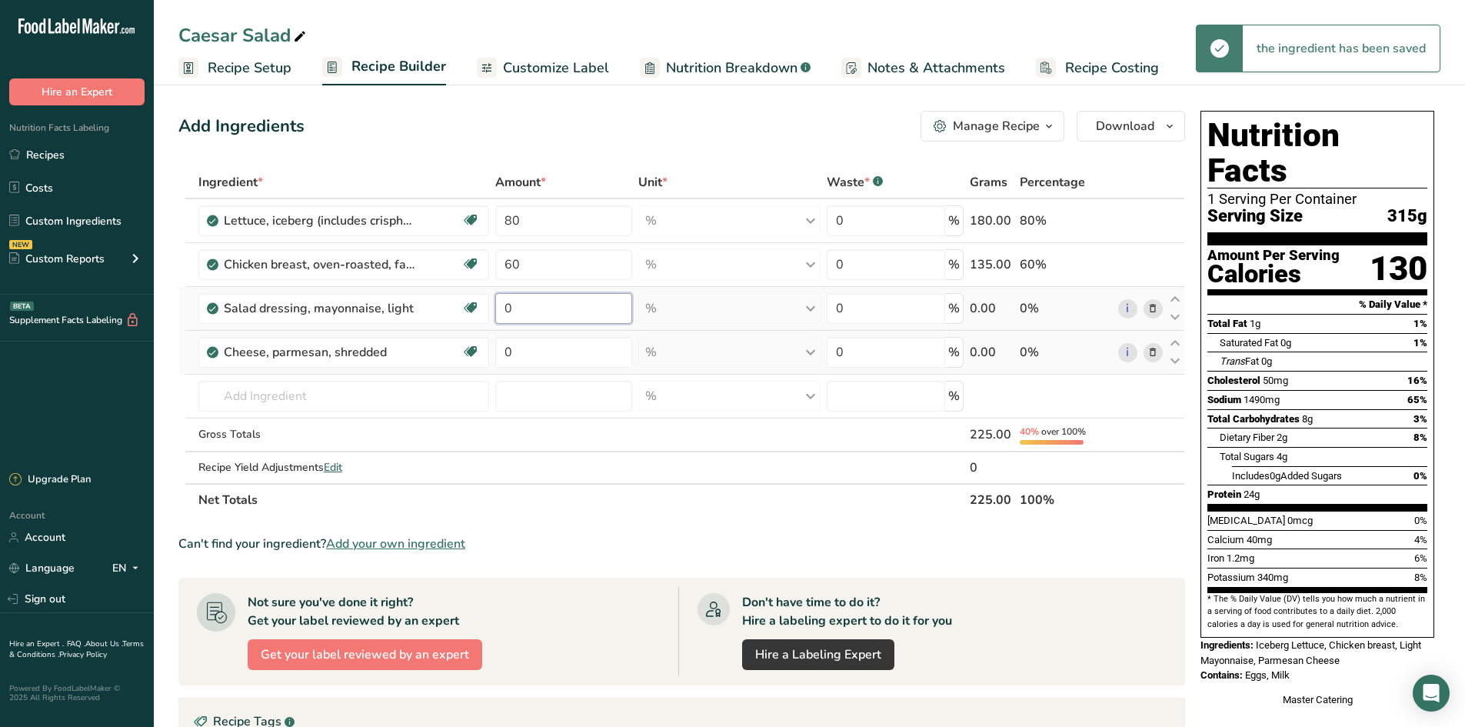
click at [557, 312] on input "0" at bounding box center [563, 308] width 137 height 31
click at [561, 355] on div "Ingredient * Amount * Unit * Waste * .a-a{fill:#347362;}.b-a{fill:#fff;} Grams …" at bounding box center [681, 341] width 1007 height 350
click at [527, 65] on span "Customize Label" at bounding box center [556, 68] width 106 height 21
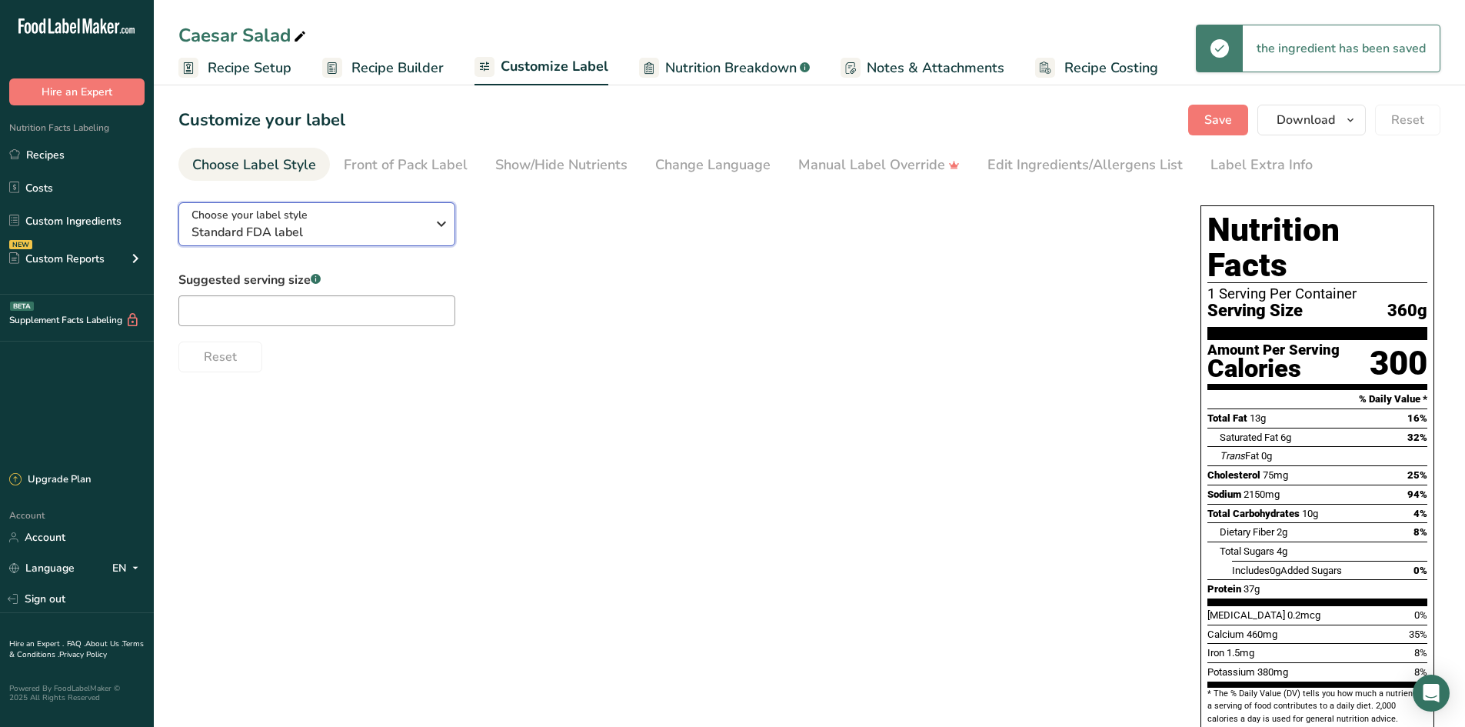
click at [395, 223] on span "Standard FDA label" at bounding box center [308, 232] width 235 height 18
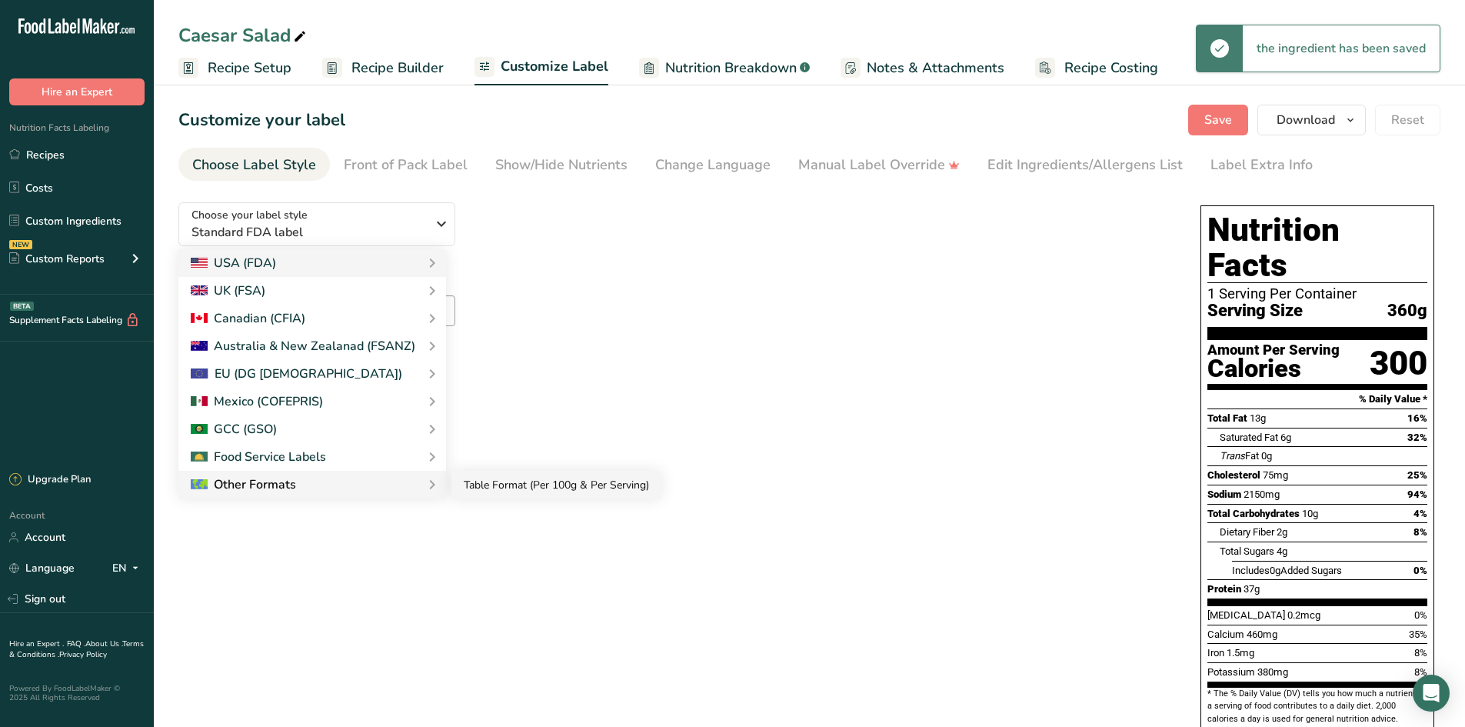
click at [464, 479] on link "Table Format (Per 100g & Per Serving)" at bounding box center [556, 485] width 210 height 28
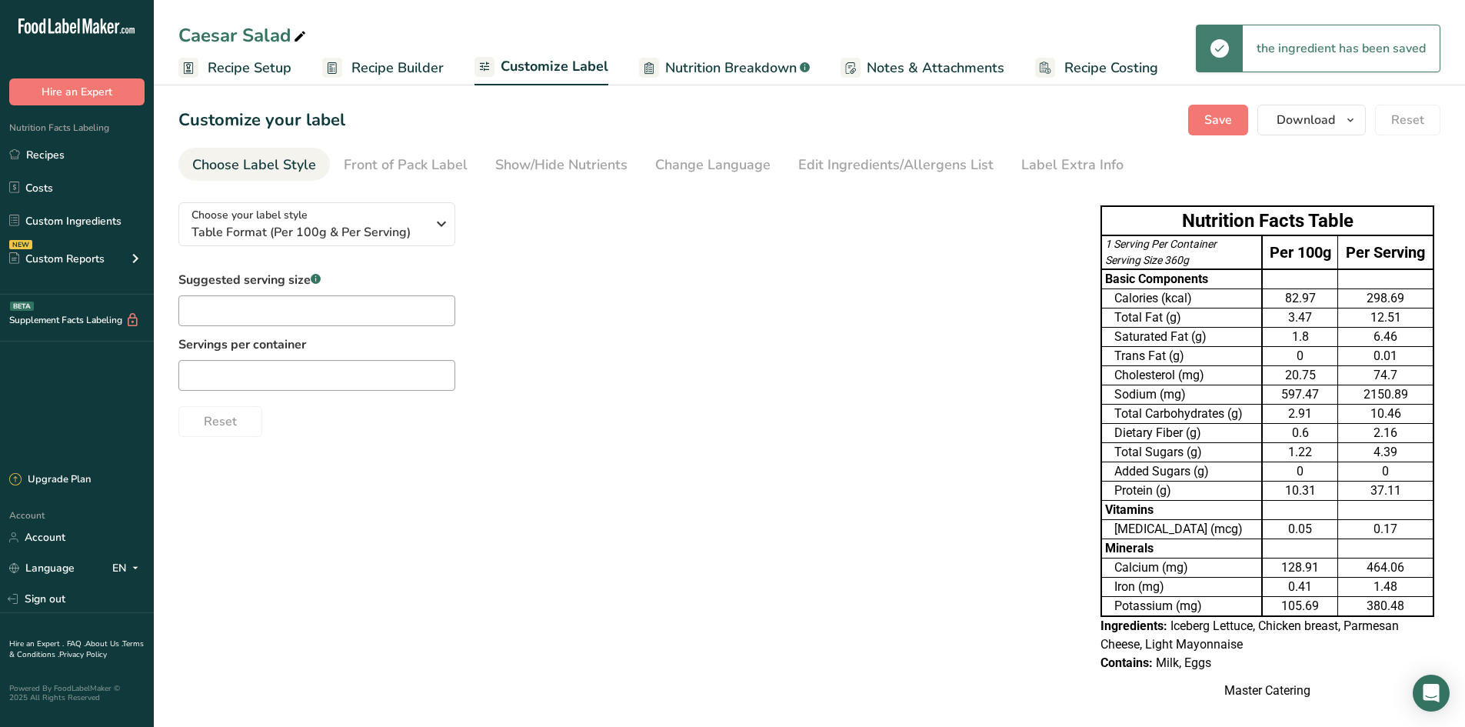
click at [534, 181] on section "Customize your label Save Download Choose what to show on your downloaded label…" at bounding box center [809, 410] width 1311 height 660
click at [534, 170] on div "Show/Hide Nutrients" at bounding box center [561, 165] width 132 height 21
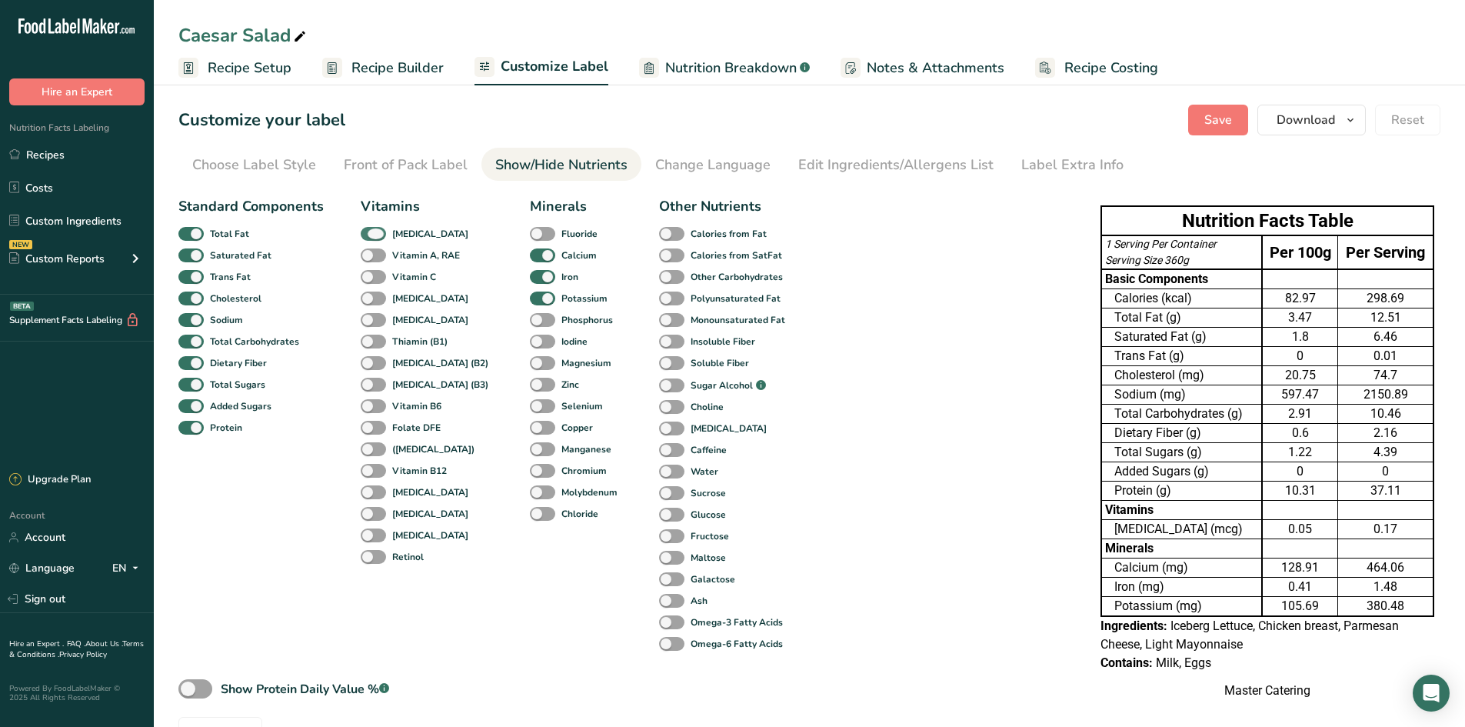
click at [378, 236] on span at bounding box center [373, 234] width 25 height 15
click at [371, 236] on input "[MEDICAL_DATA]" at bounding box center [366, 233] width 10 height 10
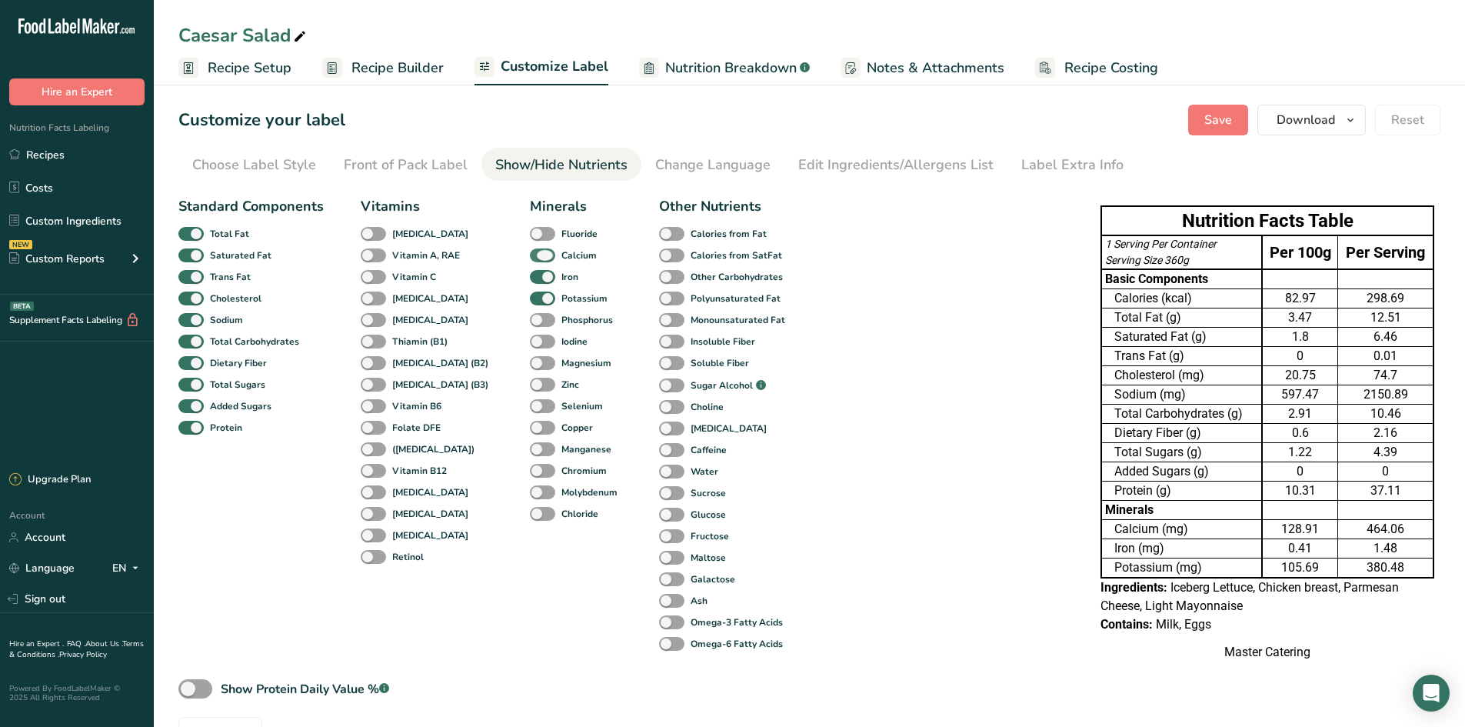
click at [530, 253] on span at bounding box center [542, 255] width 25 height 15
click at [530, 253] on input "Calcium" at bounding box center [535, 255] width 10 height 10
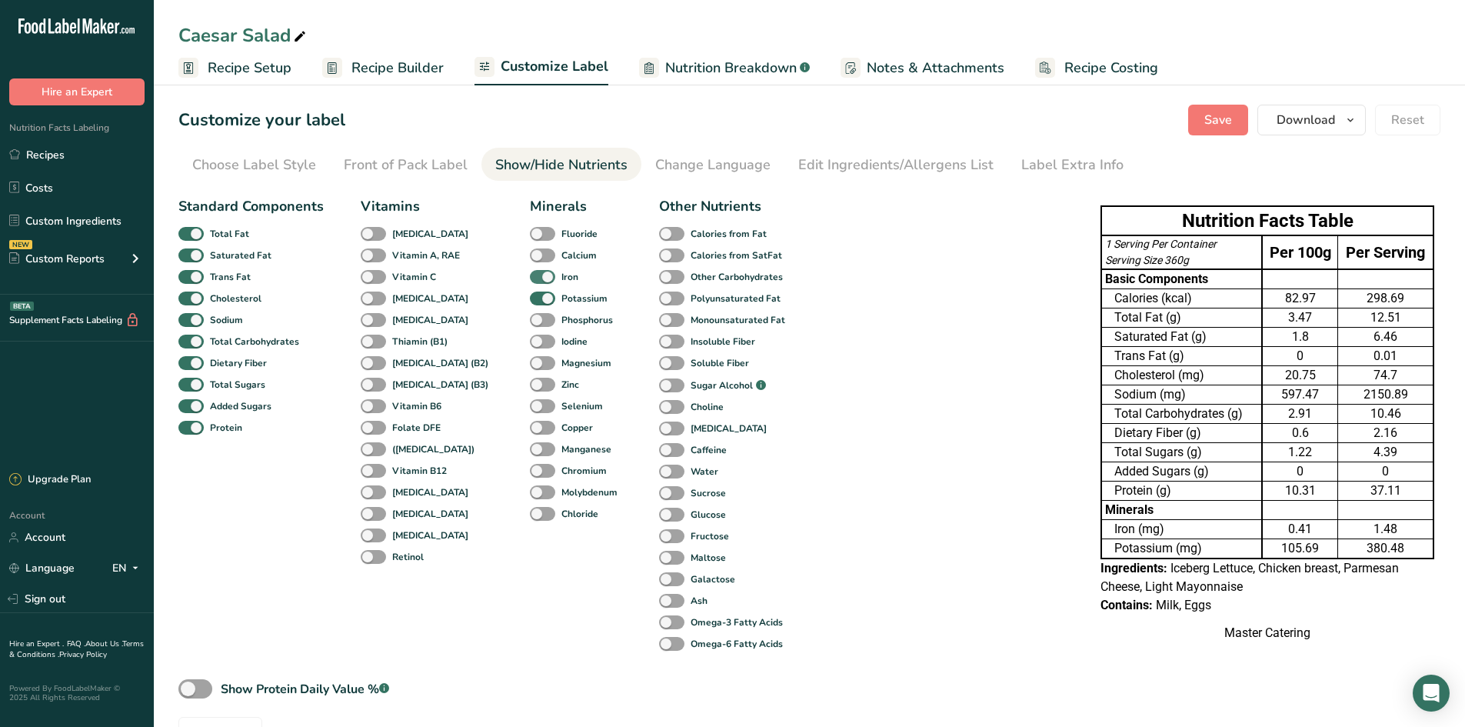
click at [530, 282] on span at bounding box center [542, 277] width 25 height 15
click at [530, 281] on input "Iron" at bounding box center [535, 276] width 10 height 10
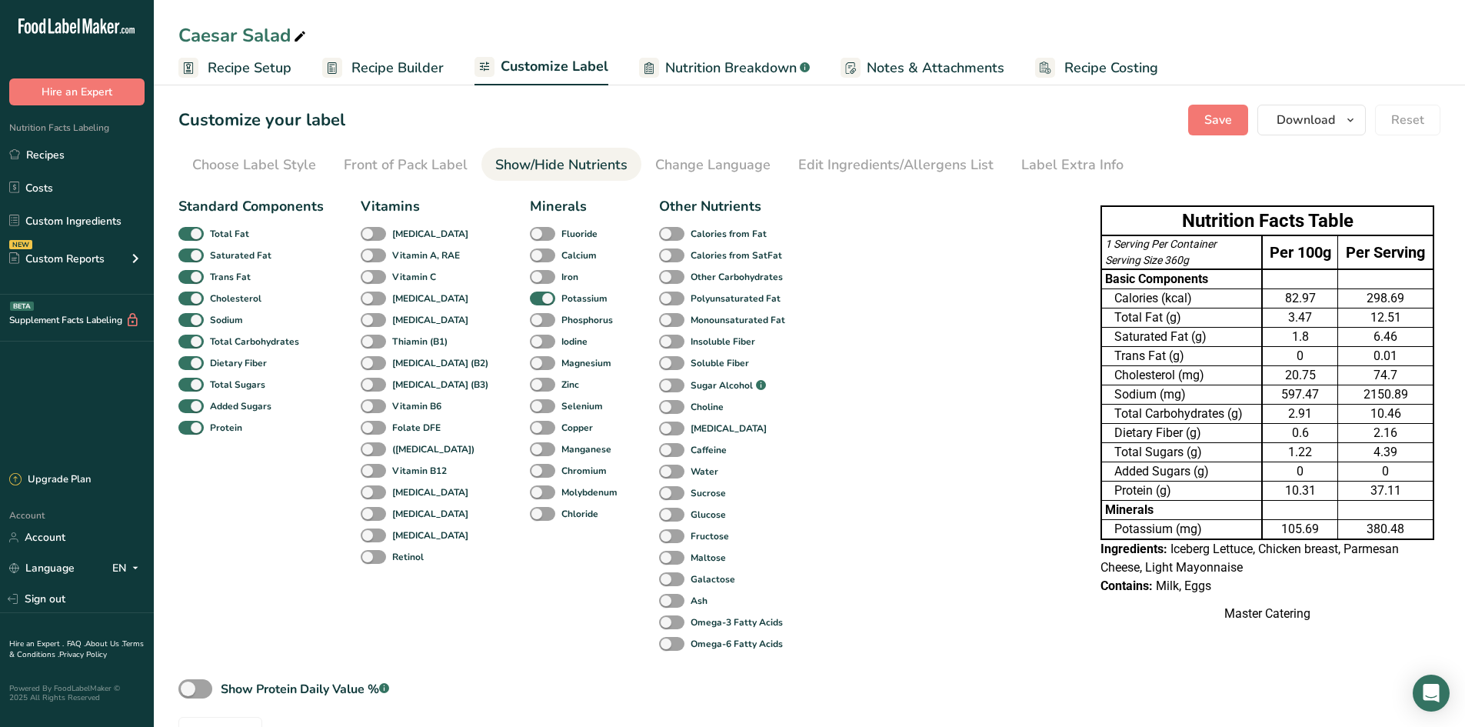
click at [530, 307] on div "Potassium" at bounding box center [541, 299] width 23 height 22
click at [530, 305] on span at bounding box center [542, 298] width 25 height 15
click at [530, 303] on input "Potassium" at bounding box center [535, 298] width 10 height 10
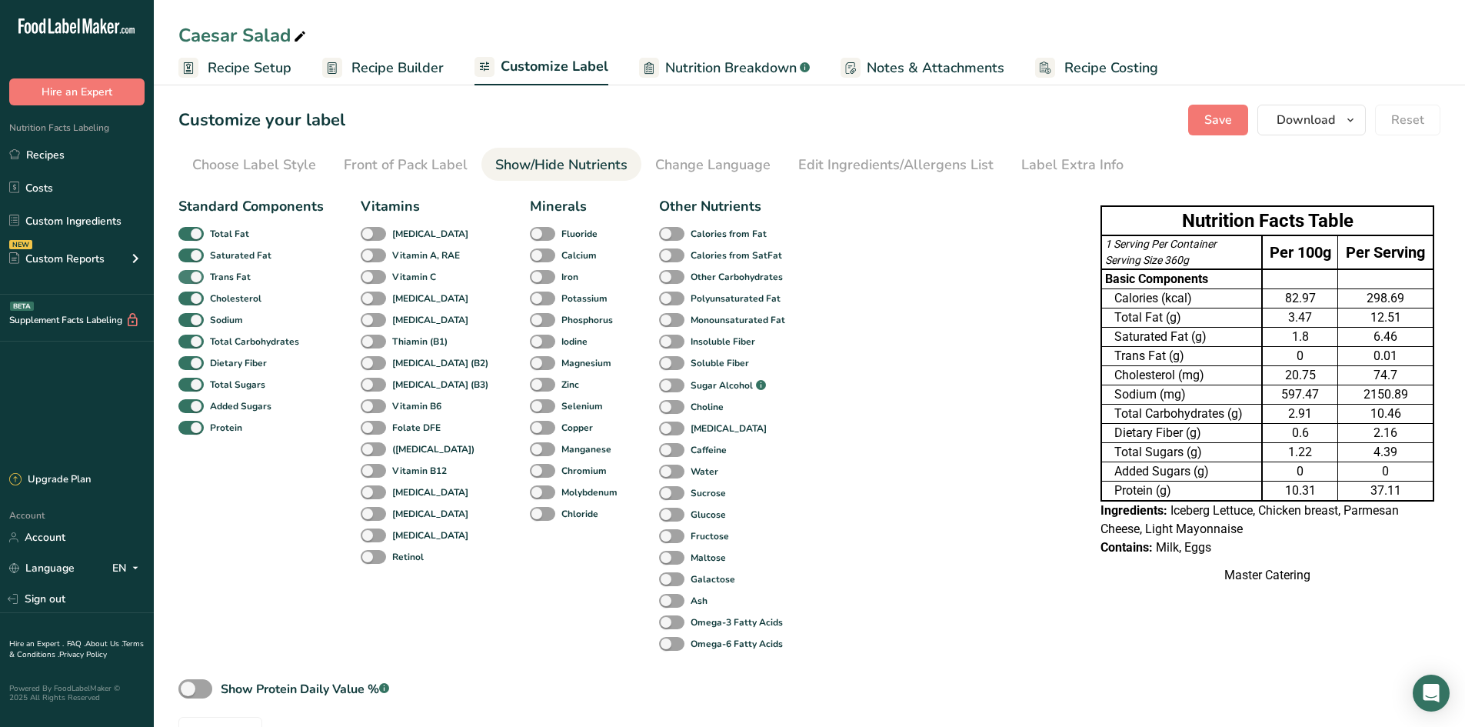
click at [200, 279] on span at bounding box center [190, 277] width 25 height 15
click at [188, 279] on input "Trans Fat" at bounding box center [183, 276] width 10 height 10
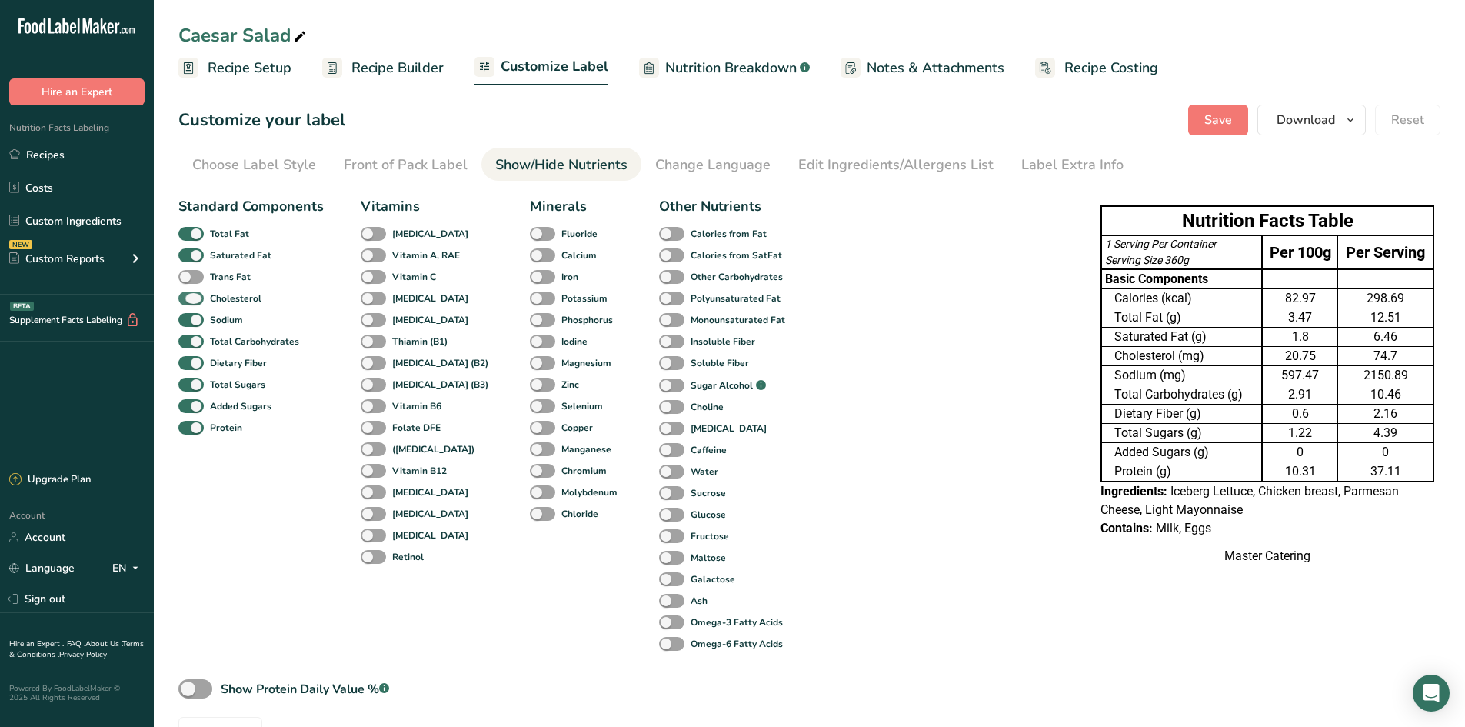
click at [201, 295] on span at bounding box center [190, 298] width 25 height 15
click at [188, 295] on input "Cholesterol" at bounding box center [183, 298] width 10 height 10
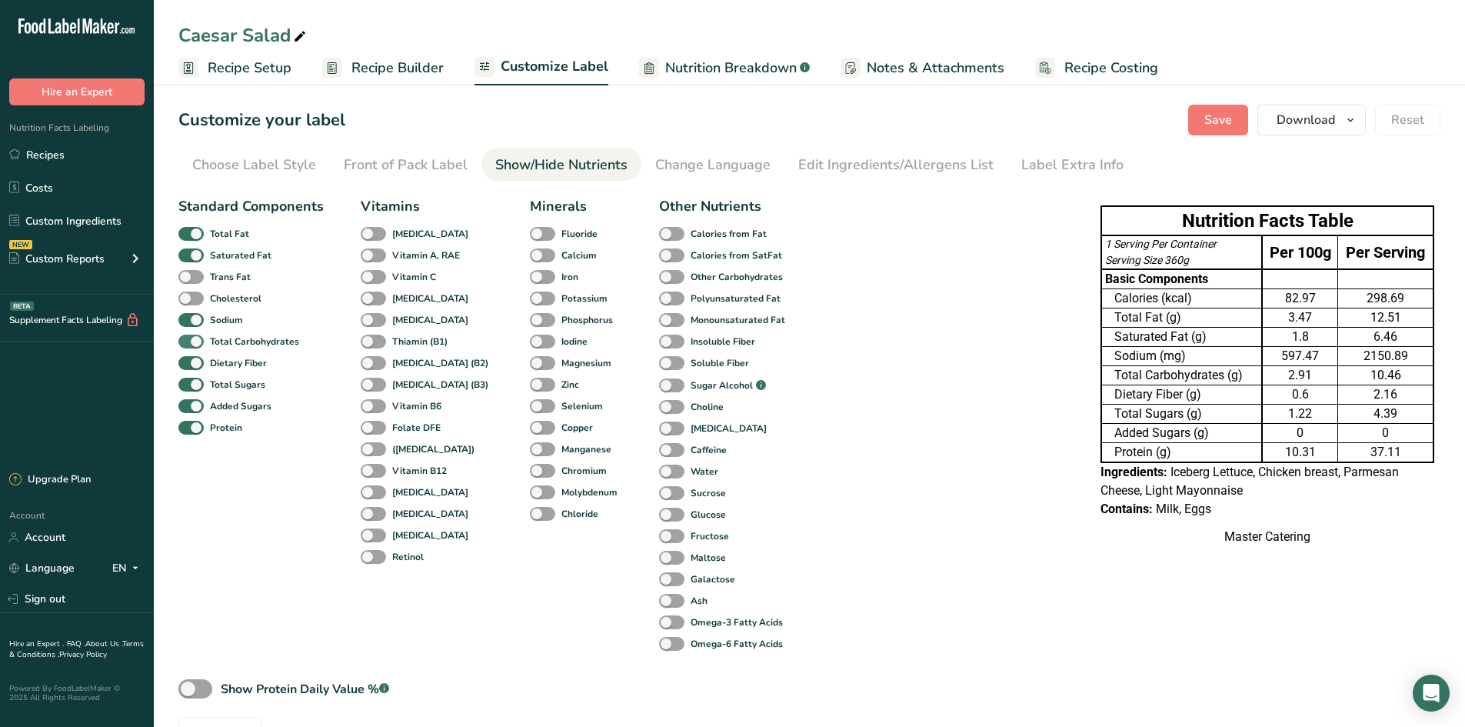
click at [191, 345] on span at bounding box center [190, 342] width 25 height 15
click at [188, 345] on input "Total Carbohydrates" at bounding box center [183, 341] width 10 height 10
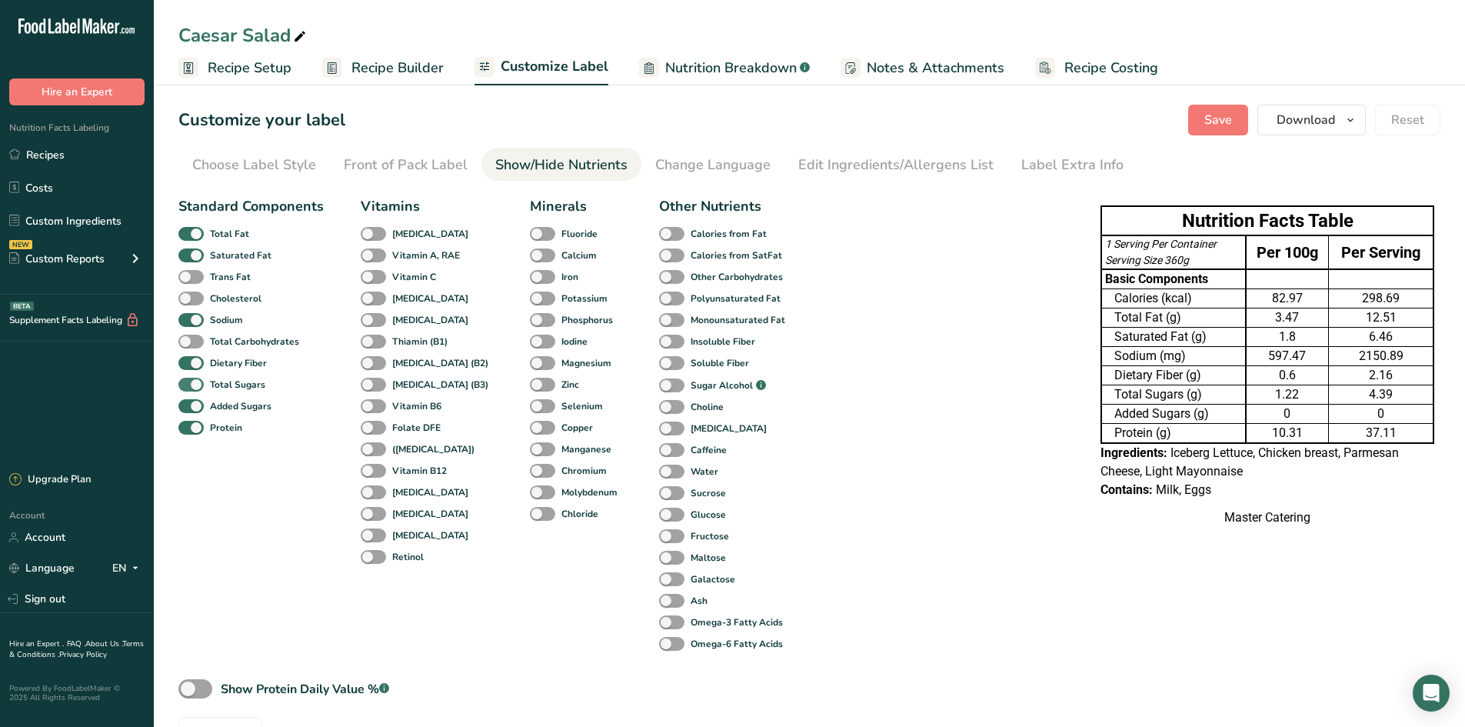
click at [192, 391] on span at bounding box center [190, 385] width 25 height 15
click at [188, 389] on input "Total Sugars" at bounding box center [183, 384] width 10 height 10
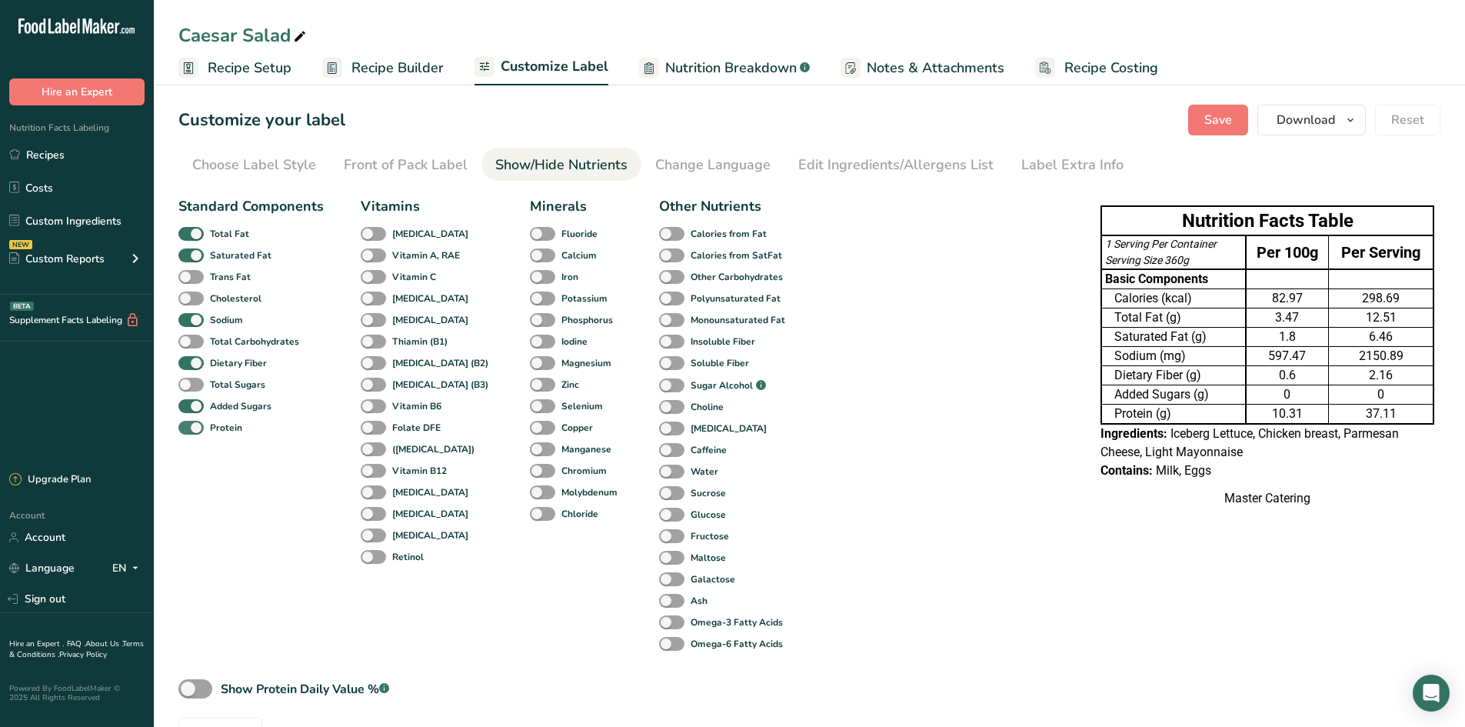
click at [200, 429] on span at bounding box center [190, 428] width 25 height 15
click at [188, 429] on input "Protein" at bounding box center [183, 427] width 10 height 10
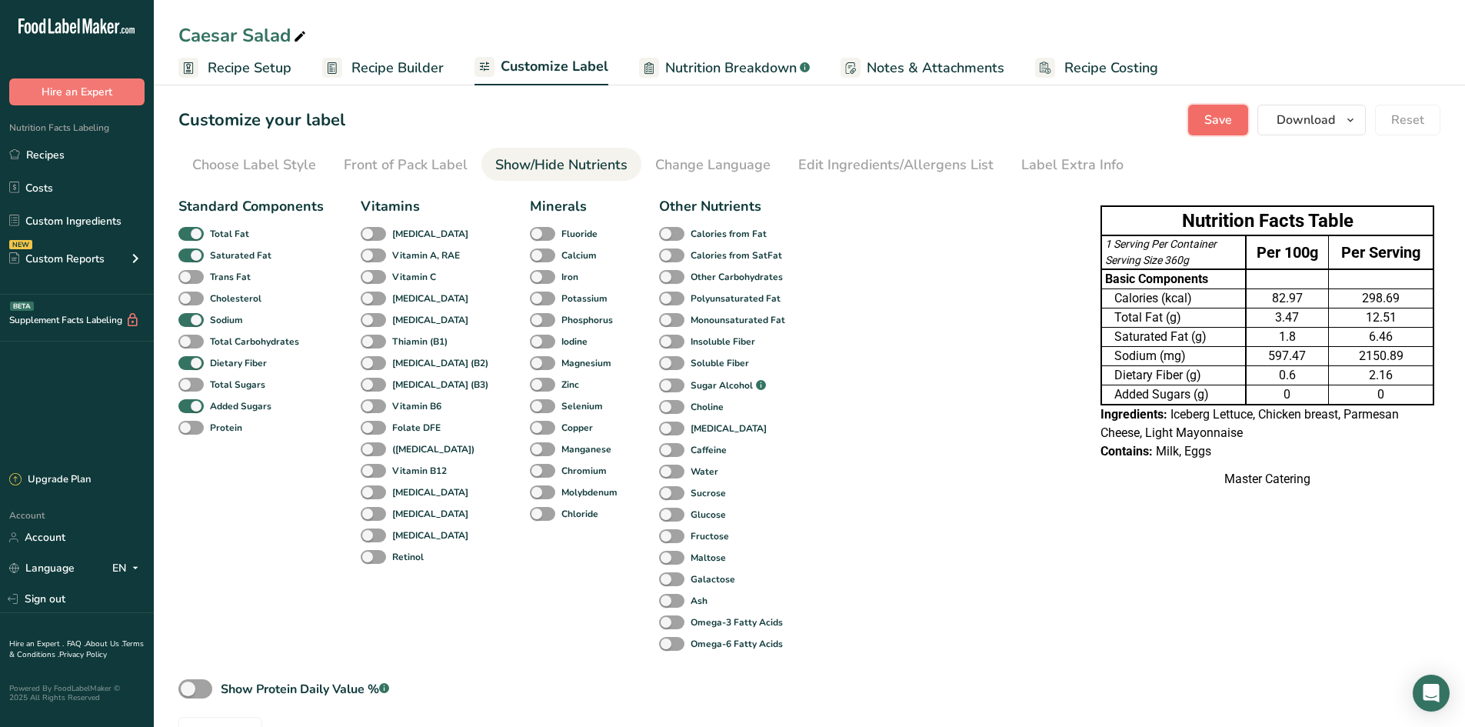
click at [1236, 117] on button "Save" at bounding box center [1218, 120] width 60 height 31
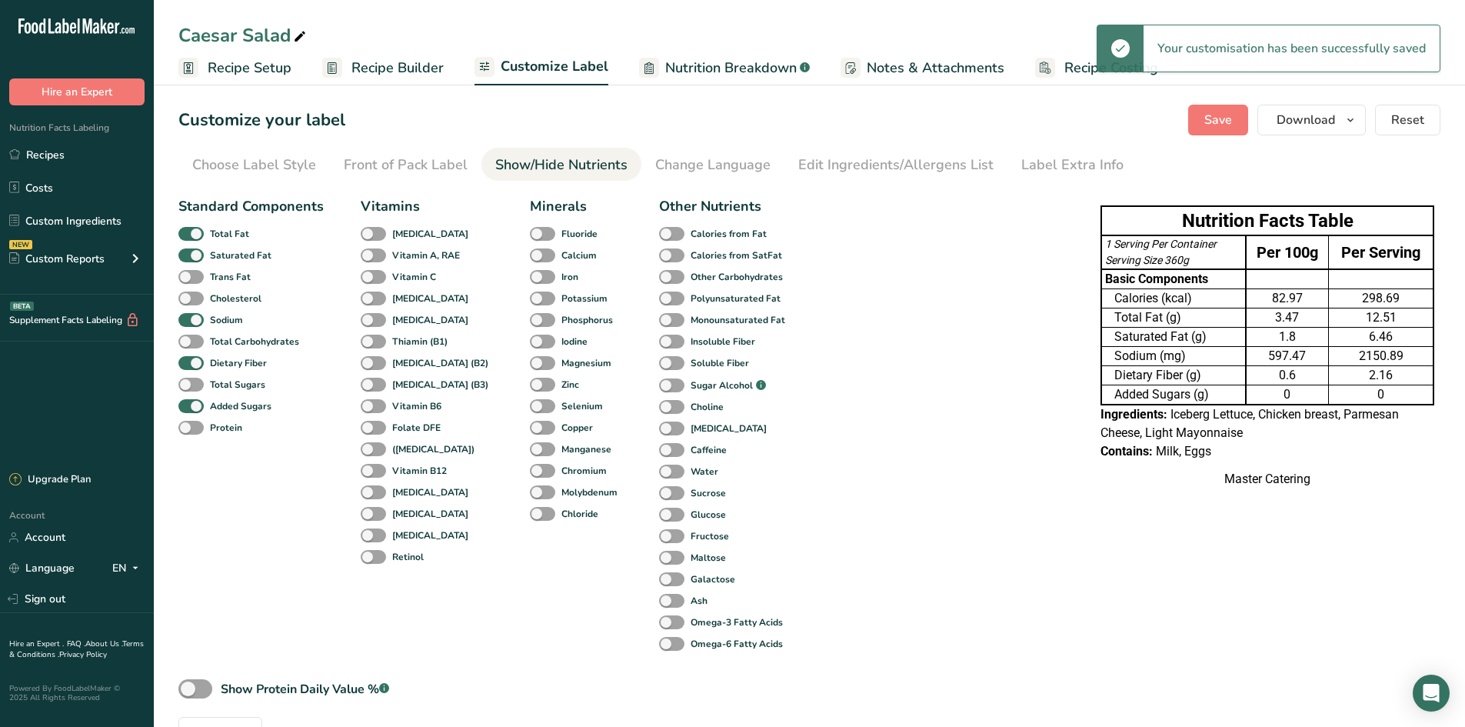
click at [282, 54] on link "Recipe Setup" at bounding box center [234, 68] width 113 height 35
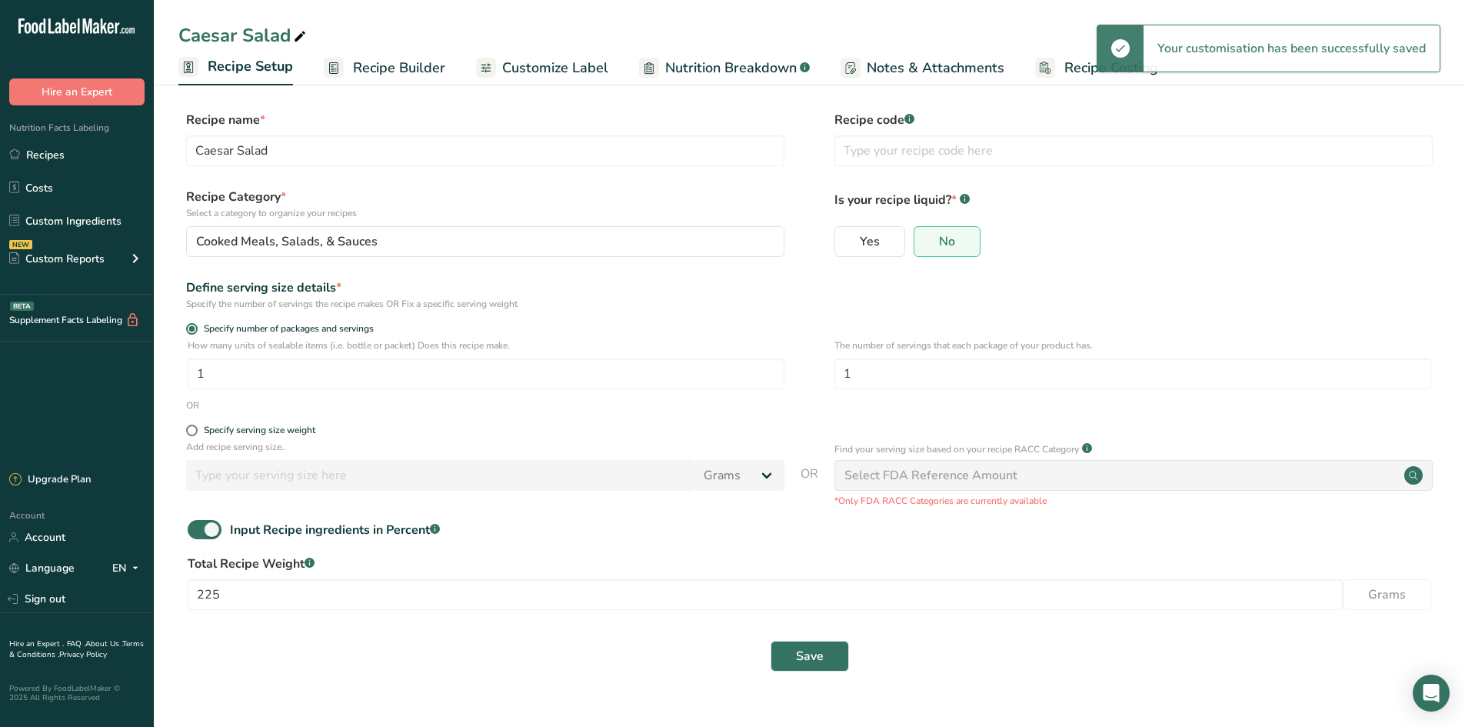
click at [392, 78] on span "Recipe Builder" at bounding box center [399, 68] width 92 height 21
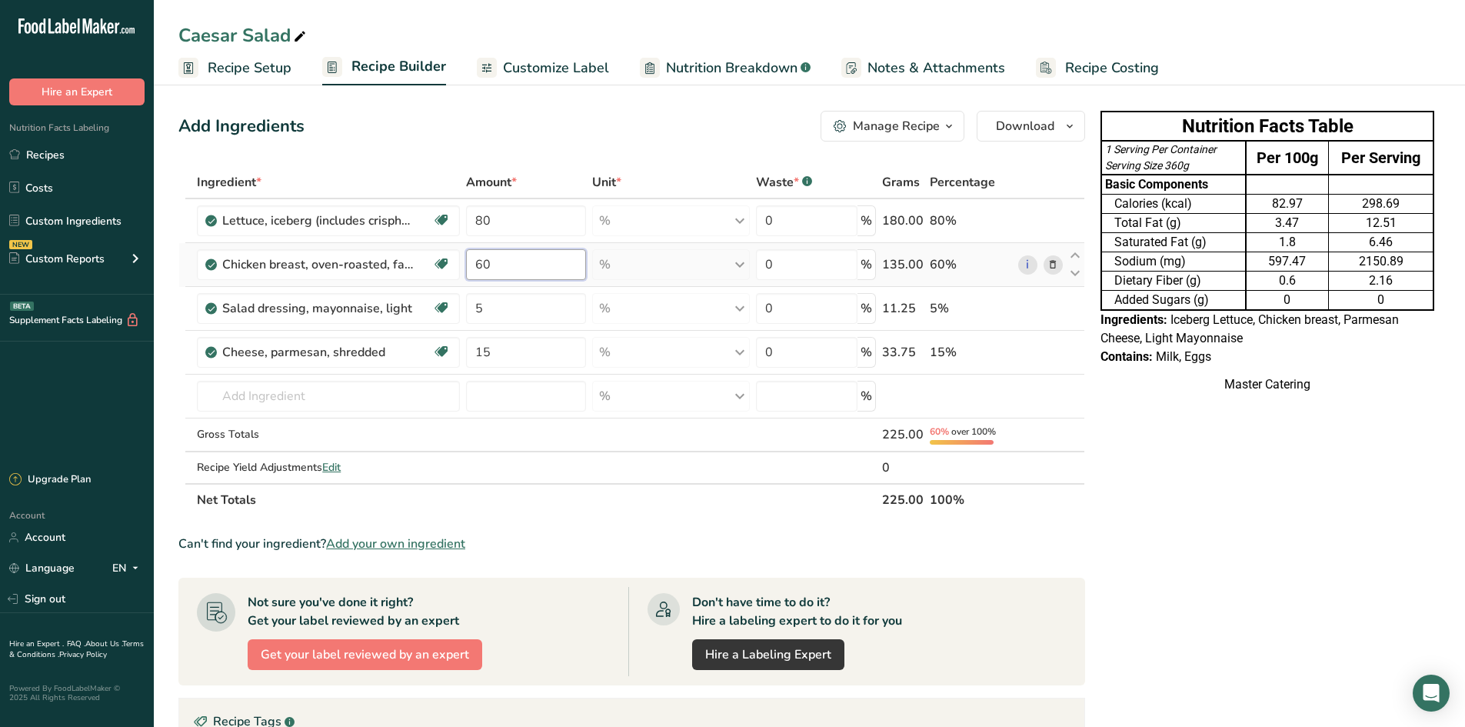
click at [515, 264] on input "60" at bounding box center [526, 264] width 120 height 31
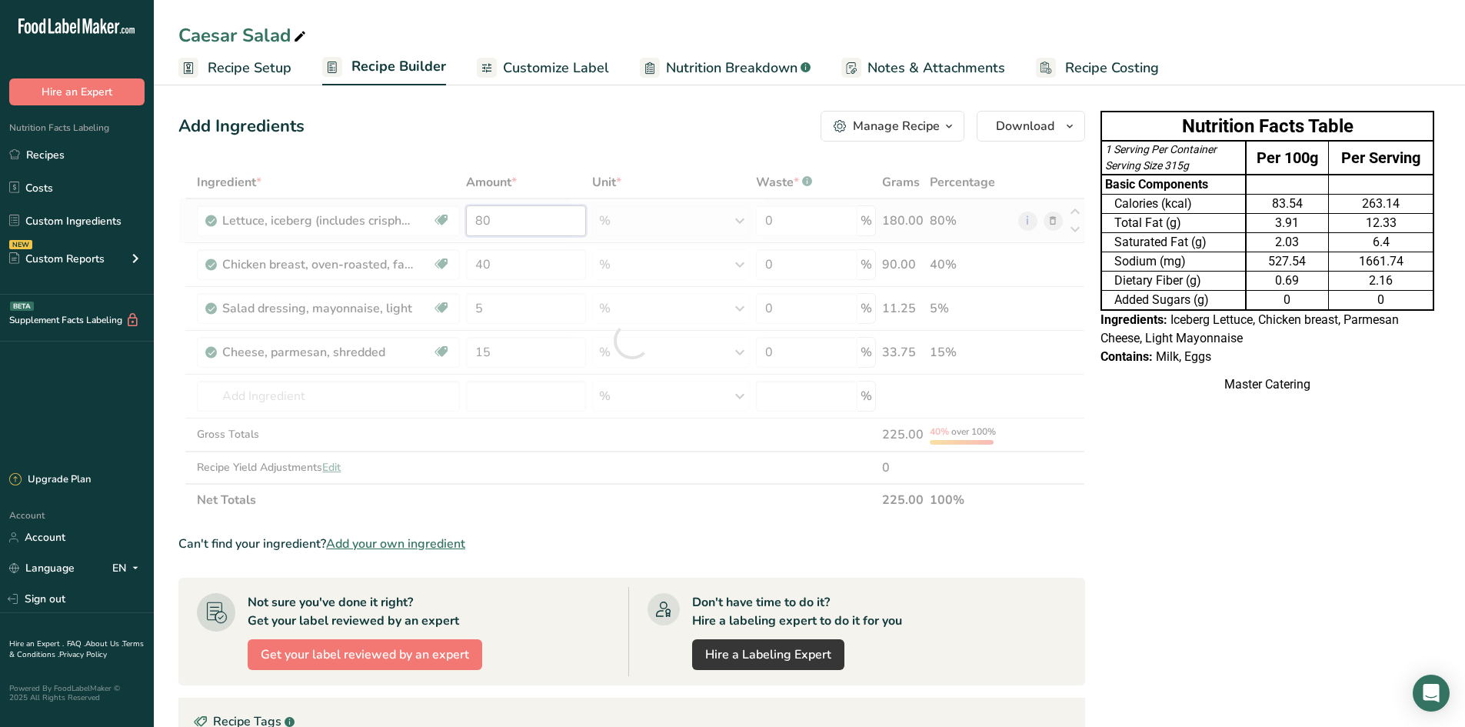
click at [535, 225] on div "Ingredient * Amount * Unit * Waste * .a-a{fill:#347362;}.b-a{fill:#fff;} Grams …" at bounding box center [631, 341] width 907 height 350
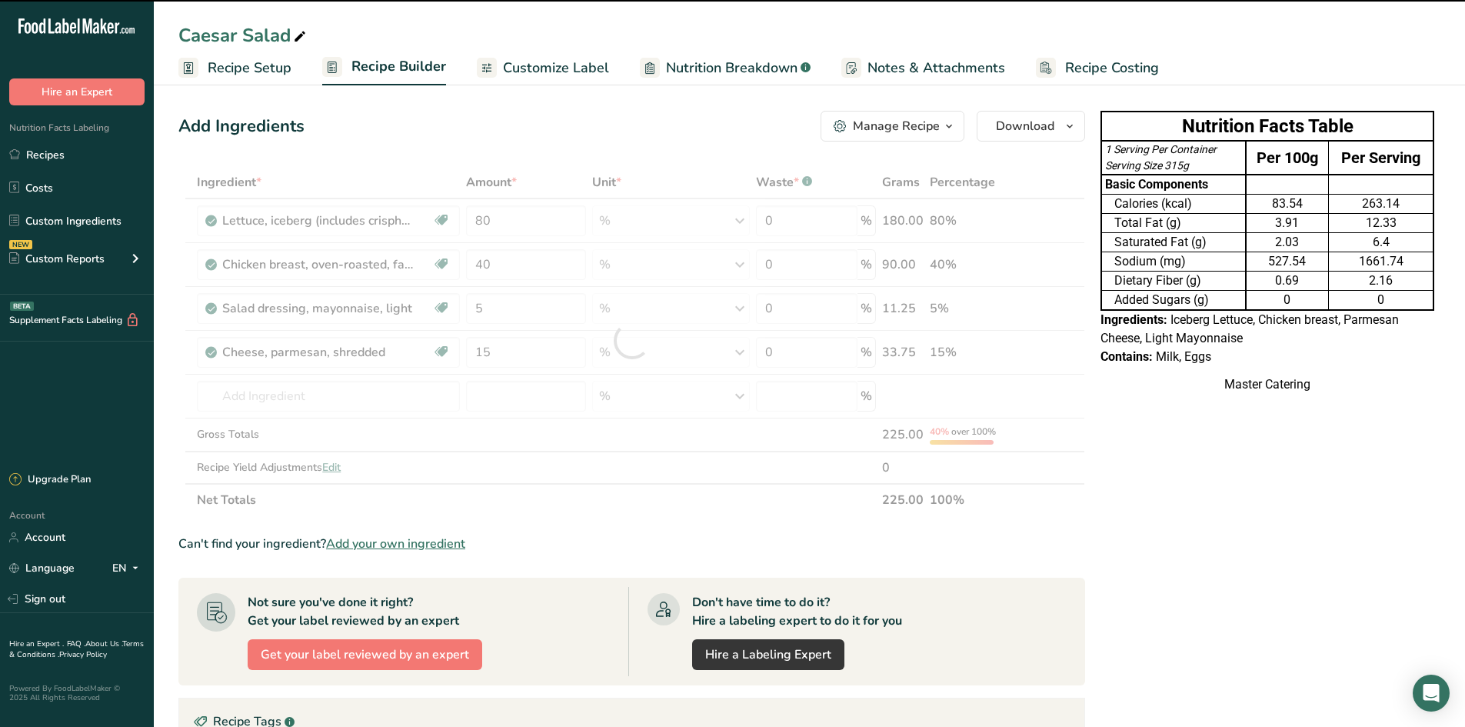
click at [247, 72] on span "Recipe Setup" at bounding box center [250, 68] width 84 height 21
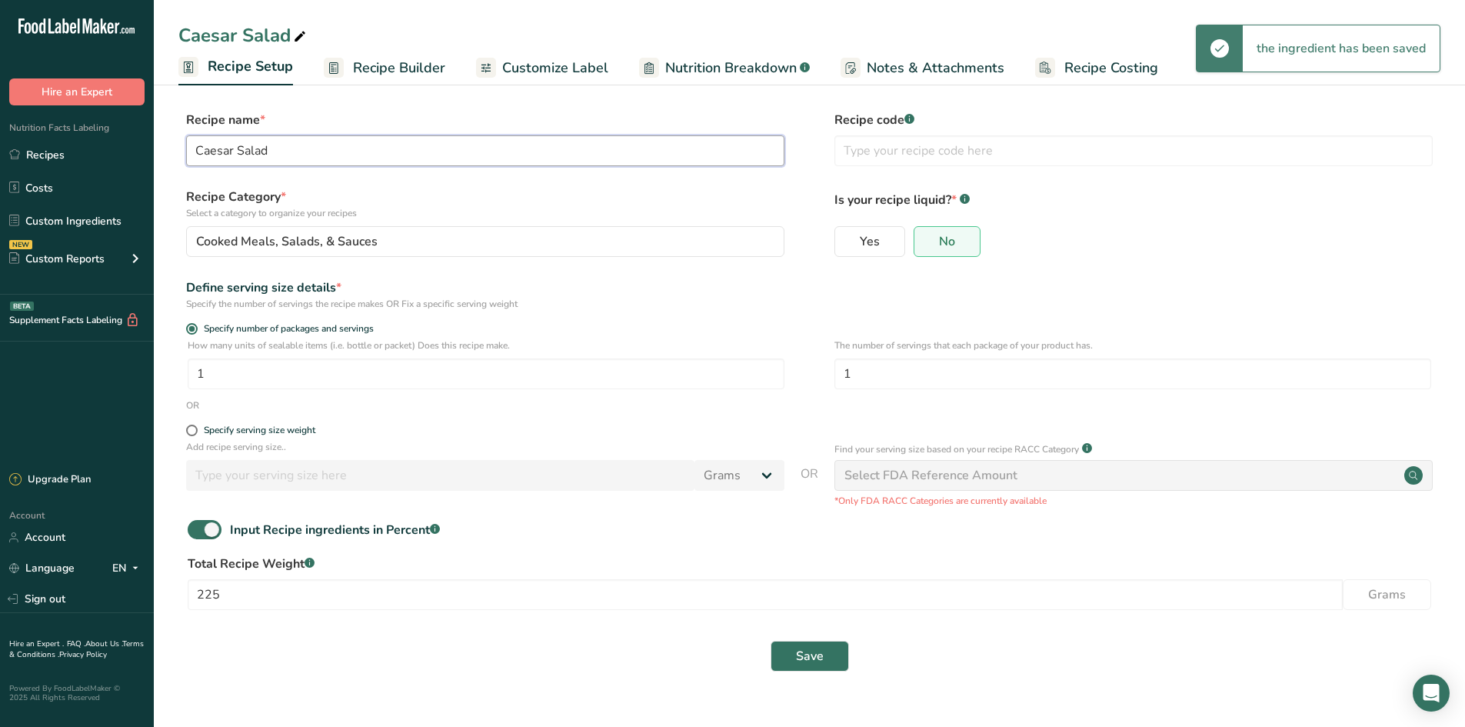
click at [312, 154] on input "Caesar Salad" at bounding box center [485, 150] width 598 height 31
click at [821, 659] on span "Save" at bounding box center [810, 656] width 28 height 18
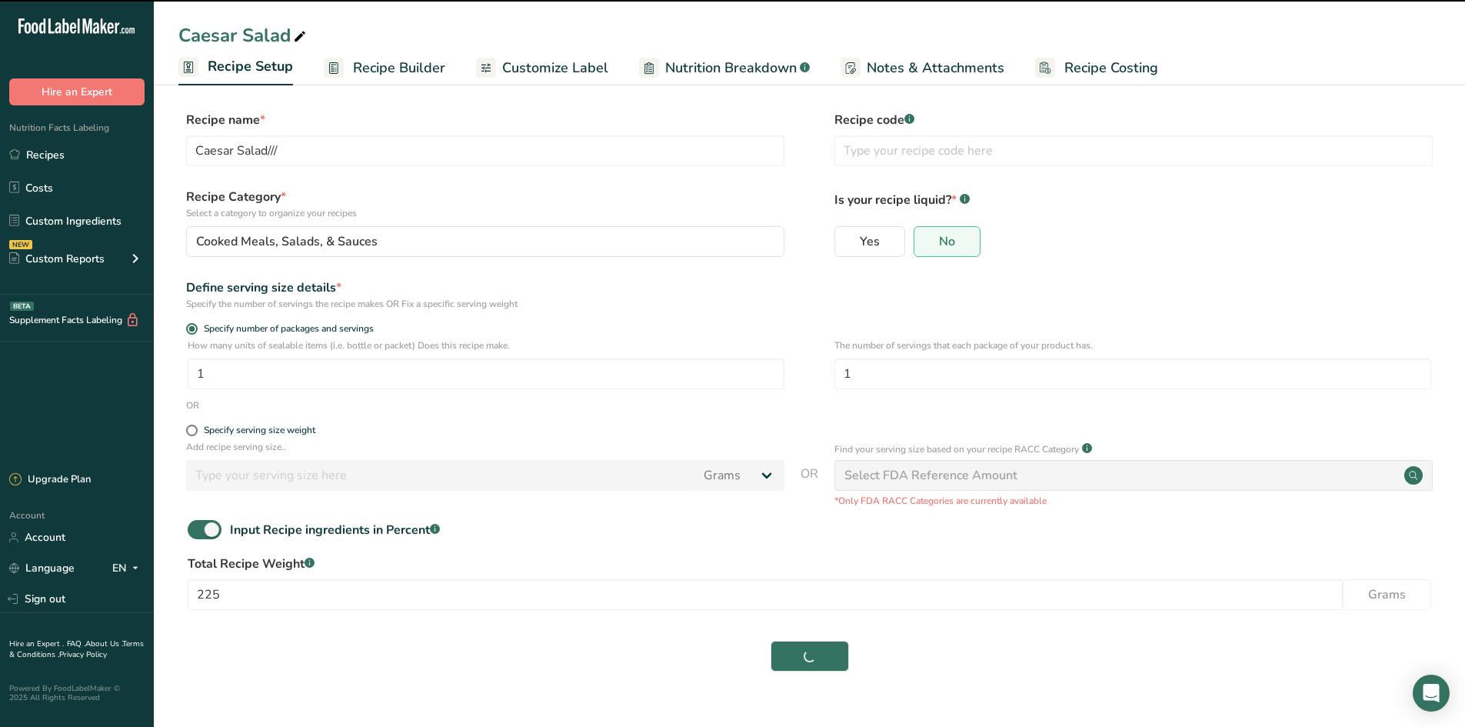
click at [118, 170] on ul "Recipes Costs Custom Ingredients NEW Custom Reports Menu Label Ingredient Compa…" at bounding box center [77, 209] width 154 height 138
click at [118, 164] on link "Recipes" at bounding box center [77, 154] width 154 height 29
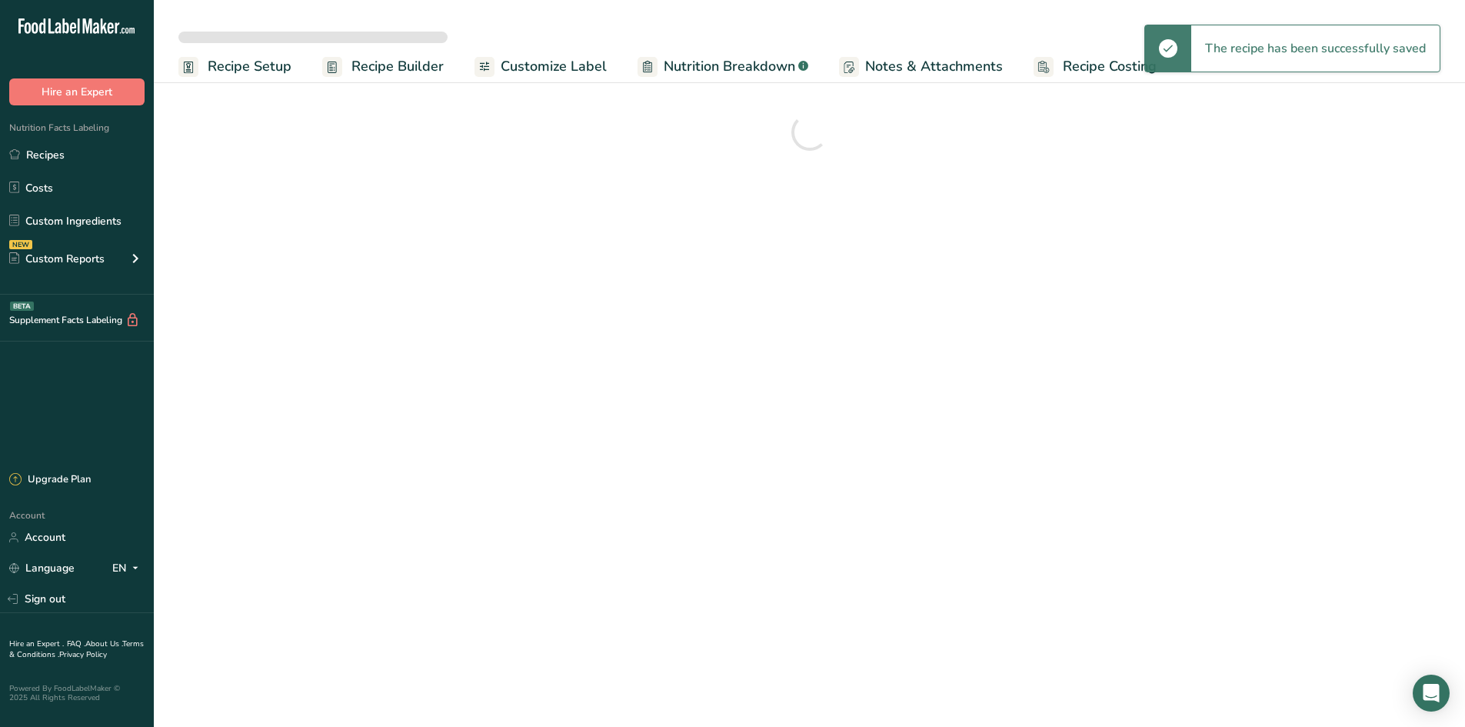
click at [1380, 63] on div "The recipe has been successfully saved" at bounding box center [1315, 48] width 248 height 46
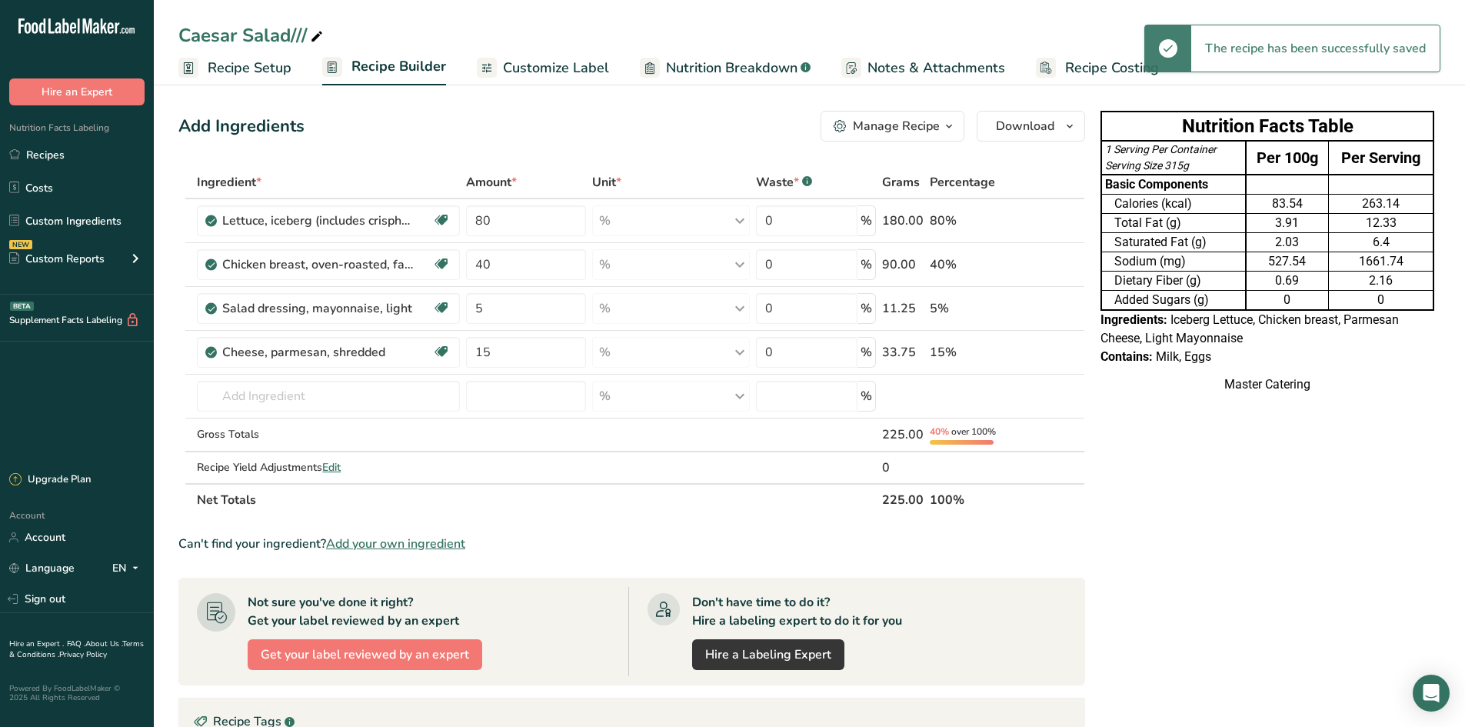
click at [1384, 48] on div "The recipe has been successfully saved" at bounding box center [1315, 48] width 248 height 46
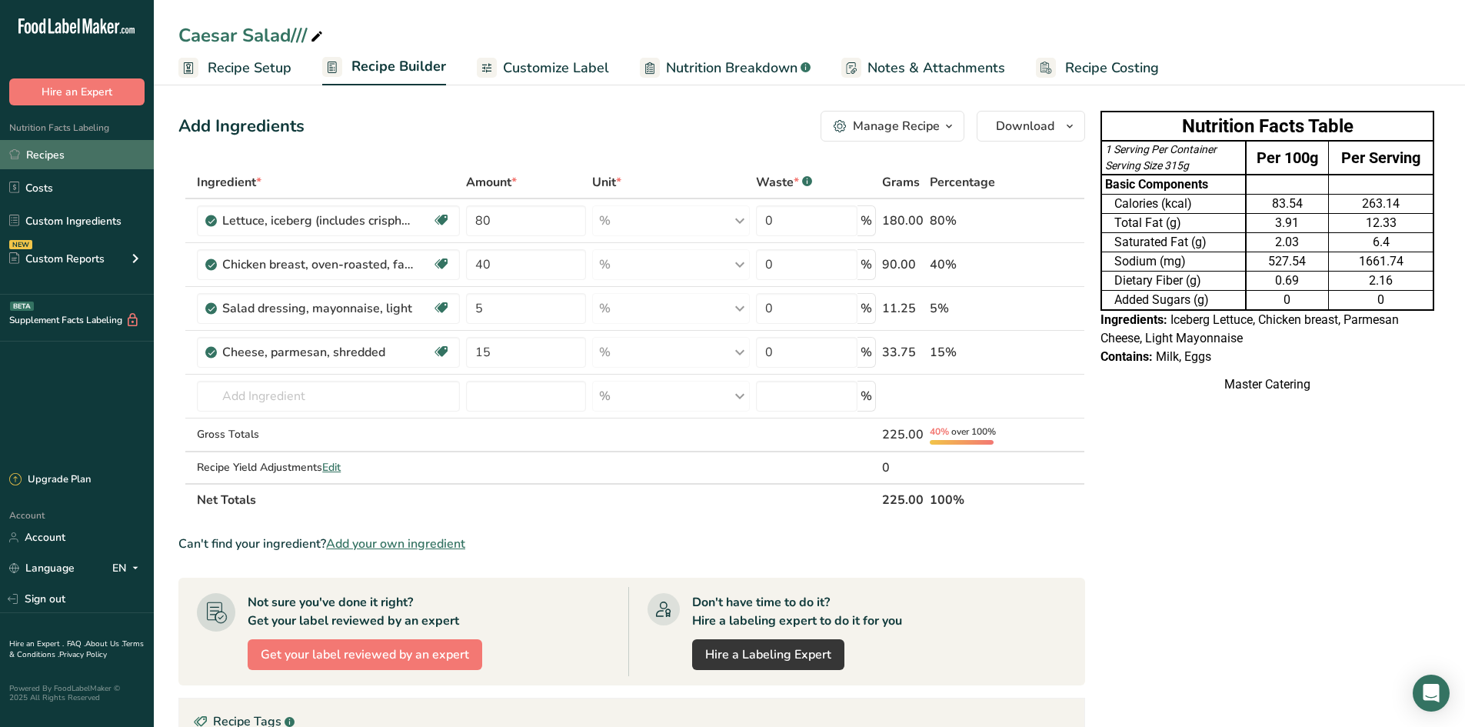
click at [68, 166] on link "Recipes" at bounding box center [77, 154] width 154 height 29
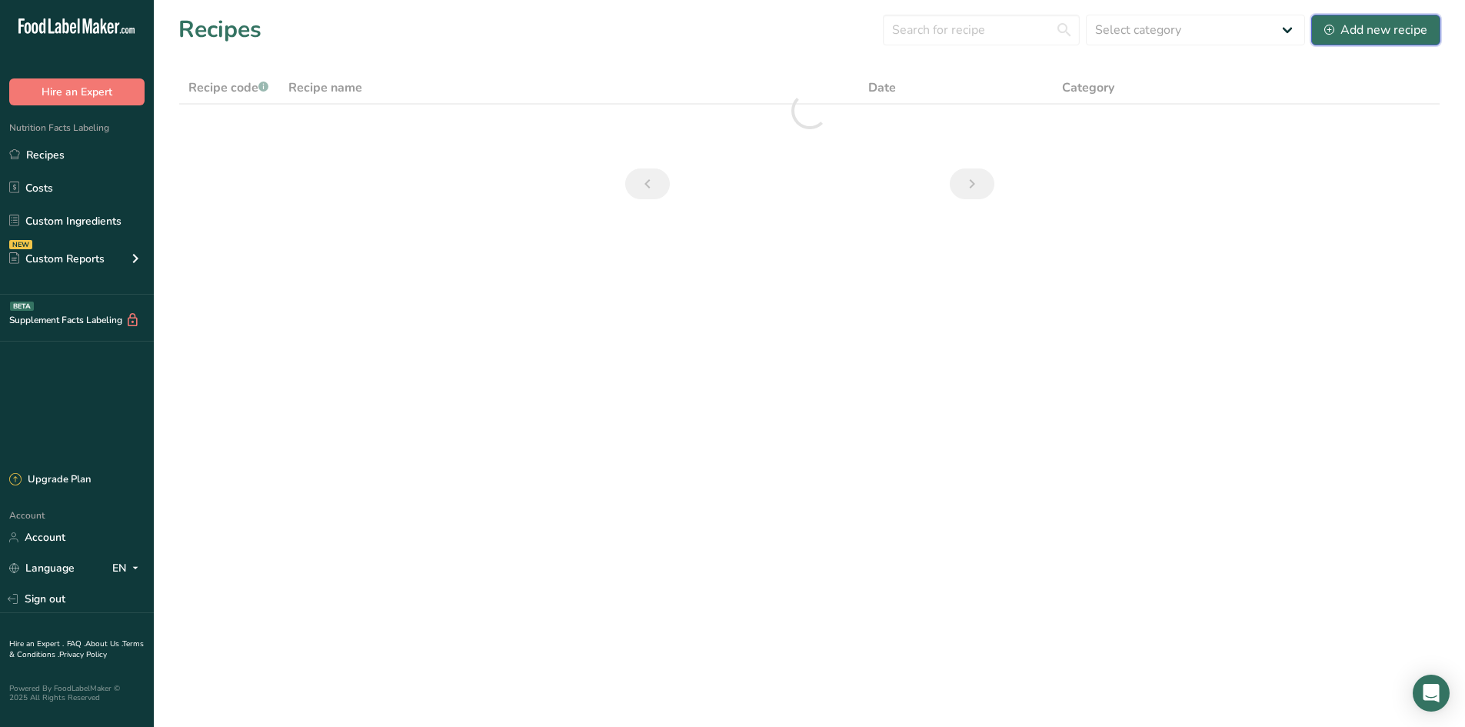
click at [1397, 37] on div "Add new recipe" at bounding box center [1375, 30] width 103 height 18
